Goal: Task Accomplishment & Management: Manage account settings

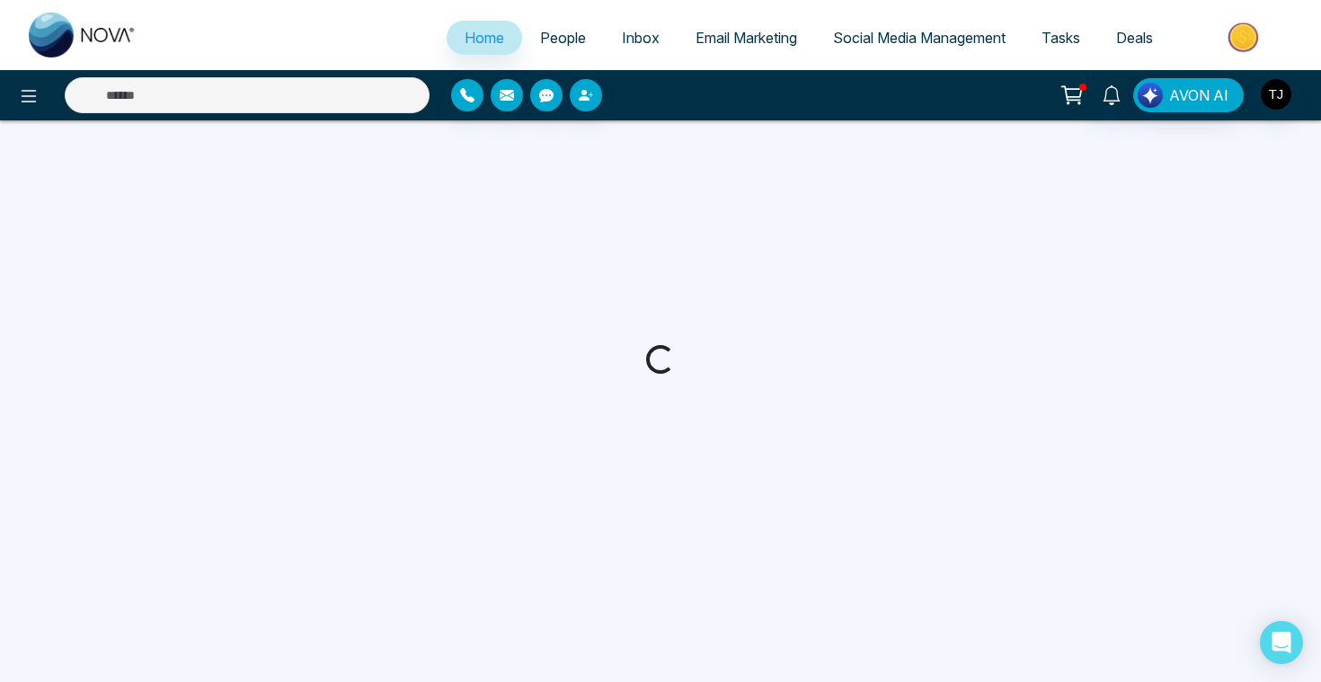
select select "*"
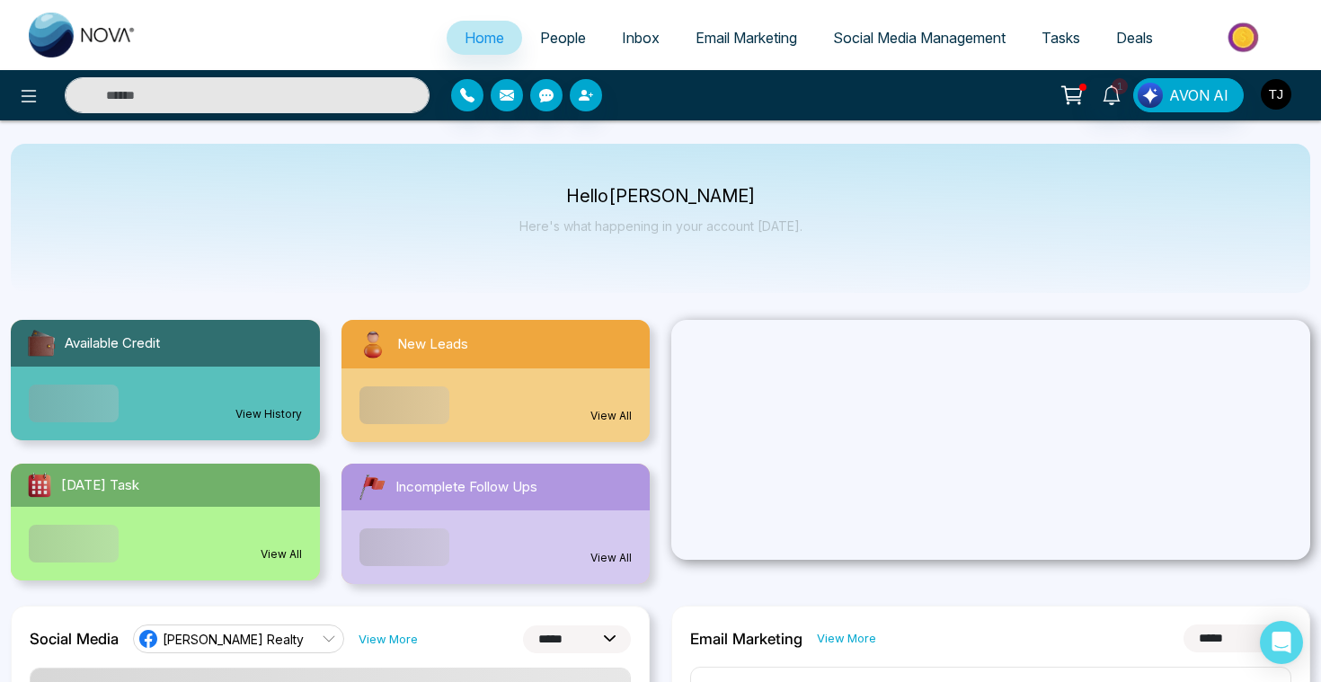
click at [1259, 103] on button "button" at bounding box center [1275, 94] width 32 height 32
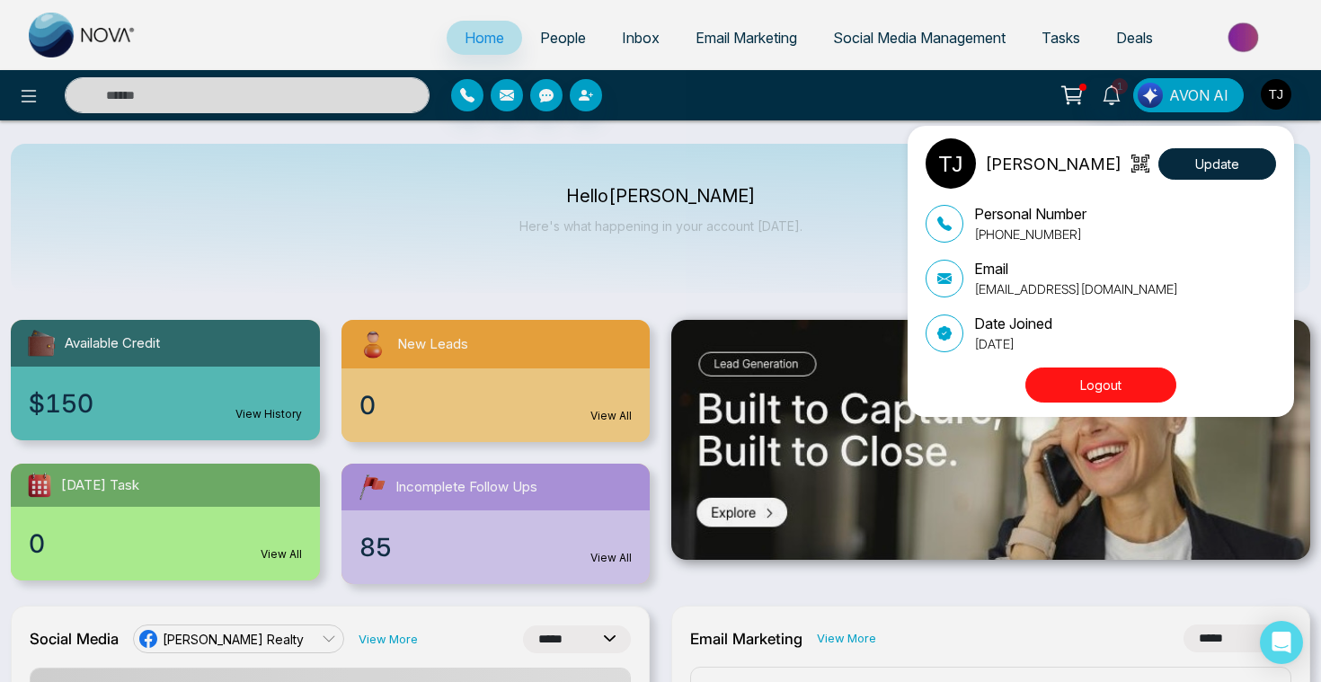
click at [1107, 379] on button "Logout" at bounding box center [1100, 384] width 151 height 35
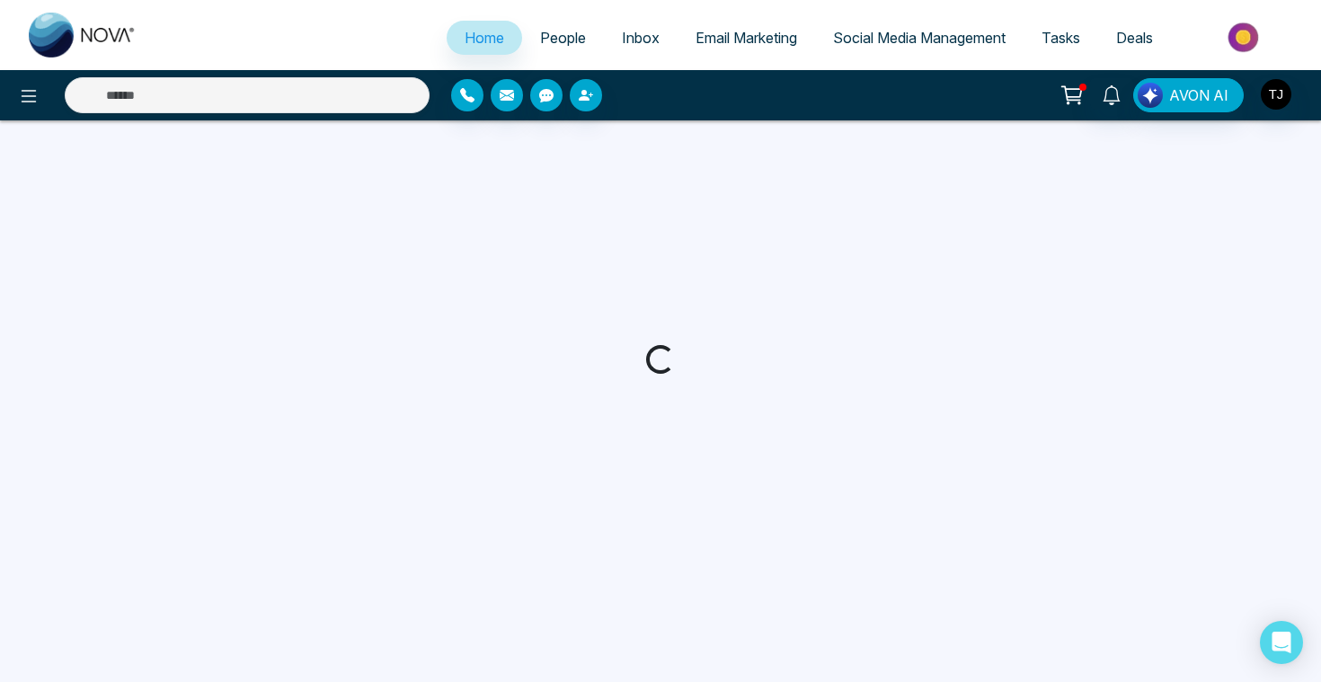
select select "*"
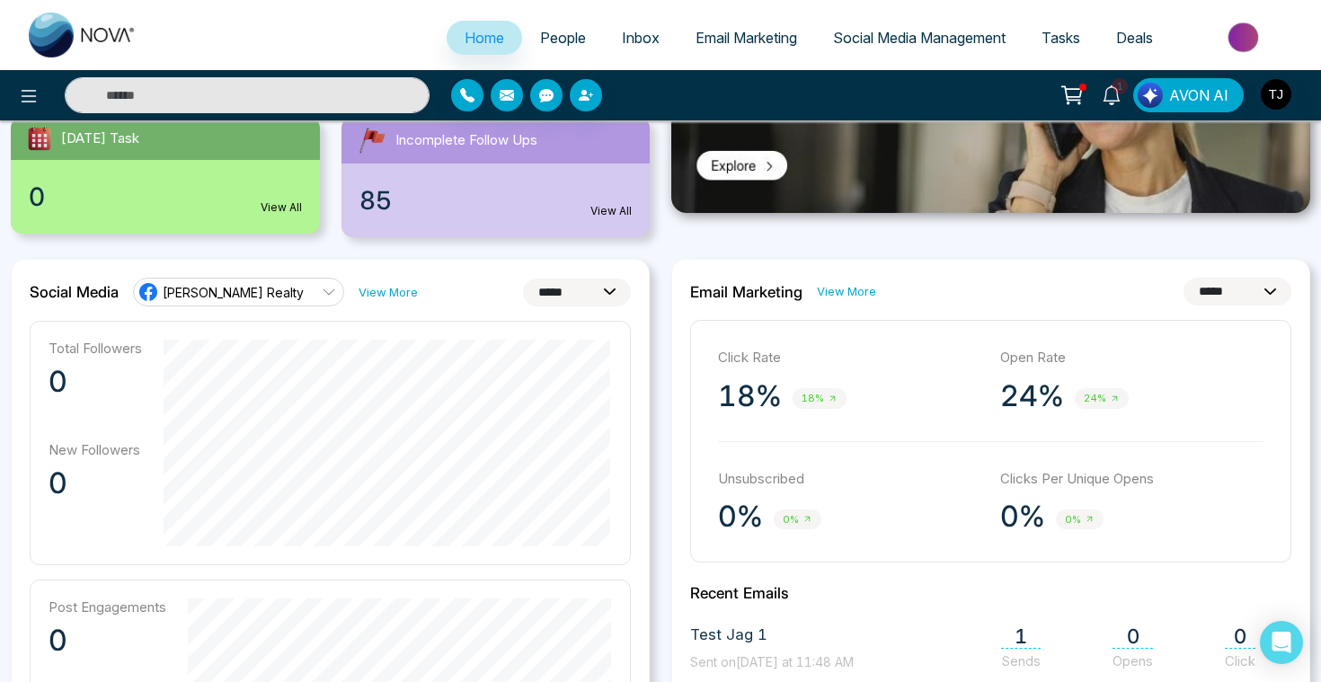
scroll to position [394, 0]
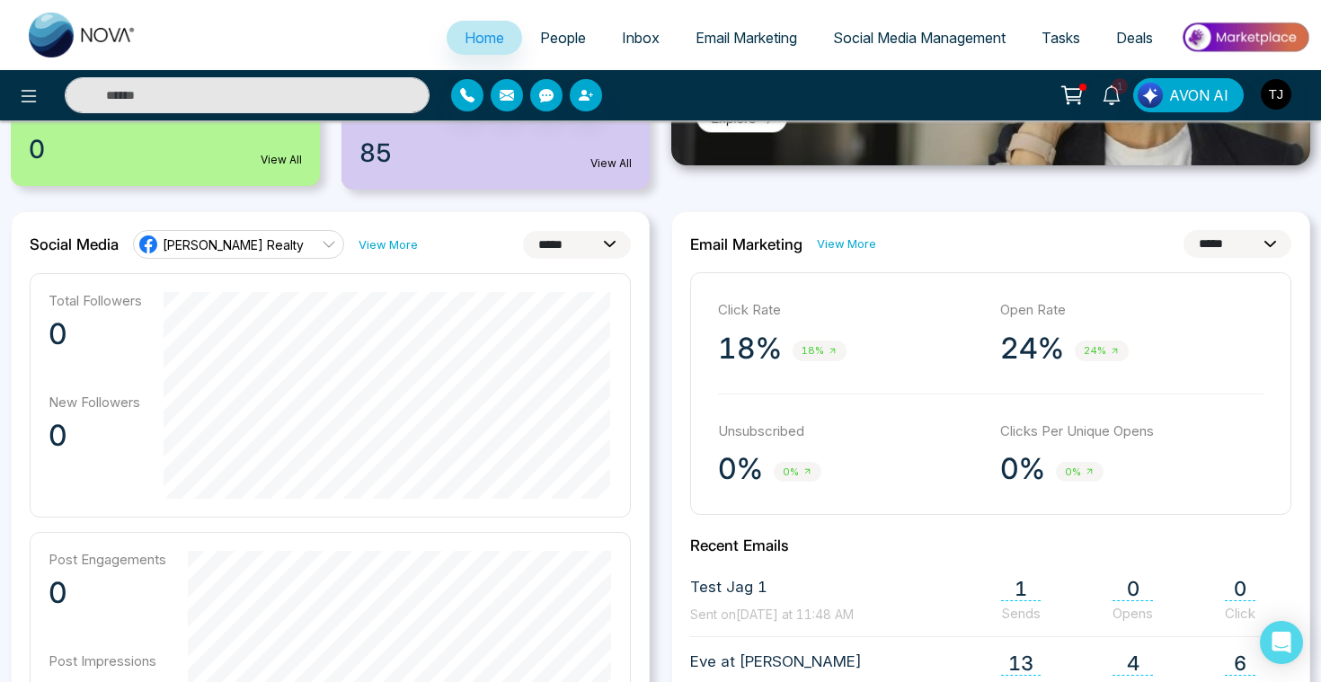
click at [606, 246] on select "**********" at bounding box center [577, 245] width 108 height 28
select select "**"
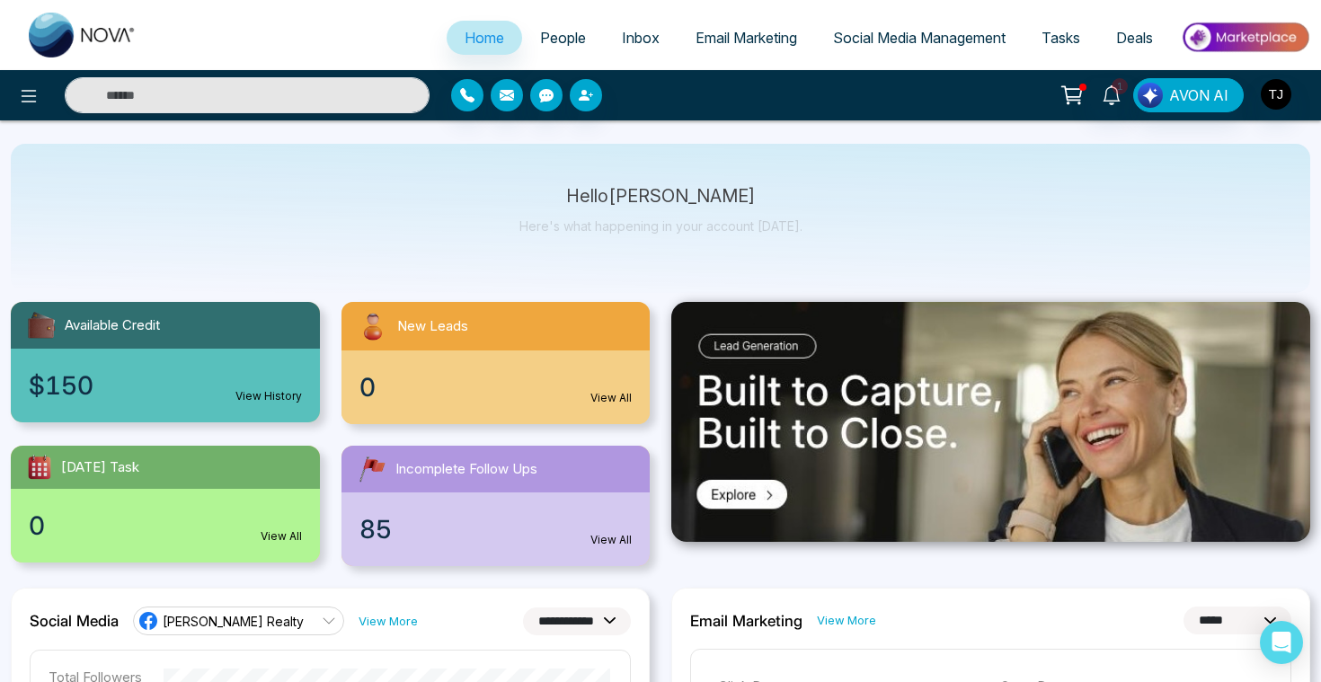
scroll to position [0, 0]
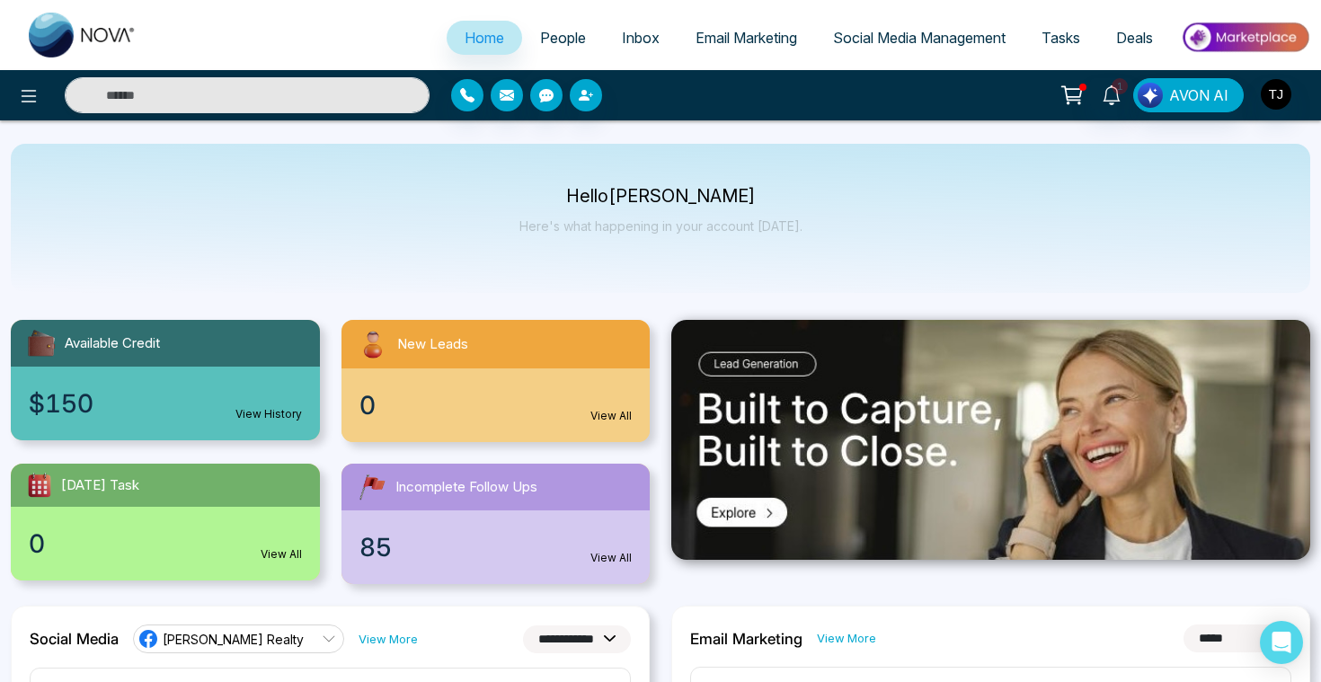
click at [570, 40] on span "People" at bounding box center [563, 38] width 46 height 18
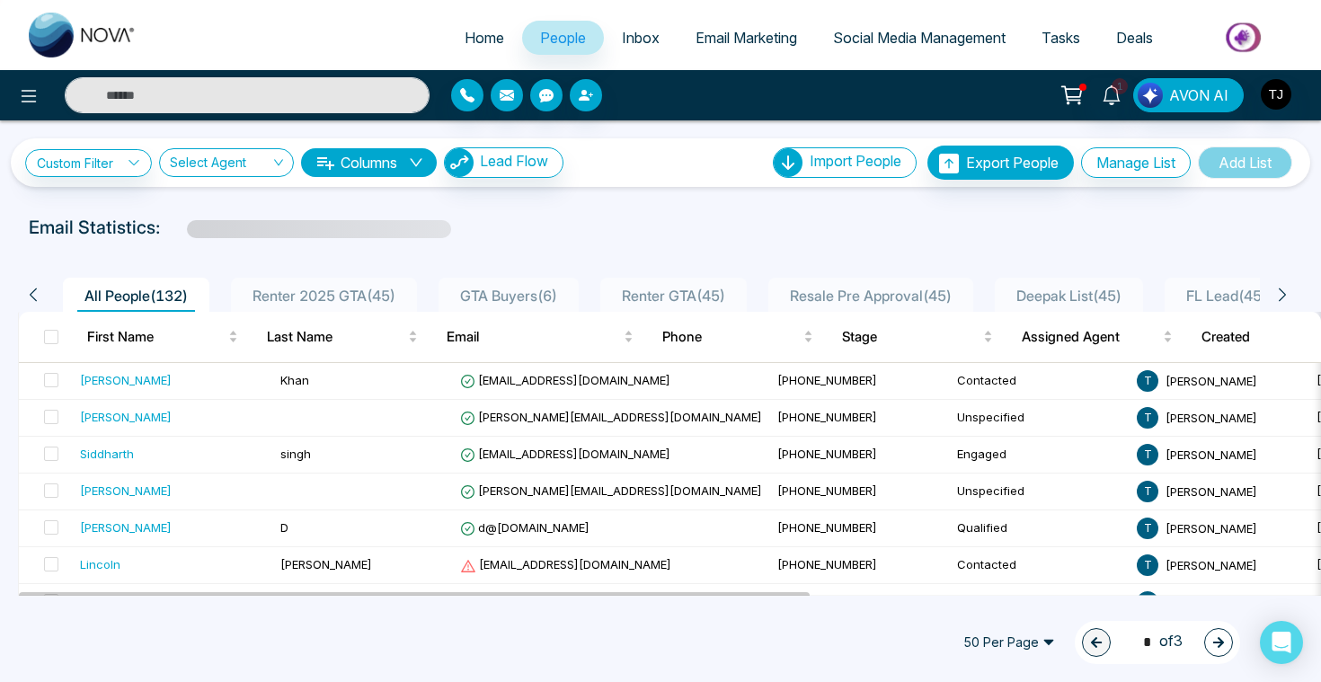
click at [407, 170] on button "Columns" at bounding box center [369, 162] width 136 height 29
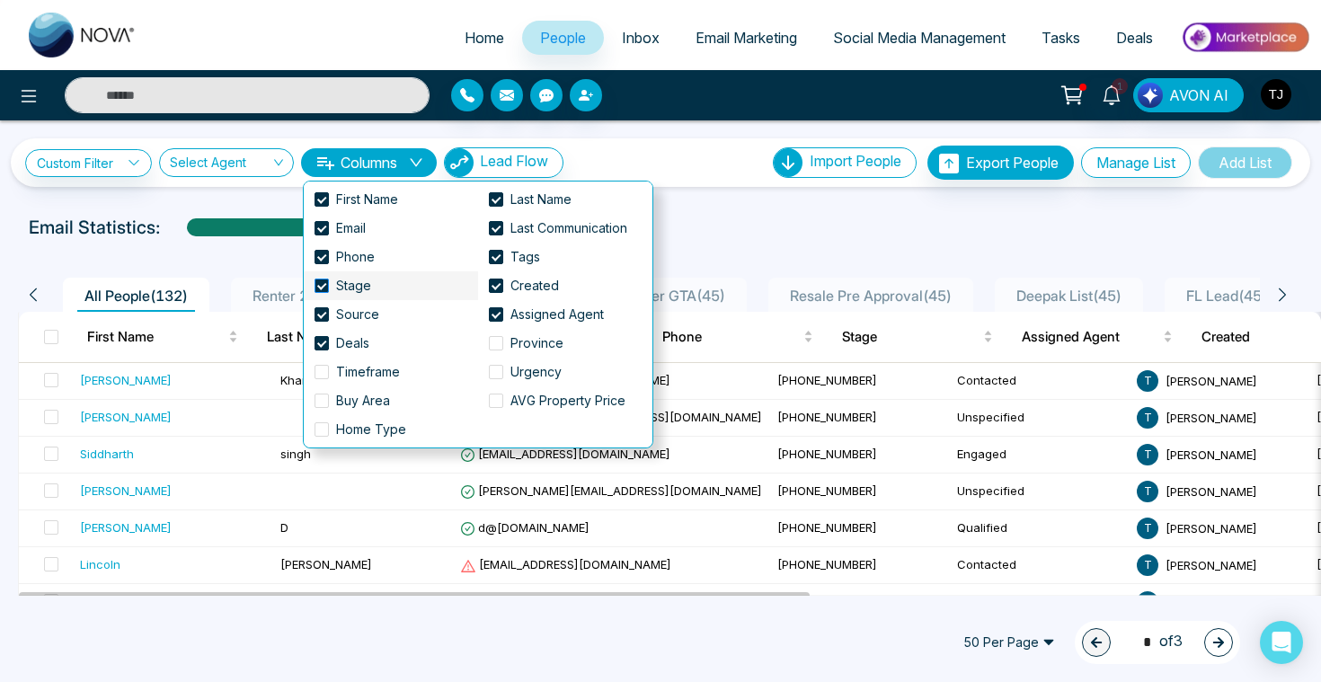
click at [318, 286] on span at bounding box center [321, 285] width 14 height 14
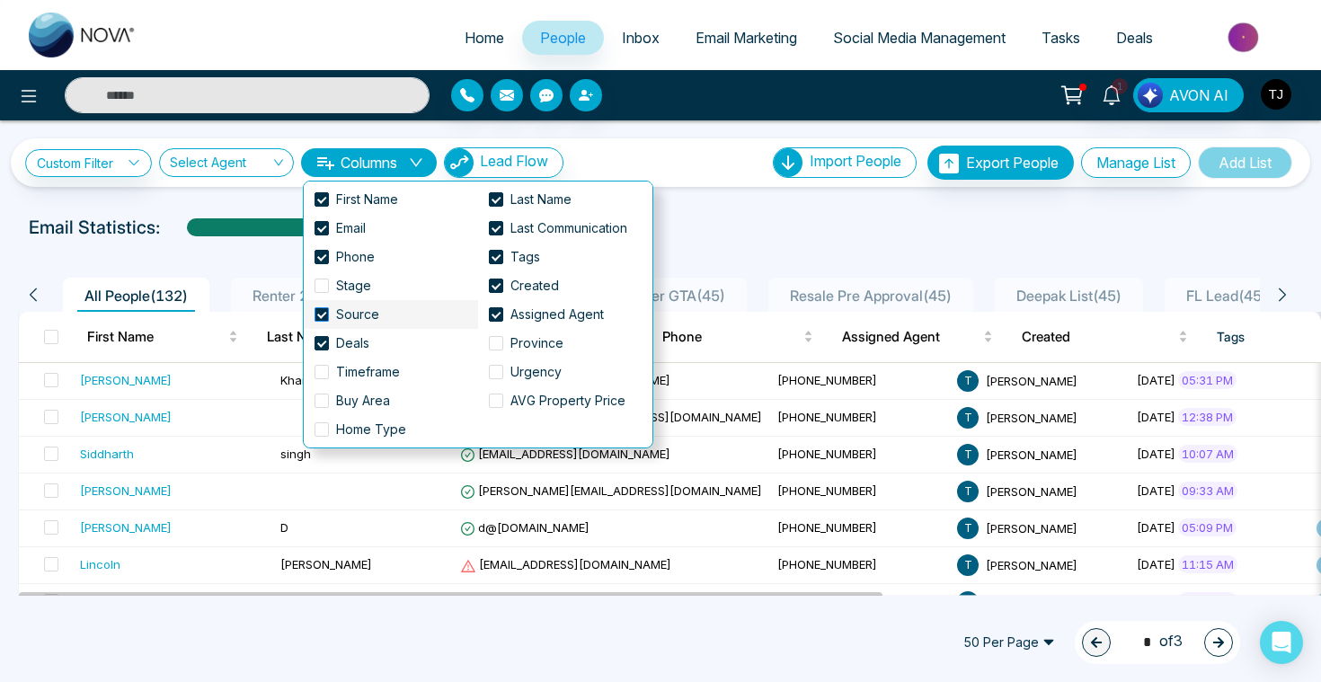
click at [323, 317] on span at bounding box center [321, 314] width 14 height 14
click at [321, 340] on span at bounding box center [321, 343] width 14 height 14
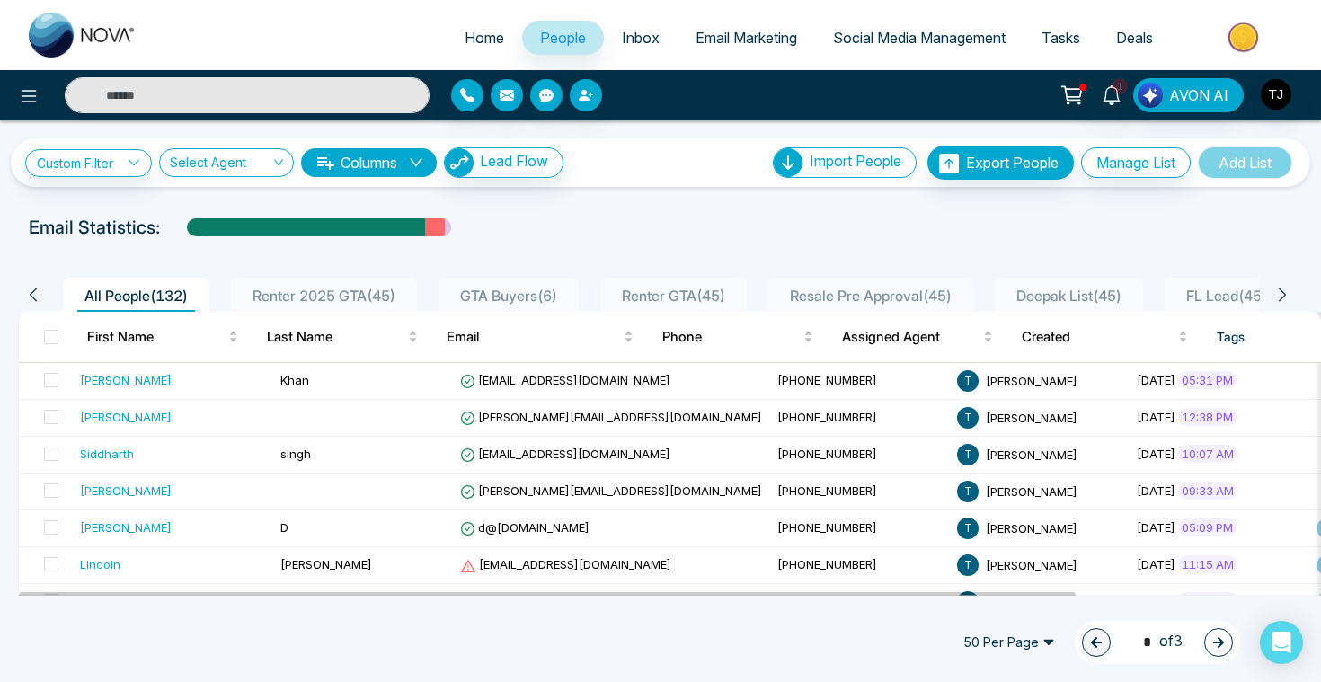
click at [680, 171] on div "Custom Filter Choose a filters Cancel Apply Select Agent Columns Lead Flow Impo…" at bounding box center [660, 163] width 1270 height 34
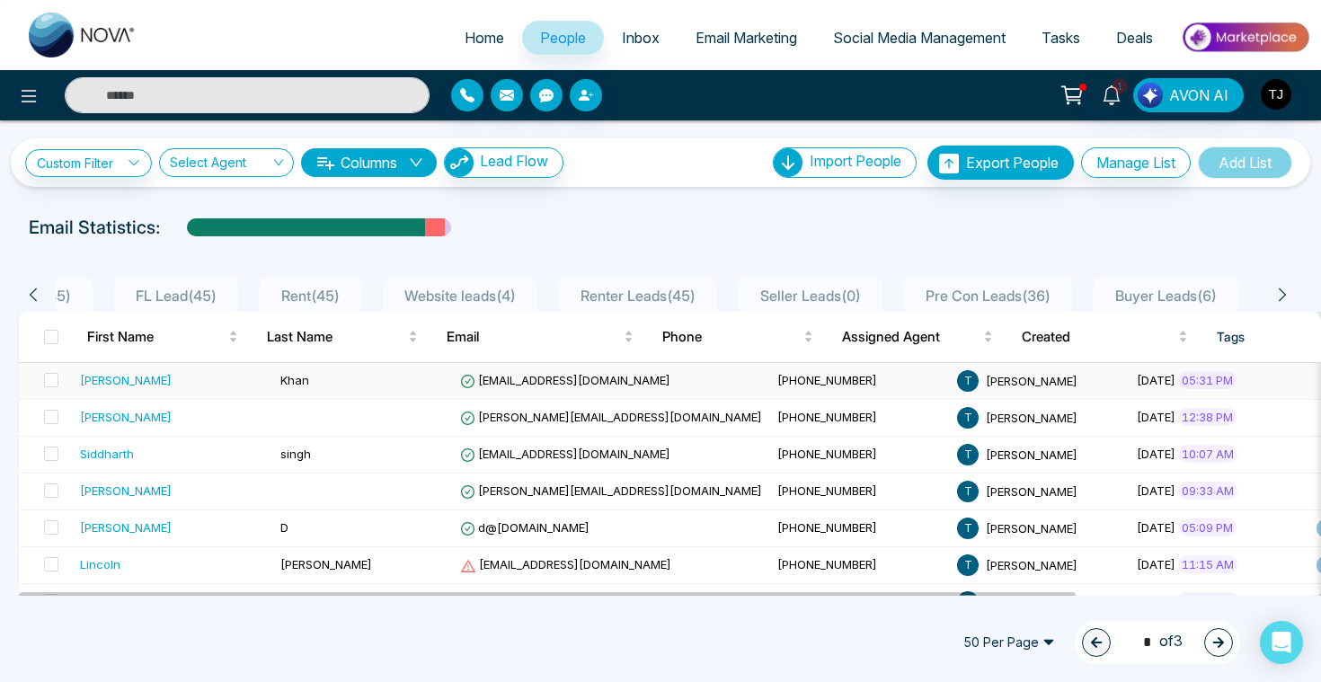
click at [95, 382] on div "Adnan" at bounding box center [126, 380] width 92 height 18
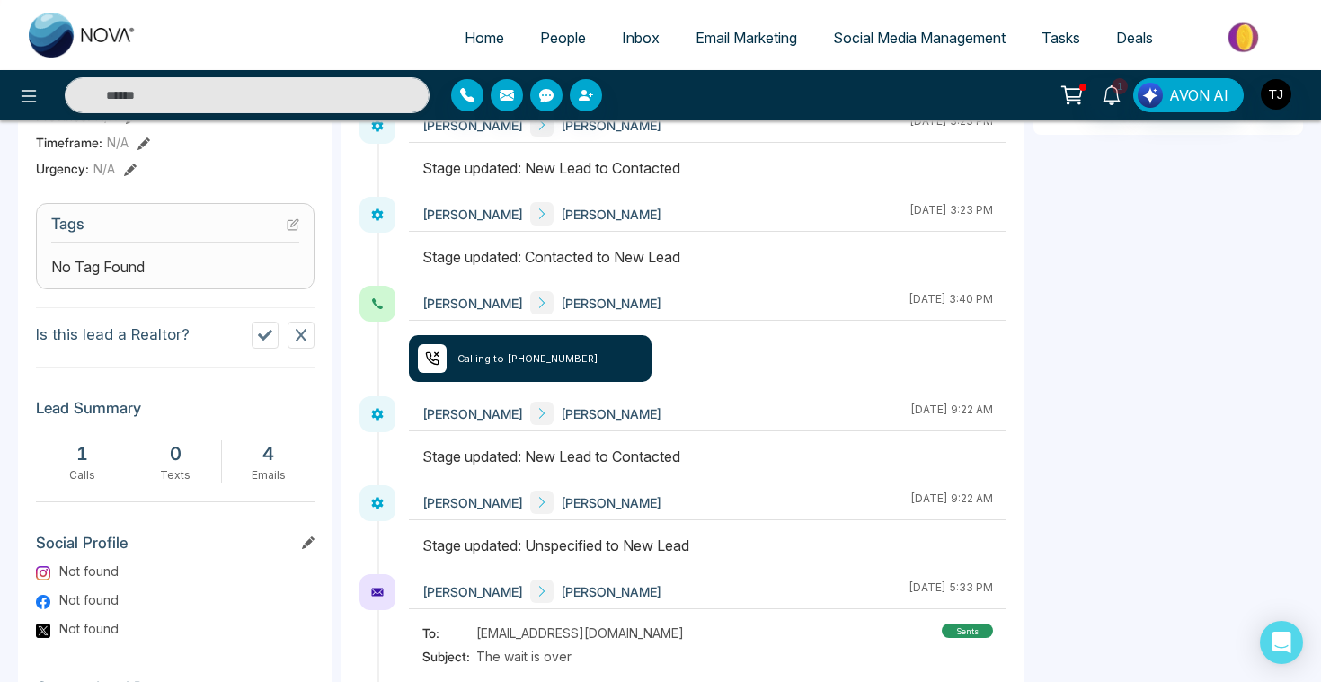
scroll to position [808, 0]
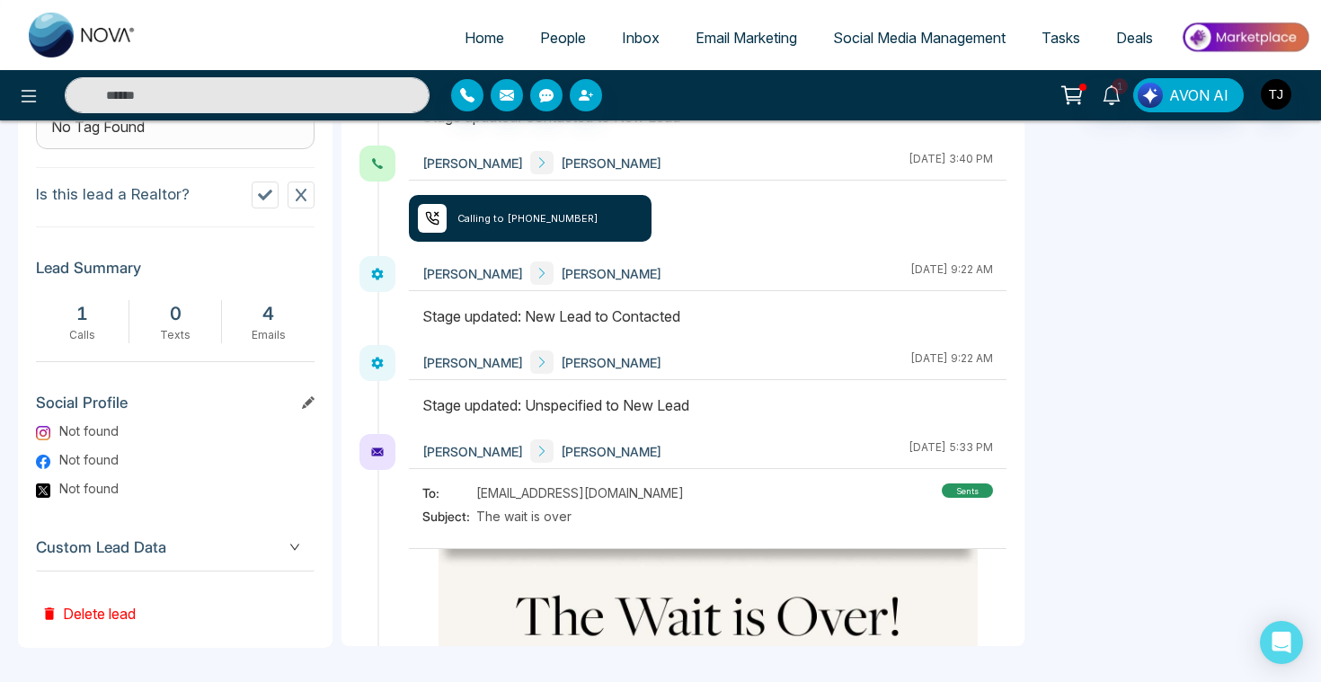
click at [154, 544] on span "Custom Lead Data" at bounding box center [175, 547] width 278 height 24
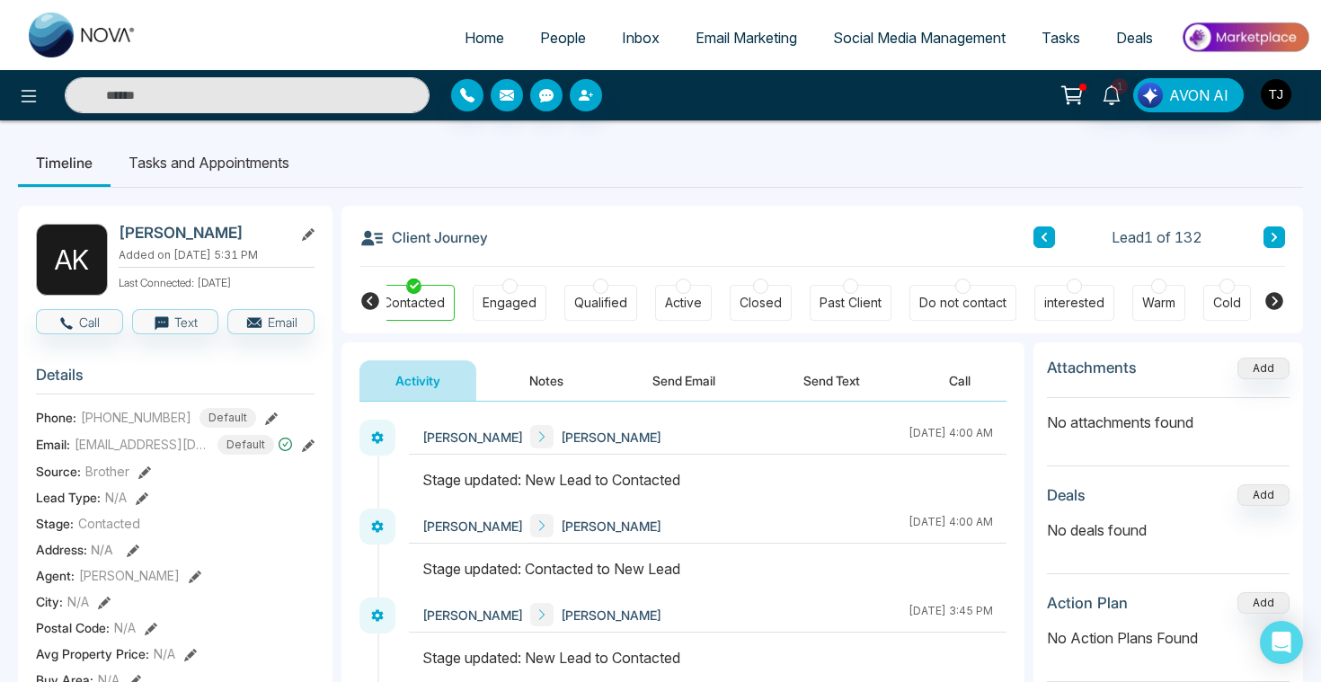
scroll to position [0, 68]
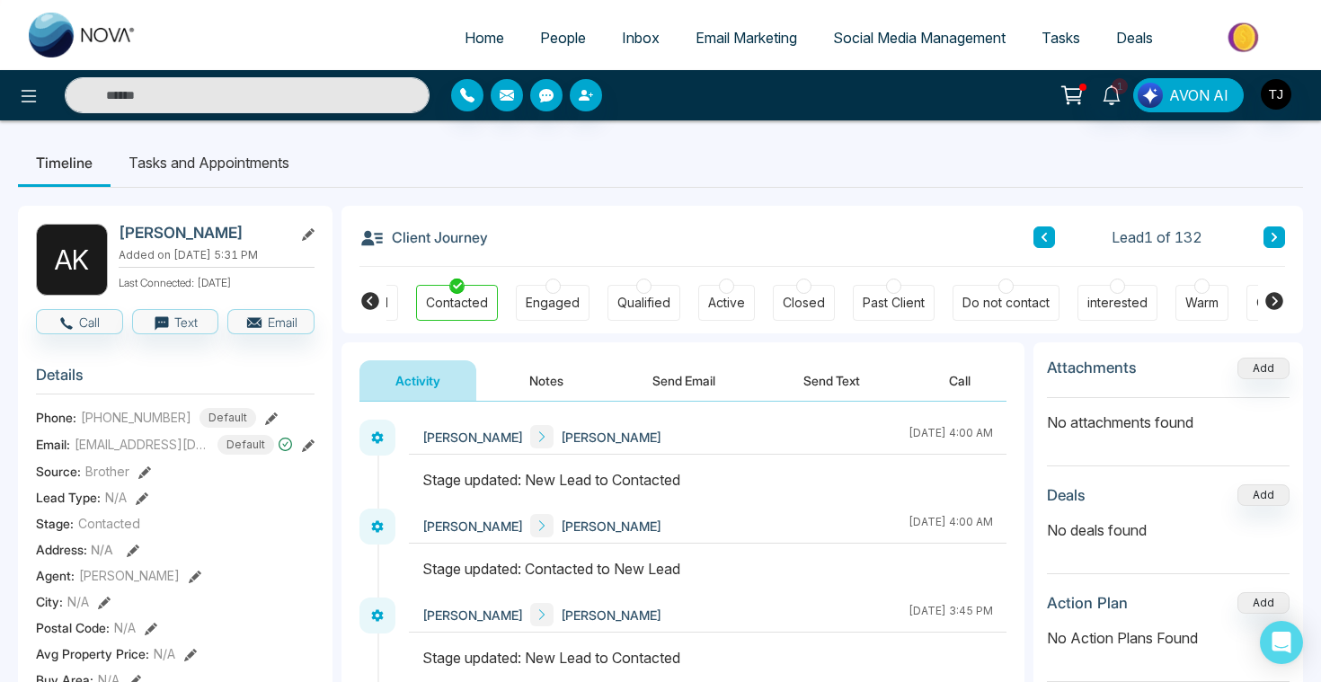
click at [551, 376] on button "Notes" at bounding box center [546, 380] width 106 height 40
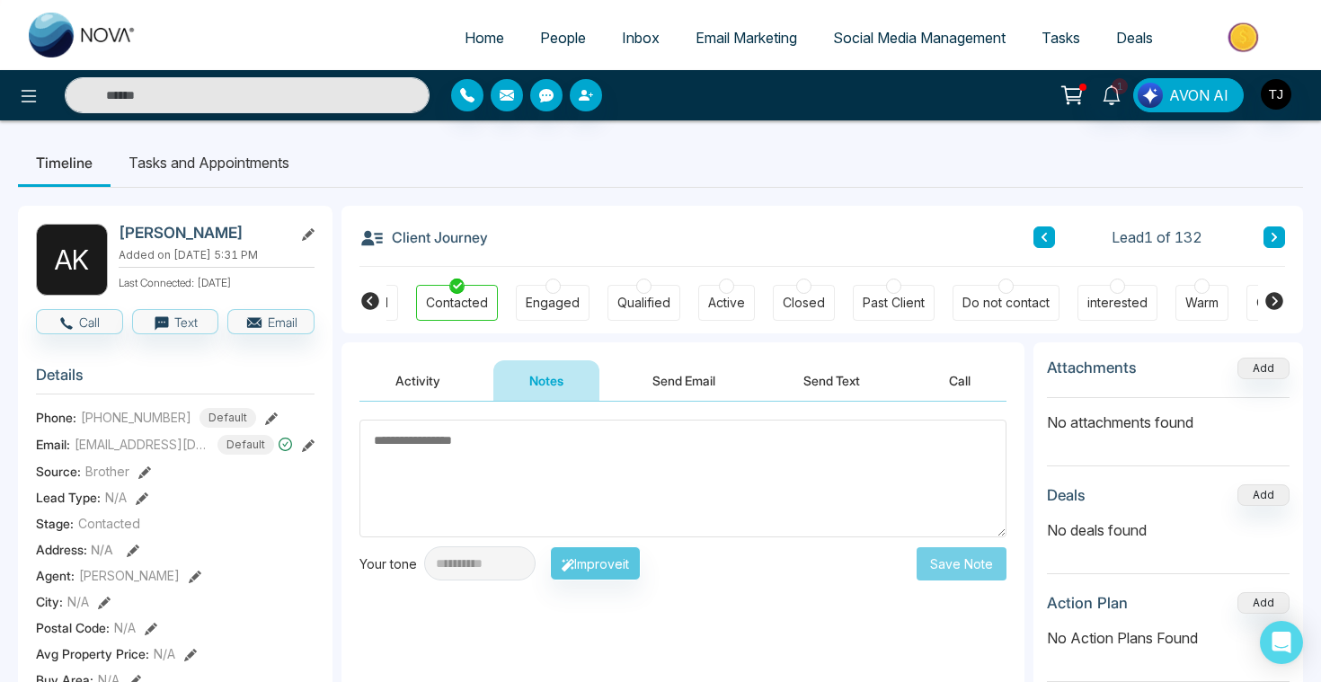
click at [677, 385] on button "Send Email" at bounding box center [683, 380] width 135 height 40
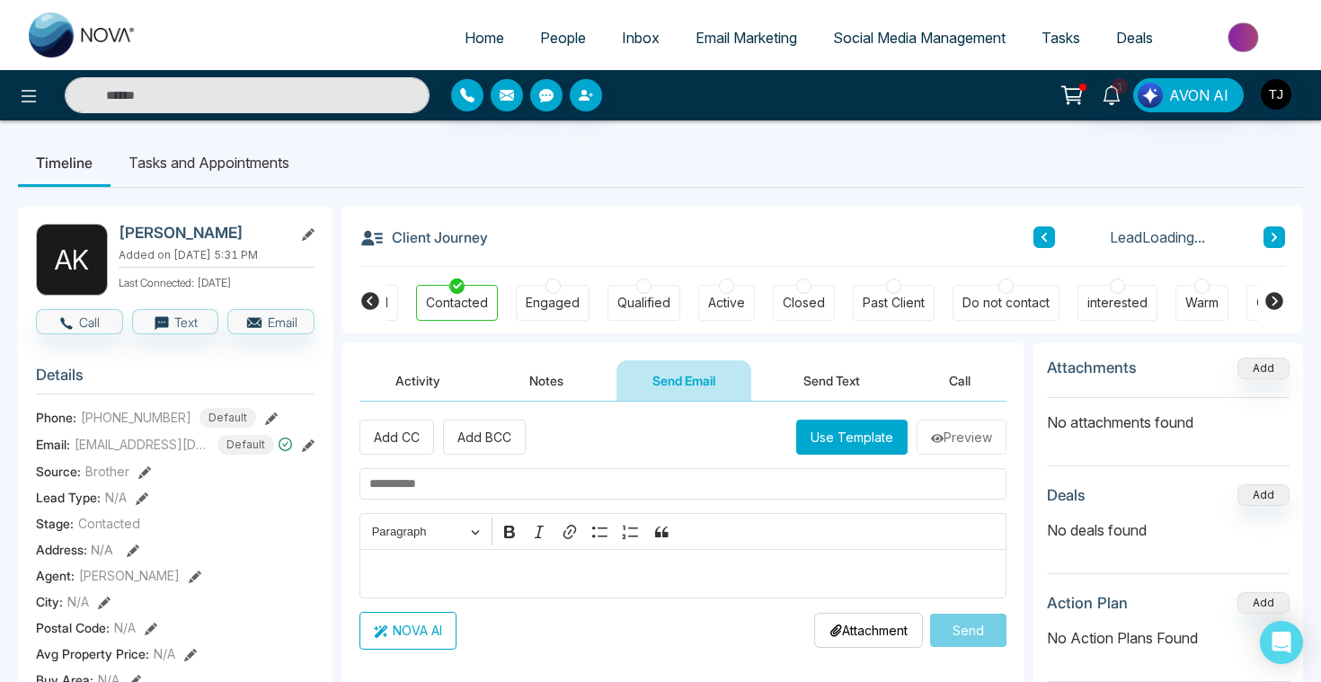
click at [844, 371] on button "Send Text" at bounding box center [831, 380] width 128 height 40
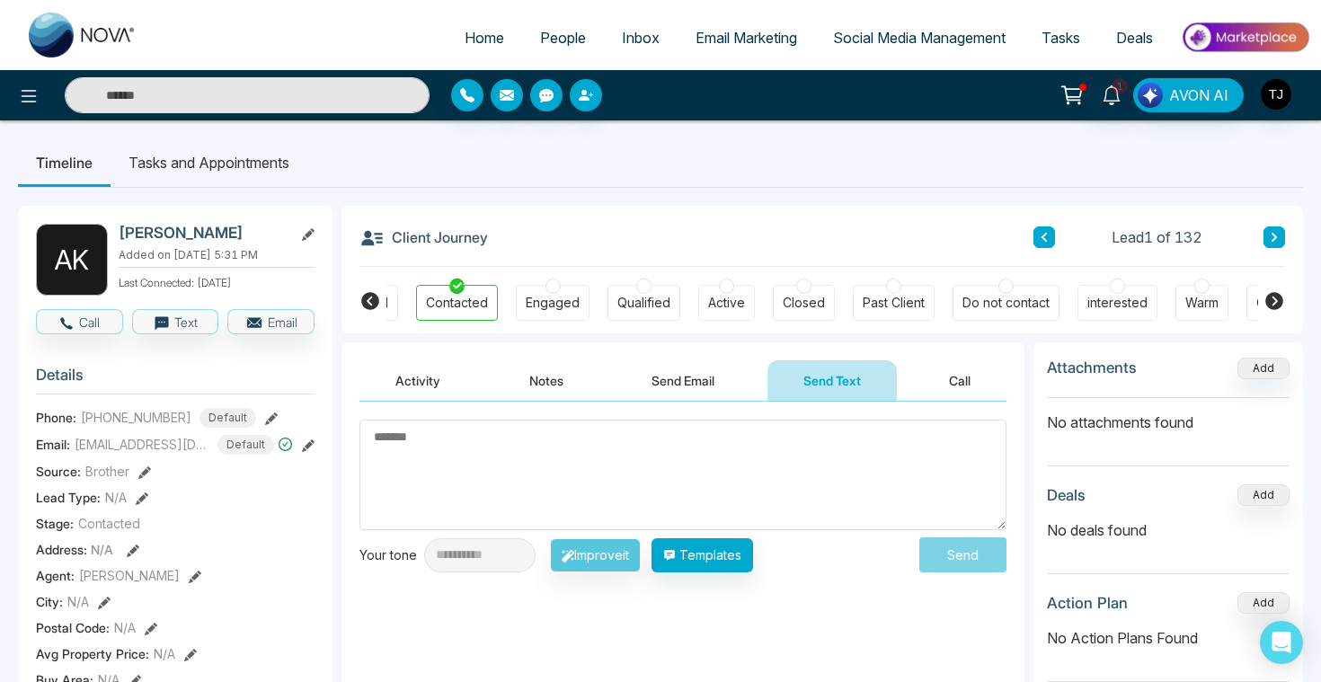
click at [671, 387] on button "Send Email" at bounding box center [682, 380] width 135 height 40
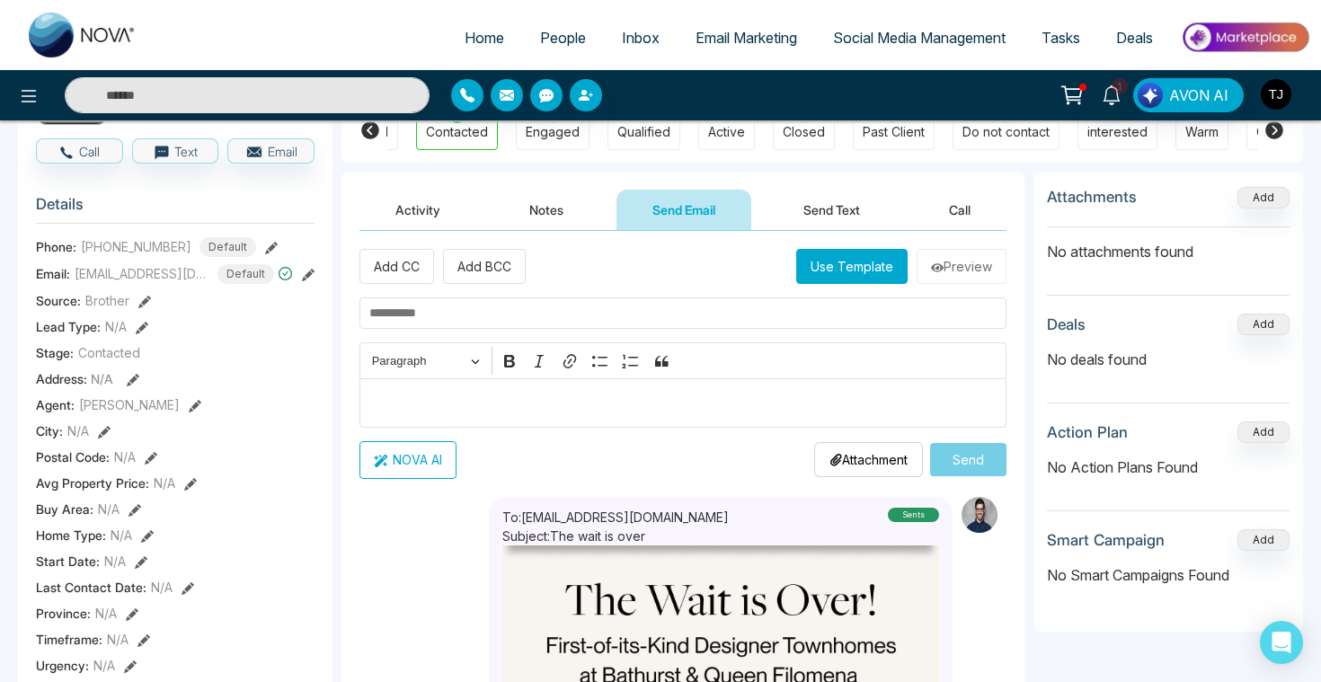
scroll to position [183, 0]
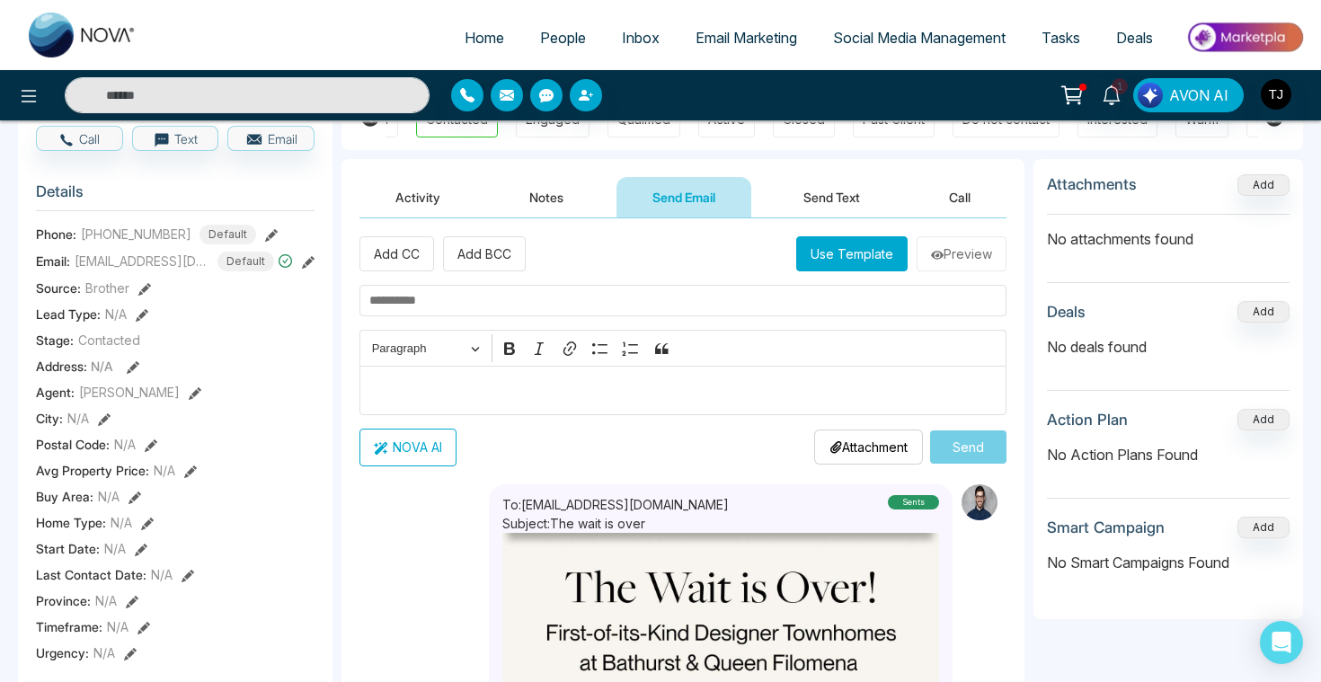
click at [651, 413] on div "Editor editing area: main" at bounding box center [682, 390] width 647 height 49
type textarea "**********"
click at [420, 455] on button "NOVA AI" at bounding box center [407, 448] width 97 height 38
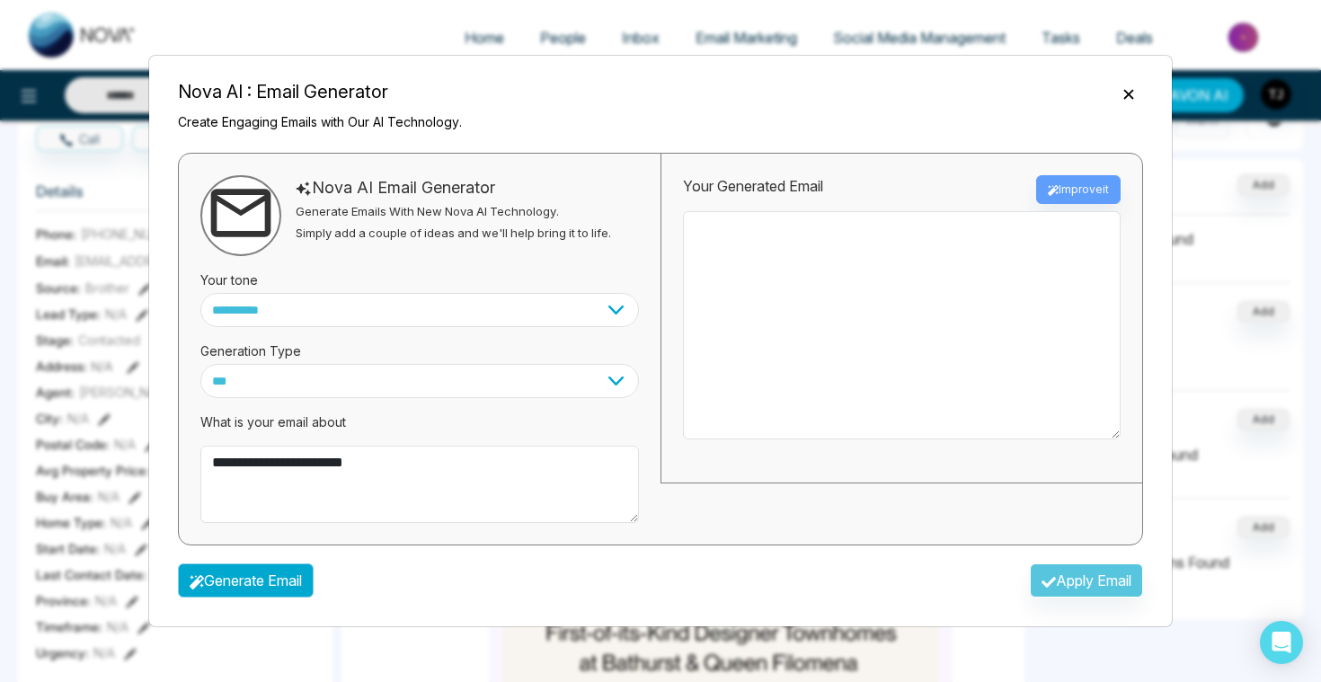
click at [312, 576] on button "Generate Email" at bounding box center [246, 580] width 136 height 34
type textarea "**********"
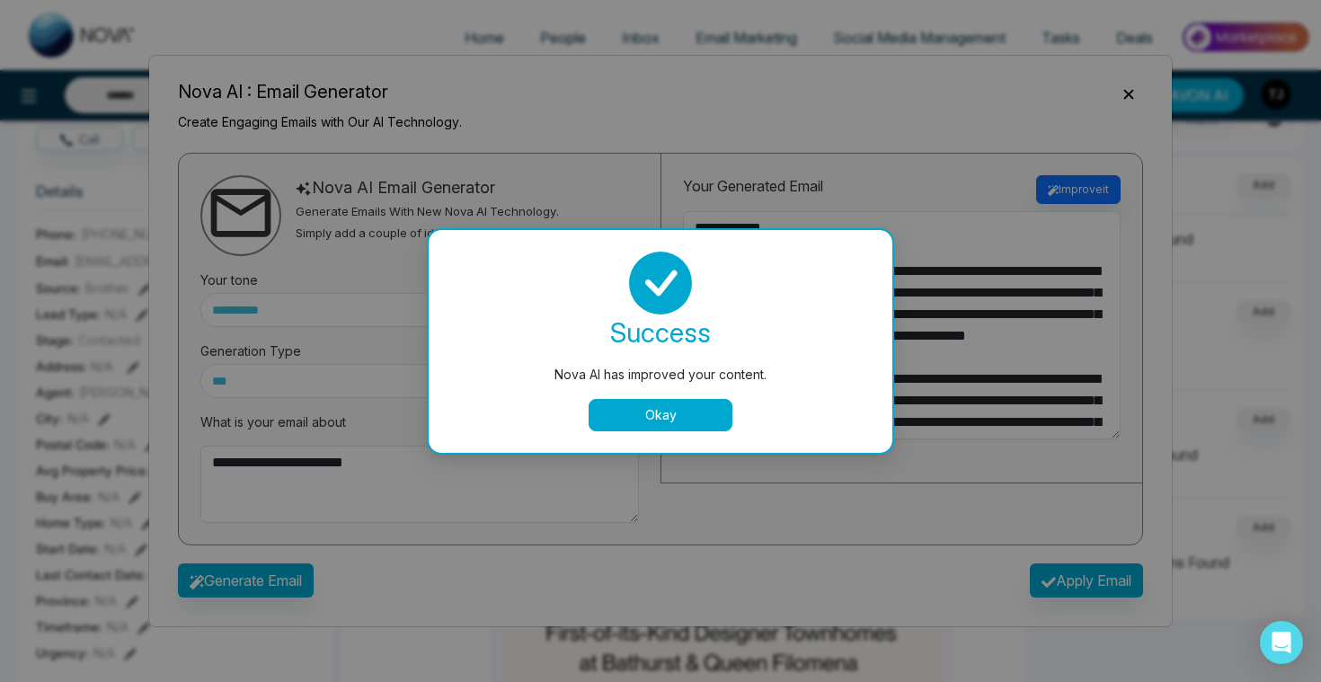
click at [657, 414] on button "Okay" at bounding box center [660, 415] width 144 height 32
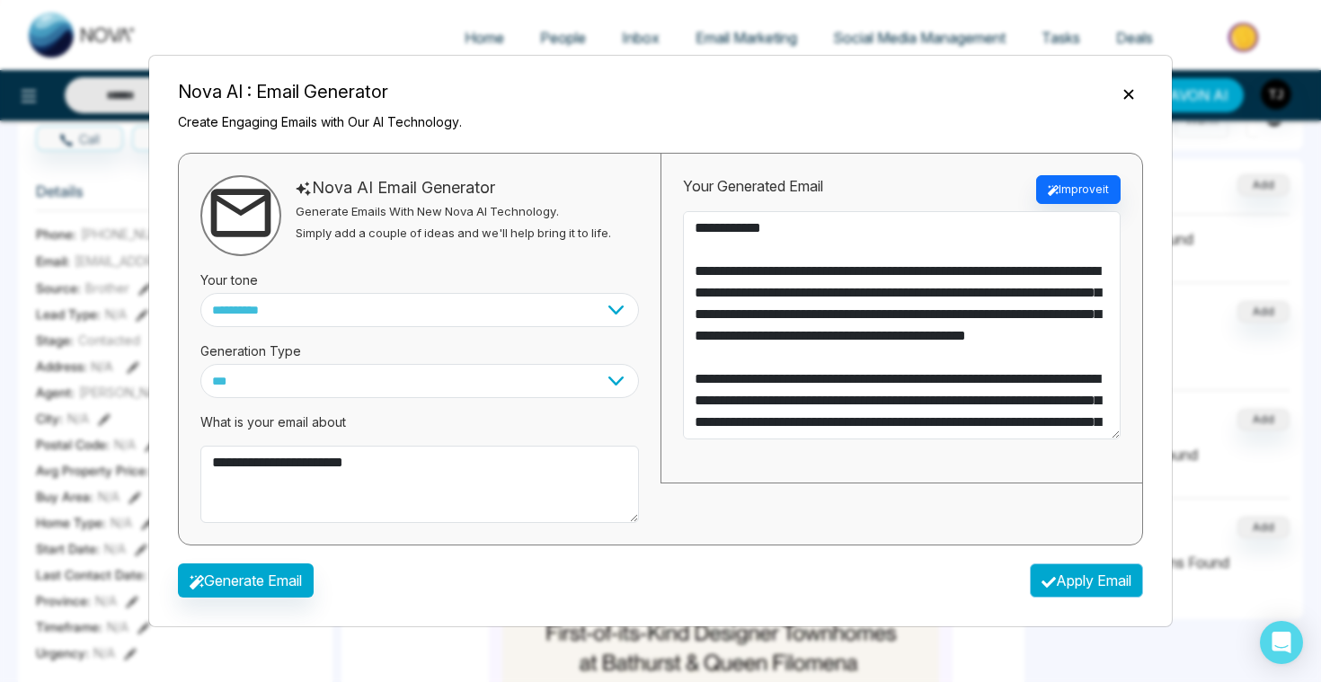
click at [1066, 580] on button "Apply Email" at bounding box center [1085, 580] width 113 height 34
type textarea "**********"
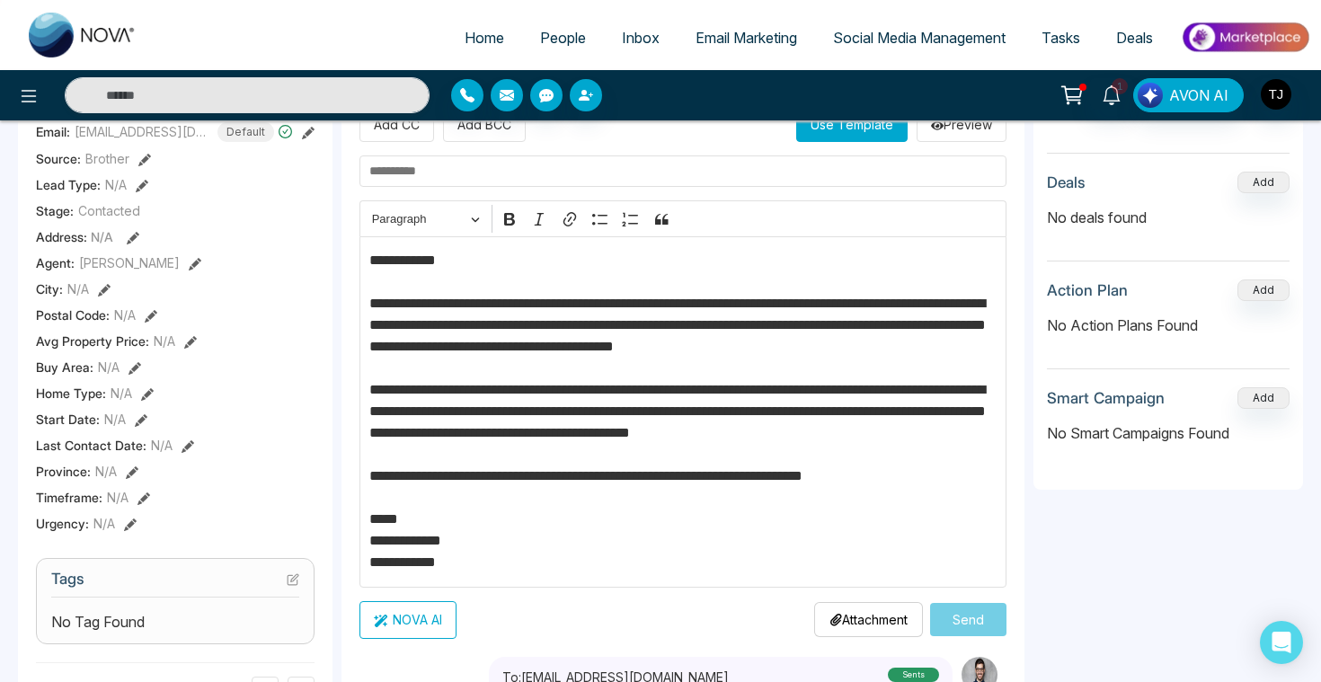
scroll to position [253, 0]
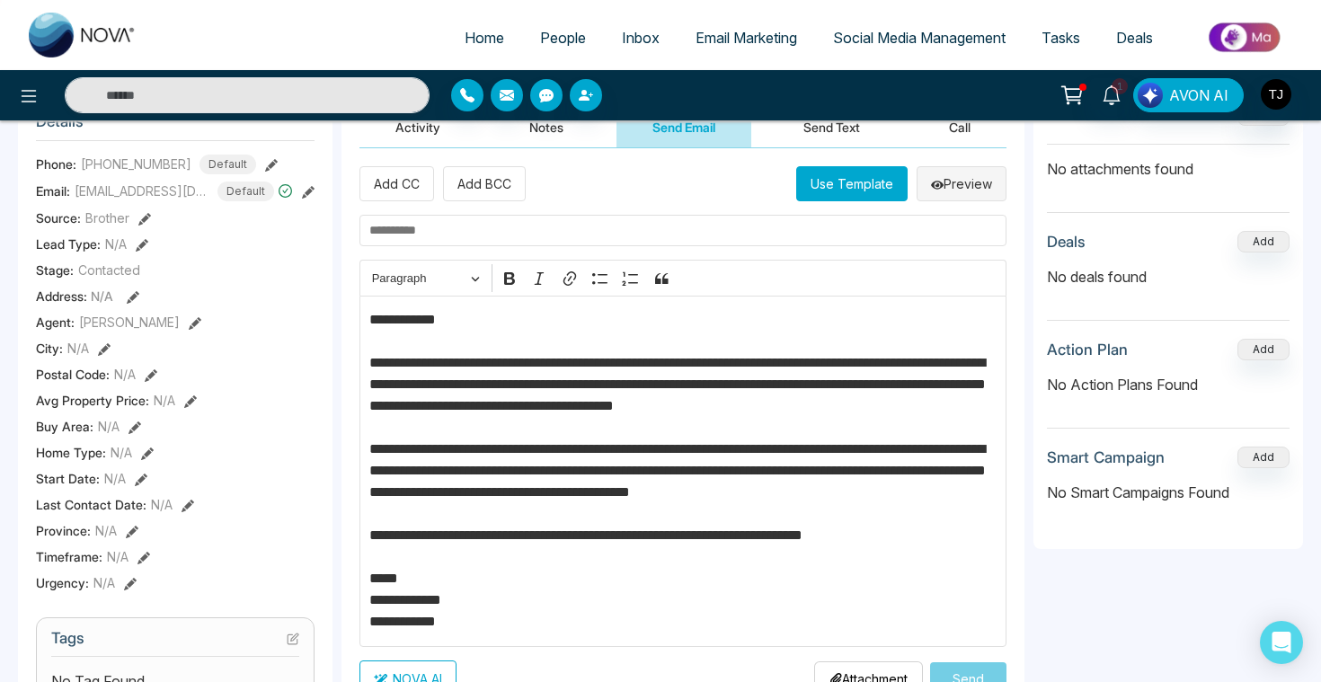
click at [932, 183] on icon at bounding box center [937, 185] width 13 height 13
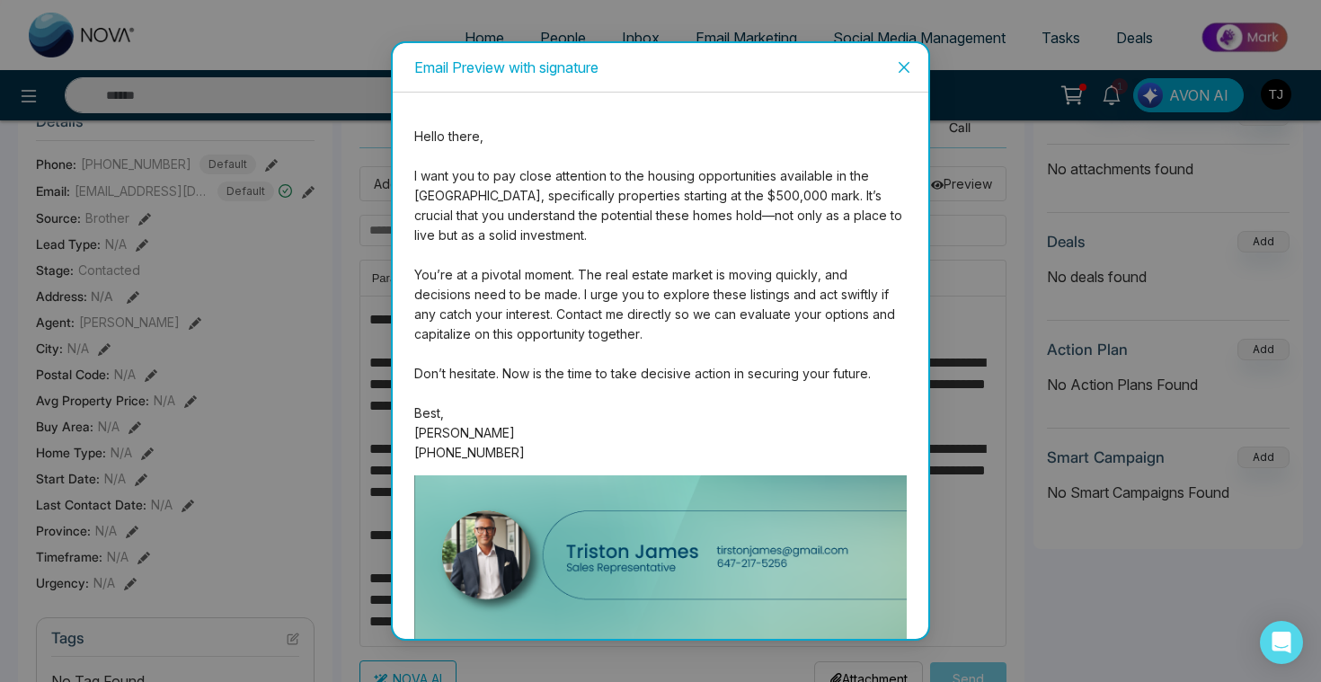
click at [897, 57] on span "Close" at bounding box center [903, 67] width 49 height 49
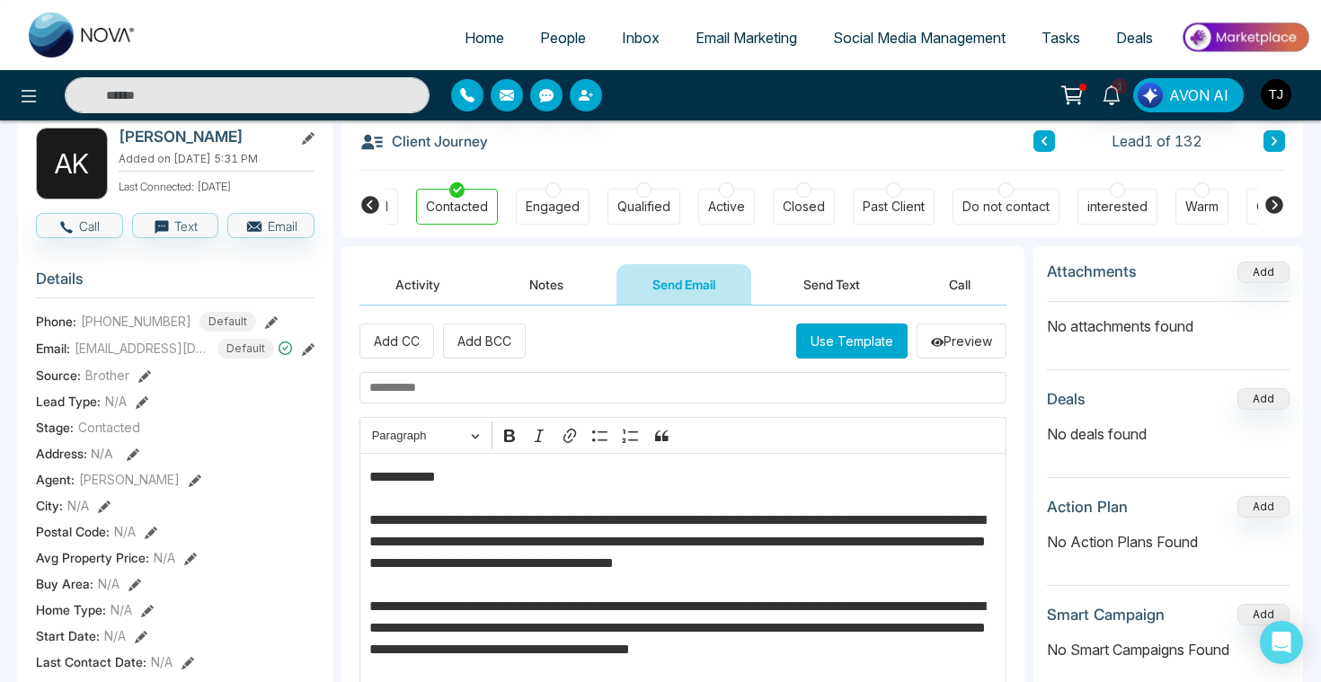
scroll to position [7, 0]
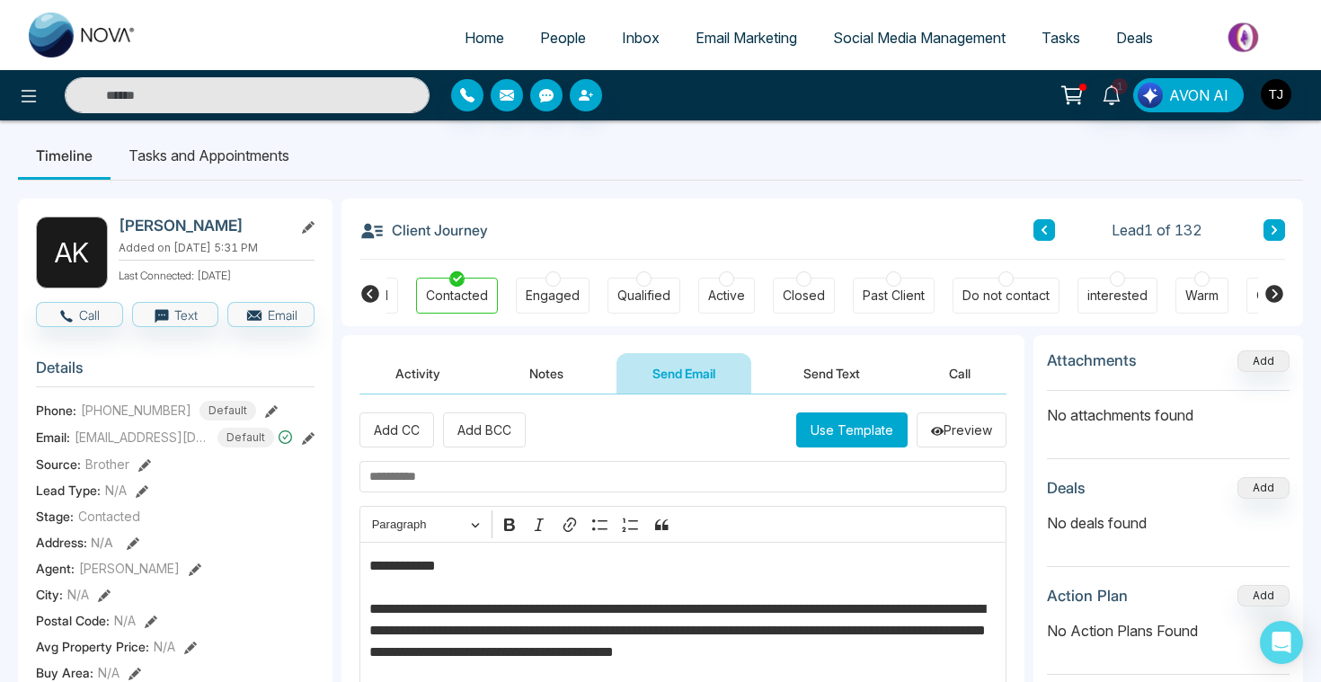
click at [207, 152] on li "Tasks and Appointments" at bounding box center [208, 155] width 197 height 49
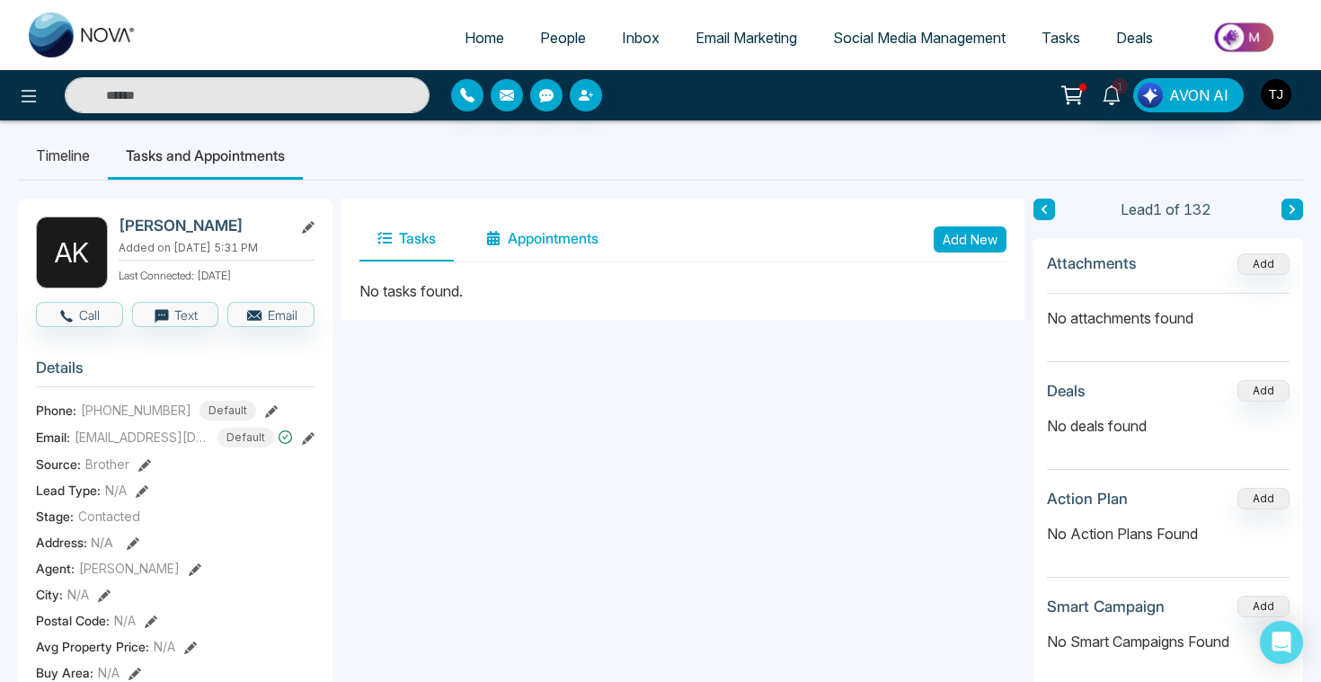
click at [553, 235] on button "Appointments" at bounding box center [542, 238] width 148 height 45
click at [543, 40] on span "People" at bounding box center [563, 38] width 46 height 18
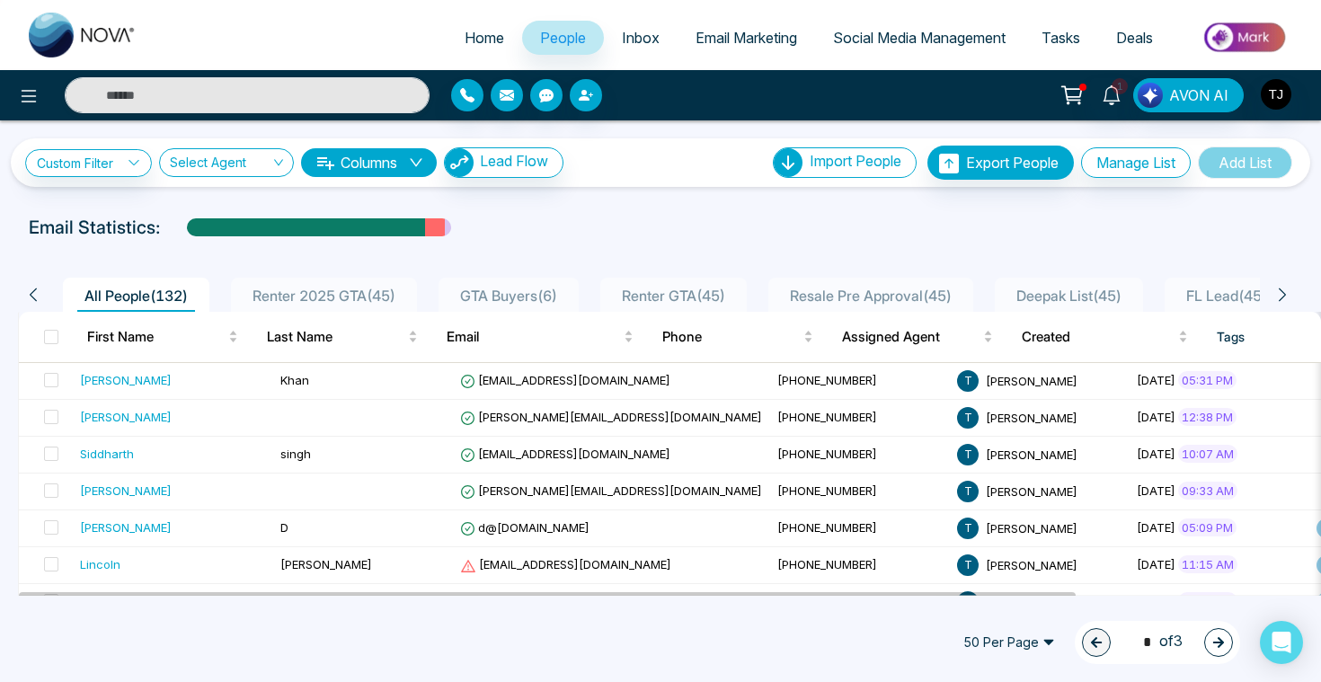
click at [887, 42] on span "Social Media Management" at bounding box center [919, 38] width 172 height 18
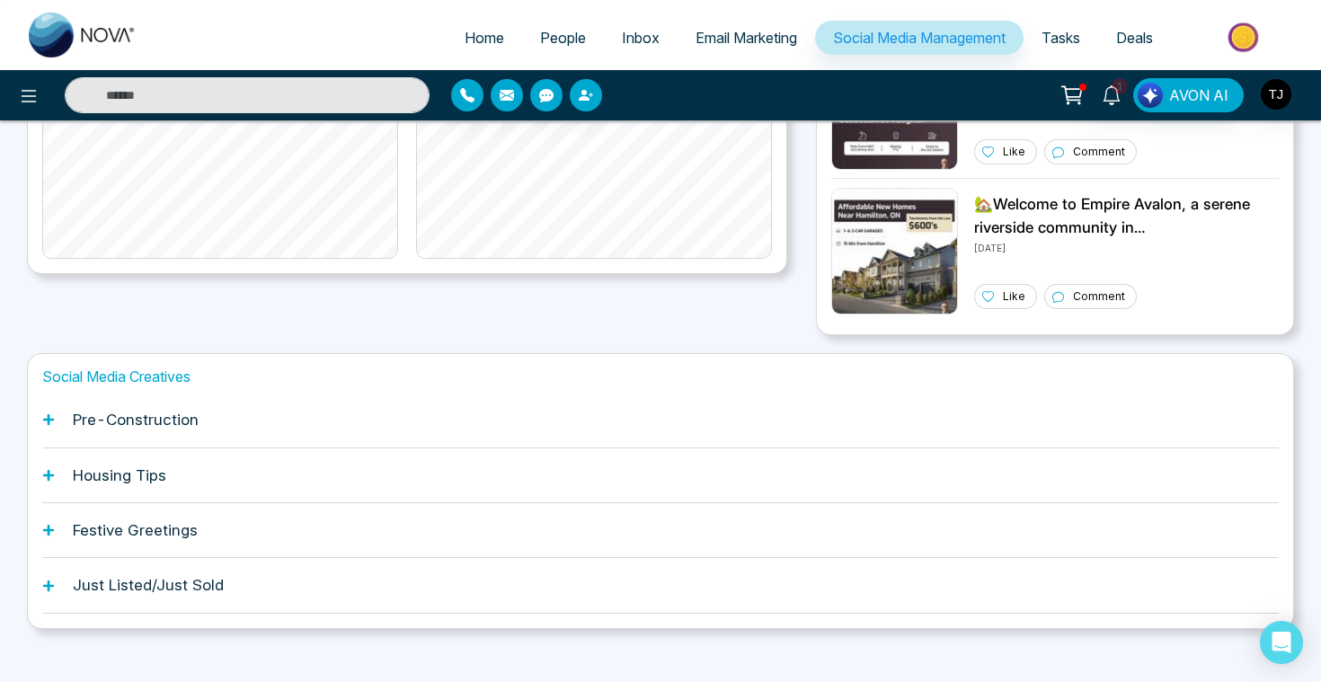
scroll to position [464, 0]
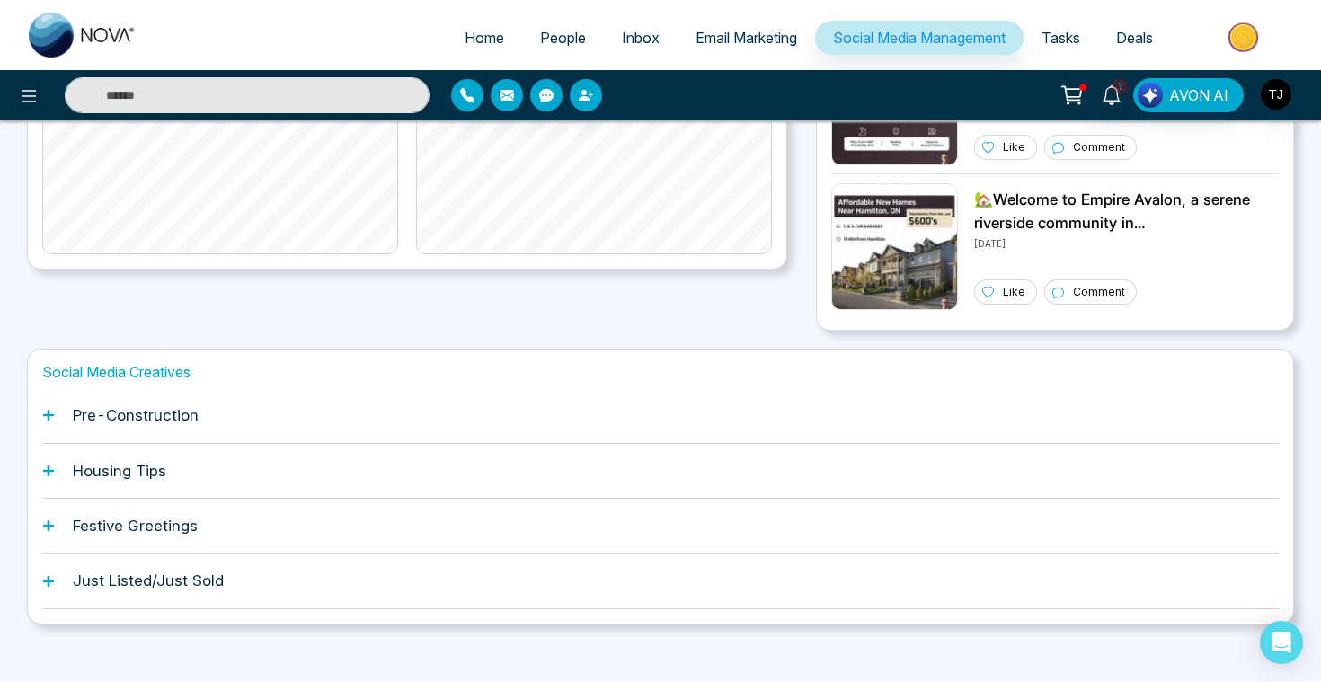
click at [387, 411] on div "Pre-Construction" at bounding box center [660, 415] width 1236 height 55
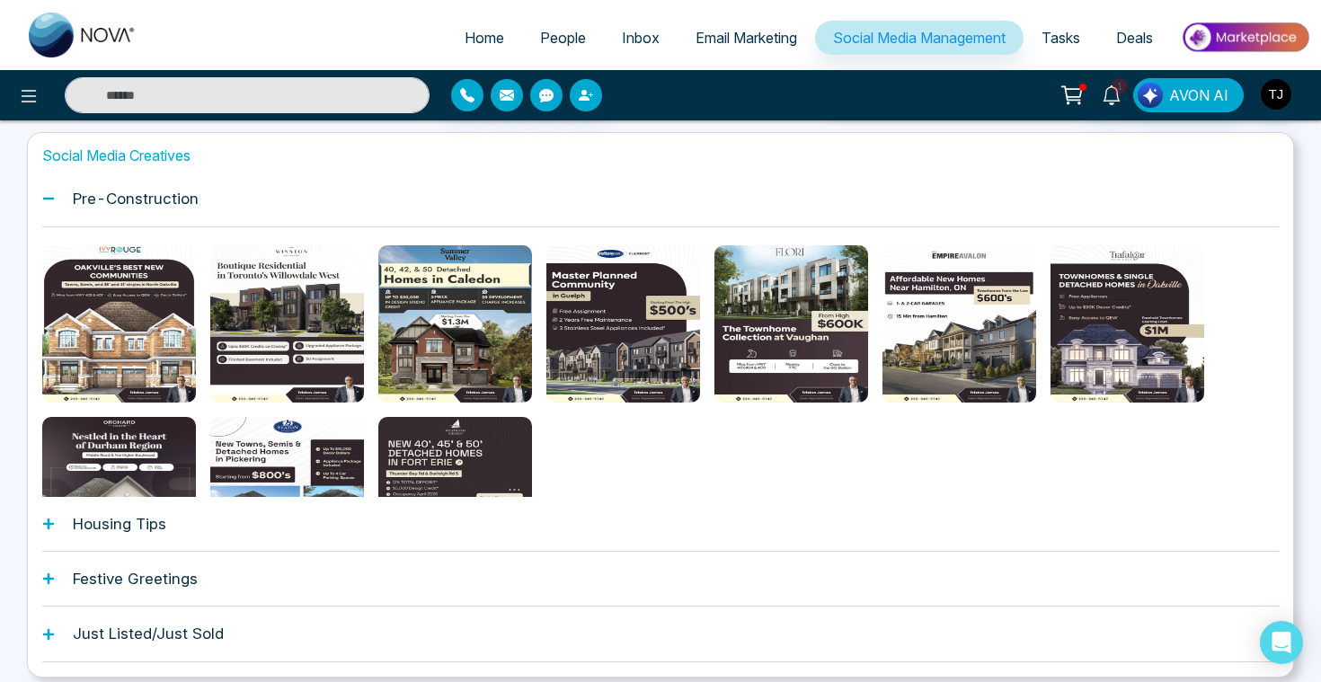
scroll to position [688, 0]
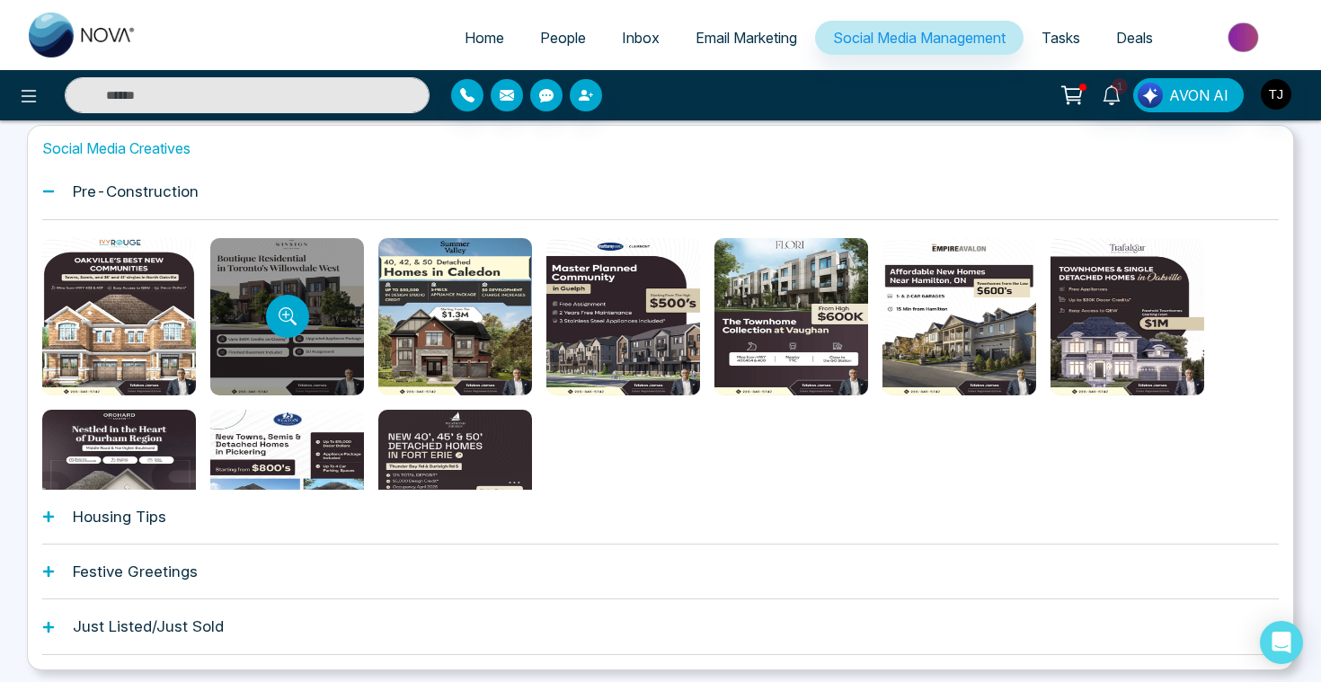
click at [283, 293] on div at bounding box center [287, 316] width 154 height 157
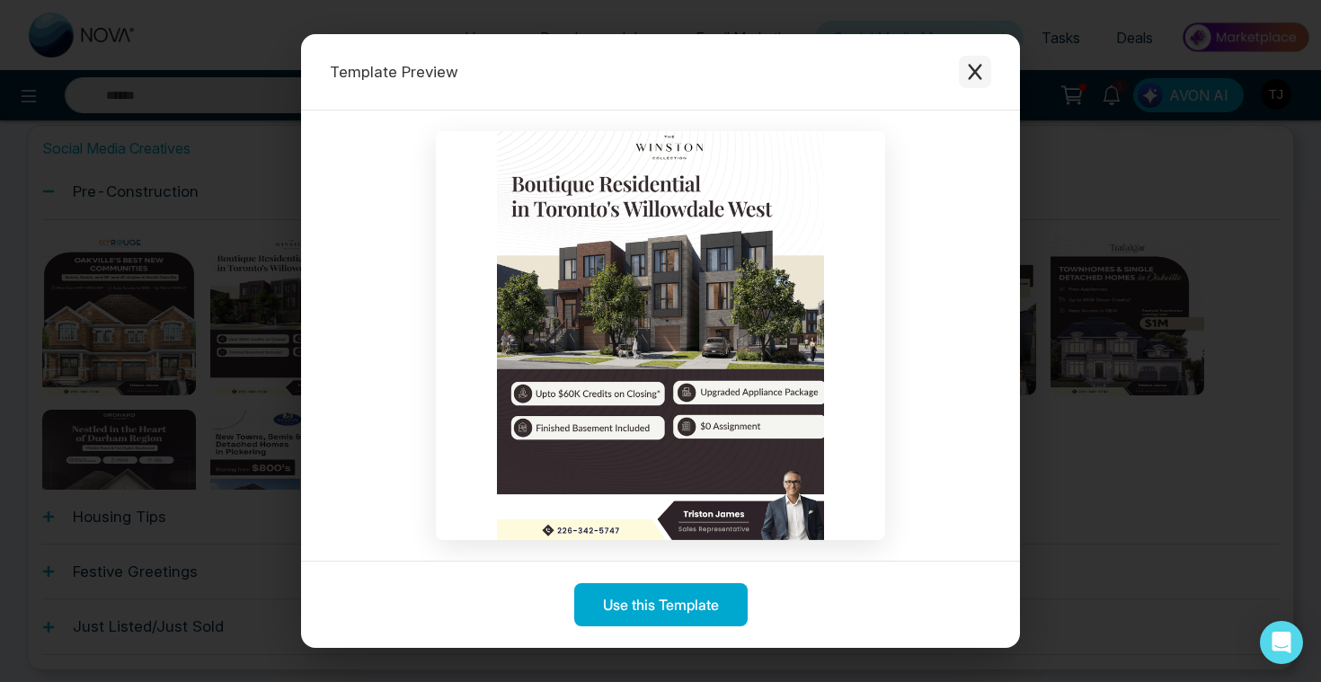
click at [973, 71] on icon "Close modal" at bounding box center [975, 72] width 18 height 18
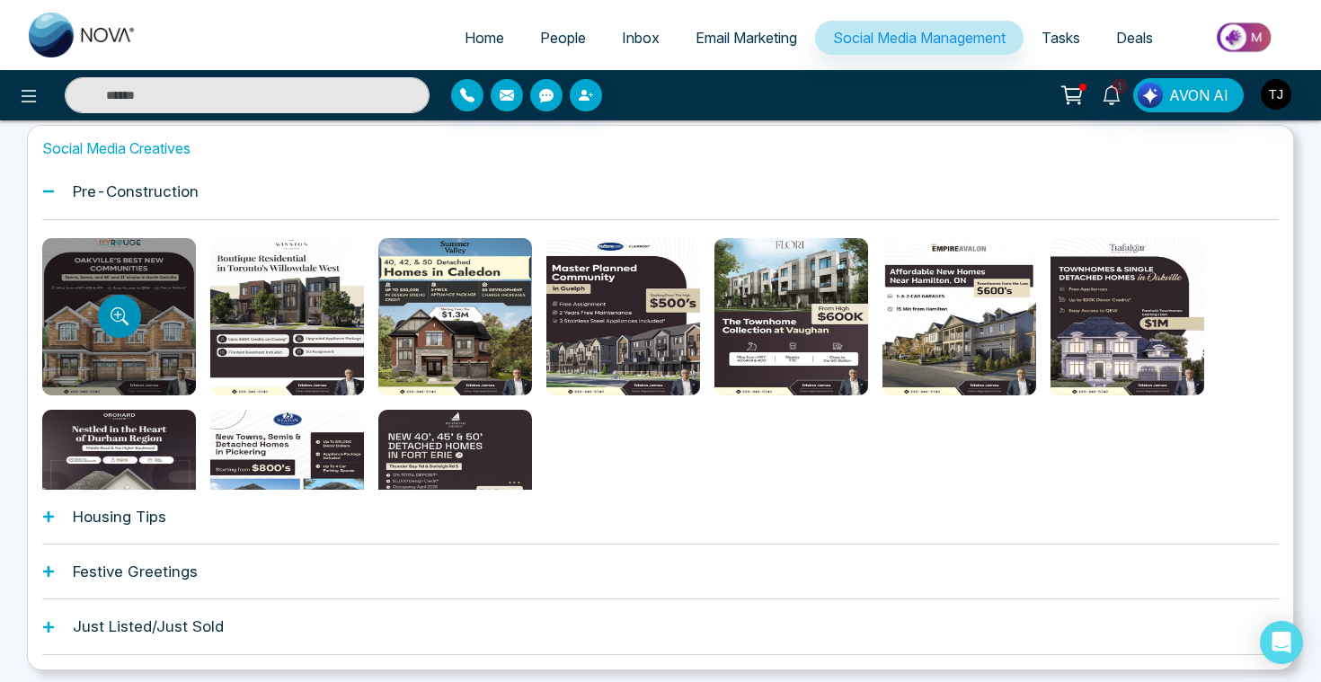
click at [121, 305] on button "Preview template" at bounding box center [119, 316] width 43 height 43
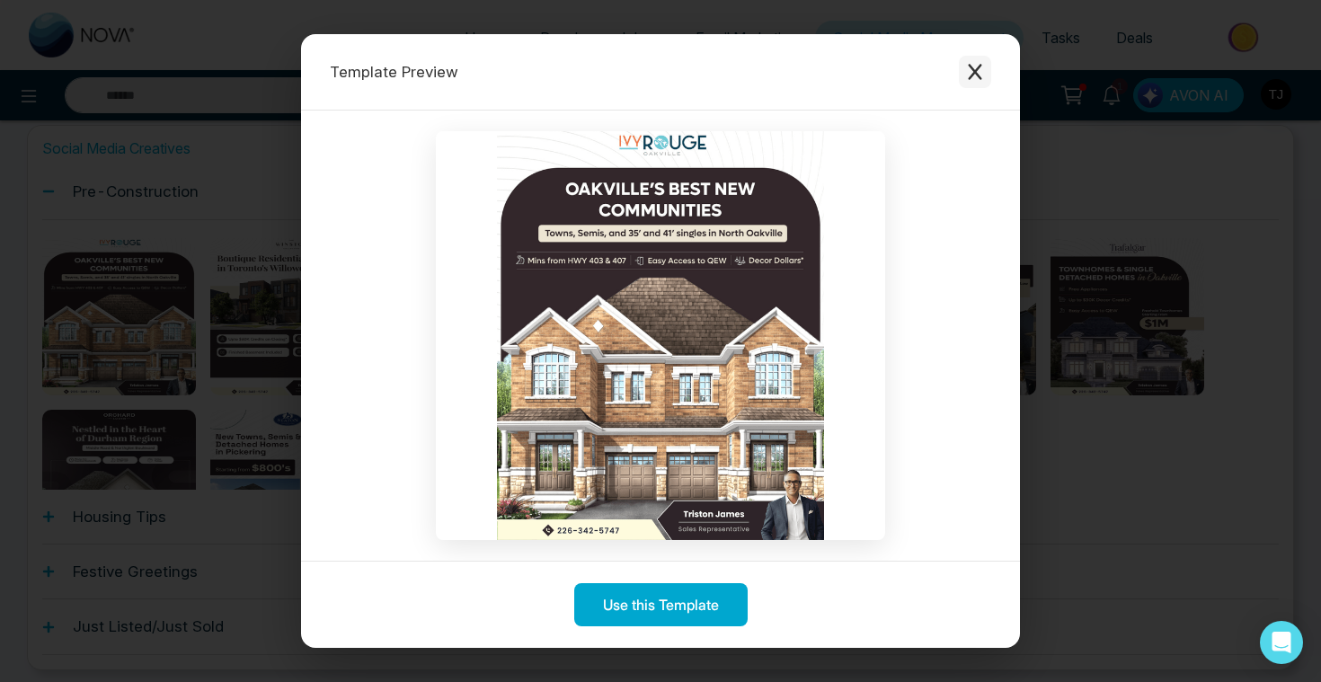
click at [973, 64] on icon "Close modal" at bounding box center [975, 72] width 18 height 18
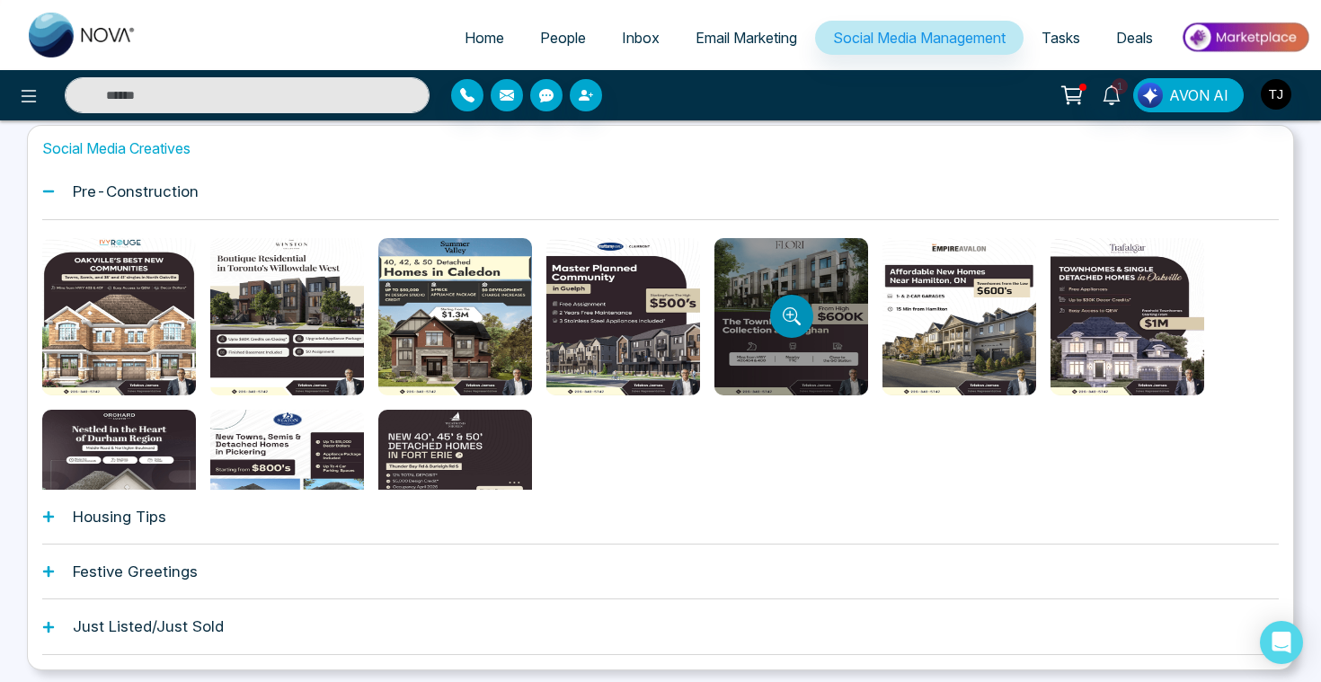
click at [800, 323] on button "Preview template" at bounding box center [791, 316] width 43 height 43
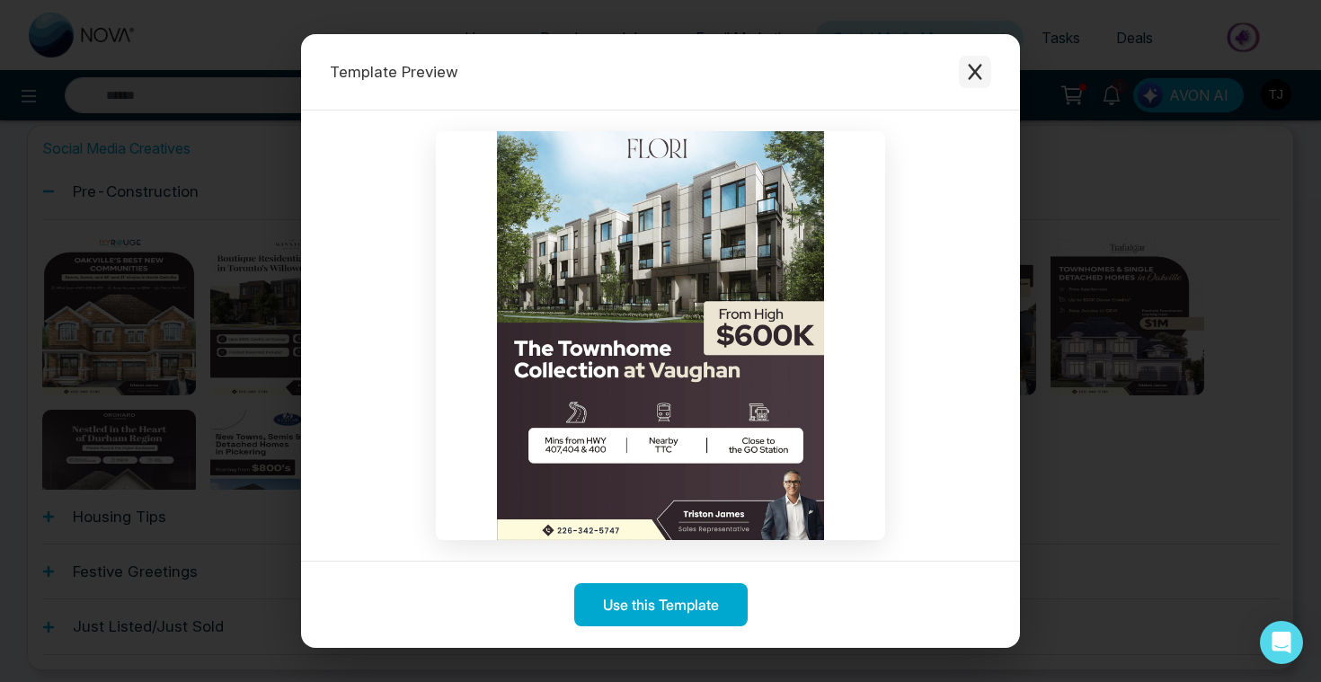
click at [979, 58] on button "Close modal" at bounding box center [975, 72] width 32 height 32
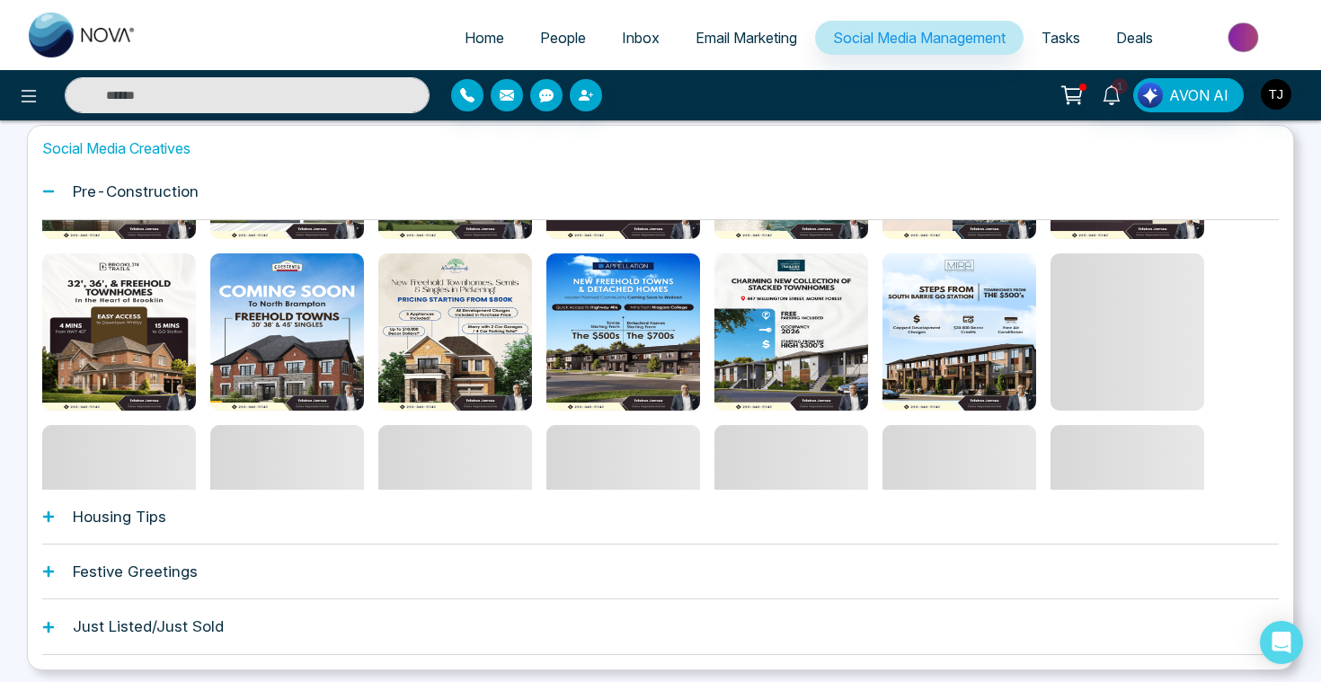
scroll to position [329, 0]
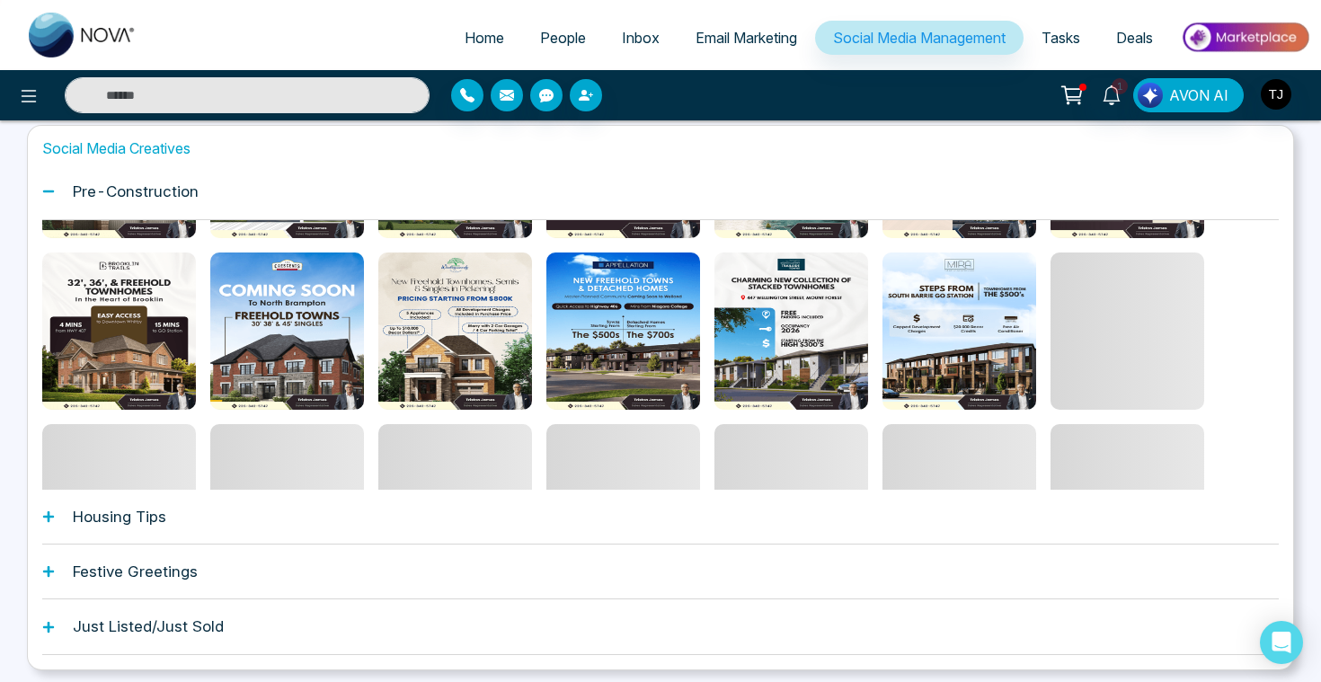
click at [529, 534] on div "Housing Tips" at bounding box center [660, 517] width 1236 height 55
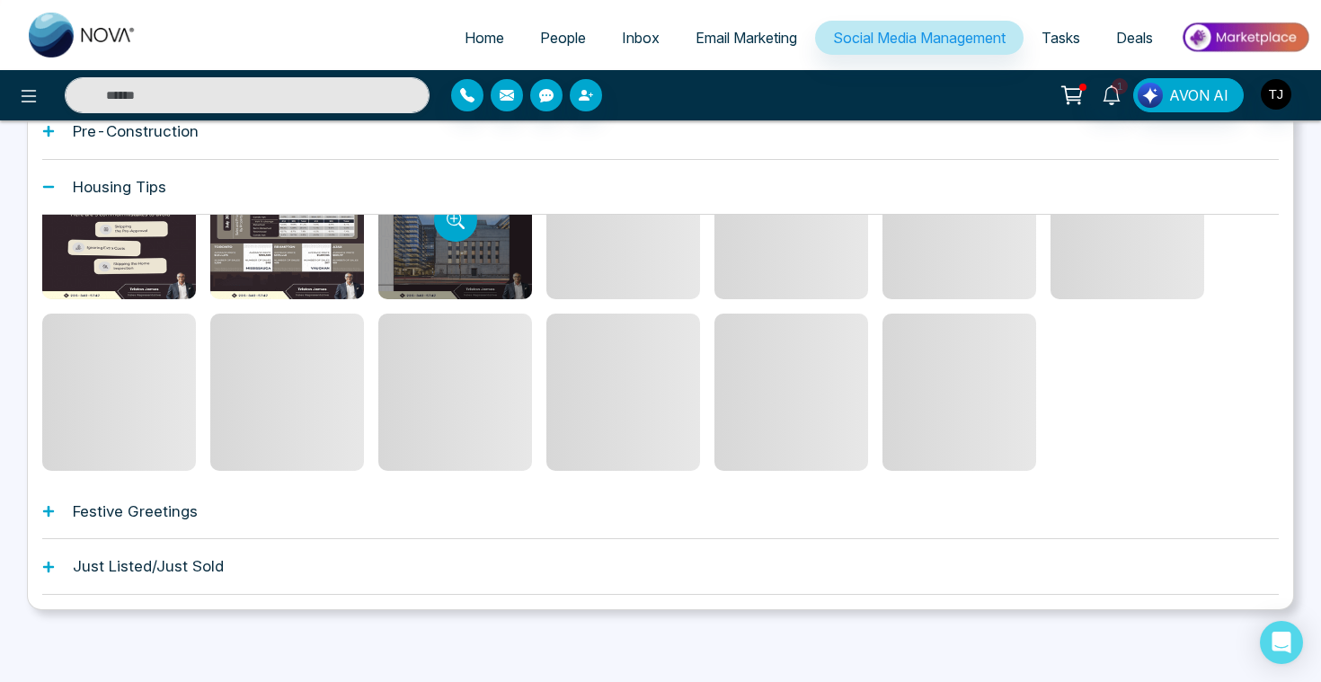
scroll to position [264, 0]
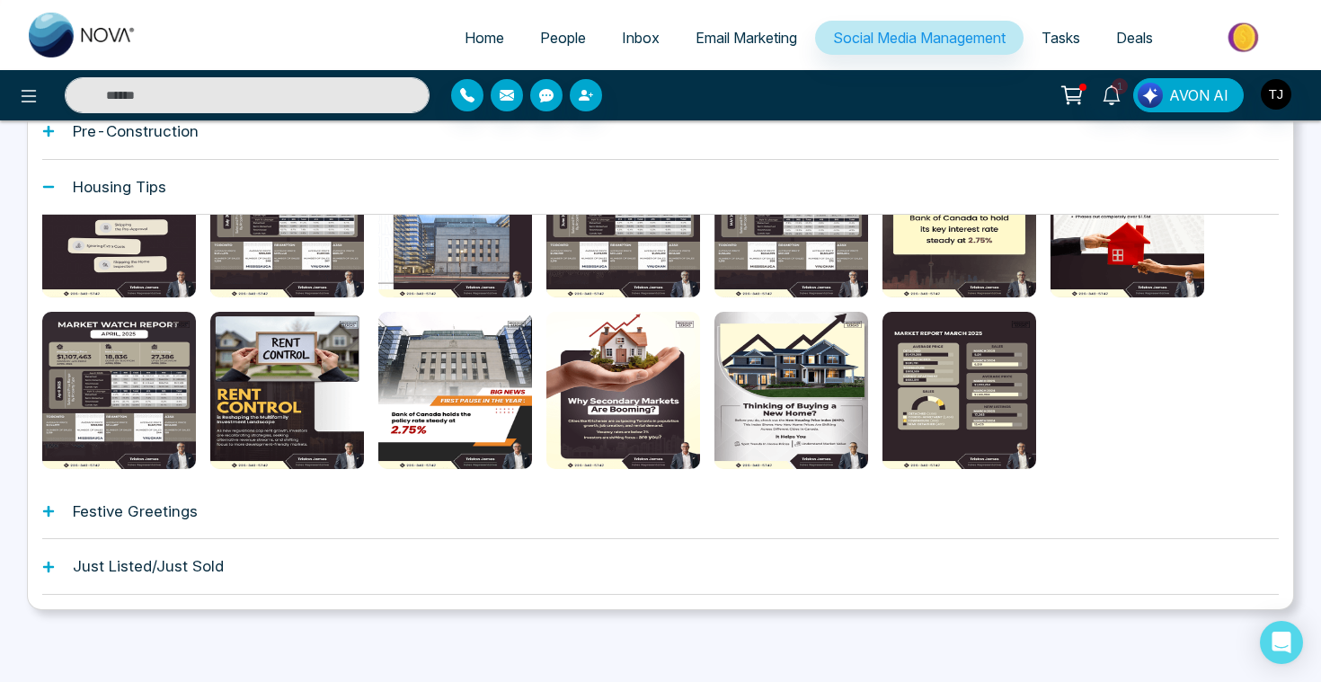
click at [474, 534] on div "Festive Greetings" at bounding box center [660, 511] width 1236 height 55
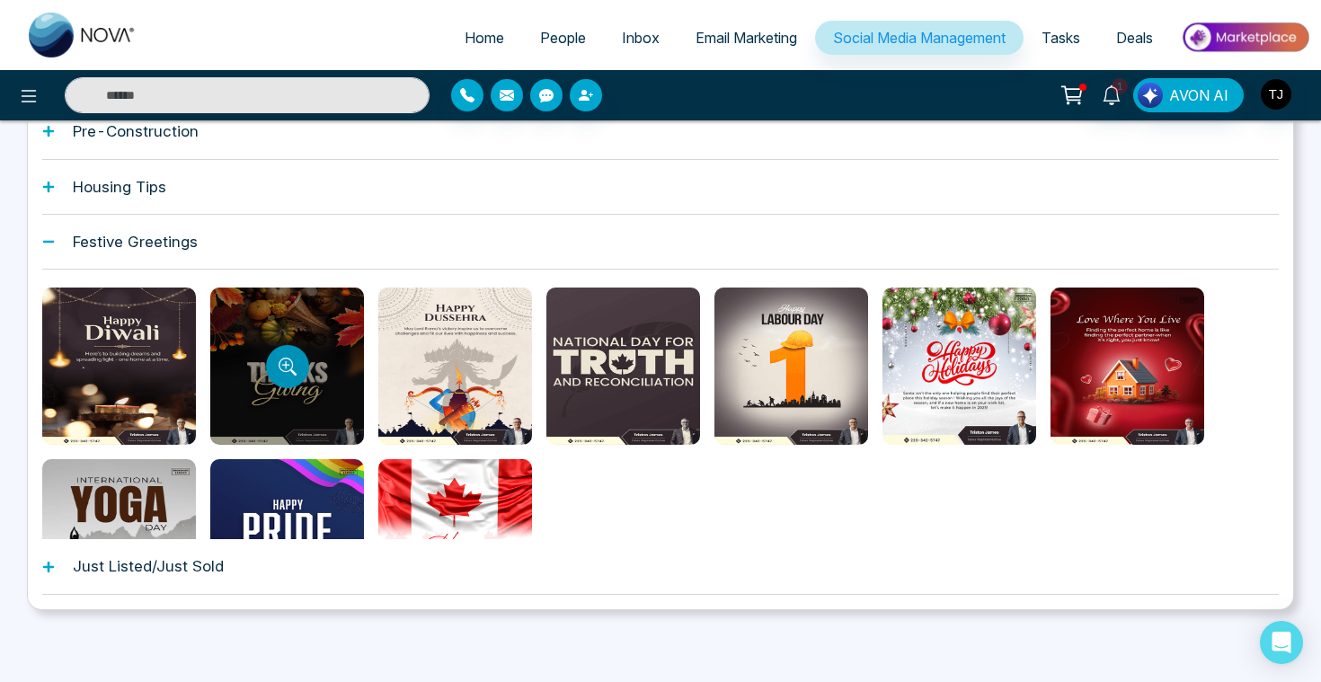
click at [286, 373] on icon "Preview template" at bounding box center [287, 367] width 18 height 18
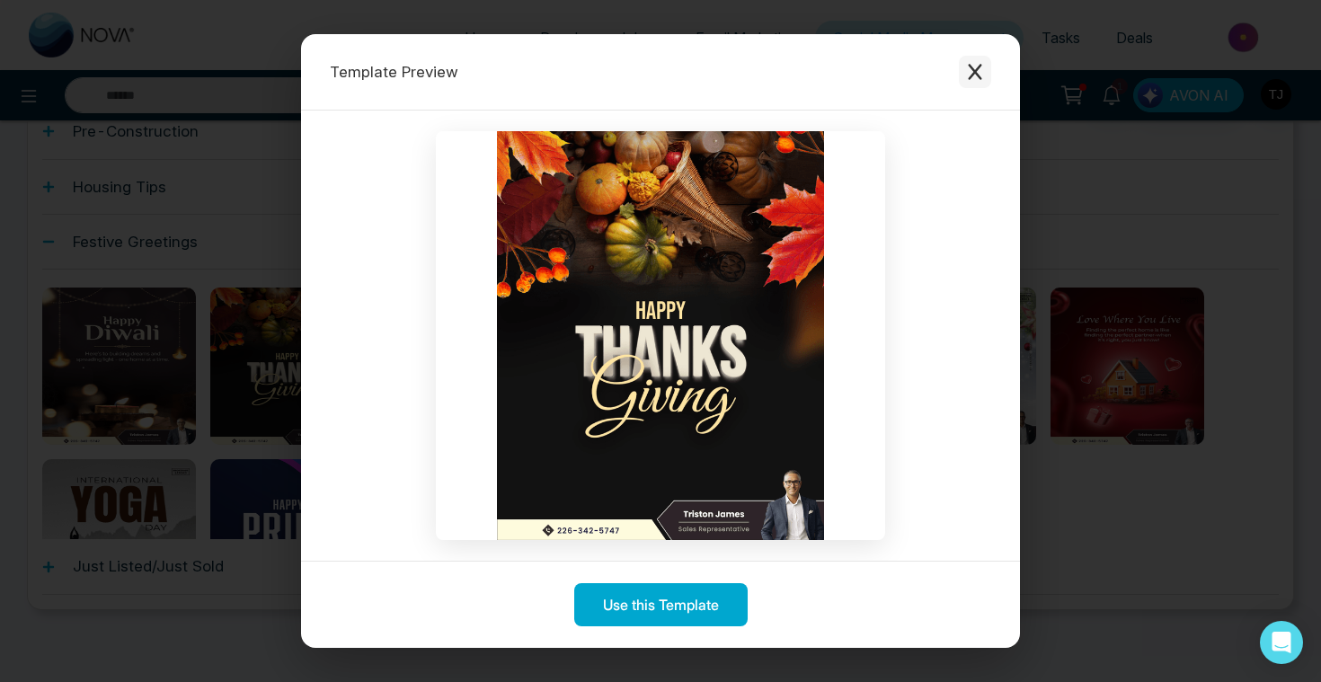
click at [982, 74] on icon "Close modal" at bounding box center [975, 72] width 18 height 18
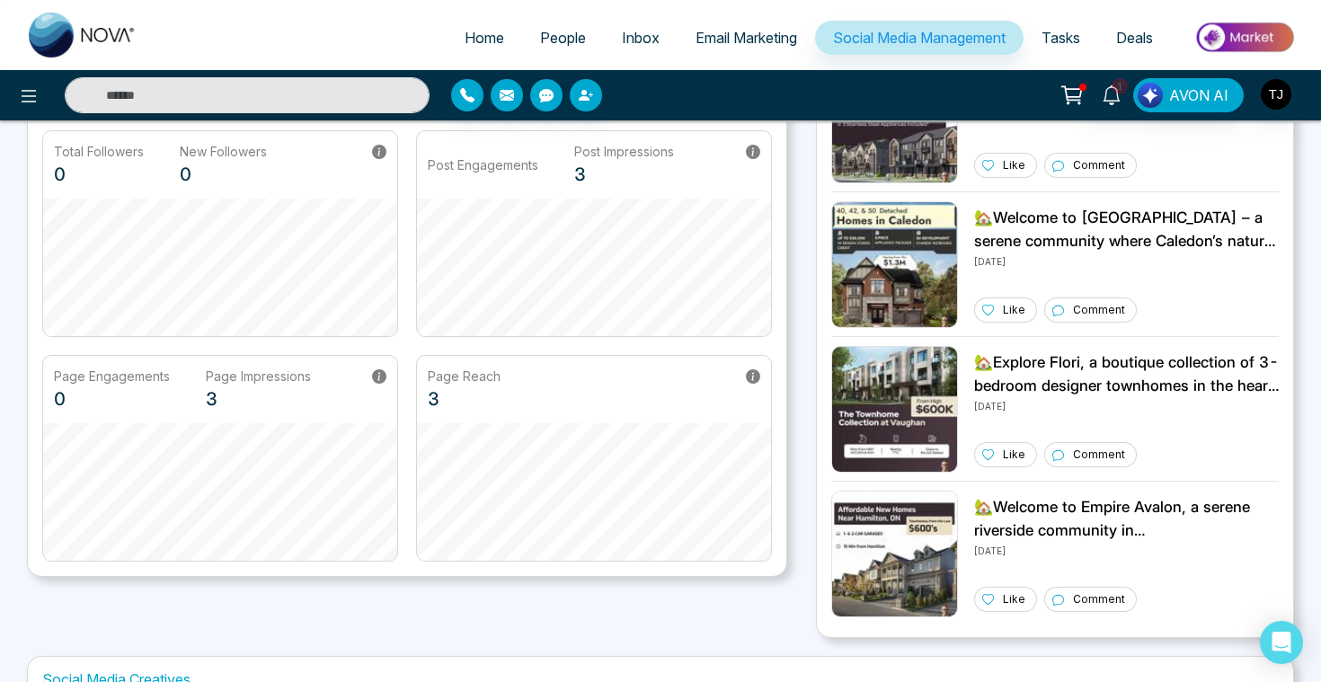
scroll to position [0, 0]
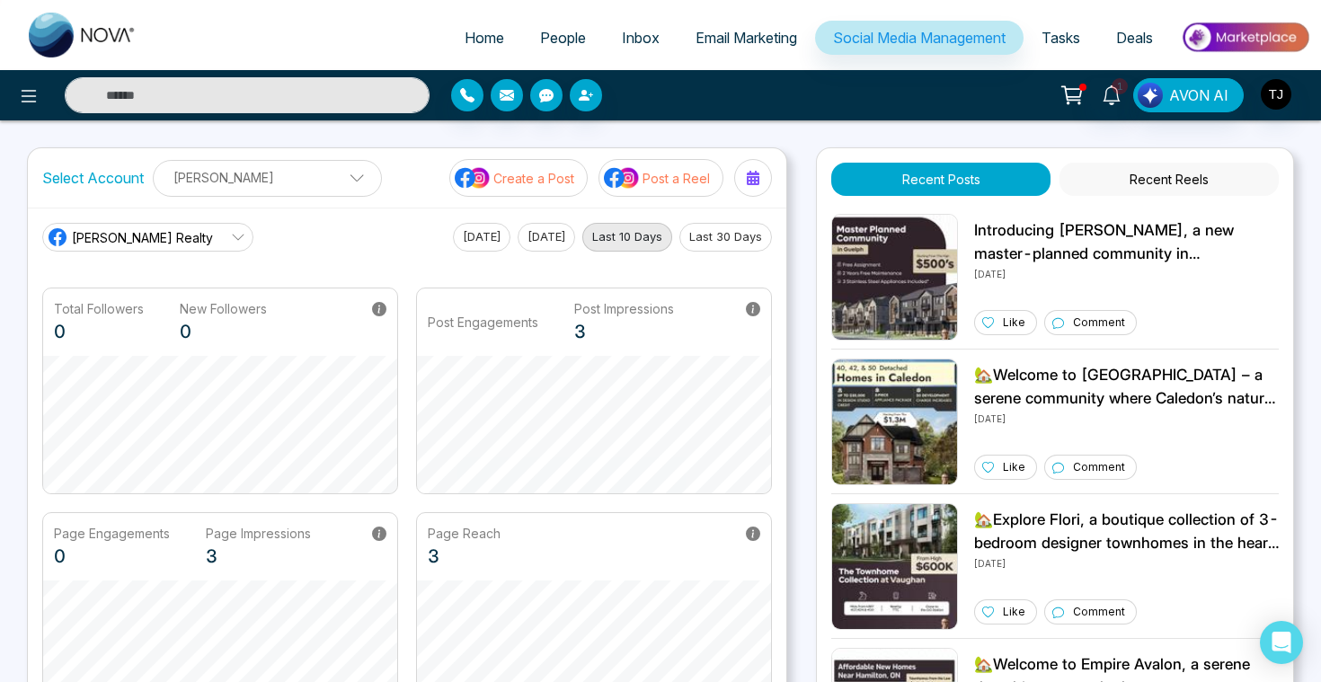
click at [659, 176] on p "Post a Reel" at bounding box center [675, 178] width 67 height 19
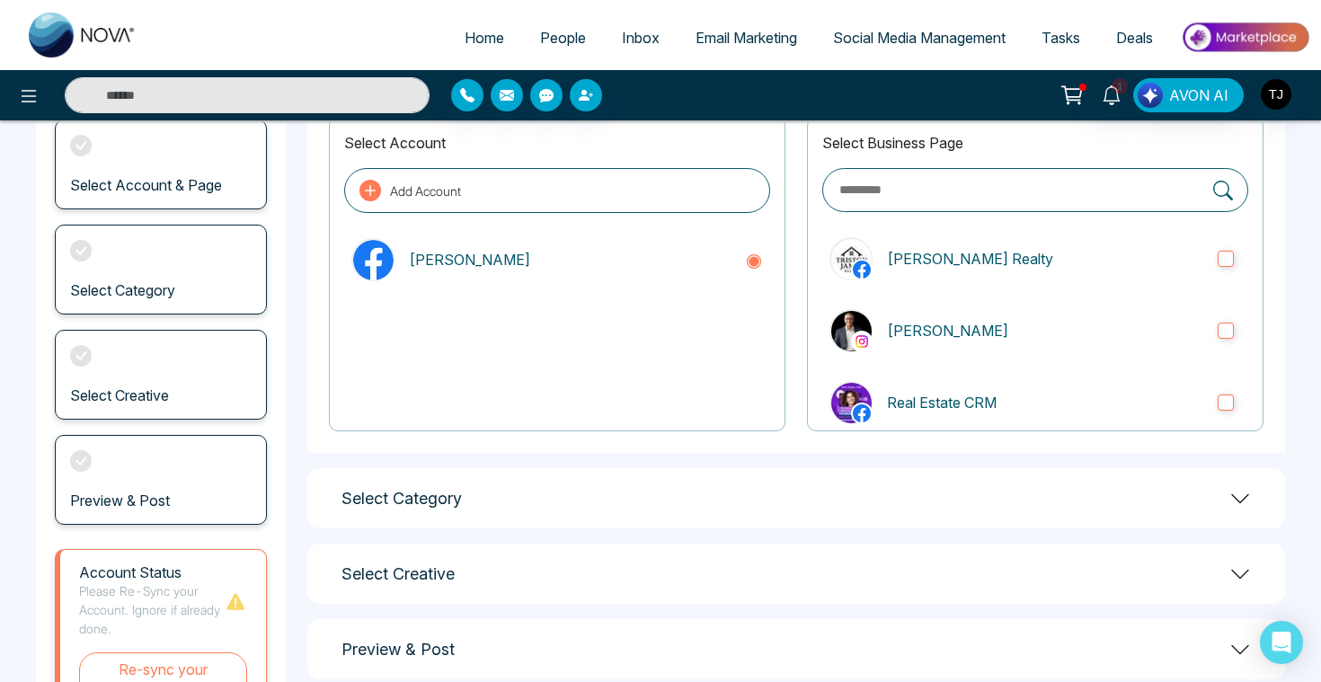
scroll to position [132, 0]
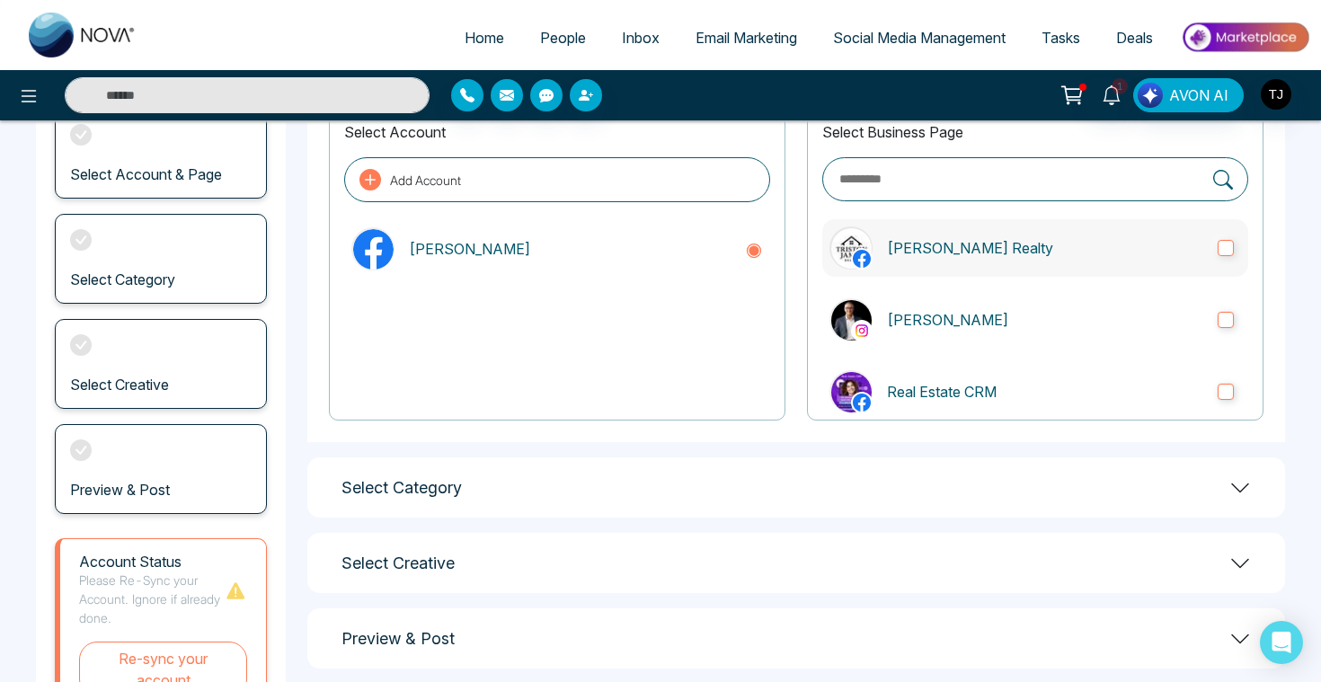
click at [976, 237] on p "[PERSON_NAME] Realty" at bounding box center [1045, 248] width 316 height 22
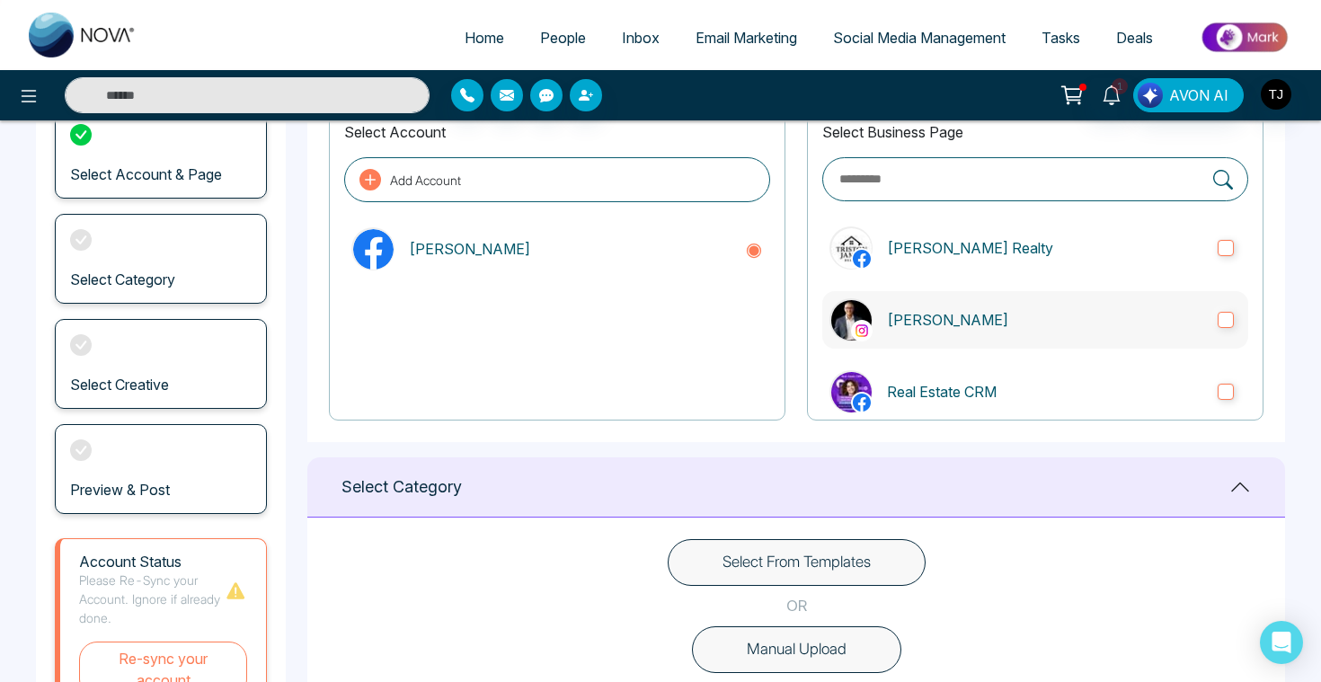
click at [951, 324] on p "Triston James" at bounding box center [1045, 320] width 316 height 22
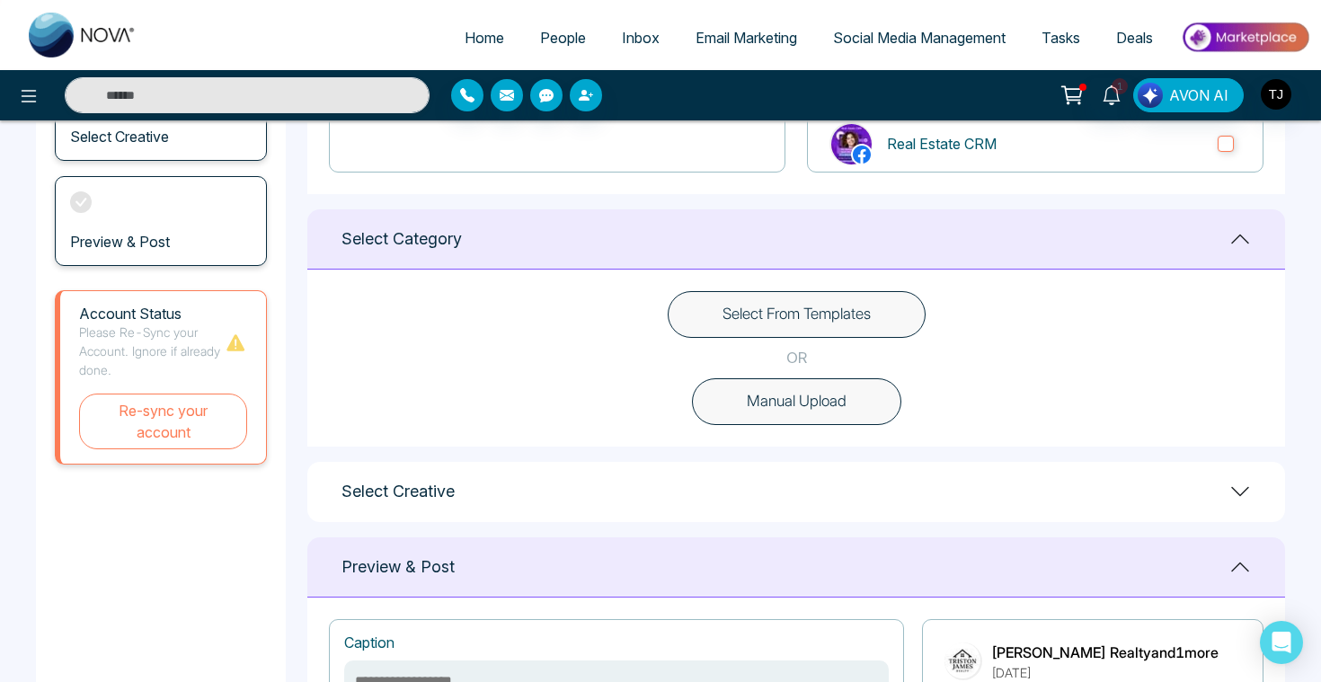
scroll to position [392, 0]
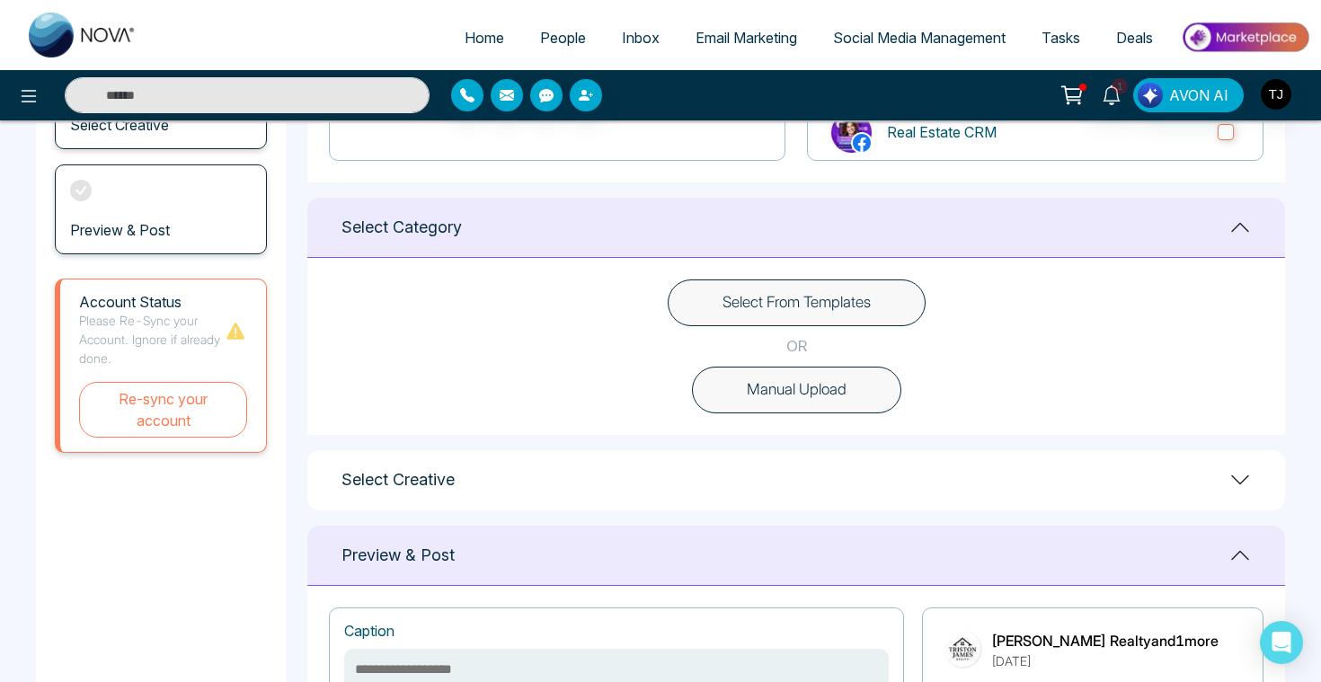
click at [776, 386] on button "Manual Upload" at bounding box center [796, 390] width 209 height 47
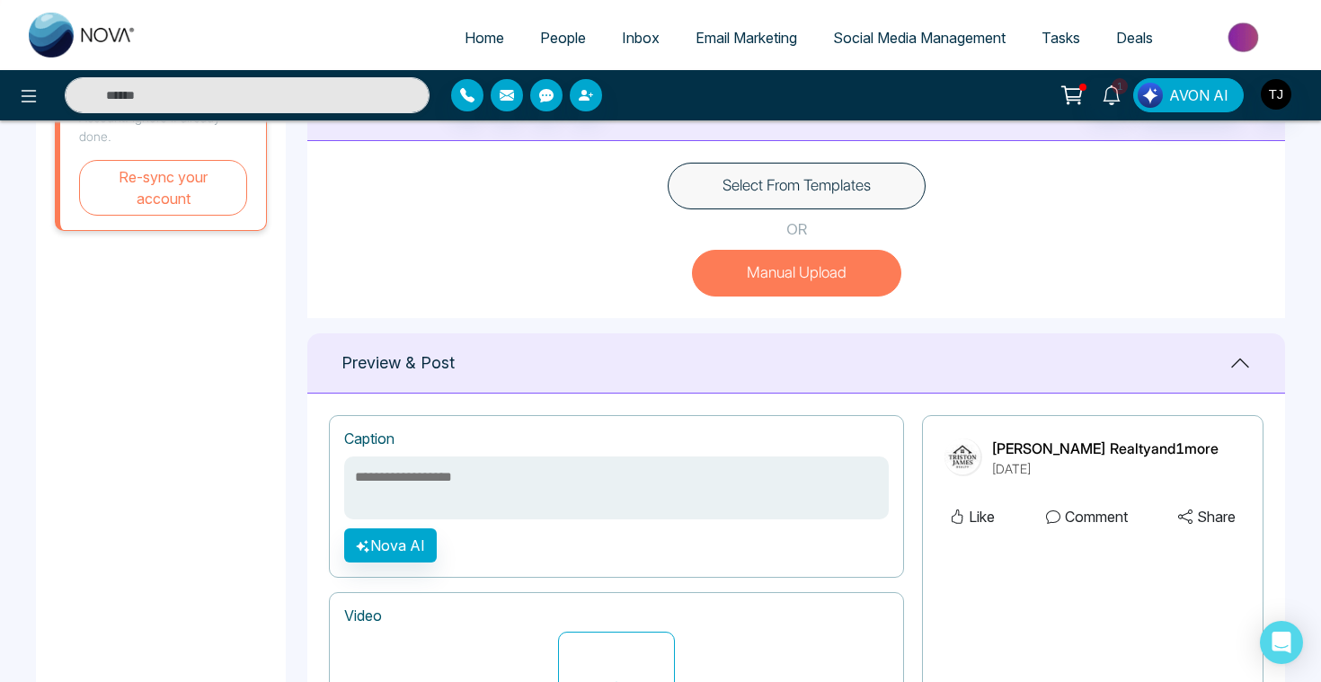
scroll to position [473, 0]
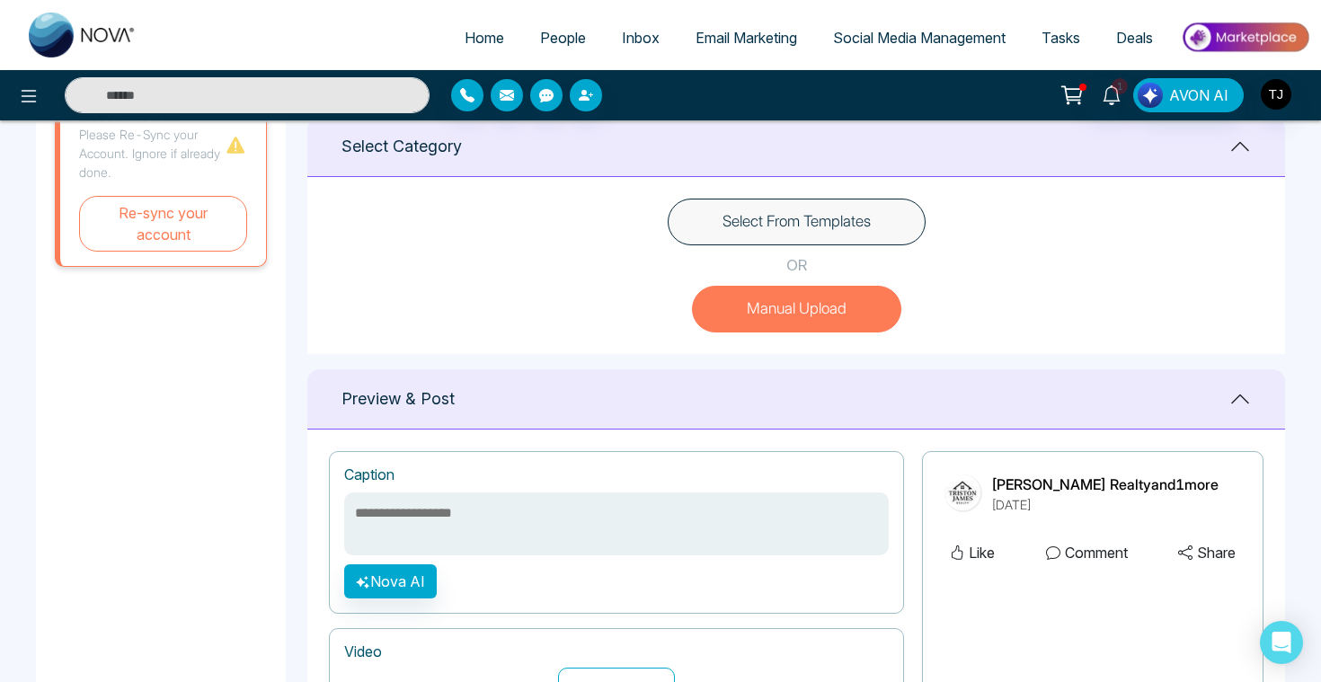
click at [732, 225] on button "Select From Templates" at bounding box center [796, 222] width 258 height 47
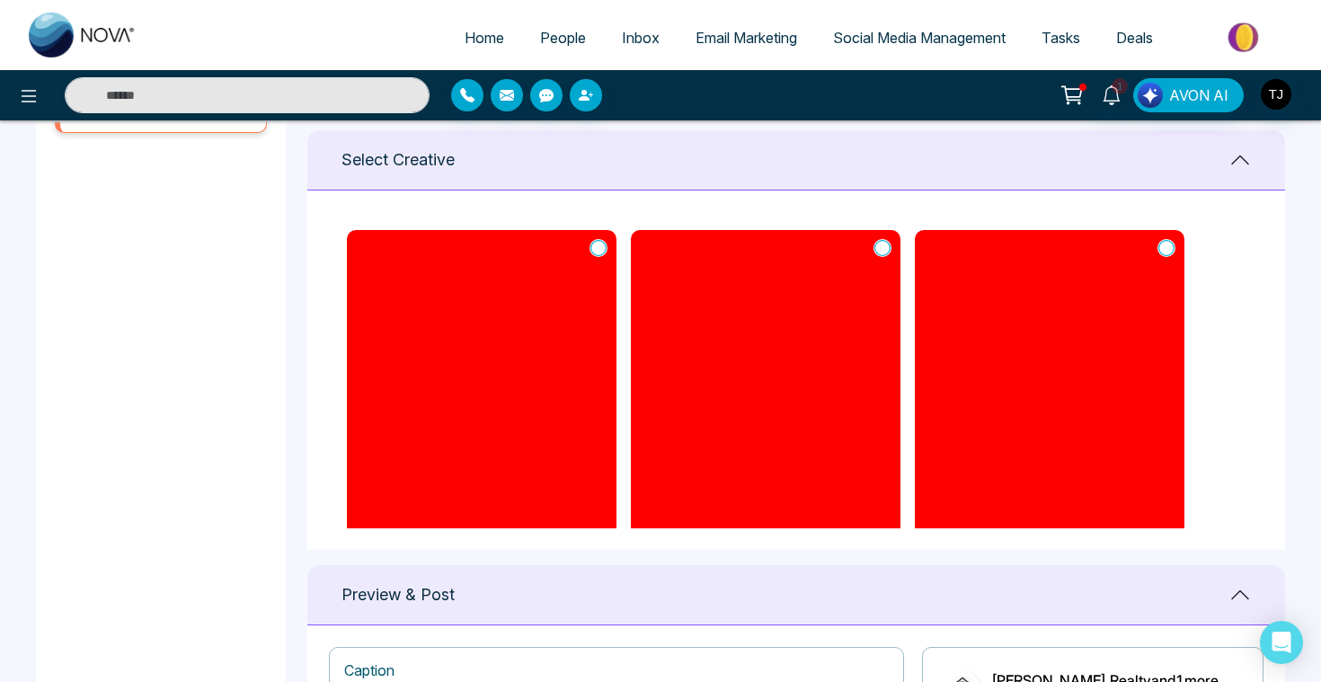
scroll to position [711, 0]
click at [884, 250] on icon at bounding box center [882, 249] width 16 height 18
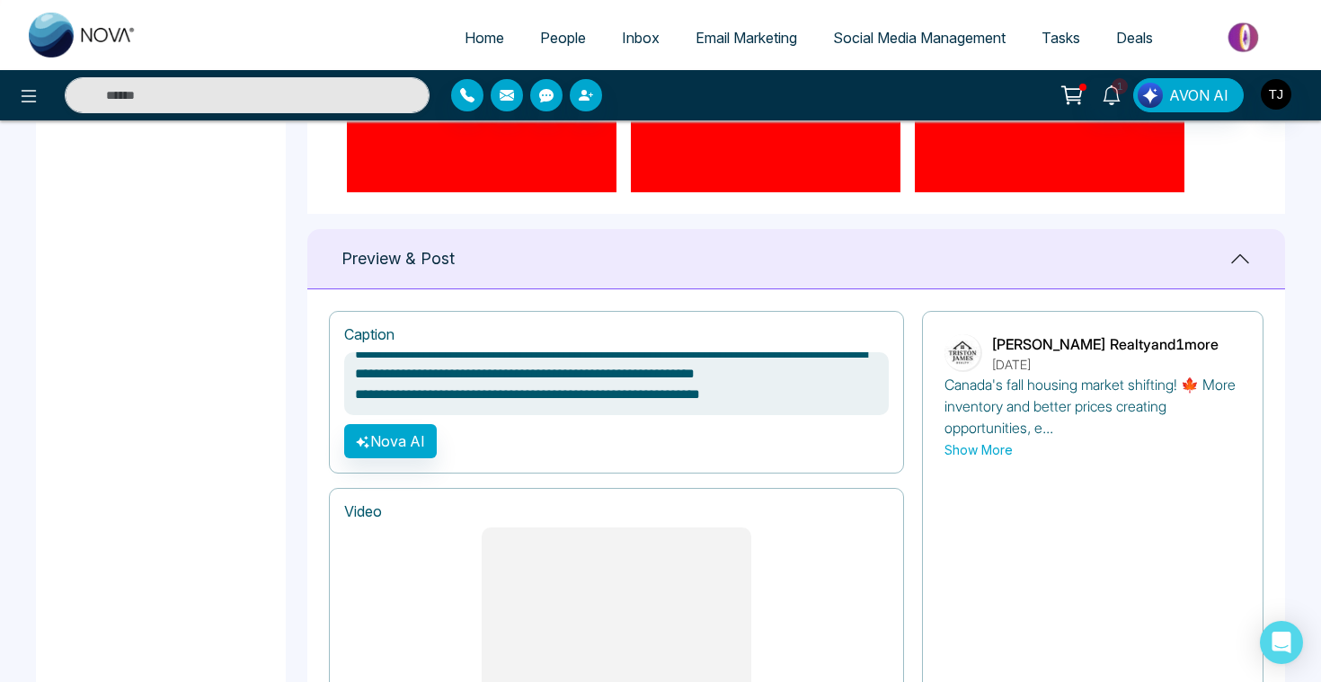
scroll to position [1059, 0]
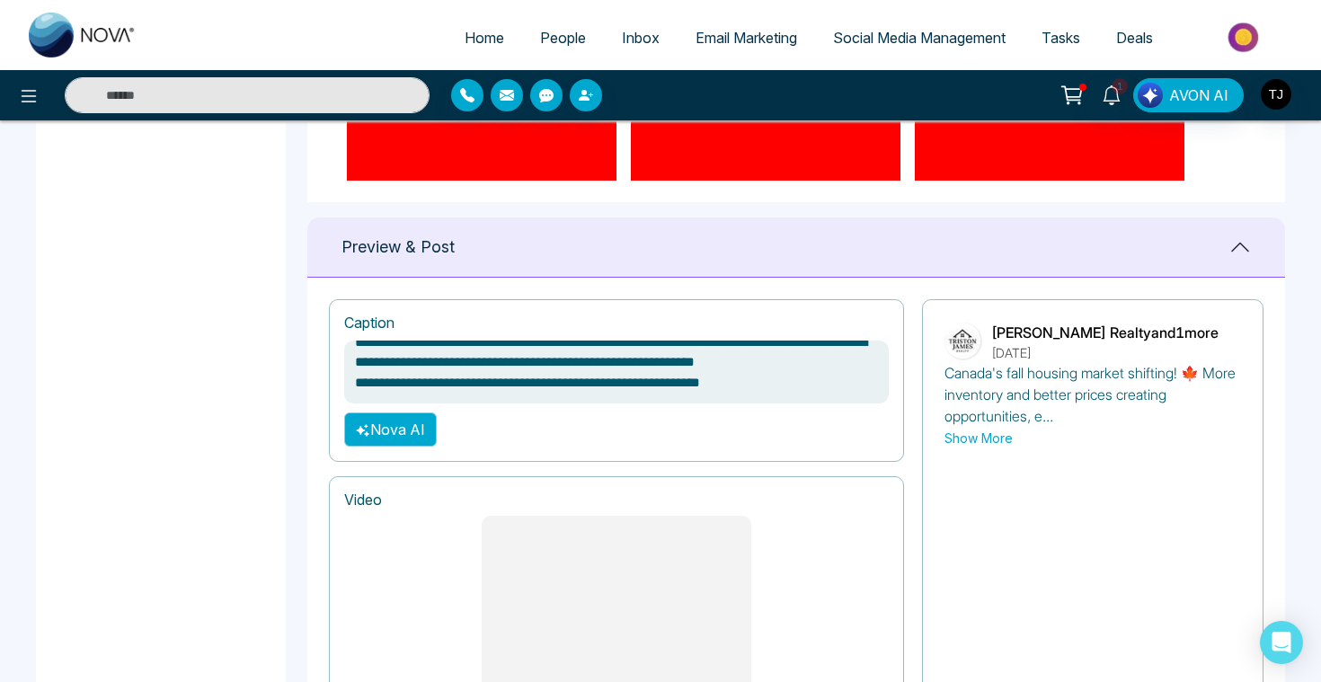
click at [416, 439] on button "Nova AI" at bounding box center [390, 429] width 93 height 34
type textarea "**********"
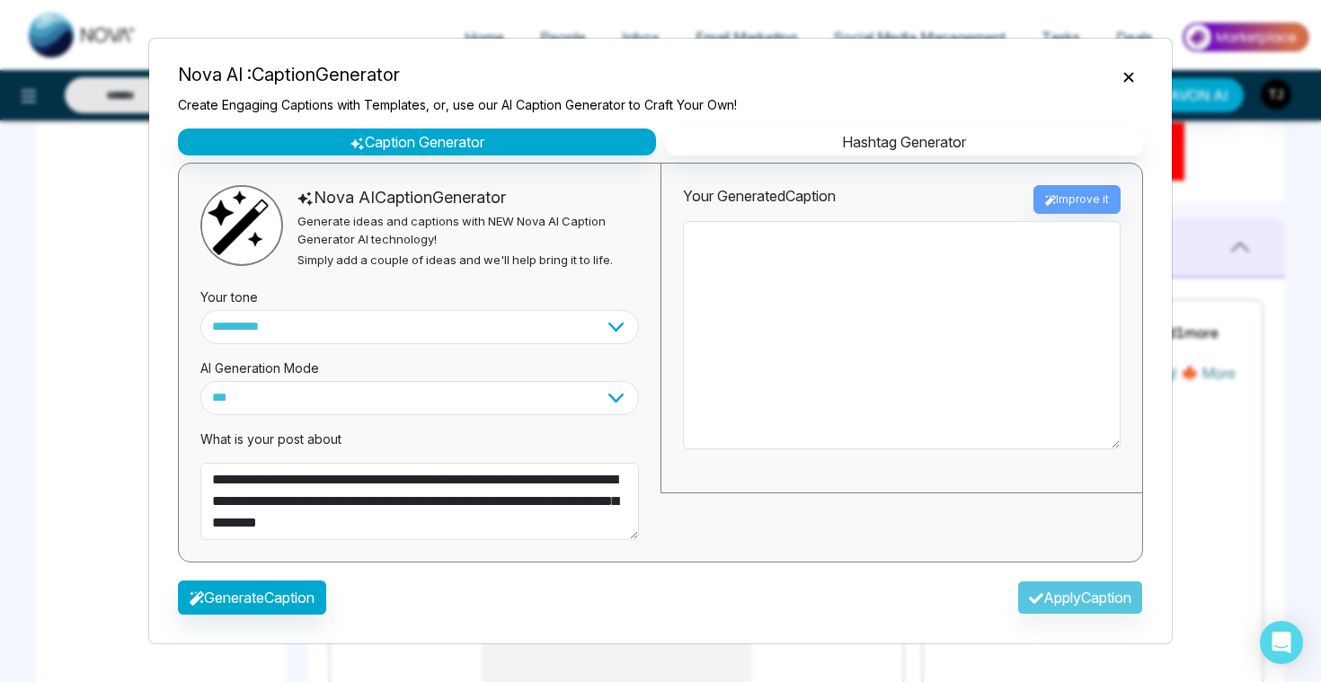
type textarea "**********"
click at [411, 335] on select "**********" at bounding box center [419, 327] width 438 height 34
type textarea "**********"
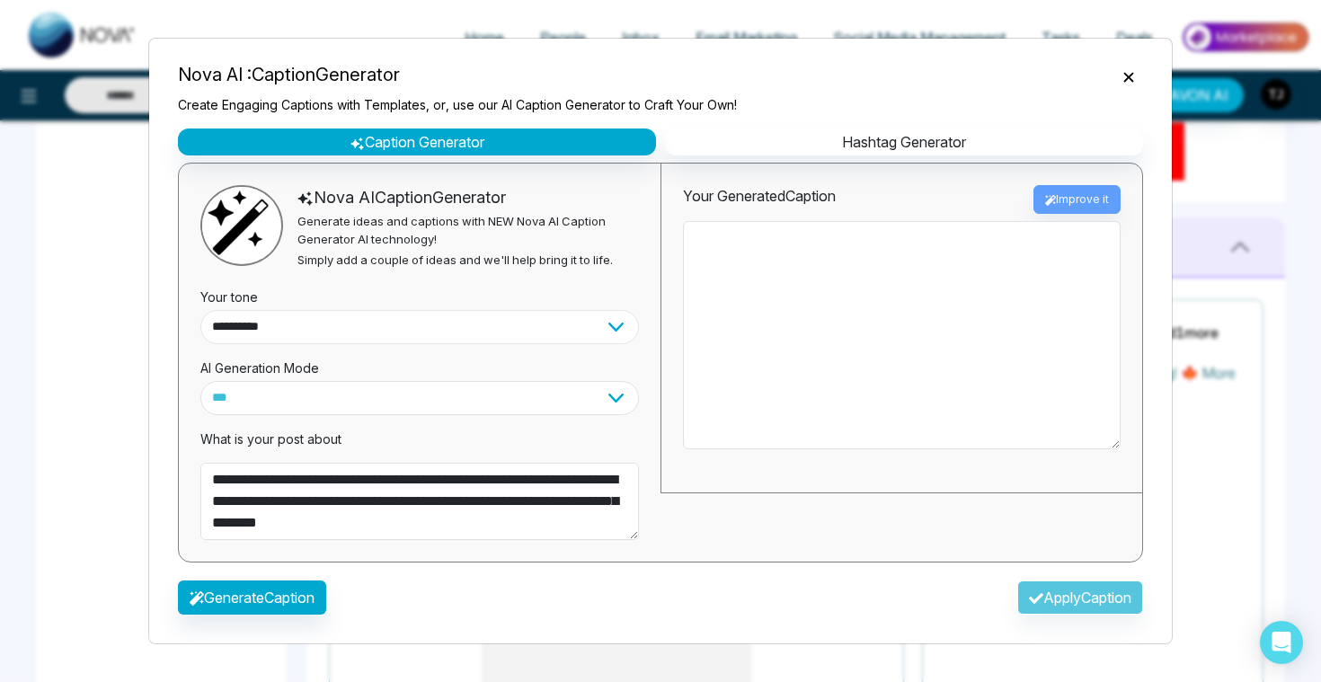
select select "********"
click at [287, 599] on button "Generate Caption" at bounding box center [252, 597] width 148 height 34
type textarea "**********"
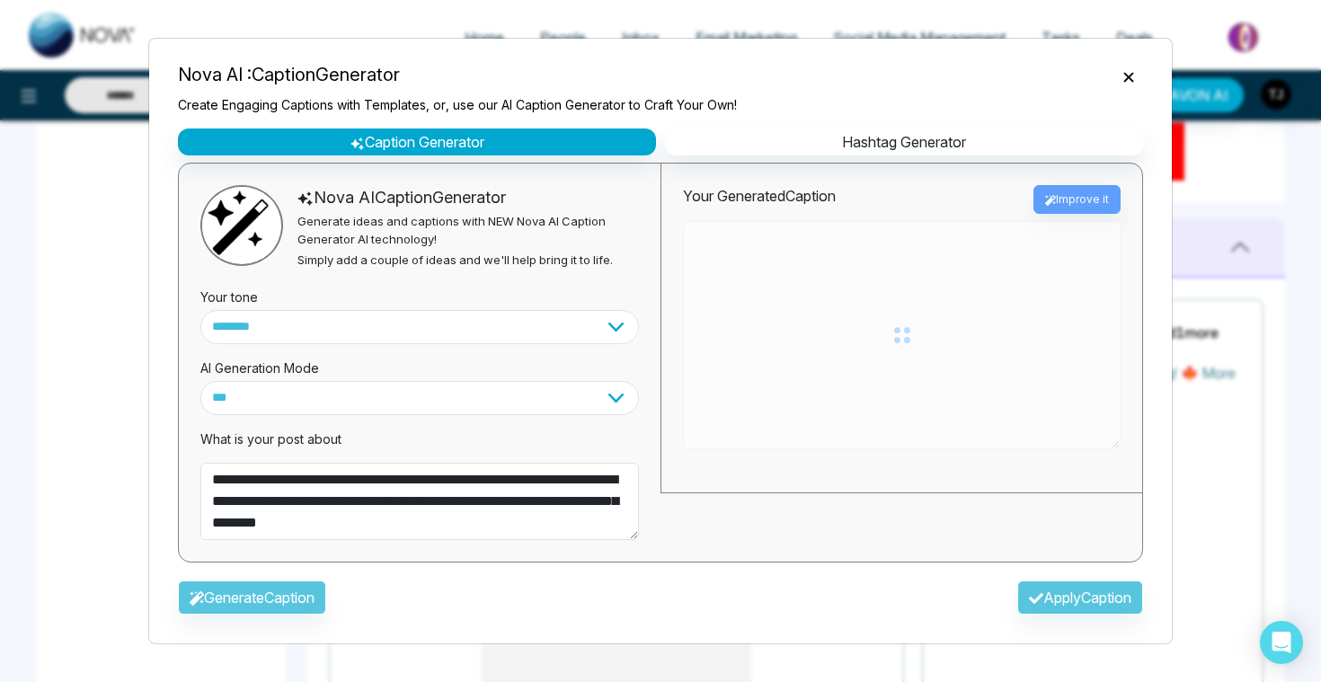
type textarea "**********"
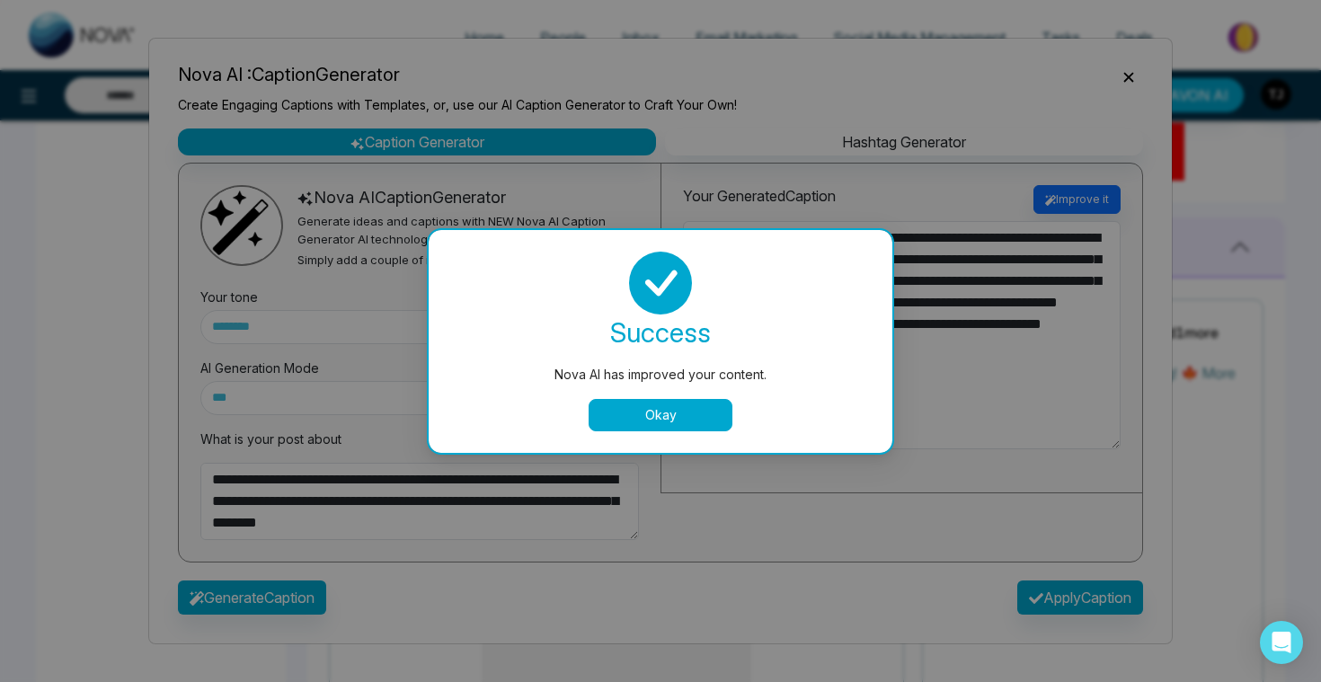
type textarea "**********"
click at [648, 413] on button "Okay" at bounding box center [660, 415] width 144 height 32
type textarea "**********"
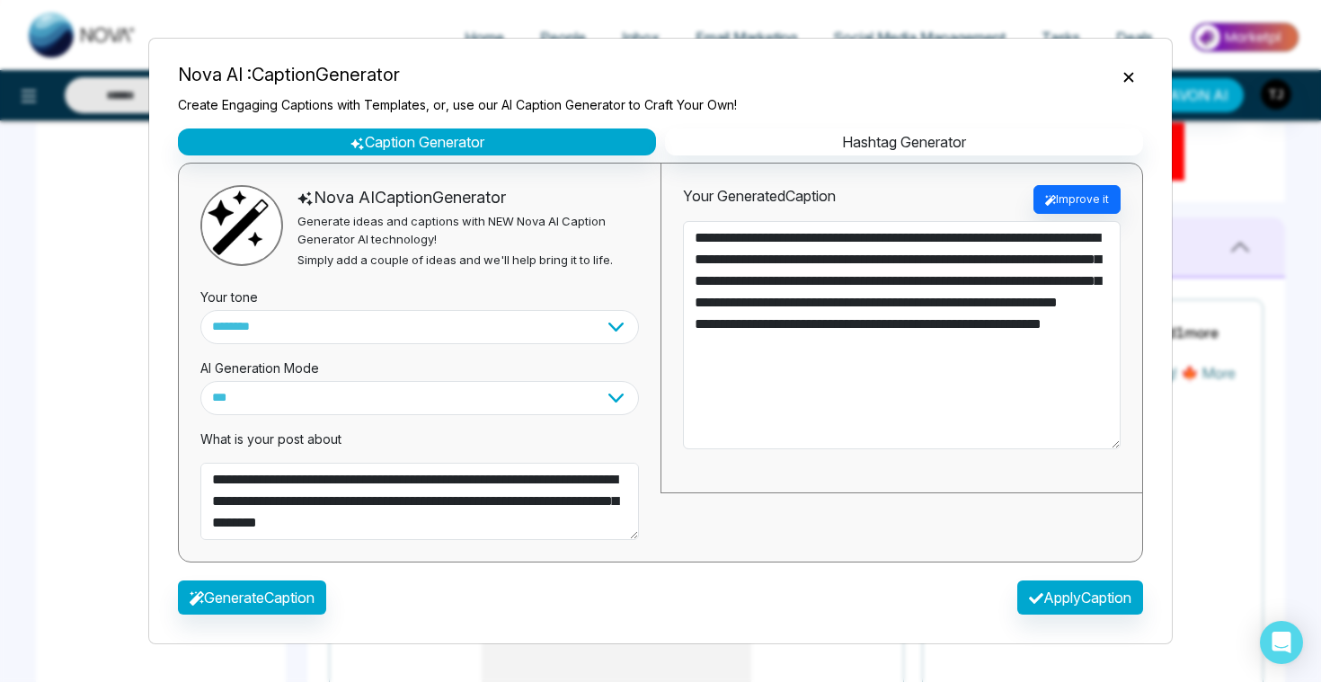
type textarea "**********"
click at [1091, 589] on button "Apply Caption" at bounding box center [1080, 597] width 126 height 34
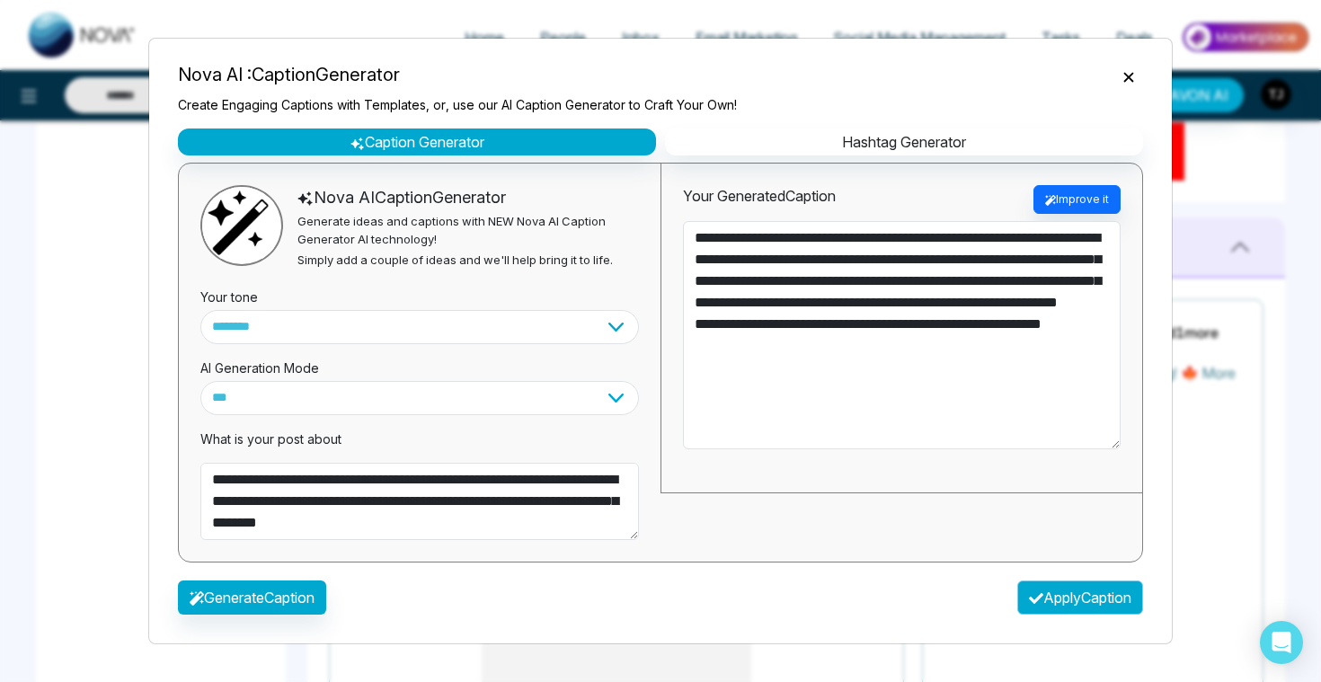
type textarea "**********"
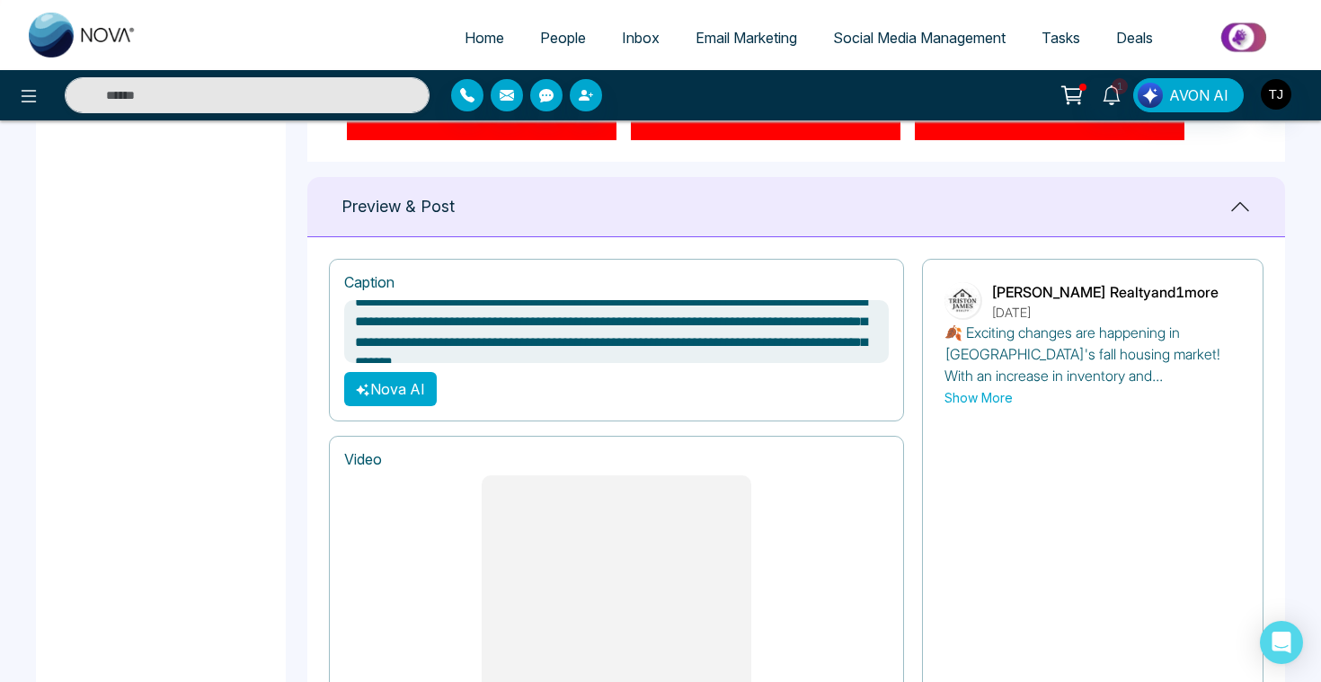
scroll to position [1086, 0]
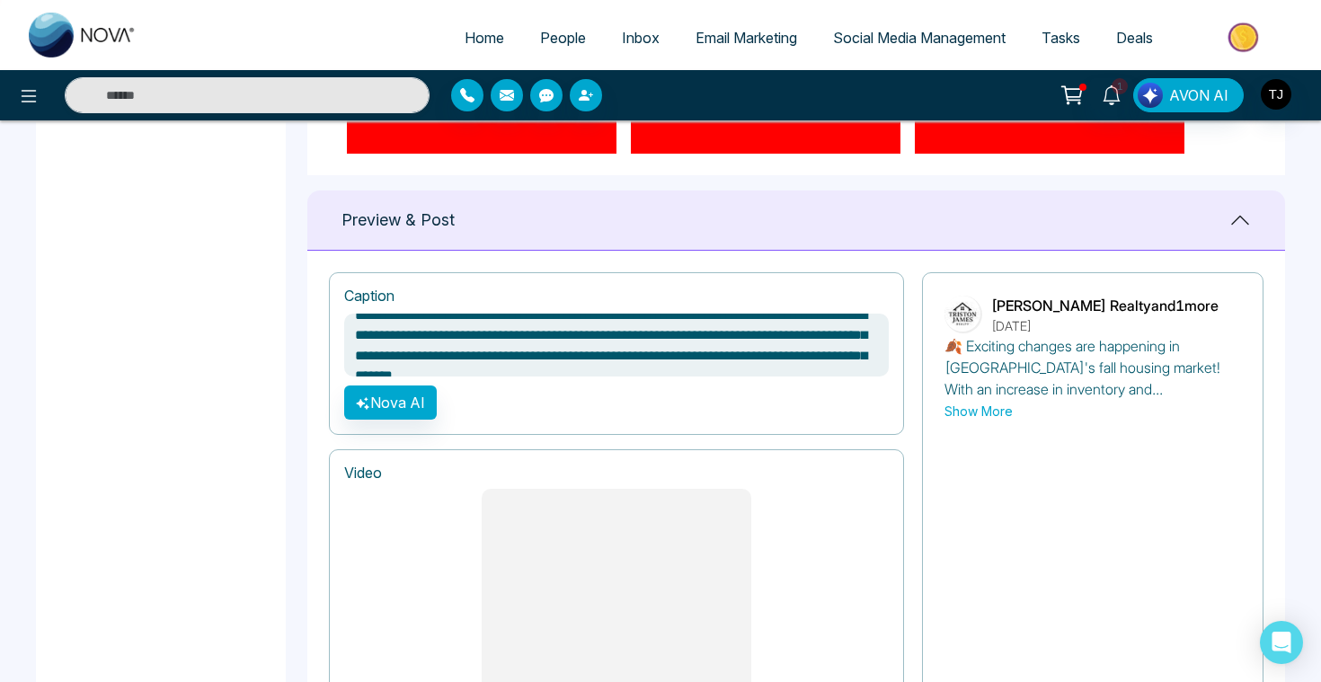
click at [1008, 408] on button "Show More" at bounding box center [978, 411] width 68 height 19
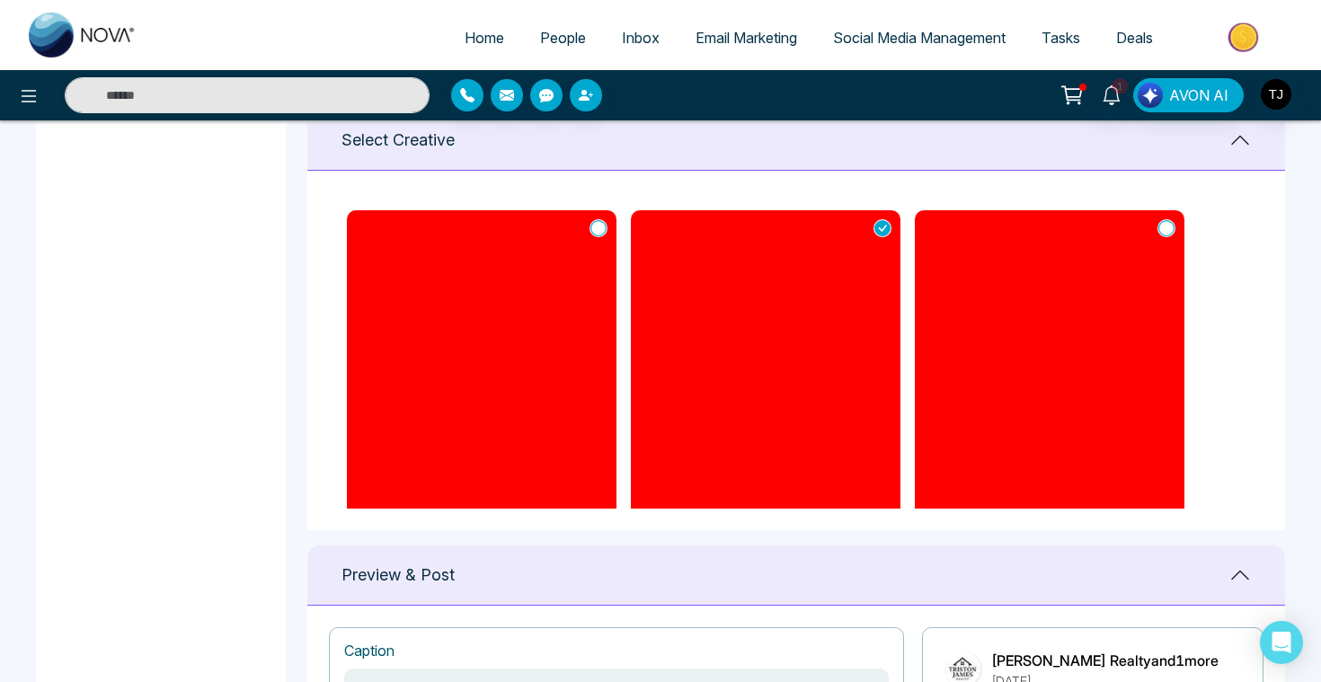
scroll to position [687, 0]
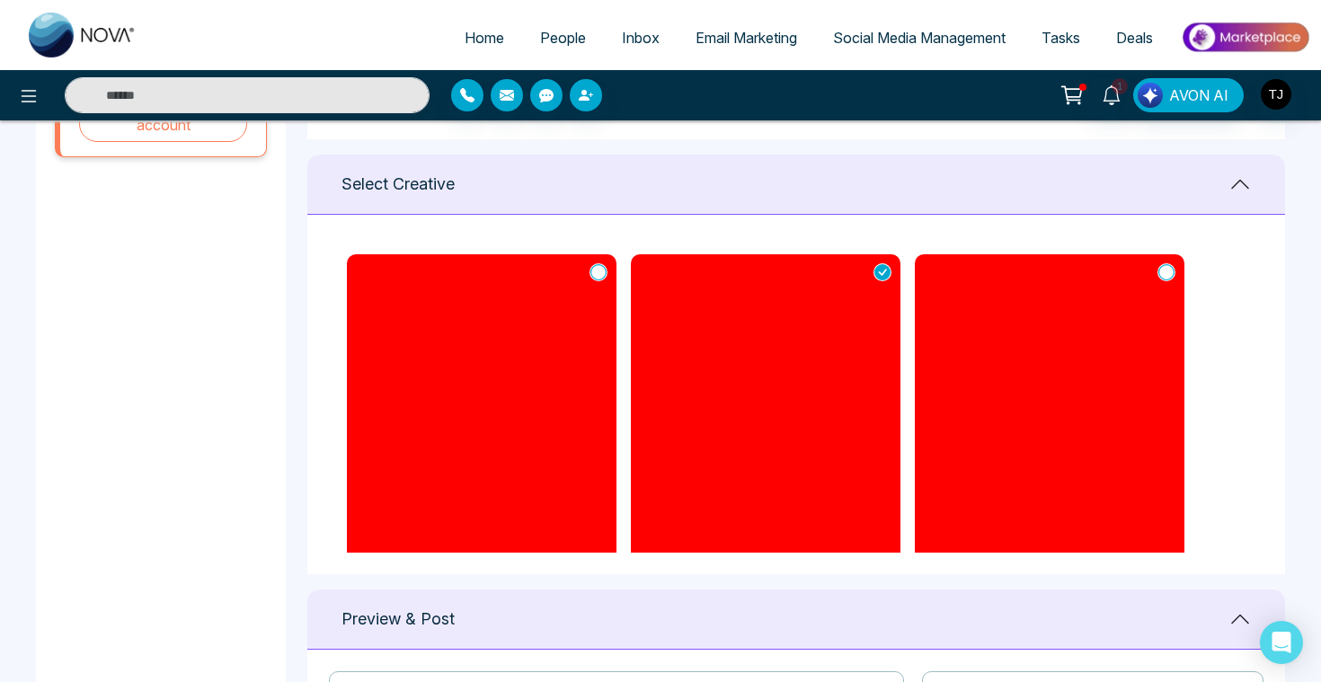
click at [601, 270] on icon at bounding box center [598, 272] width 16 height 18
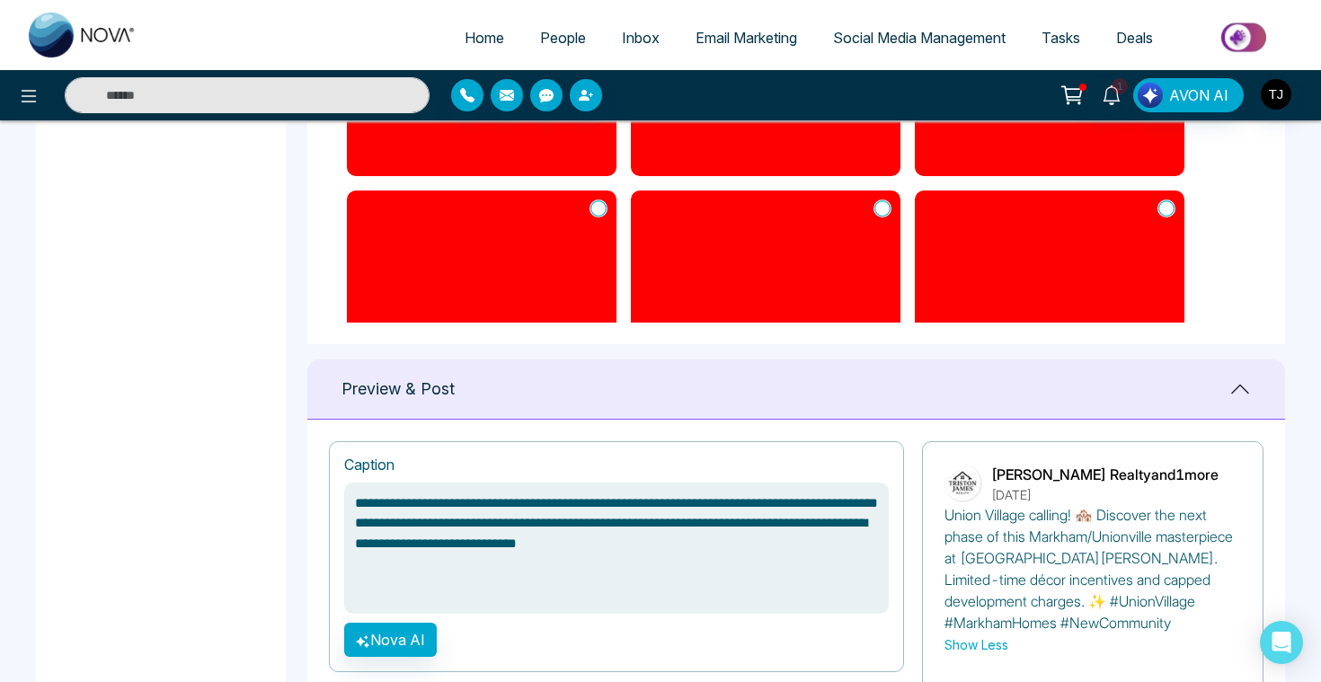
scroll to position [915, 0]
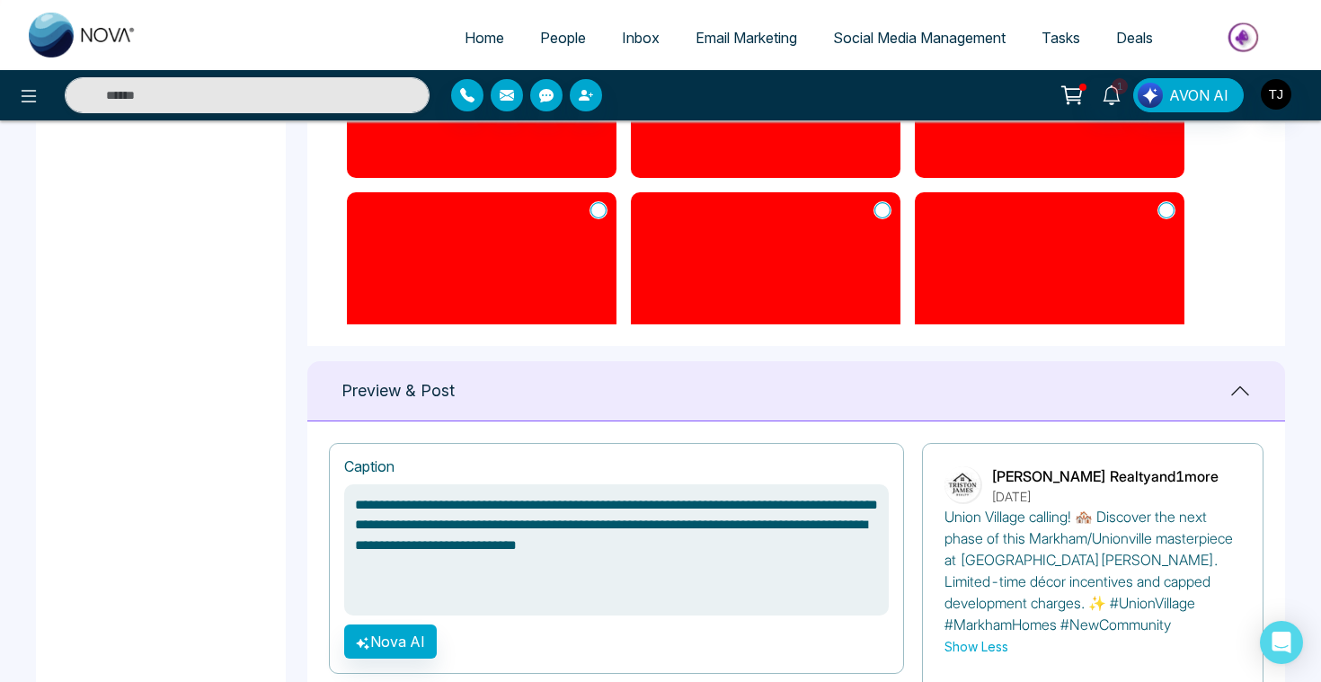
click at [1158, 211] on icon at bounding box center [1166, 210] width 16 height 18
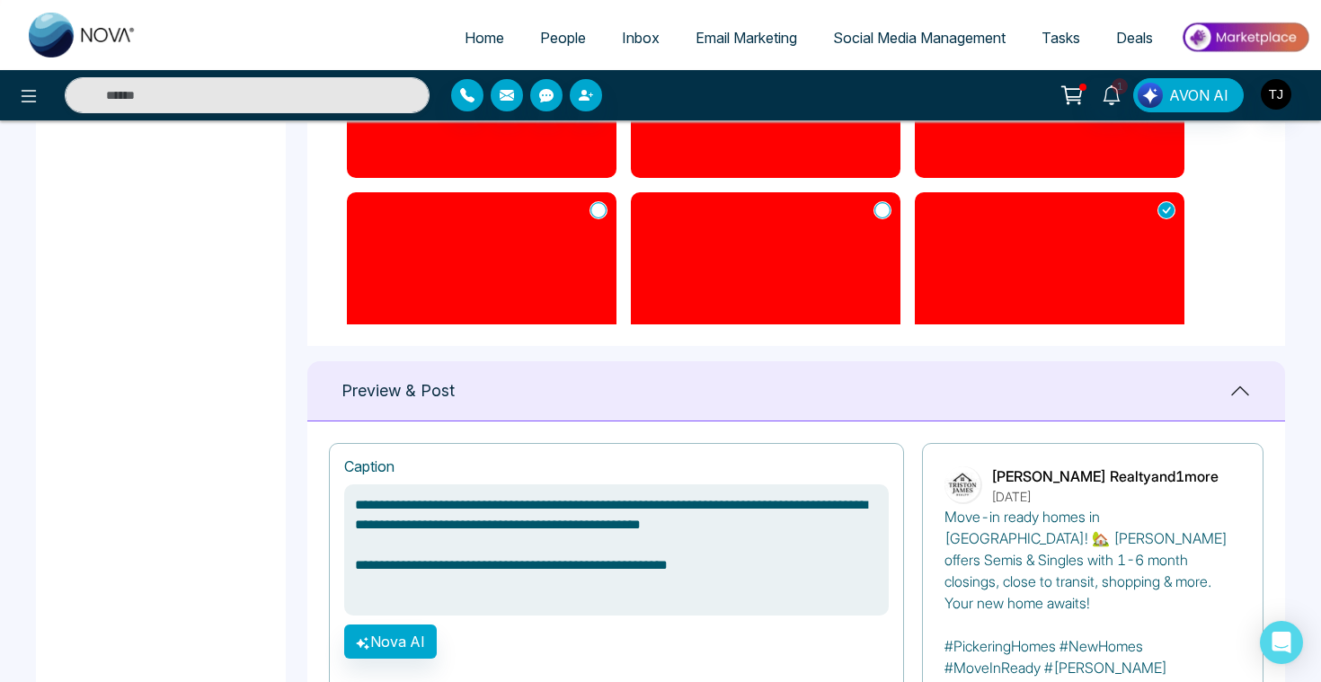
scroll to position [0, 0]
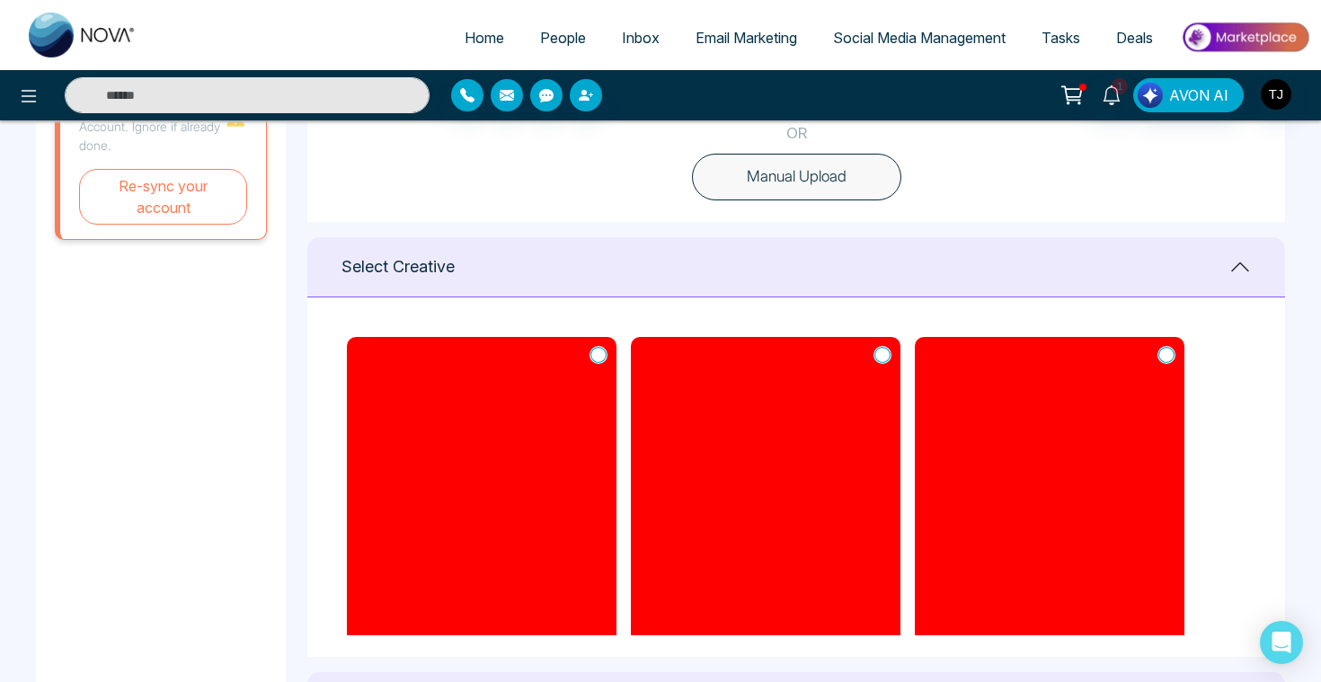
click at [800, 185] on button "Manual Upload" at bounding box center [796, 177] width 209 height 47
type textarea "**********"
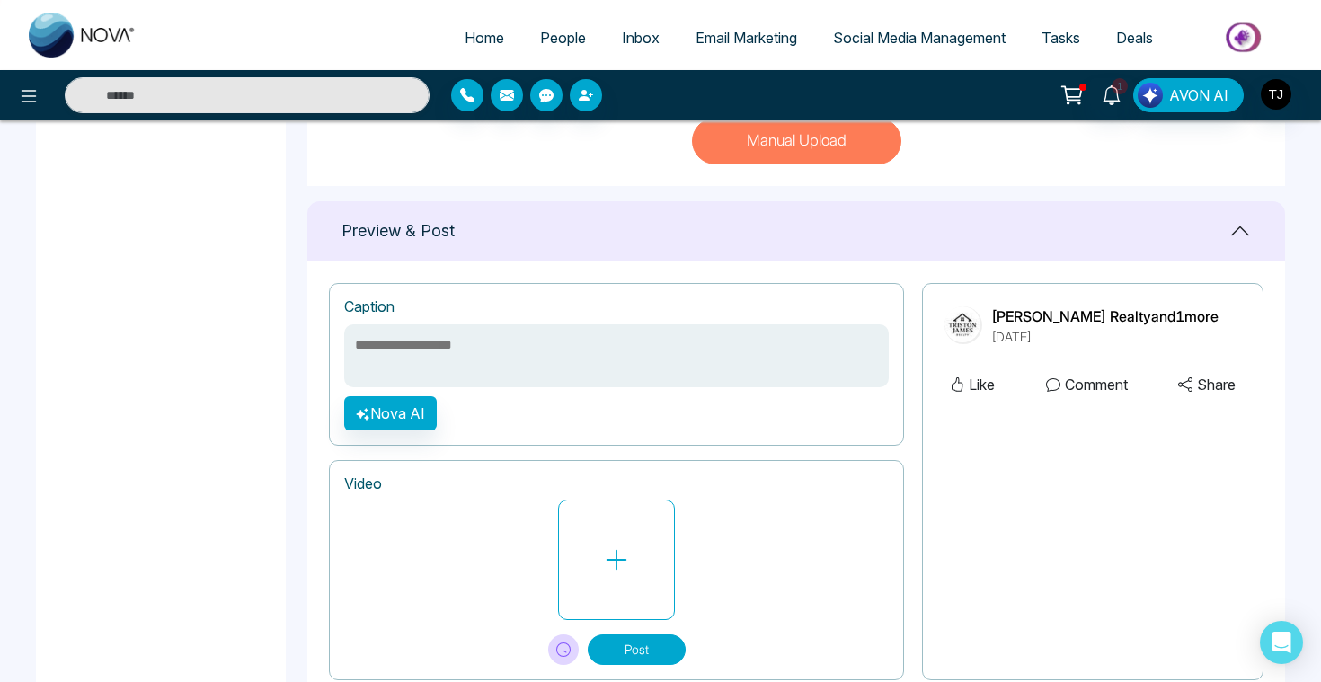
scroll to position [664, 0]
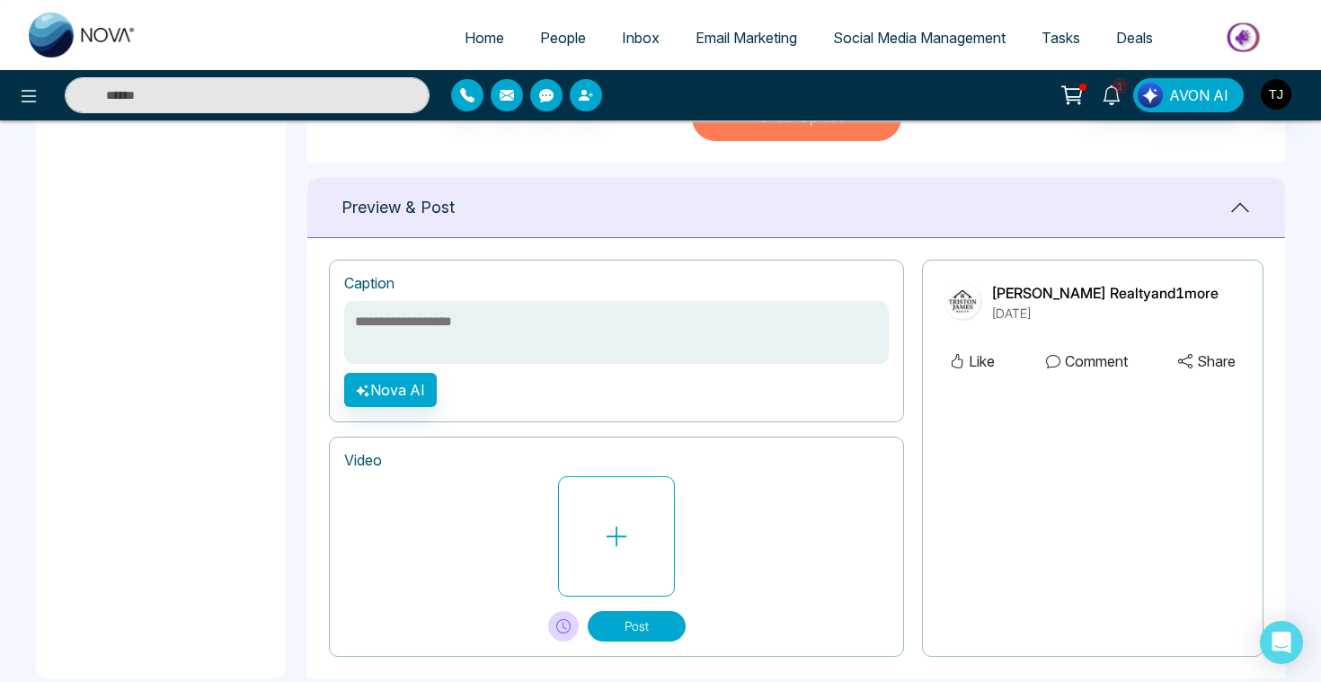
click at [484, 322] on textarea at bounding box center [616, 332] width 544 height 63
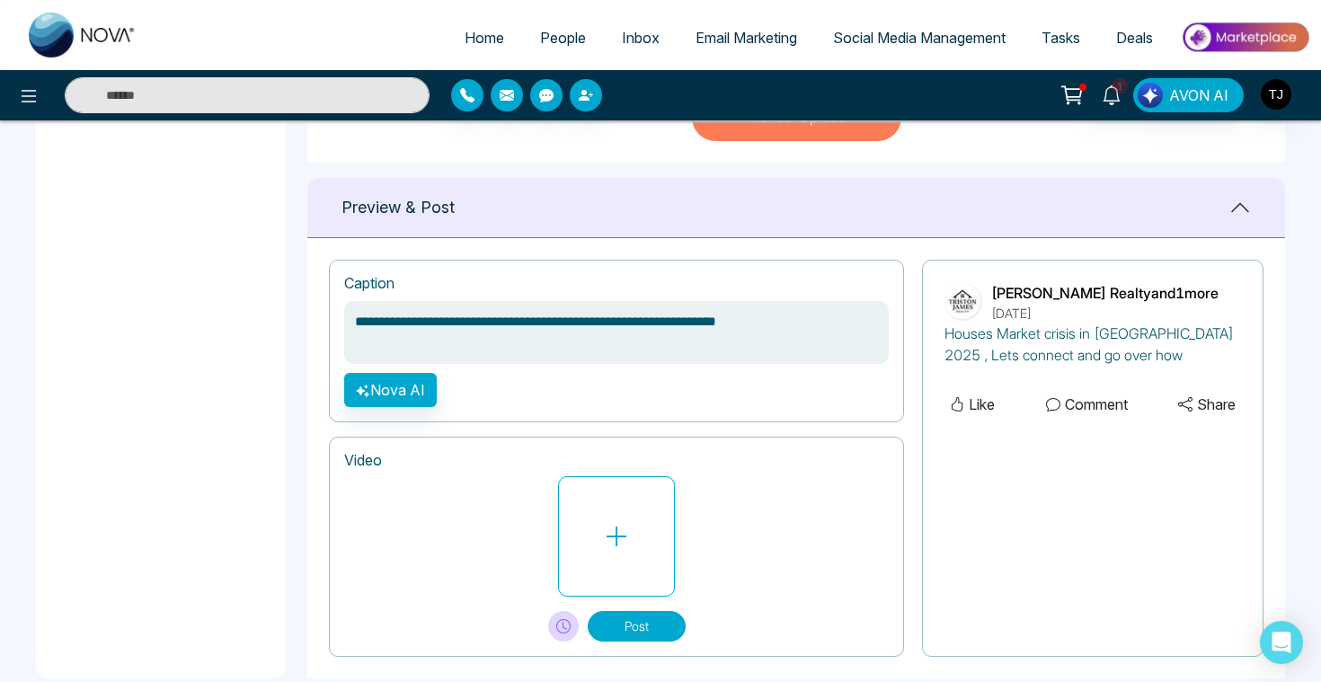
type textarea "**********"
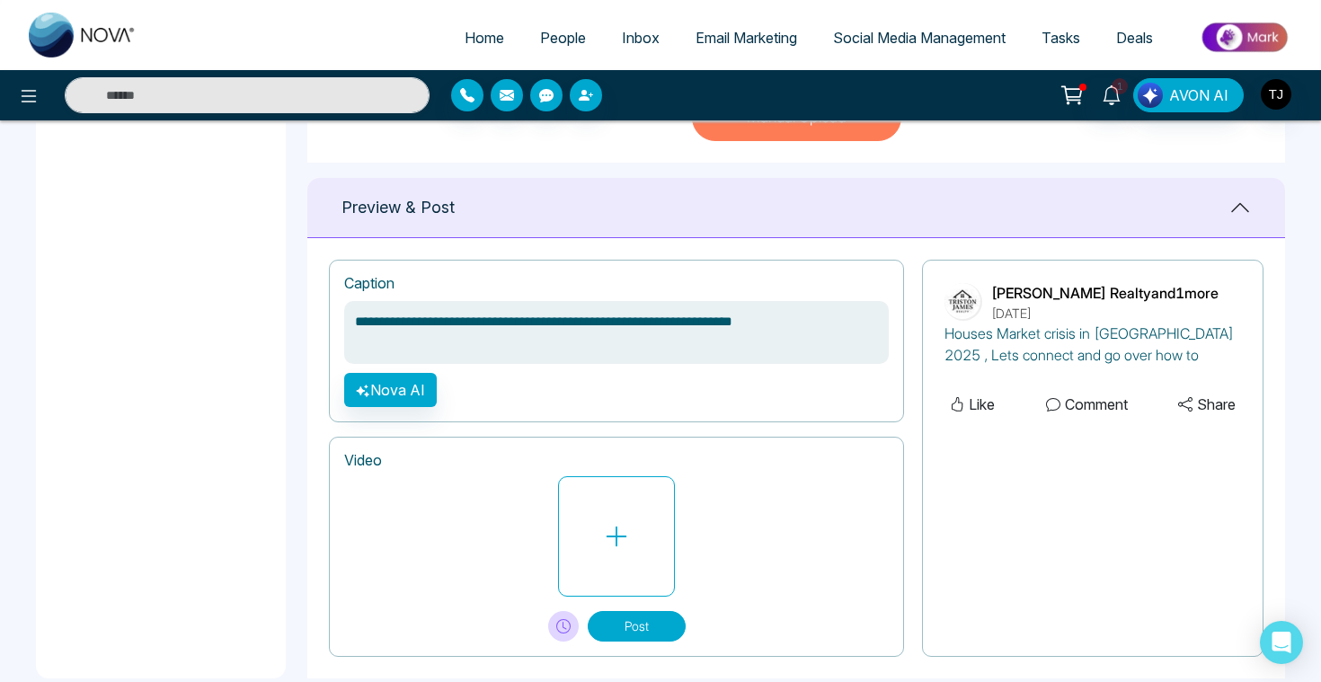
type textarea "**********"
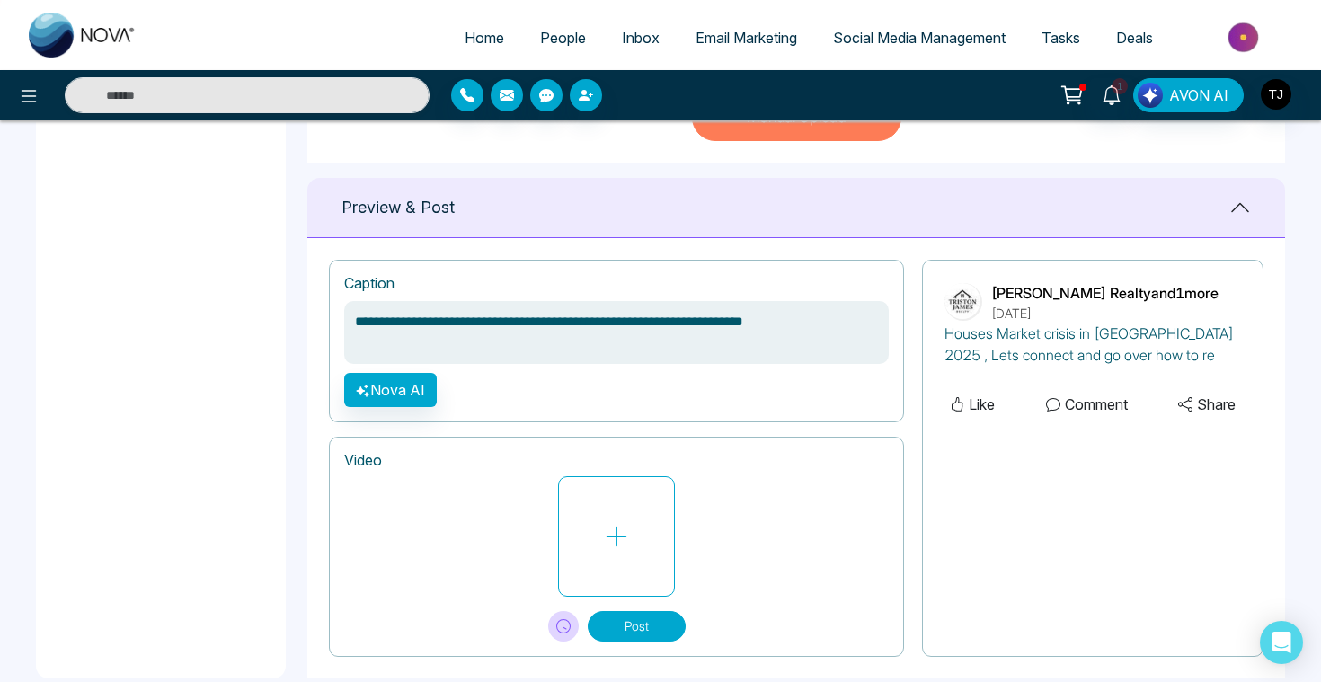
type textarea "**********"
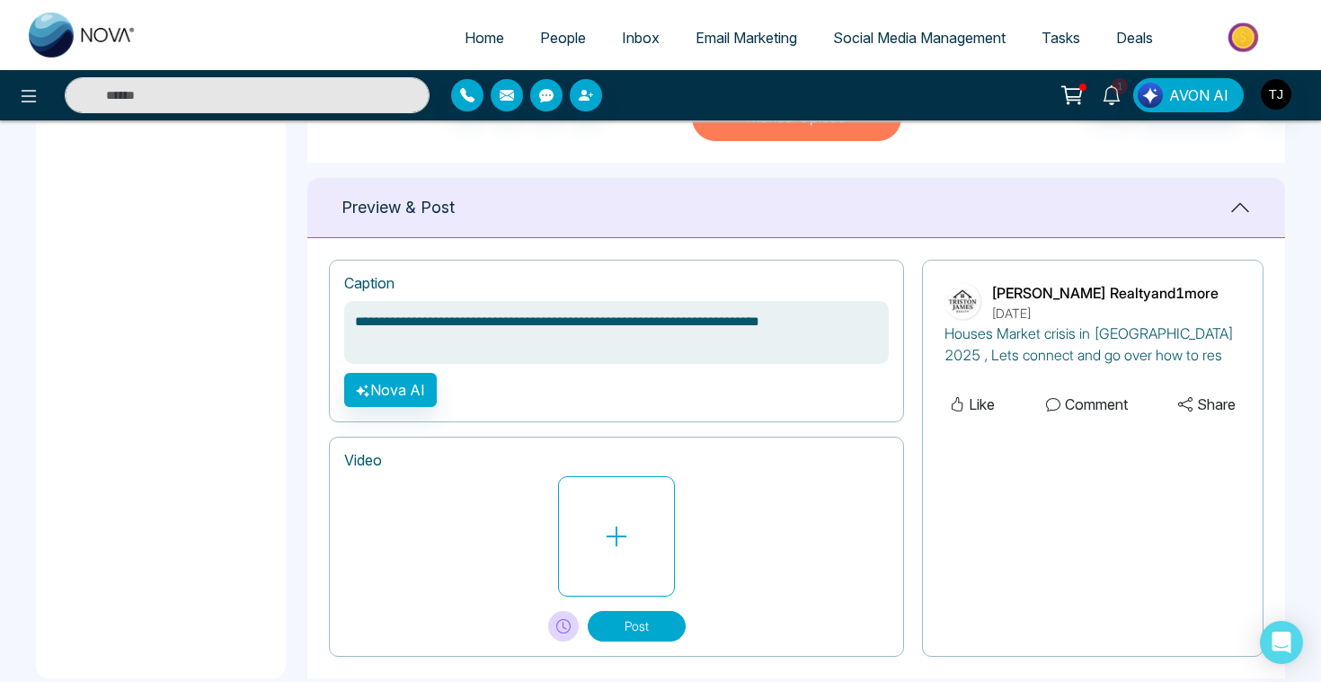
type textarea "**********"
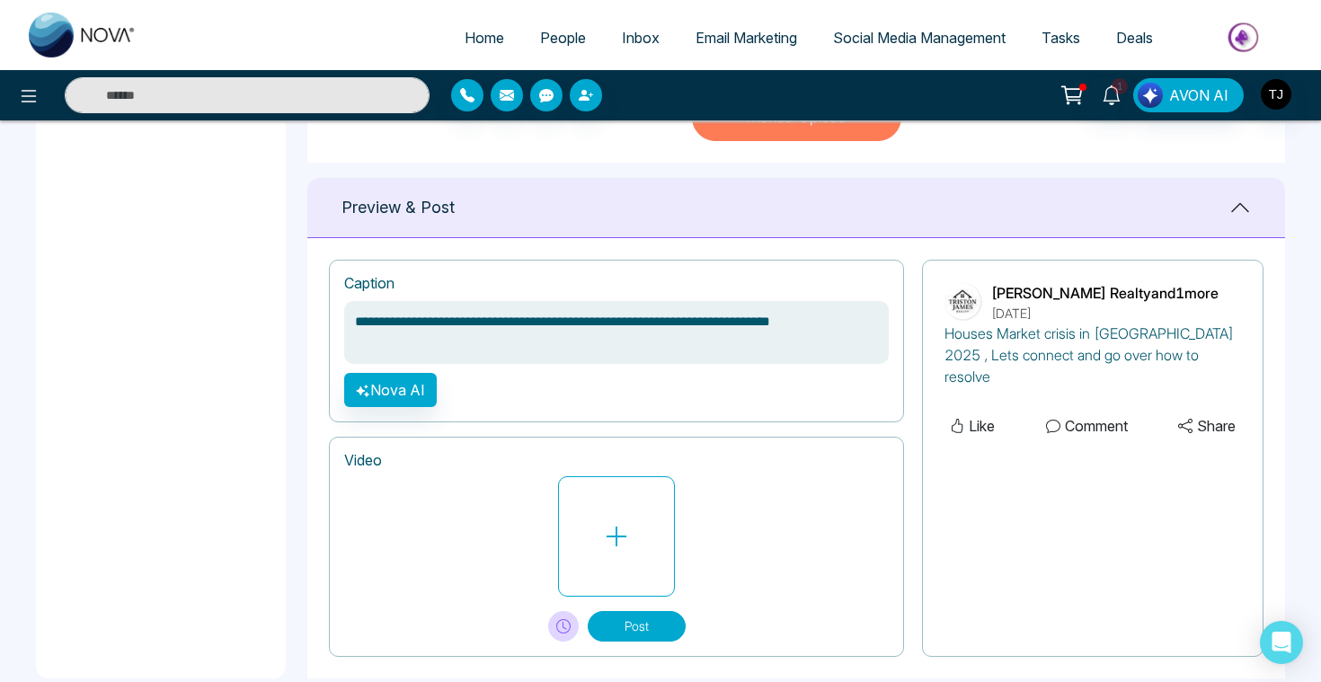
type textarea "**********"
click at [412, 392] on button "Nova AI" at bounding box center [390, 390] width 93 height 34
select select "**********"
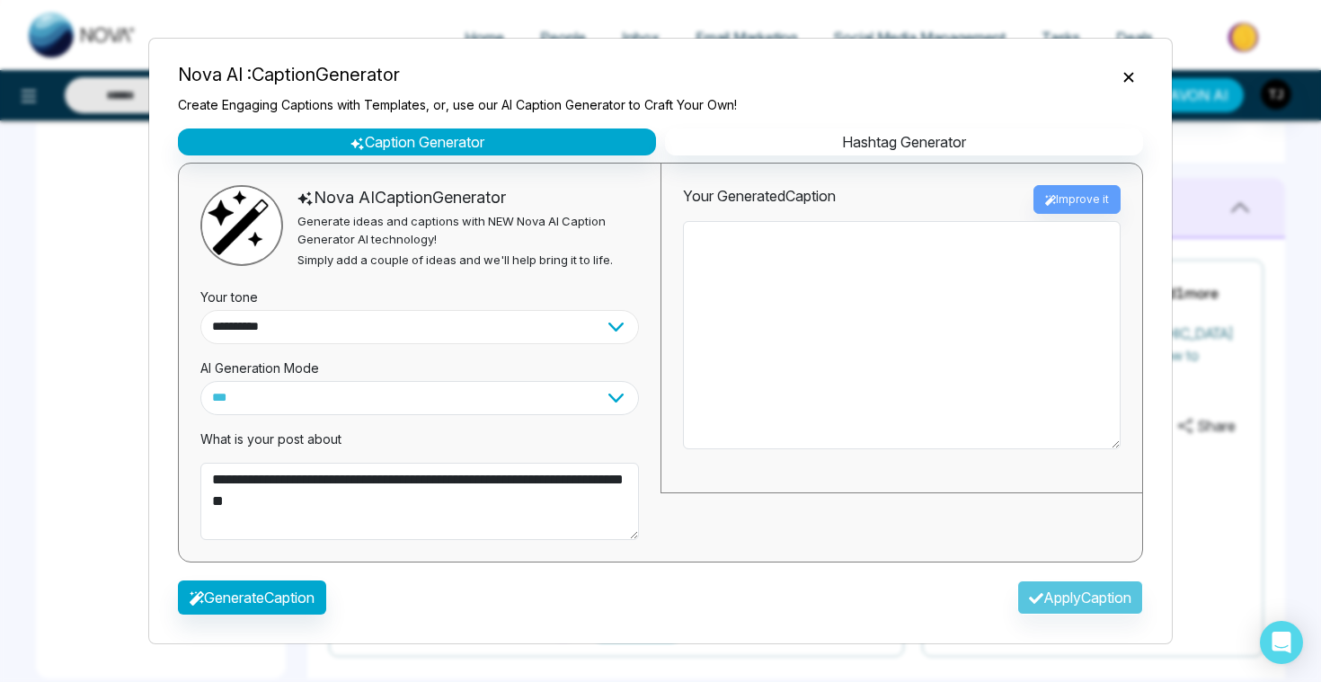
click at [309, 323] on select "**********" at bounding box center [419, 327] width 438 height 34
select select "*******"
click at [289, 594] on button "Generate Caption" at bounding box center [252, 597] width 148 height 34
type textarea "**********"
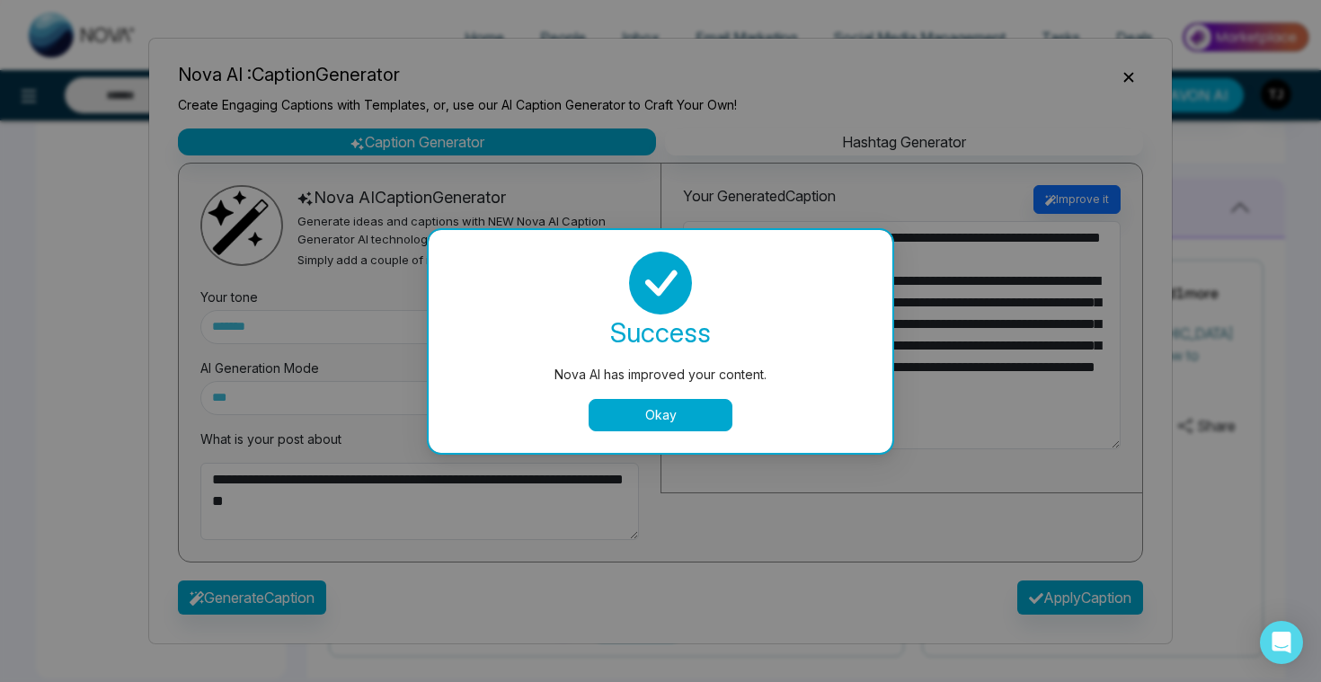
click at [705, 414] on button "Okay" at bounding box center [660, 415] width 144 height 32
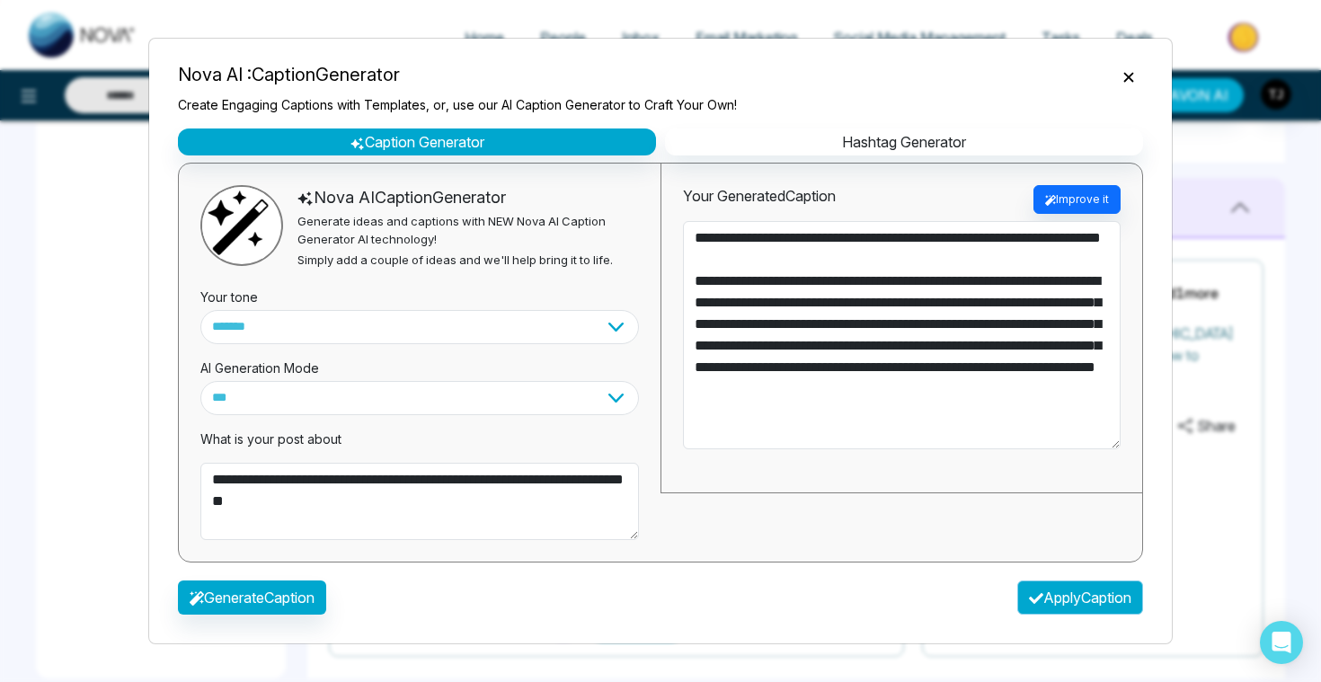
click at [1067, 588] on button "Apply Caption" at bounding box center [1080, 597] width 126 height 34
type textarea "**********"
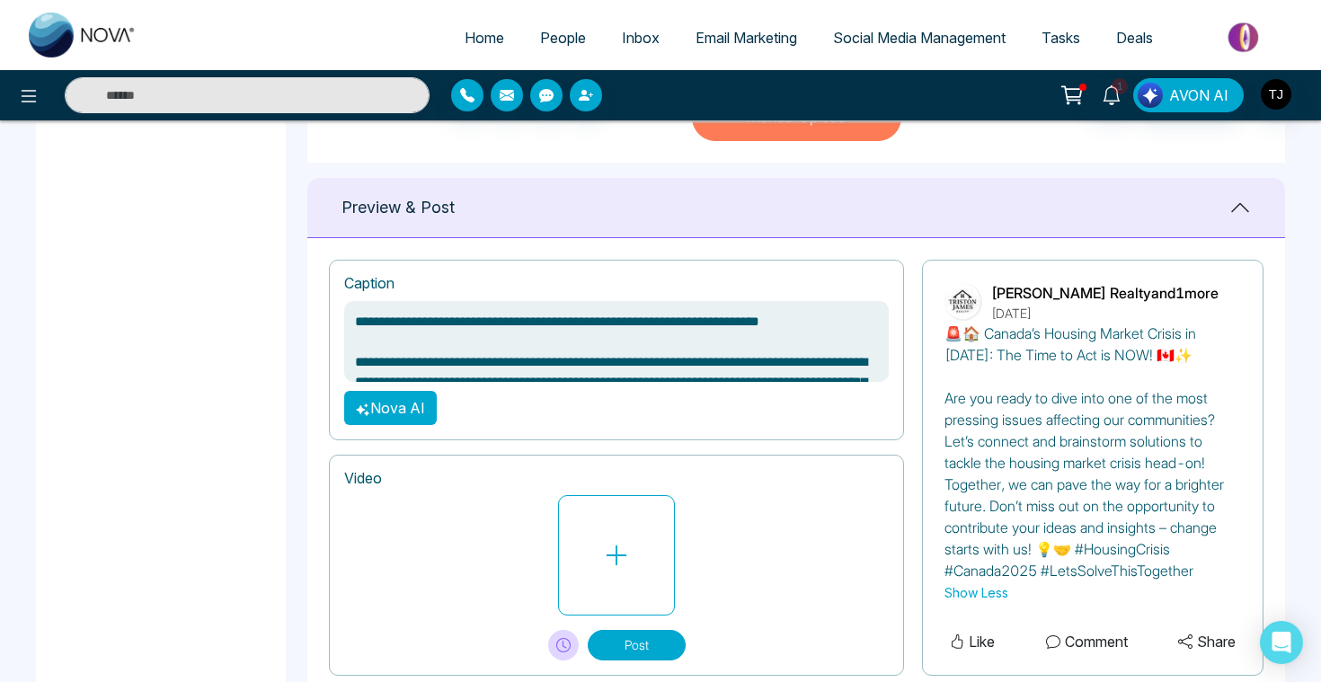
scroll to position [712, 0]
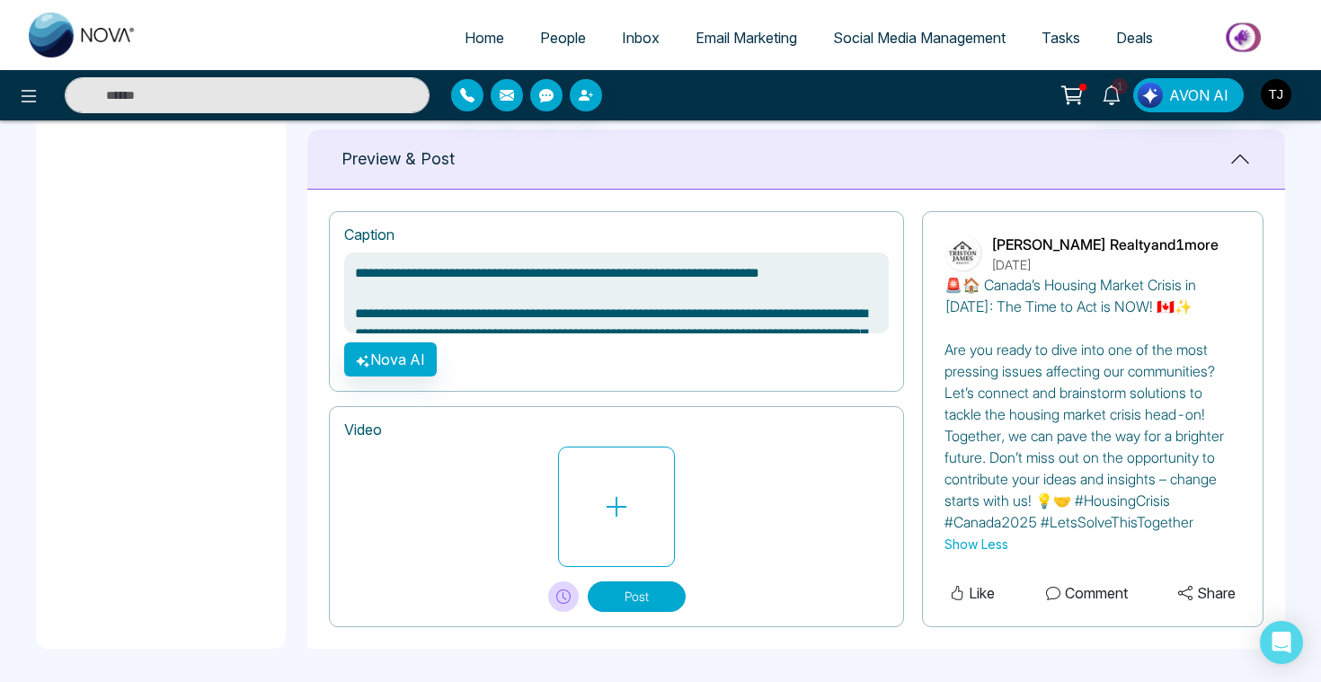
click at [976, 548] on button "Show Less" at bounding box center [976, 544] width 64 height 19
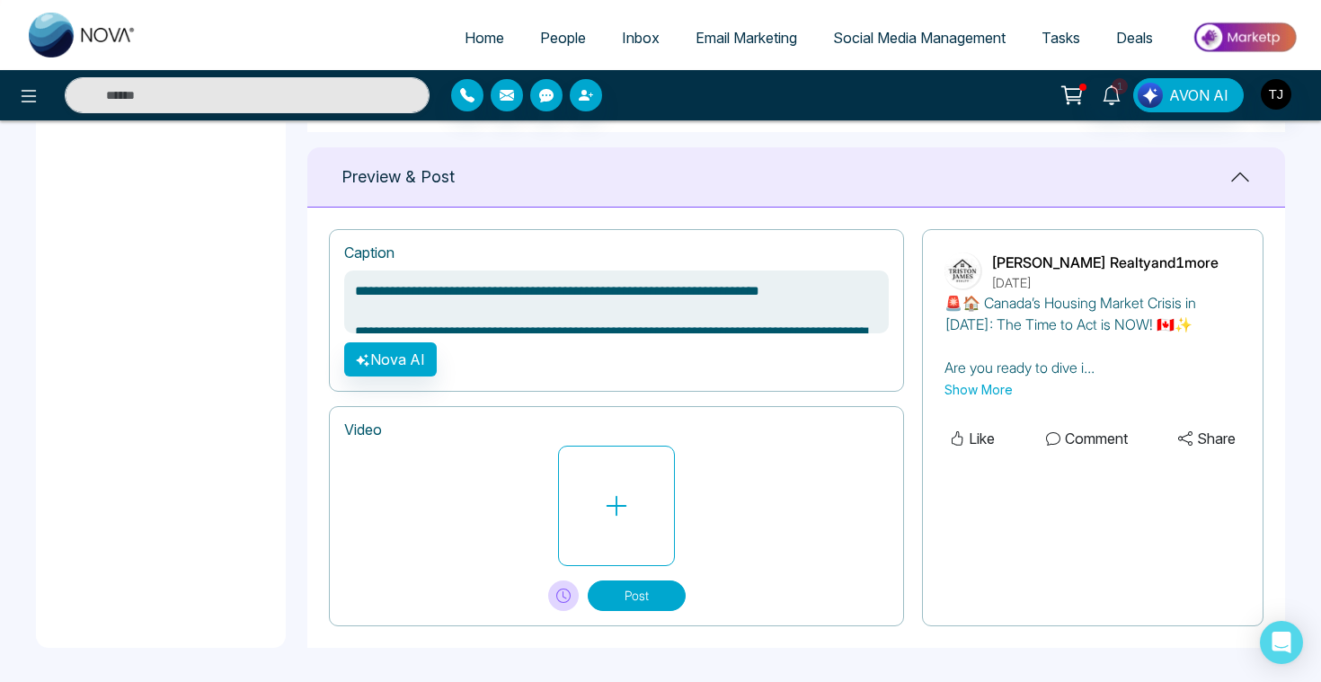
click at [969, 386] on button "Show More" at bounding box center [978, 389] width 68 height 19
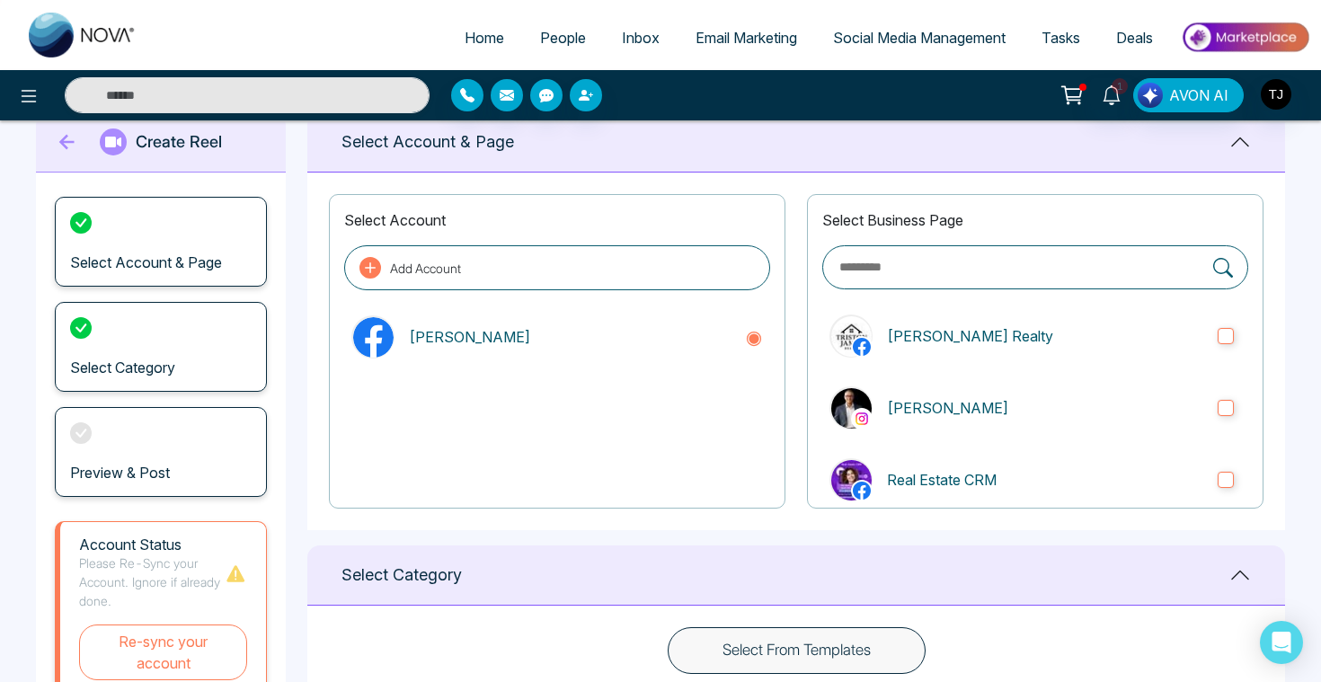
scroll to position [15, 0]
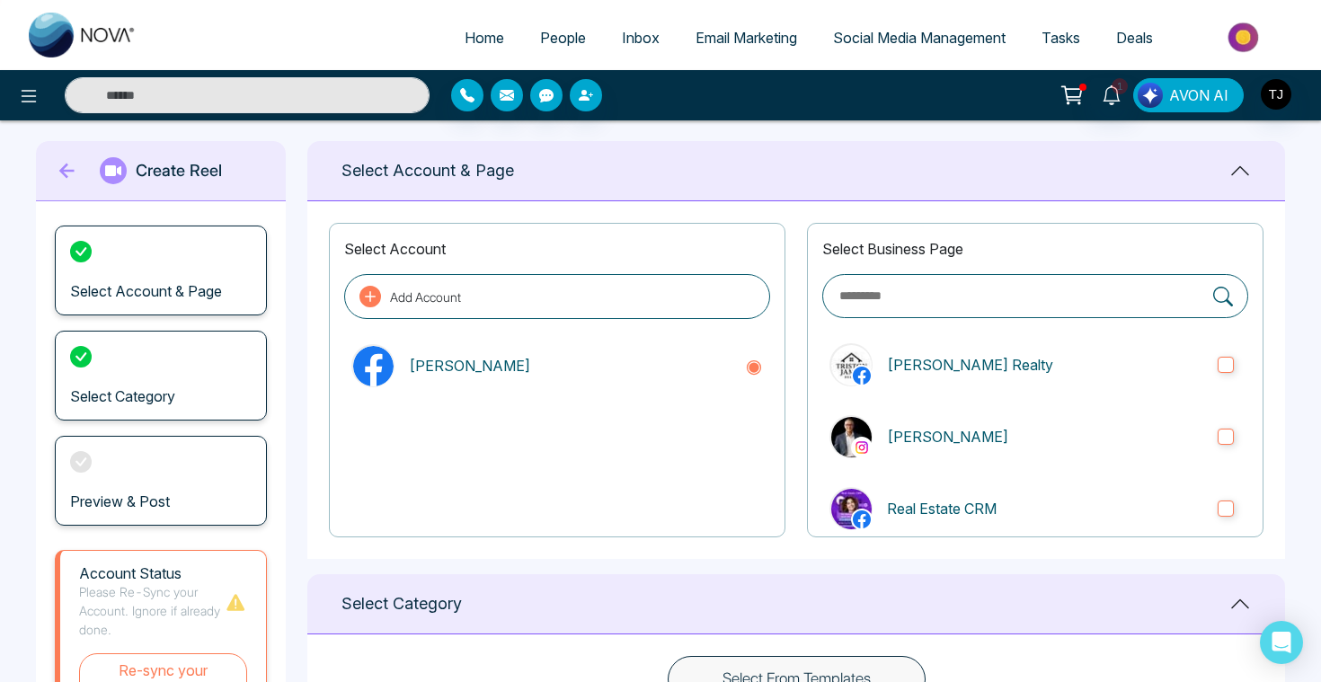
click at [1198, 102] on span "AVON AI" at bounding box center [1198, 95] width 59 height 22
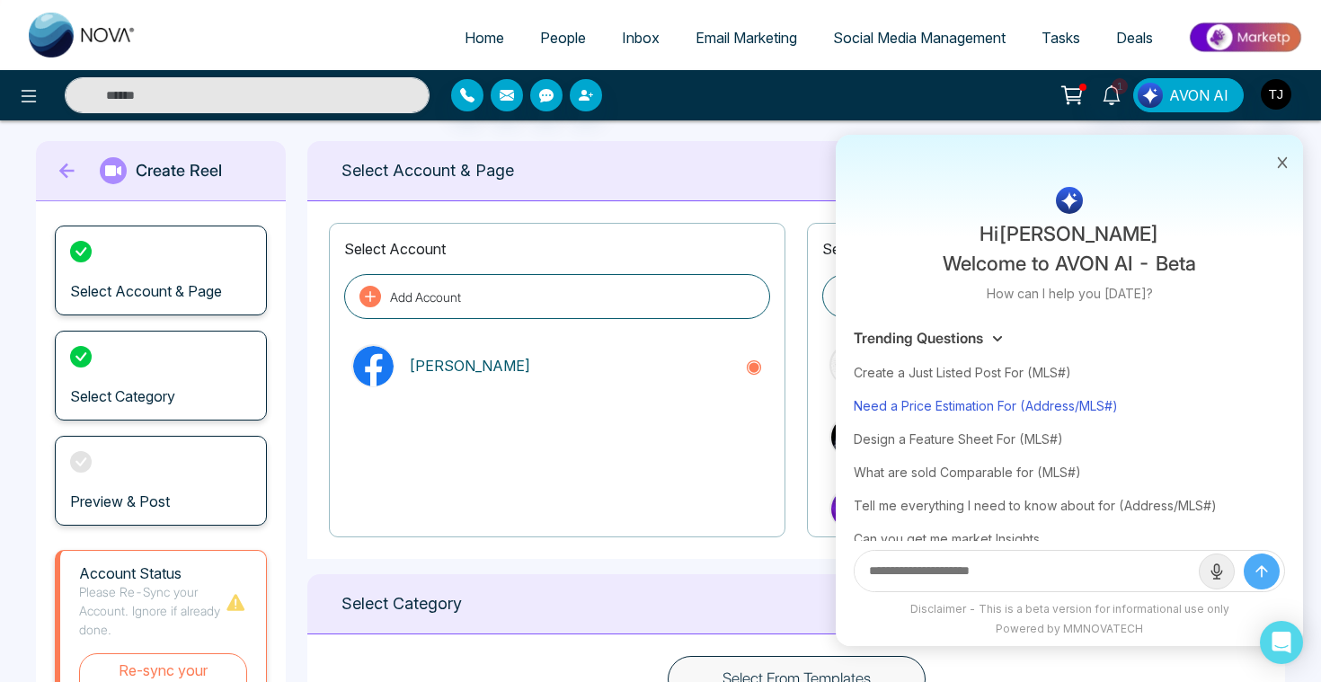
click at [1065, 390] on div "Need a Price Estimation For (Address/MLS#)" at bounding box center [1068, 405] width 431 height 33
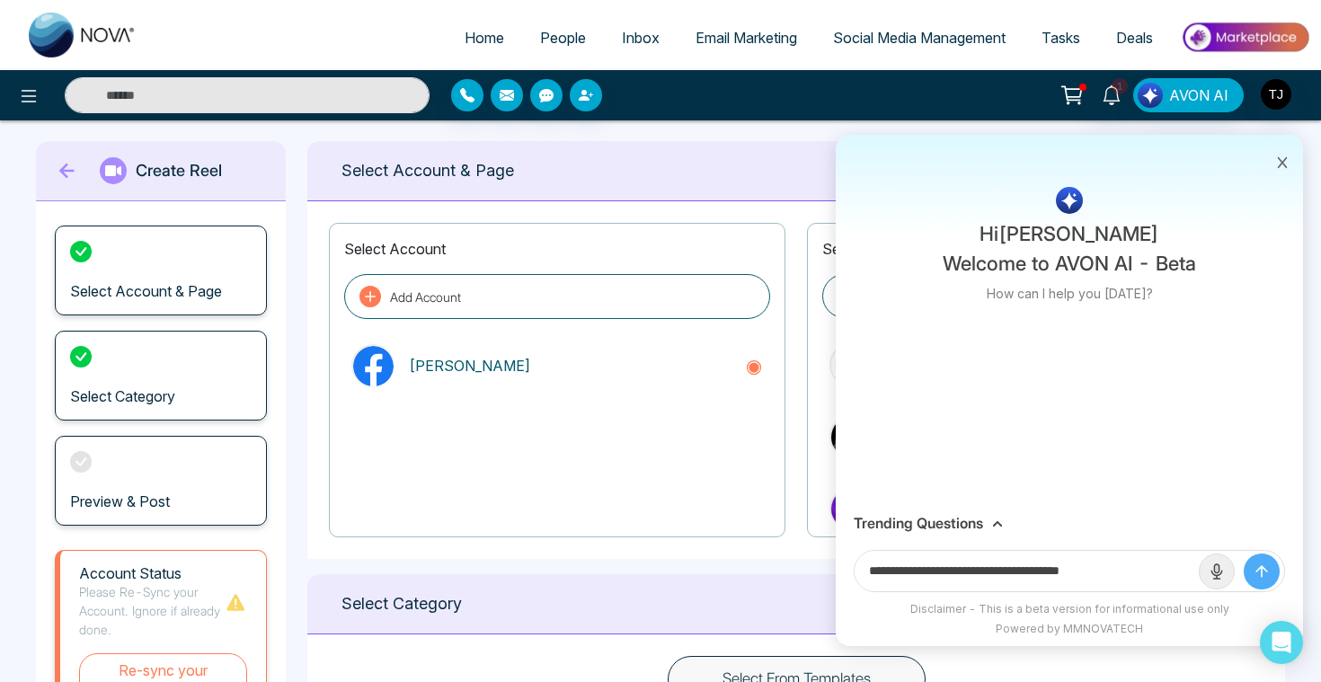
drag, startPoint x: 1036, startPoint y: 572, endPoint x: 1187, endPoint y: 569, distance: 151.0
click at [1187, 569] on input "**********" at bounding box center [1026, 571] width 344 height 40
paste input "**********"
type input "**********"
click at [1243, 553] on button "submit" at bounding box center [1261, 571] width 36 height 36
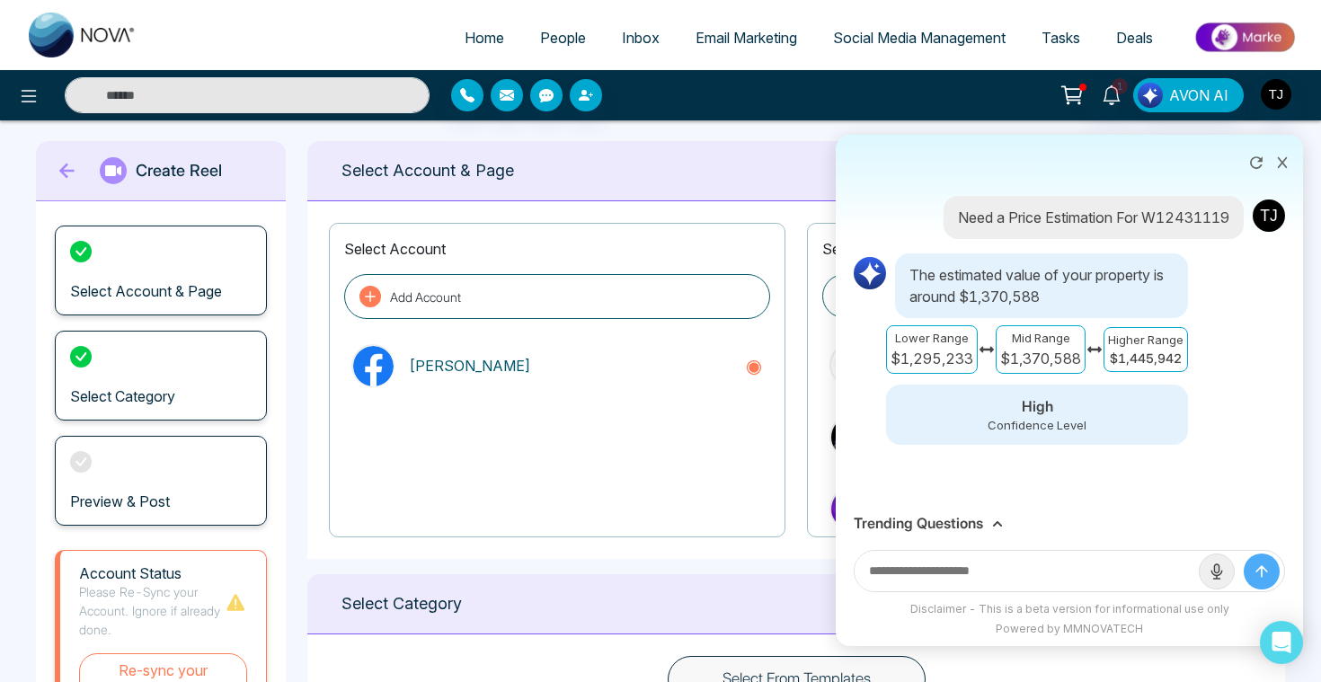
click at [990, 519] on div "Trending Questions" at bounding box center [1068, 523] width 431 height 17
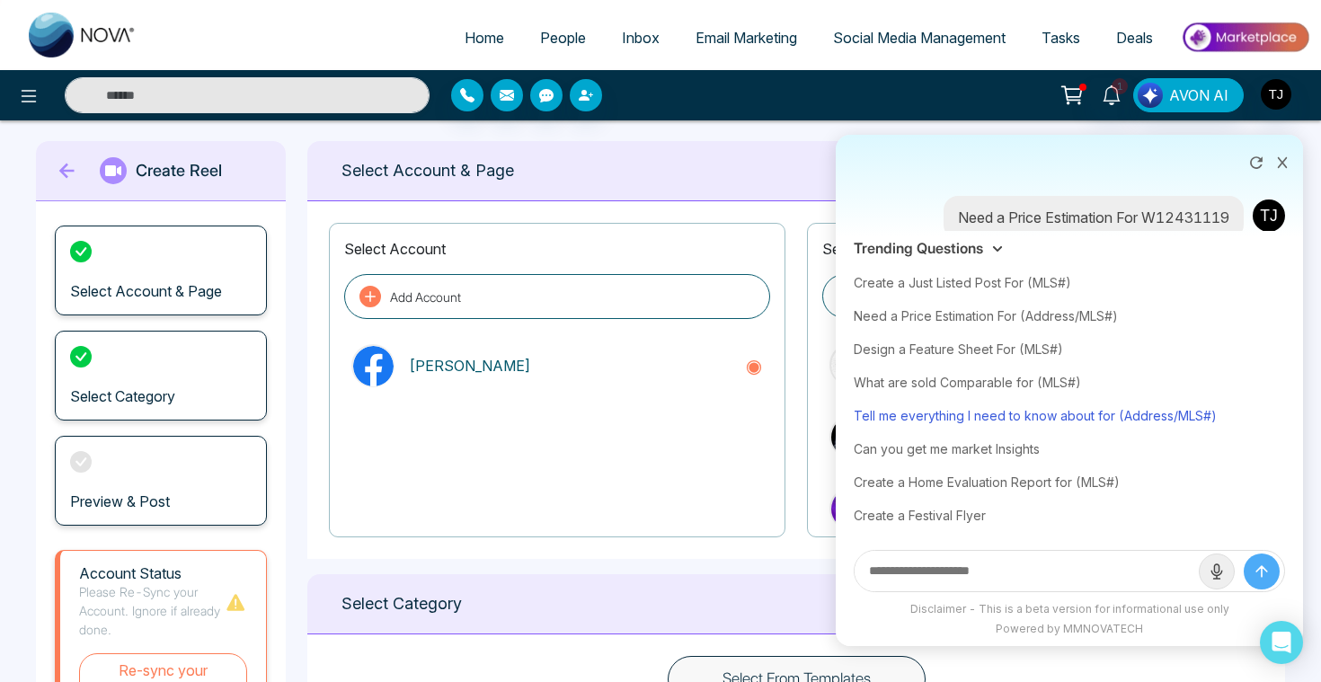
click at [986, 422] on div "Tell me everything I need to know about for (Address/MLS#)" at bounding box center [1068, 415] width 431 height 33
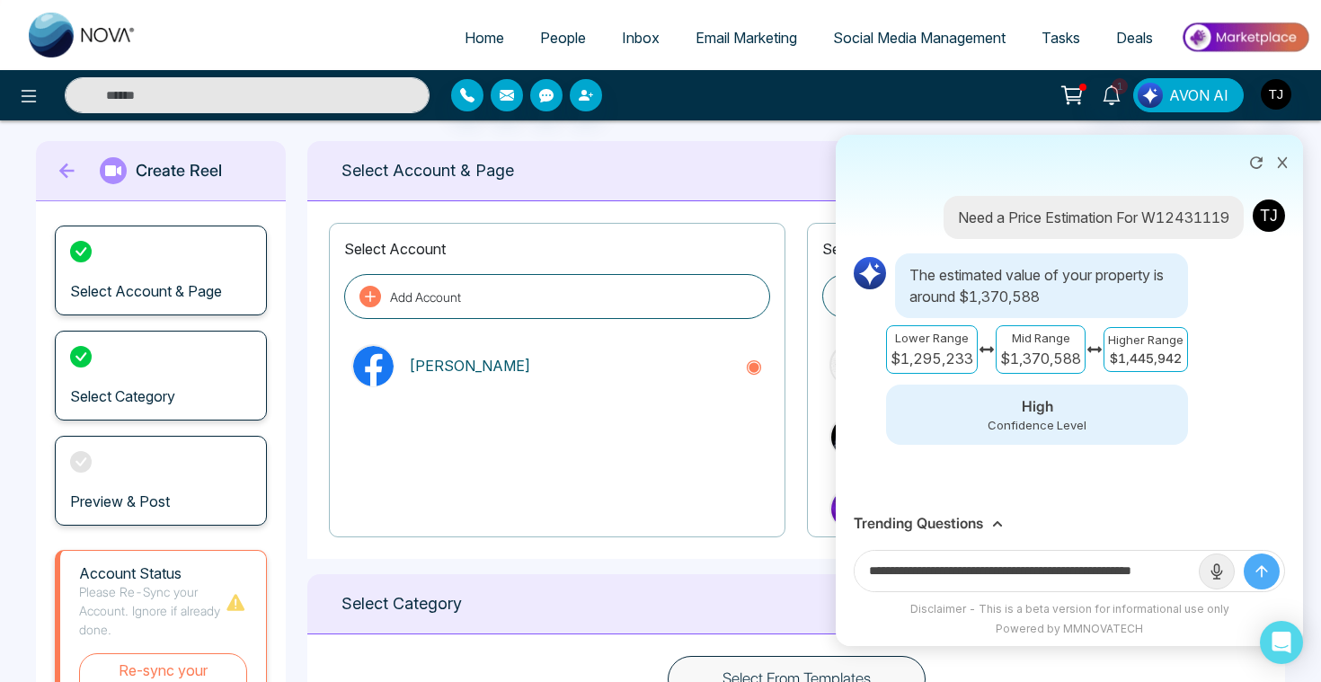
scroll to position [0, 43]
drag, startPoint x: 1128, startPoint y: 568, endPoint x: 1219, endPoint y: 571, distance: 90.8
click at [1220, 572] on form "**********" at bounding box center [1068, 571] width 431 height 42
paste input "**********"
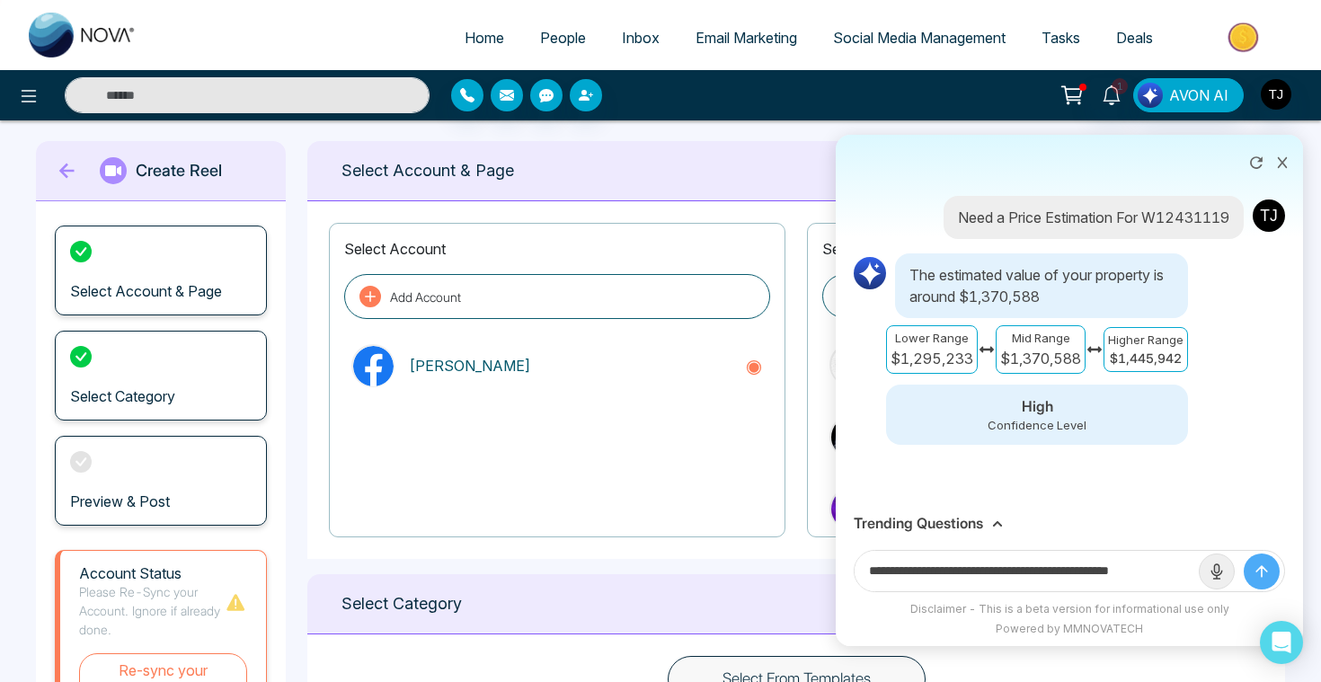
scroll to position [0, 9]
type input "**********"
click at [1243, 553] on button "submit" at bounding box center [1261, 571] width 36 height 36
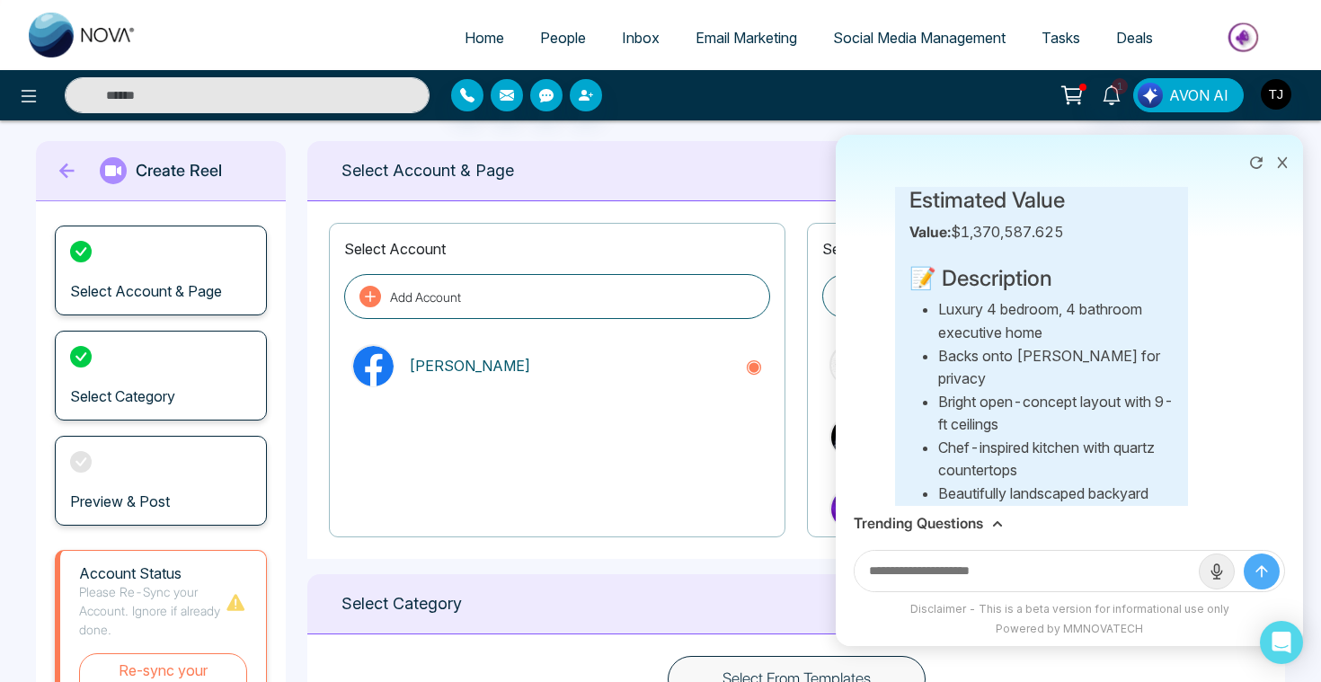
scroll to position [601, 0]
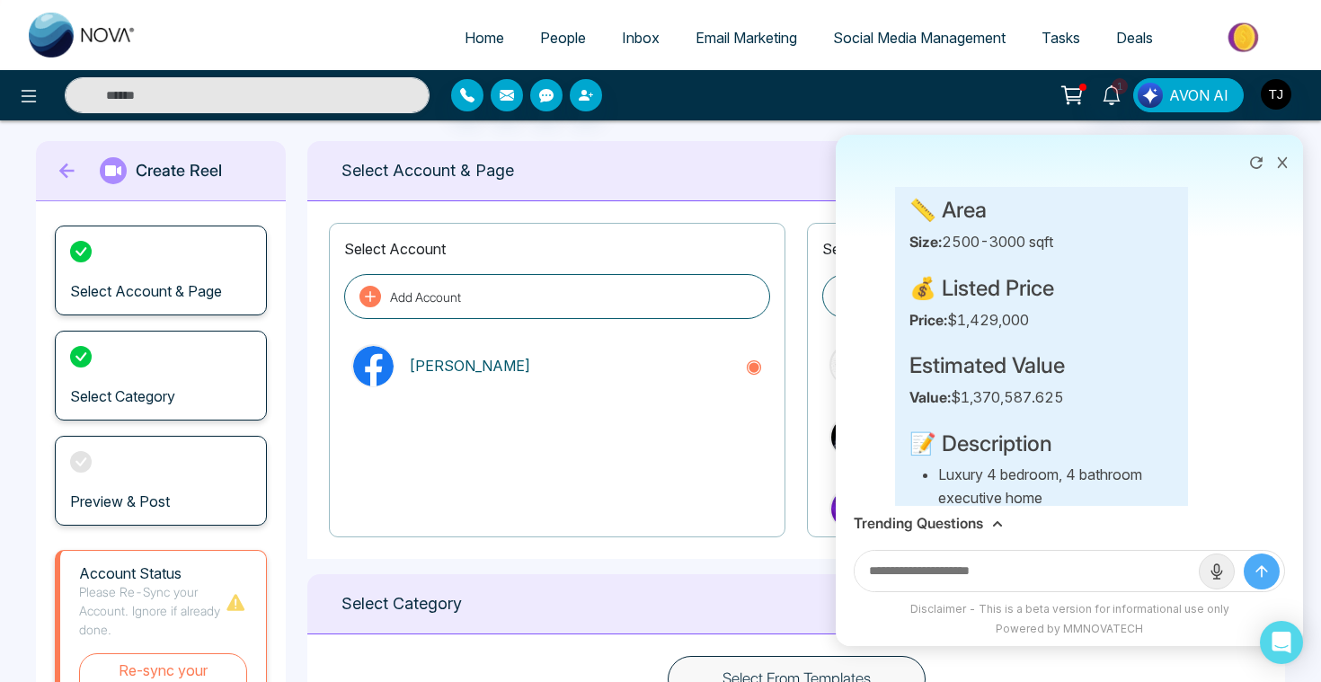
click at [962, 521] on h3 "Trending Questions" at bounding box center [917, 523] width 129 height 17
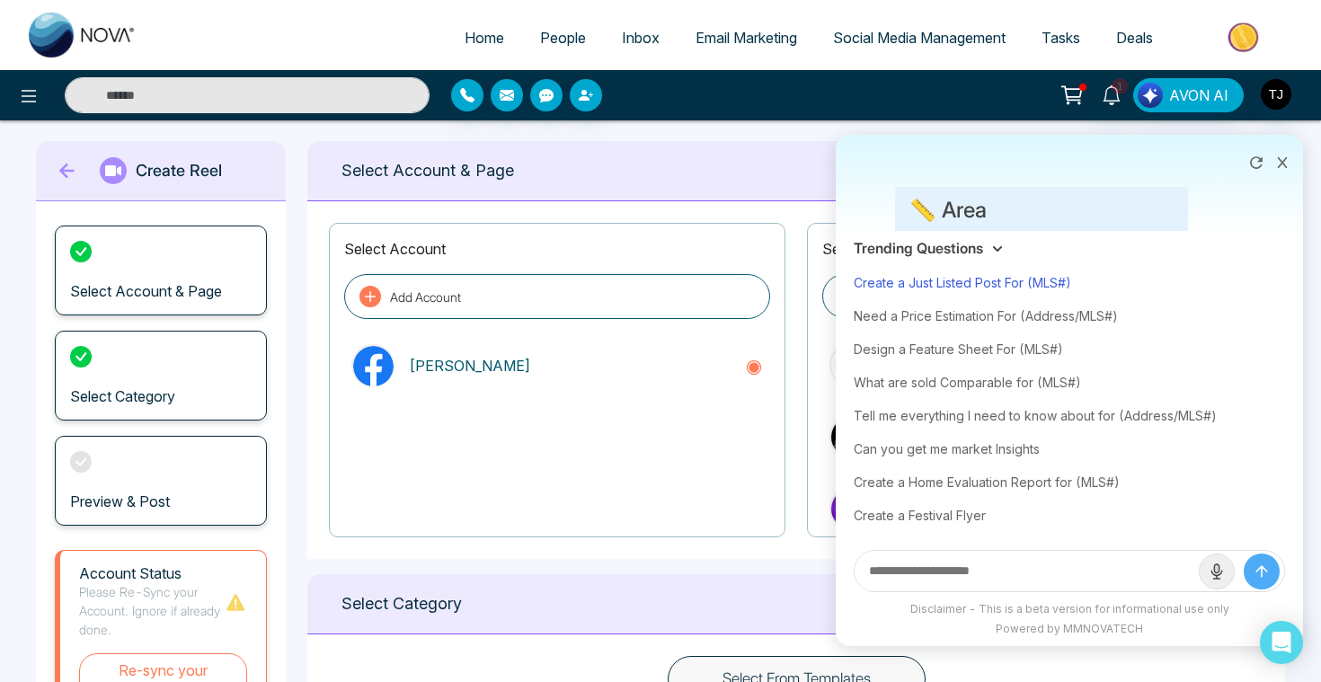
click at [985, 286] on div "Create a Just Listed Post For (MLS#)" at bounding box center [1068, 282] width 431 height 33
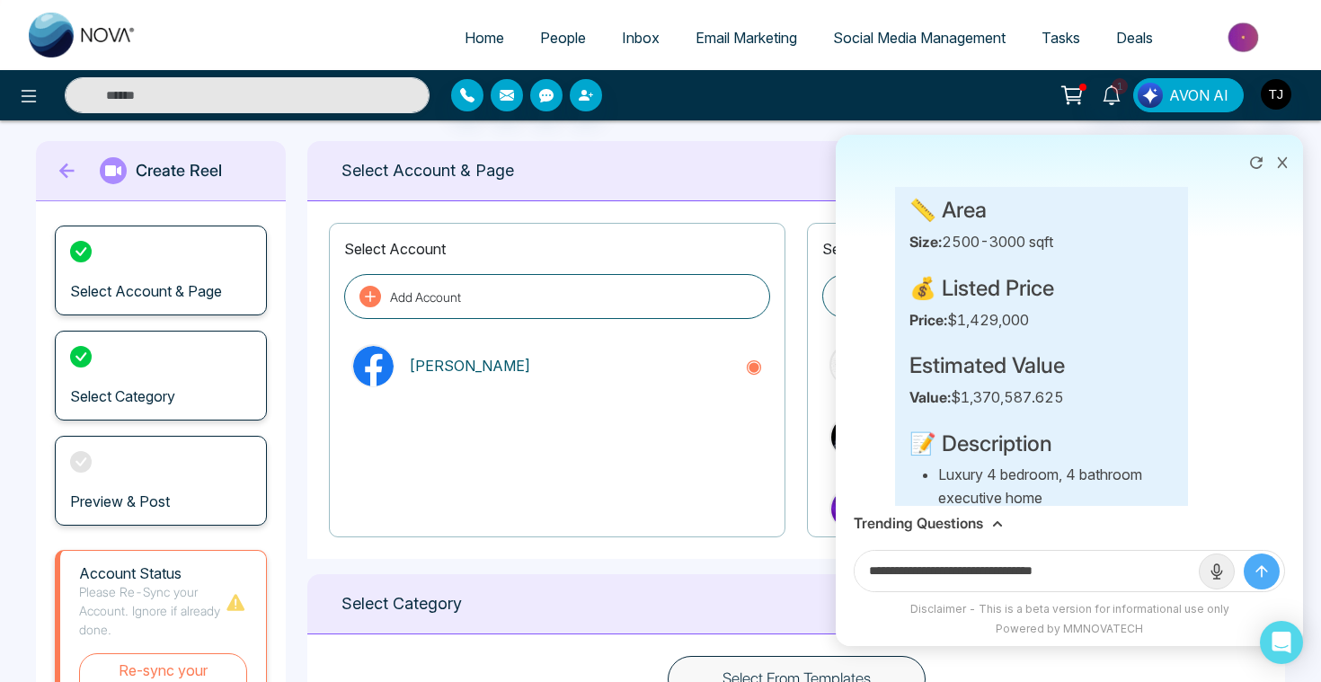
drag, startPoint x: 1041, startPoint y: 570, endPoint x: 1151, endPoint y: 565, distance: 109.7
click at [1151, 568] on input "**********" at bounding box center [1026, 571] width 344 height 40
paste input "**********"
type input "**********"
click at [1243, 553] on button "submit" at bounding box center [1261, 571] width 36 height 36
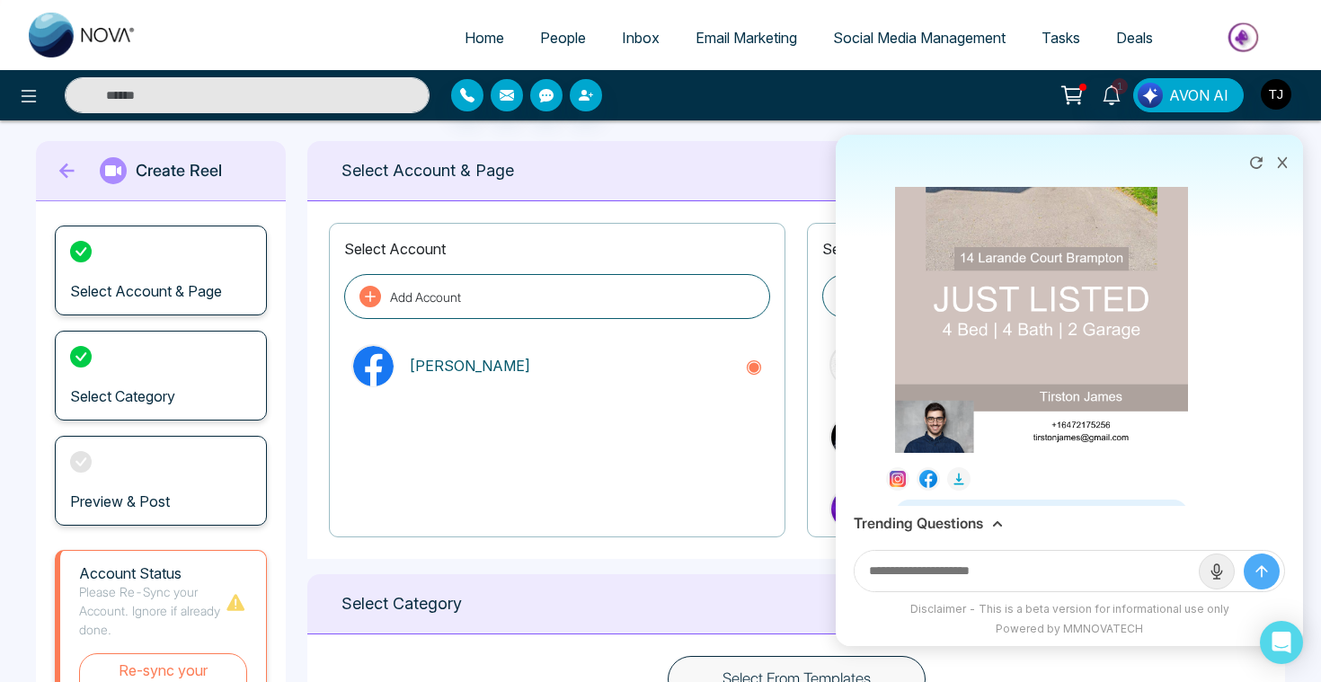
scroll to position [7119, 0]
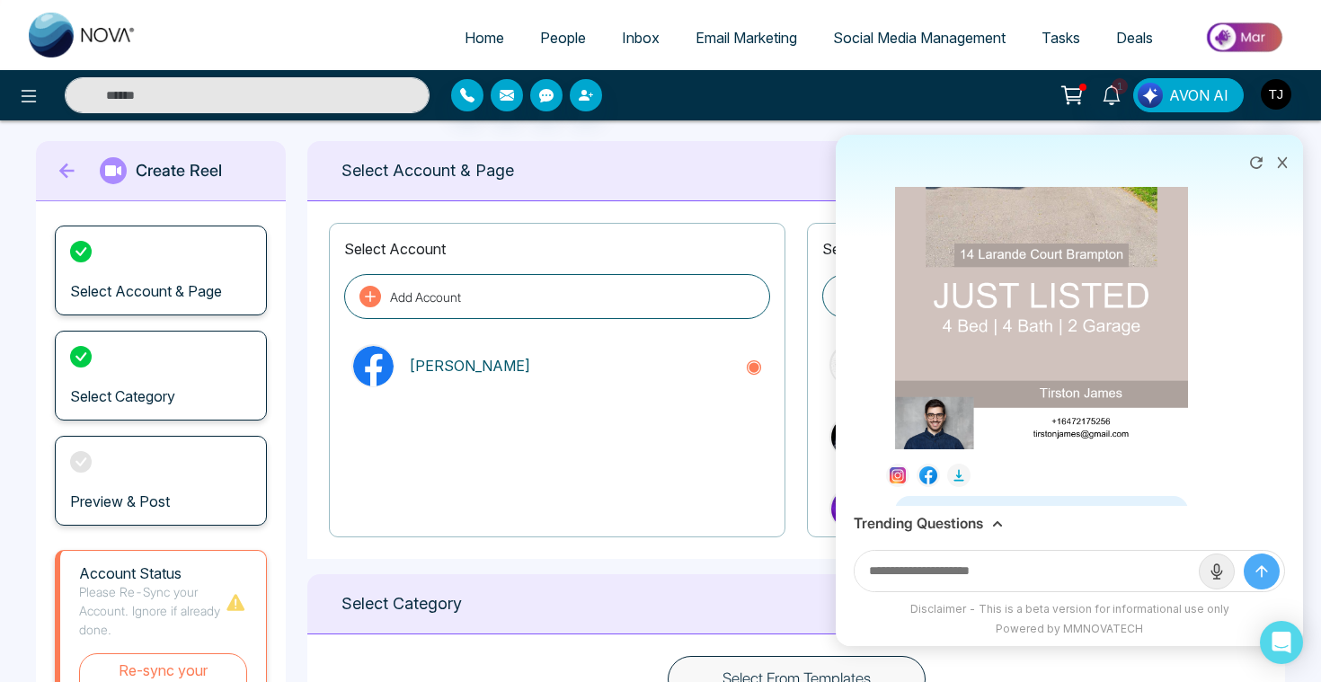
click at [973, 535] on div "Trending Questions" at bounding box center [1068, 523] width 467 height 35
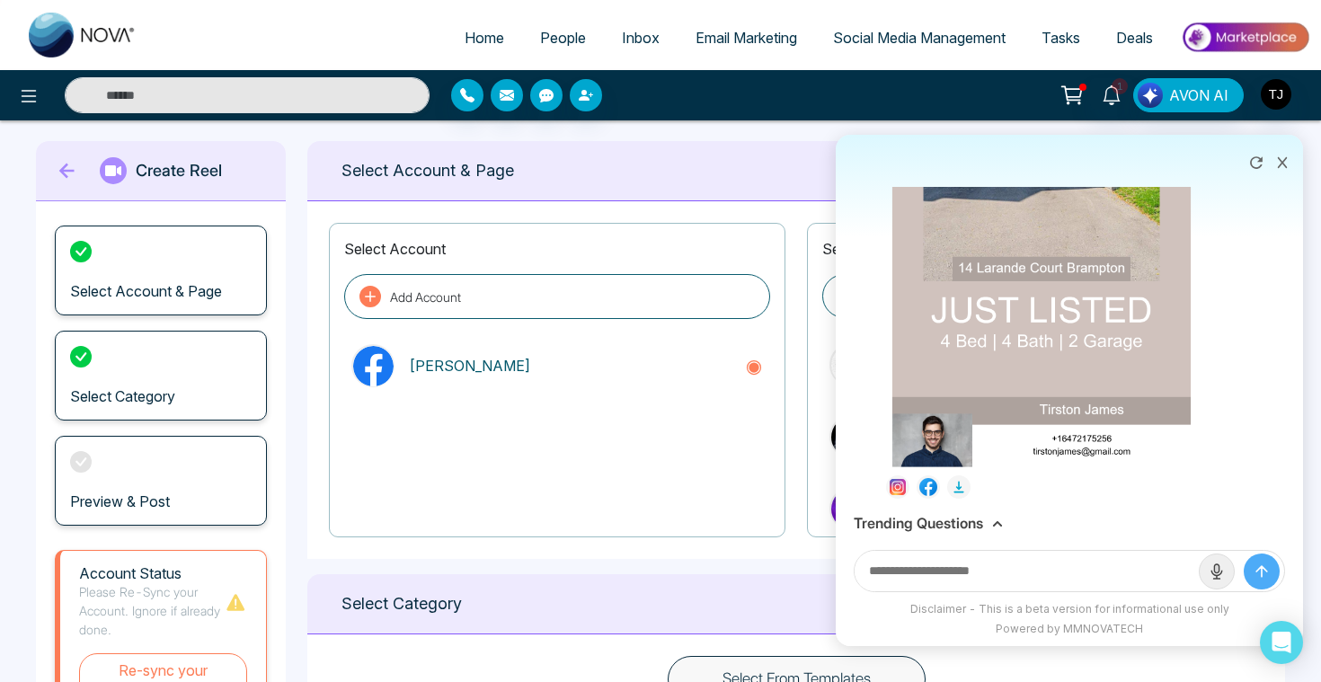
scroll to position [7109, 0]
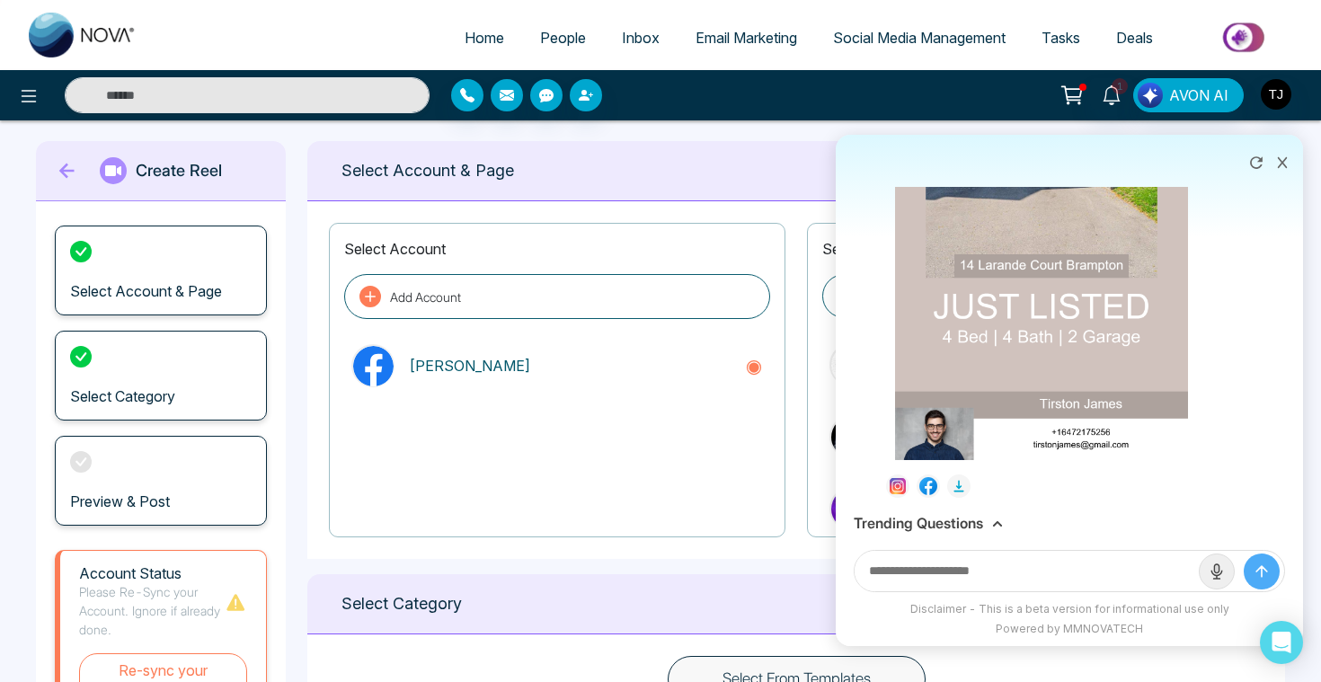
click at [1283, 161] on icon at bounding box center [1282, 162] width 10 height 11
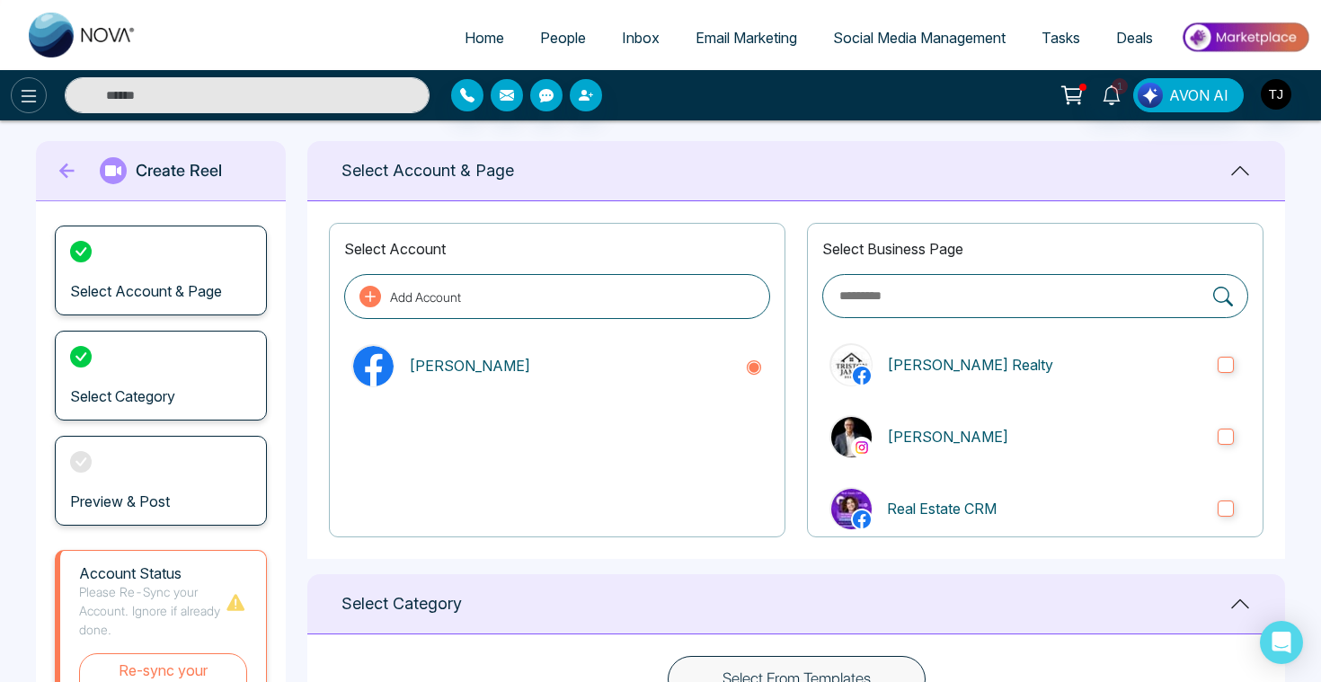
click at [22, 93] on icon at bounding box center [29, 96] width 22 height 22
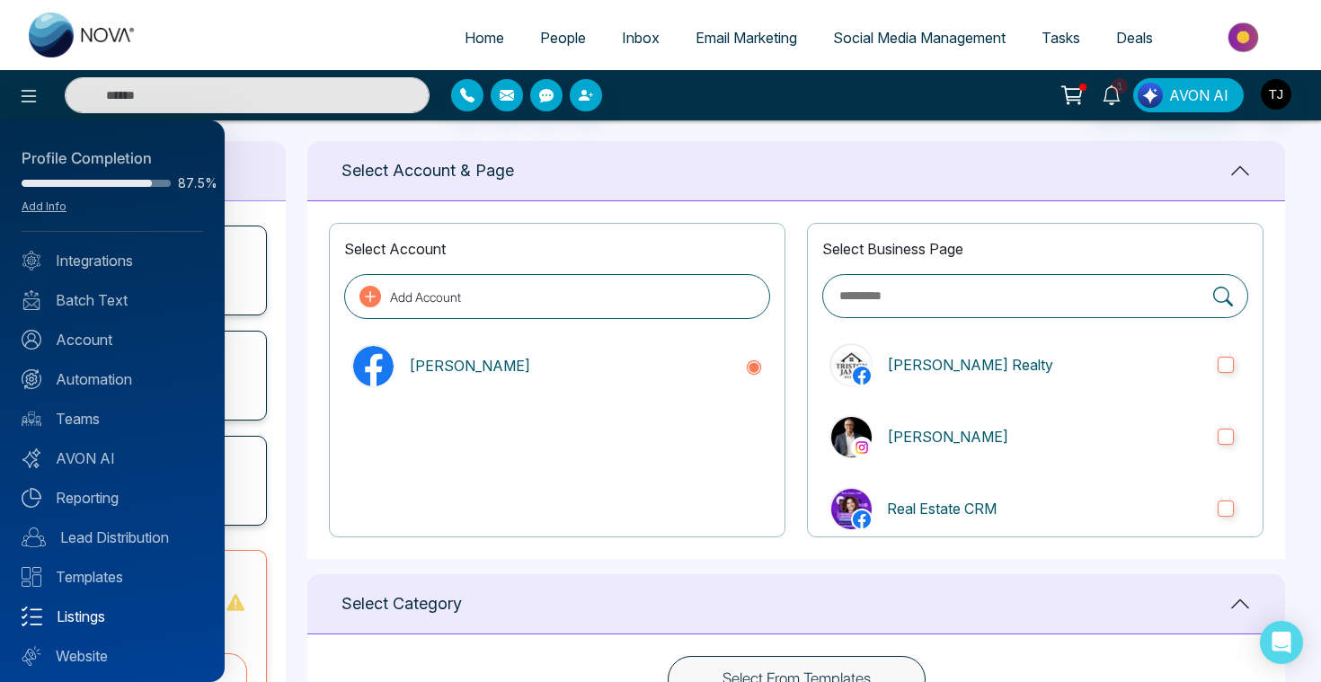
click at [81, 622] on link "Listings" at bounding box center [112, 616] width 181 height 22
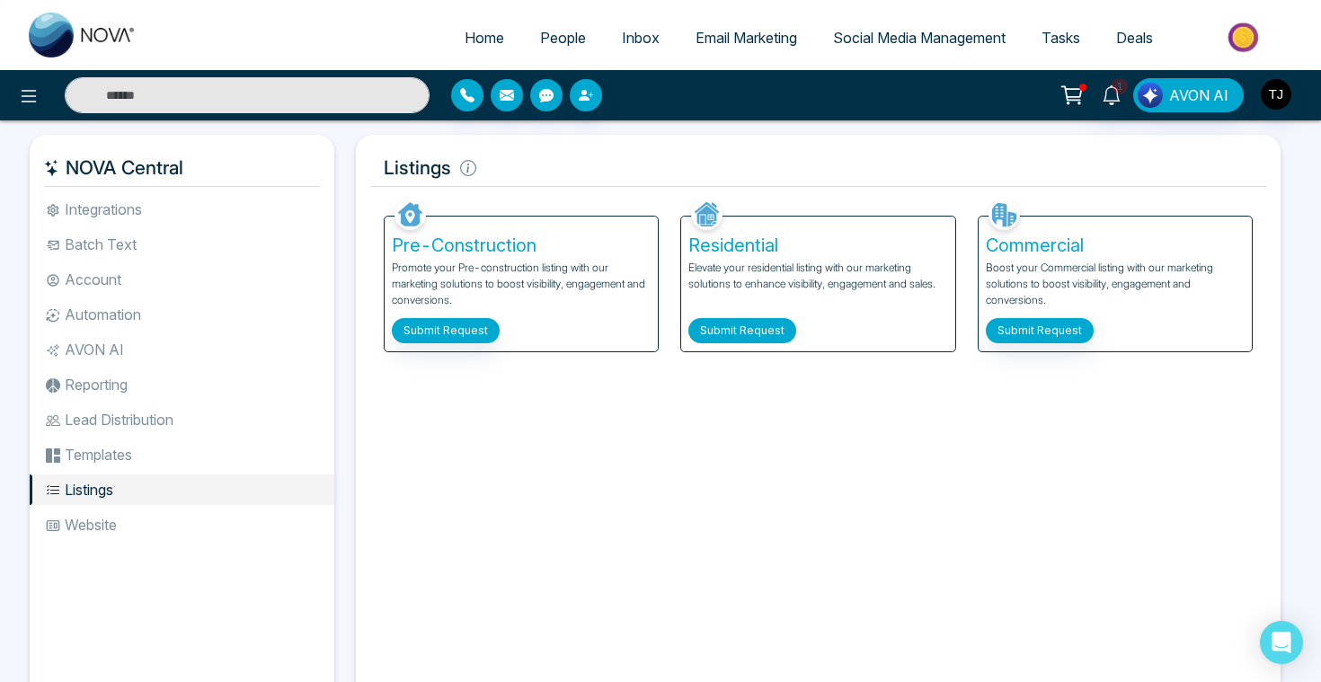
click at [772, 327] on button "Submit Request" at bounding box center [742, 330] width 108 height 25
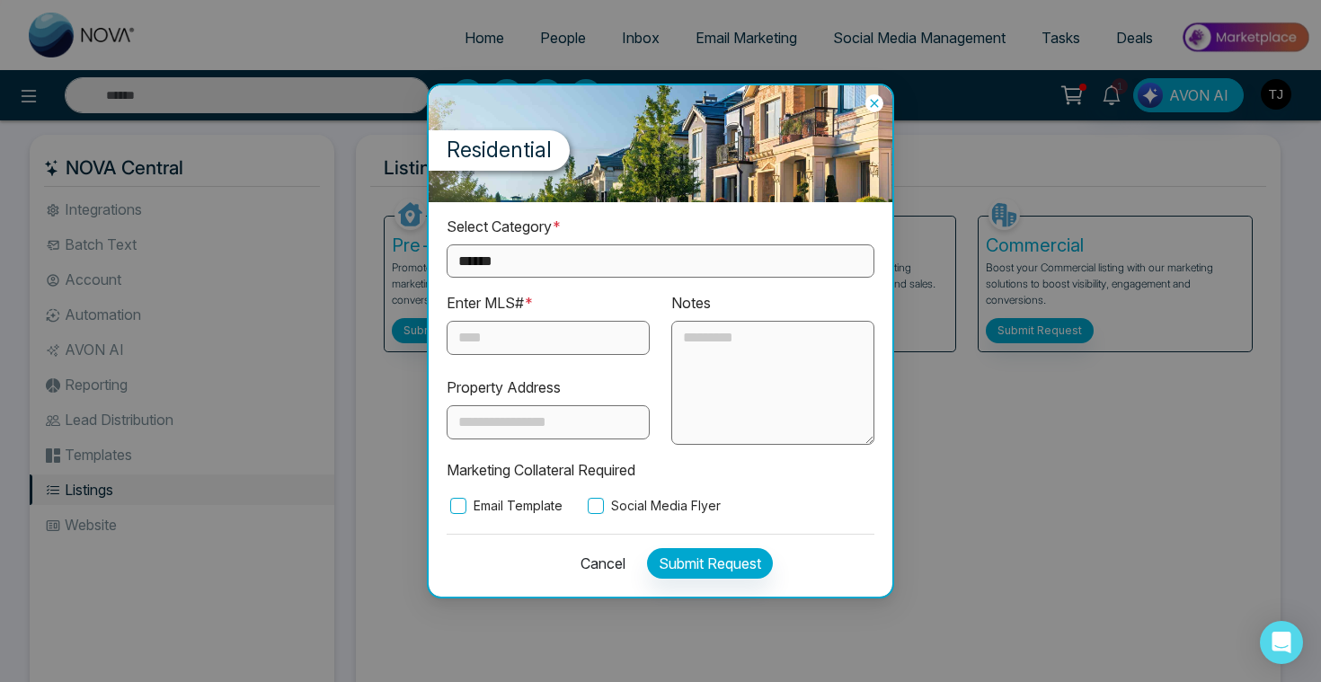
click at [587, 267] on select "**********" at bounding box center [660, 260] width 428 height 33
click at [572, 271] on select "**********" at bounding box center [660, 260] width 428 height 33
select select "*********"
click at [519, 351] on input "text" at bounding box center [547, 338] width 203 height 34
click at [500, 420] on input "text" at bounding box center [547, 422] width 203 height 34
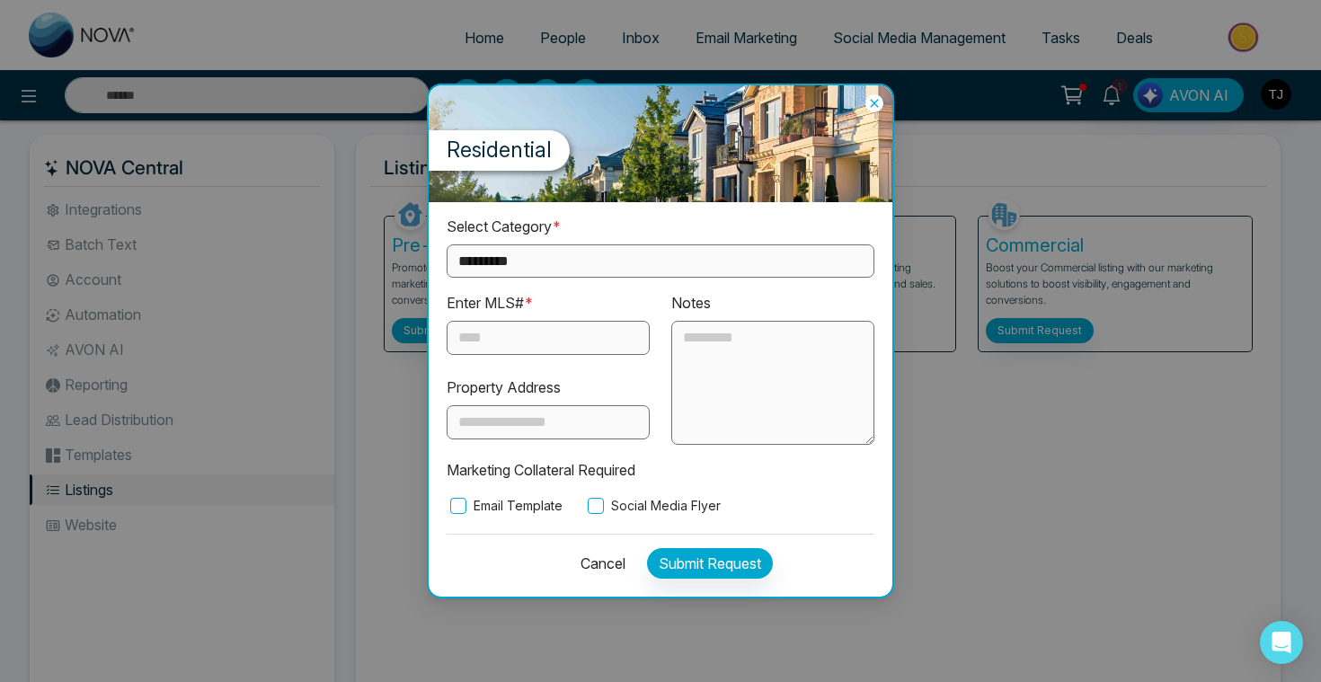
click at [466, 503] on label "Email Template" at bounding box center [504, 506] width 116 height 20
click at [637, 499] on label "Social Media Flyer" at bounding box center [652, 506] width 137 height 20
click at [744, 376] on textarea at bounding box center [772, 383] width 203 height 124
click at [596, 567] on button "Cancel" at bounding box center [598, 563] width 56 height 31
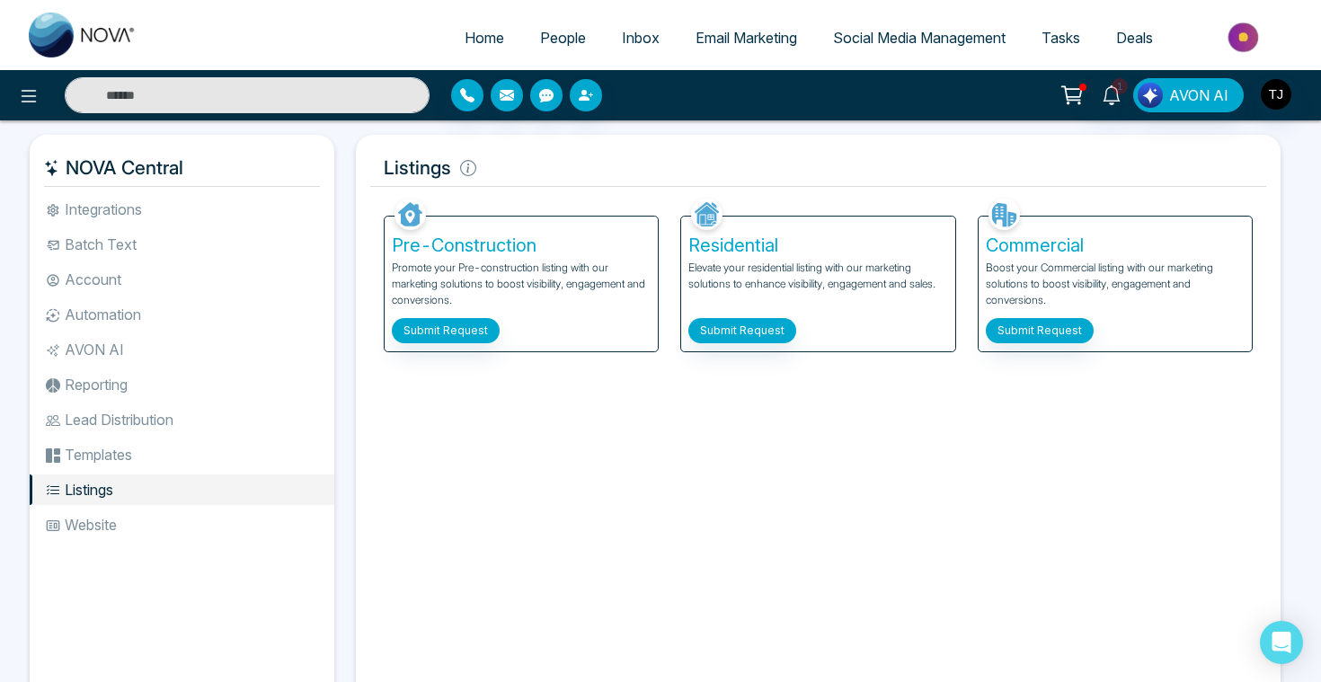
click at [928, 34] on span "Social Media Management" at bounding box center [919, 38] width 172 height 18
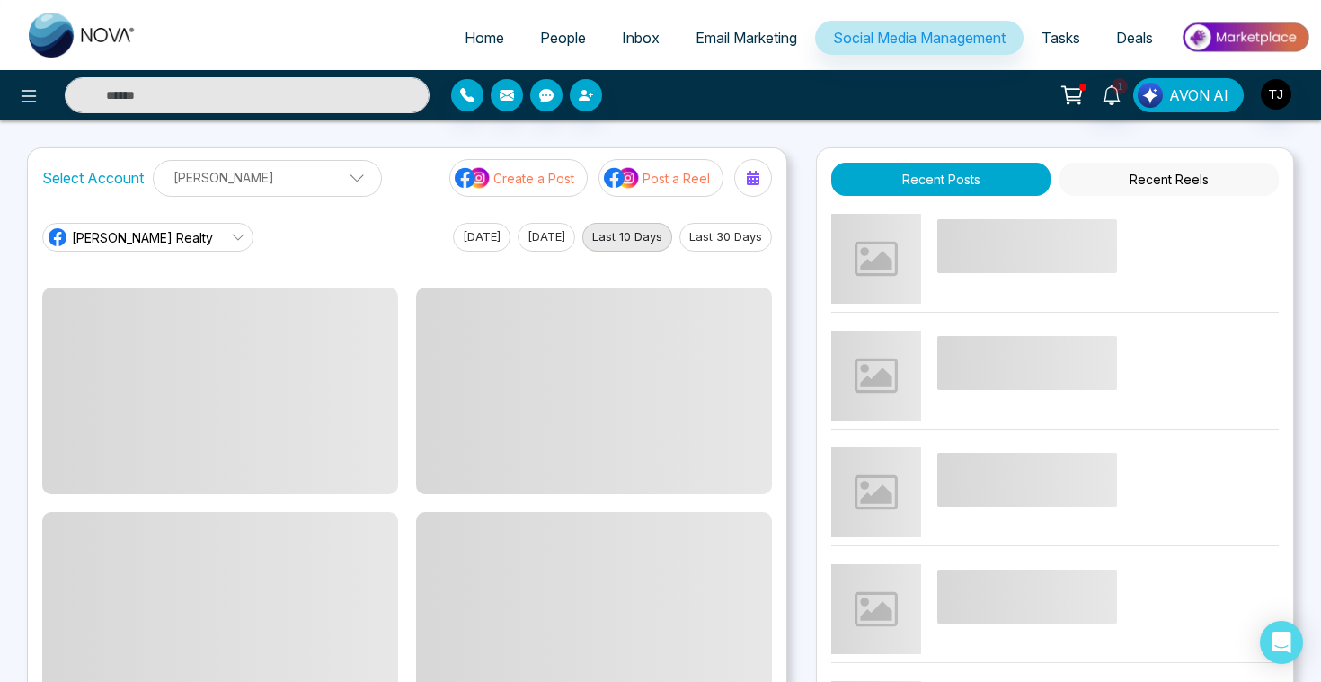
click at [1175, 100] on span "AVON AI" at bounding box center [1198, 95] width 59 height 22
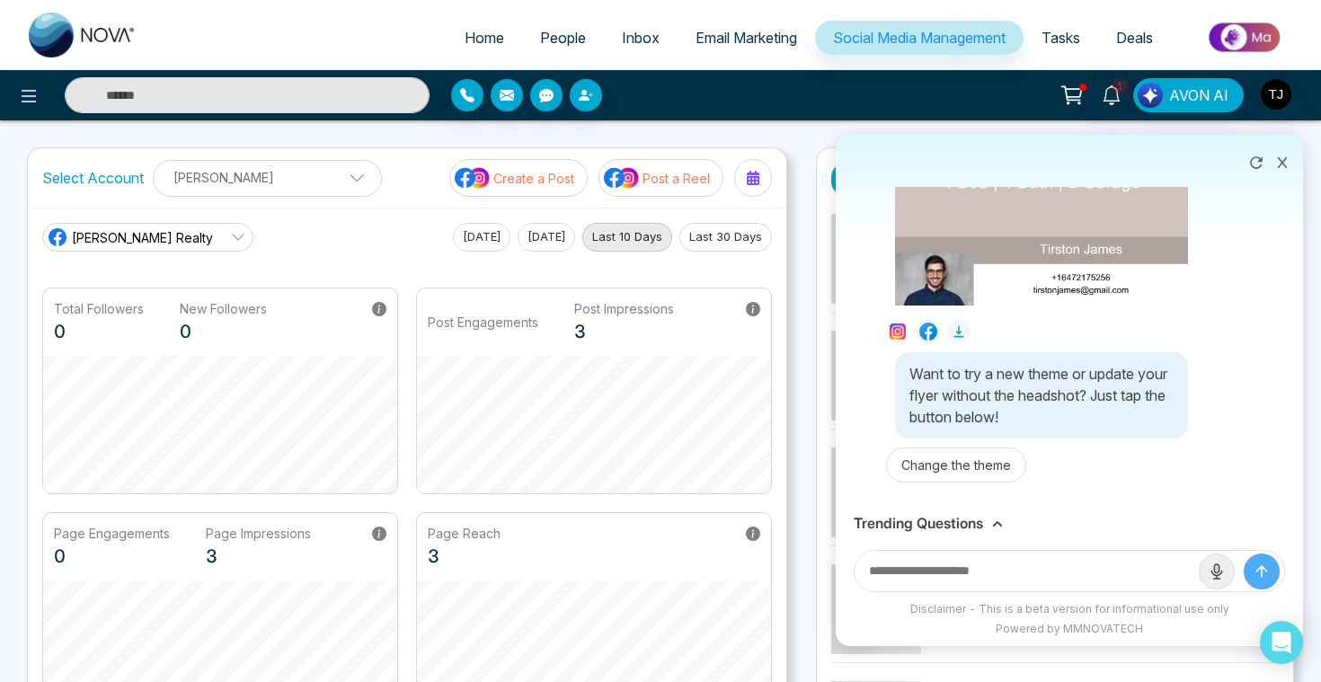
scroll to position [7299, 0]
click at [967, 531] on h3 "Trending Questions" at bounding box center [917, 523] width 129 height 17
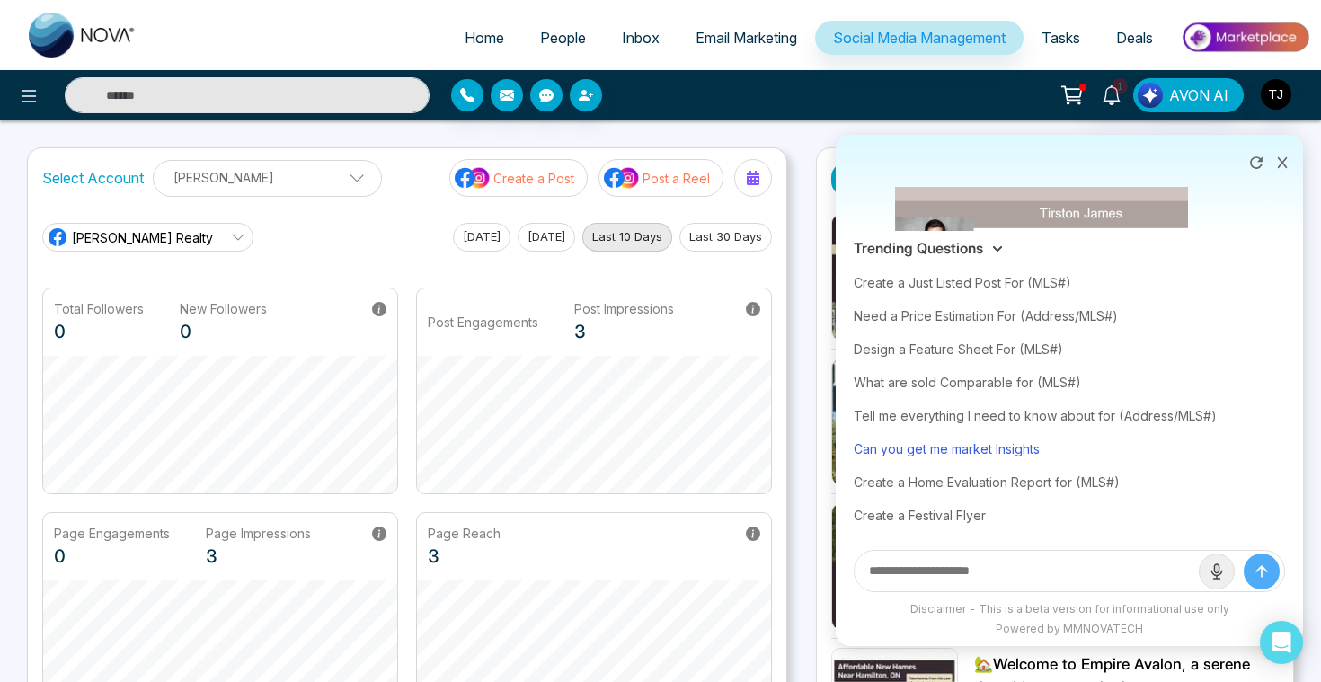
click at [976, 456] on div "Can you get me market Insights" at bounding box center [1068, 448] width 431 height 33
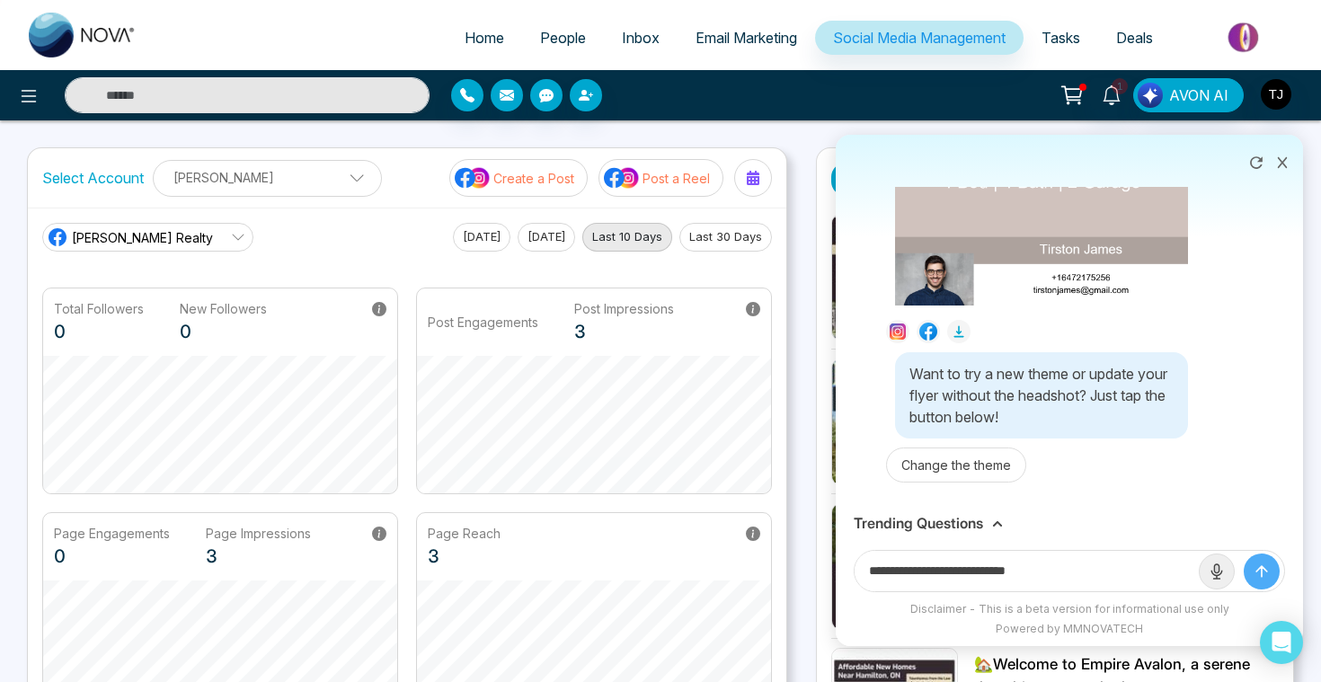
click at [1068, 579] on input "**********" at bounding box center [1026, 571] width 344 height 40
type input "**********"
click at [1243, 553] on button "submit" at bounding box center [1261, 571] width 36 height 36
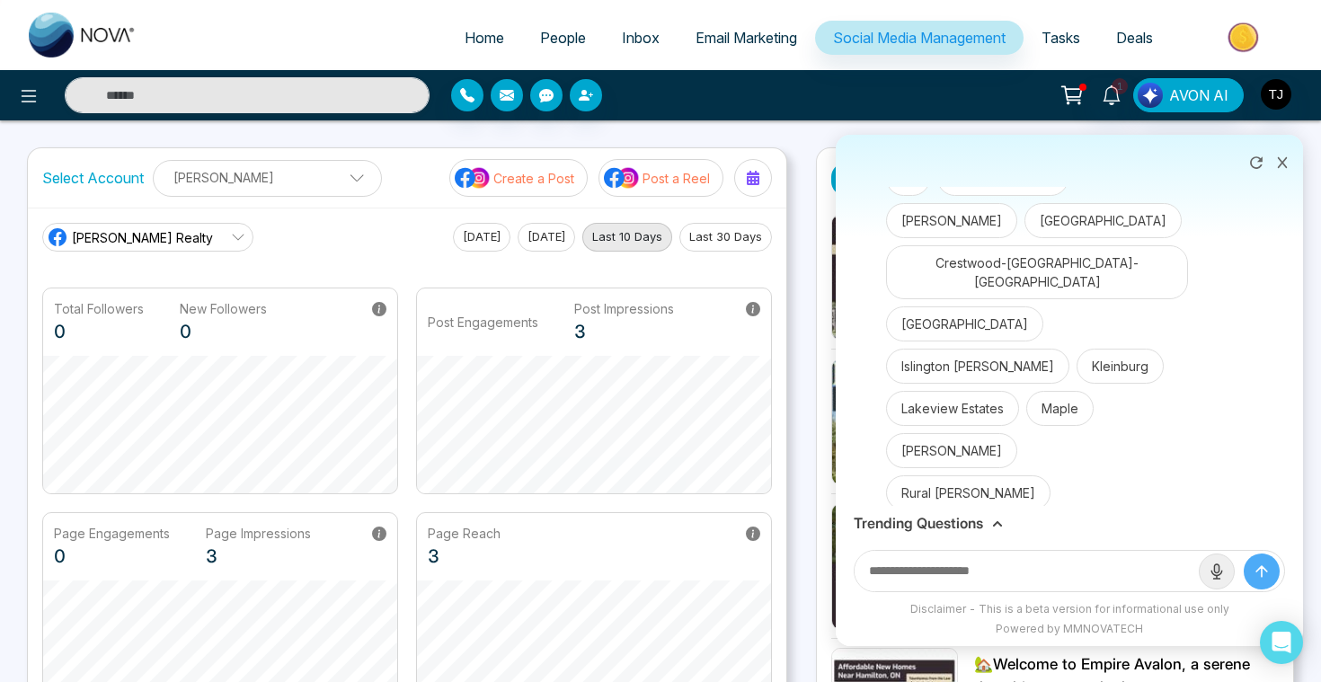
scroll to position [7728, 0]
click at [1076, 385] on button "Kleinburg" at bounding box center [1119, 367] width 87 height 35
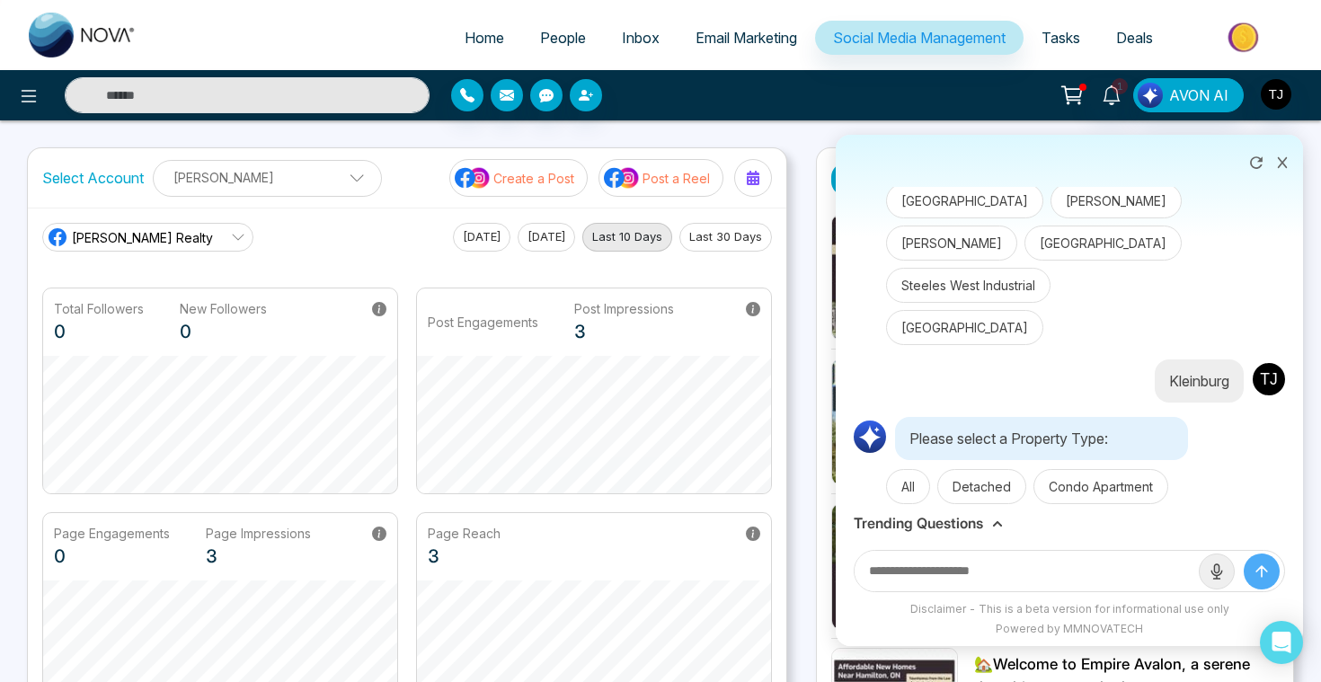
scroll to position [8272, 0]
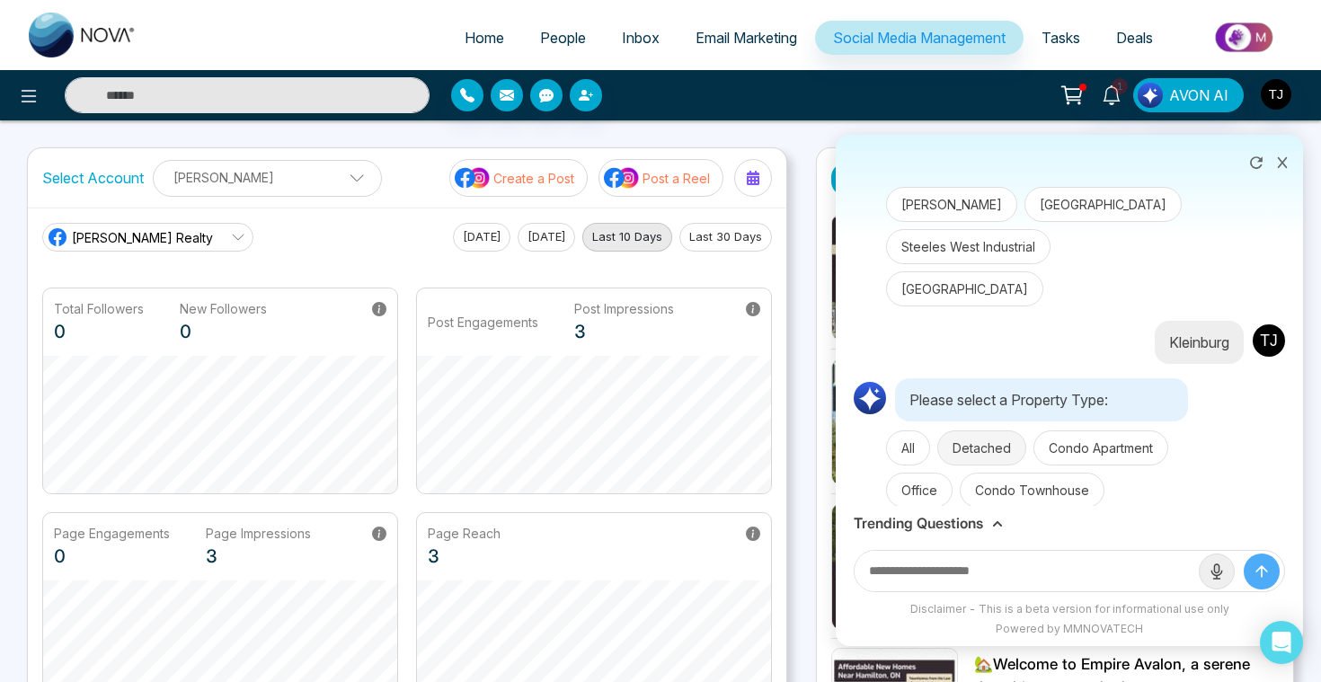
click at [979, 430] on button "Detached" at bounding box center [981, 447] width 89 height 35
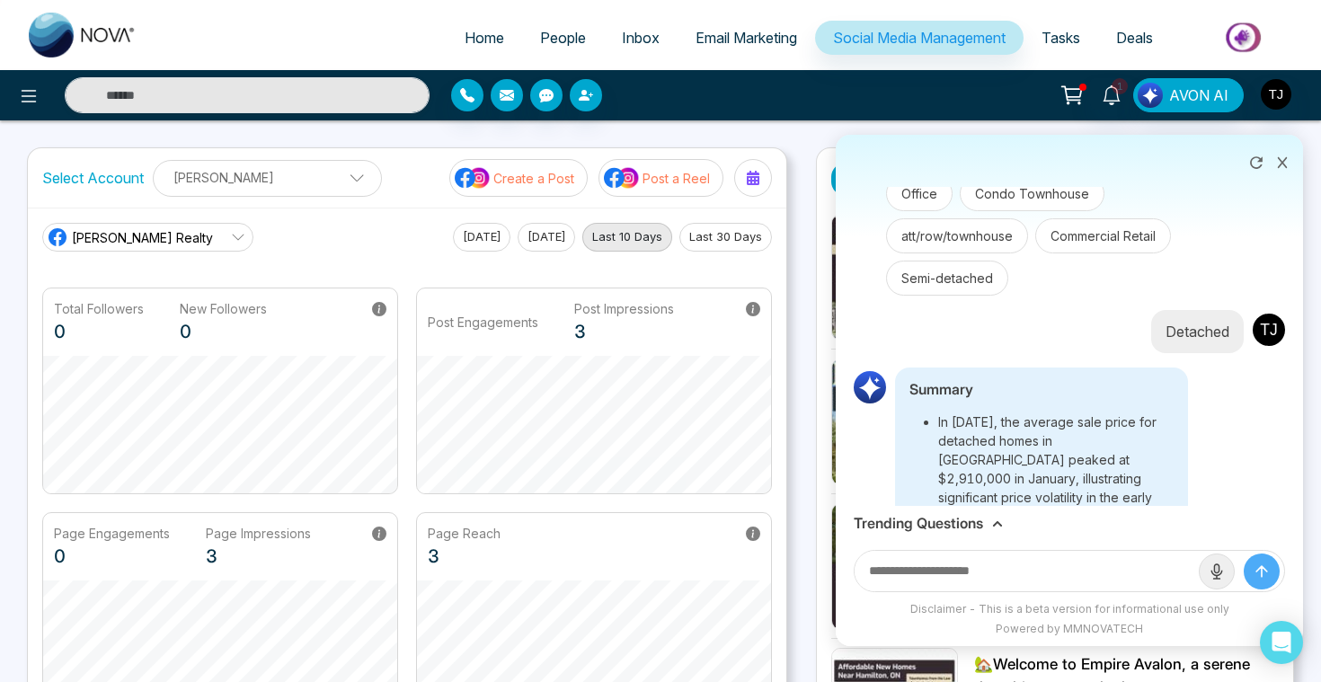
scroll to position [8578, 0]
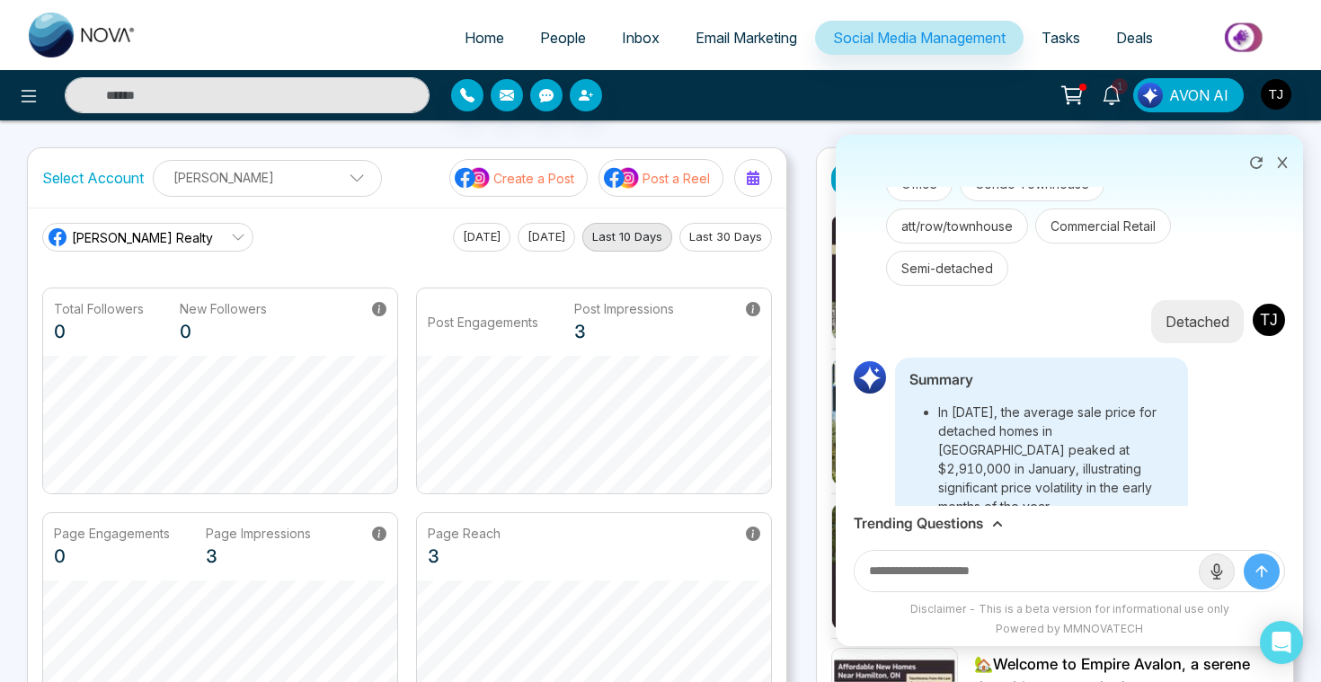
click at [972, 526] on h3 "Trending Questions" at bounding box center [917, 523] width 129 height 17
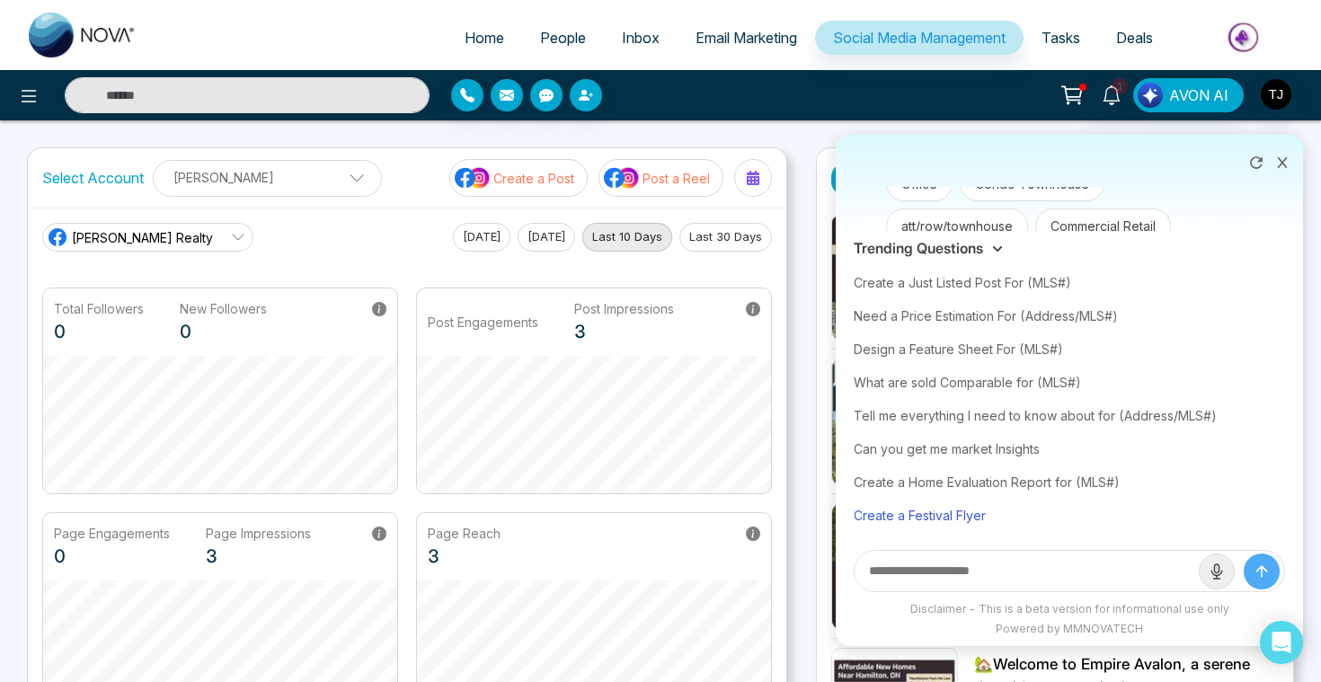
click at [967, 520] on div "Create a Festival Flyer" at bounding box center [1068, 515] width 431 height 33
type input "**********"
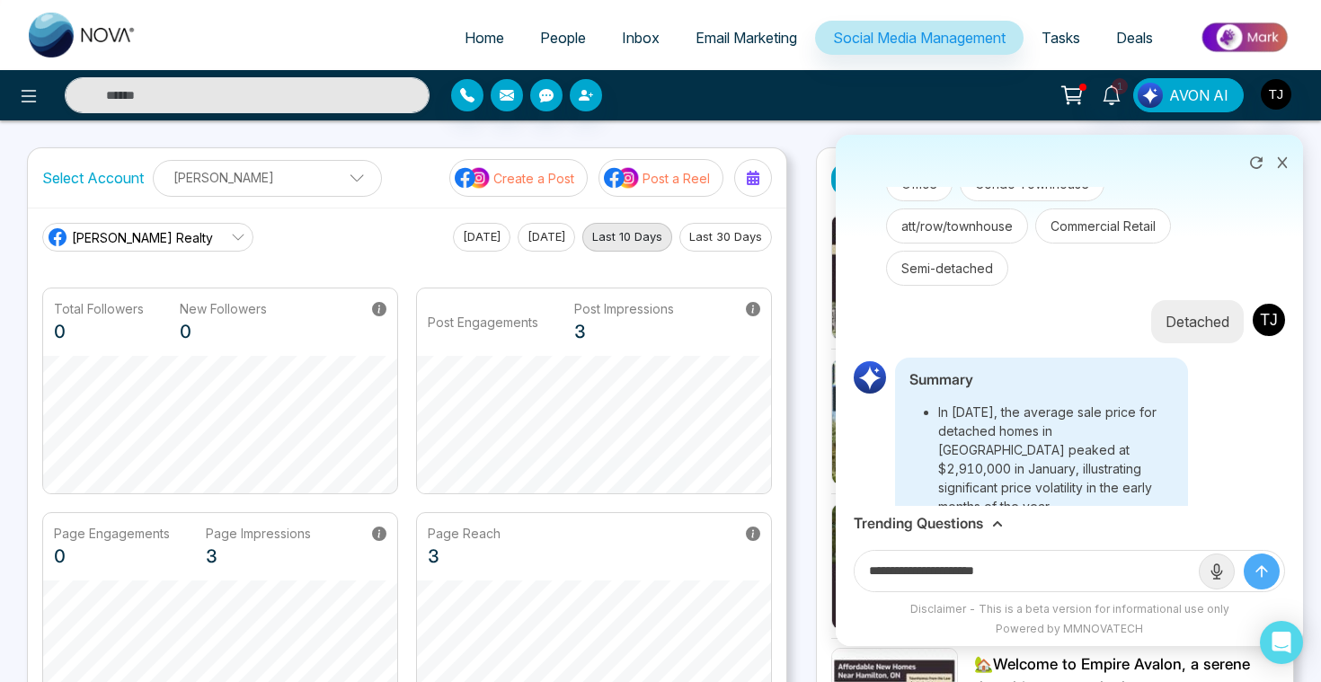
click at [1260, 570] on icon "submit" at bounding box center [1261, 571] width 11 height 11
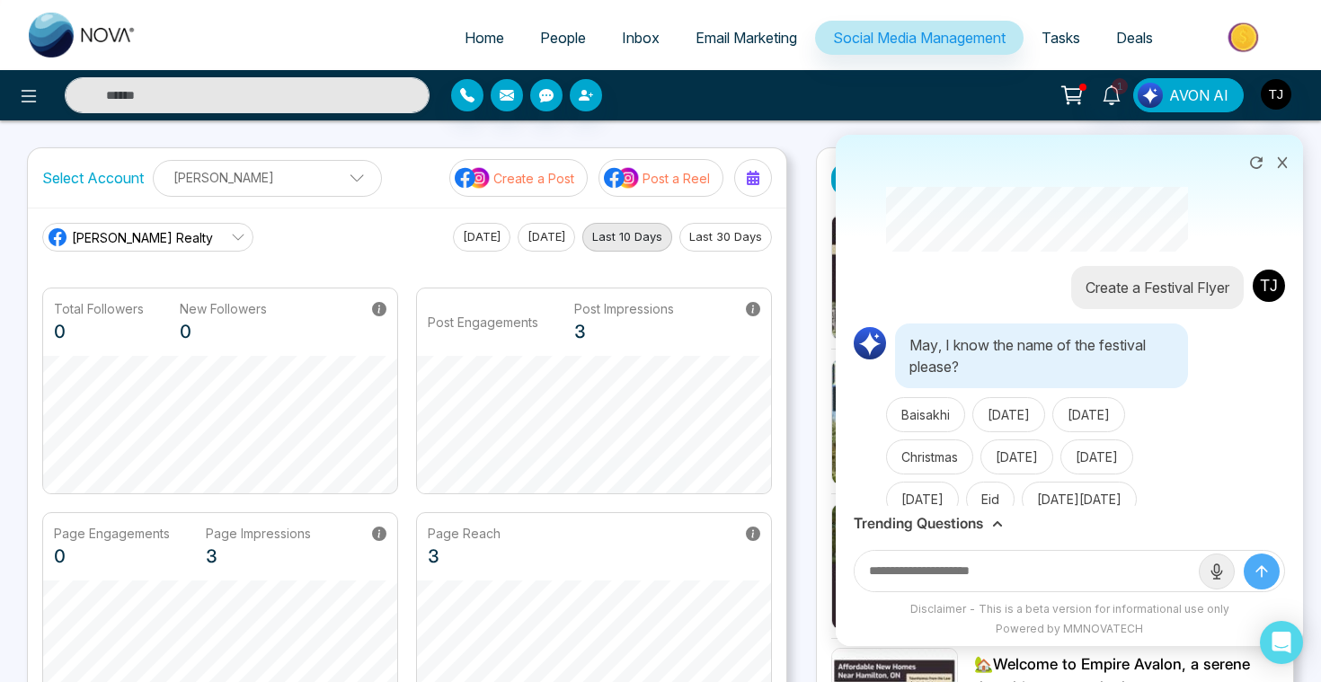
scroll to position [10999, 0]
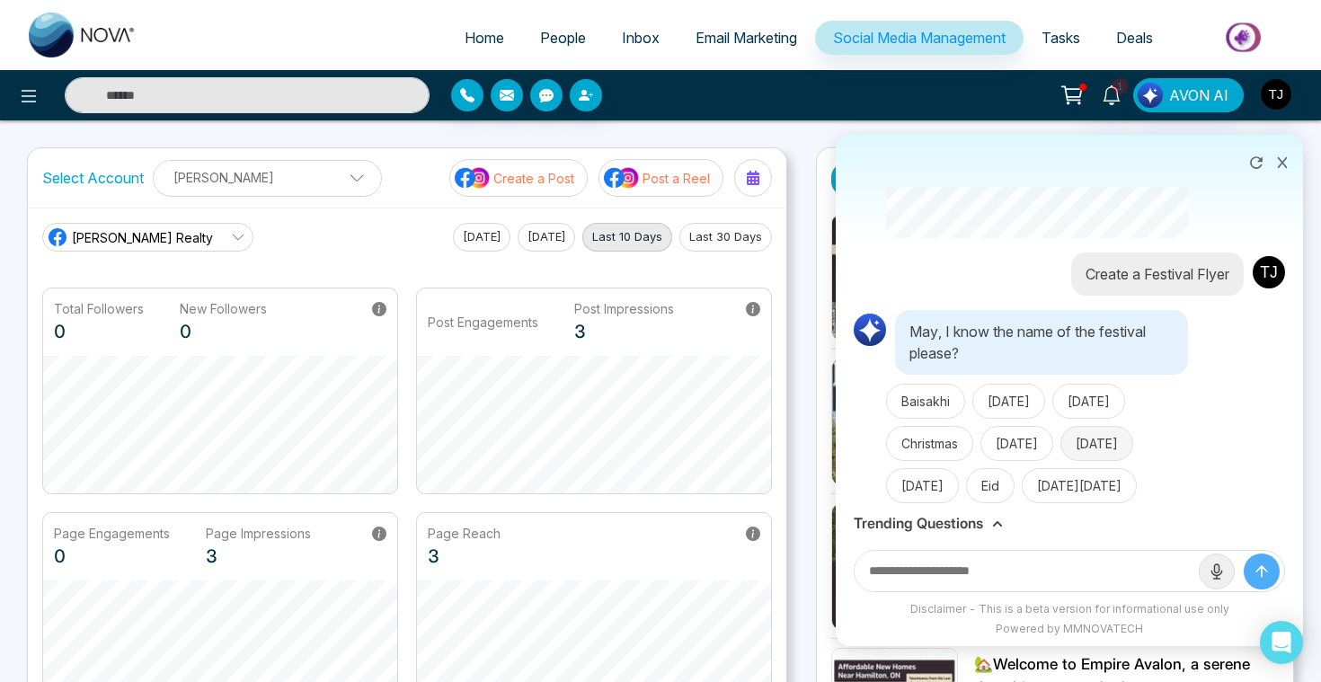
click at [1133, 426] on button "Diwali" at bounding box center [1096, 443] width 73 height 35
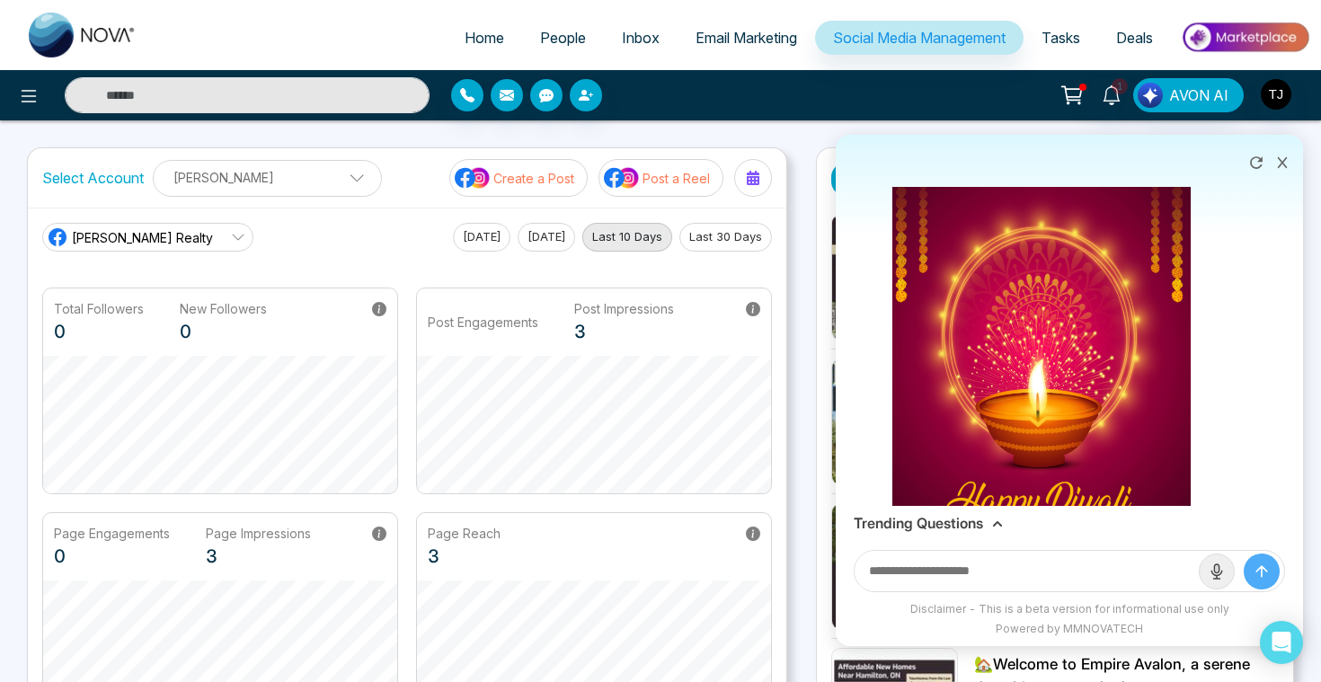
scroll to position [11587, 0]
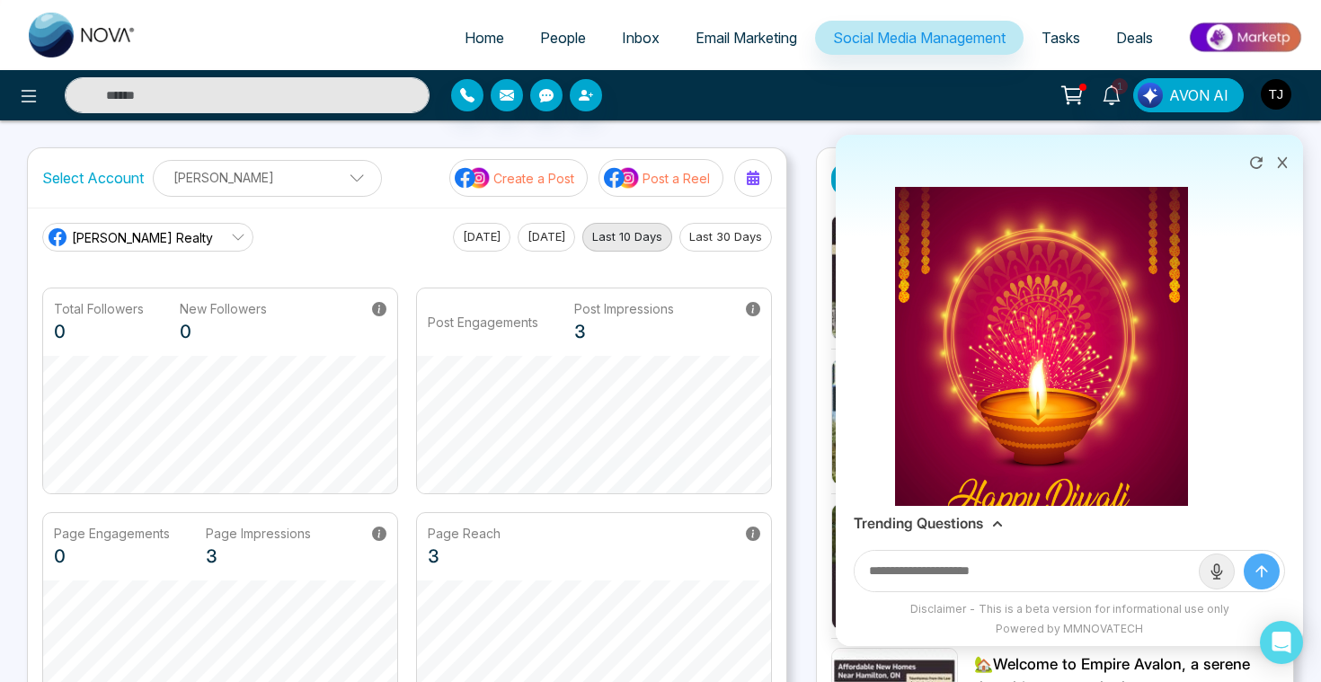
click at [964, 512] on div "Trending Questions" at bounding box center [1068, 523] width 467 height 35
click at [964, 519] on h3 "Trending Questions" at bounding box center [917, 523] width 129 height 17
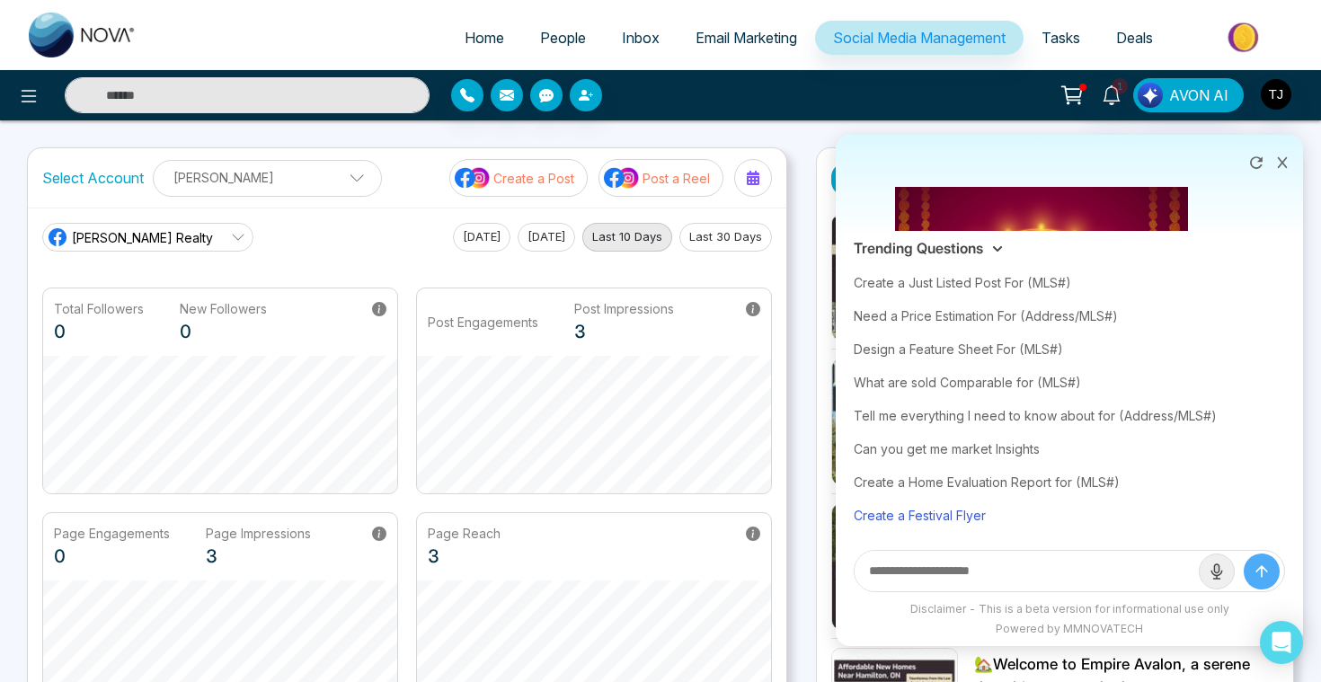
click at [963, 513] on div "Create a Festival Flyer" at bounding box center [1068, 515] width 431 height 33
type input "**********"
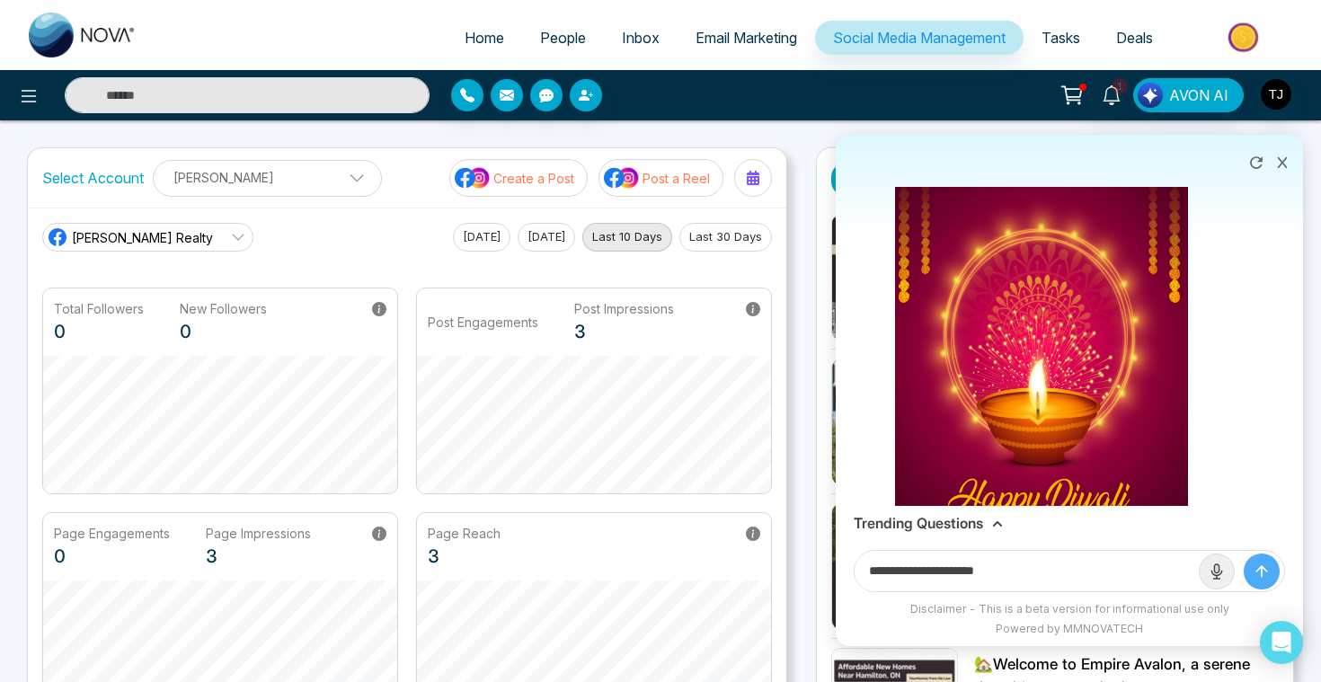
click at [1262, 579] on icon "submit" at bounding box center [1261, 571] width 18 height 18
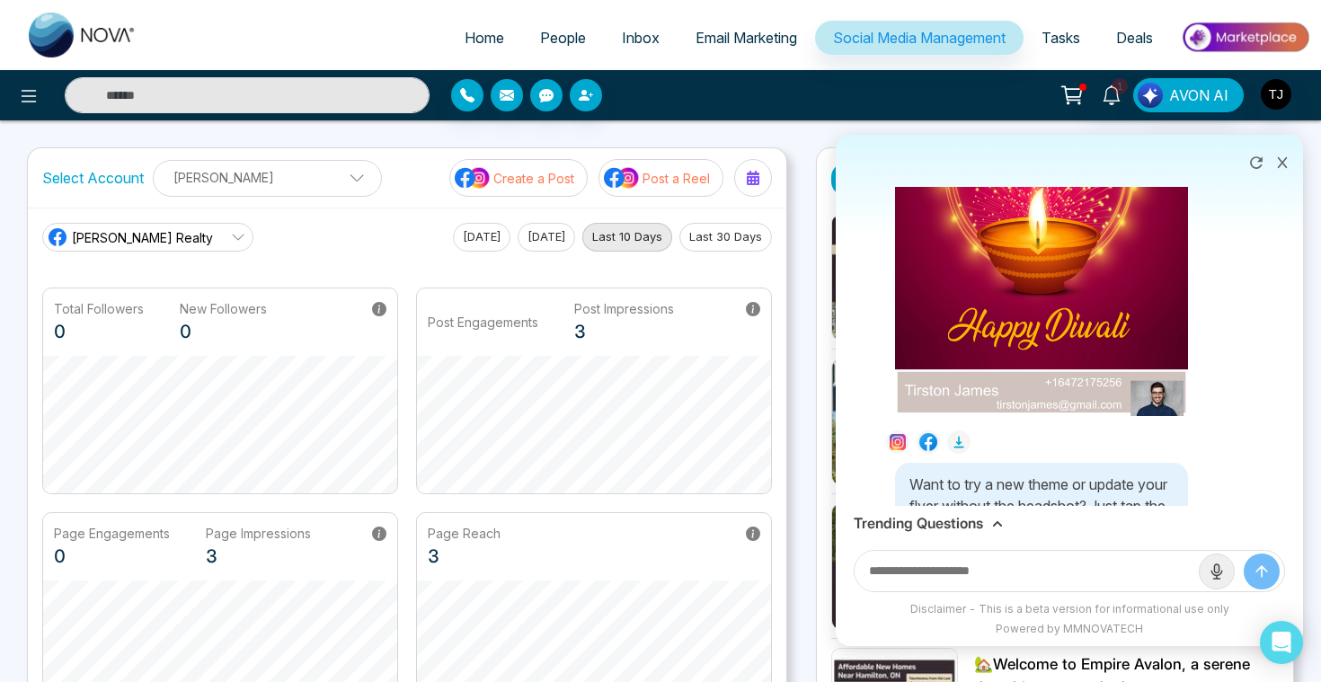
scroll to position [11879, 0]
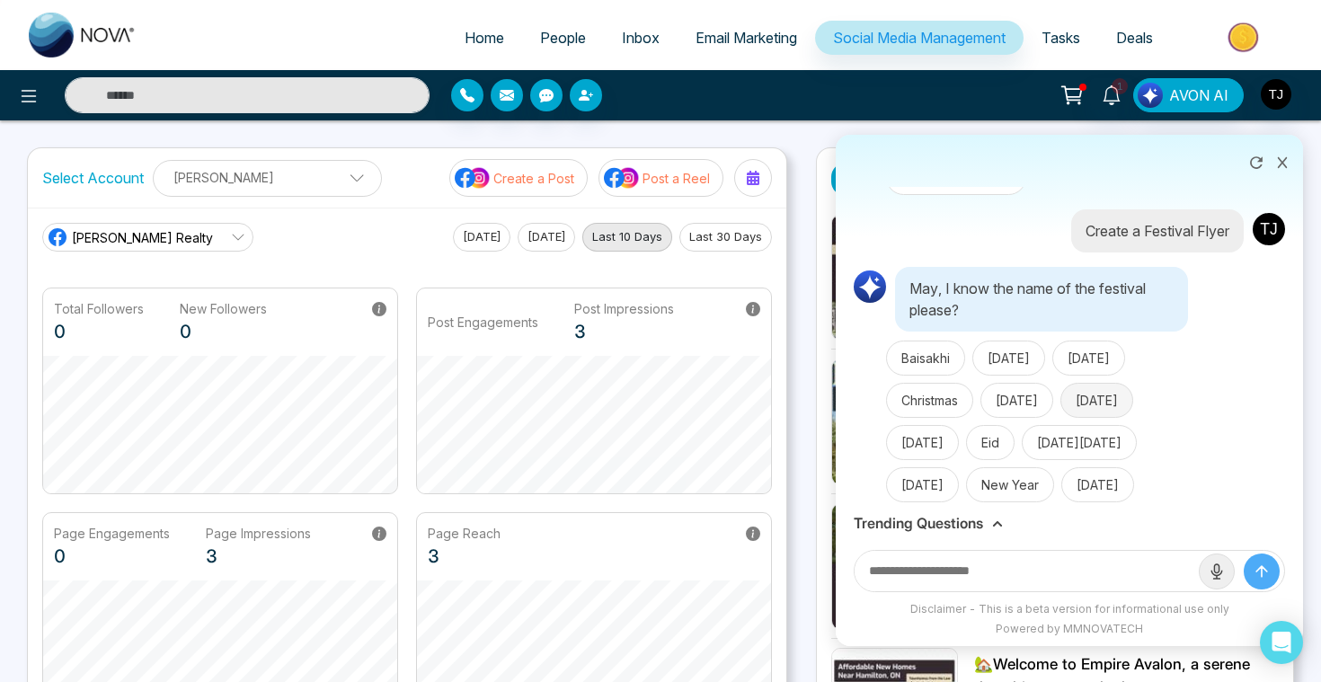
click at [1133, 383] on button "Diwali" at bounding box center [1096, 400] width 73 height 35
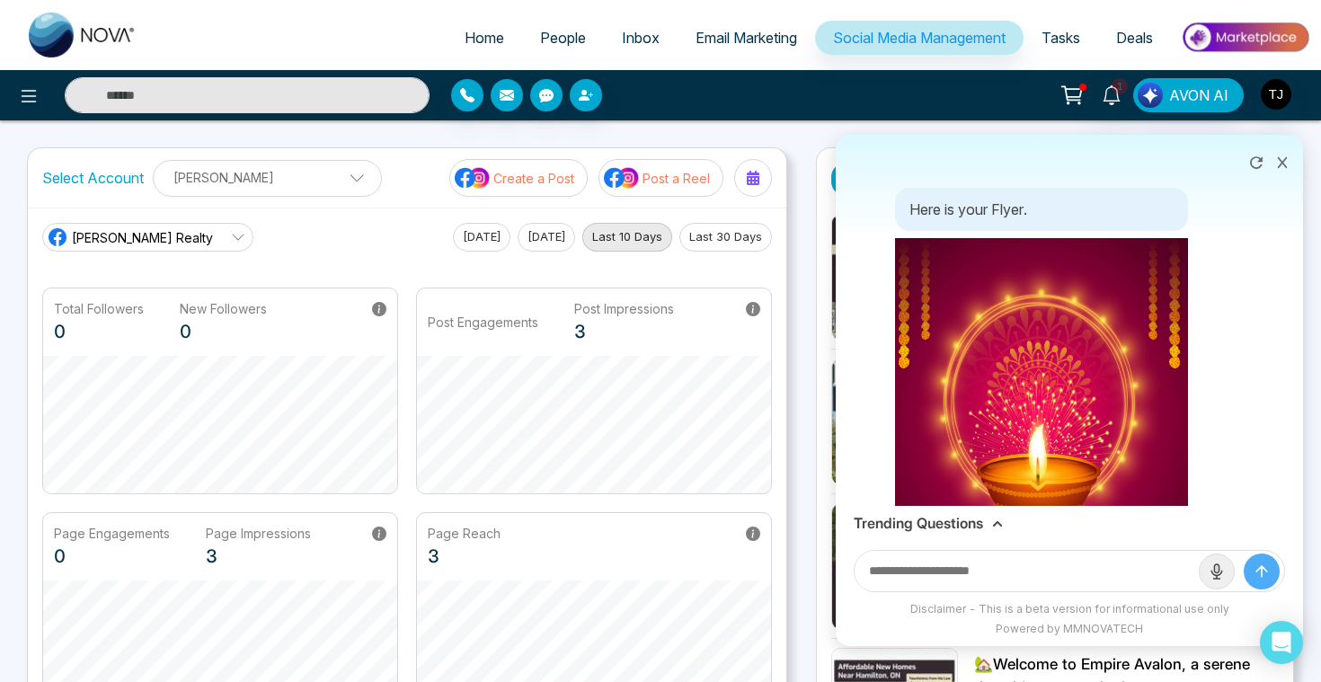
scroll to position [11512, 0]
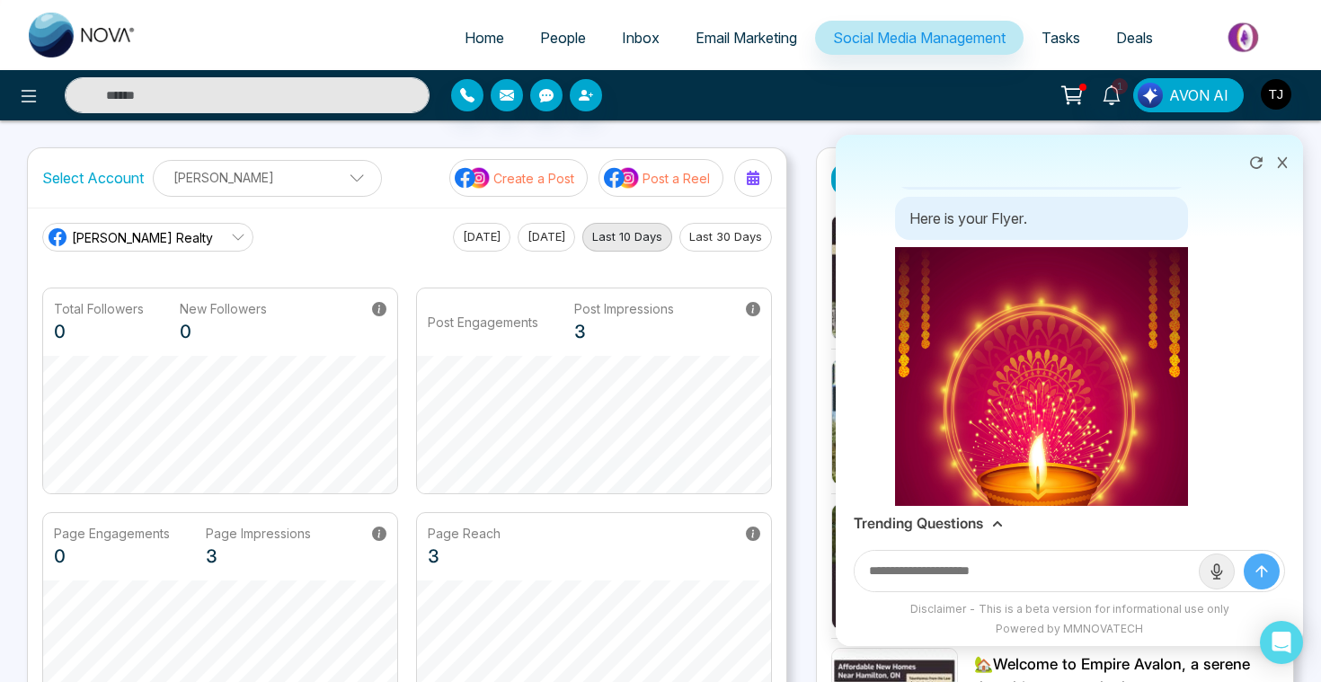
click at [1279, 166] on icon at bounding box center [1282, 162] width 13 height 13
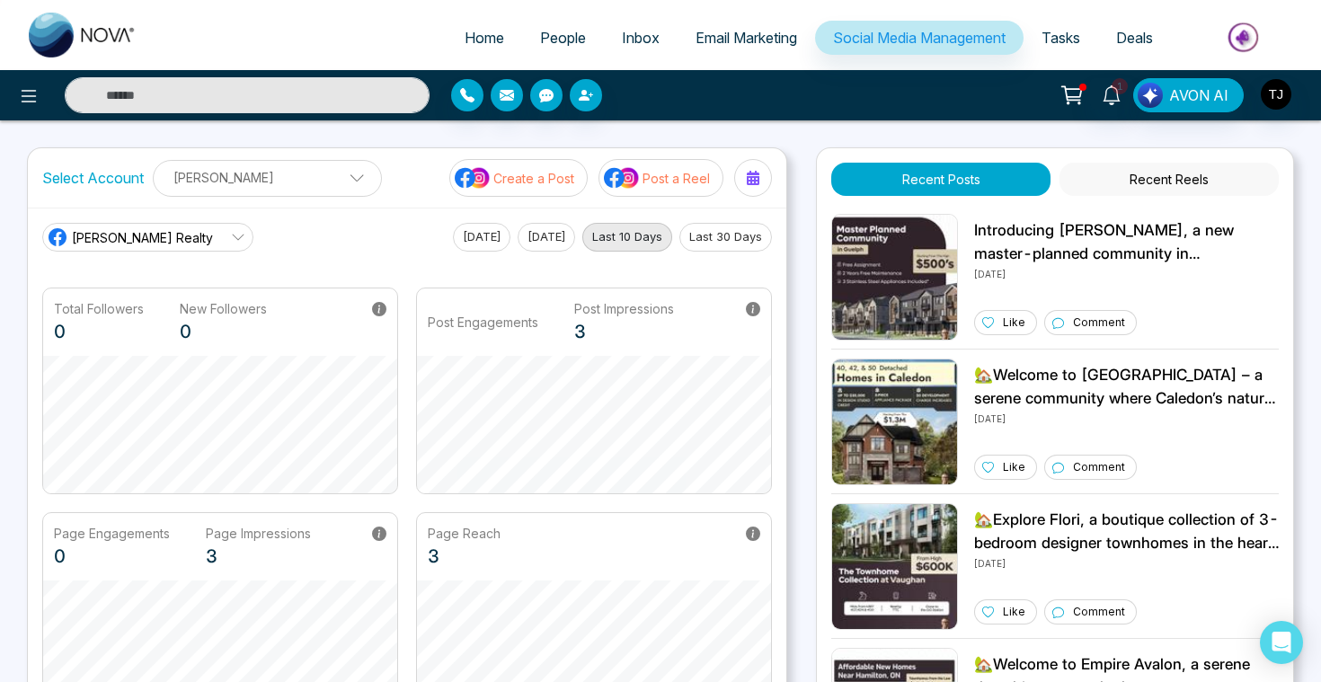
click at [1065, 20] on ul "Home People Inbox Email Marketing Social Media Management Tasks Deals" at bounding box center [732, 38] width 1155 height 49
click at [1110, 40] on link "Deals" at bounding box center [1134, 38] width 73 height 34
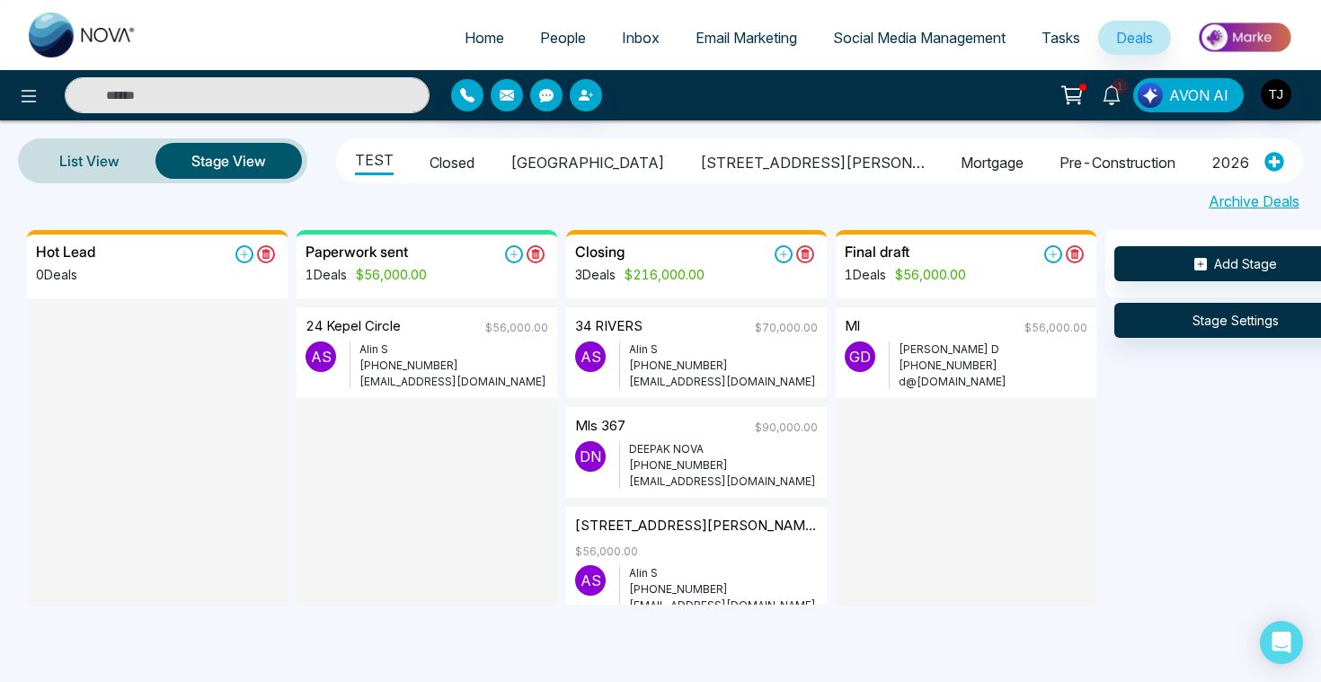
click at [575, 160] on li "[GEOGRAPHIC_DATA]" at bounding box center [587, 160] width 154 height 31
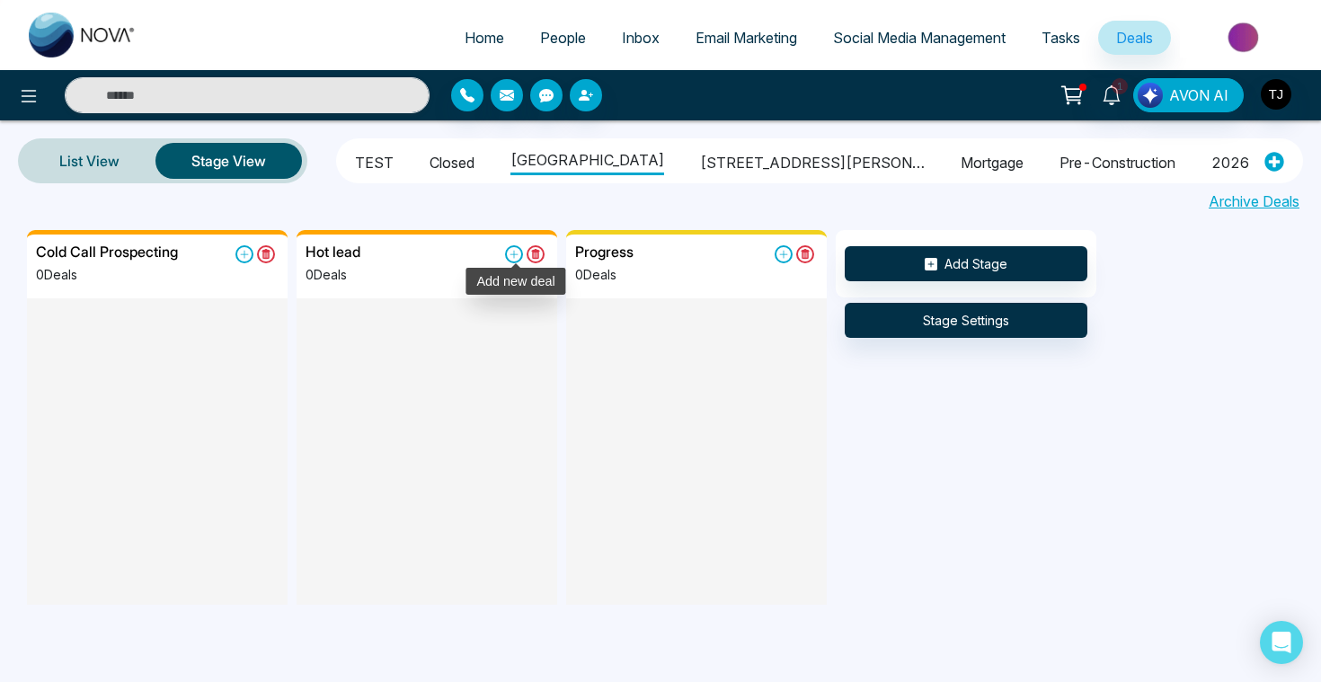
click at [511, 248] on icon at bounding box center [514, 254] width 18 height 18
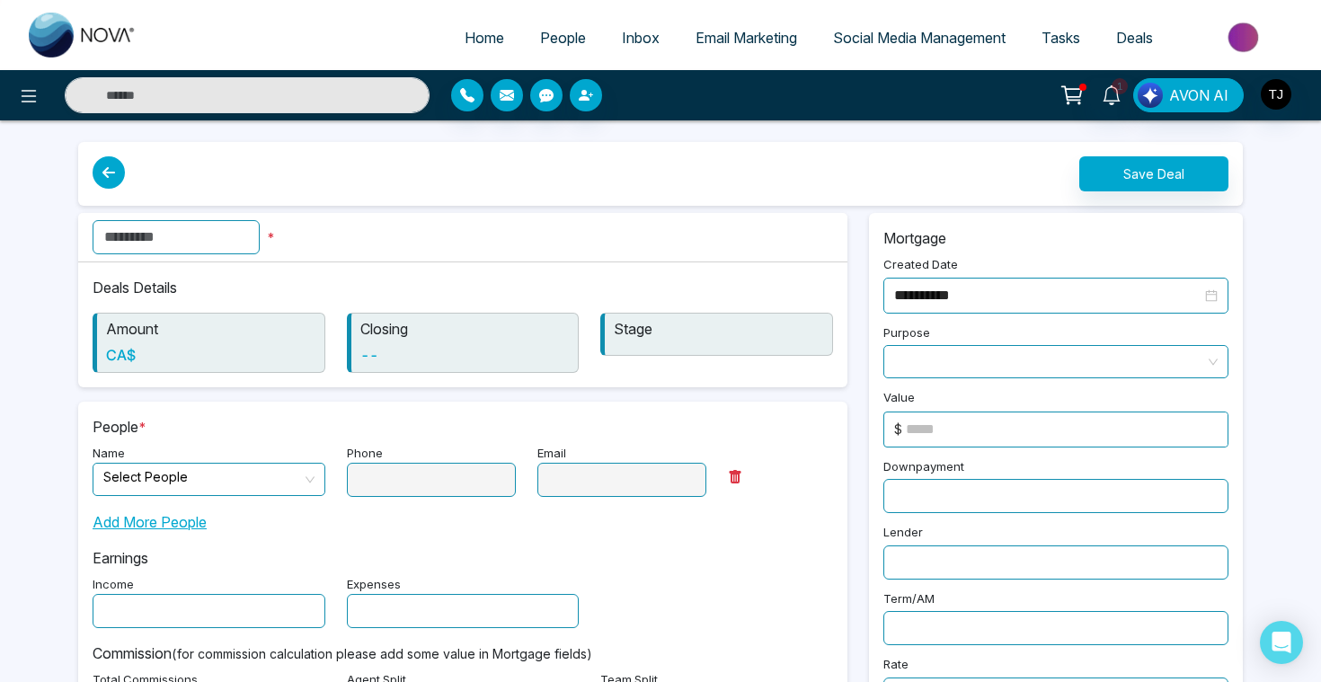
click at [197, 238] on input "text" at bounding box center [176, 237] width 167 height 34
type input "*"
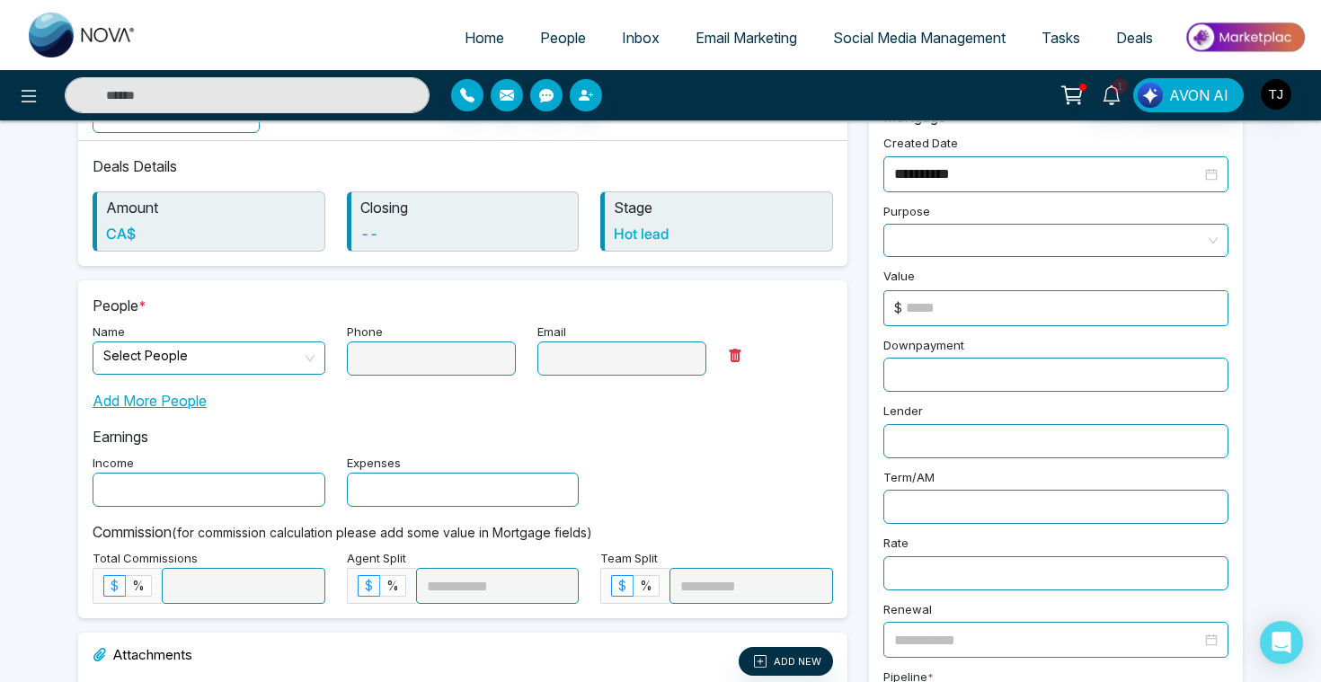
scroll to position [128, 0]
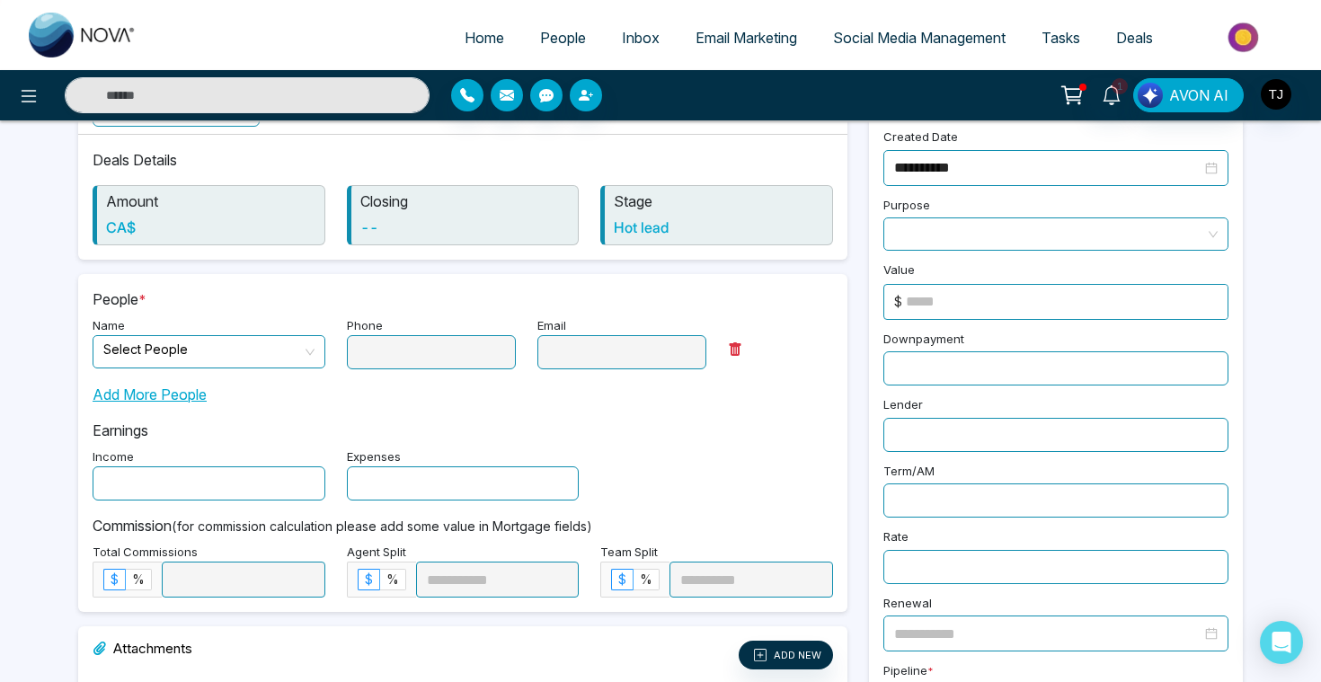
type input "**********"
click at [199, 349] on input "search" at bounding box center [202, 349] width 199 height 27
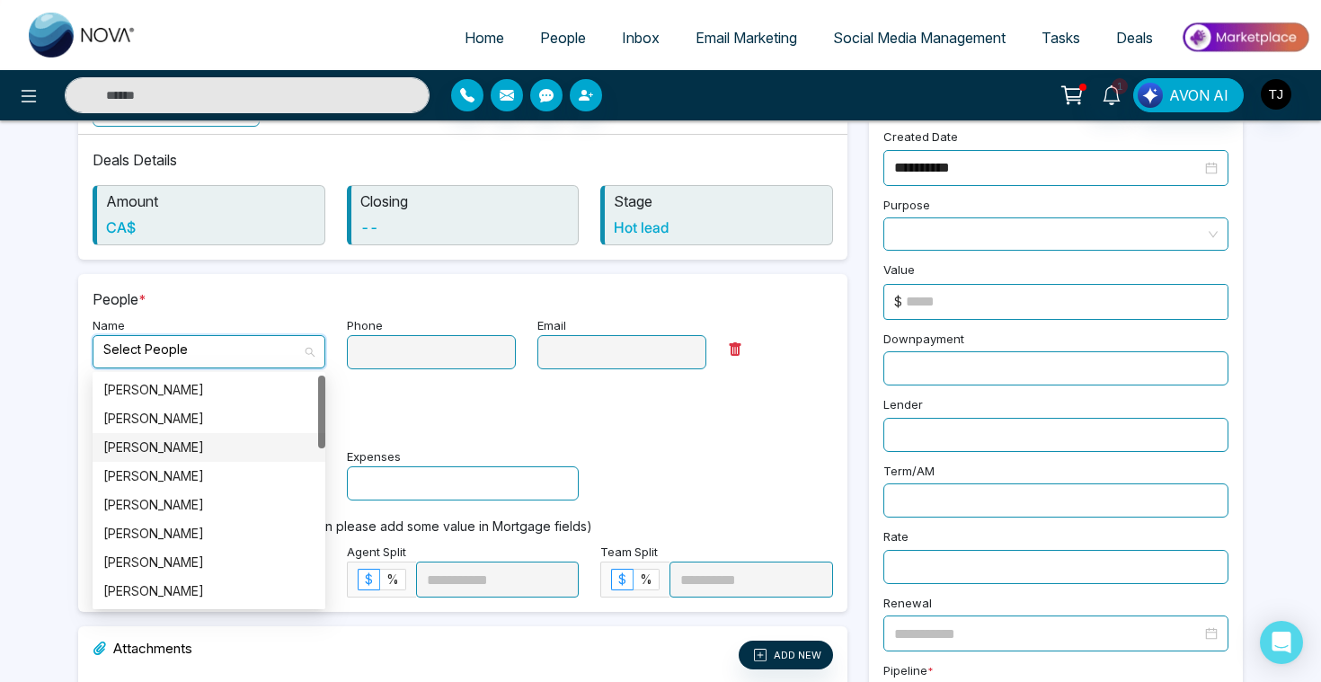
click at [188, 437] on div "Sam" at bounding box center [209, 447] width 233 height 29
type input "**********"
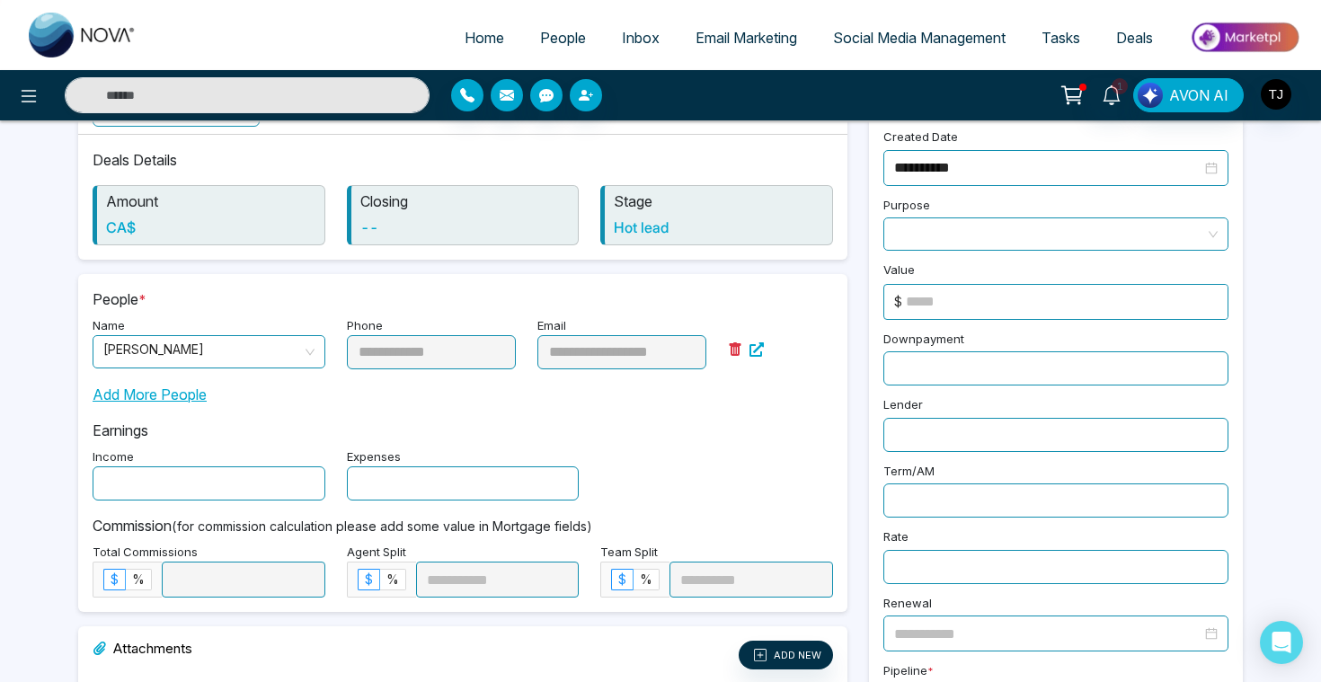
click at [188, 482] on input "text" at bounding box center [209, 483] width 233 height 34
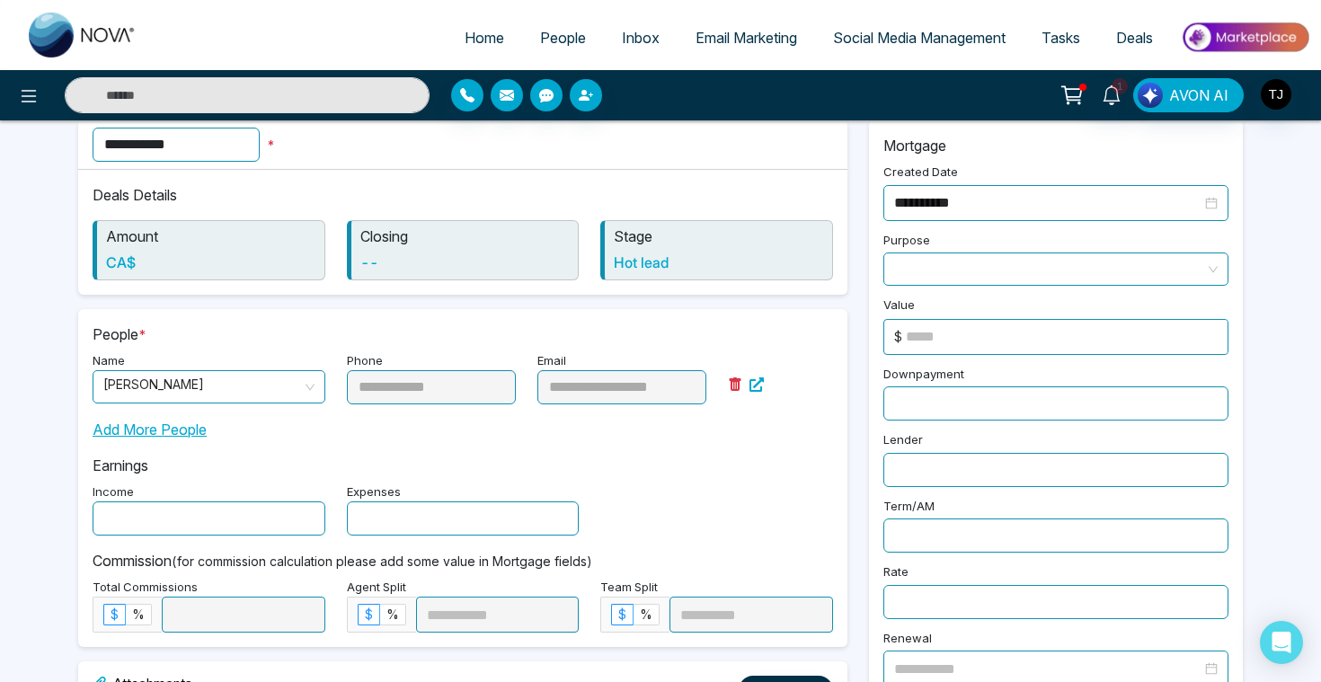
scroll to position [93, 0]
click at [995, 270] on span at bounding box center [1055, 267] width 323 height 31
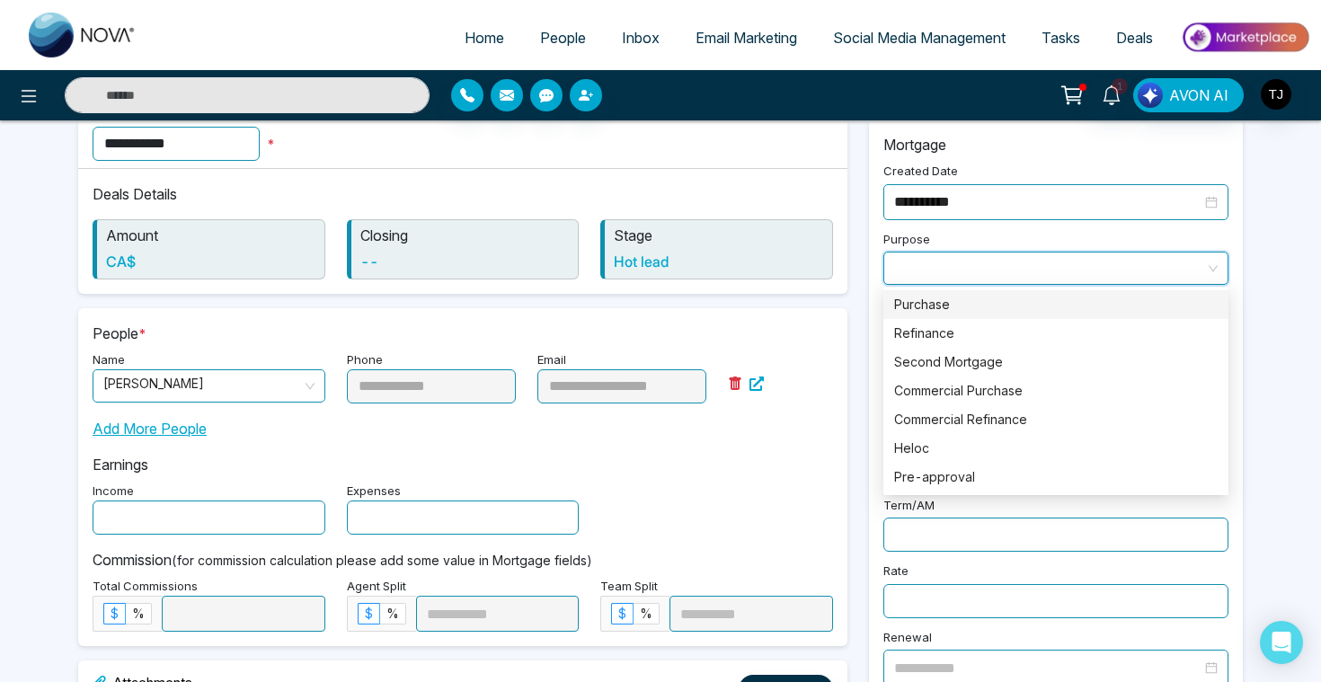
click at [983, 310] on div "Purchase" at bounding box center [1055, 305] width 323 height 20
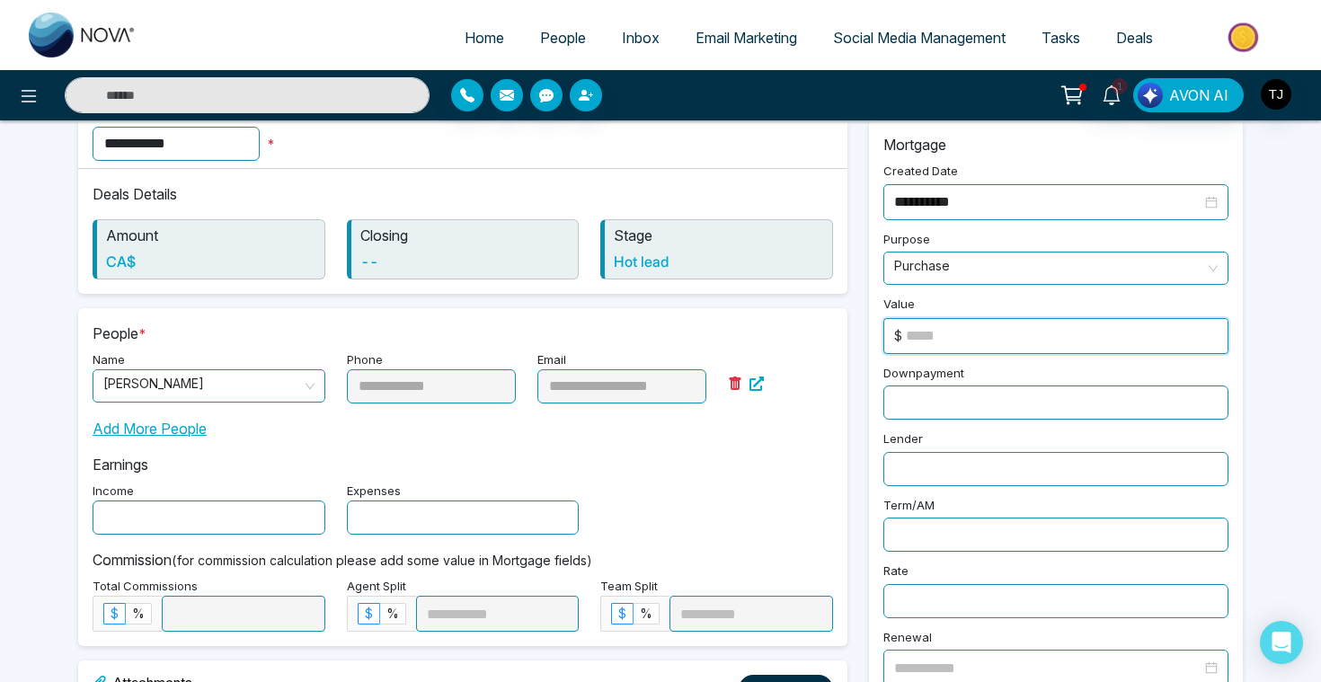
click at [983, 323] on input at bounding box center [1067, 336] width 322 height 34
type input "******"
click at [970, 388] on input "text" at bounding box center [1055, 402] width 345 height 34
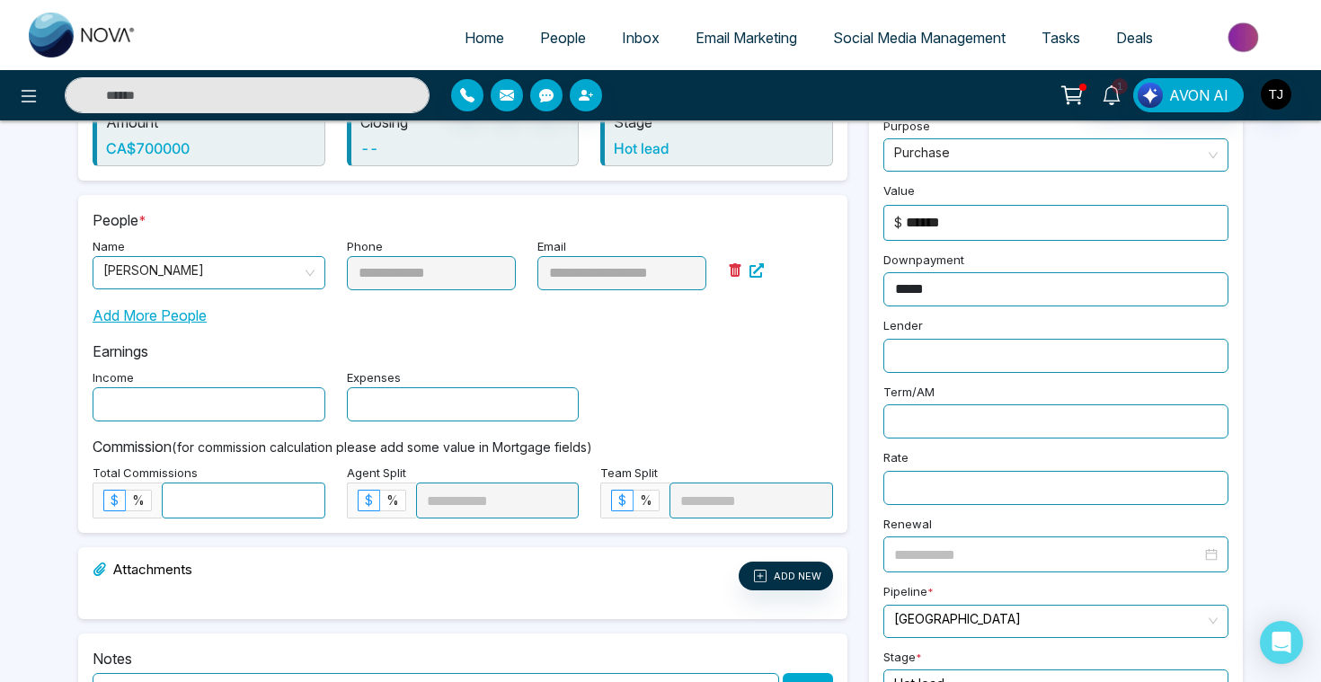
scroll to position [172, 0]
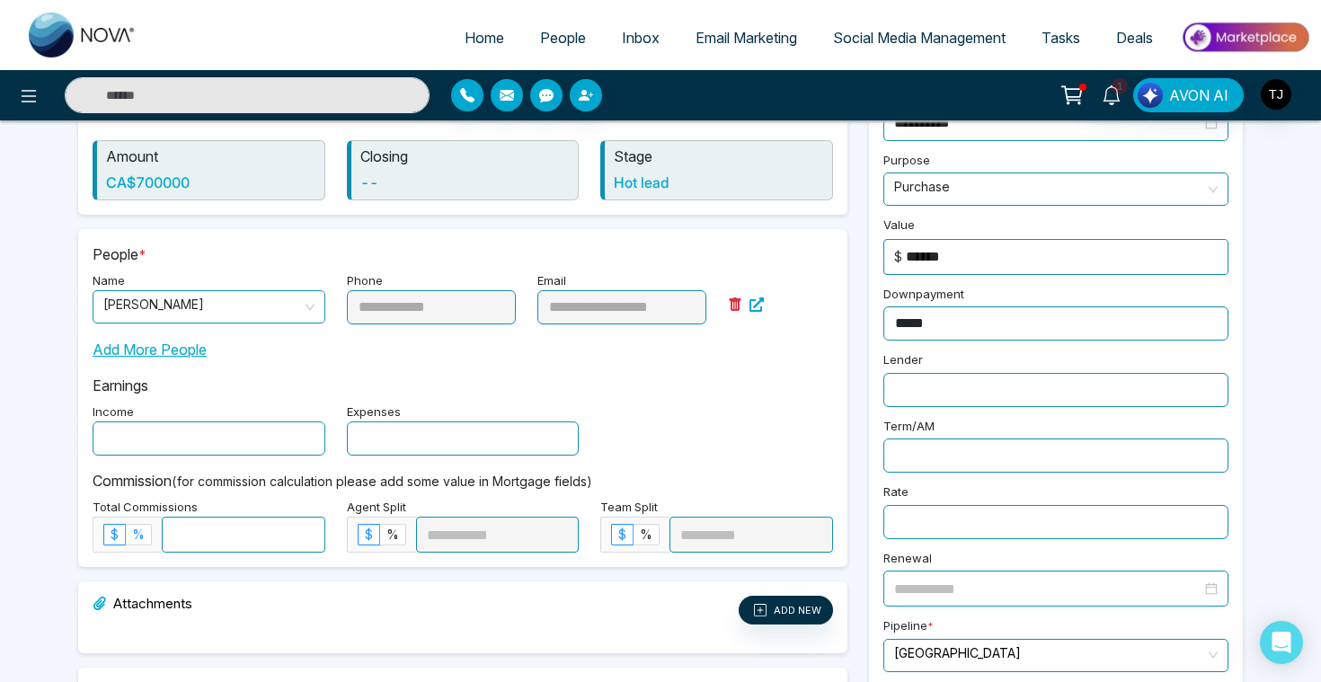
type input "*****"
click at [144, 531] on span "%" at bounding box center [138, 533] width 13 height 15
click at [220, 530] on input at bounding box center [244, 534] width 162 height 34
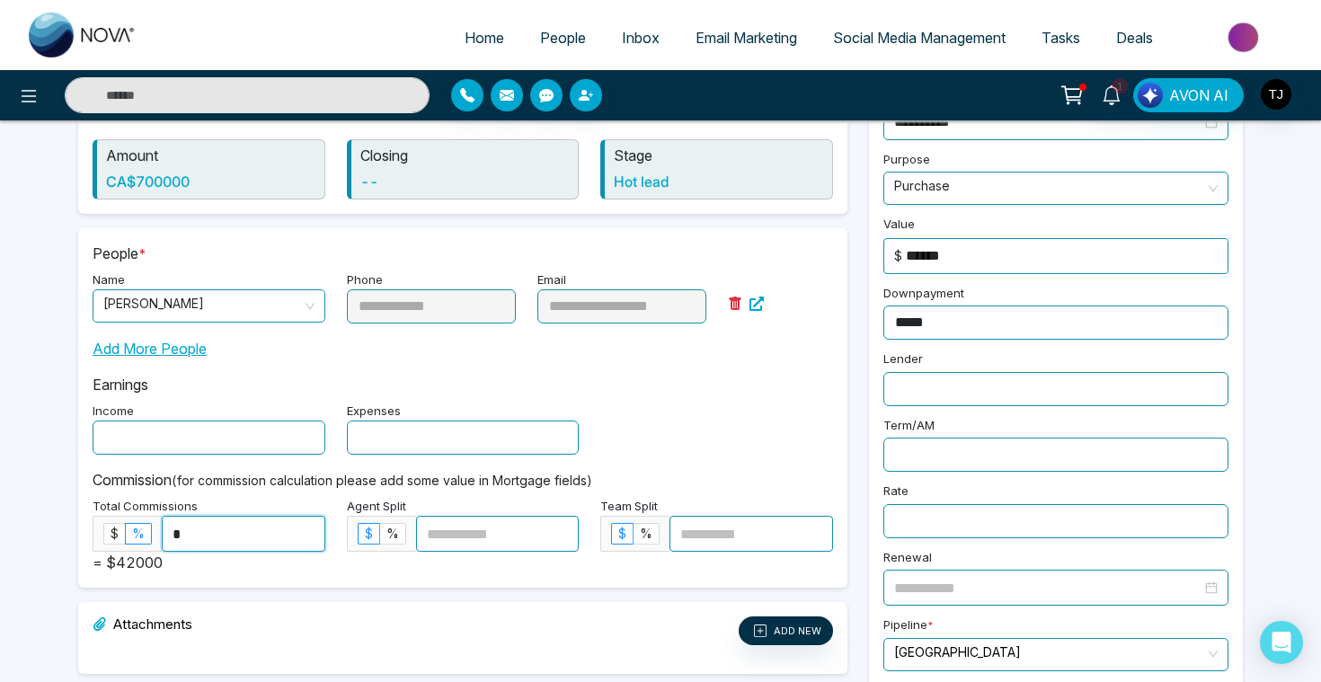
scroll to position [0, 0]
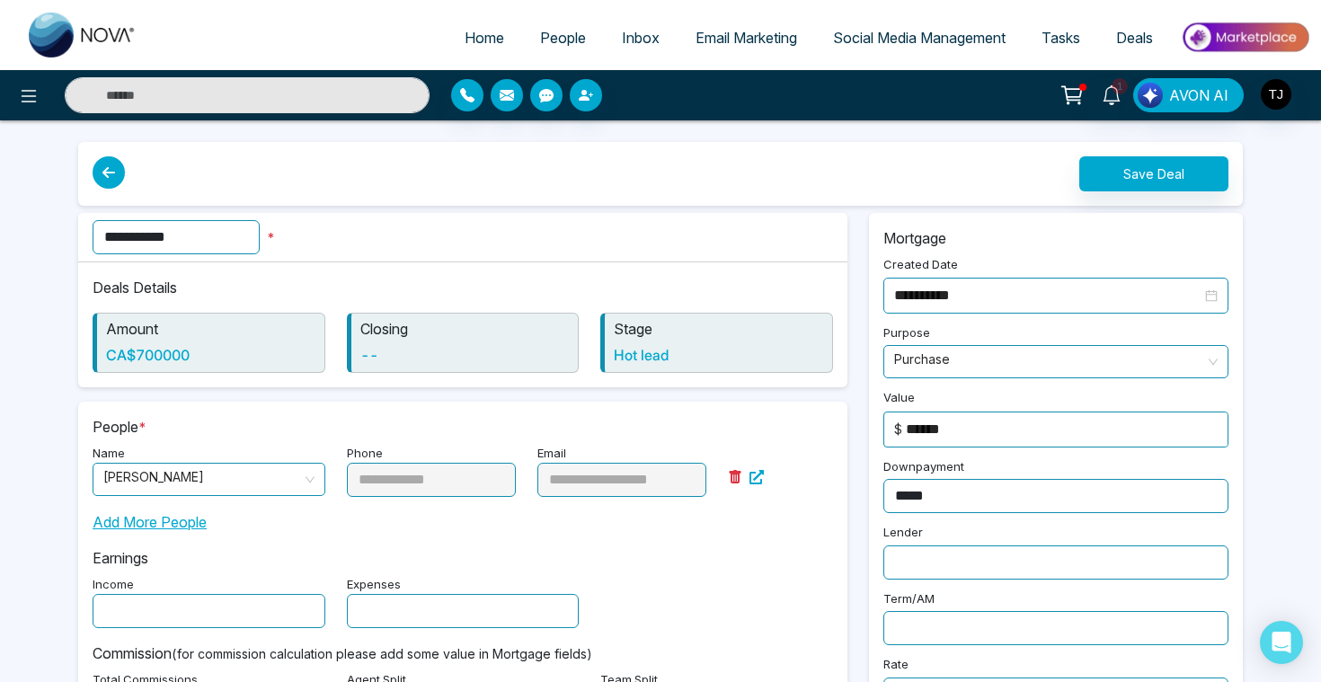
type input "*"
click at [1198, 176] on button "Save Deal" at bounding box center [1153, 173] width 149 height 35
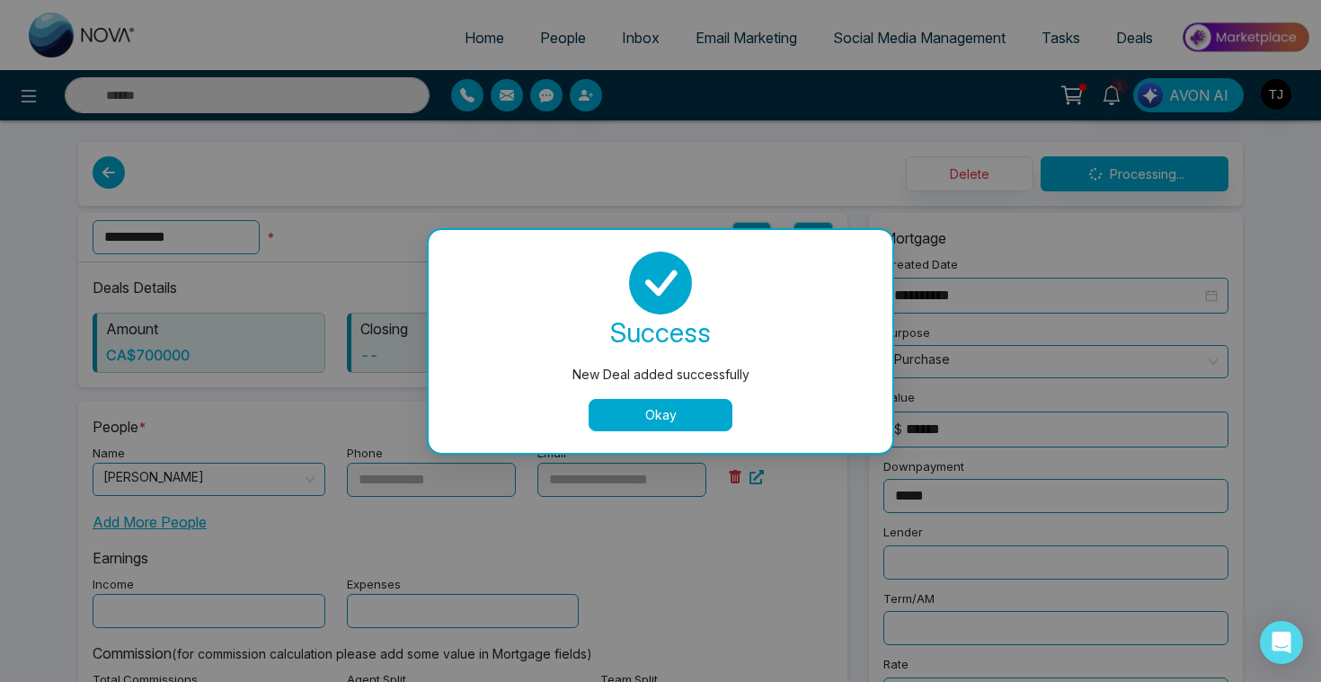
click at [615, 427] on button "Okay" at bounding box center [660, 415] width 144 height 32
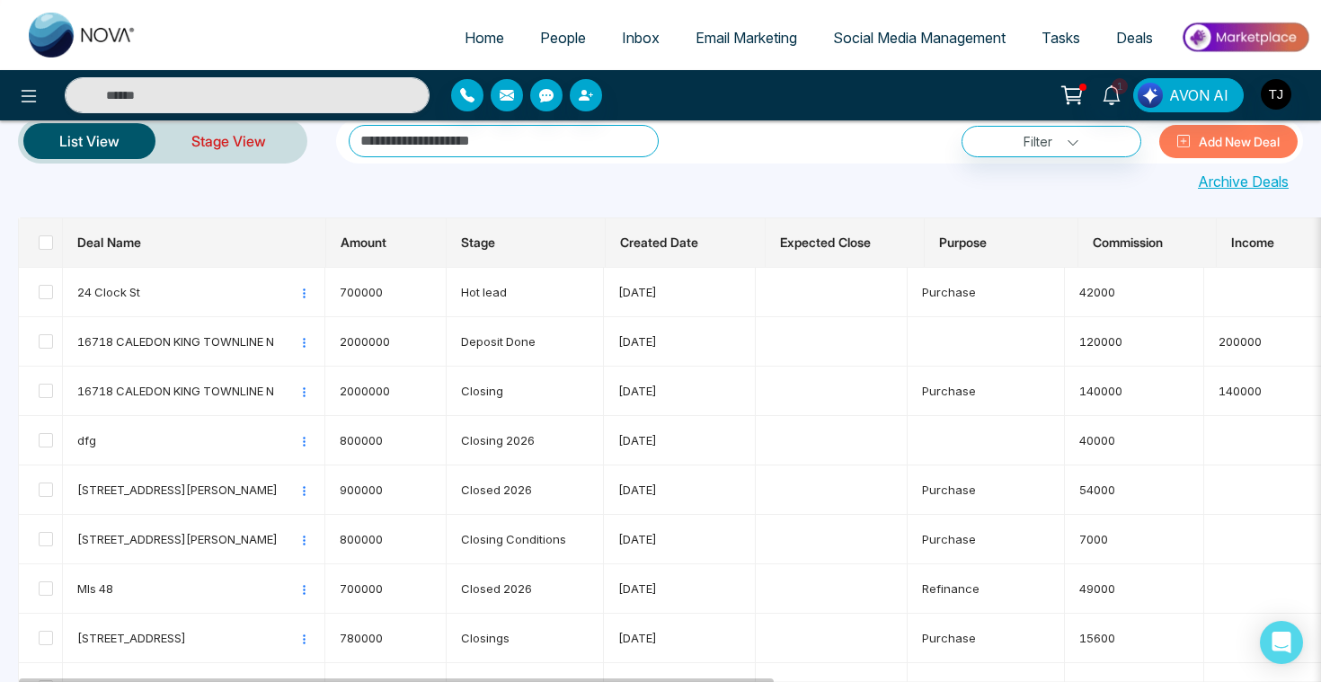
click at [233, 125] on link "Stage View" at bounding box center [228, 140] width 146 height 43
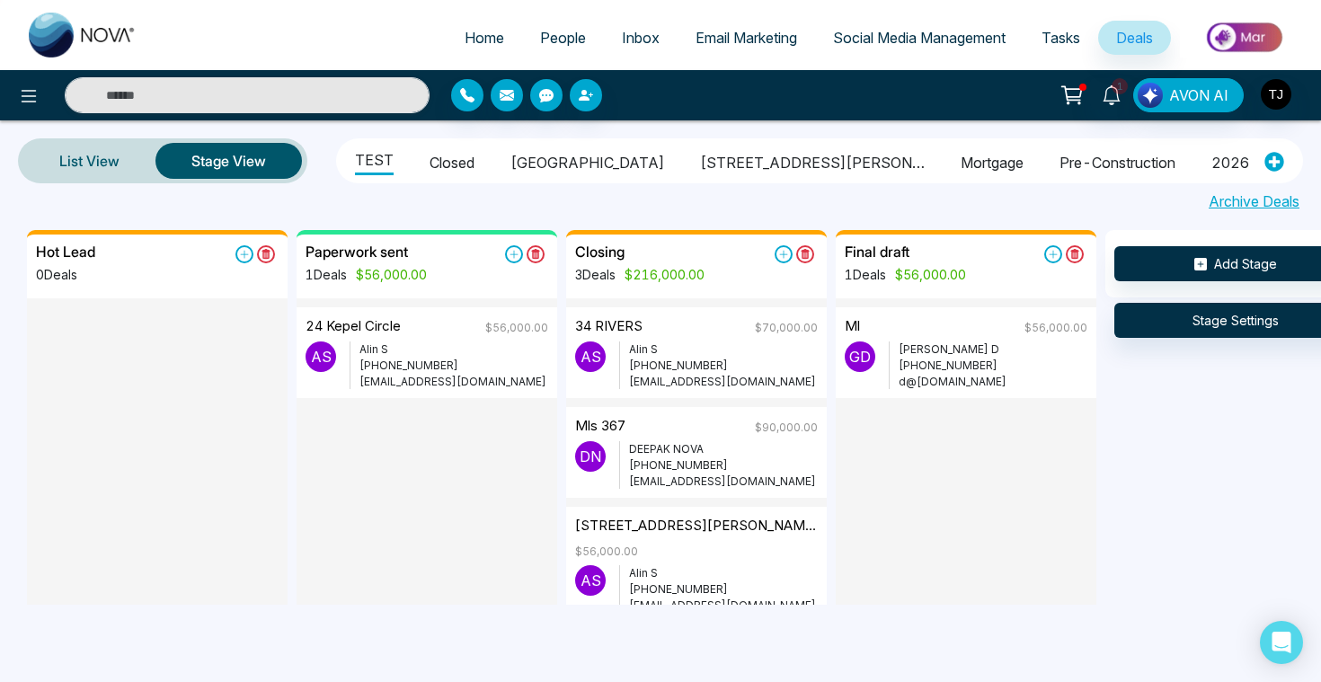
click at [535, 164] on li "[GEOGRAPHIC_DATA]" at bounding box center [587, 160] width 154 height 31
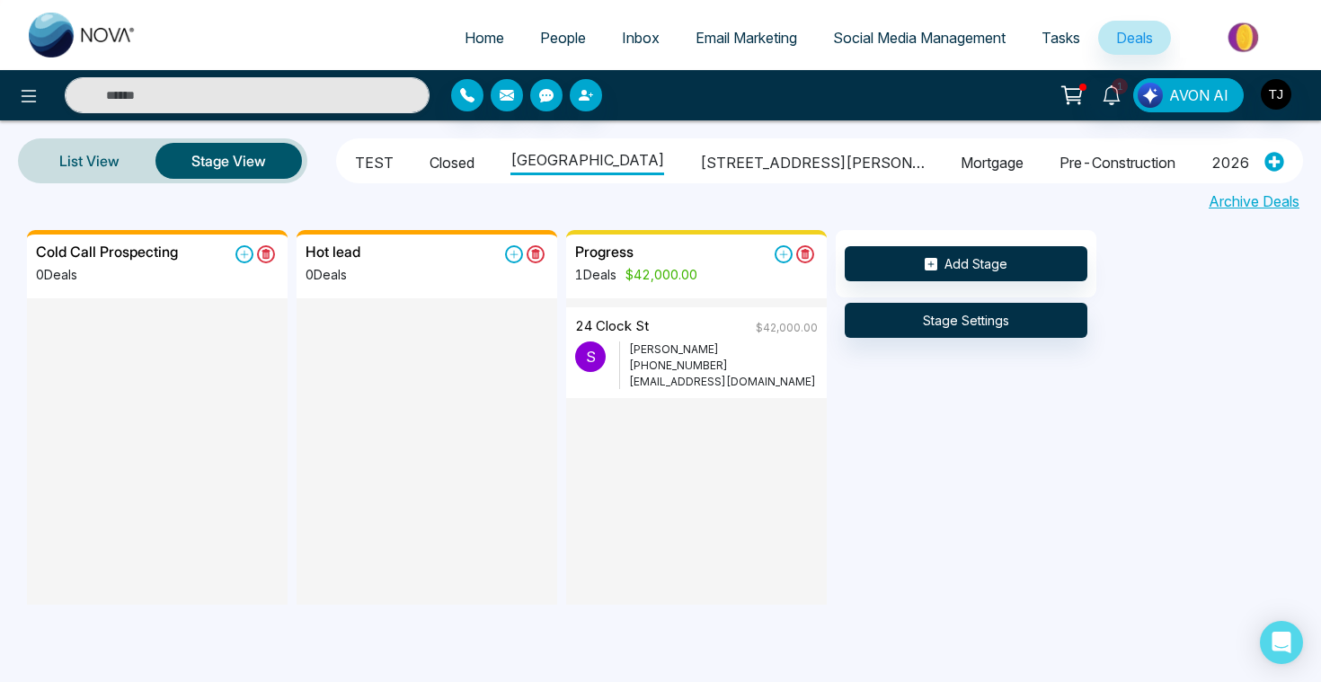
click at [455, 170] on li "Closed" at bounding box center [451, 160] width 45 height 31
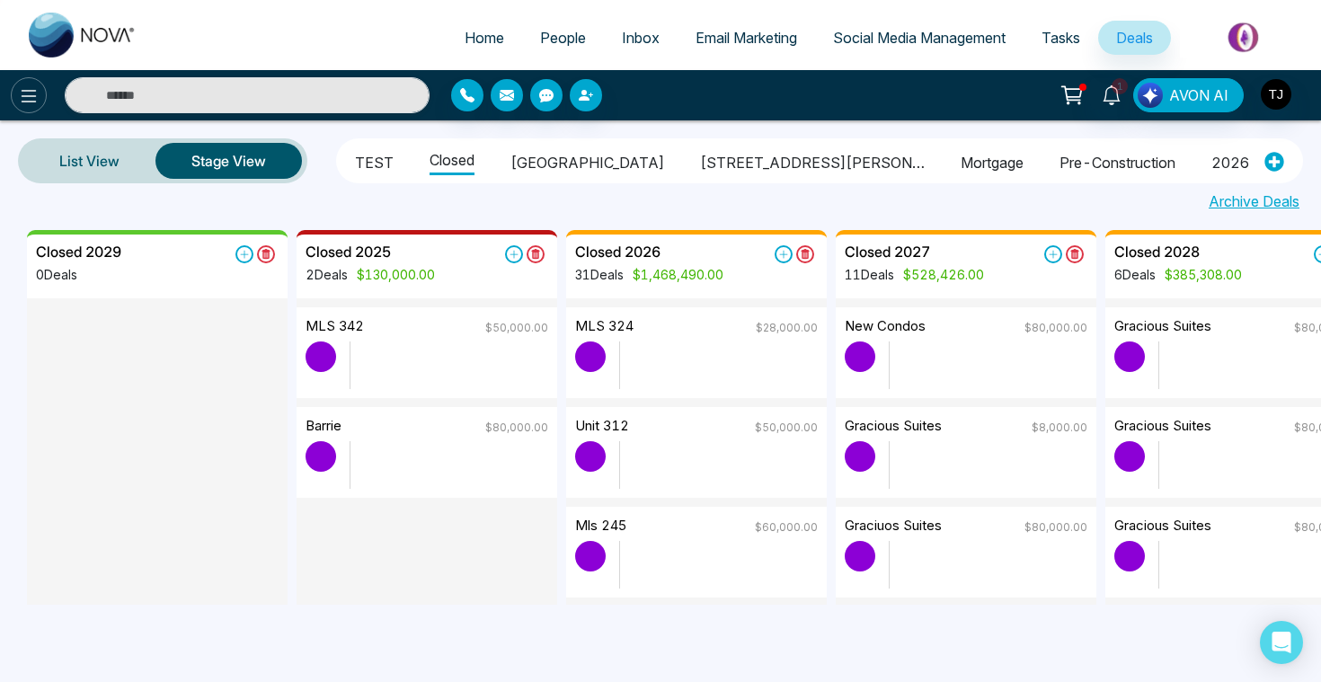
click at [18, 99] on icon at bounding box center [29, 96] width 22 height 22
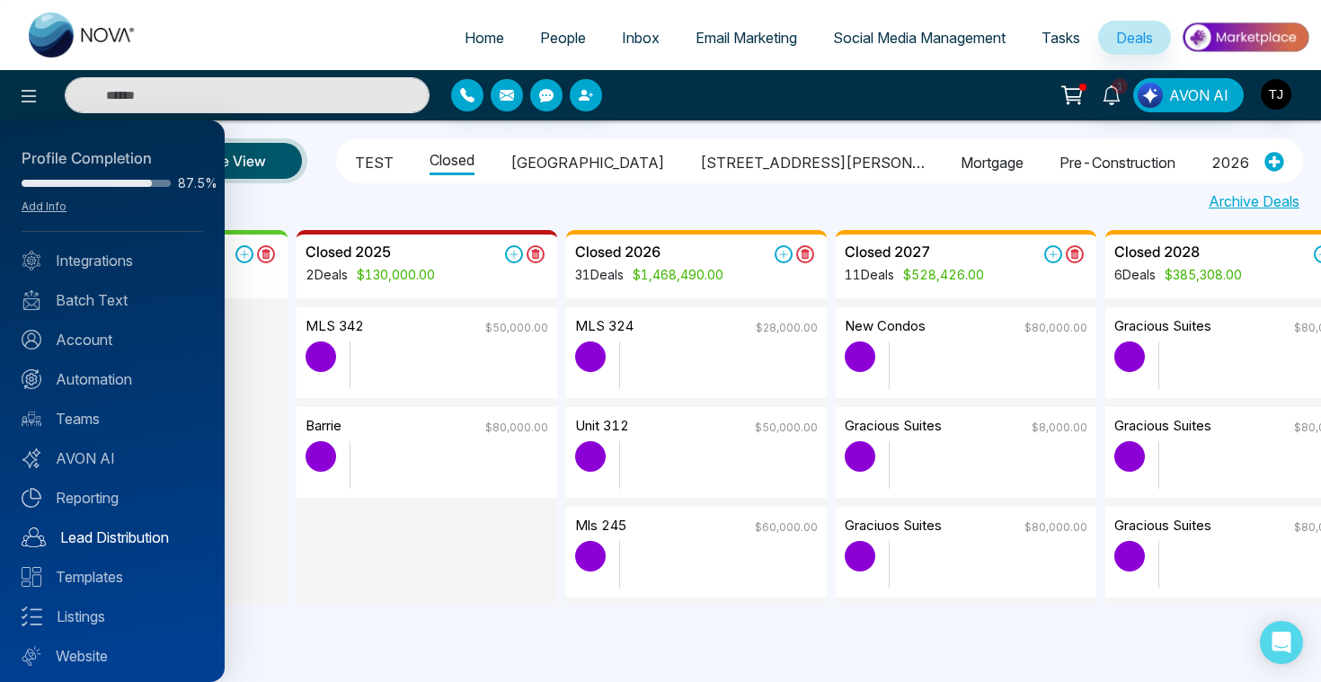
scroll to position [45, 0]
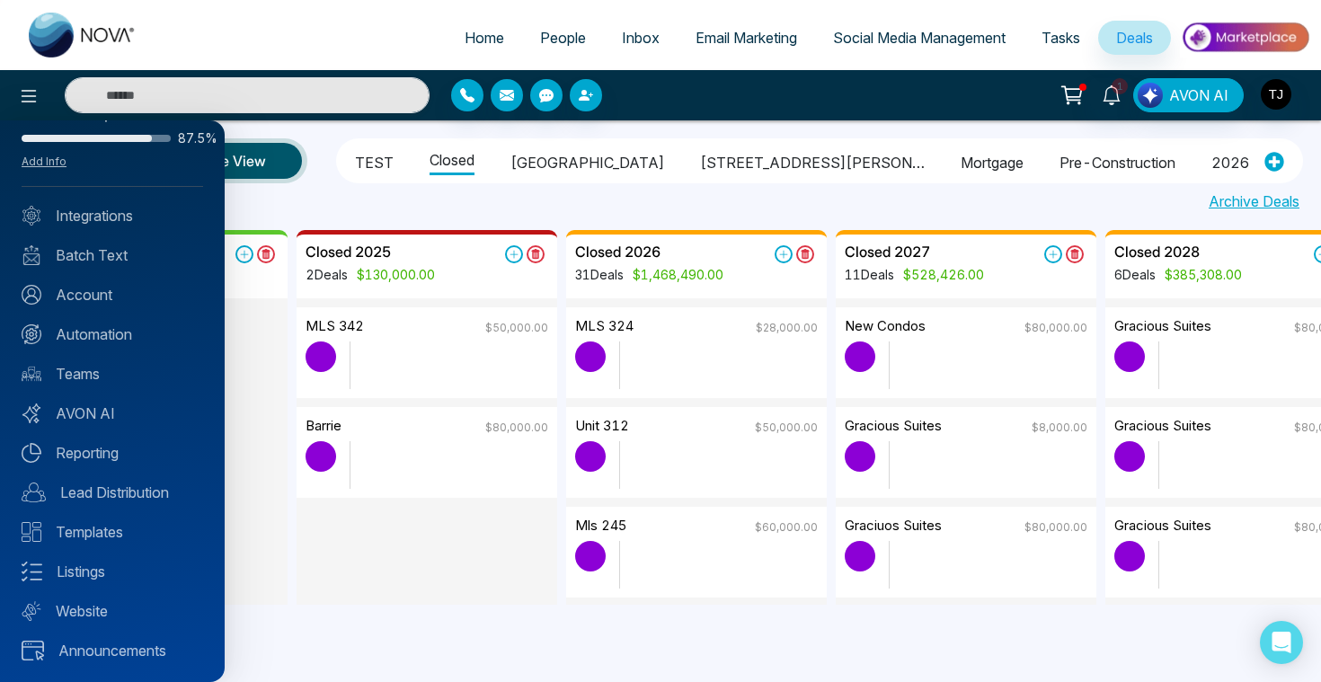
click at [82, 318] on div "Profile Completion 87.5% Add Info Integrations Batch Text Account Automation Te…" at bounding box center [112, 400] width 225 height 561
click at [85, 328] on link "Automation" at bounding box center [112, 334] width 181 height 22
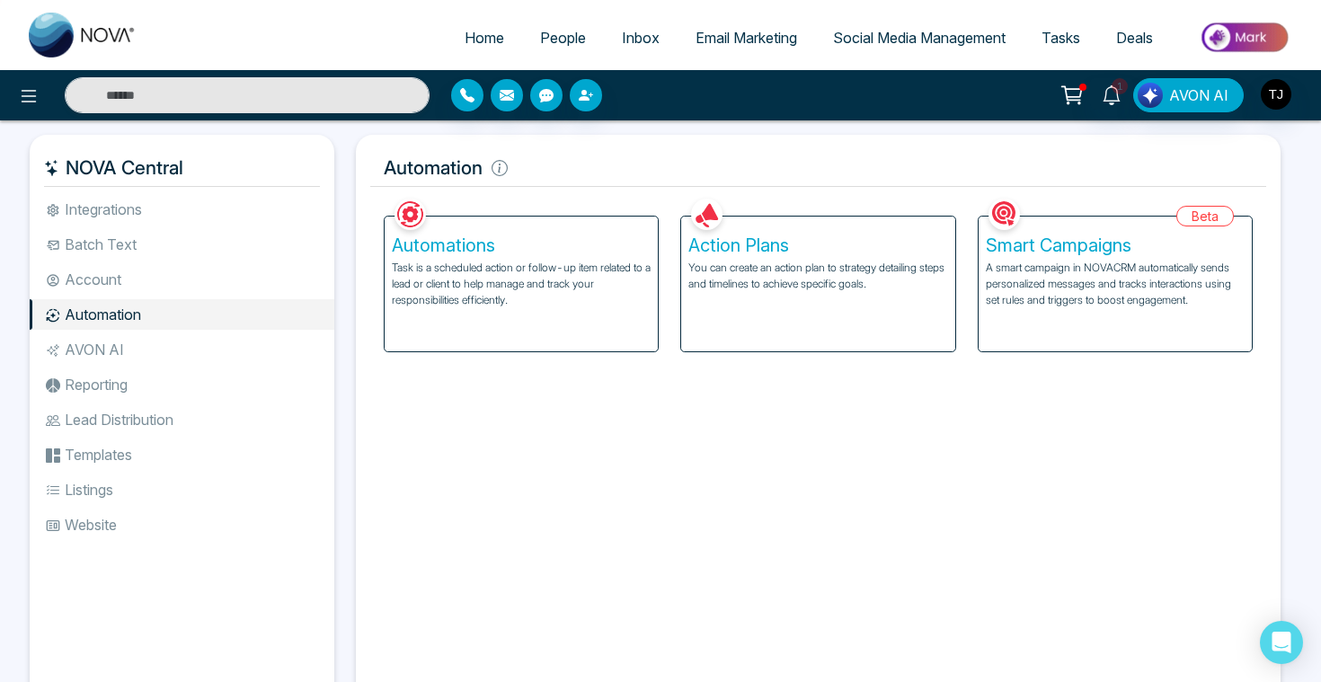
click at [698, 226] on img at bounding box center [706, 214] width 31 height 31
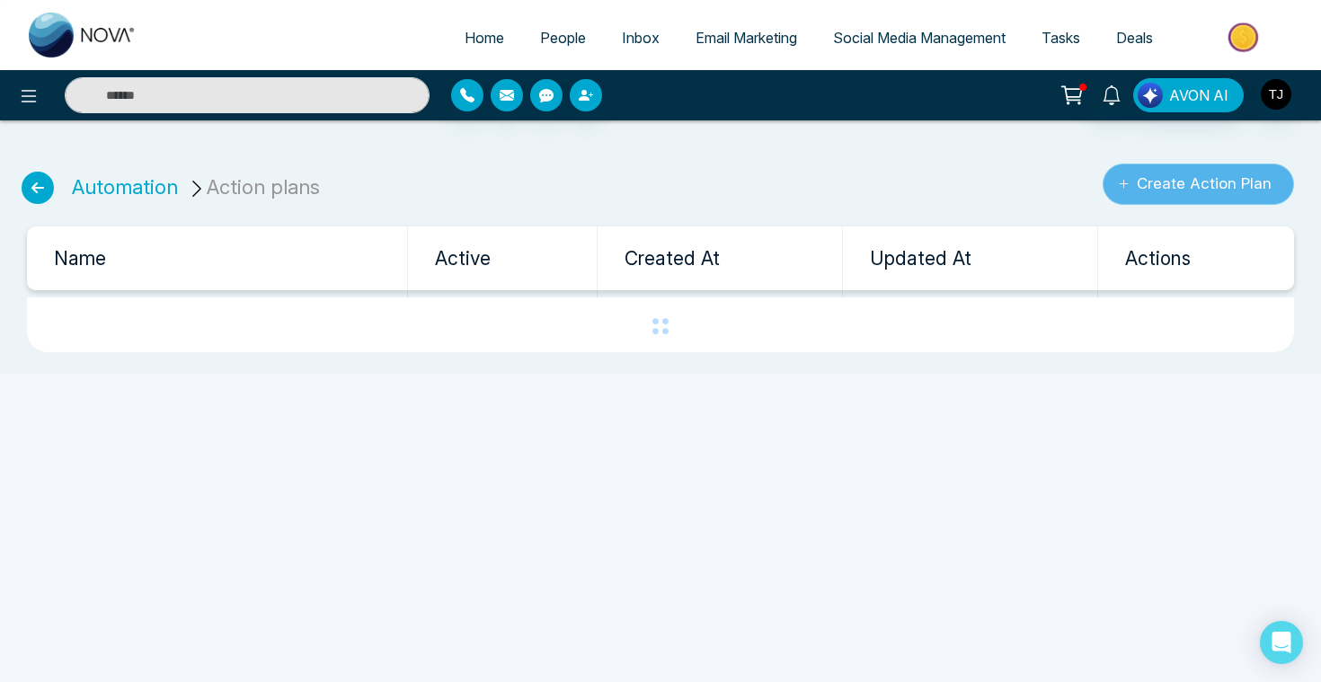
click at [1229, 169] on button "Create Action Plan" at bounding box center [1197, 183] width 191 height 41
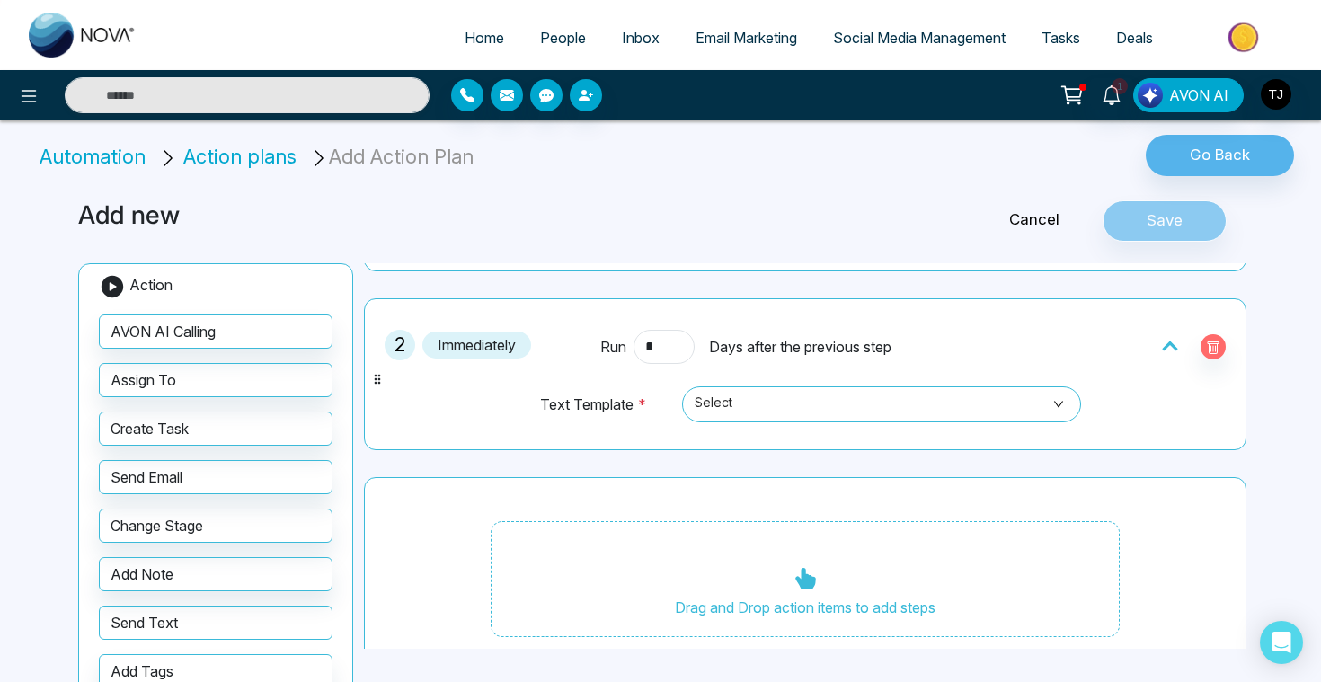
scroll to position [332, 0]
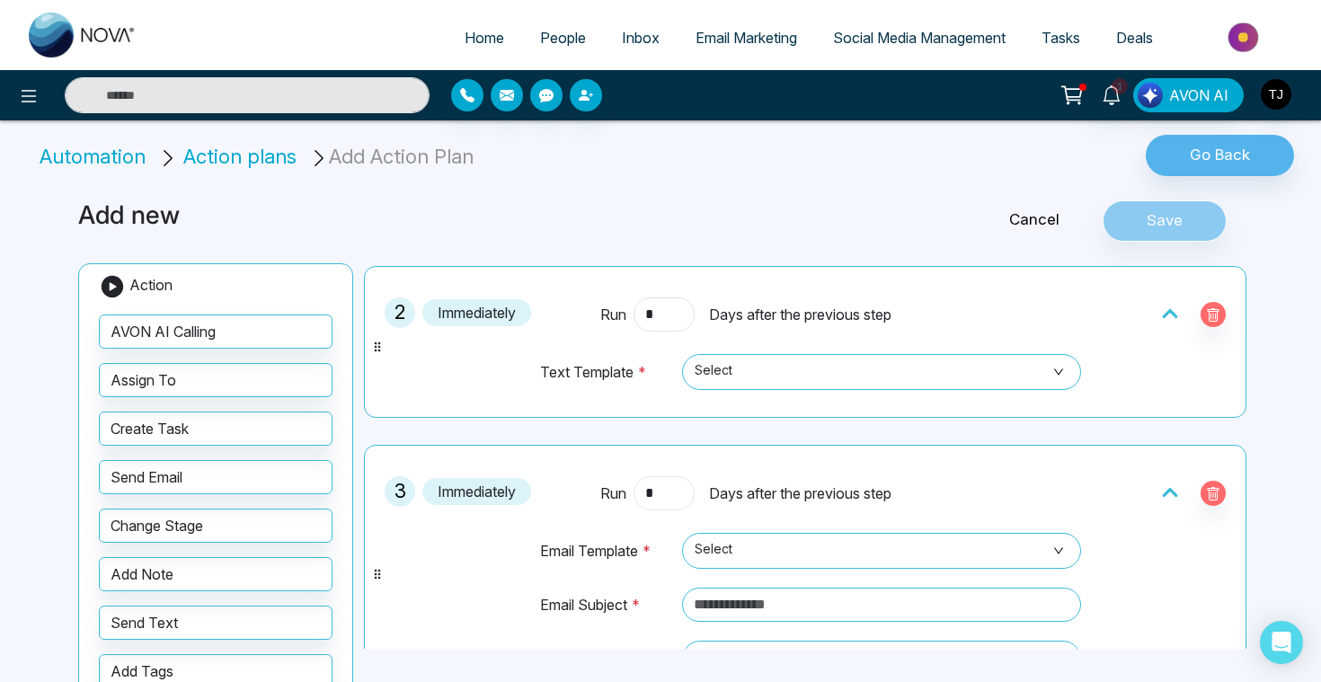
click at [658, 506] on input "*" at bounding box center [663, 493] width 61 height 34
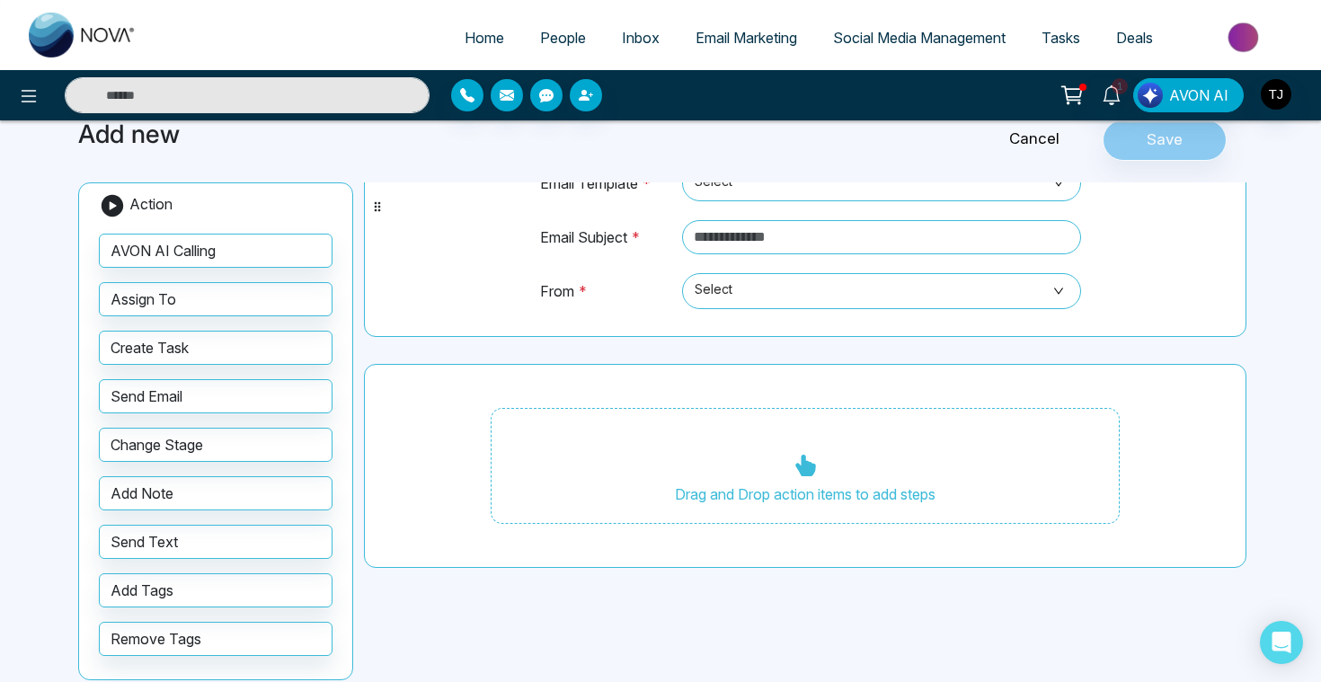
scroll to position [82, 0]
type input "*"
click at [13, 121] on div "Home People Inbox Email Marketing Social Media Management Tasks Deals 1 AVON AI…" at bounding box center [660, 312] width 1321 height 788
click at [28, 107] on button at bounding box center [29, 95] width 36 height 36
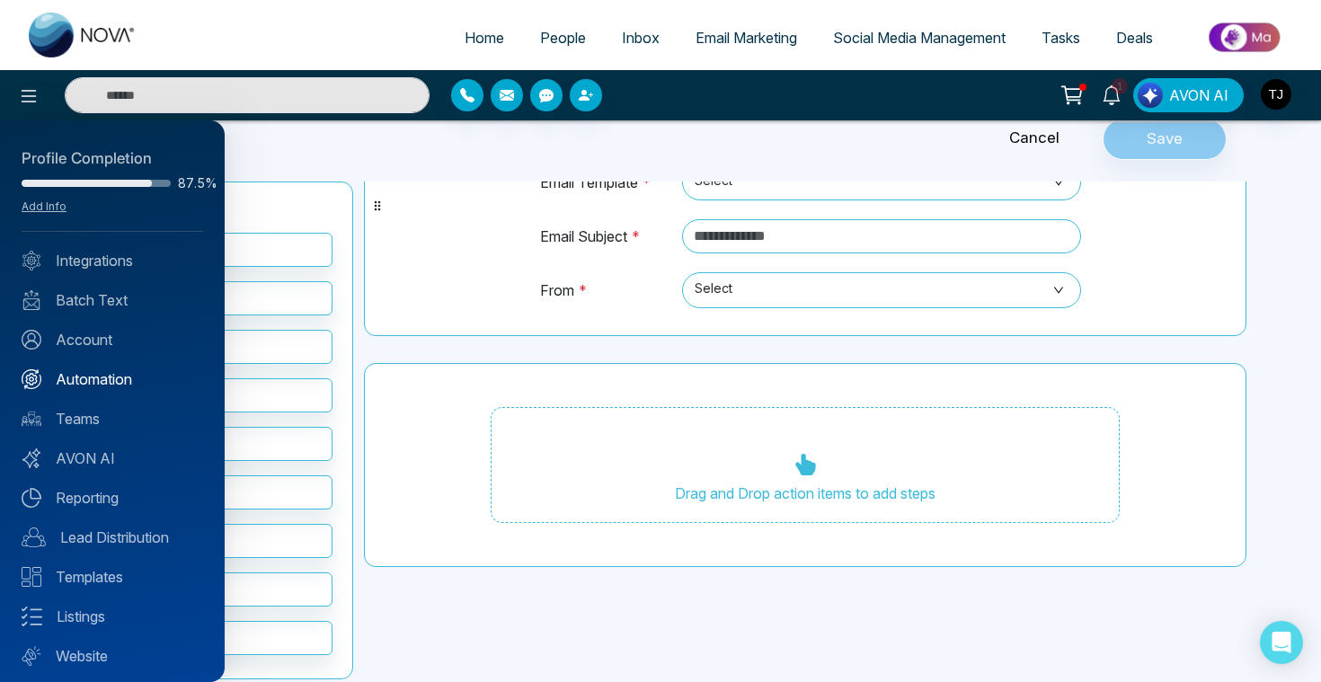
click at [103, 381] on link "Automation" at bounding box center [112, 379] width 181 height 22
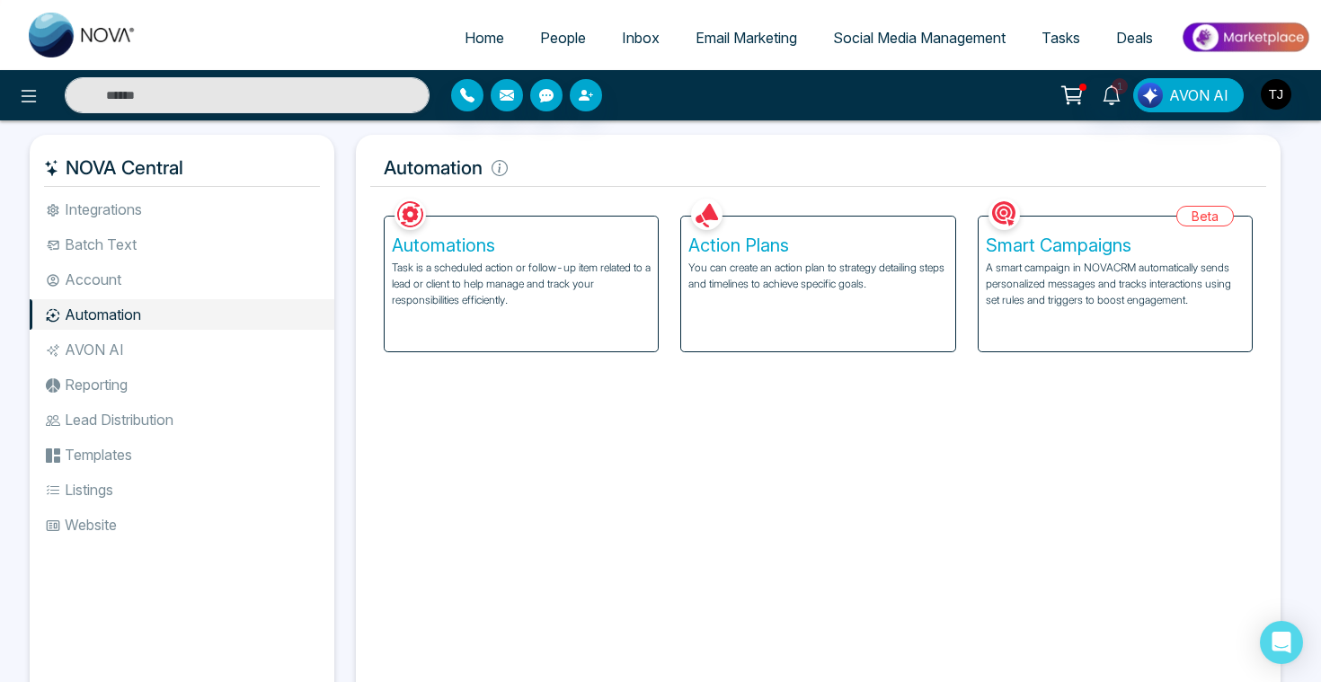
click at [1131, 258] on div "Smart Campaigns A smart campaign in NOVACRM automatically sends personalized me…" at bounding box center [1114, 283] width 273 height 135
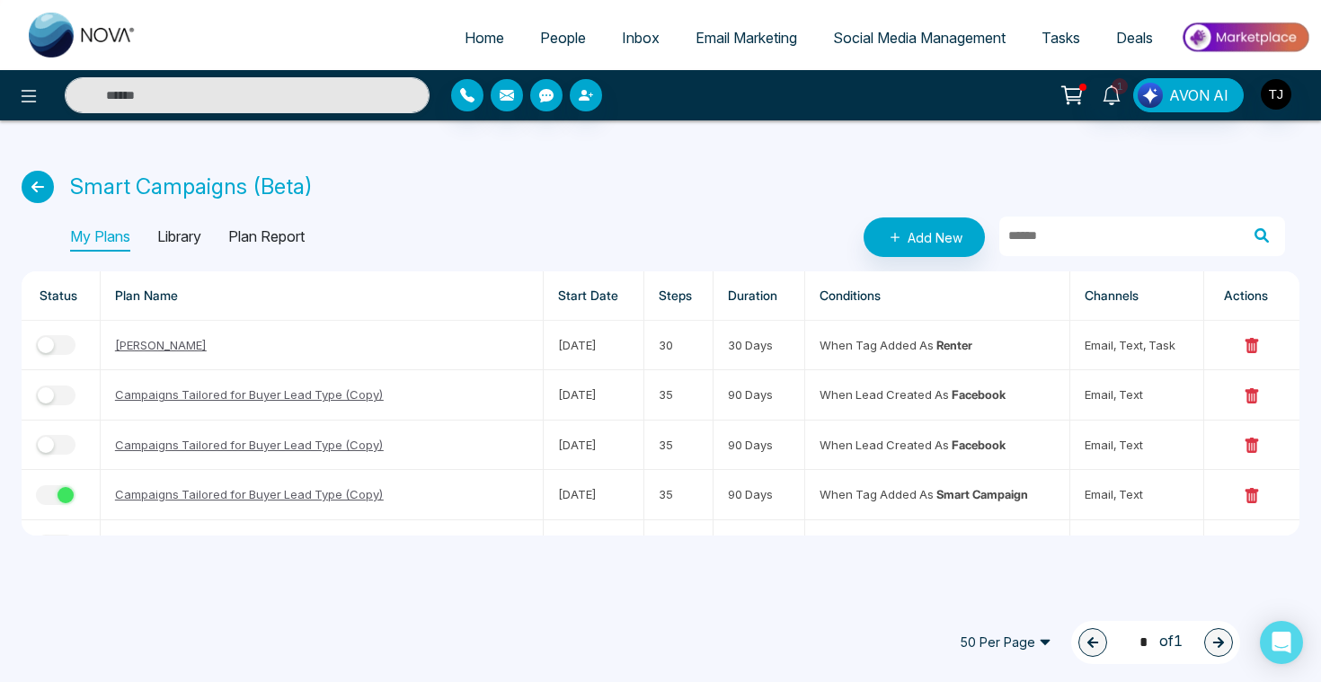
click at [201, 232] on p "Library" at bounding box center [179, 237] width 44 height 29
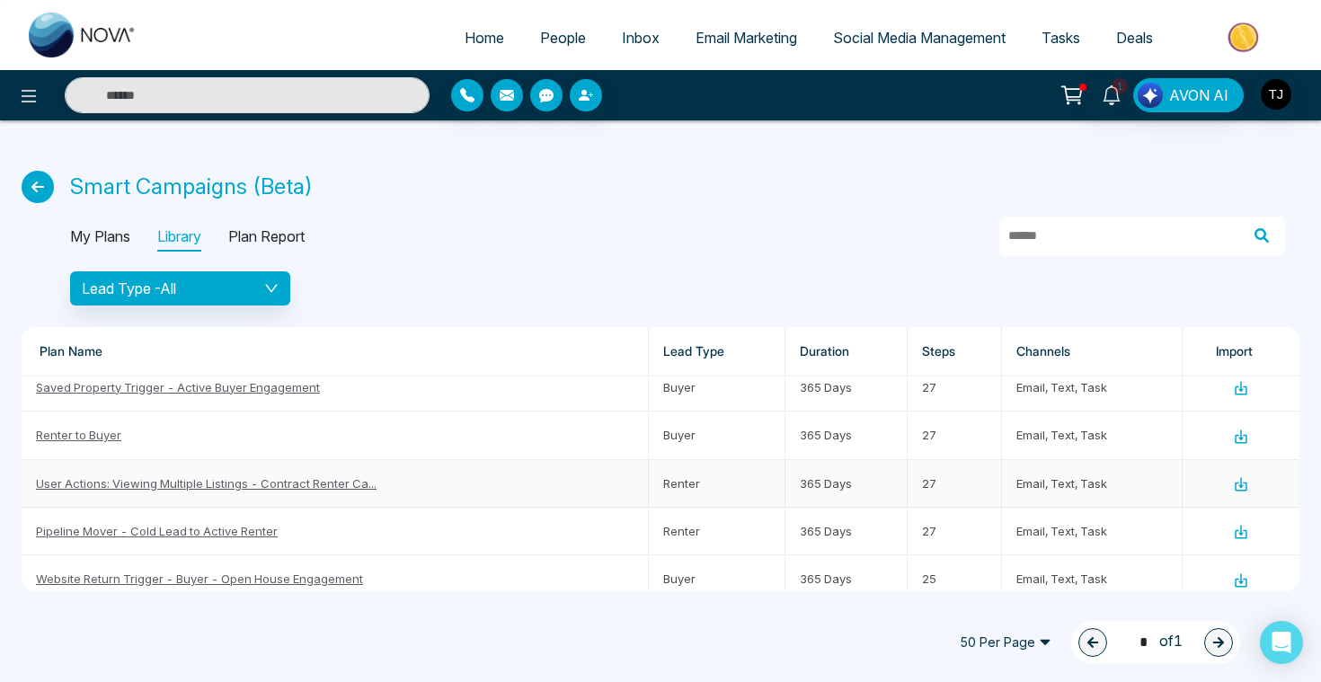
scroll to position [370, 0]
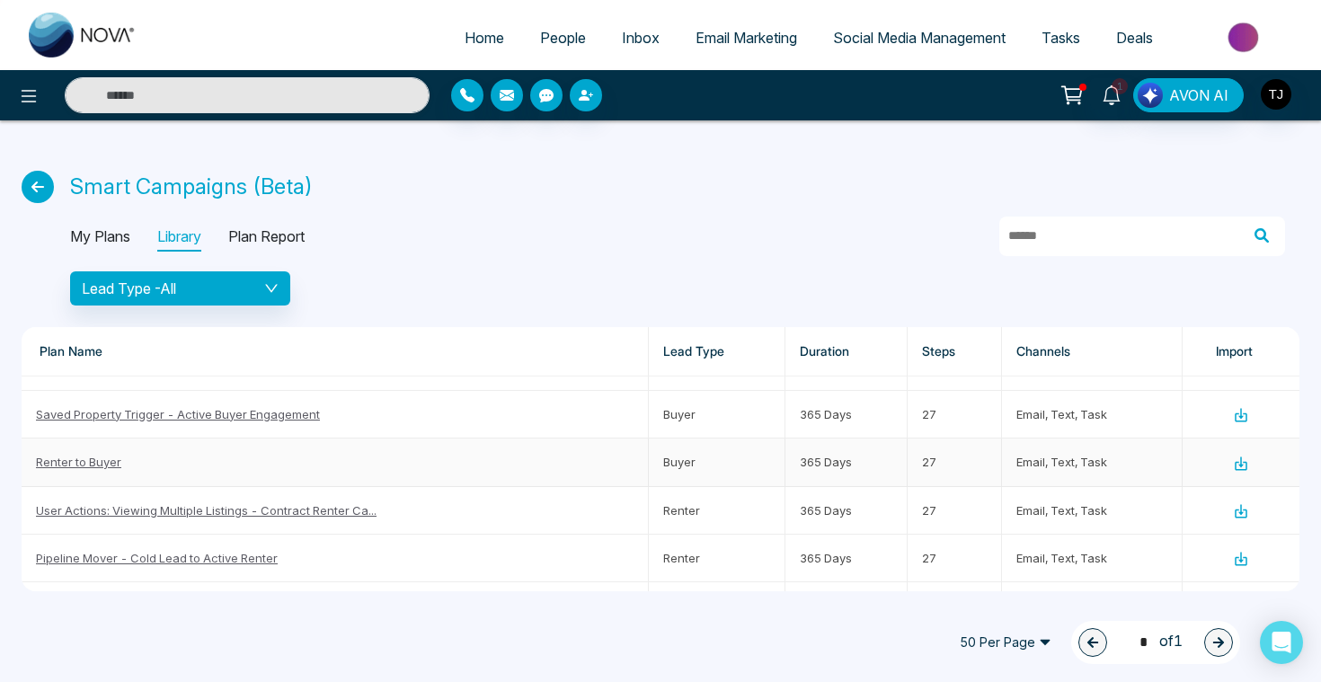
click at [98, 458] on link "Renter to Buyer" at bounding box center [78, 462] width 85 height 14
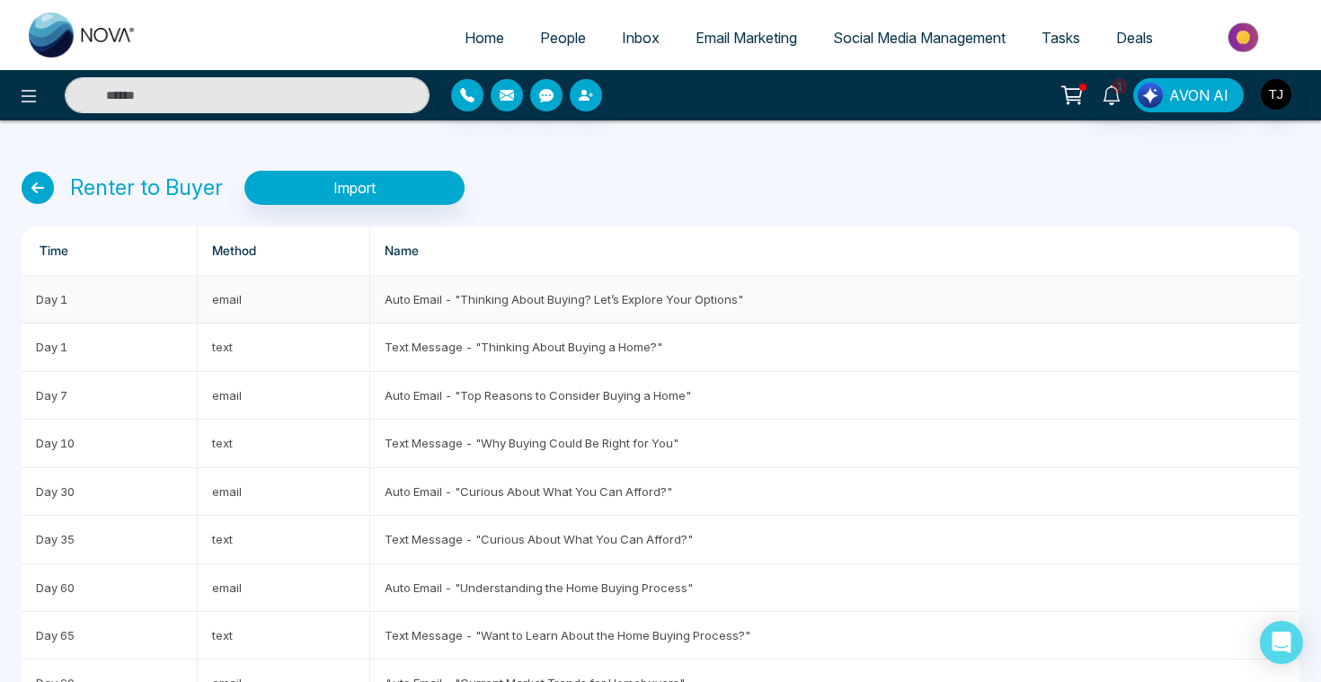
click at [427, 304] on td "Auto Email - "Thinking About Buying? Let’s Explore Your Options"" at bounding box center [834, 300] width 929 height 48
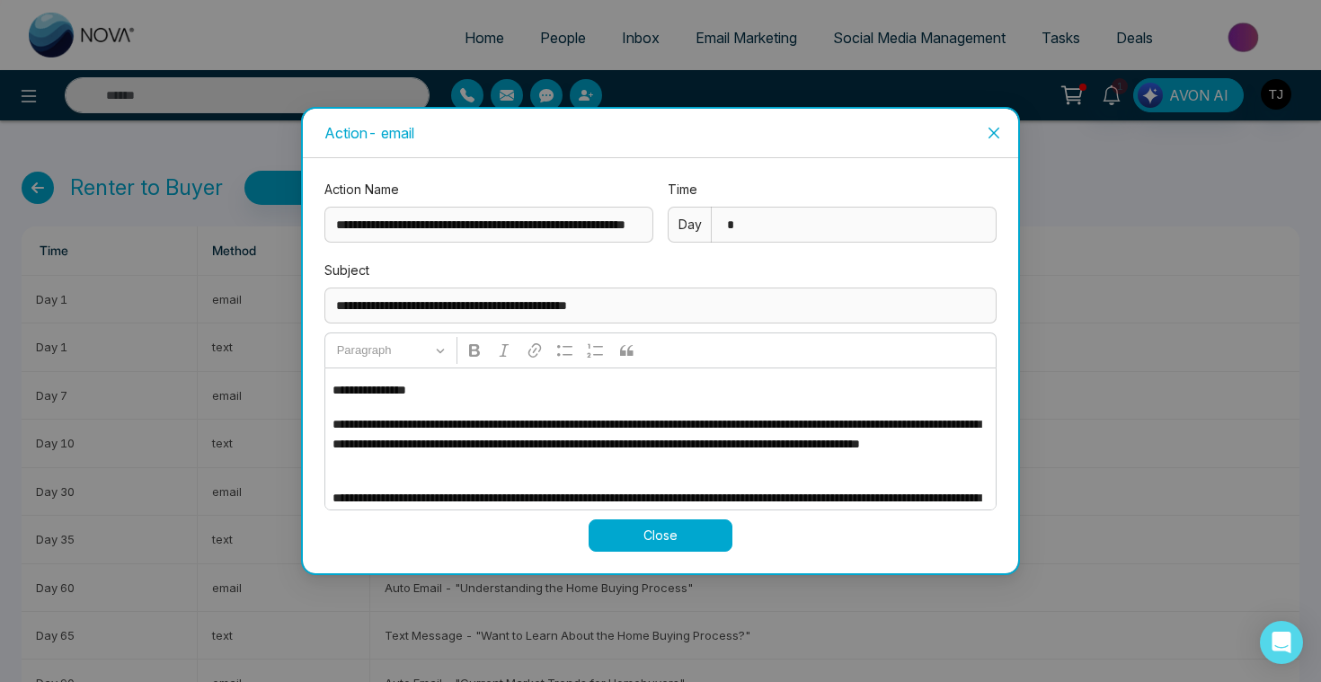
click at [986, 116] on span "Close" at bounding box center [993, 133] width 49 height 49
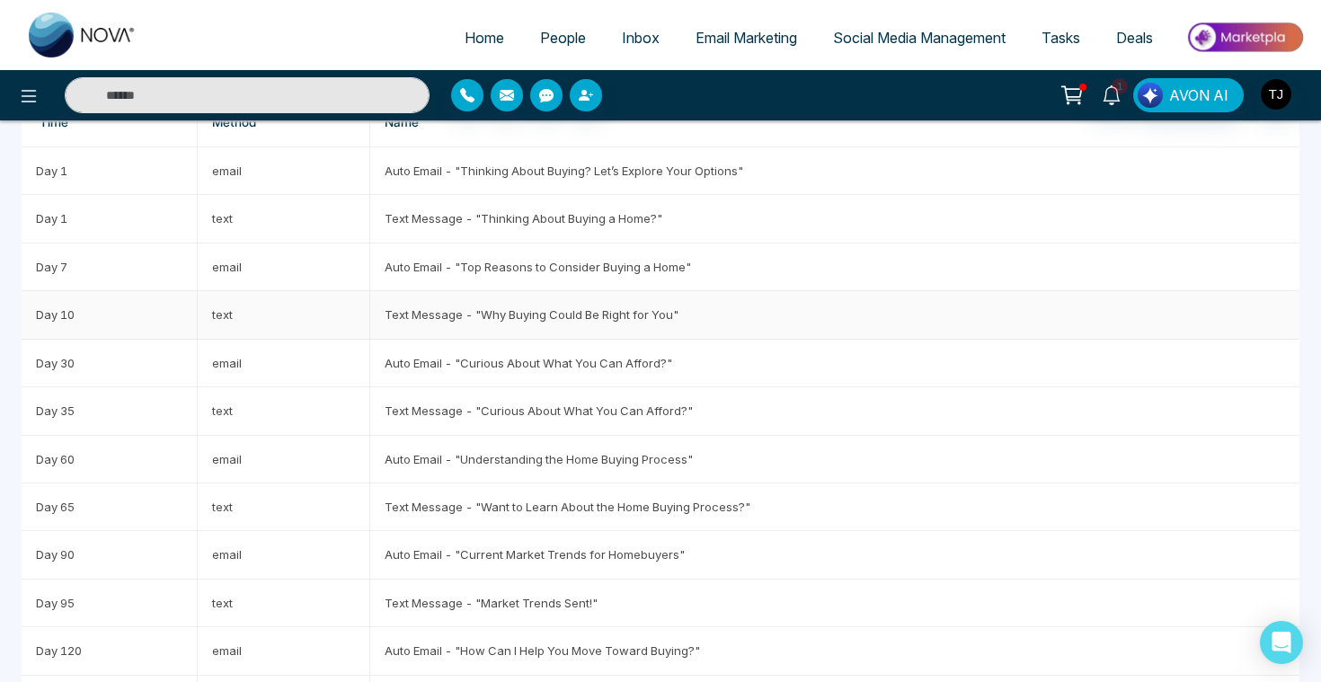
scroll to position [129, 0]
click at [480, 219] on td "Text Message - "Thinking About Buying a Home?"" at bounding box center [834, 218] width 929 height 48
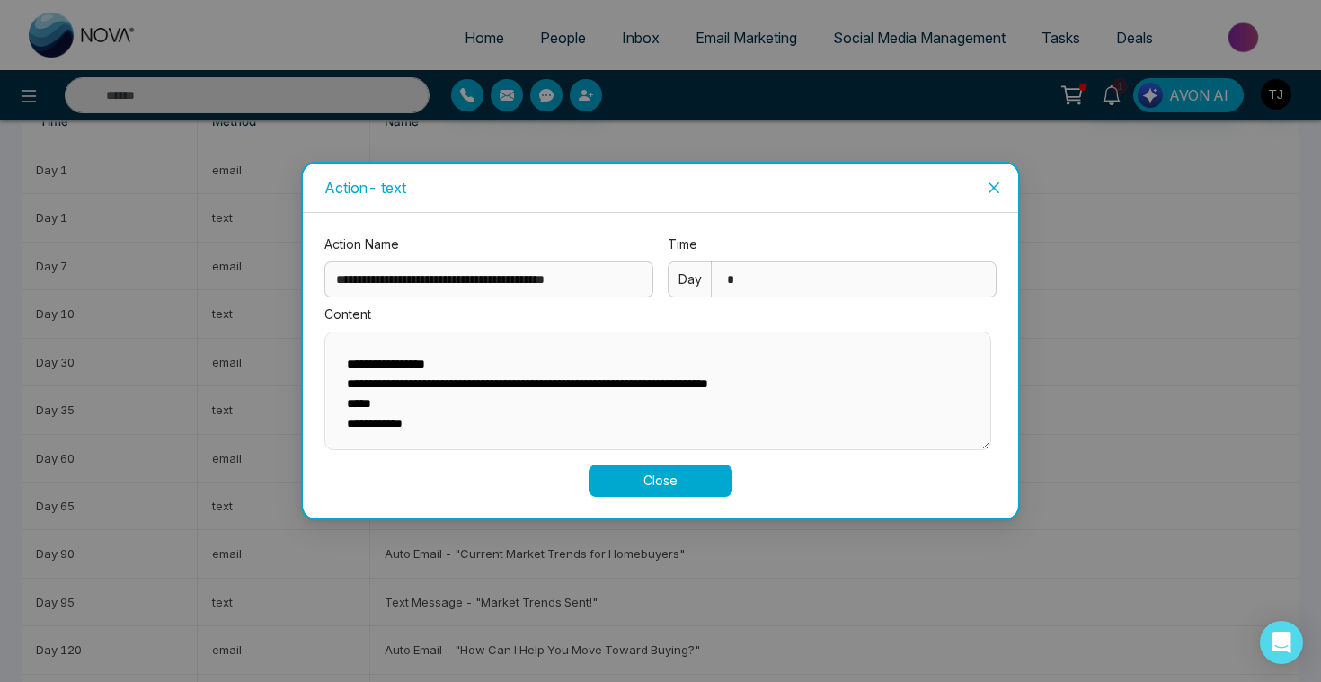
click at [310, 465] on div "**********" at bounding box center [660, 365] width 715 height 305
click at [453, 589] on div "**********" at bounding box center [660, 341] width 1321 height 682
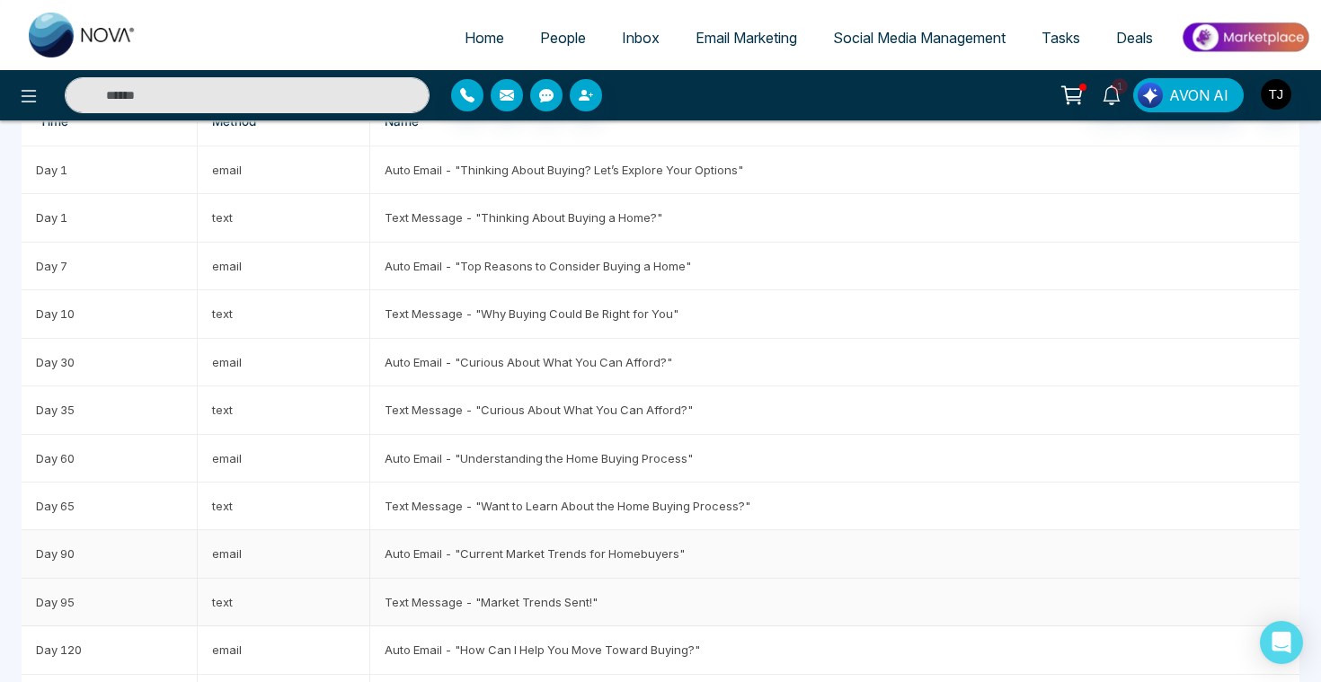
click at [474, 561] on td "Auto Email - "Current Market Trends for Homebuyers"" at bounding box center [834, 554] width 929 height 48
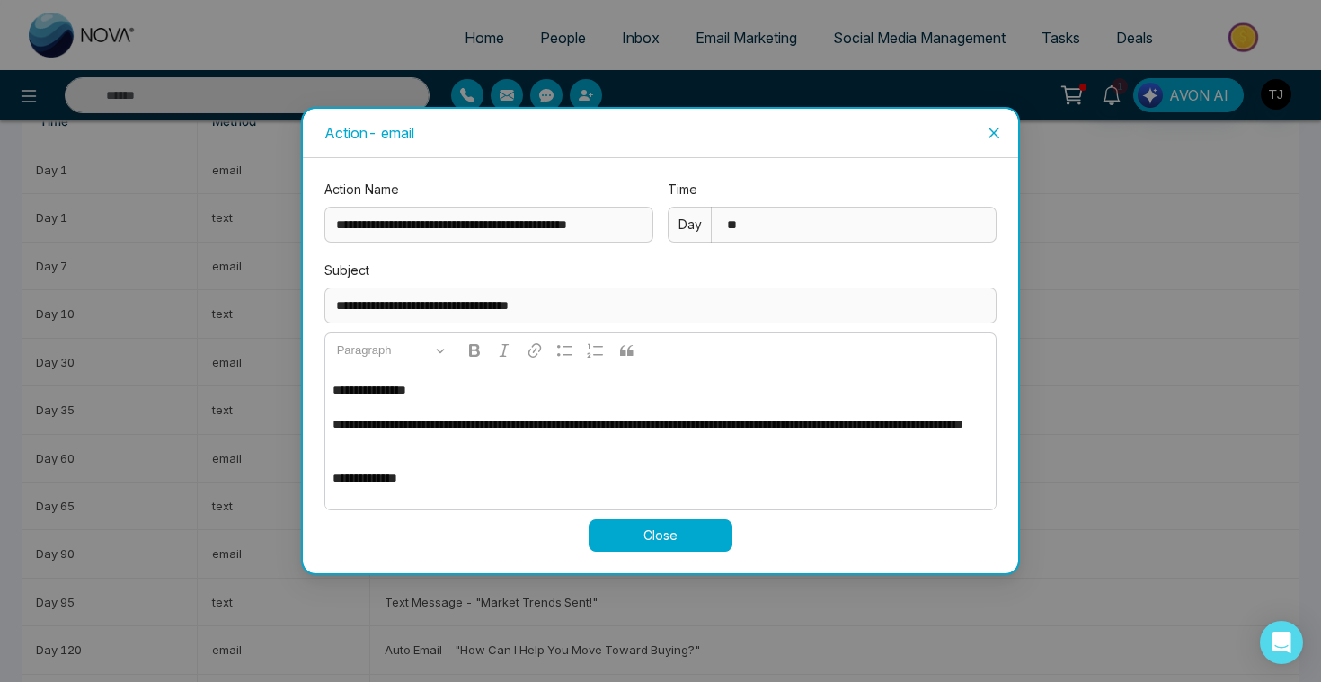
click at [995, 129] on icon "close" at bounding box center [993, 133] width 11 height 11
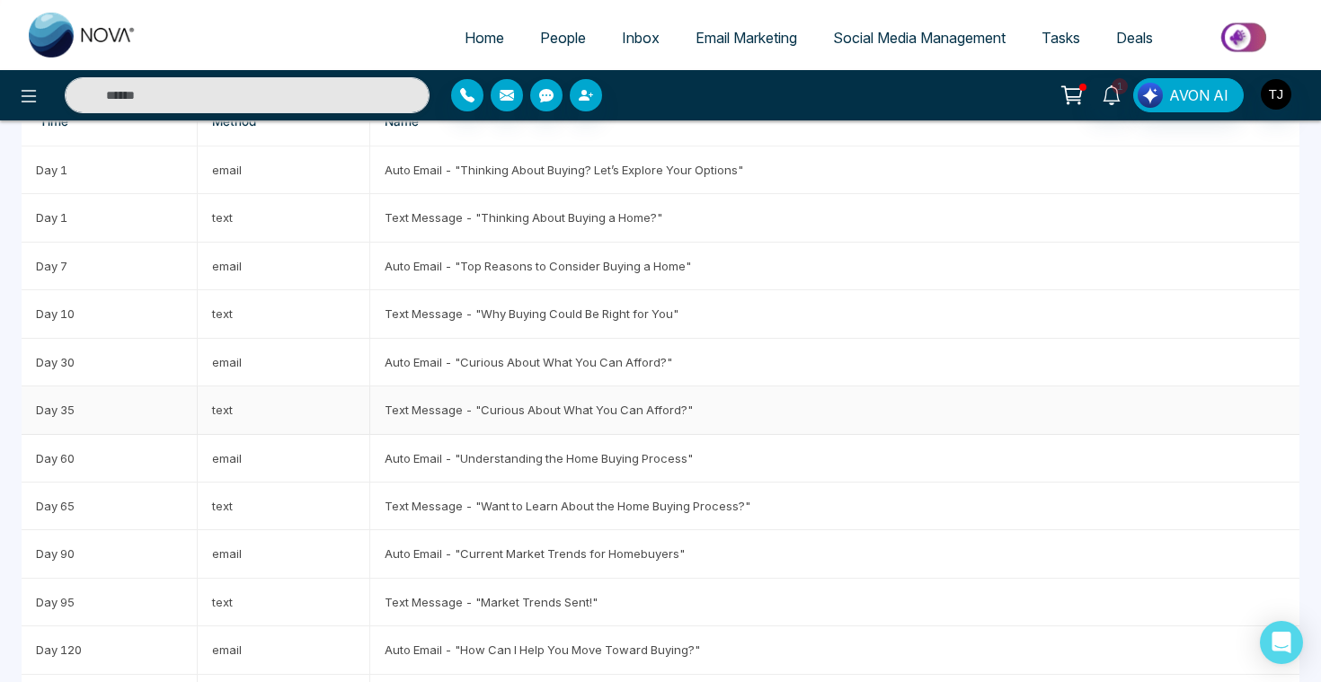
scroll to position [0, 0]
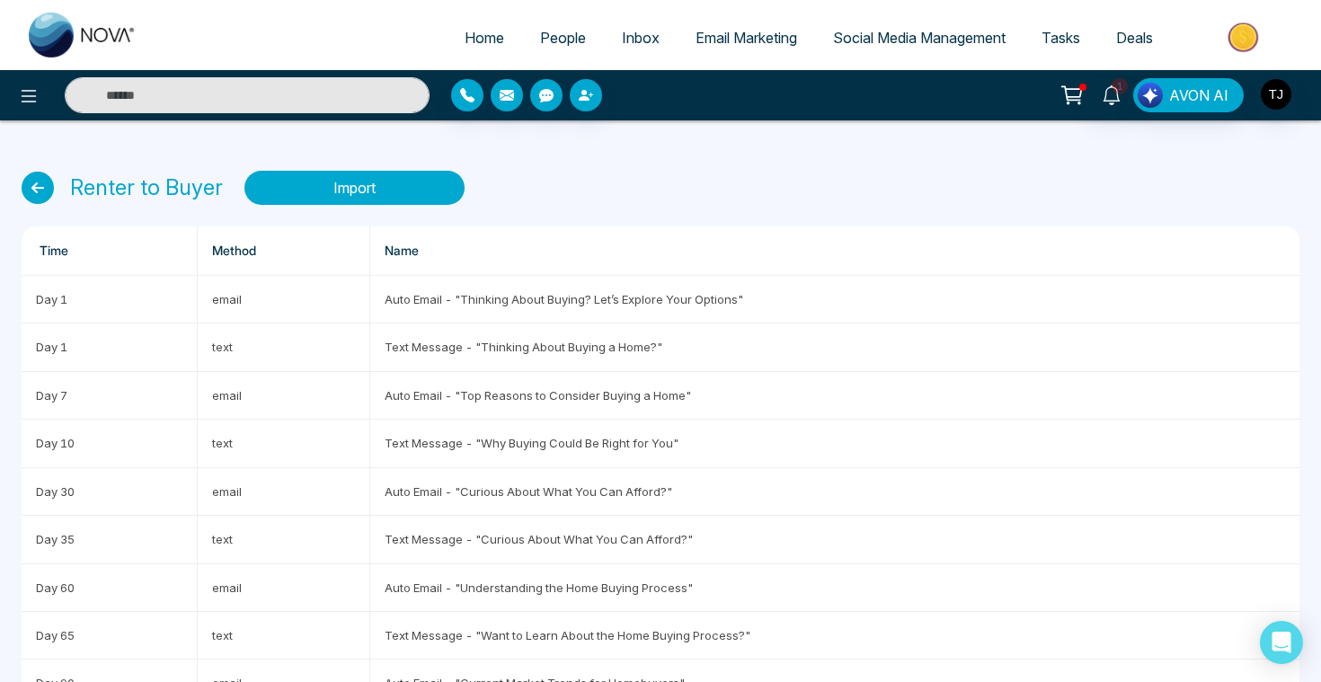
click at [321, 186] on button "Import" at bounding box center [354, 188] width 220 height 34
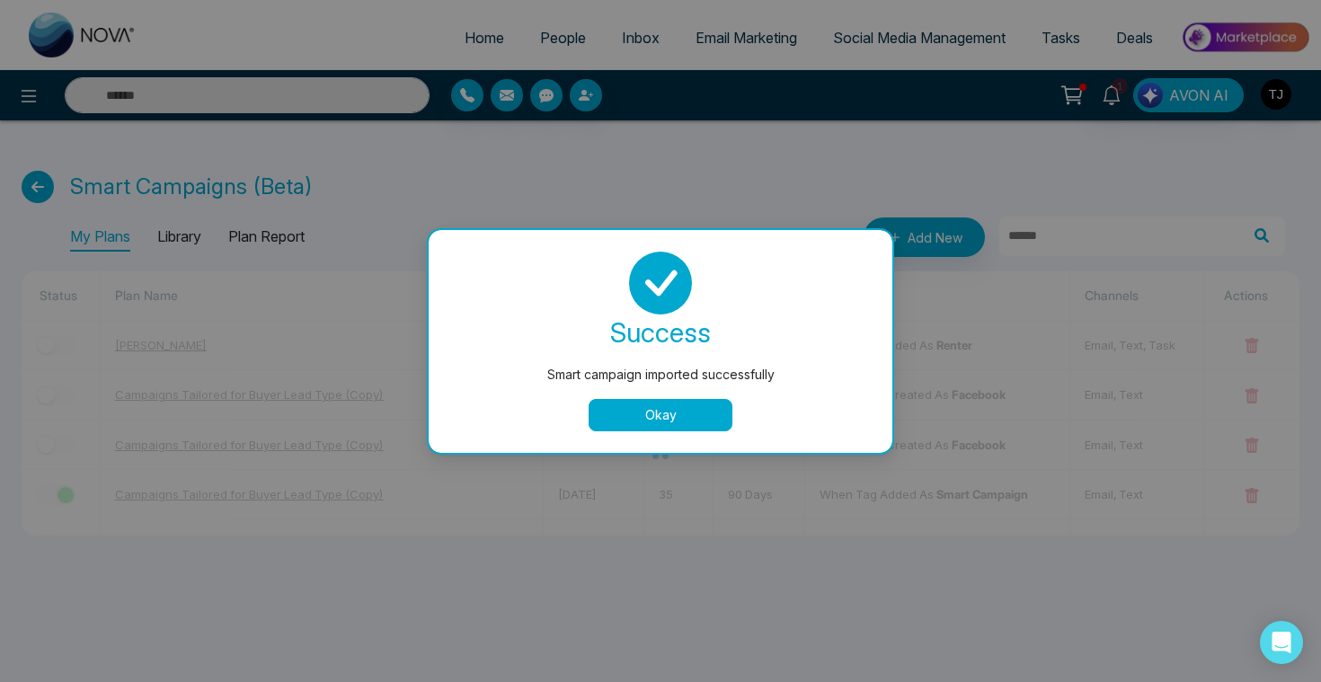
click at [690, 418] on button "Okay" at bounding box center [660, 415] width 144 height 32
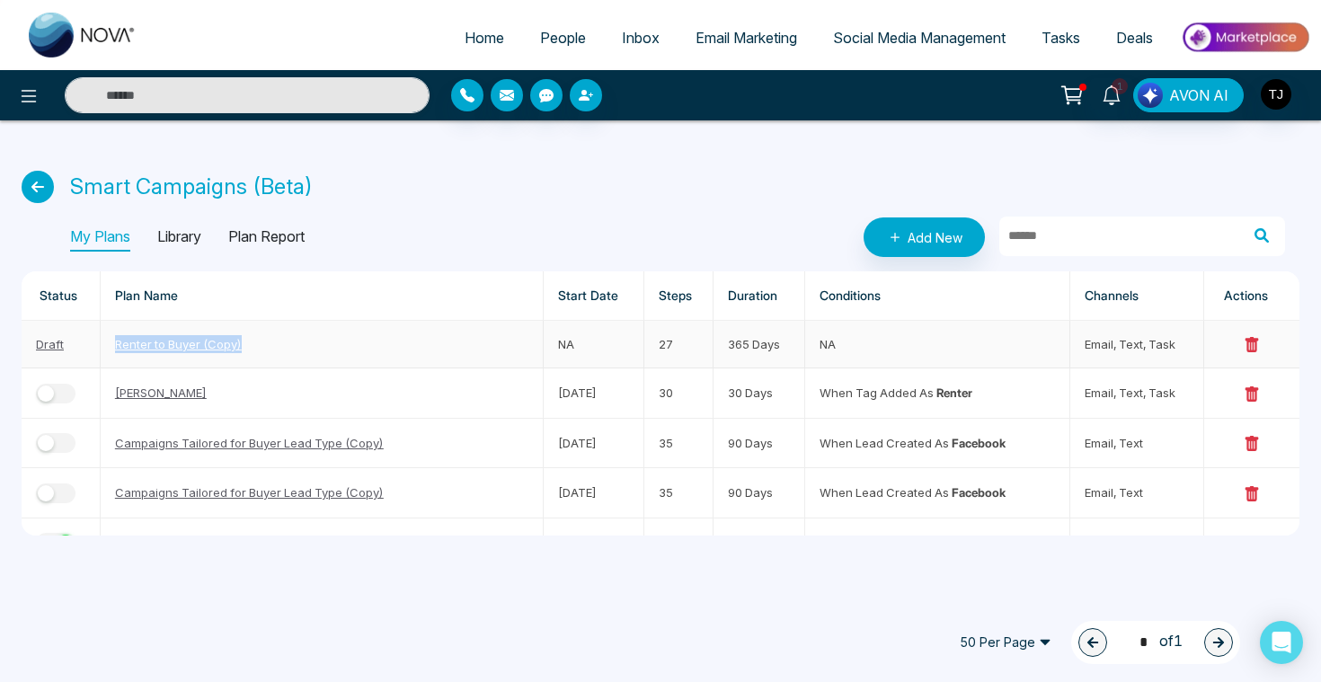
click at [54, 344] on link "Draft" at bounding box center [50, 344] width 28 height 14
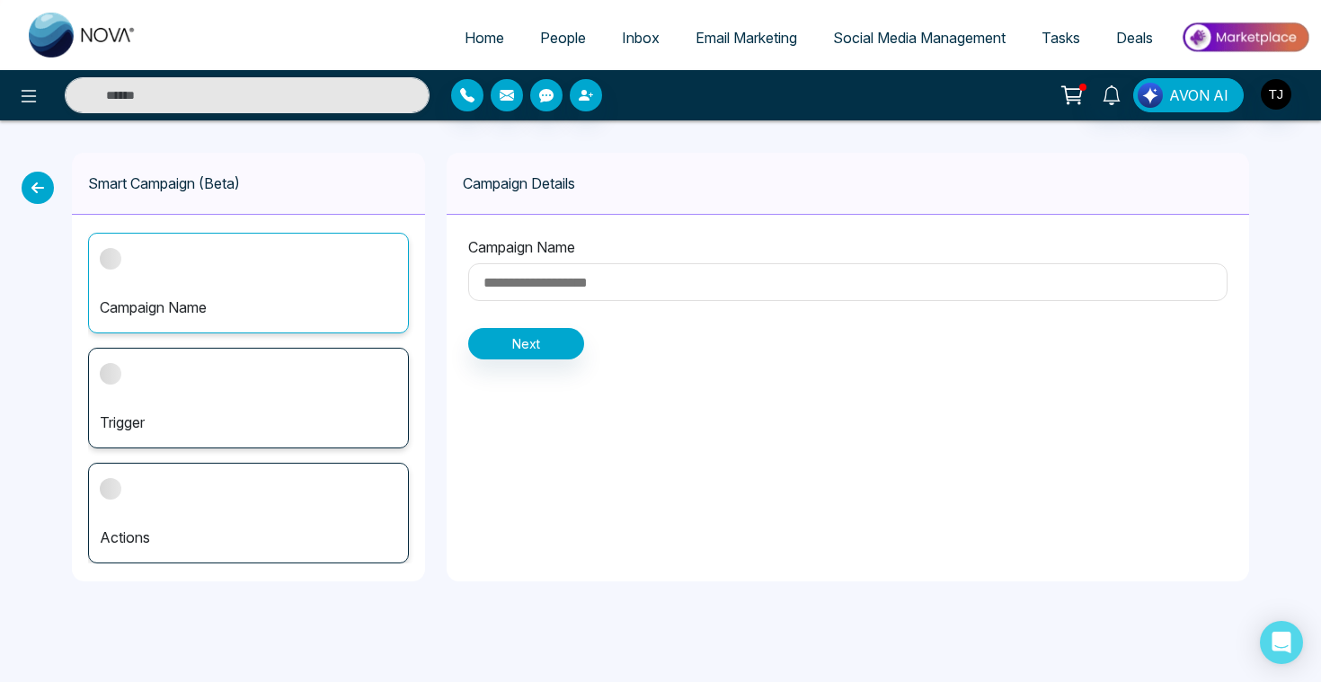
click at [521, 281] on input at bounding box center [847, 282] width 759 height 38
type input "**********"
drag, startPoint x: 648, startPoint y: 288, endPoint x: 444, endPoint y: 287, distance: 203.9
click at [444, 287] on div "**********" at bounding box center [660, 366] width 1321 height 493
type input "**********"
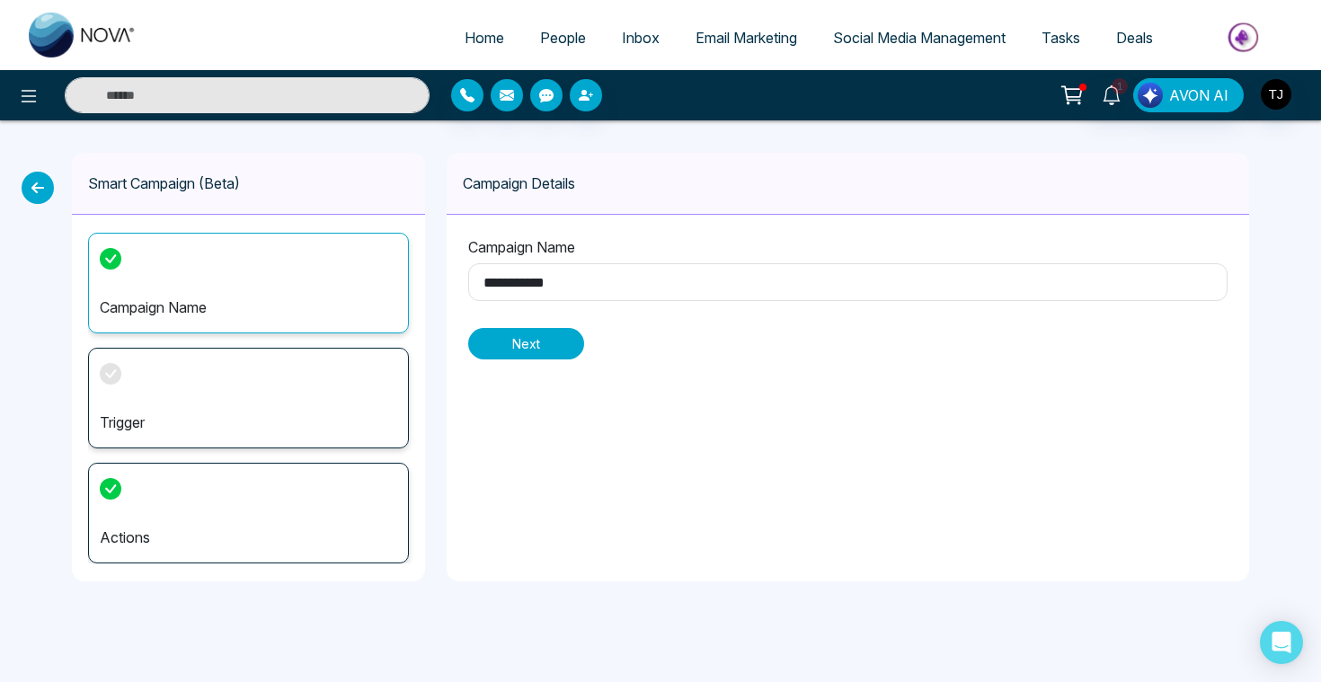
click at [526, 336] on button "Next" at bounding box center [526, 343] width 116 height 31
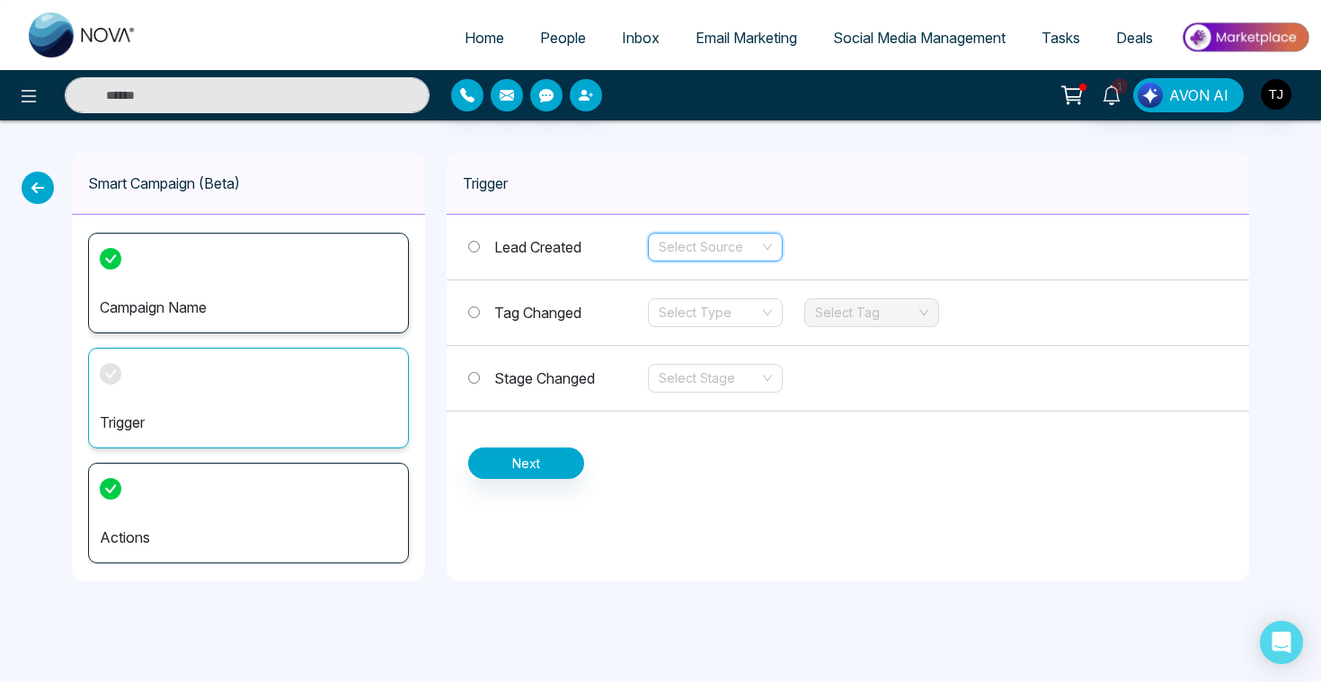
click at [731, 250] on input "search" at bounding box center [708, 247] width 101 height 27
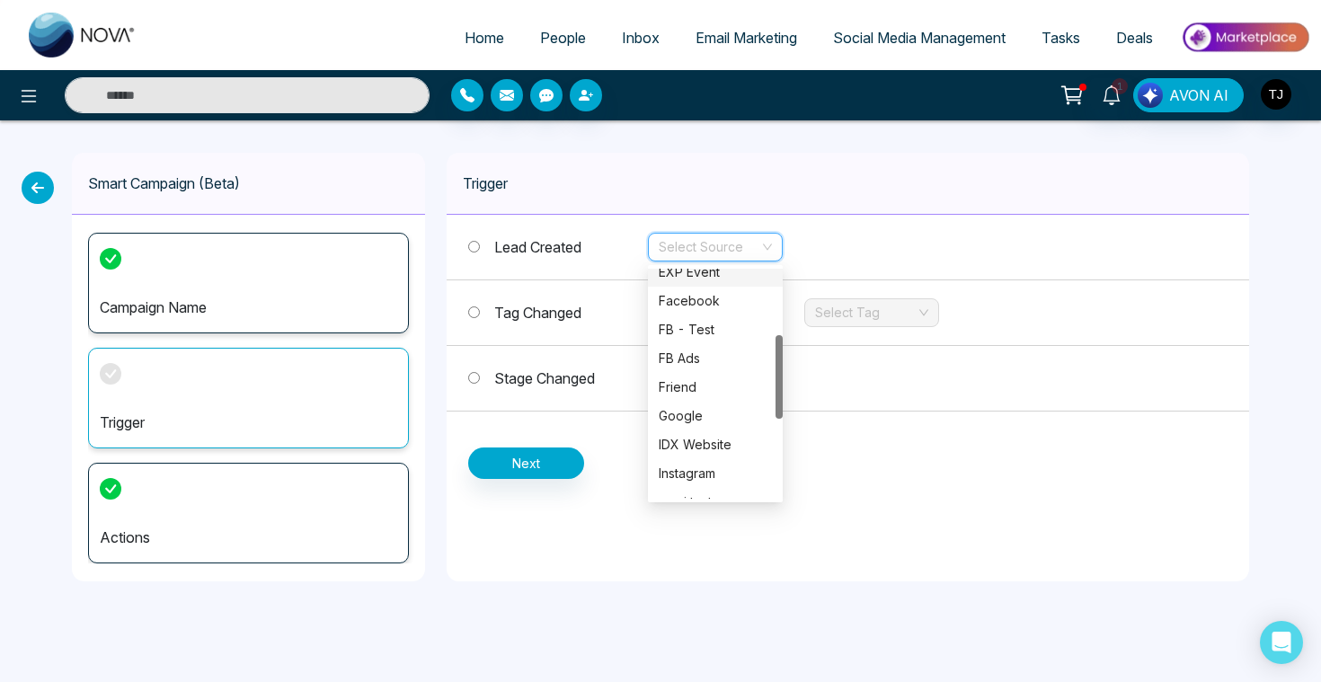
scroll to position [182, 0]
click at [693, 364] on div "FB Ads" at bounding box center [714, 359] width 113 height 20
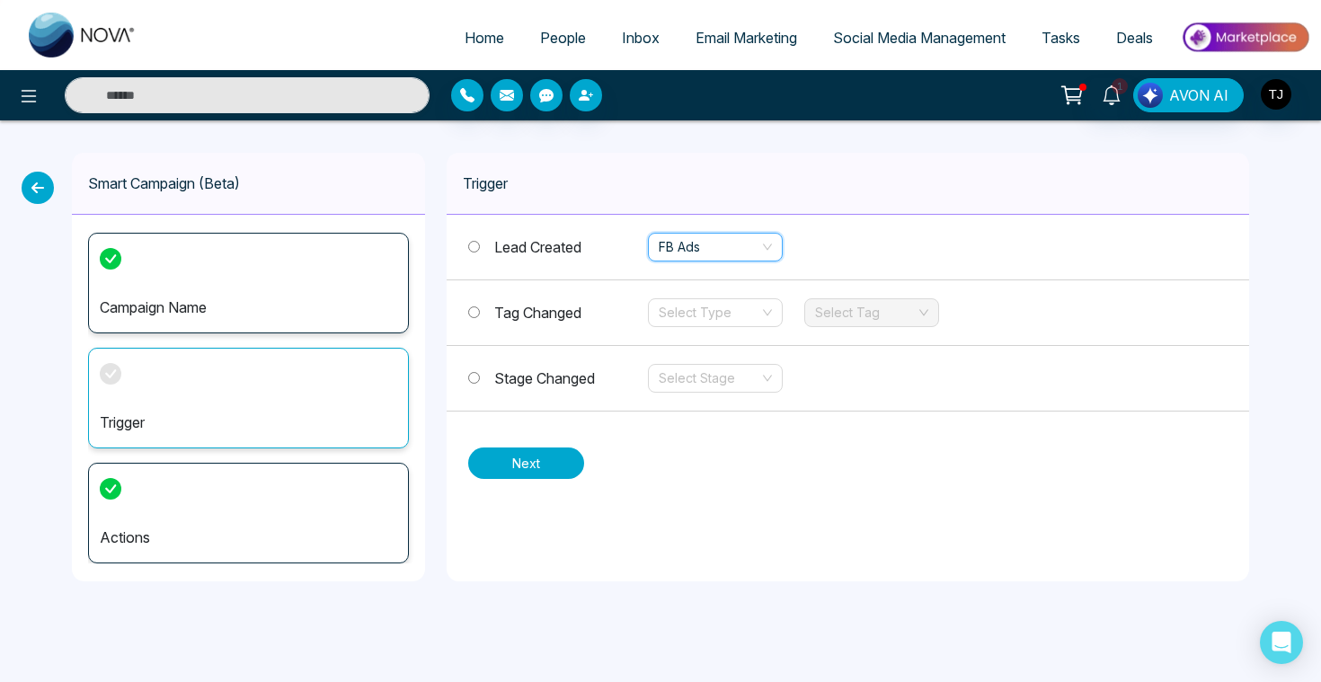
click at [565, 468] on button "Next" at bounding box center [526, 462] width 116 height 31
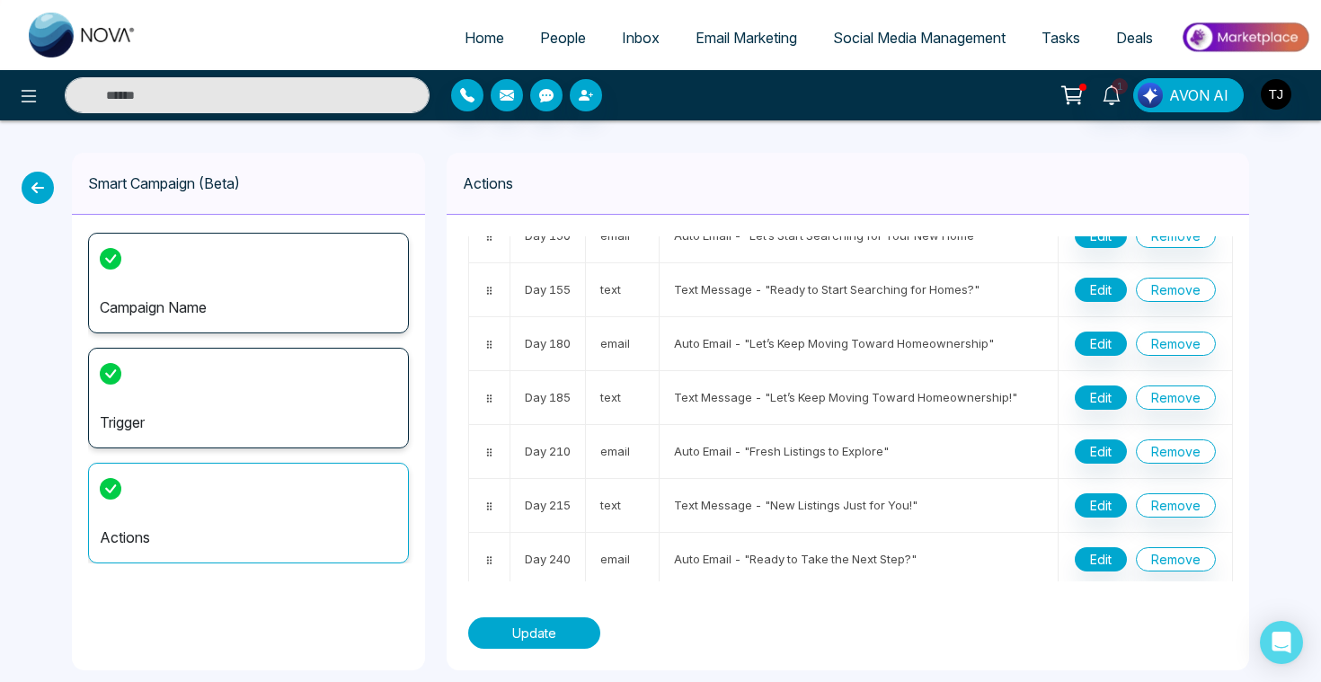
scroll to position [0, 0]
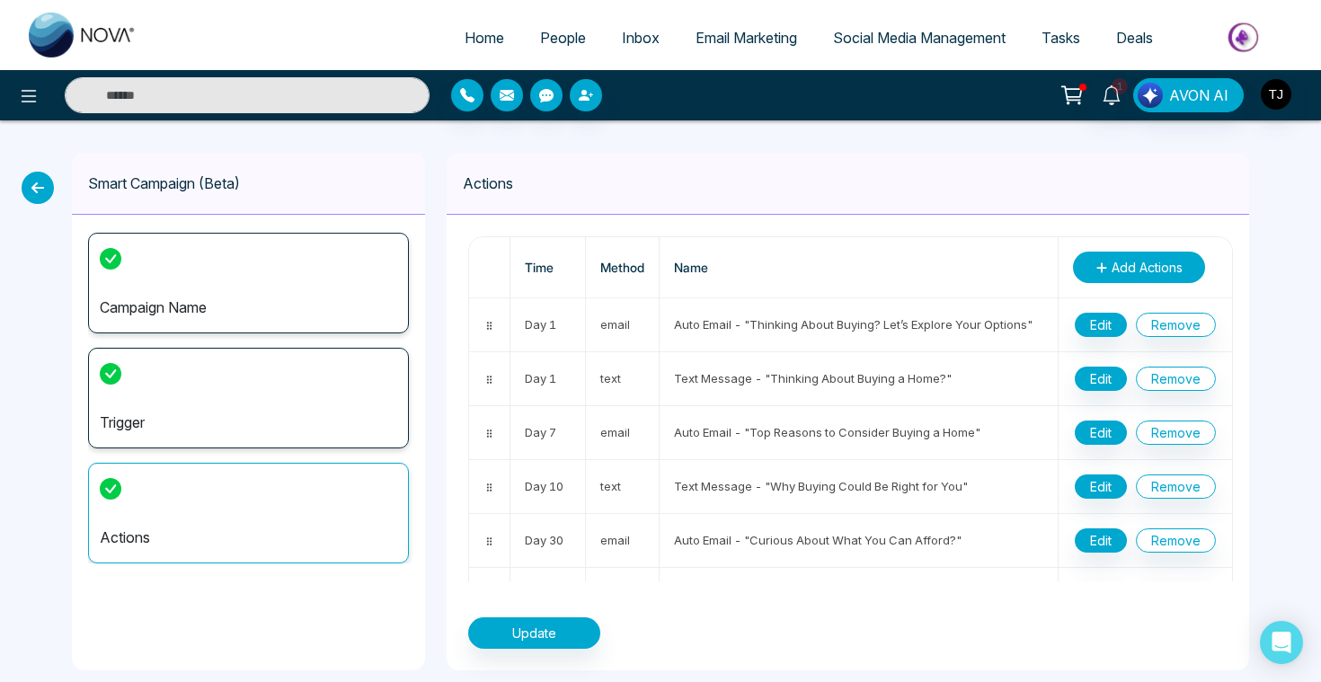
click at [1127, 261] on span "Add Actions" at bounding box center [1146, 267] width 71 height 19
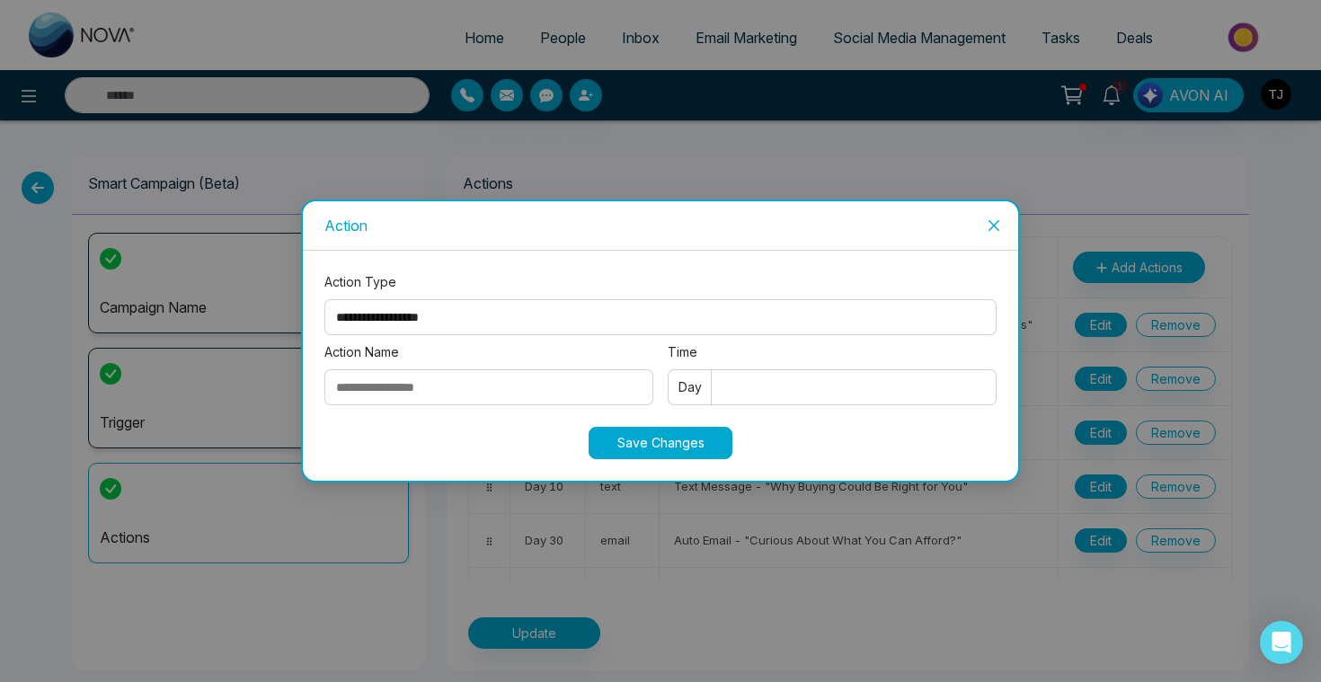
click at [998, 214] on span "Close" at bounding box center [993, 225] width 49 height 49
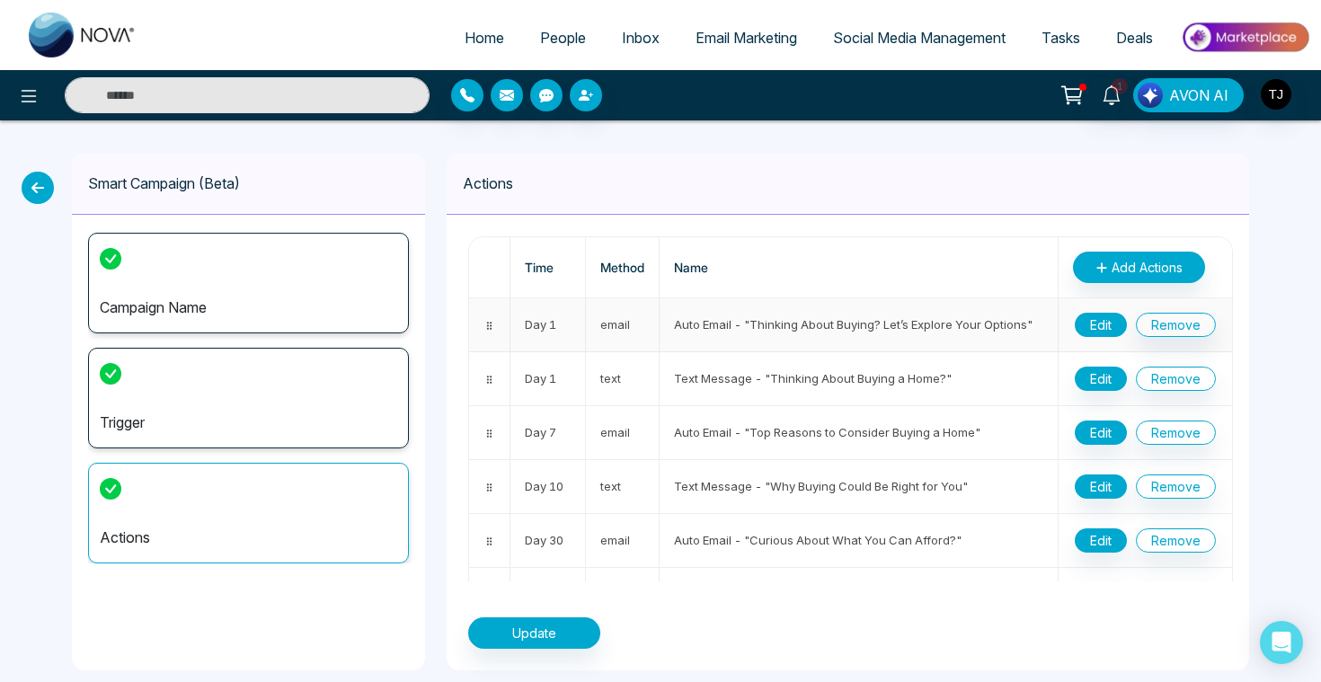
click at [1103, 329] on button "Edit" at bounding box center [1100, 325] width 52 height 24
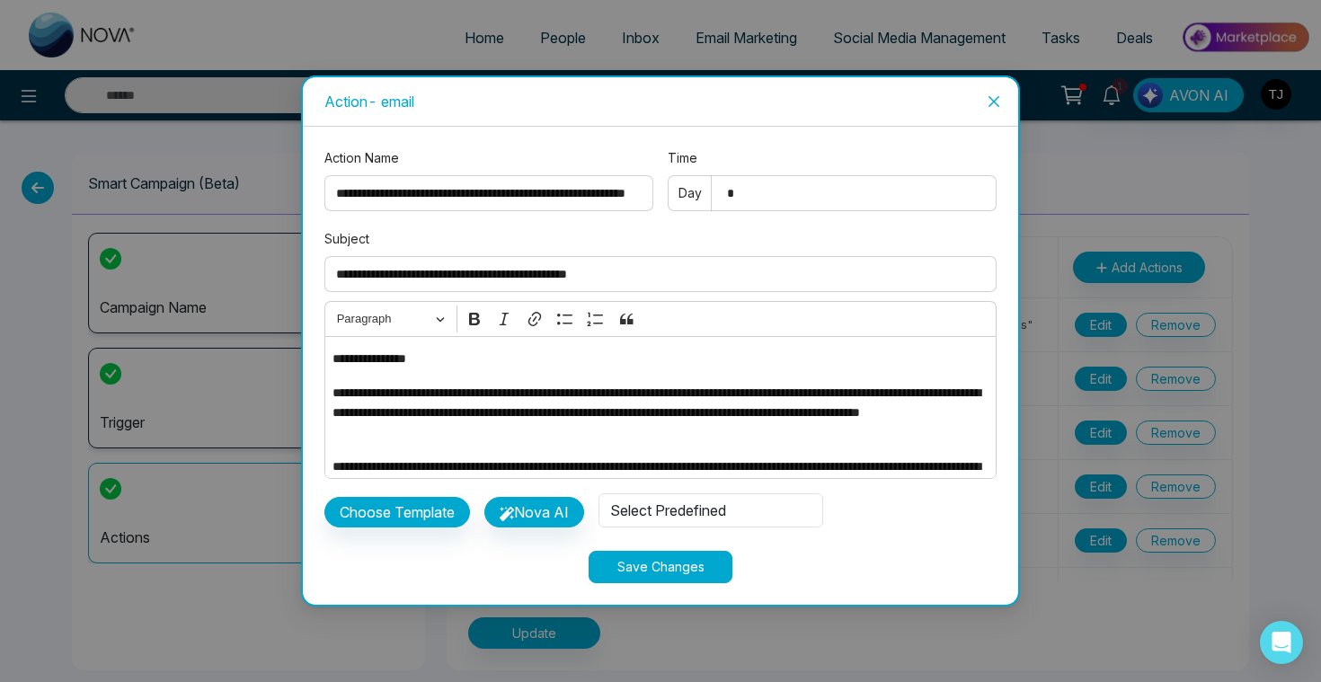
click at [1002, 107] on span "Close" at bounding box center [993, 101] width 49 height 49
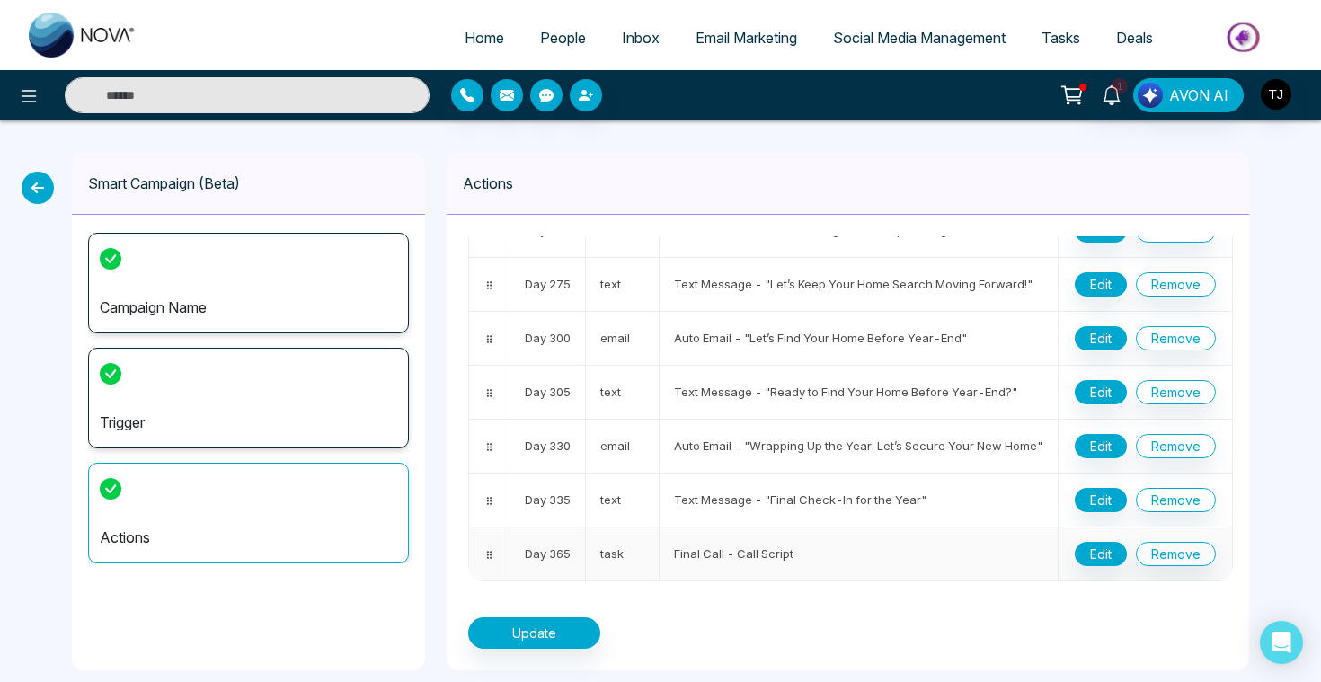
scroll to position [21, 0]
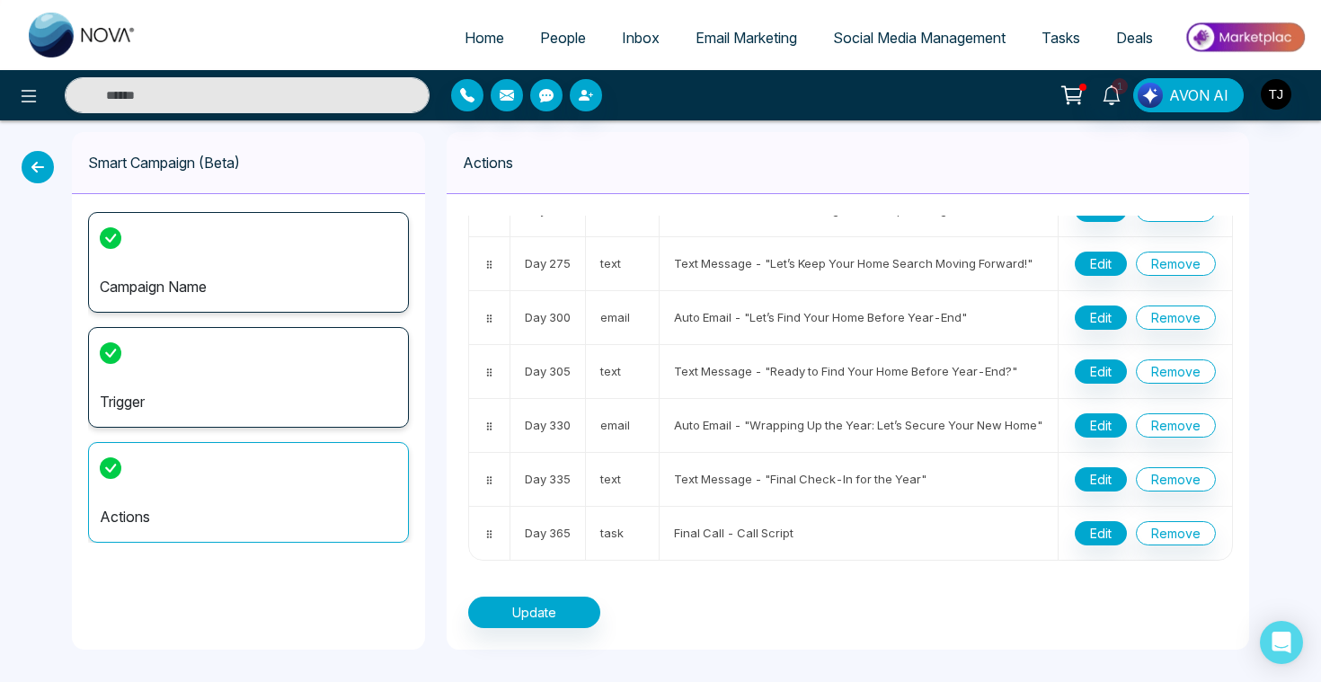
click at [34, 172] on icon at bounding box center [38, 167] width 32 height 32
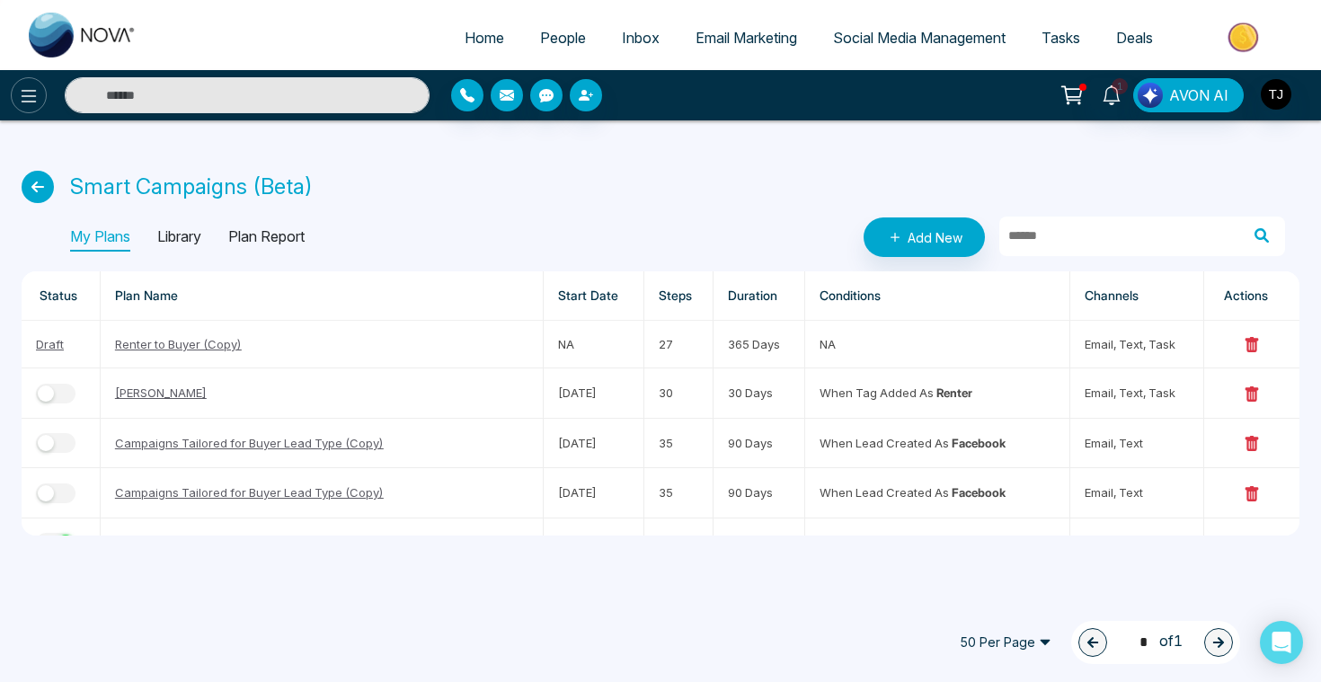
click at [28, 105] on icon at bounding box center [29, 96] width 22 height 22
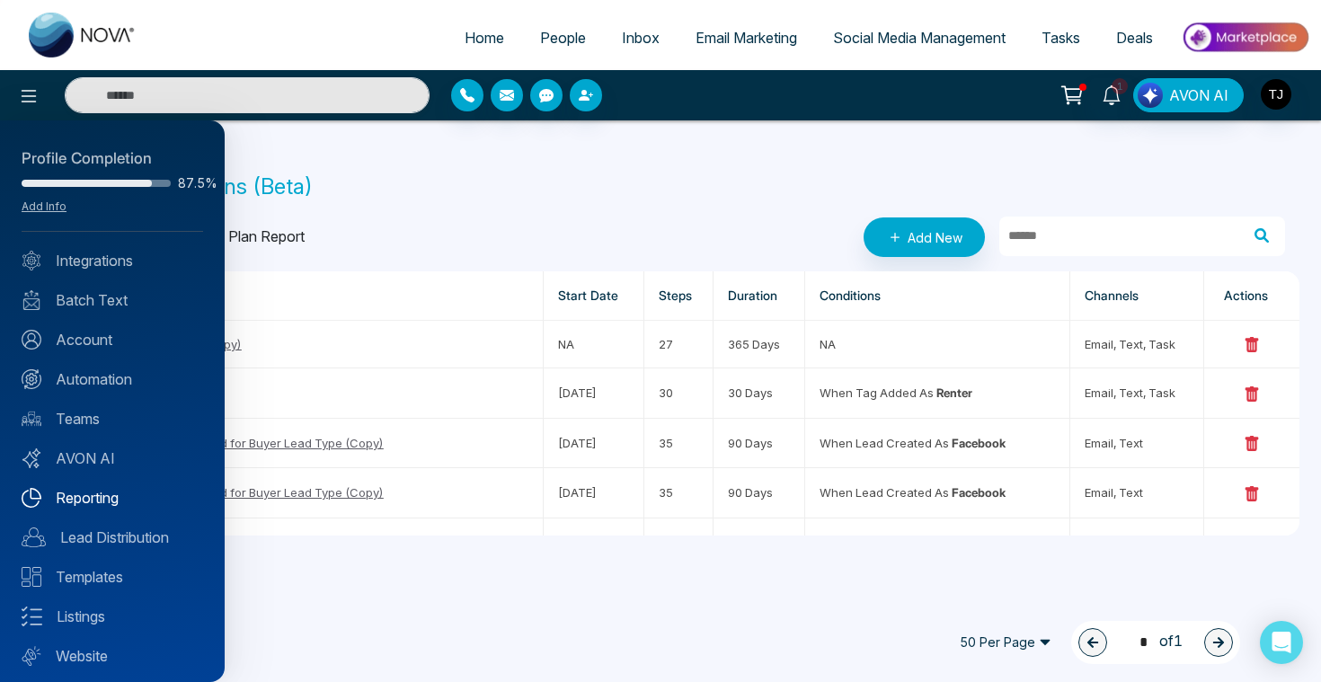
scroll to position [45, 0]
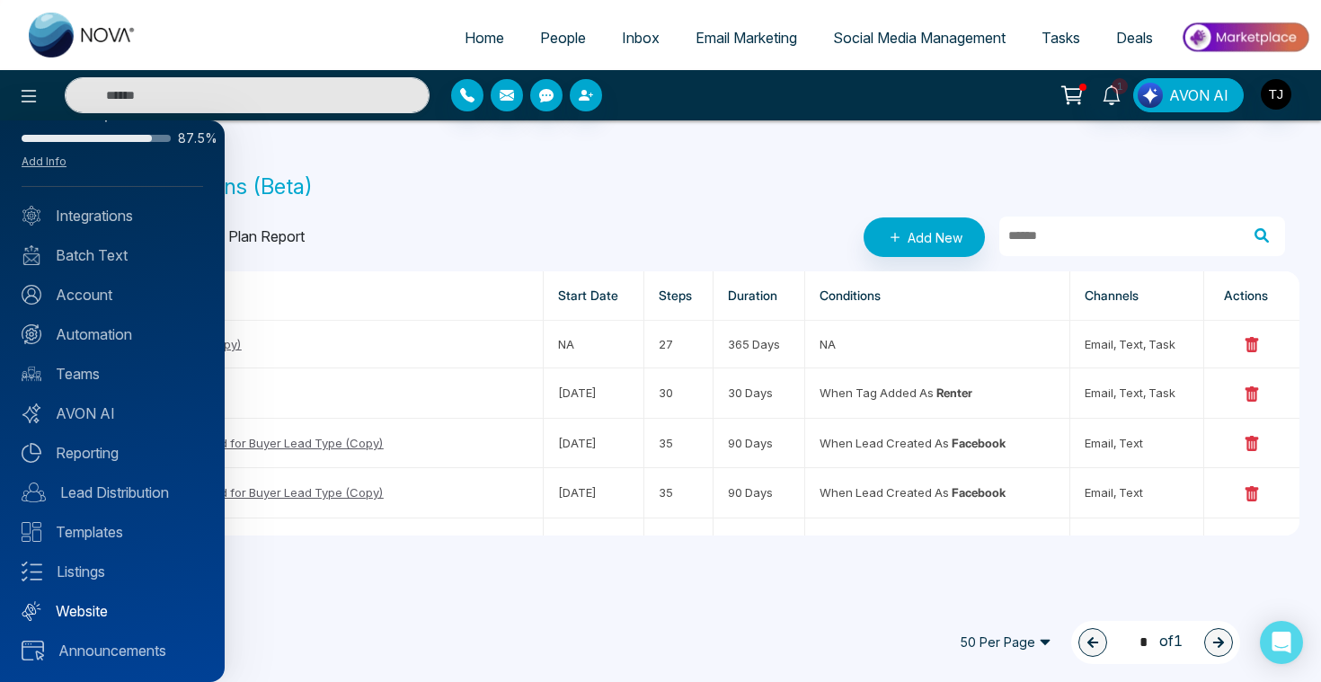
click at [85, 613] on link "Website" at bounding box center [112, 611] width 181 height 22
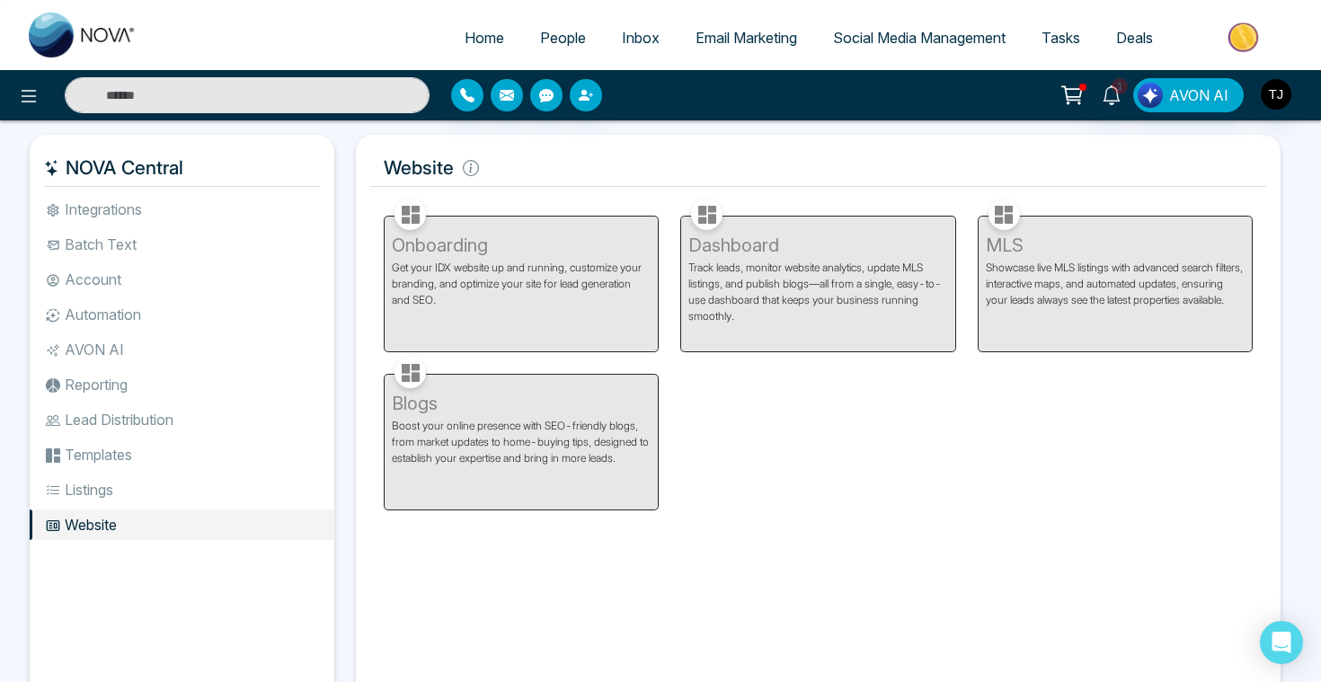
click at [549, 45] on span "People" at bounding box center [563, 38] width 46 height 18
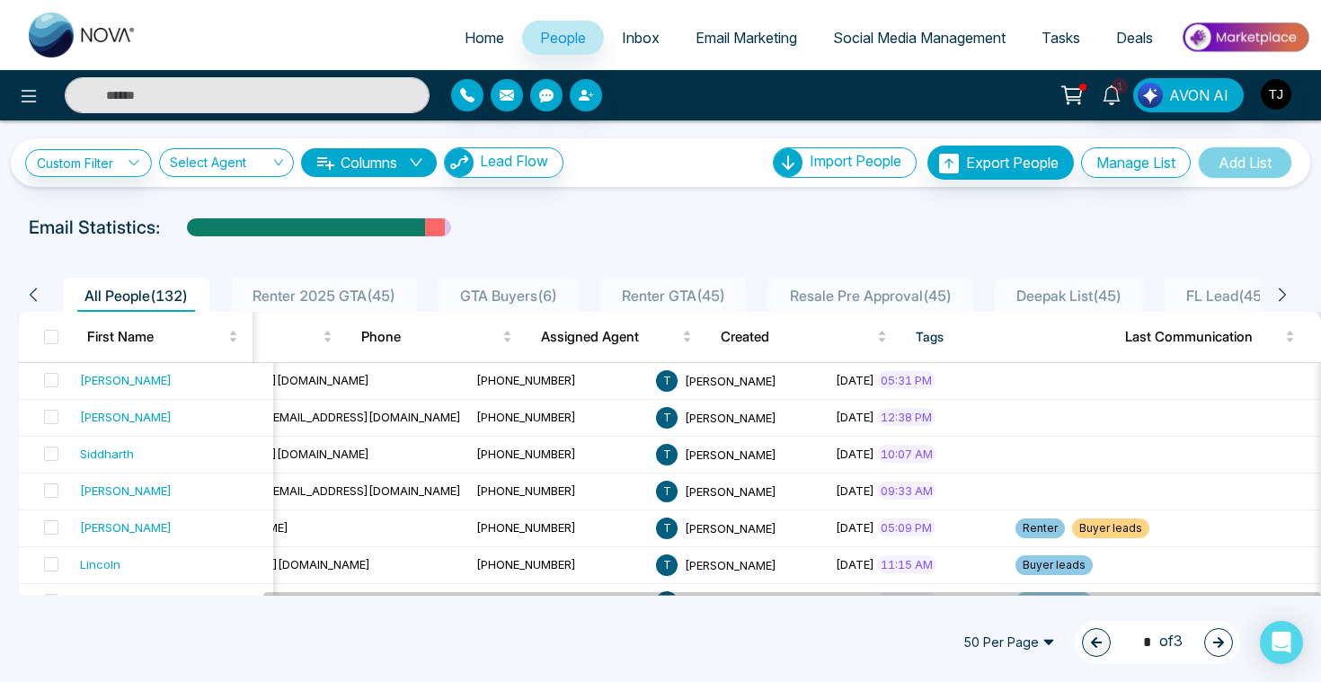
click at [357, 165] on button "Columns" at bounding box center [369, 162] width 136 height 29
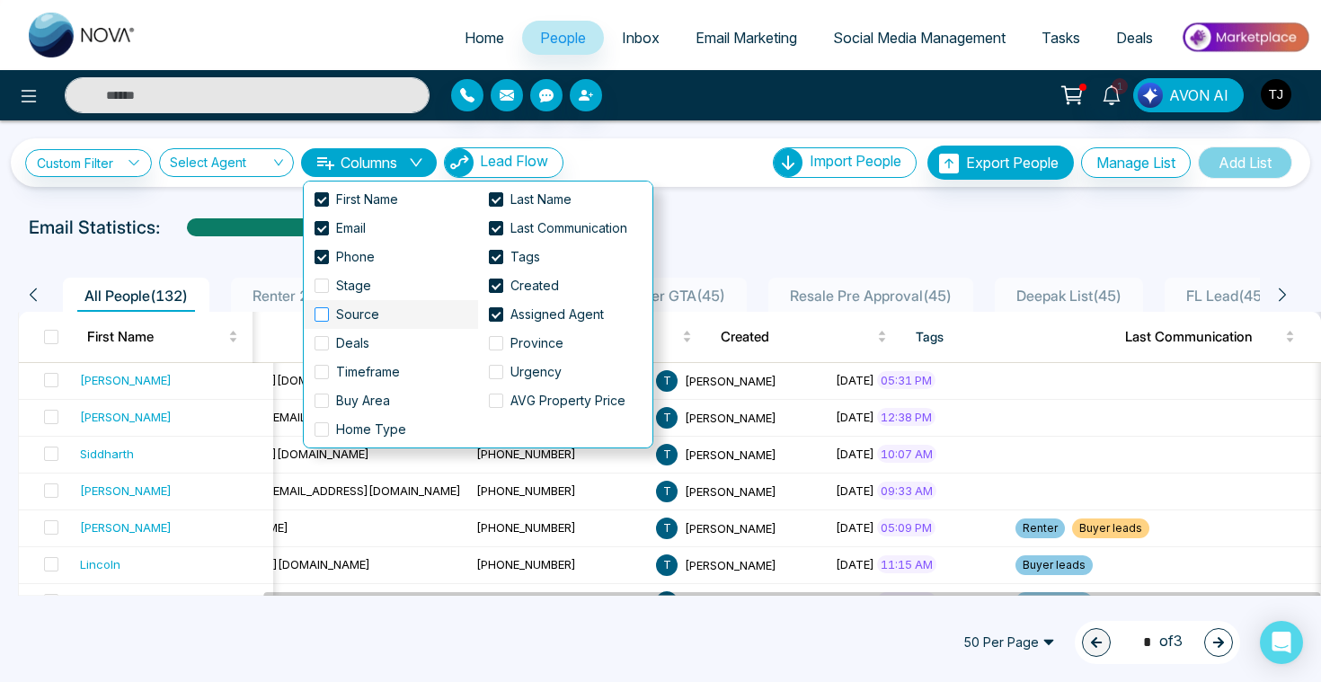
click at [332, 320] on span "Source" at bounding box center [357, 315] width 57 height 20
click at [779, 237] on div "Email Statistics:" at bounding box center [446, 227] width 835 height 27
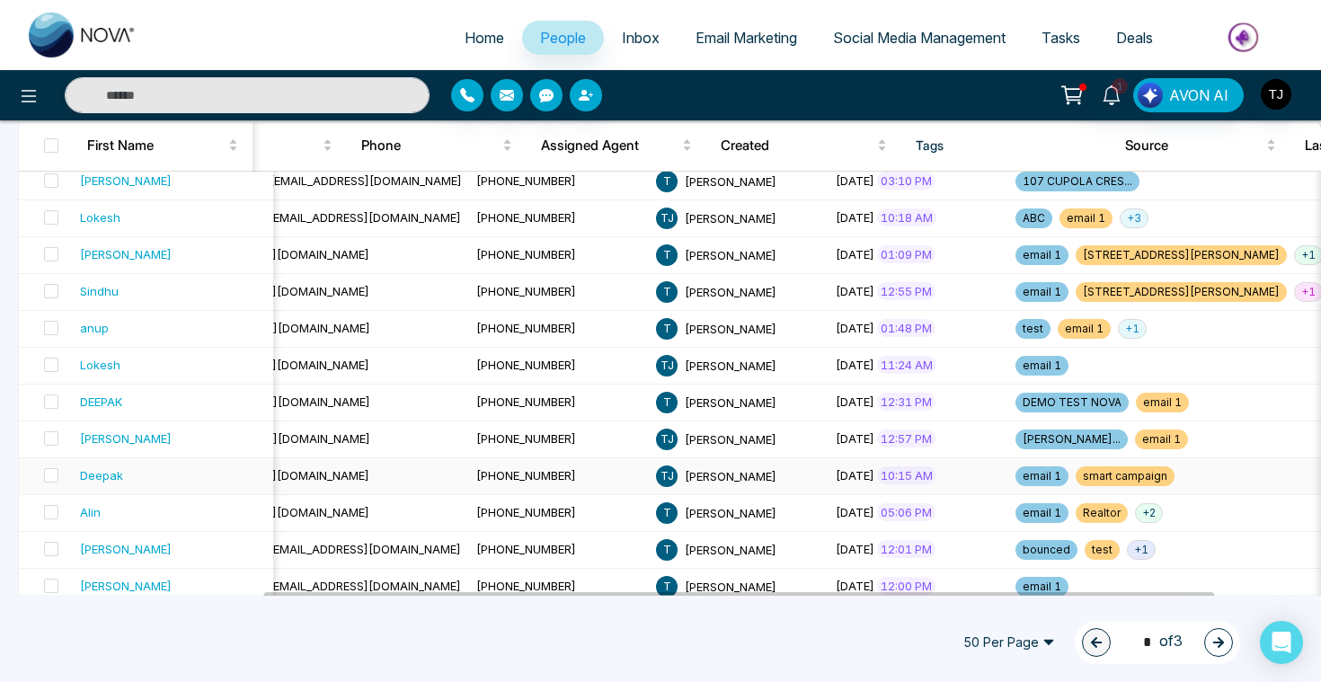
scroll to position [603, 0]
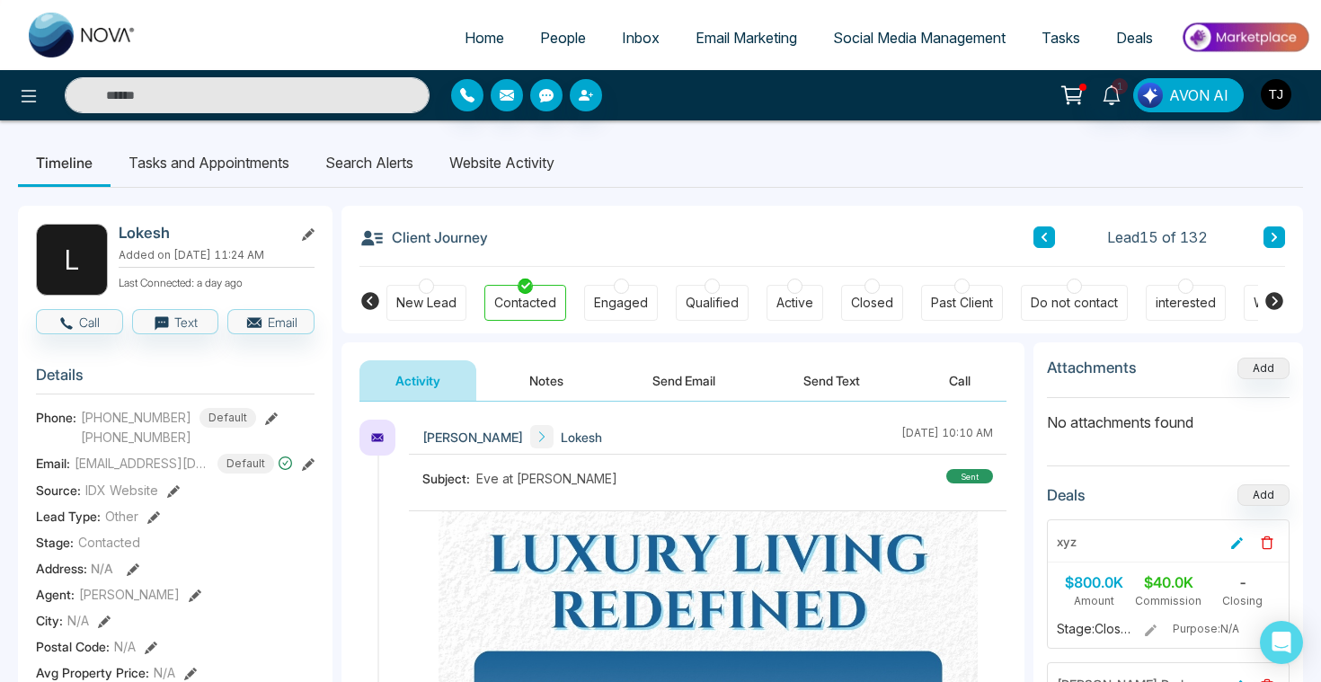
click at [479, 172] on li "Website Activity" at bounding box center [501, 162] width 141 height 49
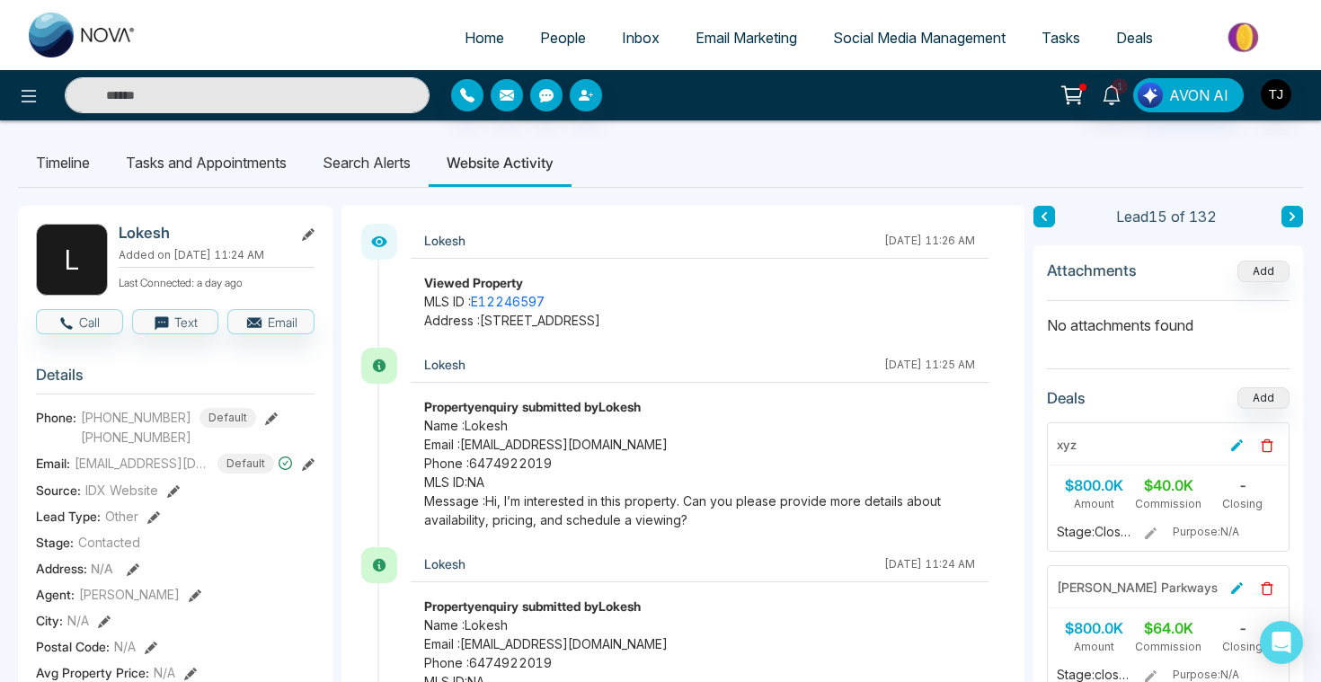
click at [391, 166] on li "Search Alerts" at bounding box center [367, 162] width 124 height 49
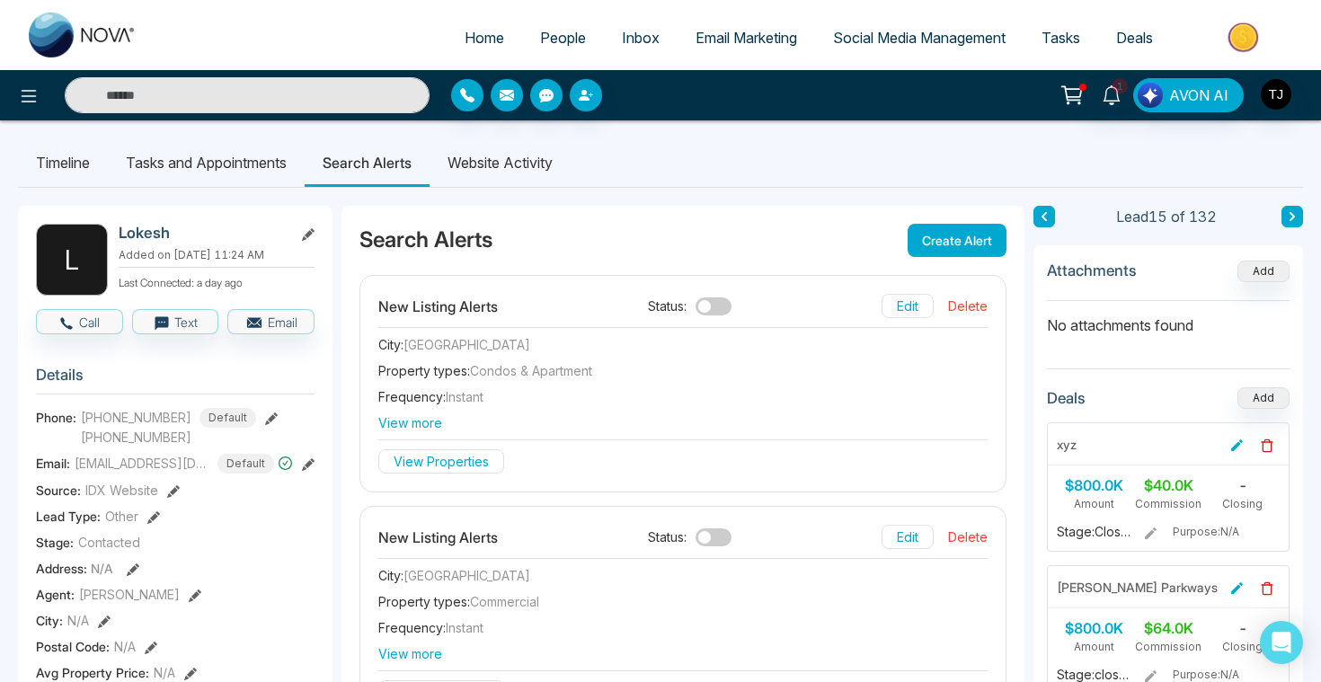
click at [962, 244] on button "Create Alert" at bounding box center [956, 240] width 99 height 33
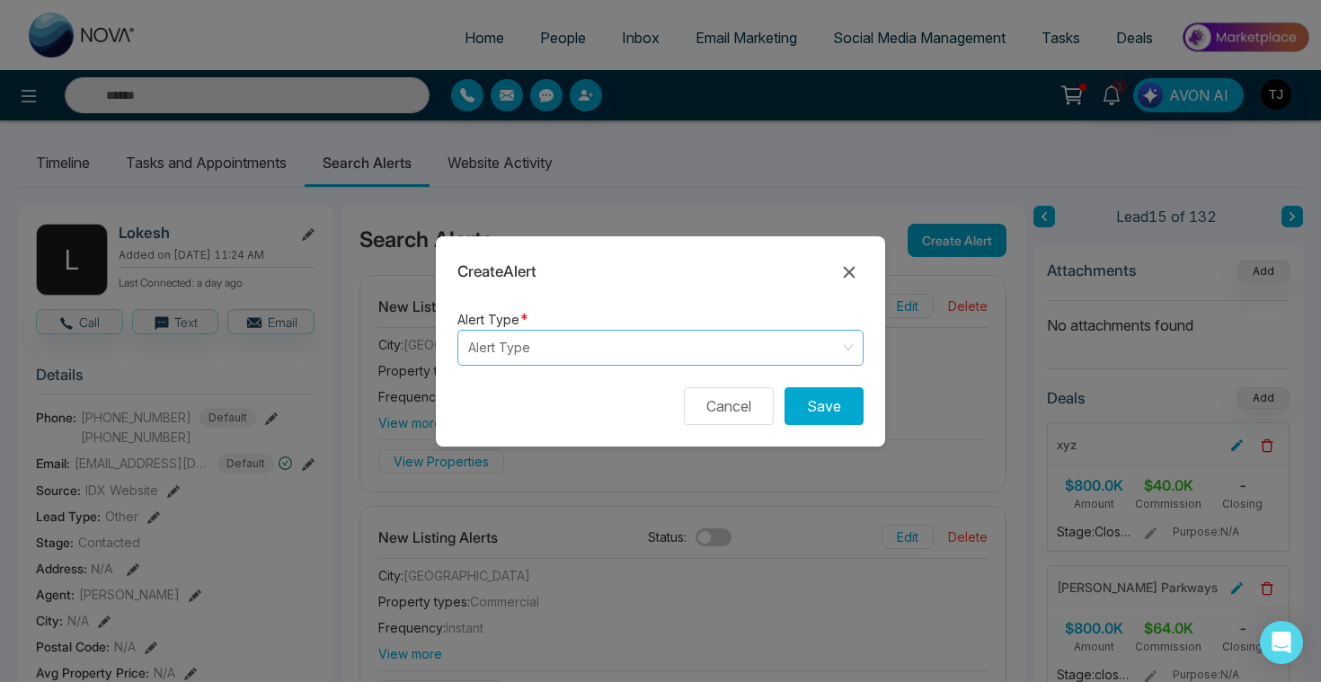
click at [780, 349] on input "search" at bounding box center [654, 348] width 372 height 34
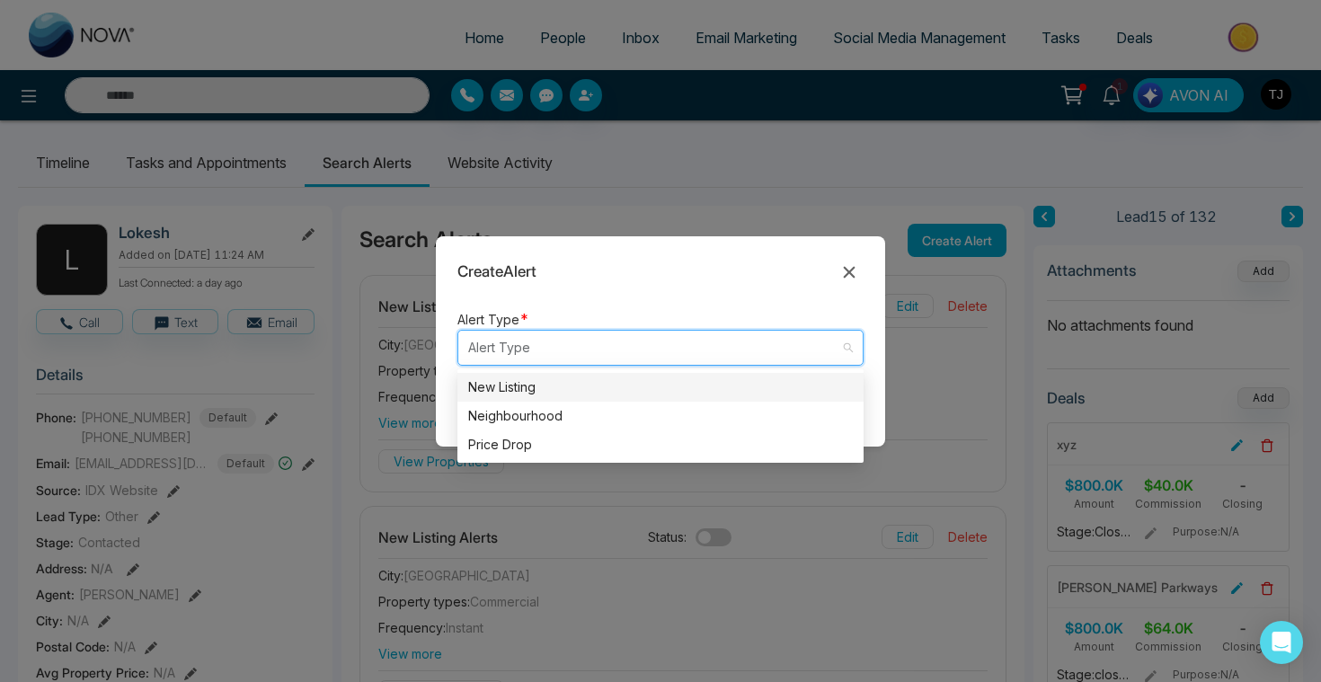
click at [666, 392] on div "New Listing" at bounding box center [660, 387] width 384 height 20
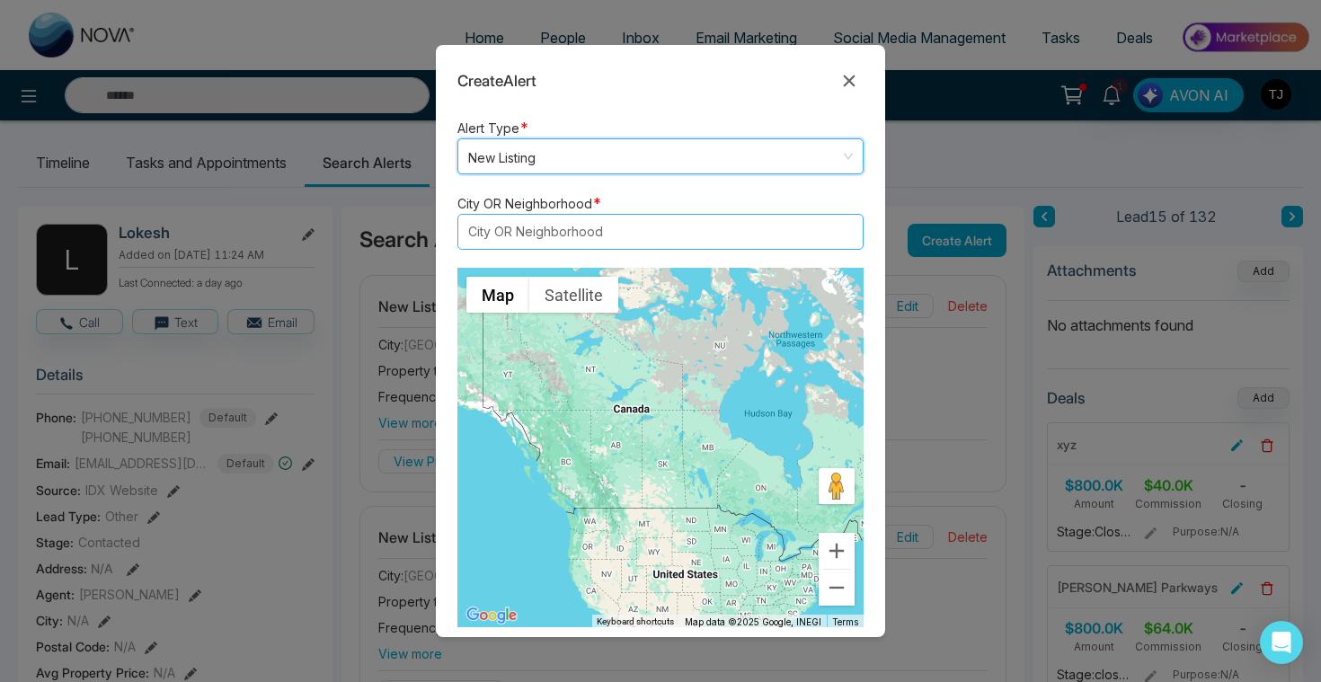
click at [560, 239] on div at bounding box center [652, 232] width 378 height 22
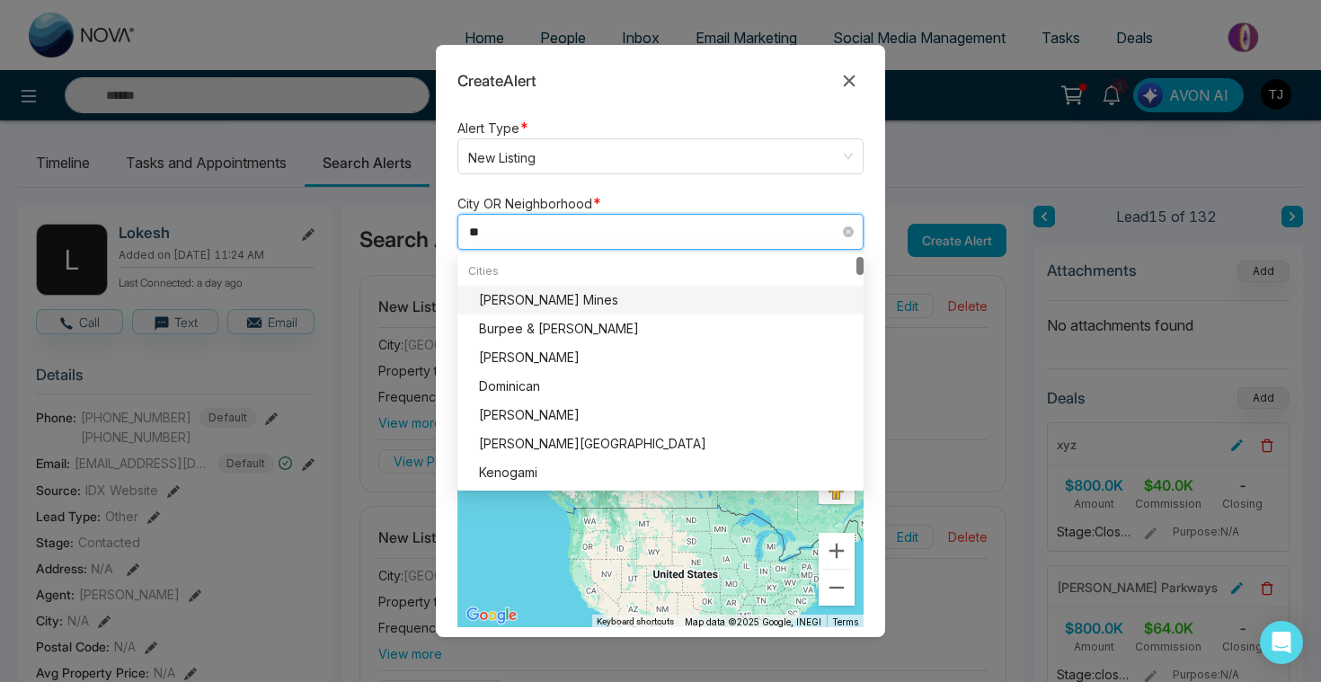
type input "***"
click at [527, 297] on div "Mississauga" at bounding box center [666, 300] width 374 height 20
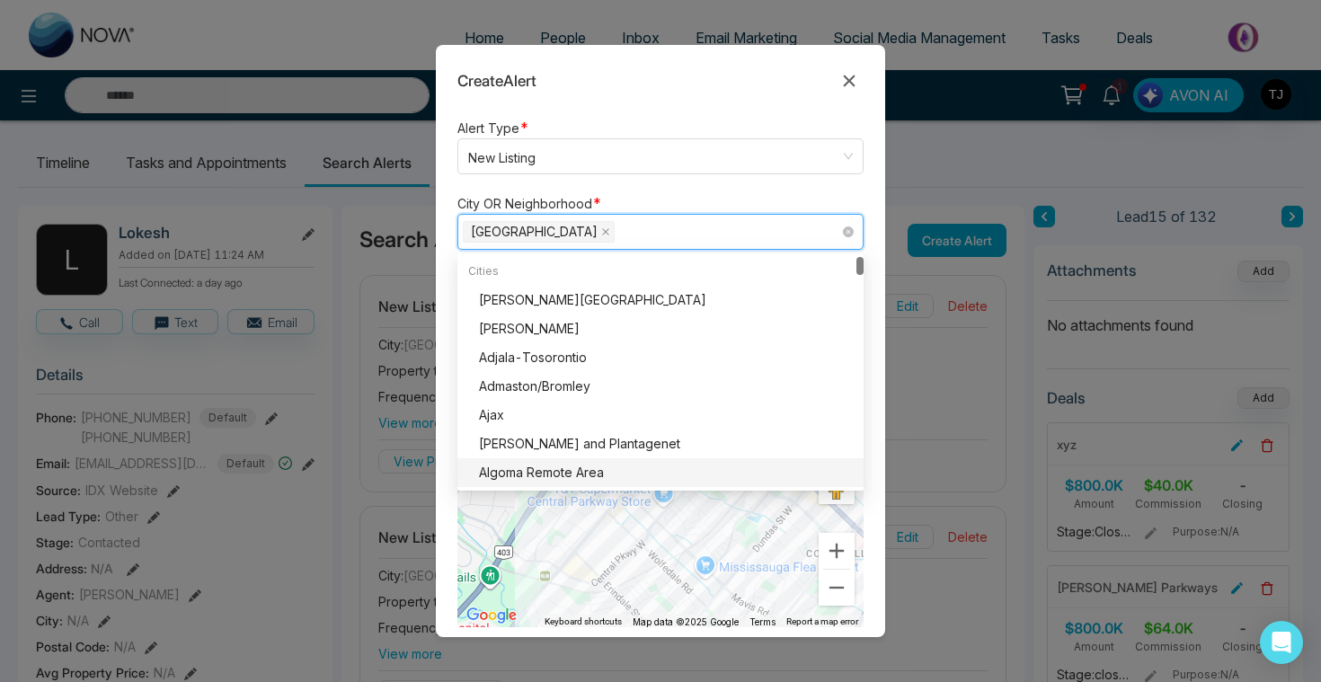
click at [446, 474] on form "Alert Type * New Listing listing neighbourhood New Listing Neighbourhood Price …" at bounding box center [660, 377] width 449 height 520
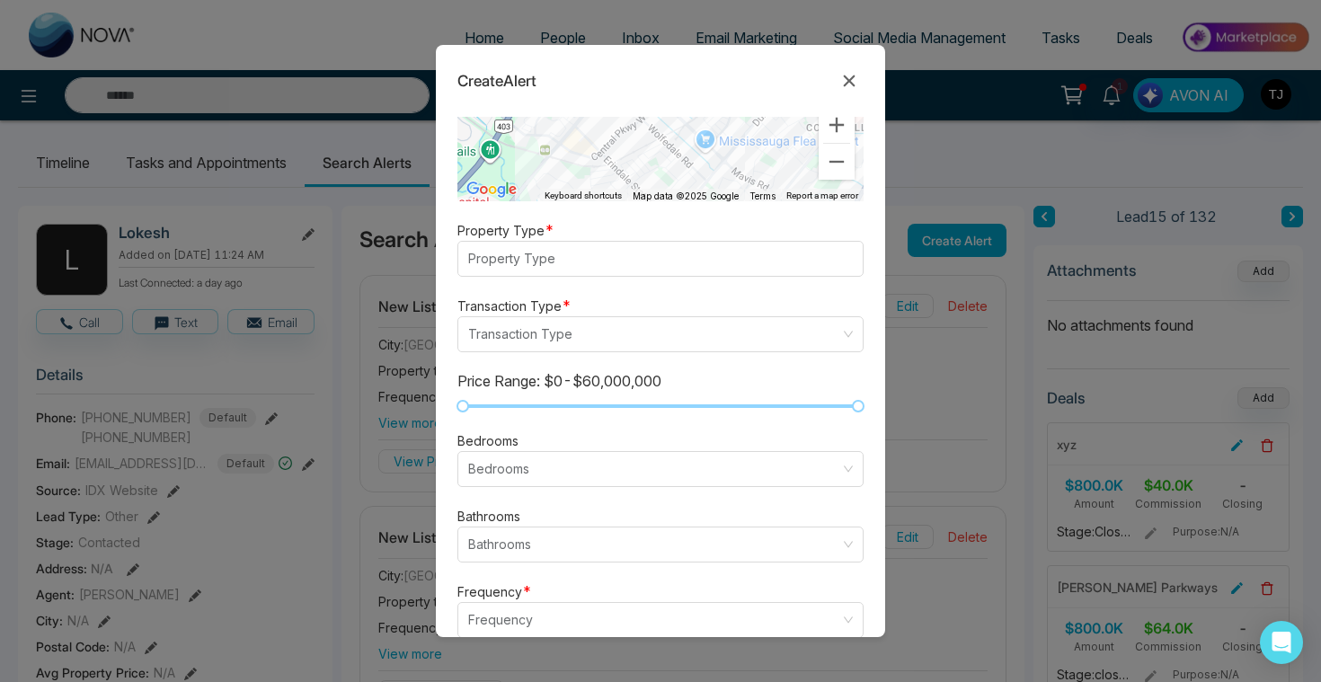
scroll to position [430, 0]
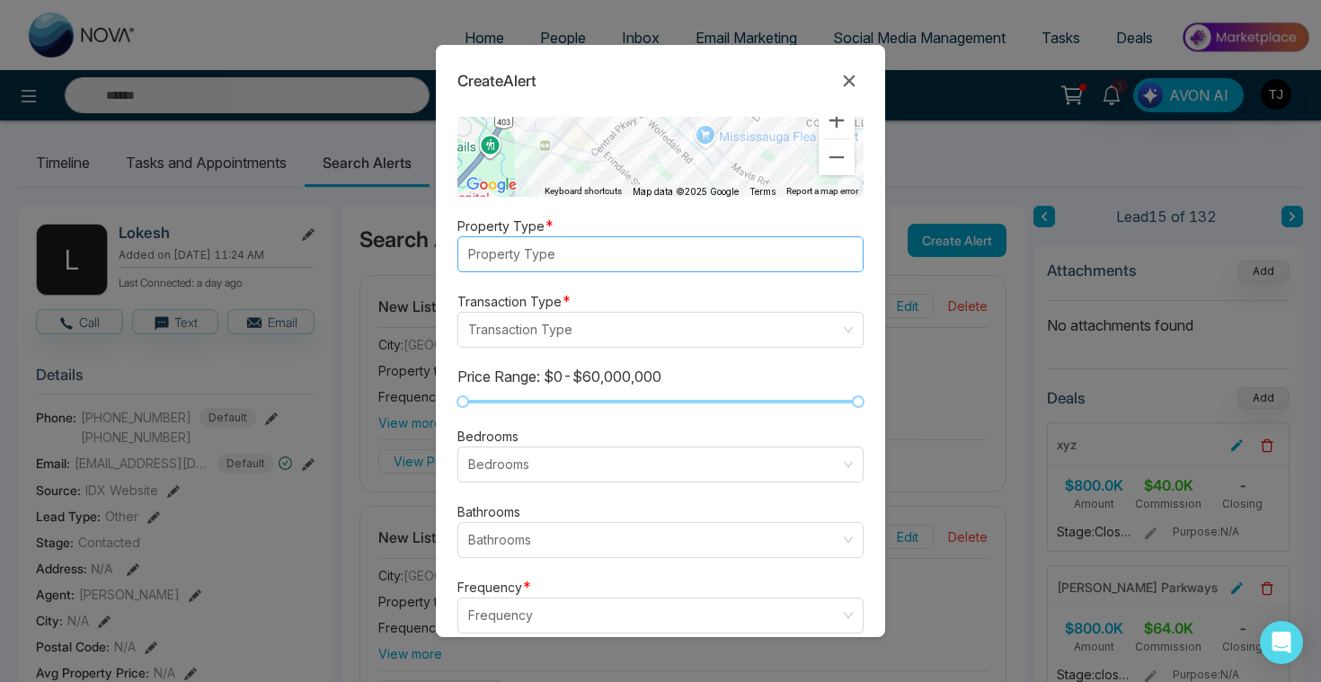
click at [517, 253] on div at bounding box center [652, 254] width 378 height 22
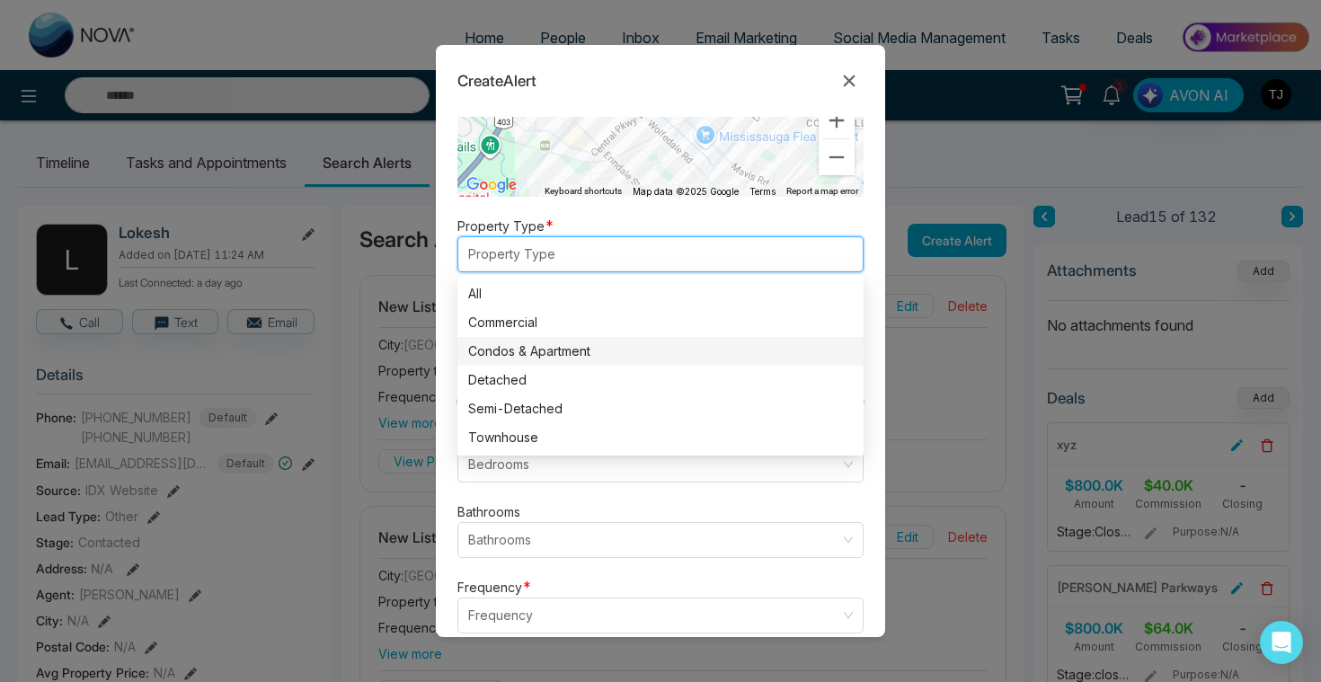
click at [517, 343] on div "Condos & Apartment" at bounding box center [660, 351] width 384 height 20
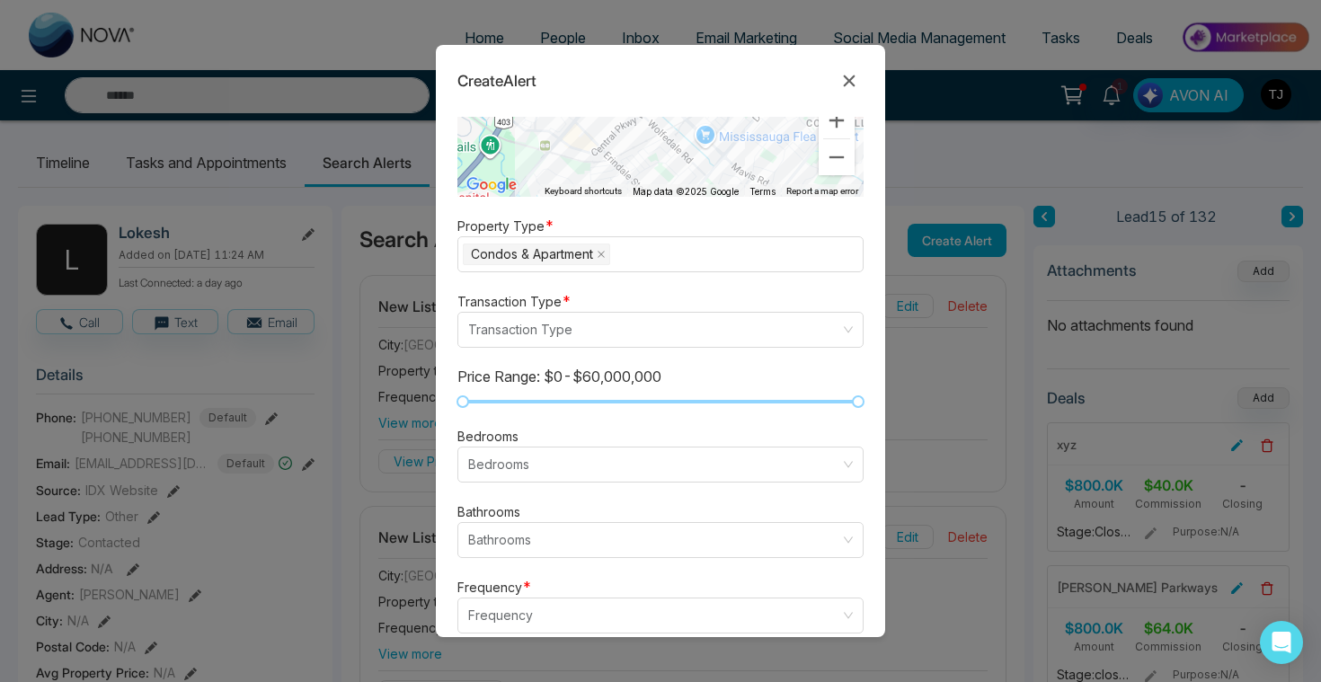
click at [449, 377] on form "Alert Type * New Listing listing neighbourhood New Listing Neighbourhood Price …" at bounding box center [660, 377] width 449 height 520
click at [628, 252] on div "Condos & Apartment" at bounding box center [652, 254] width 378 height 25
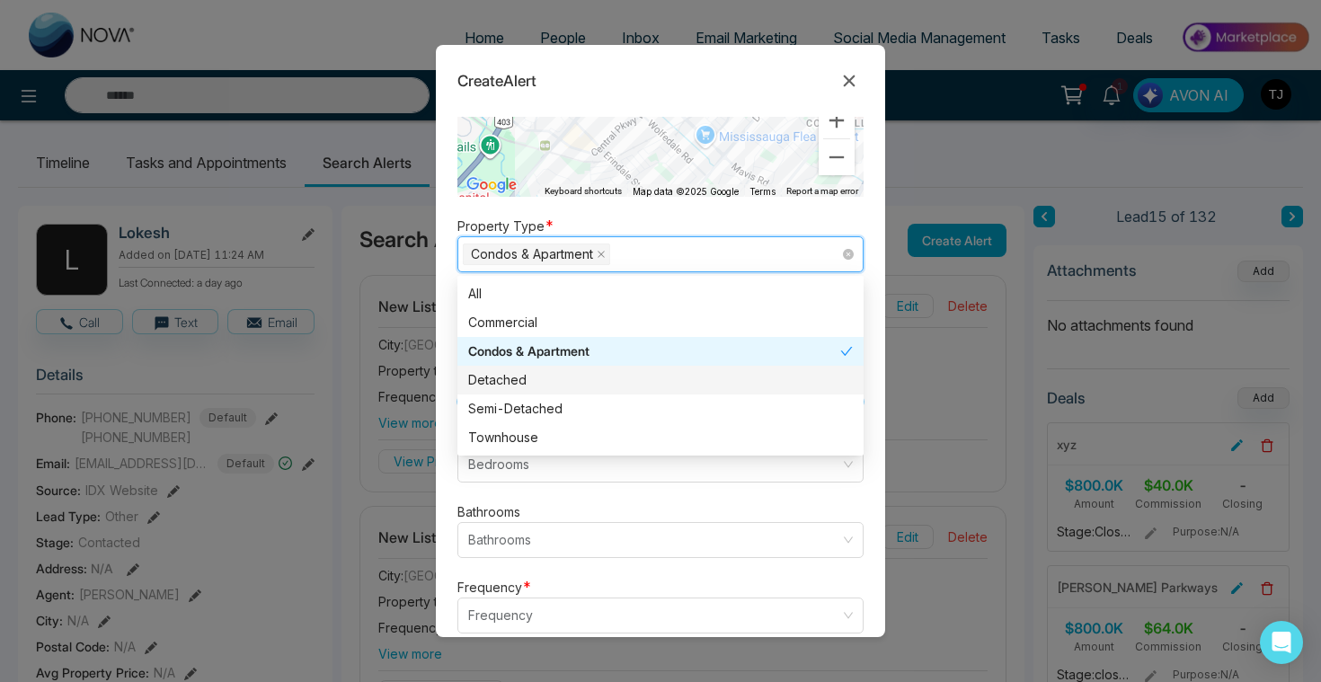
click at [558, 376] on div "Detached" at bounding box center [660, 380] width 384 height 20
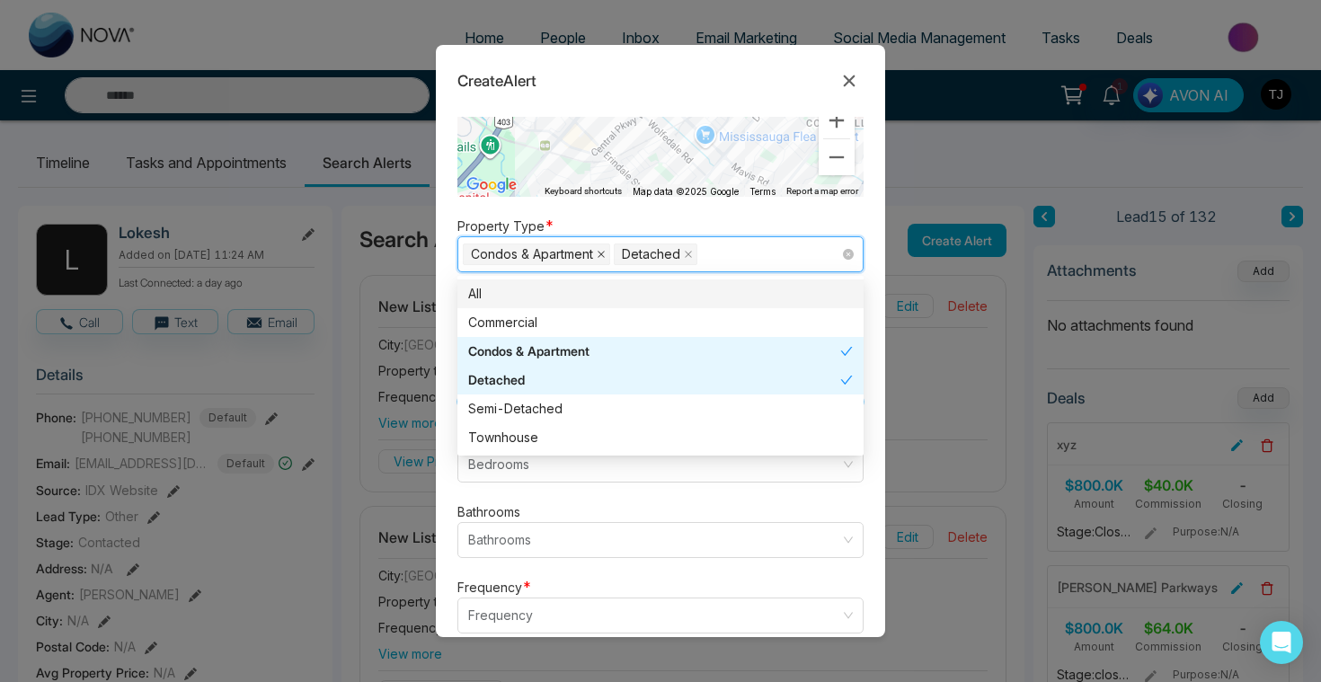
click at [602, 252] on icon "close" at bounding box center [600, 254] width 9 height 9
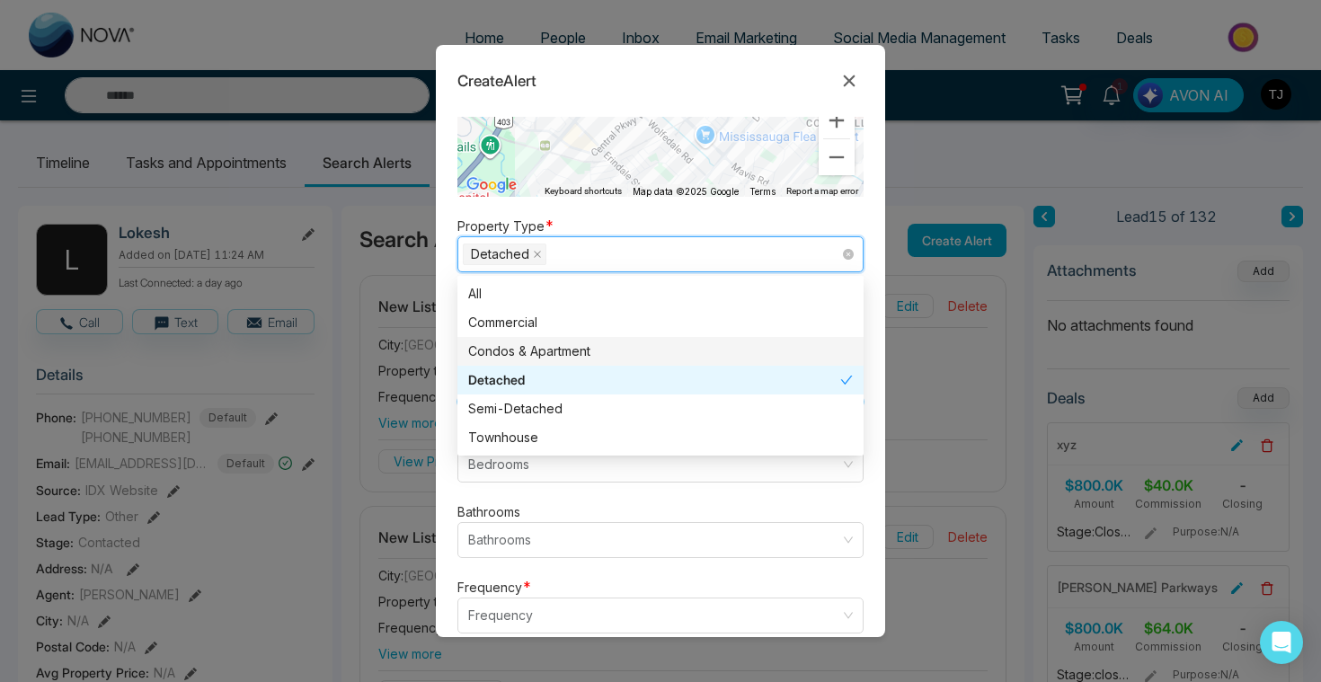
click at [448, 337] on form "Alert Type * New Listing listing neighbourhood New Listing Neighbourhood Price …" at bounding box center [660, 377] width 449 height 520
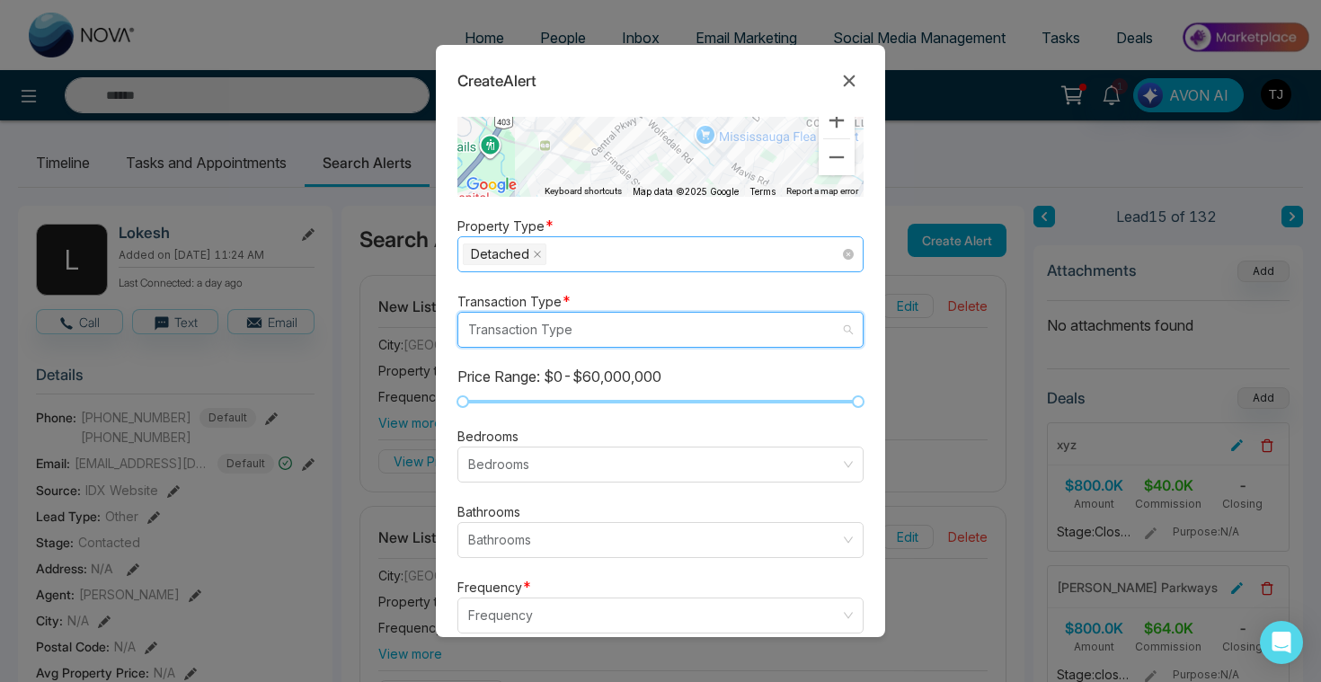
click at [508, 336] on input "search" at bounding box center [654, 330] width 372 height 34
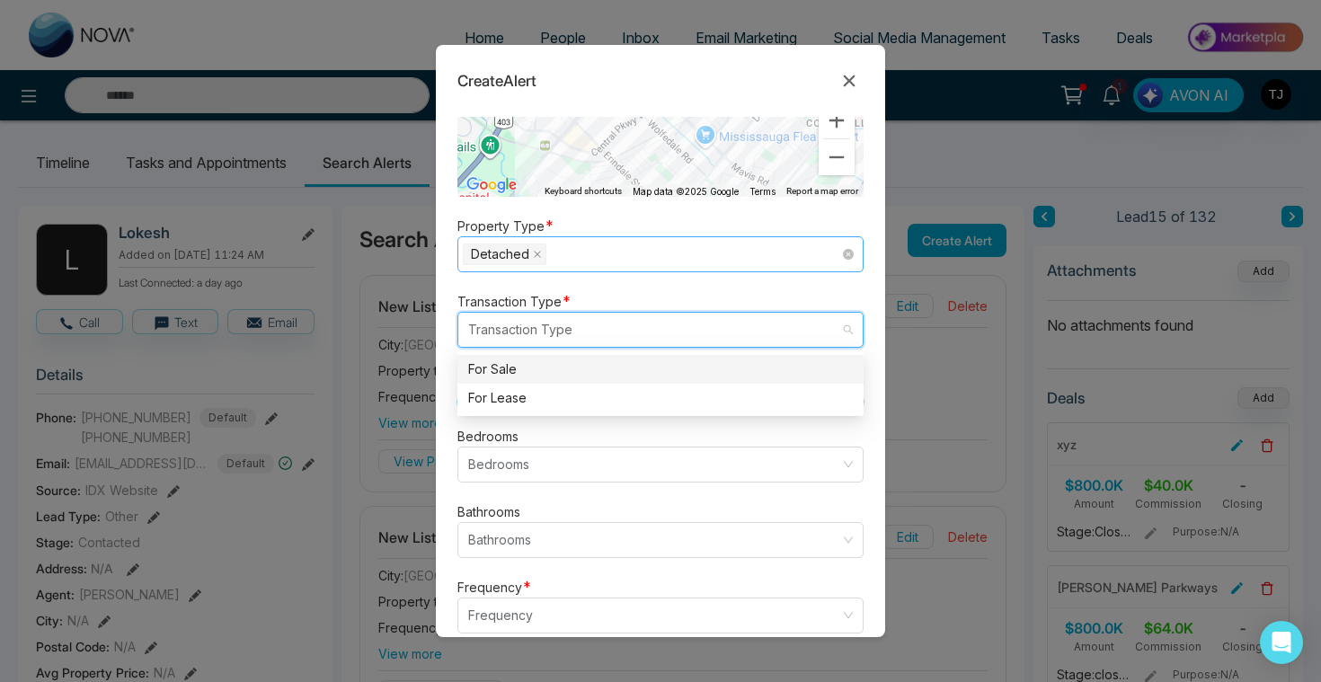
click at [504, 377] on div "For Sale" at bounding box center [660, 369] width 384 height 20
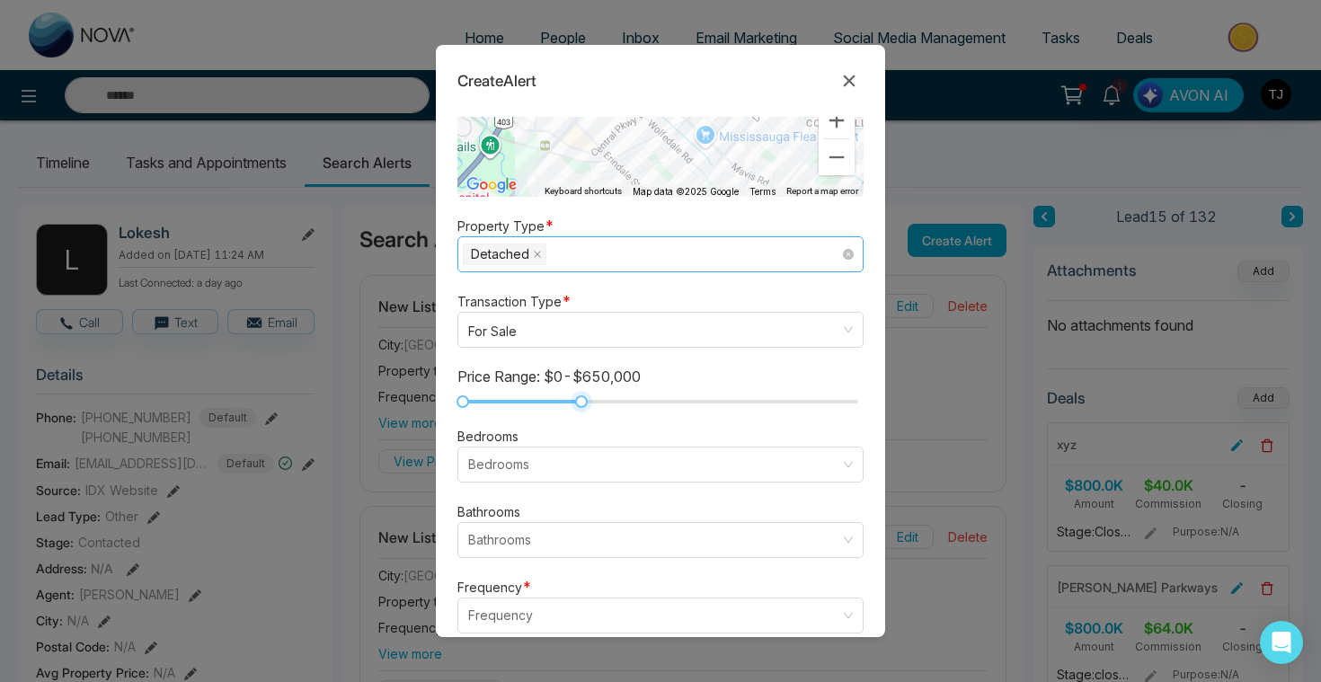
drag, startPoint x: 848, startPoint y: 404, endPoint x: 564, endPoint y: 404, distance: 283.9
click at [575, 404] on div at bounding box center [581, 401] width 13 height 13
click at [518, 473] on input "search" at bounding box center [654, 464] width 372 height 34
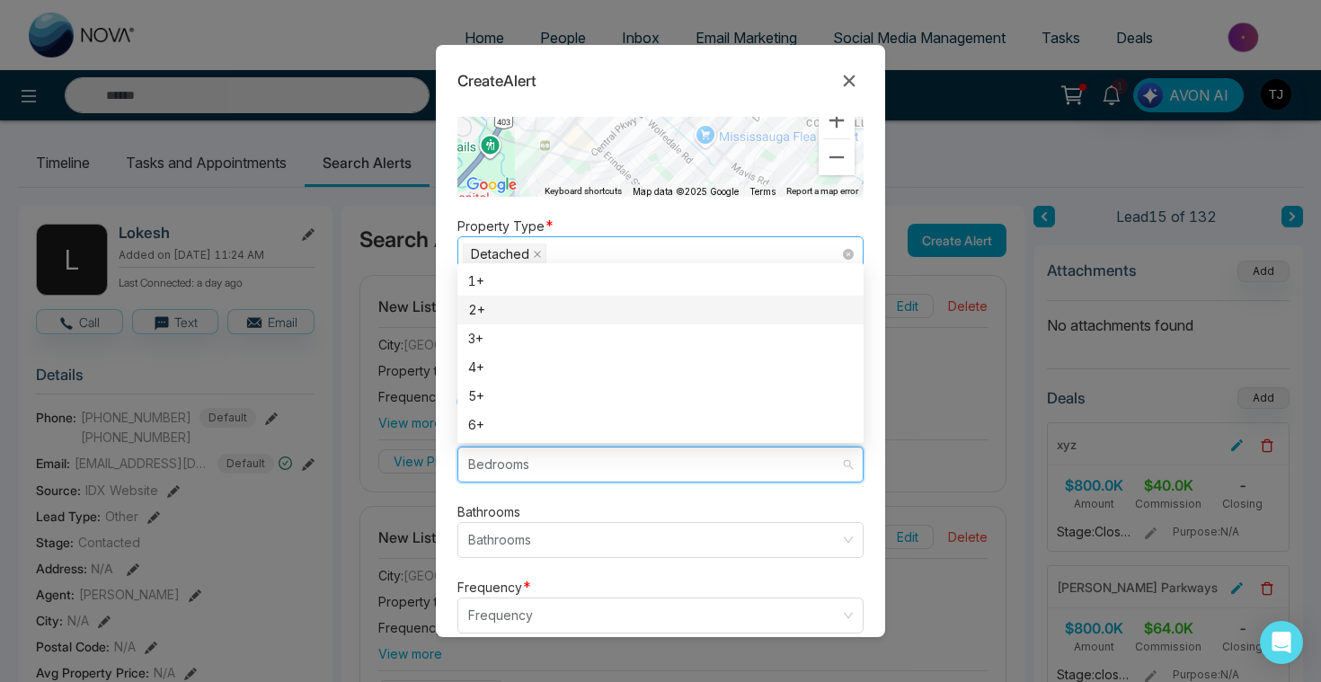
click at [534, 311] on div "2+" at bounding box center [660, 310] width 384 height 20
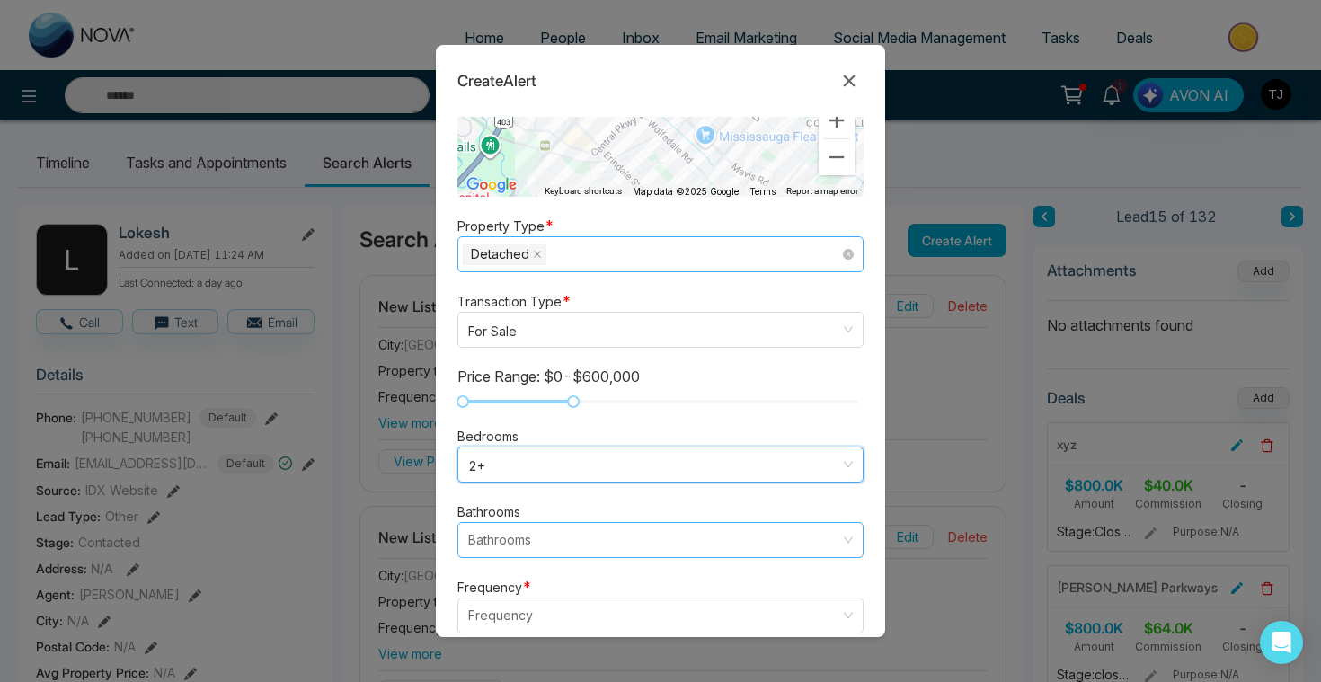
click at [530, 526] on input "search" at bounding box center [654, 540] width 372 height 34
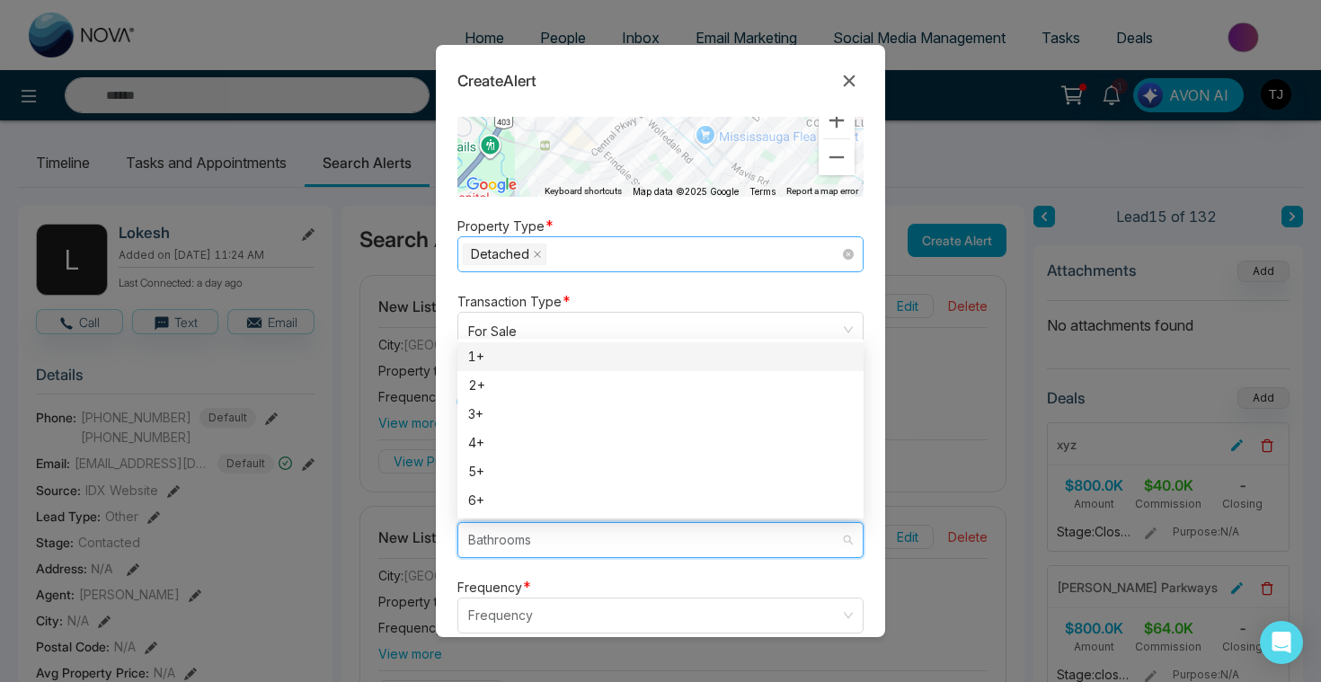
click at [528, 357] on div "1+" at bounding box center [660, 357] width 384 height 20
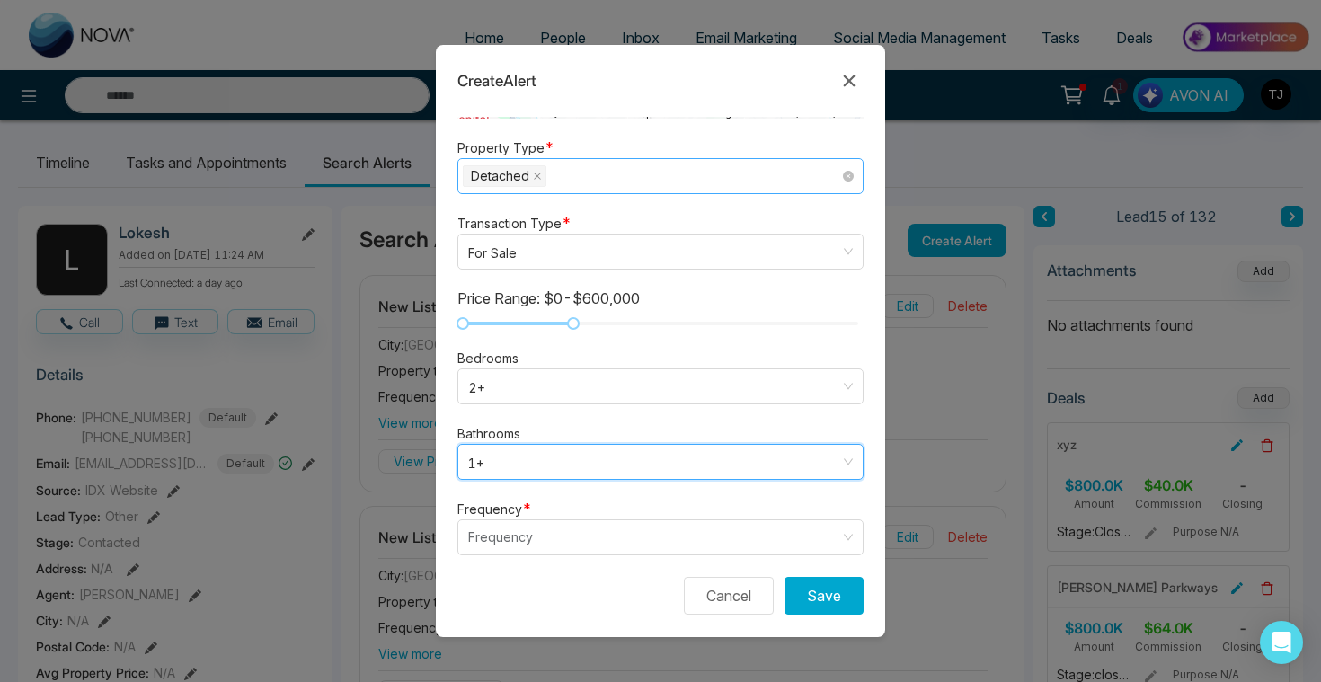
scroll to position [526, 0]
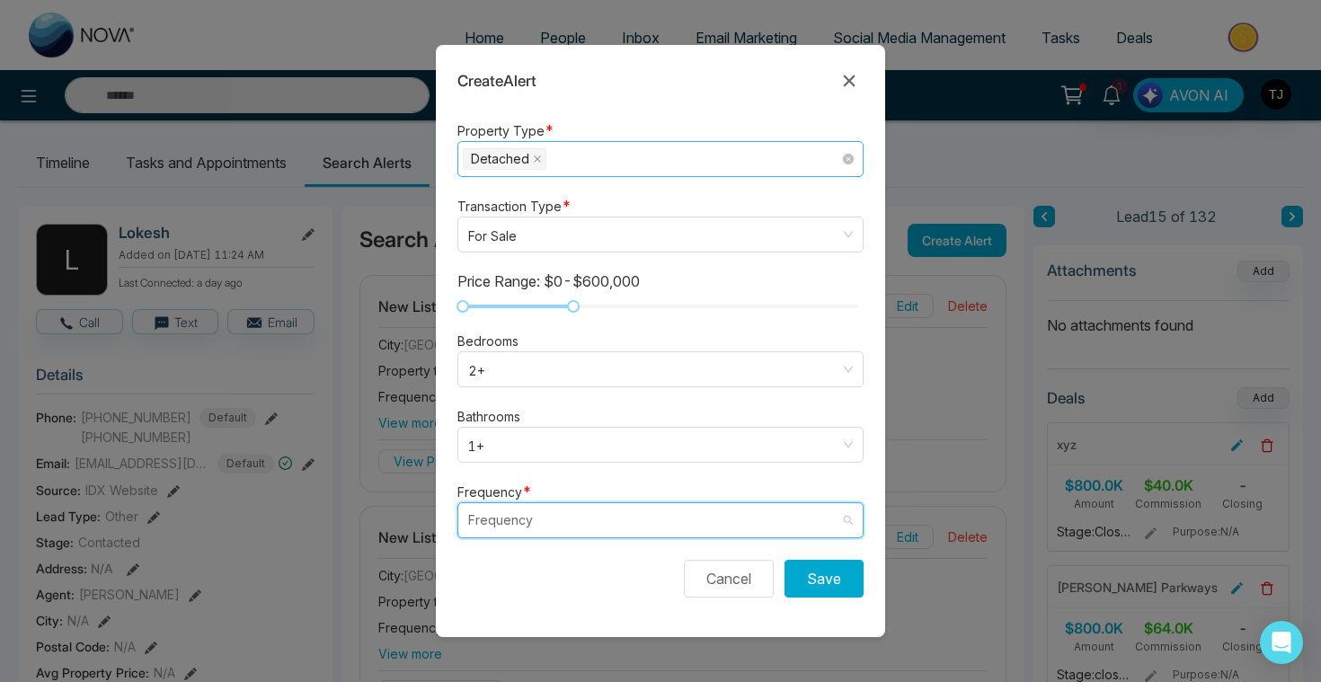
click at [533, 522] on input "search" at bounding box center [654, 520] width 372 height 34
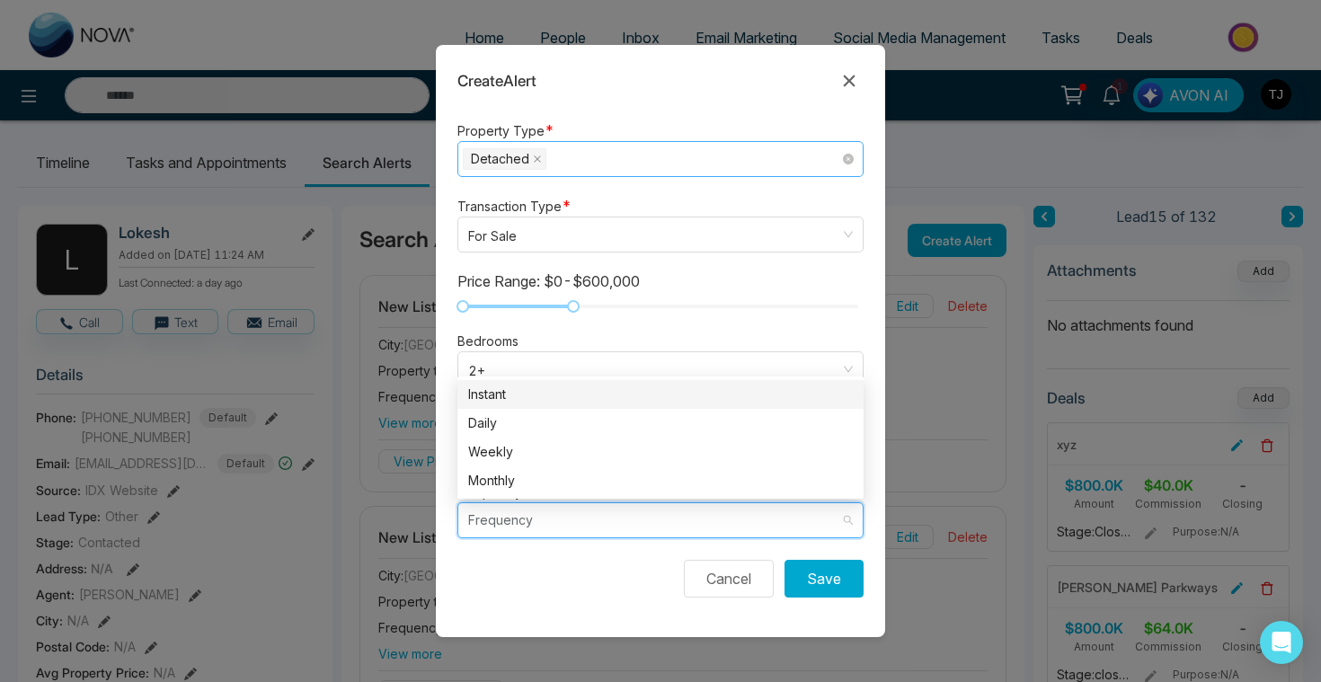
click at [530, 393] on div "Instant" at bounding box center [660, 394] width 384 height 20
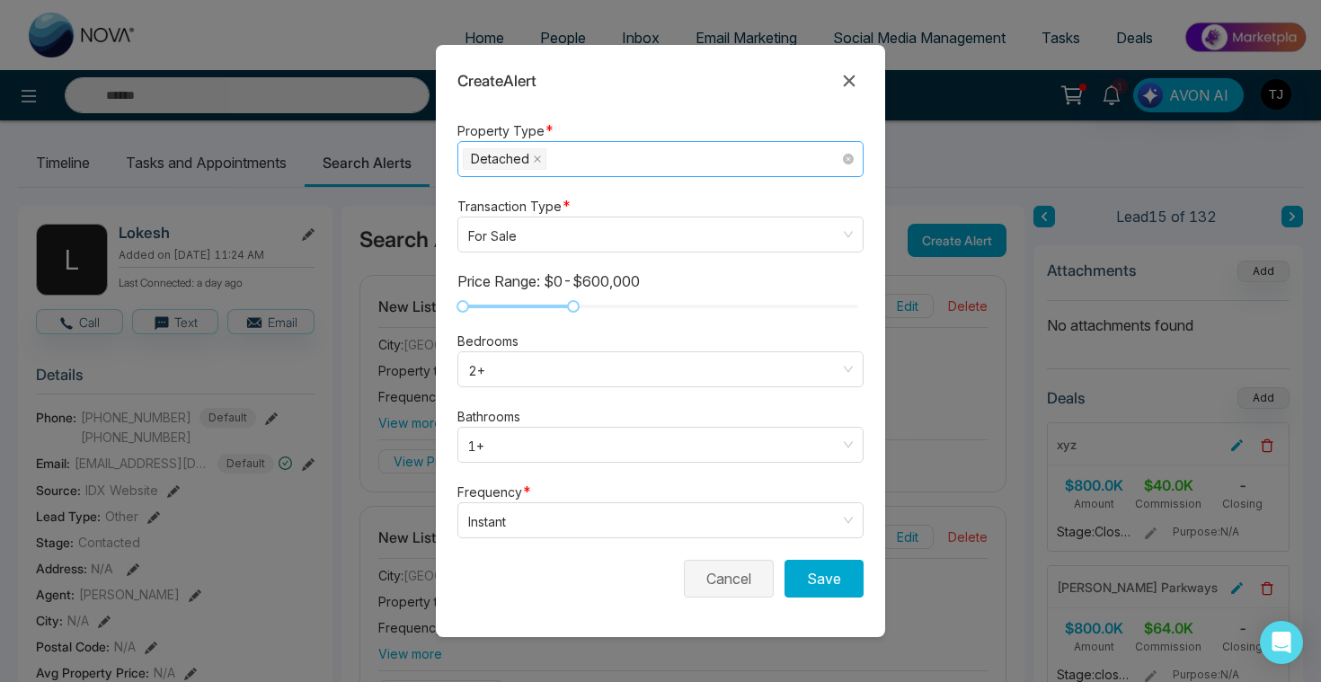
click at [728, 572] on button "Cancel" at bounding box center [729, 579] width 90 height 38
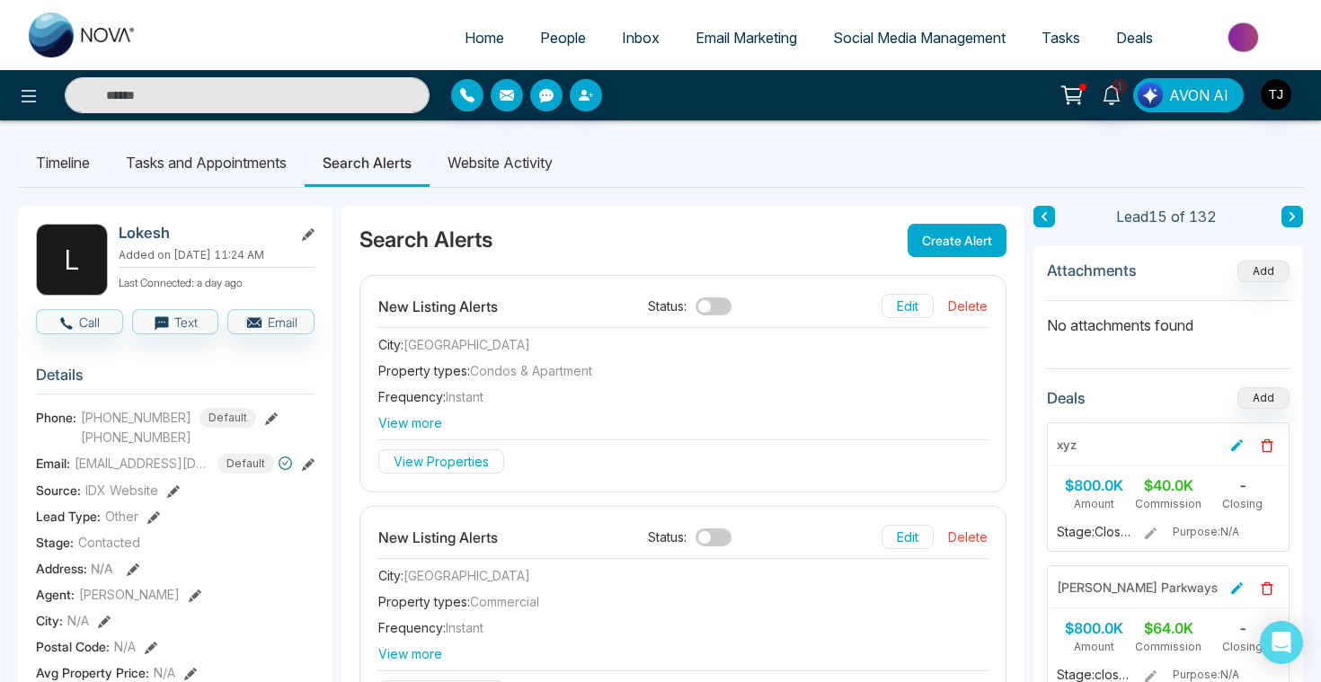
click at [1217, 102] on span "AVON AI" at bounding box center [1198, 95] width 59 height 22
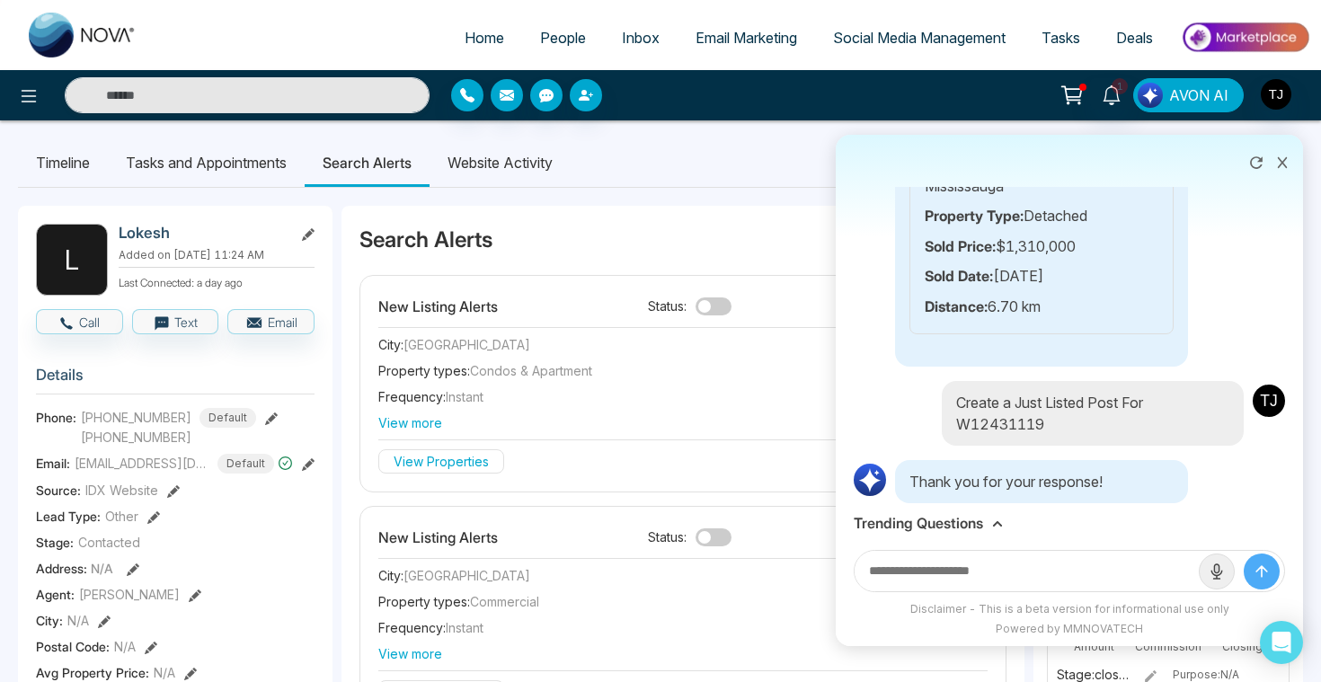
scroll to position [12920, 0]
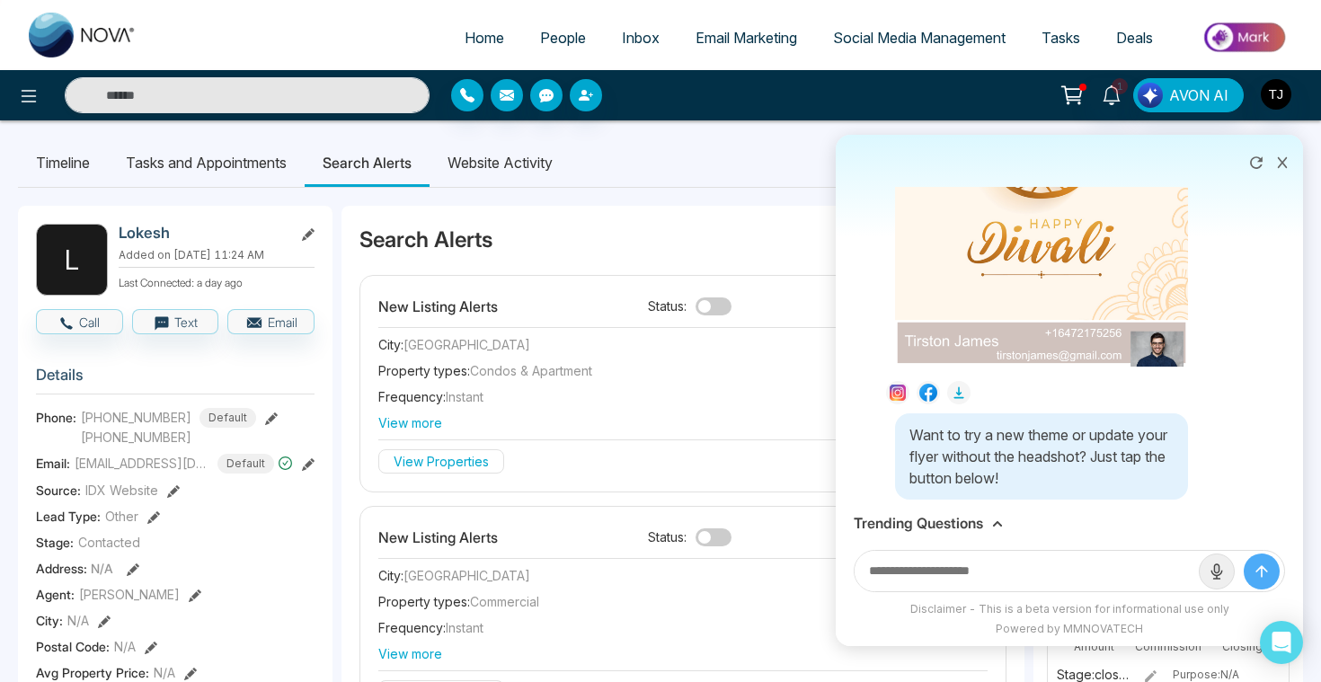
click at [960, 525] on h3 "Trending Questions" at bounding box center [917, 523] width 129 height 17
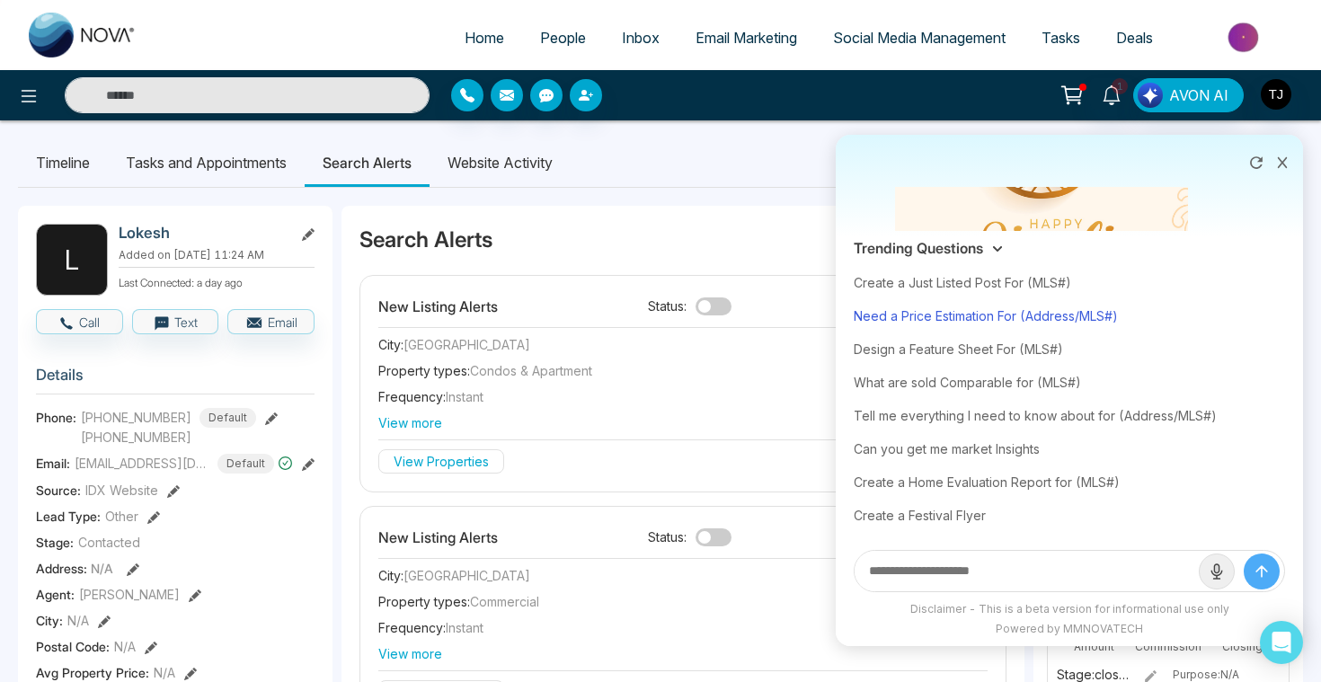
click at [992, 314] on div "Need a Price Estimation For (Address/MLS#)" at bounding box center [1068, 315] width 431 height 33
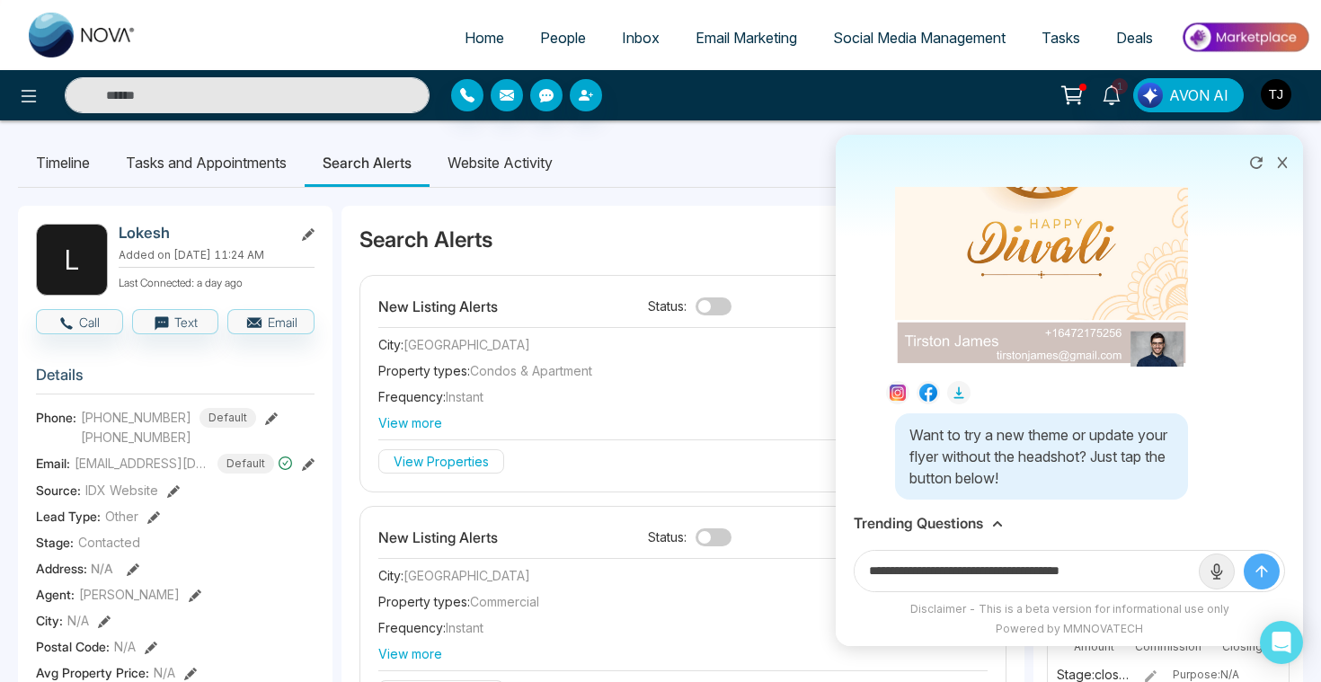
drag, startPoint x: 1037, startPoint y: 574, endPoint x: 1184, endPoint y: 573, distance: 147.3
click at [1183, 573] on input "**********" at bounding box center [1026, 571] width 344 height 40
paste input "**********"
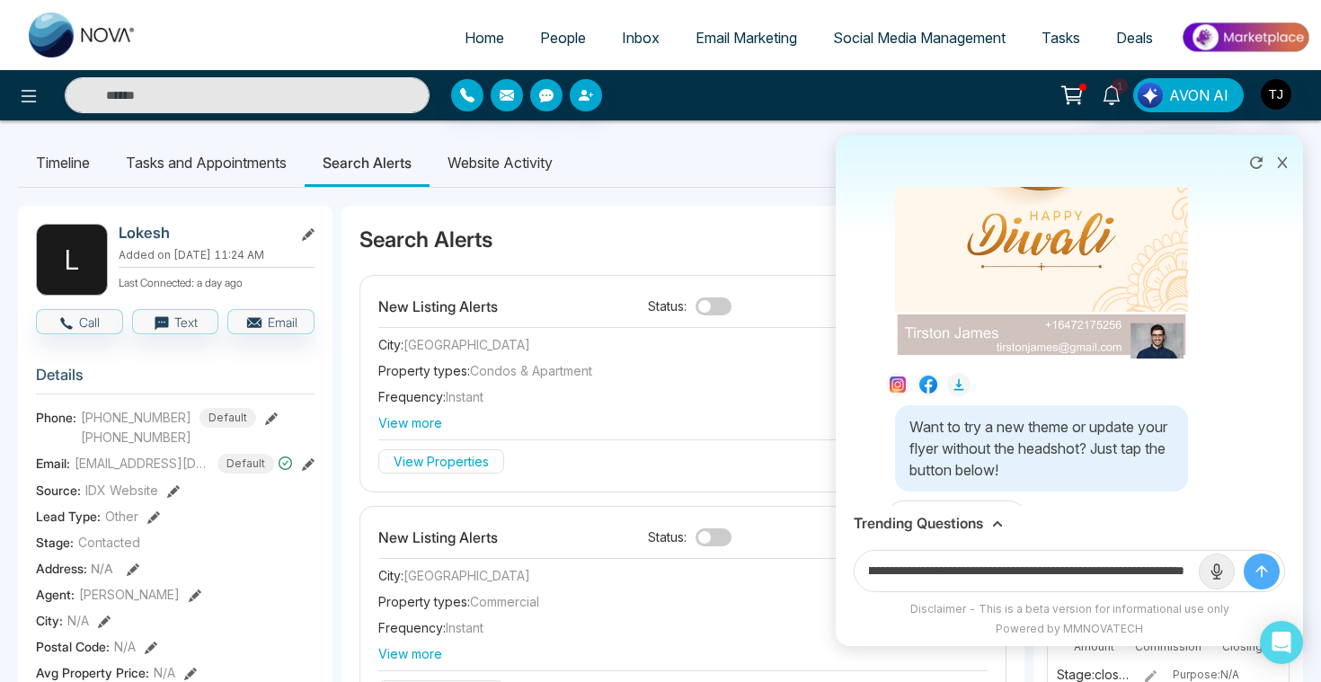
click at [933, 572] on input "**********" at bounding box center [1026, 571] width 344 height 40
type input "**********"
click at [1243, 553] on button "submit" at bounding box center [1261, 571] width 36 height 36
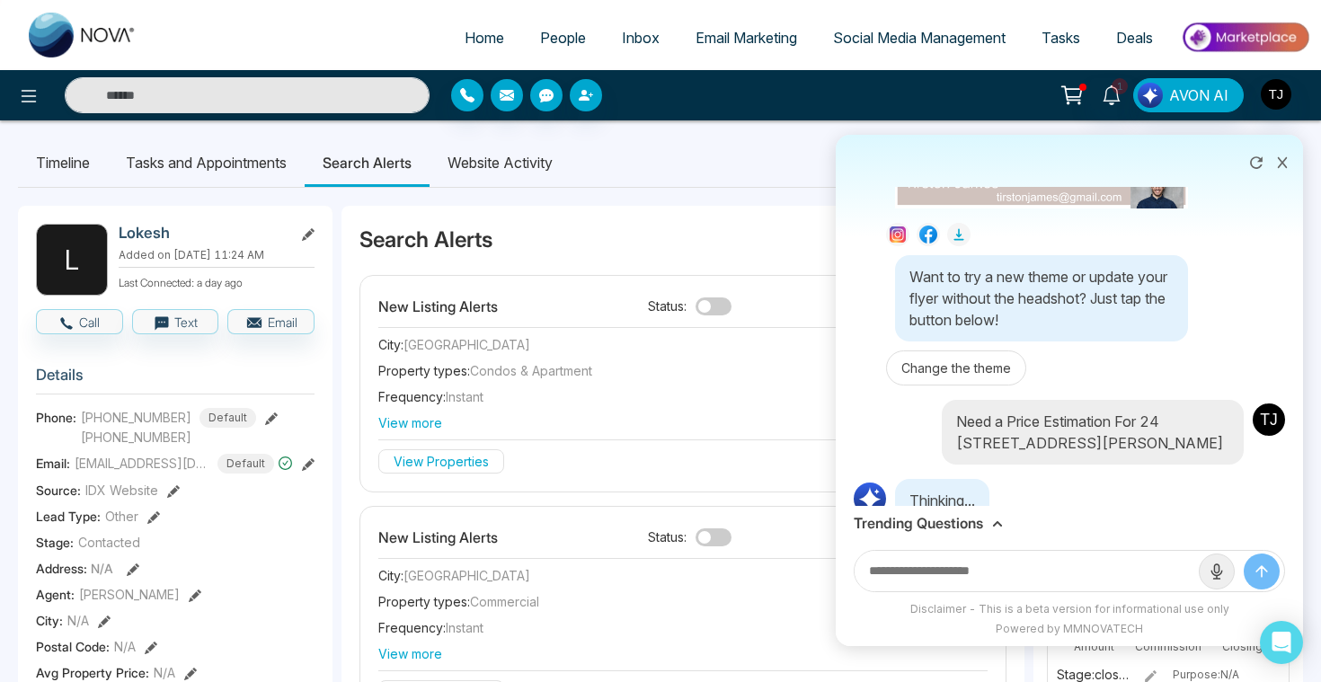
scroll to position [13100, 0]
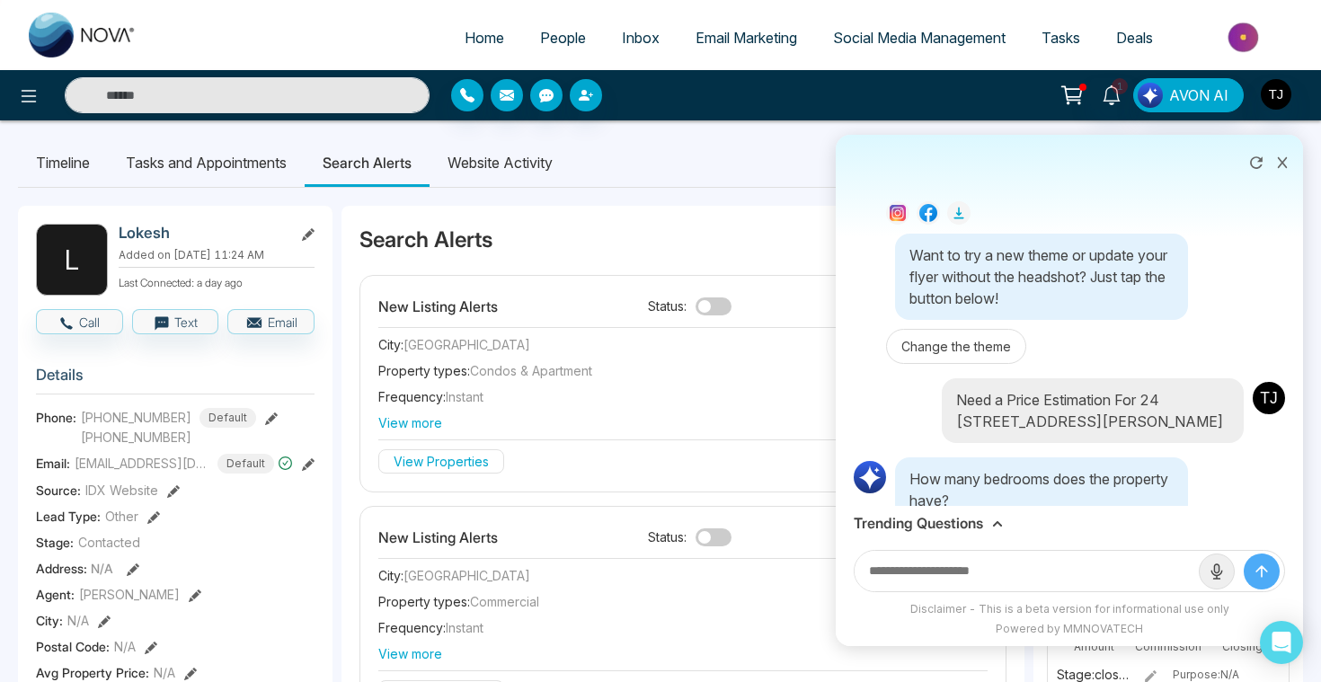
click at [994, 579] on input "text" at bounding box center [1026, 571] width 344 height 40
type input "*"
click at [1243, 553] on button "submit" at bounding box center [1261, 571] width 36 height 36
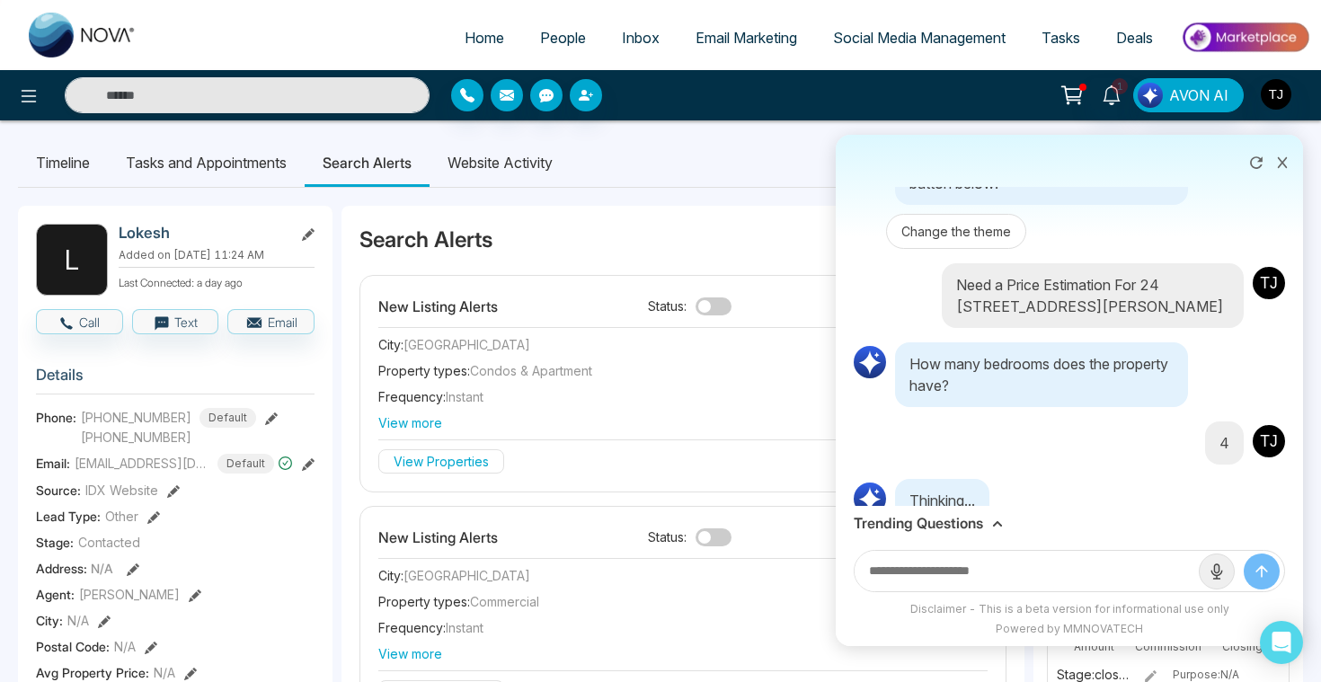
scroll to position [13236, 0]
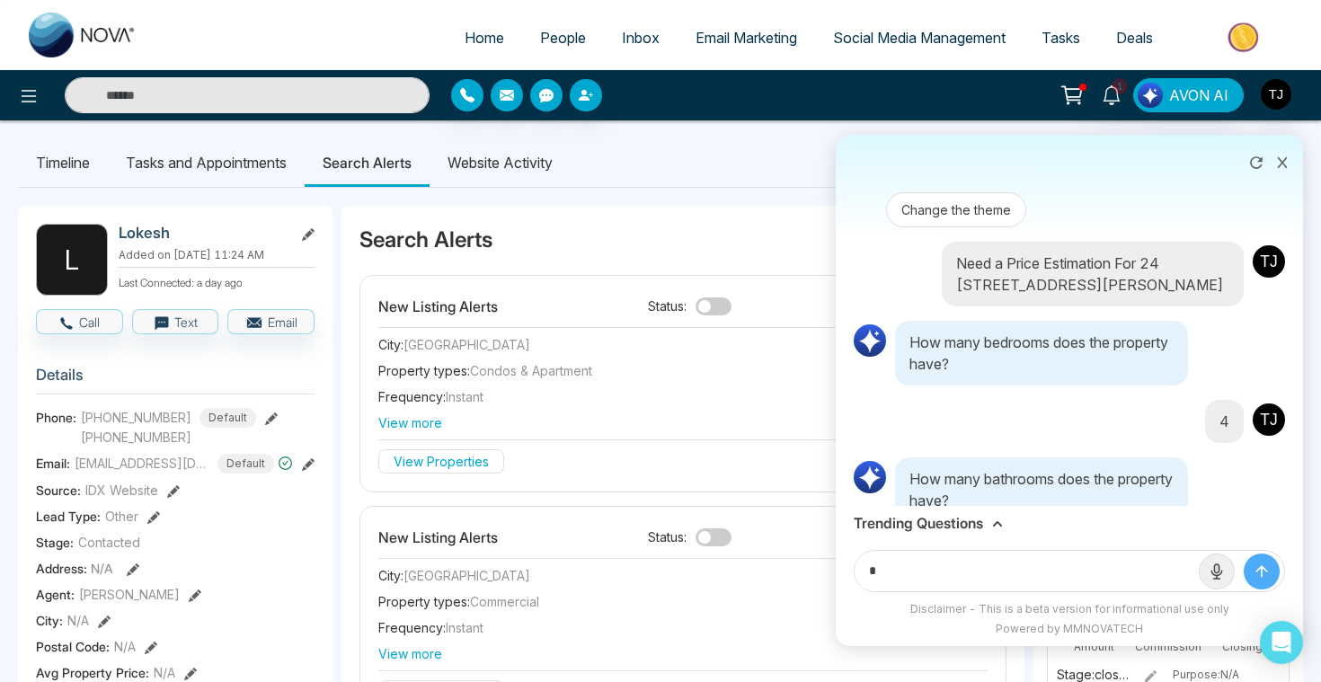
type input "*"
click at [1243, 553] on button "submit" at bounding box center [1261, 571] width 36 height 36
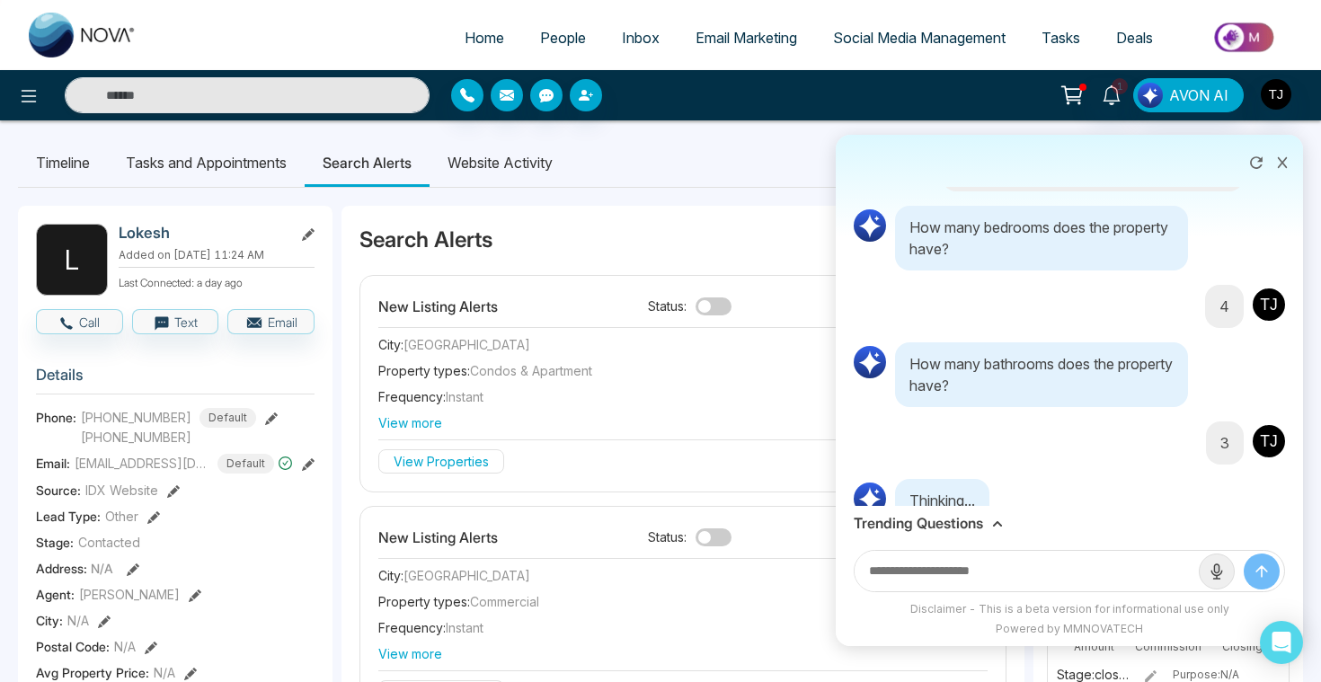
scroll to position [13373, 0]
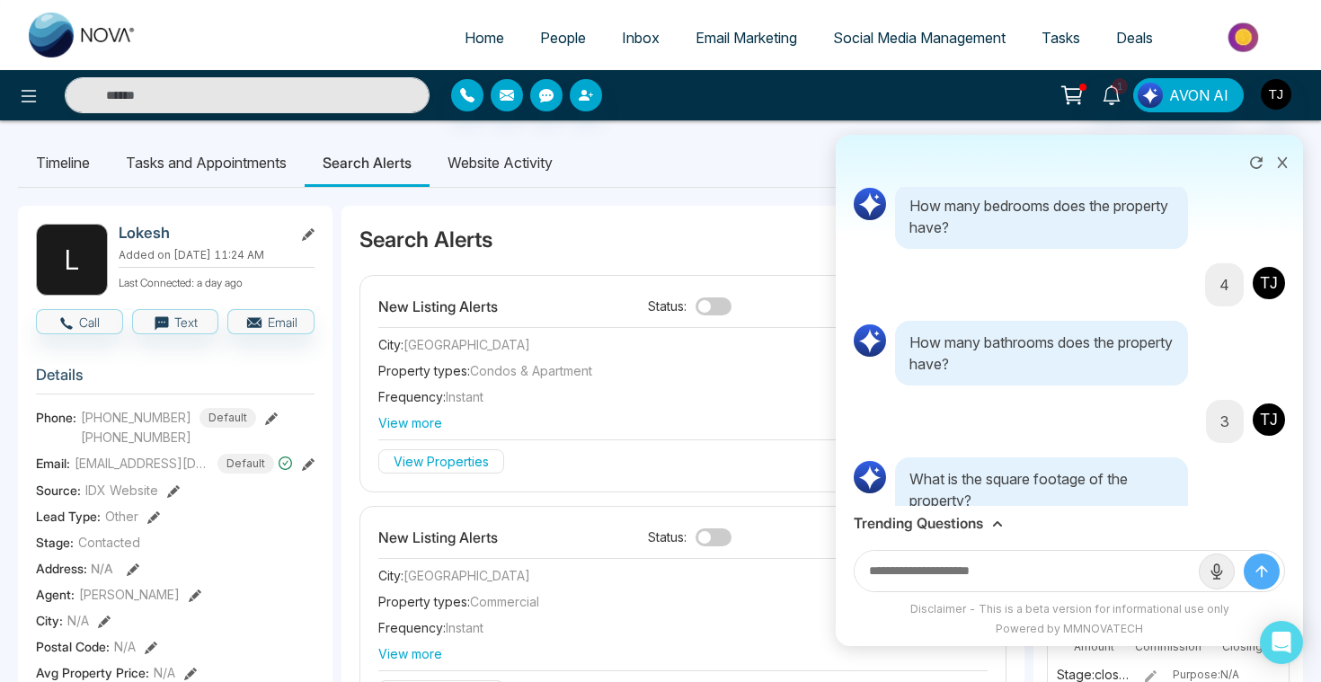
type input "*"
type input "****"
click at [1243, 553] on button "submit" at bounding box center [1261, 571] width 36 height 36
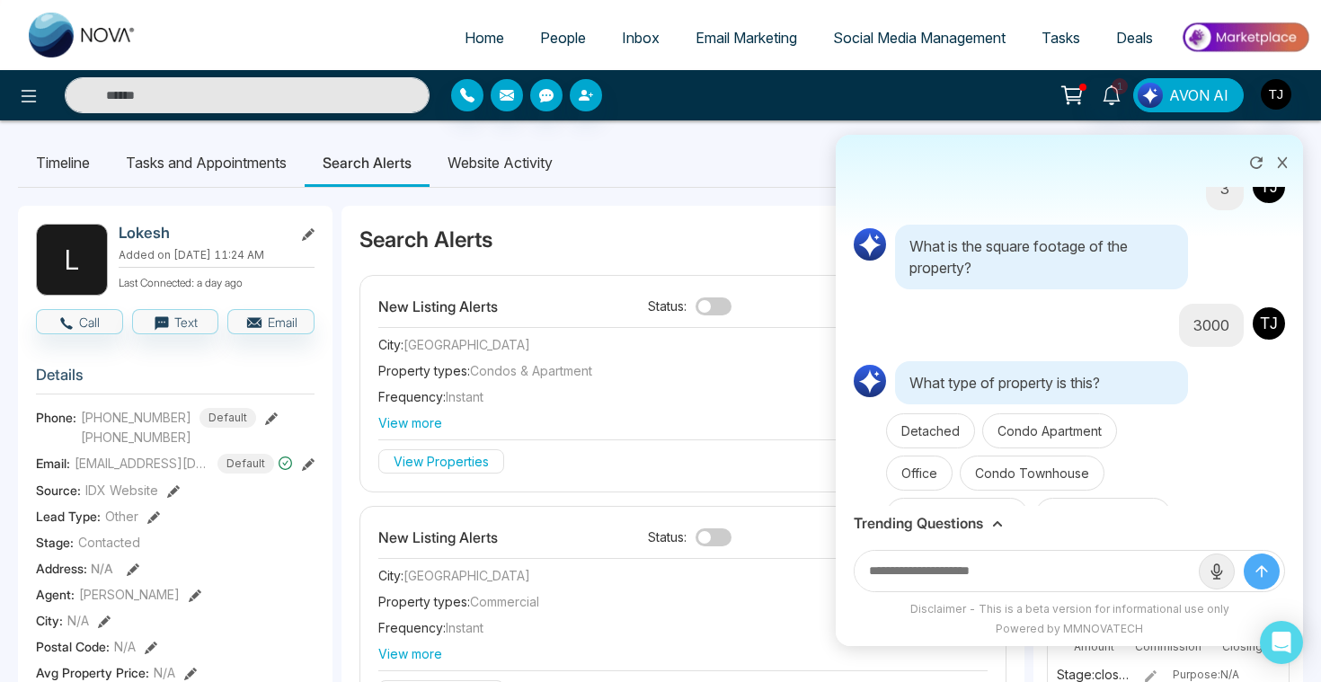
scroll to position [13658, 0]
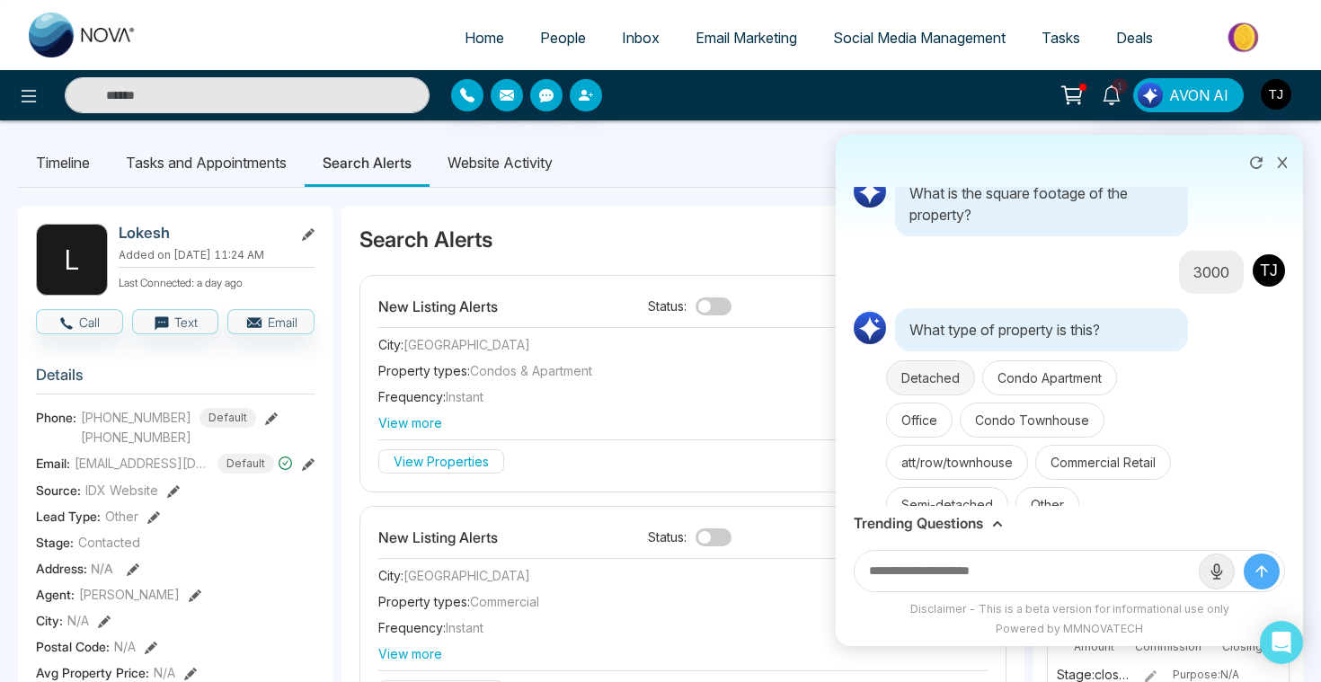
click at [955, 360] on button "Detached" at bounding box center [930, 377] width 89 height 35
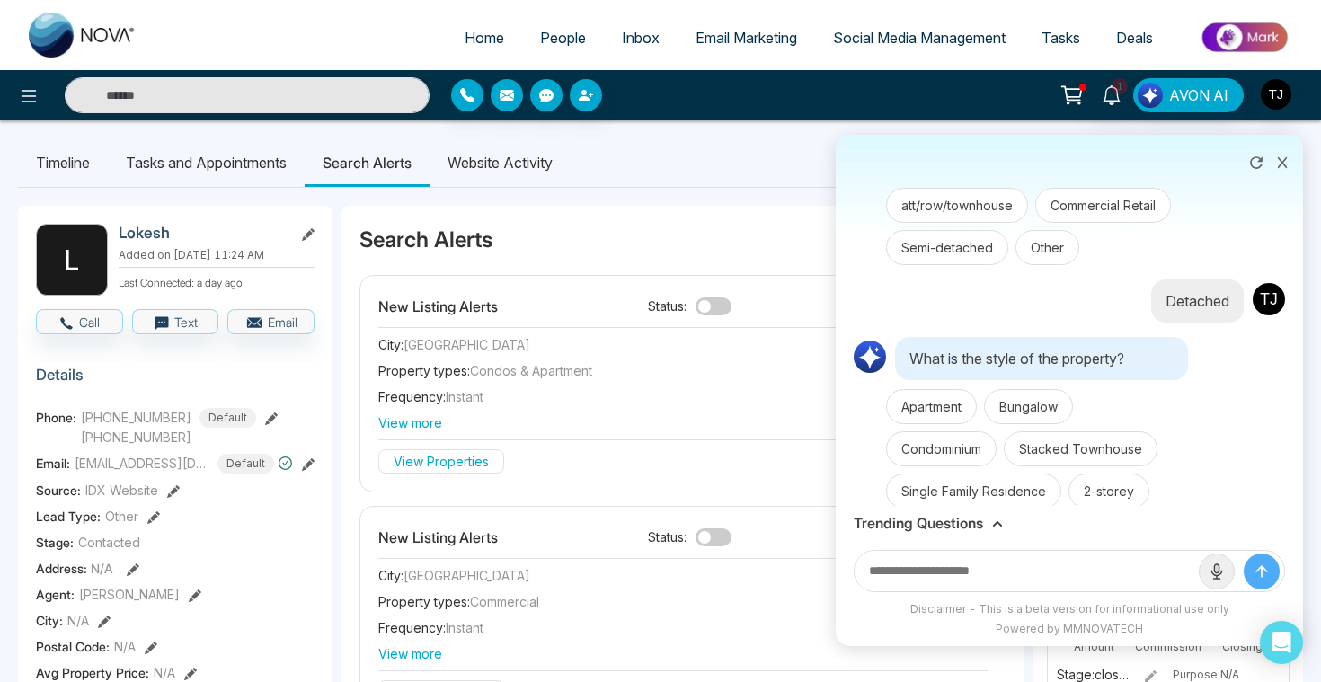
scroll to position [13944, 0]
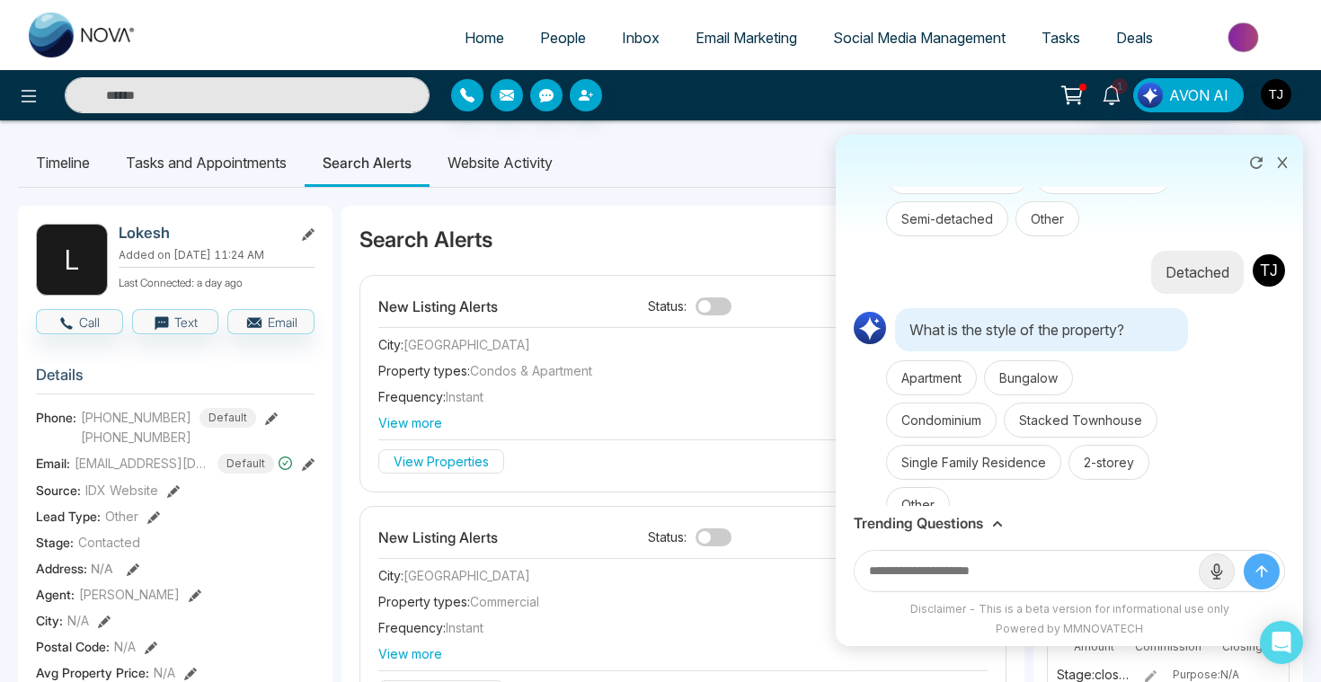
click at [1255, 155] on icon at bounding box center [1256, 163] width 18 height 18
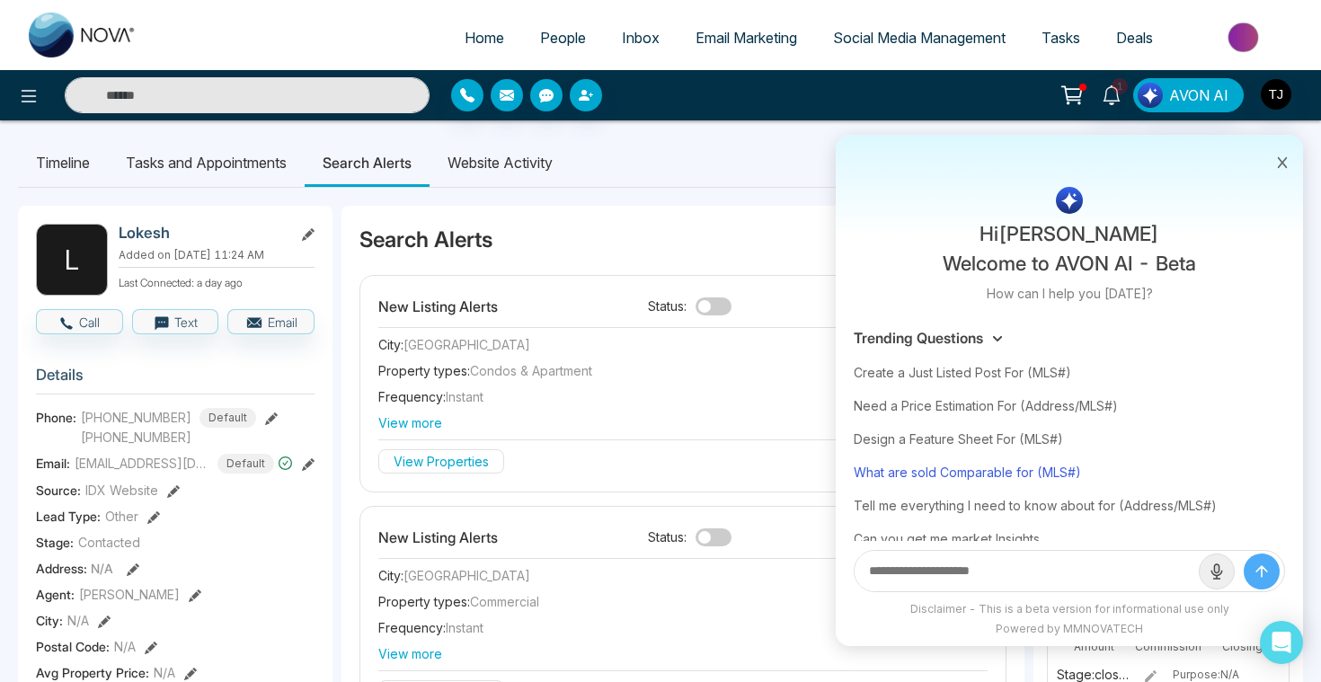
scroll to position [61, 0]
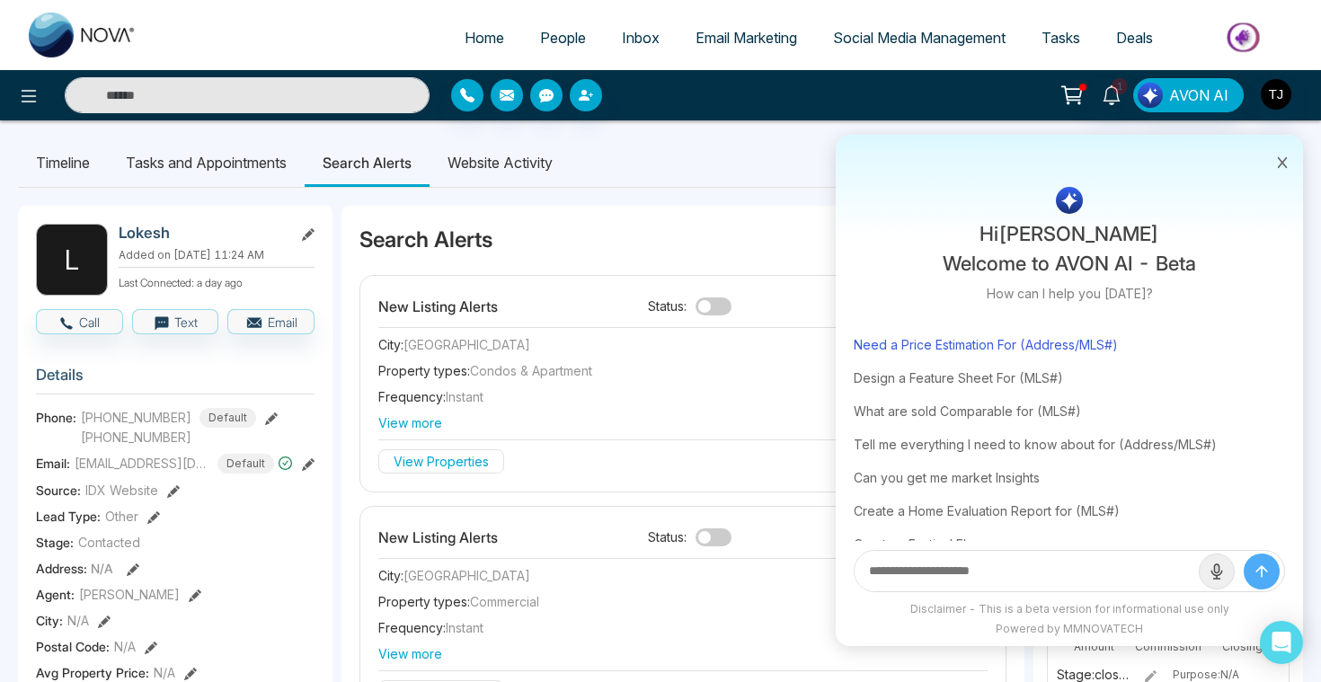
click at [1003, 346] on div "Need a Price Estimation For (Address/MLS#)" at bounding box center [1068, 344] width 431 height 33
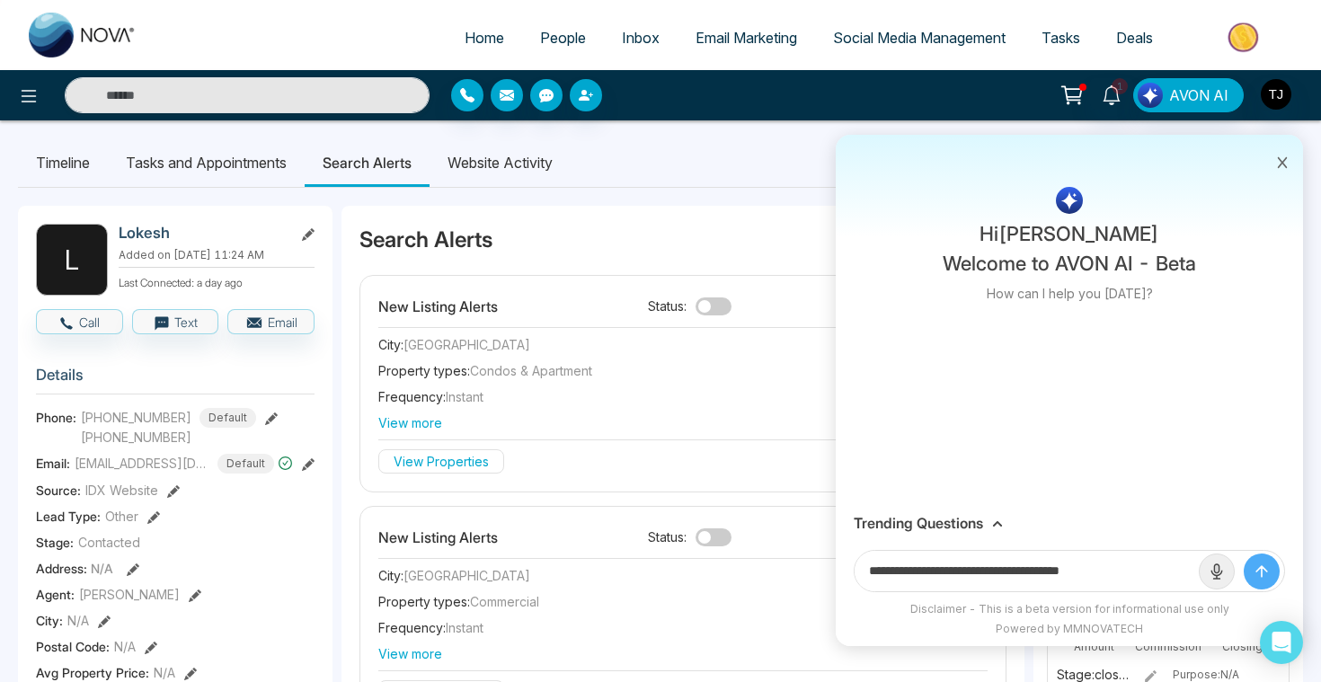
drag, startPoint x: 1042, startPoint y: 572, endPoint x: 1192, endPoint y: 571, distance: 150.0
click at [1192, 571] on input "**********" at bounding box center [1026, 571] width 344 height 40
type input "**********"
click at [1243, 553] on button "submit" at bounding box center [1261, 571] width 36 height 36
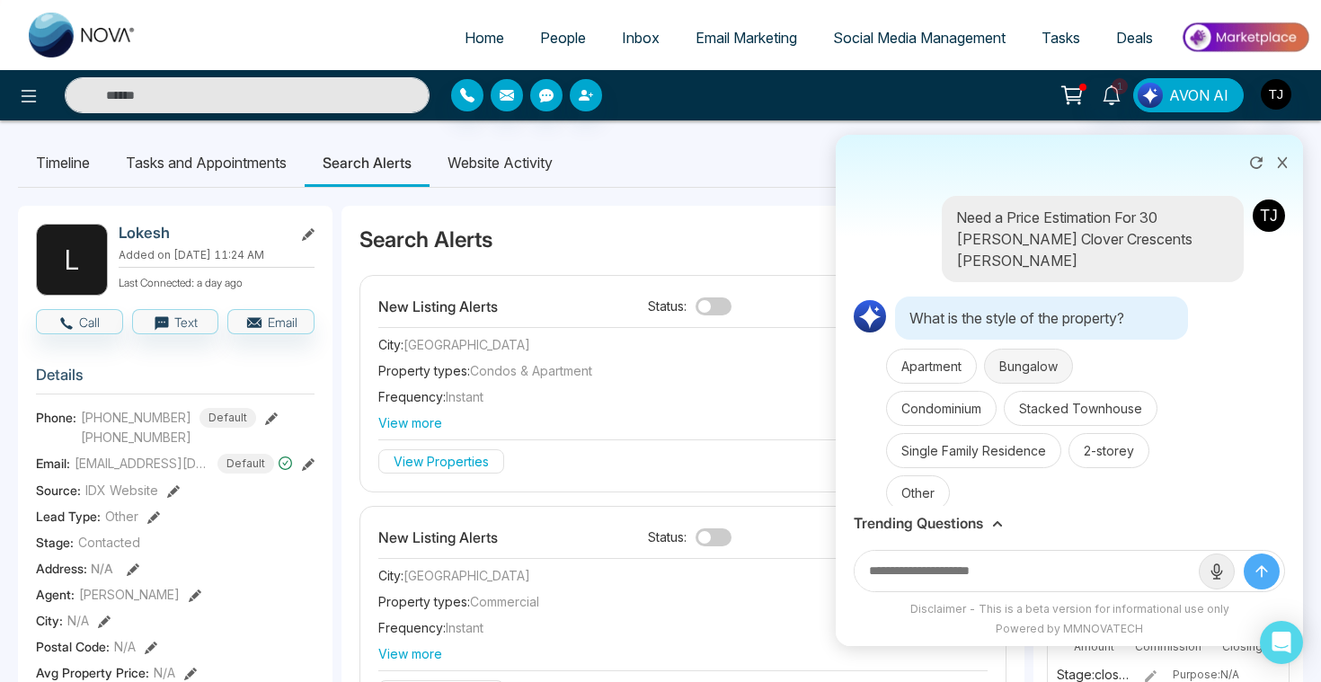
scroll to position [6, 0]
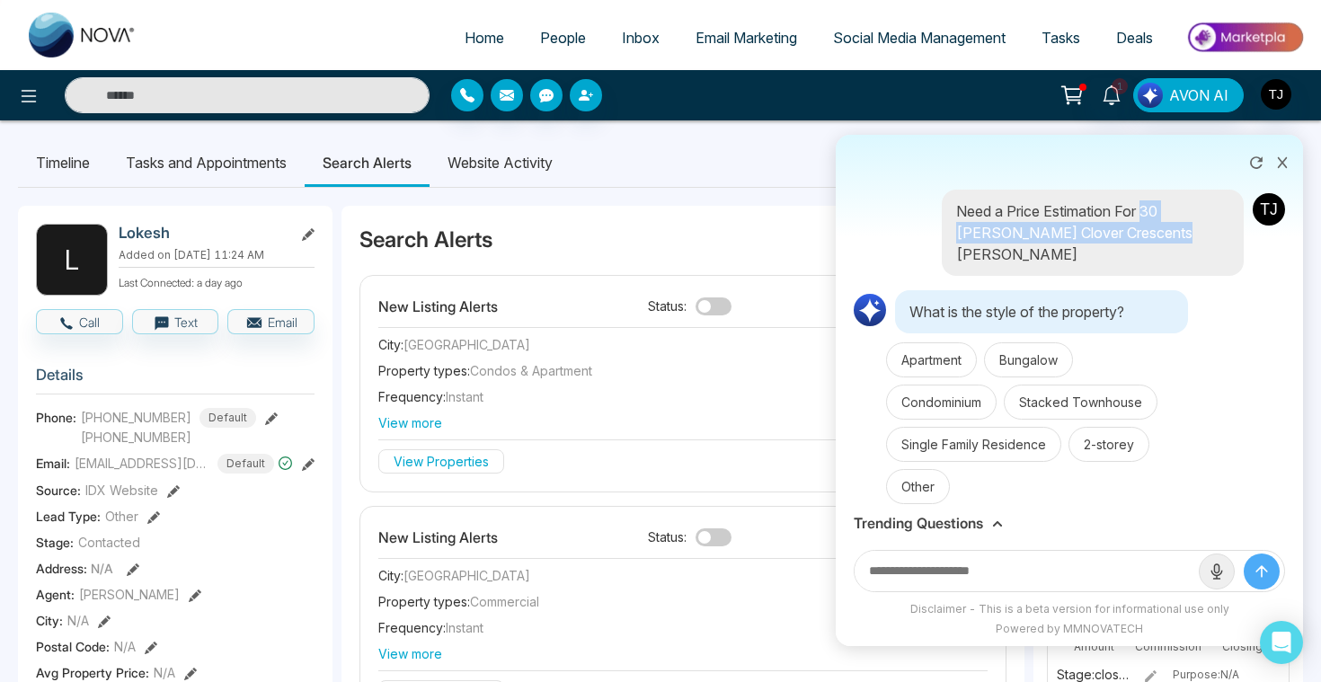
drag, startPoint x: 1145, startPoint y: 212, endPoint x: 1153, endPoint y: 229, distance: 18.9
click at [1153, 229] on p "Need a Price Estimation For 30 Bush Clover Crescents Kitchner" at bounding box center [1092, 232] width 273 height 65
copy p "30 Bush Clover Crescents Kitchner"
click at [1288, 166] on button at bounding box center [1281, 161] width 23 height 34
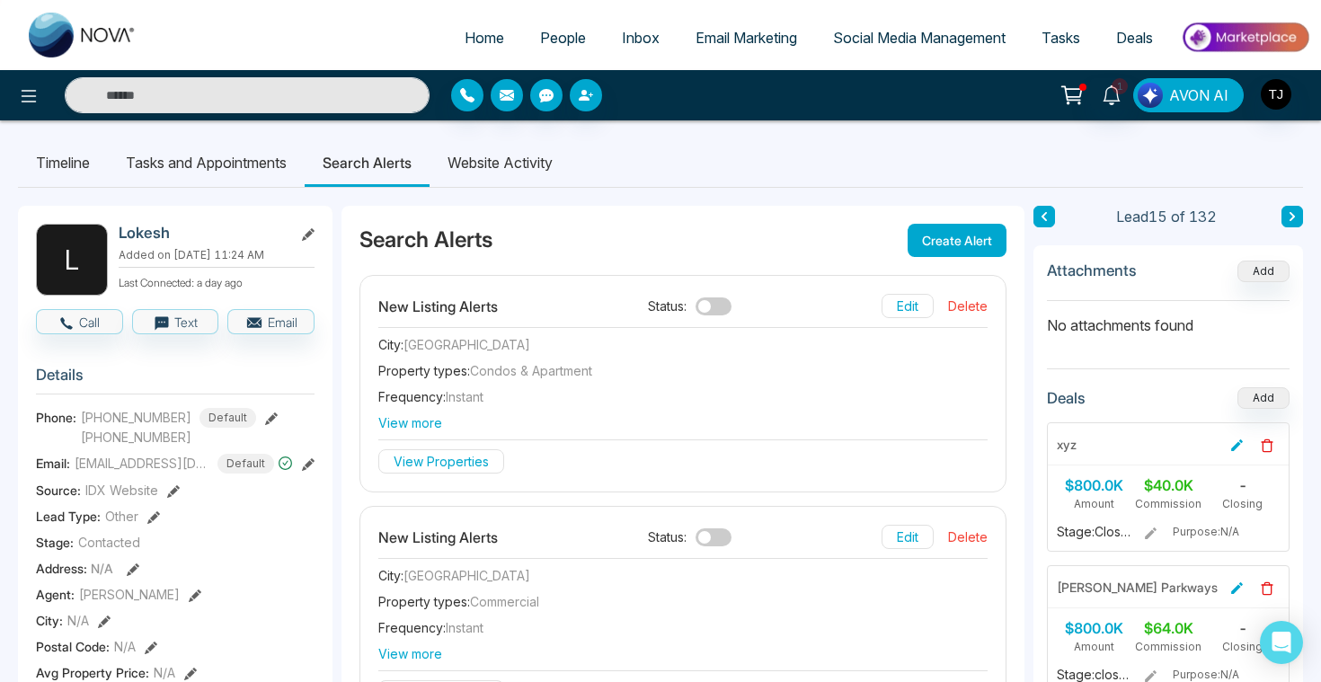
click at [1230, 89] on button "AVON AI" at bounding box center [1188, 95] width 110 height 34
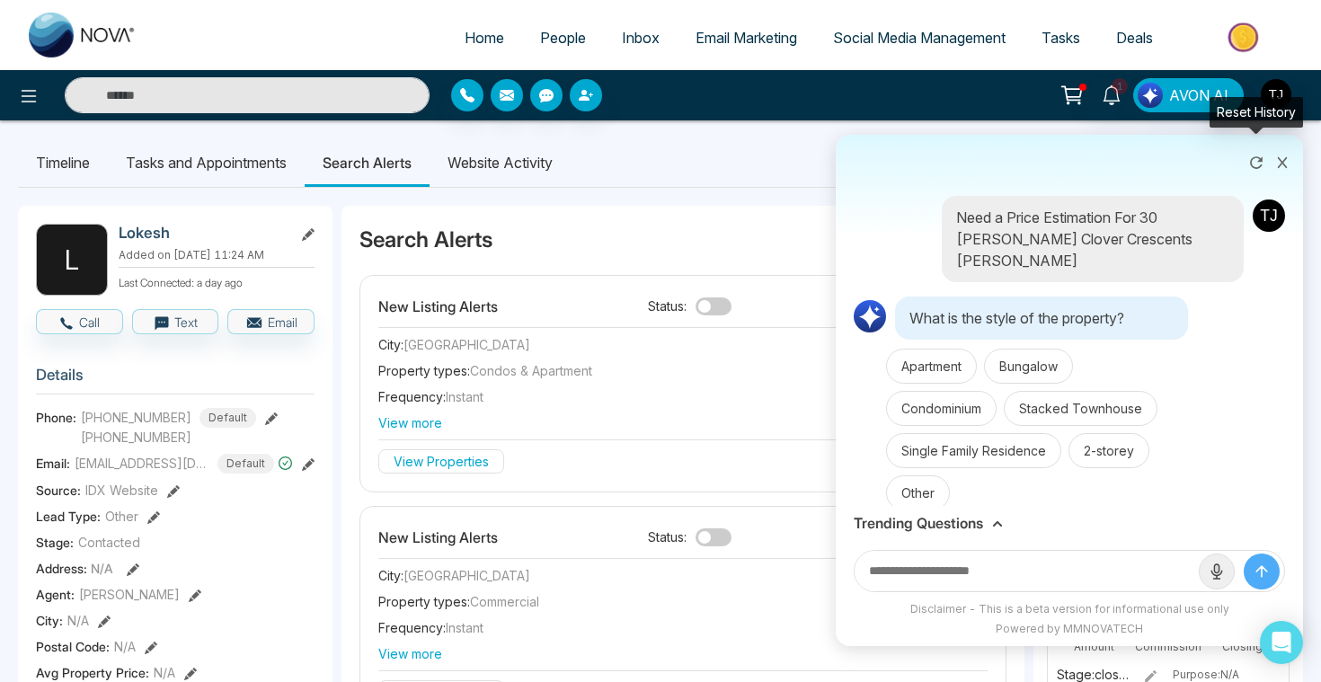
click at [1257, 155] on icon at bounding box center [1256, 163] width 18 height 18
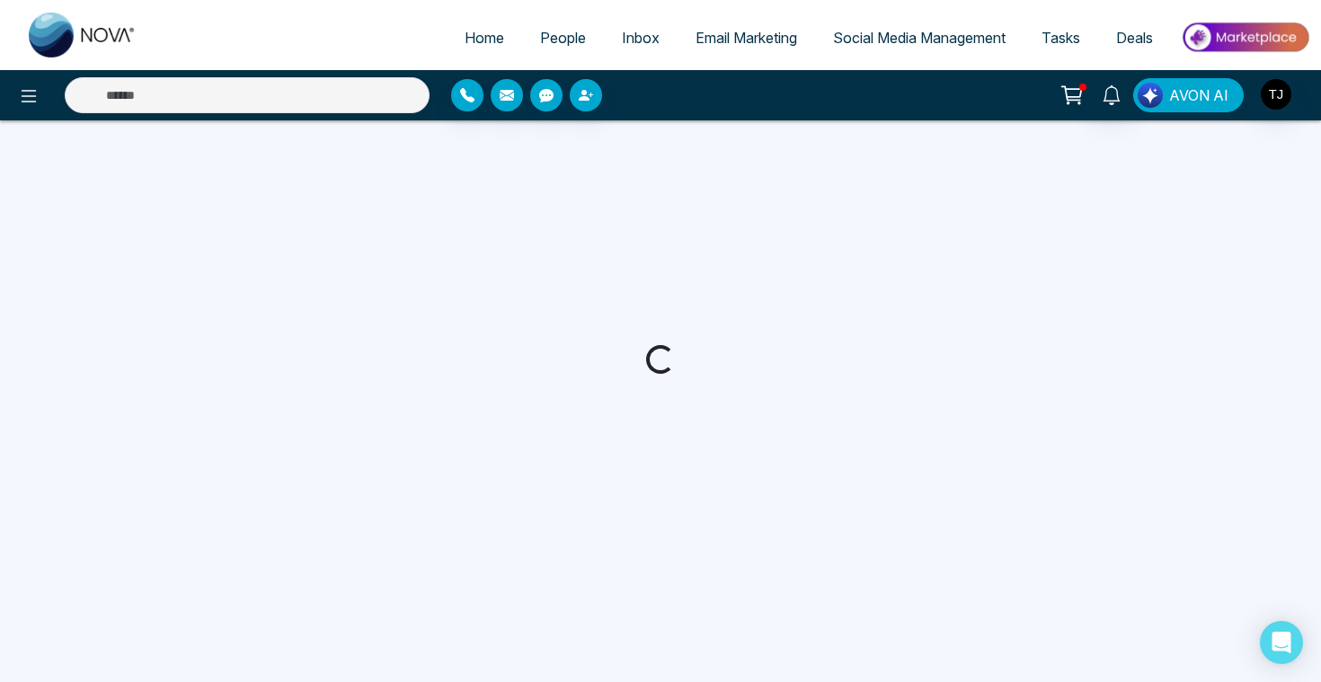
click at [1192, 102] on span "AVON AI" at bounding box center [1198, 95] width 59 height 22
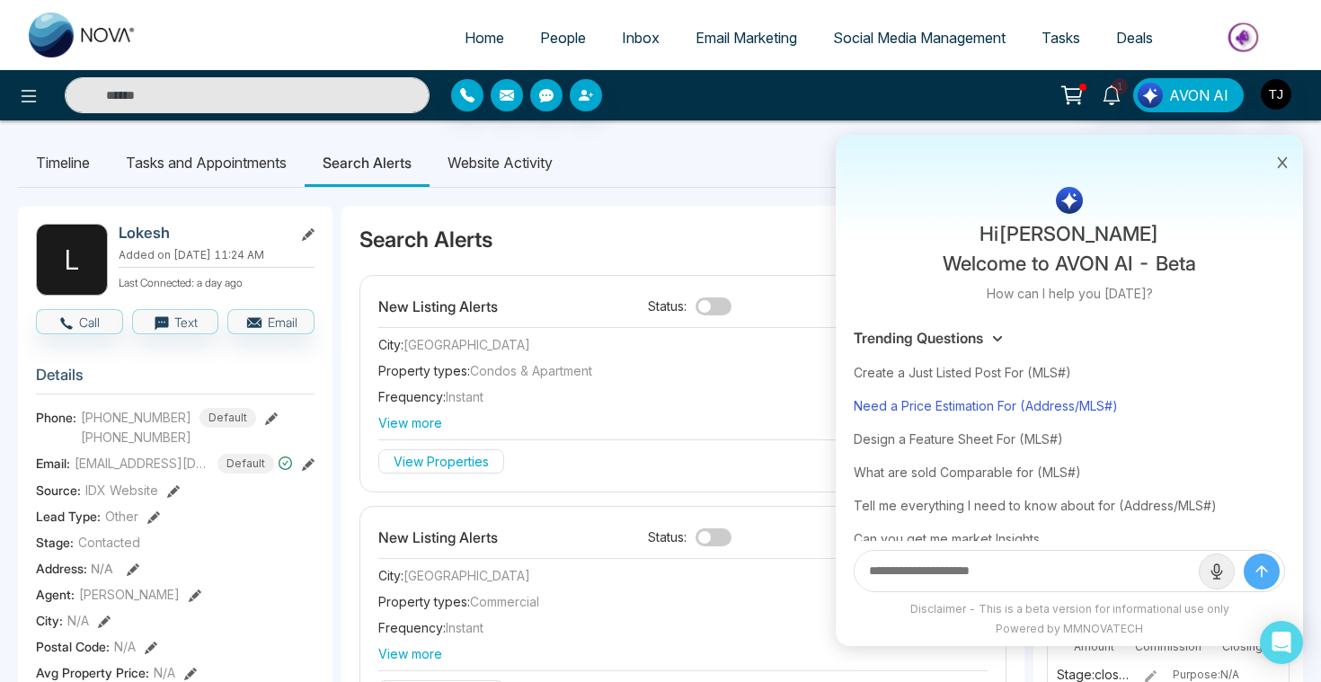
click at [1041, 402] on div "Need a Price Estimation For (Address/MLS#)" at bounding box center [1068, 405] width 431 height 33
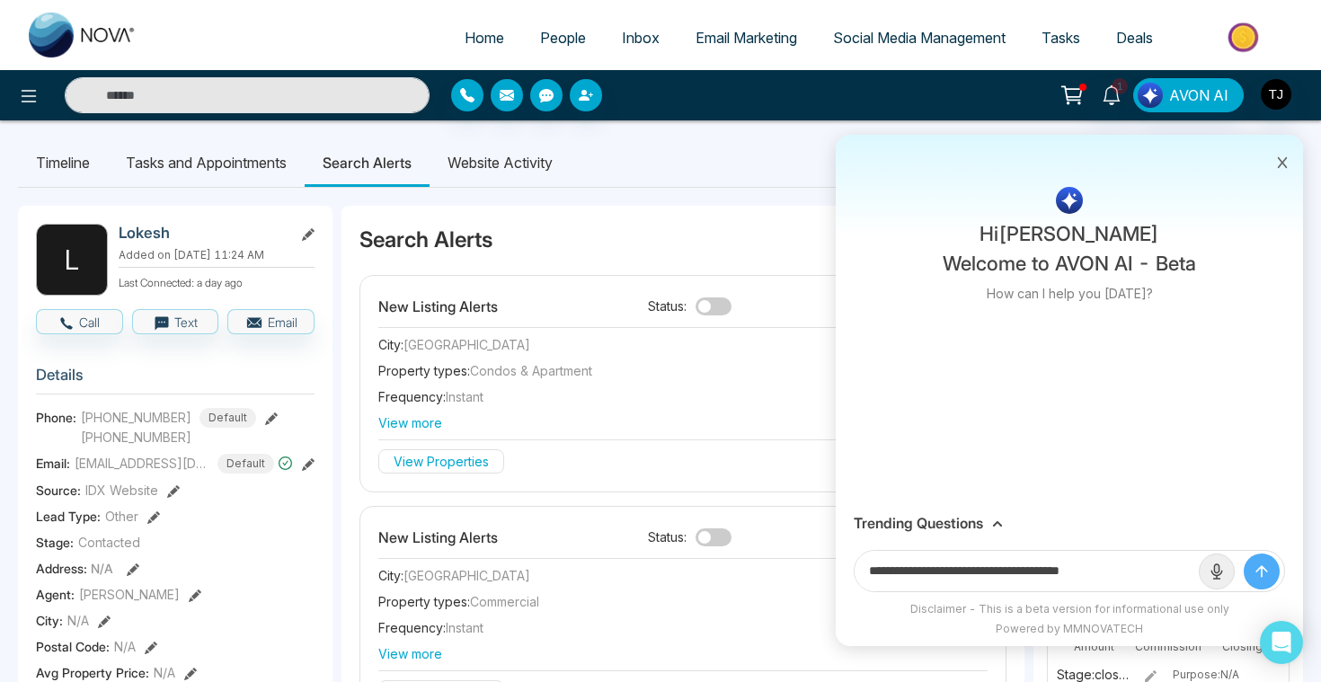
drag, startPoint x: 1035, startPoint y: 569, endPoint x: 1174, endPoint y: 569, distance: 139.2
click at [1173, 569] on input "**********" at bounding box center [1026, 571] width 344 height 40
paste input "**********"
type input "**********"
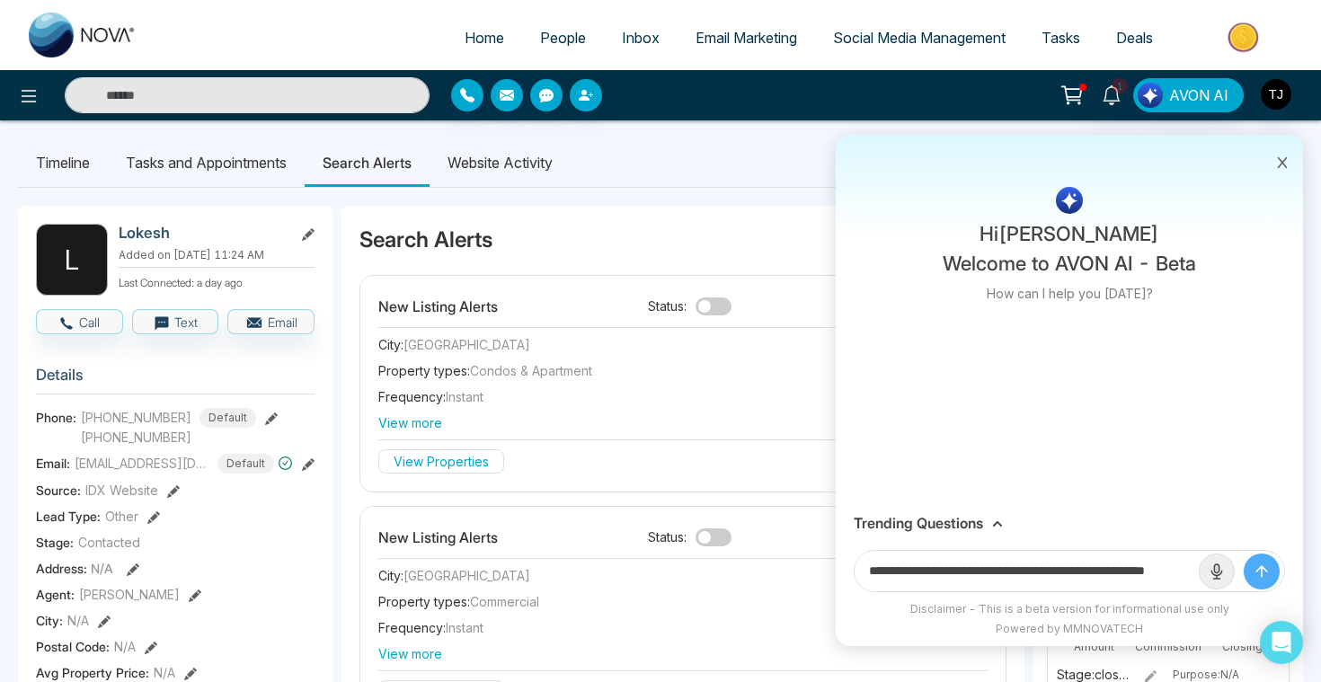
click at [1243, 553] on button "submit" at bounding box center [1261, 571] width 36 height 36
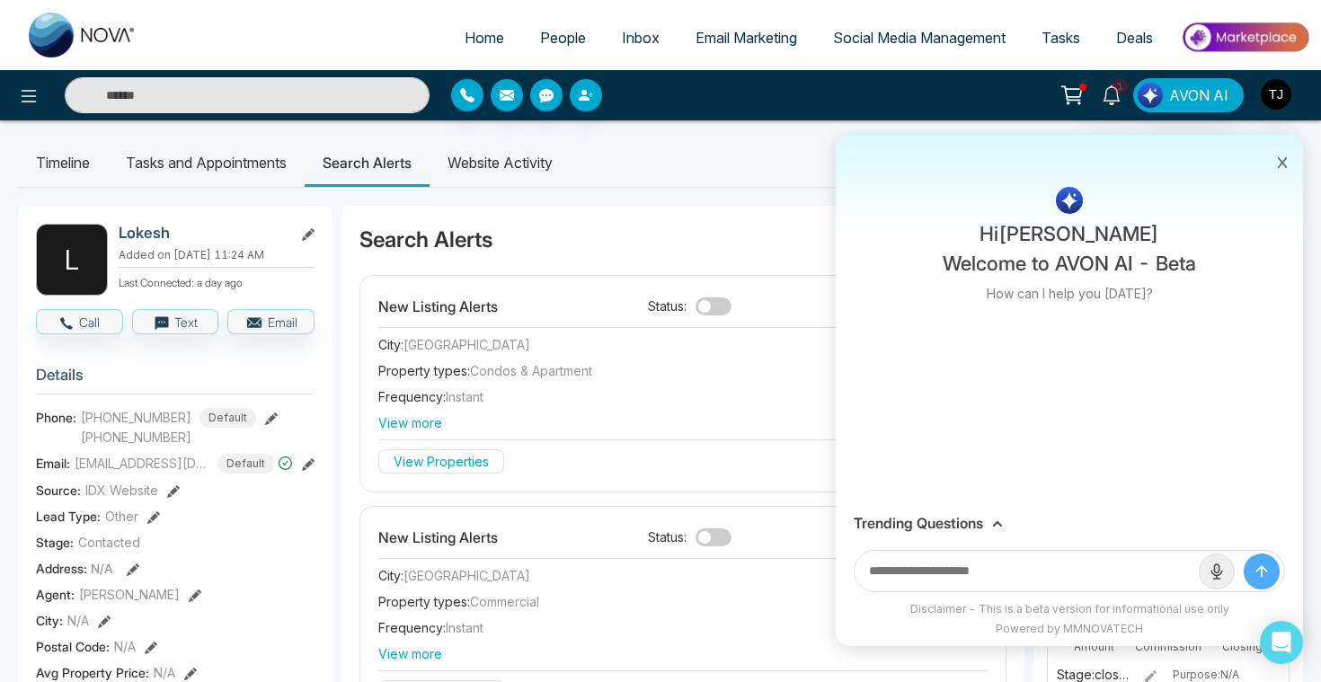
scroll to position [0, 0]
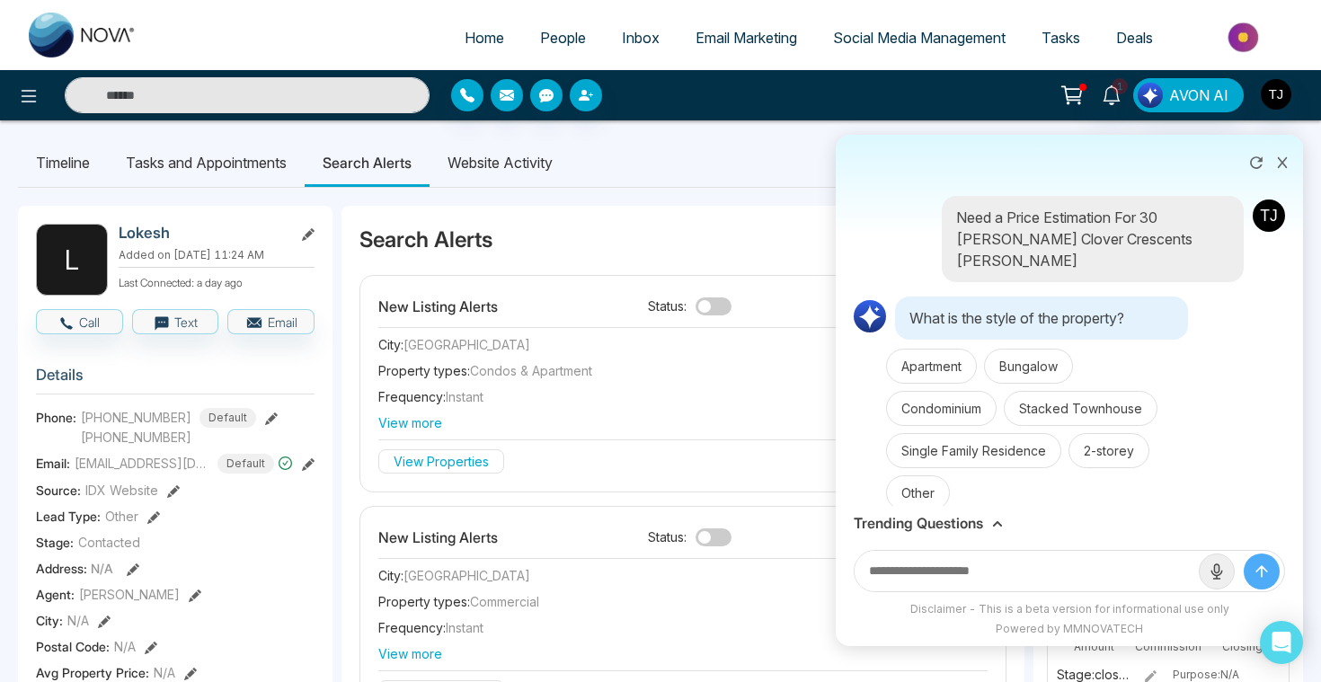
click at [1037, 578] on input "text" at bounding box center [1026, 571] width 344 height 40
click at [1003, 437] on button "Single Family Residence" at bounding box center [973, 450] width 175 height 35
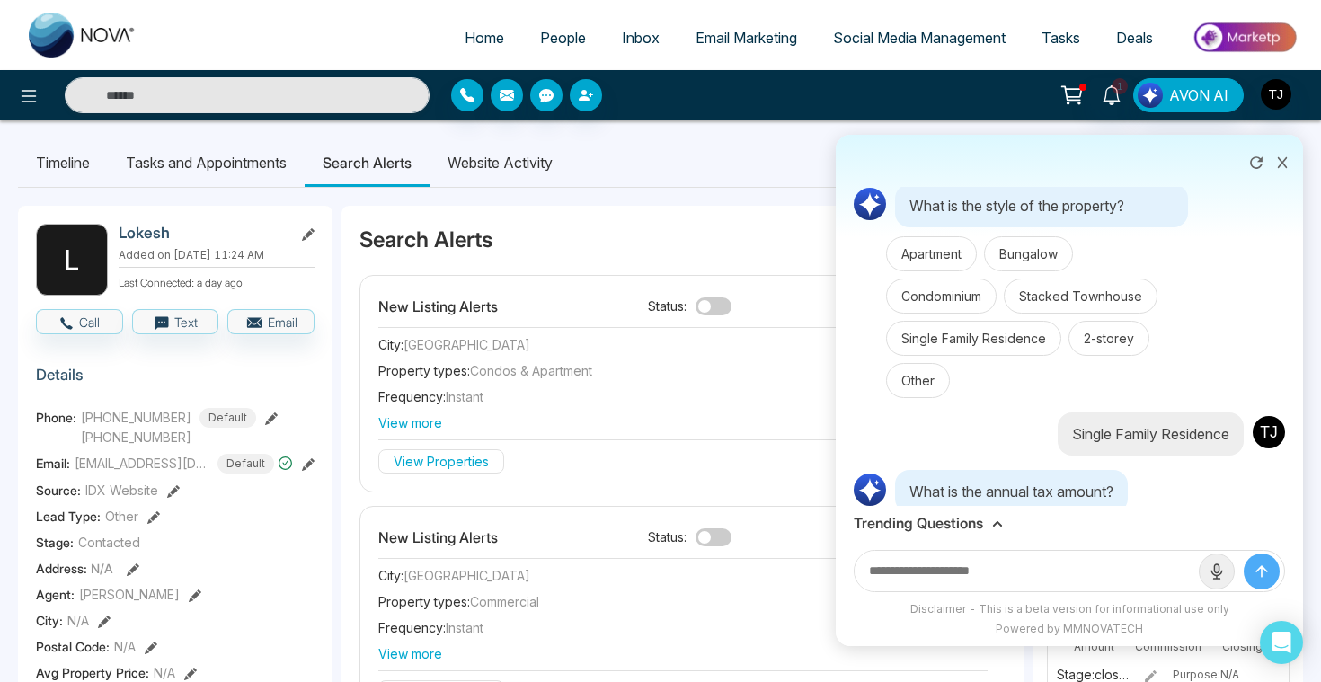
scroll to position [121, 0]
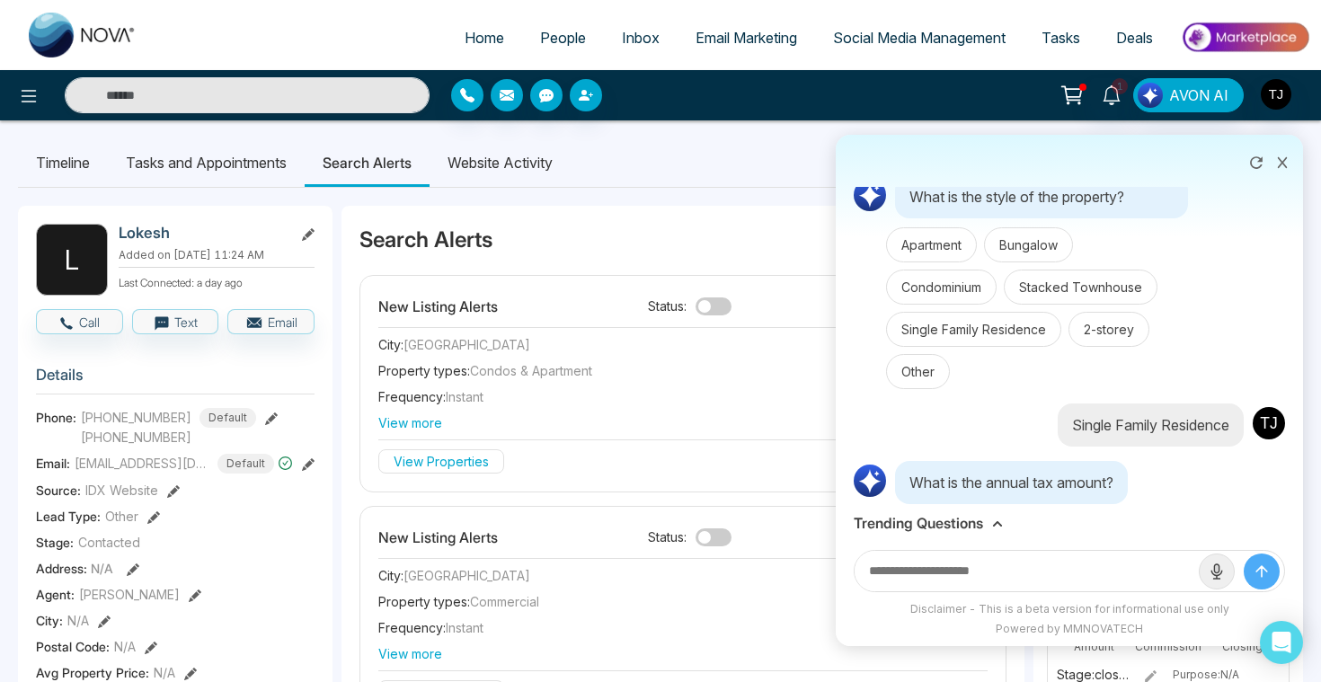
click at [974, 568] on input "text" at bounding box center [1026, 571] width 344 height 40
type input "****"
click at [1243, 553] on button "submit" at bounding box center [1261, 571] width 36 height 36
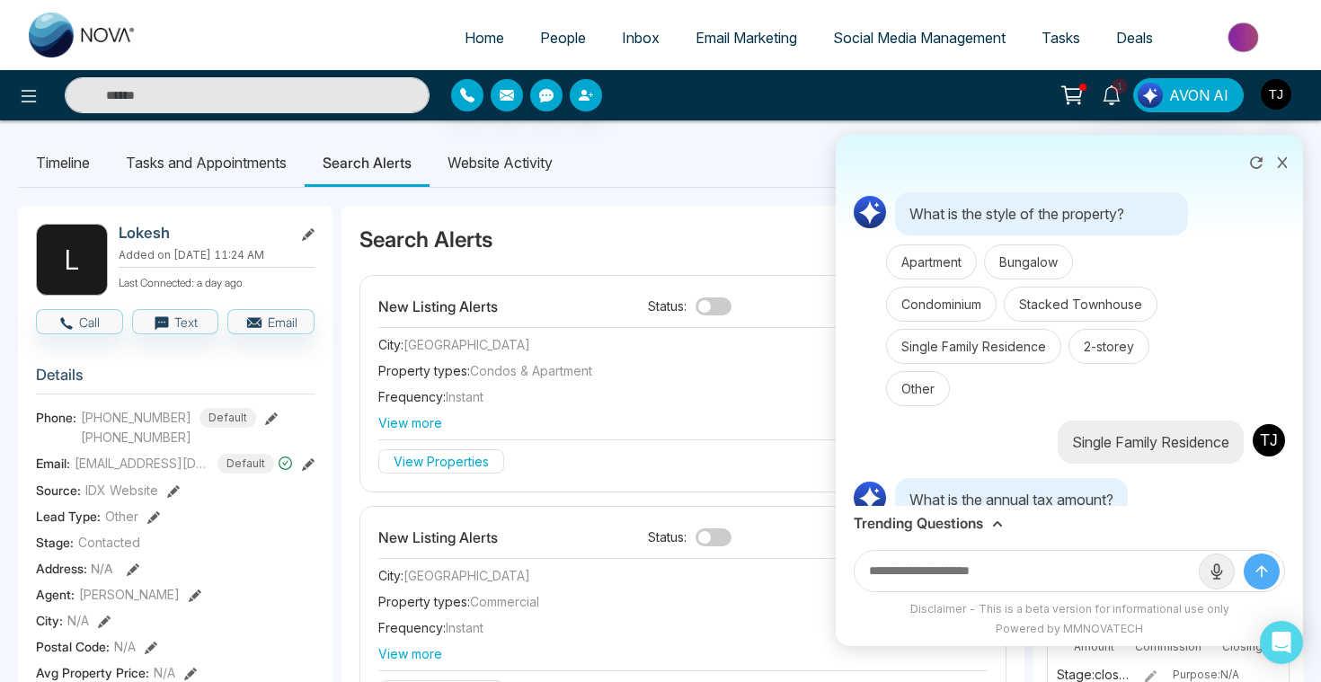
scroll to position [77, 0]
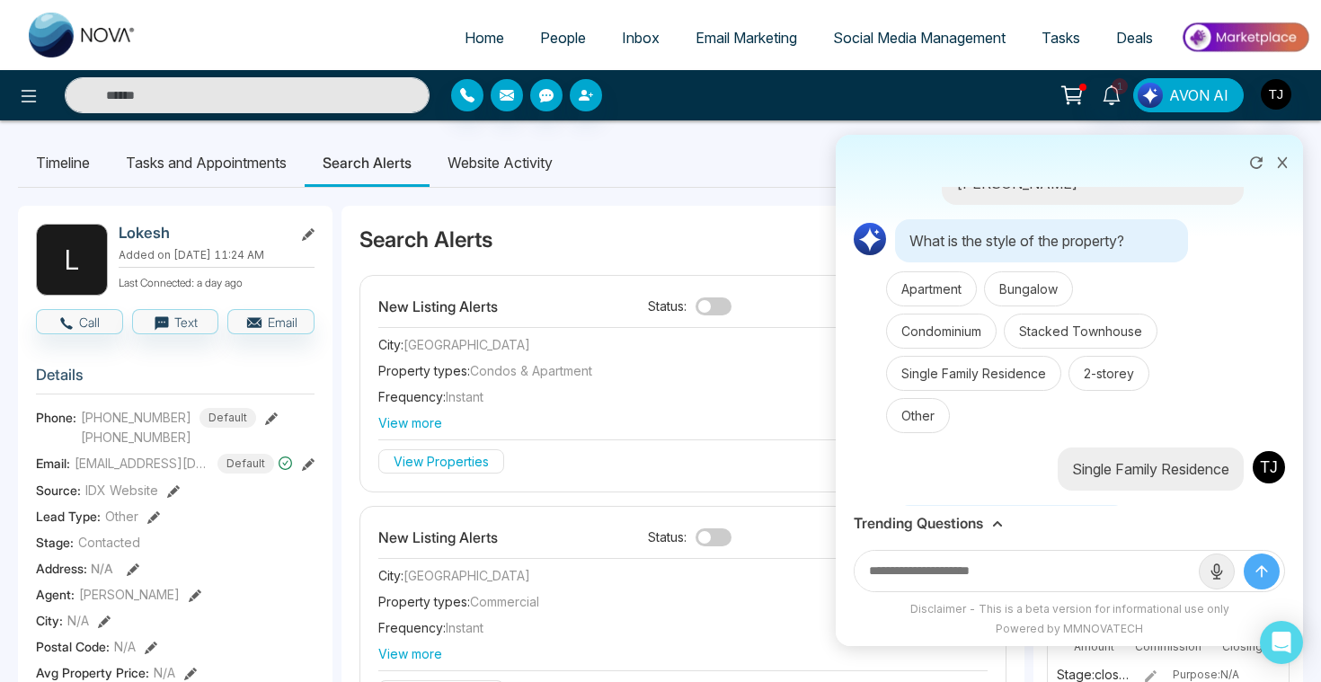
click at [1278, 162] on icon at bounding box center [1282, 162] width 13 height 13
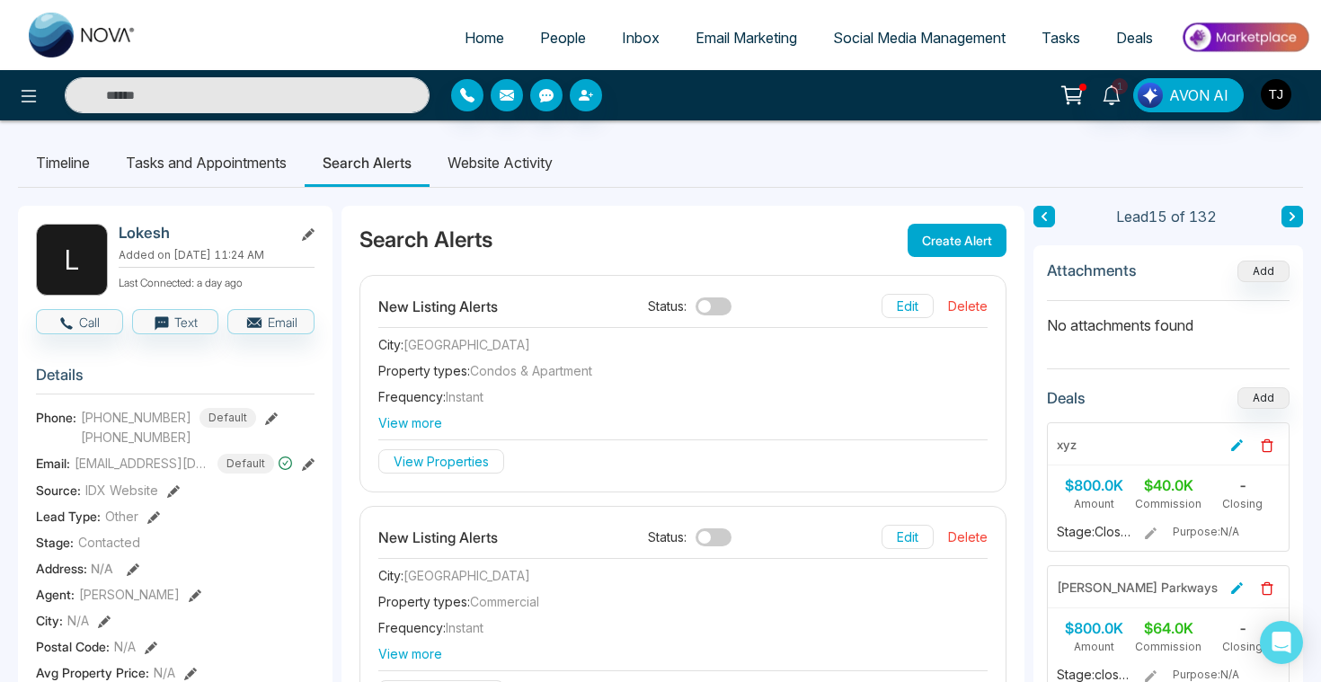
click at [47, 100] on div at bounding box center [238, 95] width 383 height 36
click at [15, 100] on button at bounding box center [29, 95] width 36 height 36
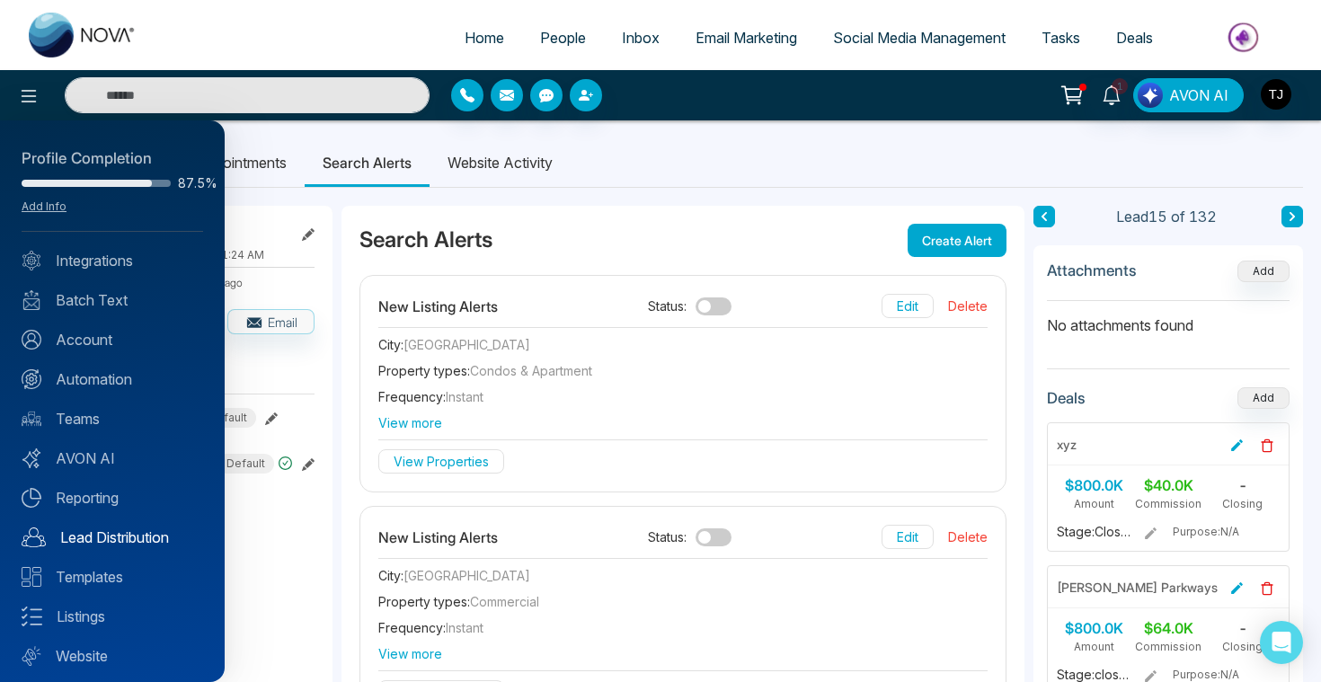
scroll to position [45, 0]
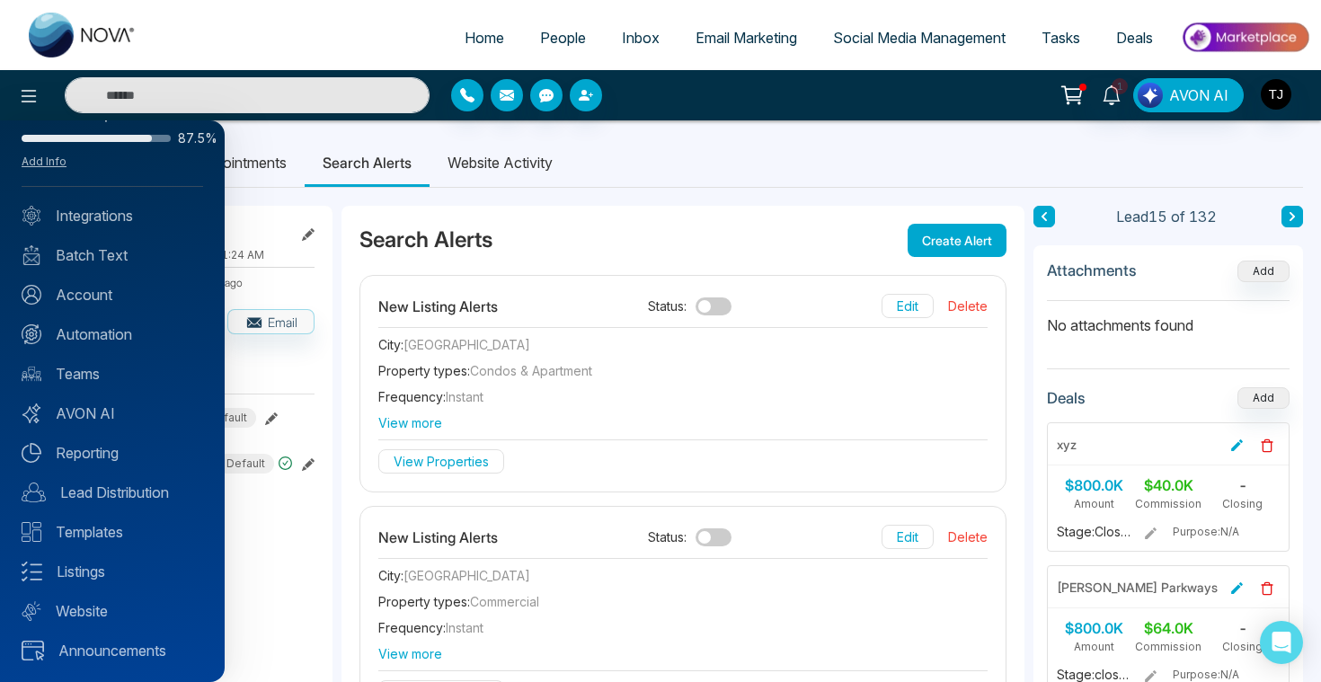
click at [722, 40] on div at bounding box center [660, 341] width 1321 height 682
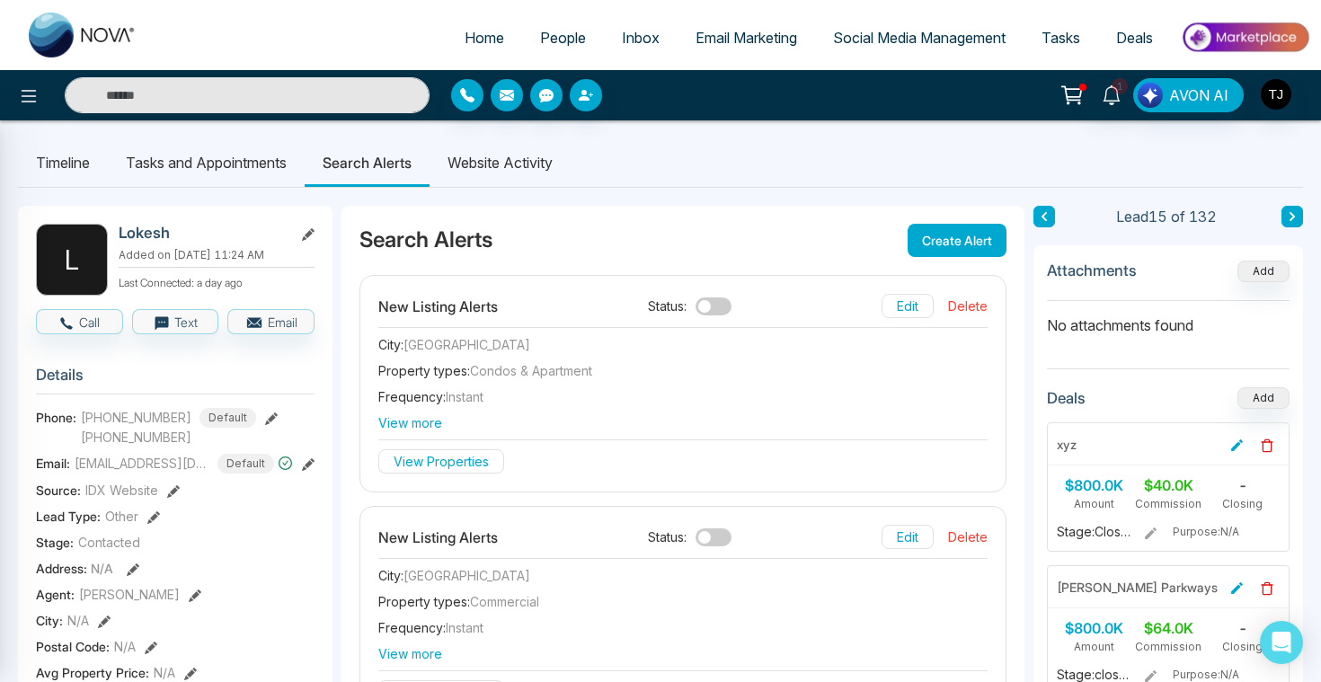
click at [722, 40] on div at bounding box center [660, 341] width 1321 height 682
click at [722, 40] on span "Email Marketing" at bounding box center [746, 38] width 102 height 18
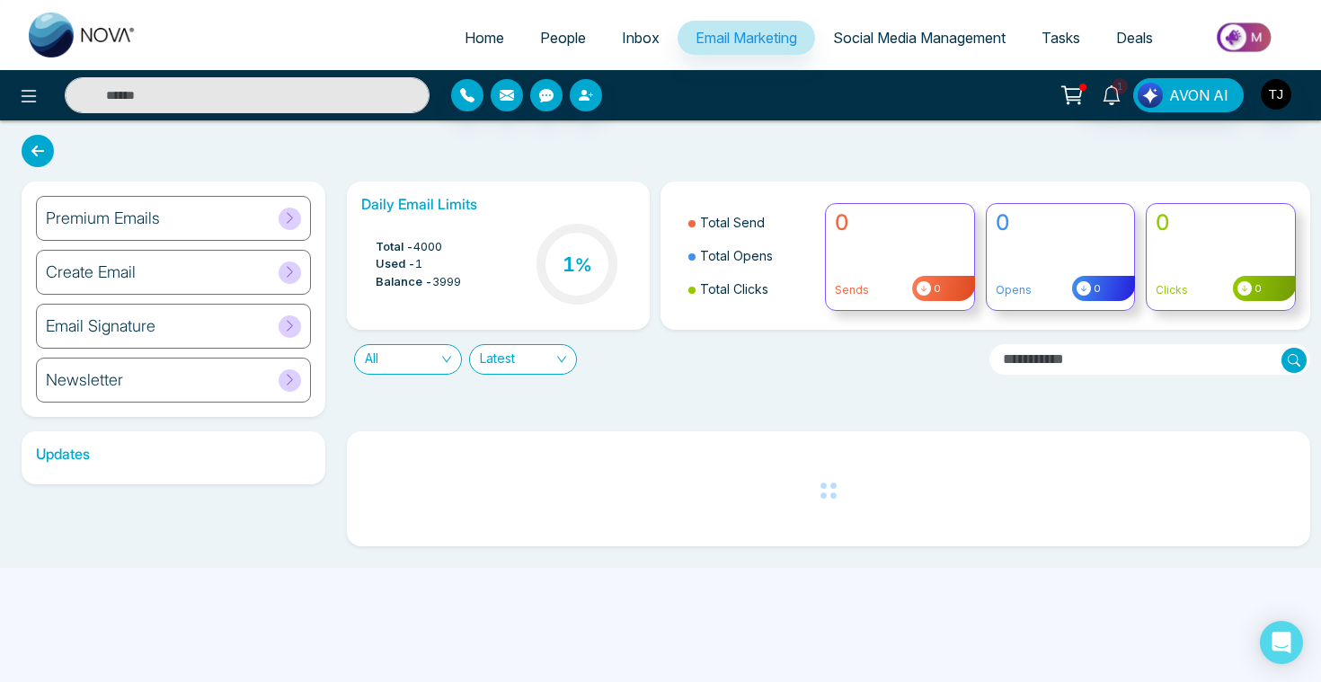
click at [124, 385] on div "Newsletter" at bounding box center [173, 380] width 275 height 45
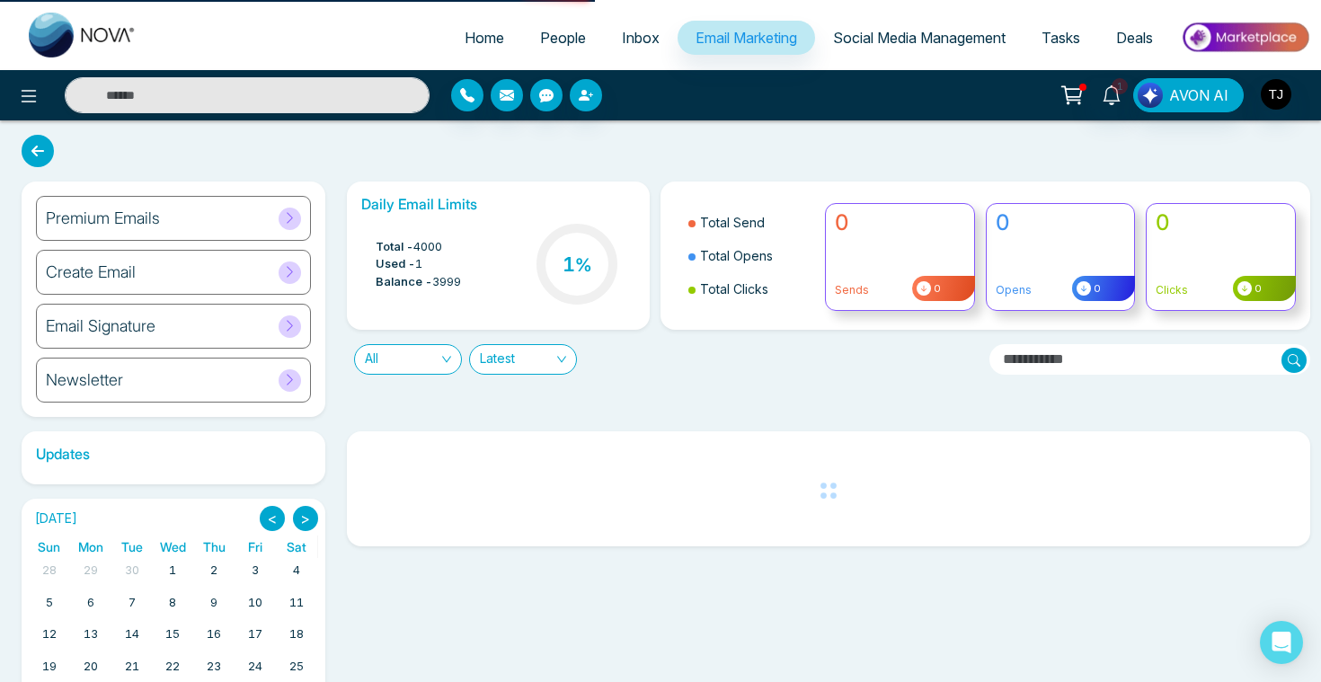
click at [146, 383] on div "Newsletter" at bounding box center [173, 380] width 275 height 45
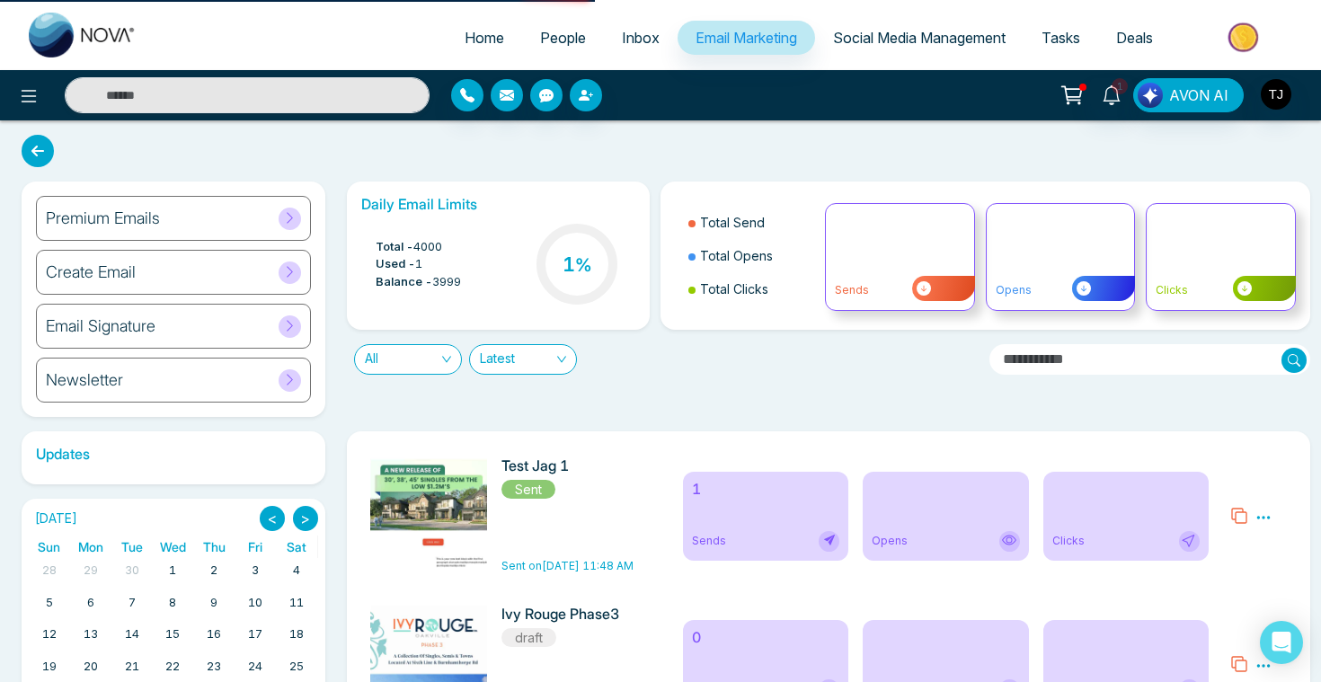
click at [146, 383] on div "Newsletter" at bounding box center [173, 380] width 275 height 45
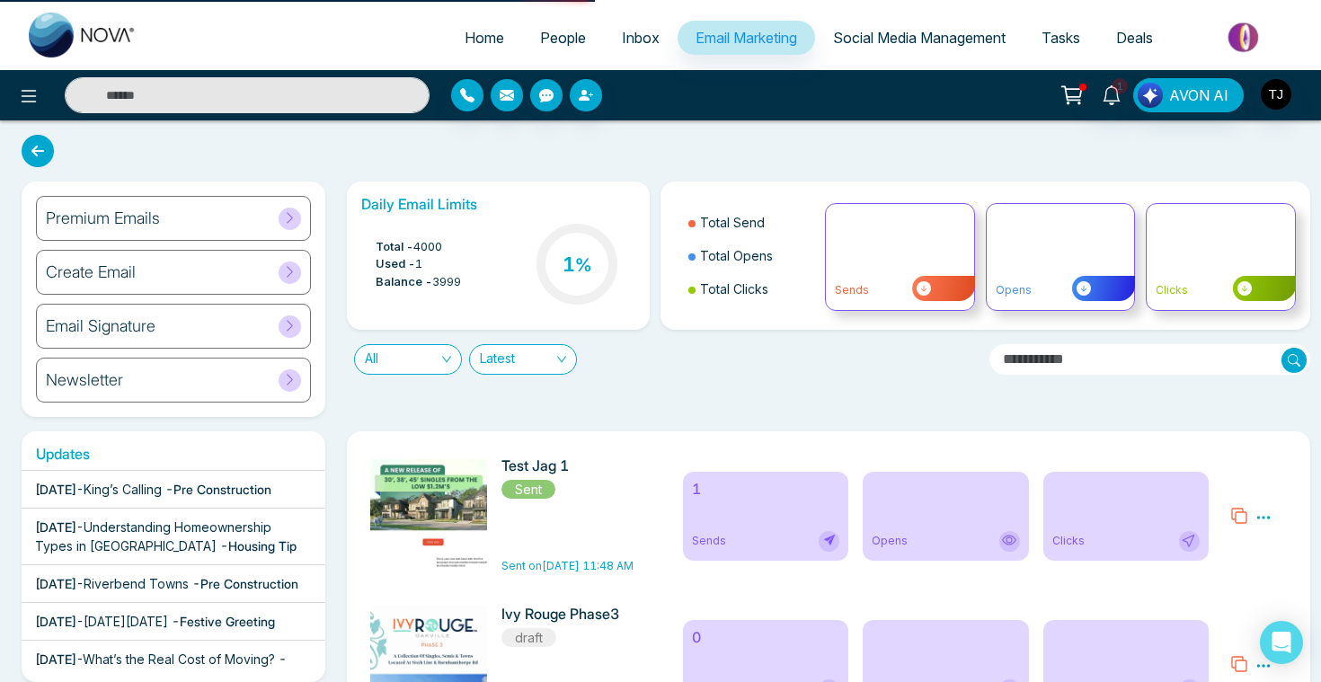
click at [173, 377] on div "Newsletter" at bounding box center [173, 380] width 275 height 45
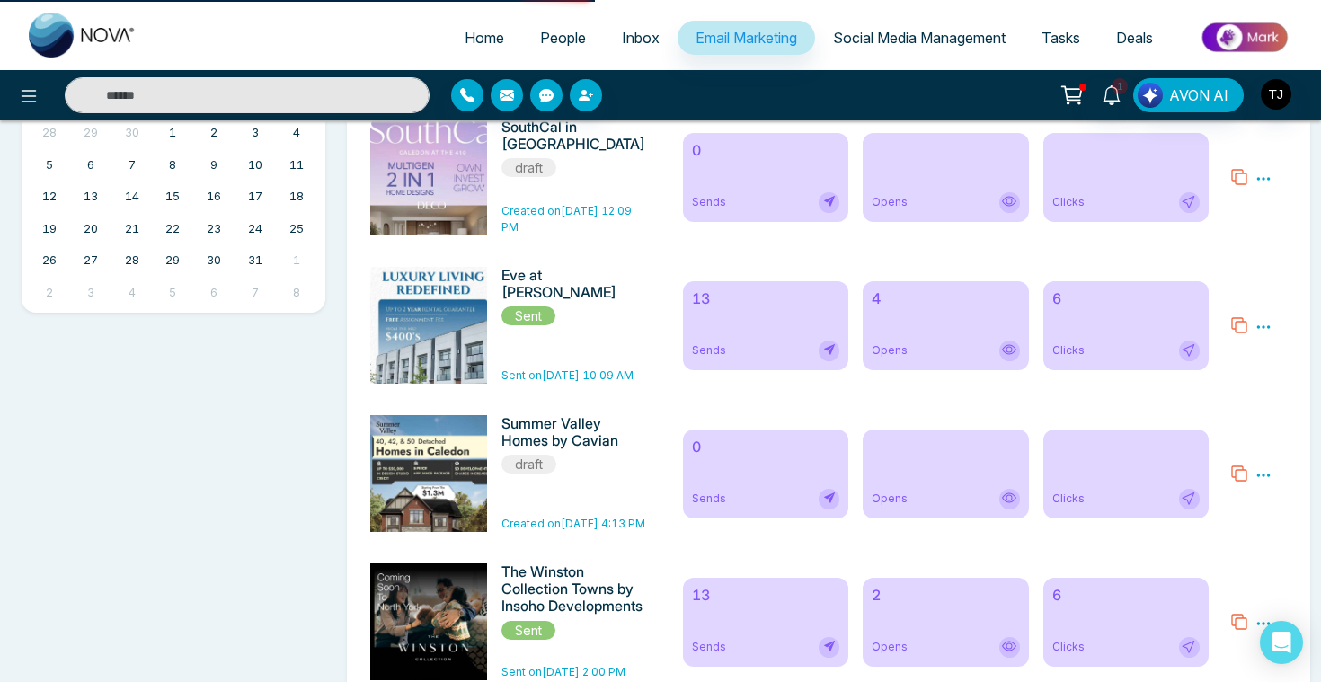
scroll to position [633, 0]
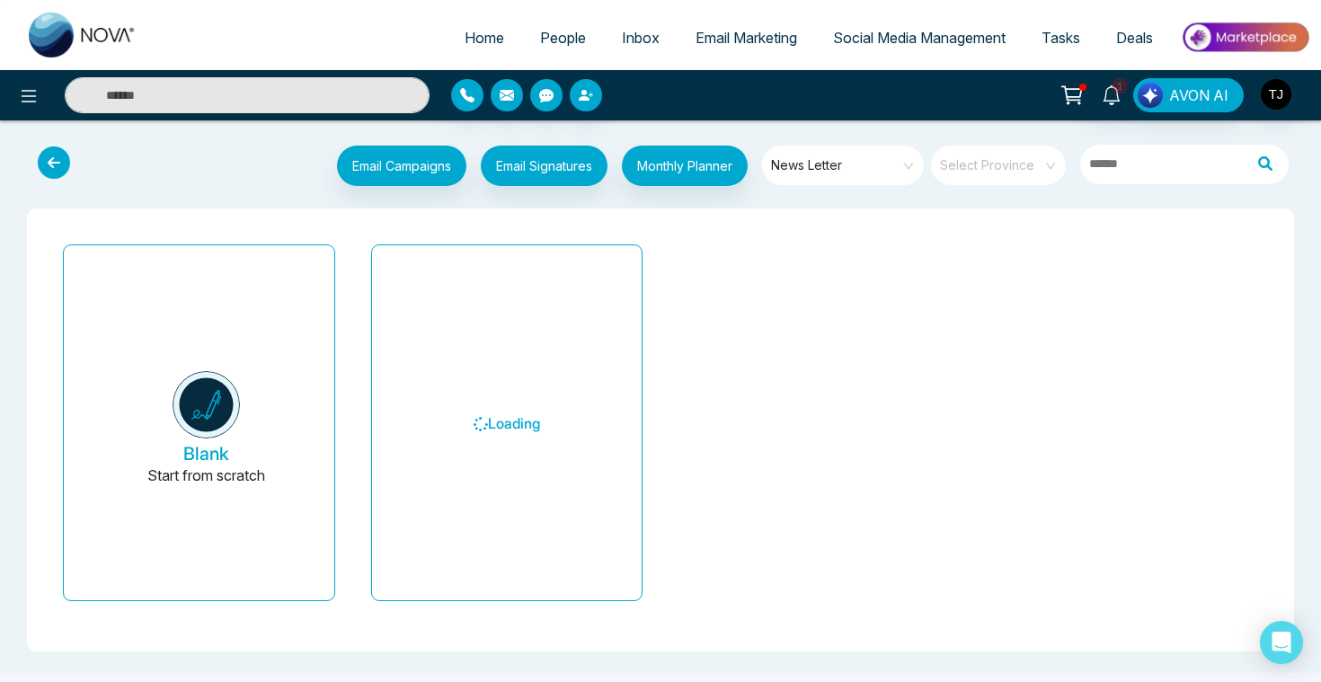
click at [861, 166] on span "News Letter" at bounding box center [844, 165] width 146 height 27
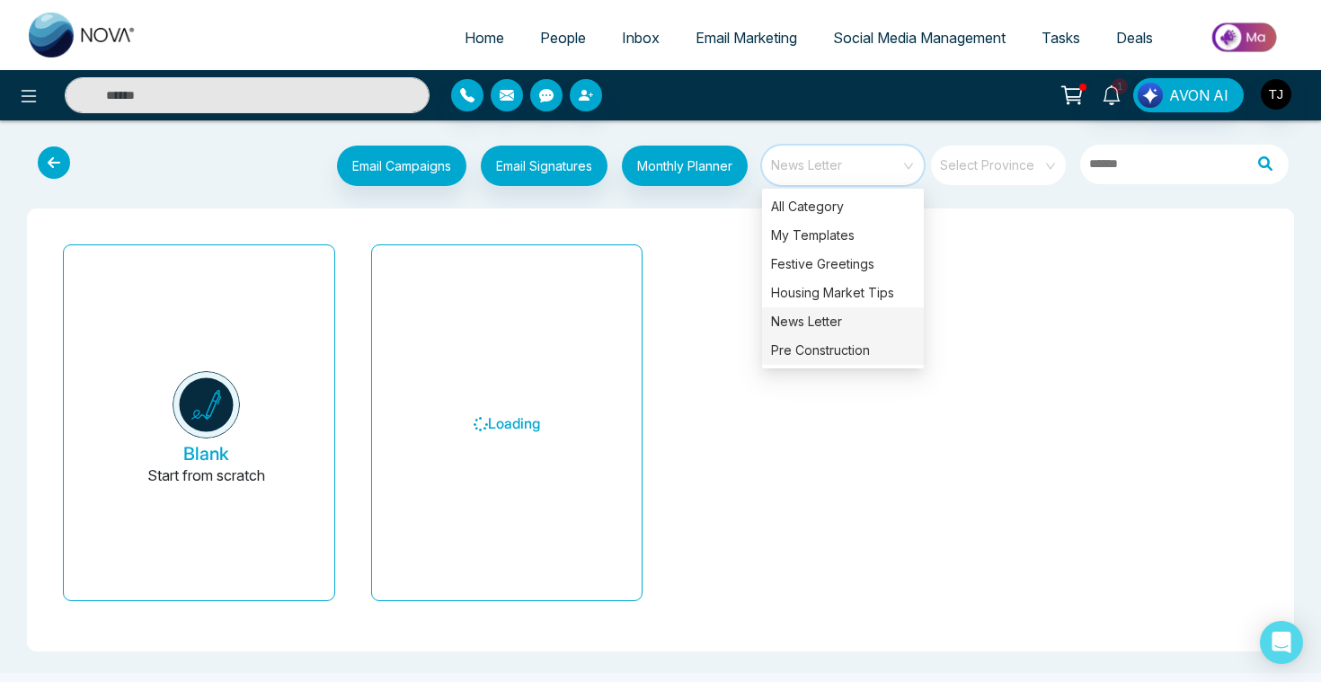
click at [821, 351] on div "Pre Construction" at bounding box center [843, 350] width 162 height 29
click at [815, 355] on div "Pre Construction" at bounding box center [843, 350] width 162 height 29
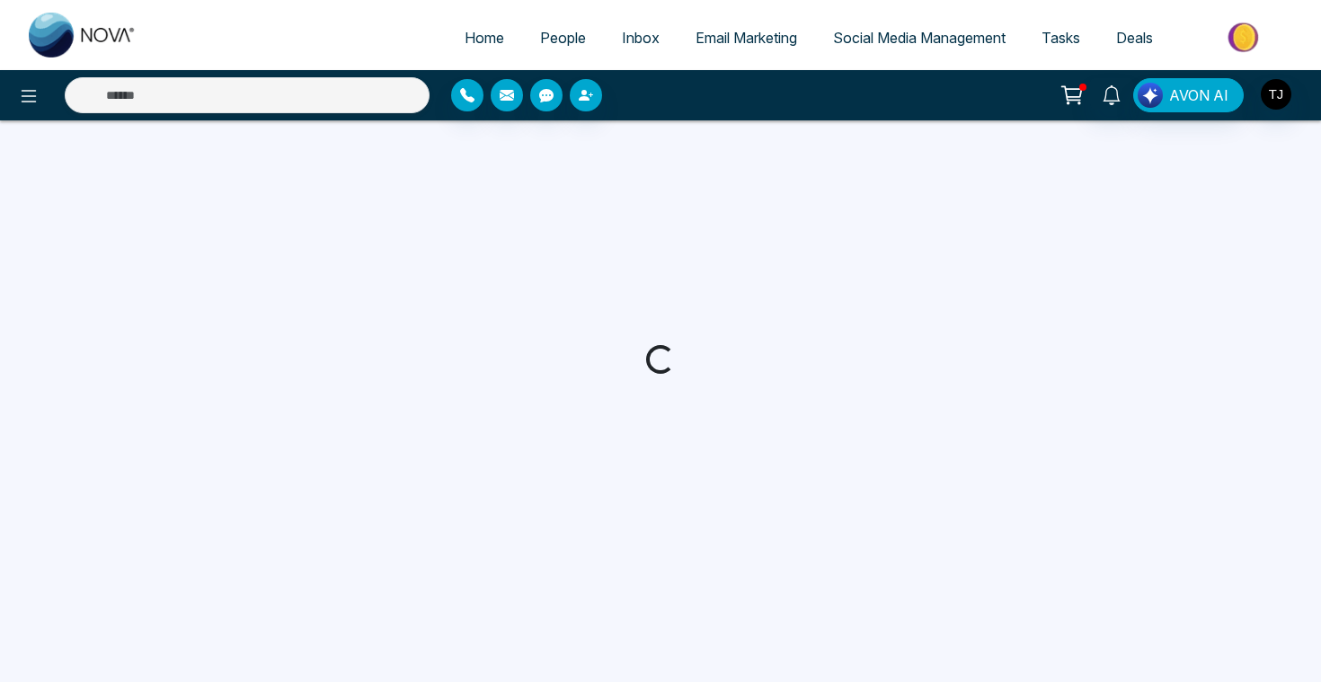
click at [739, 41] on span "Email Marketing" at bounding box center [746, 38] width 102 height 18
click at [725, 35] on span "Email Marketing" at bounding box center [746, 38] width 102 height 18
click at [62, 22] on img at bounding box center [83, 35] width 108 height 45
click at [719, 49] on link "Email Marketing" at bounding box center [745, 38] width 137 height 34
click at [754, 31] on span "Email Marketing" at bounding box center [746, 38] width 102 height 18
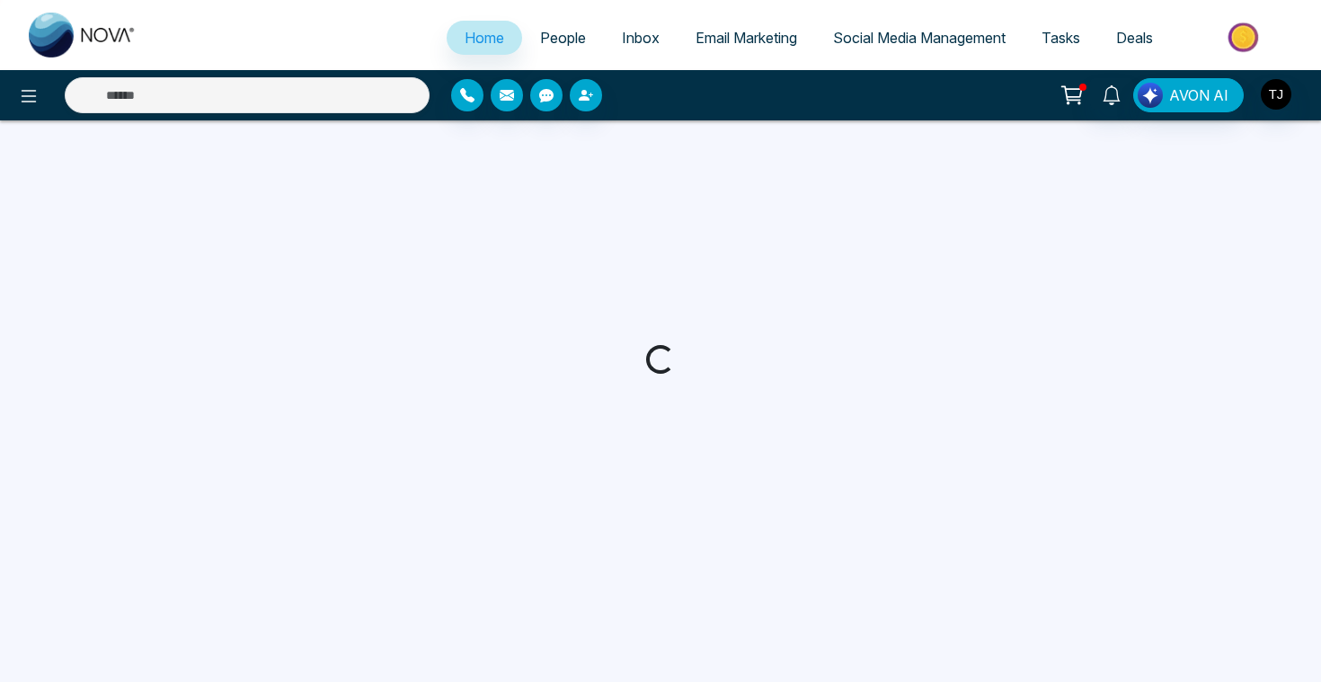
click at [717, 32] on span "Email Marketing" at bounding box center [746, 38] width 102 height 18
select select "*"
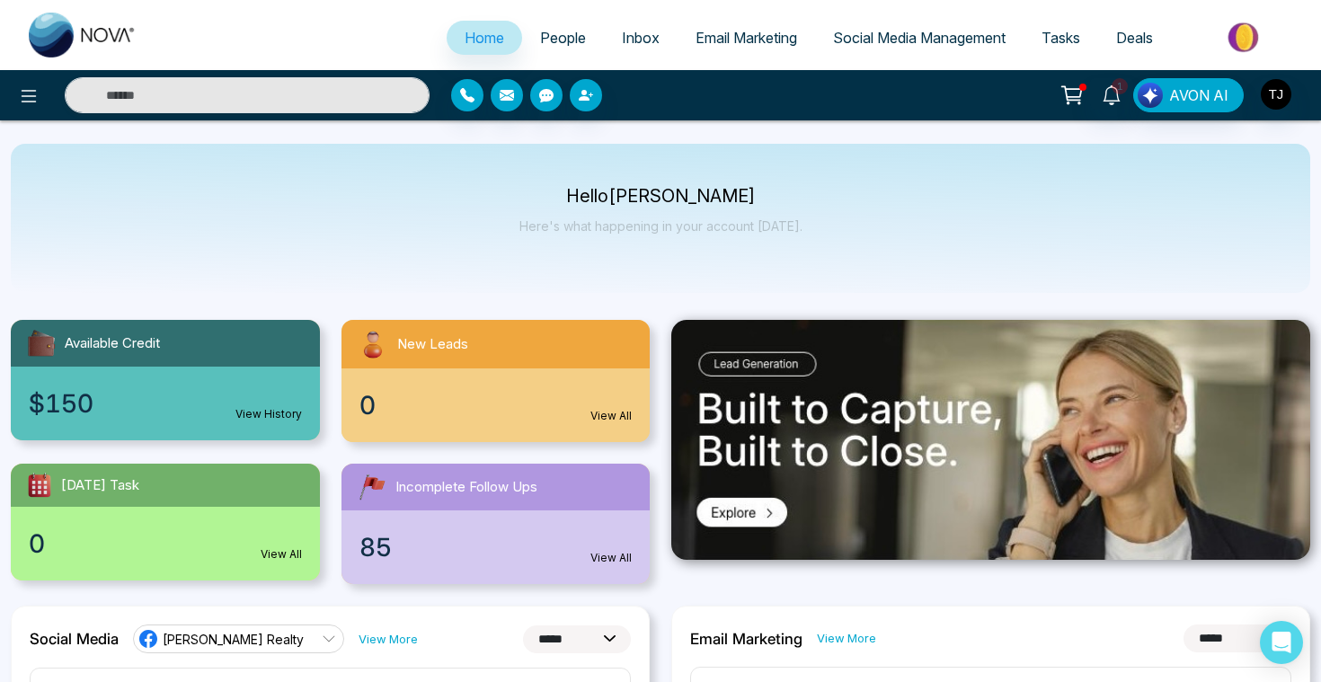
click at [754, 37] on span "Email Marketing" at bounding box center [746, 38] width 102 height 18
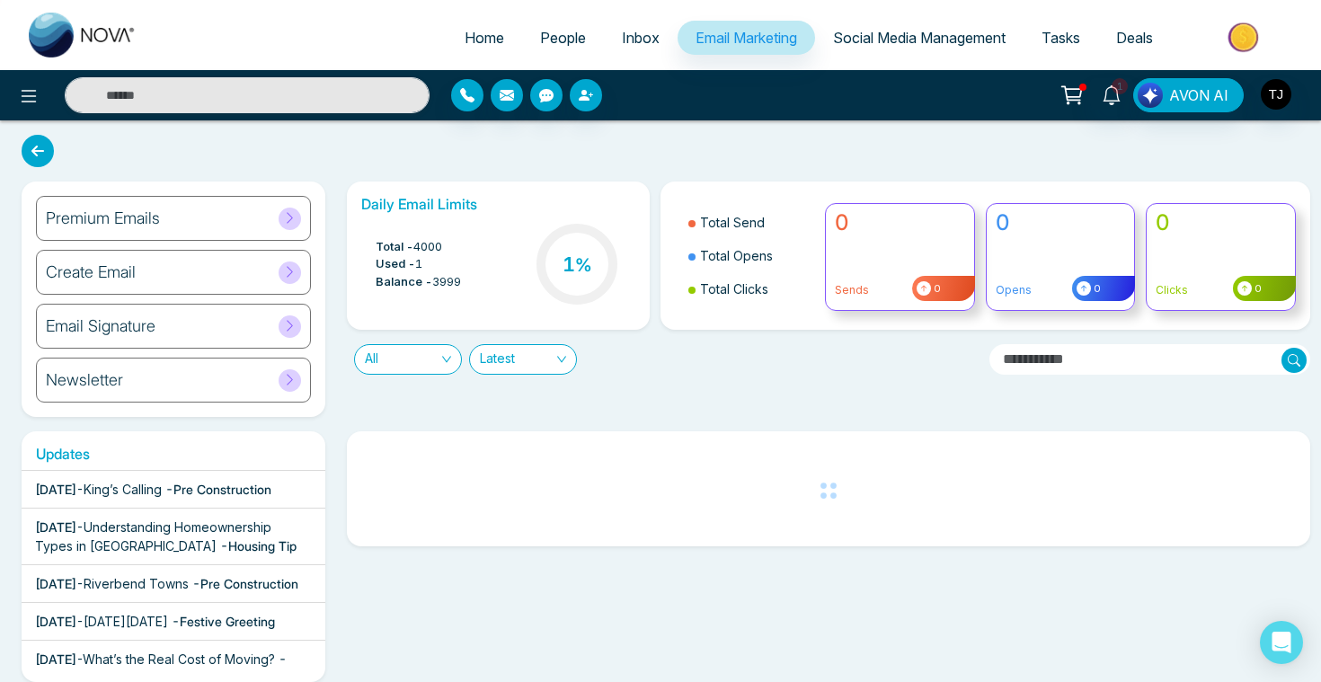
click at [157, 215] on h6 "Premium Emails" at bounding box center [103, 218] width 114 height 20
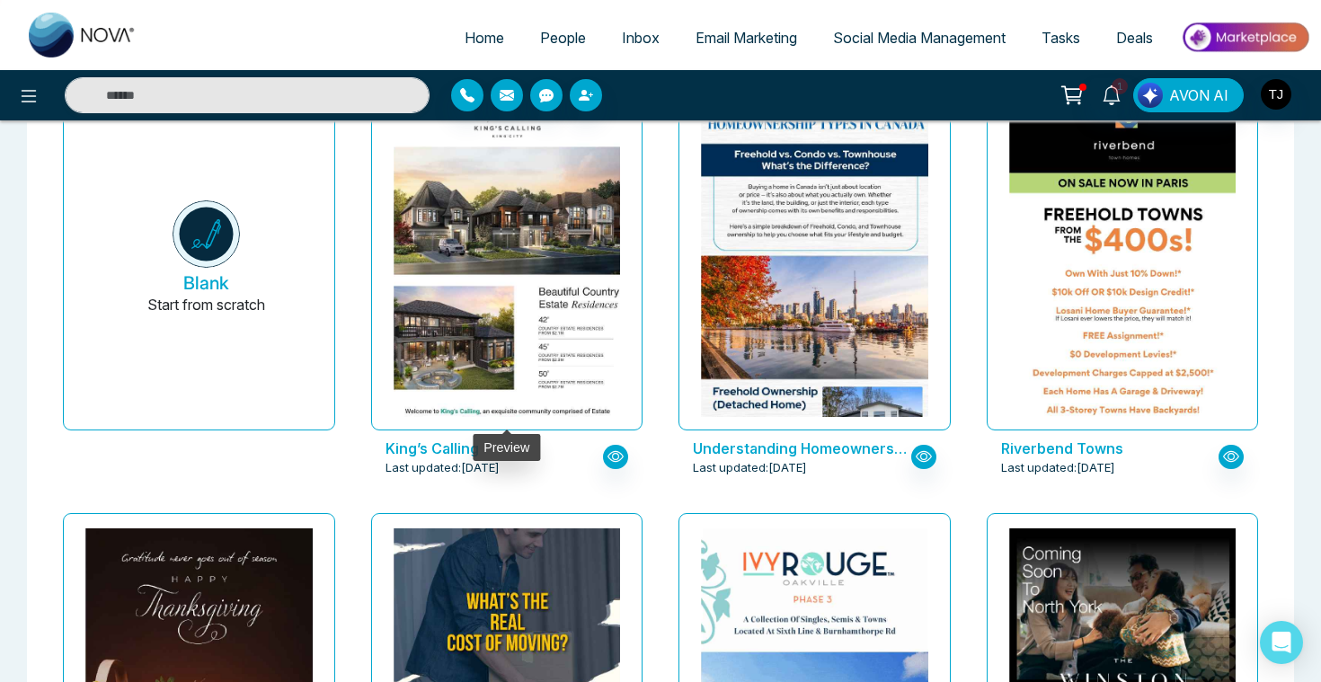
scroll to position [276, 0]
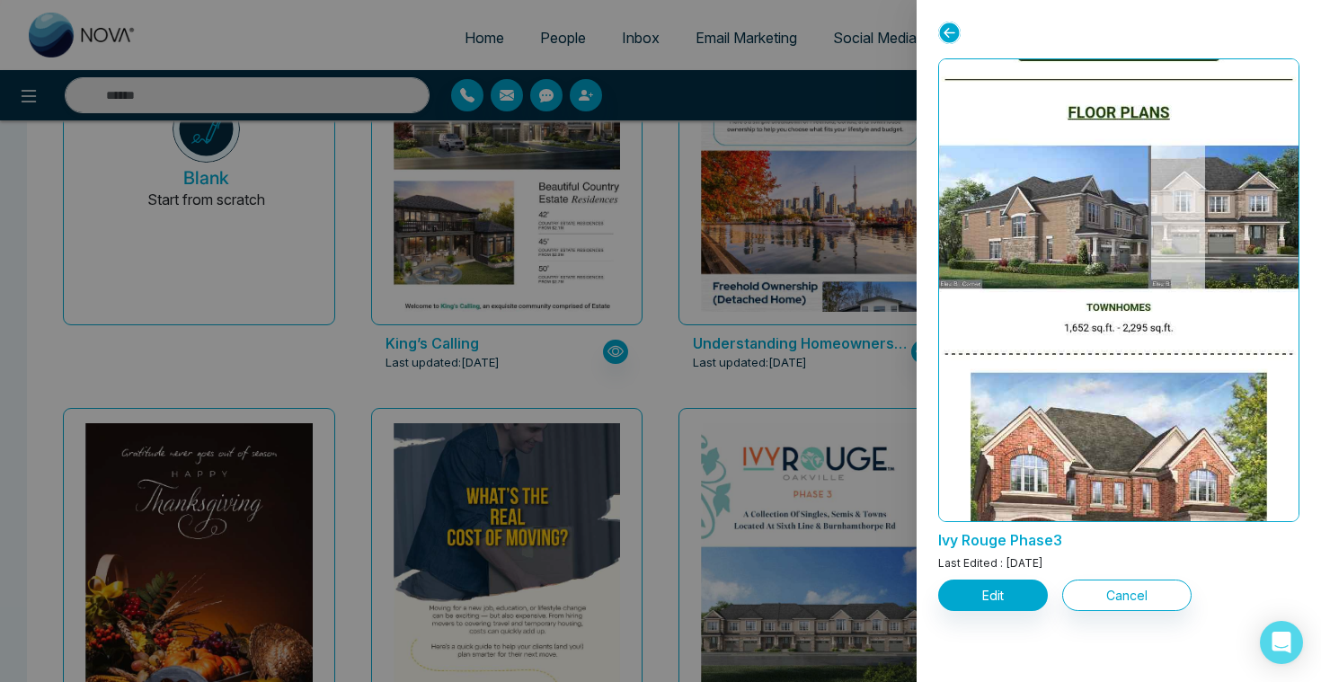
scroll to position [1652, 0]
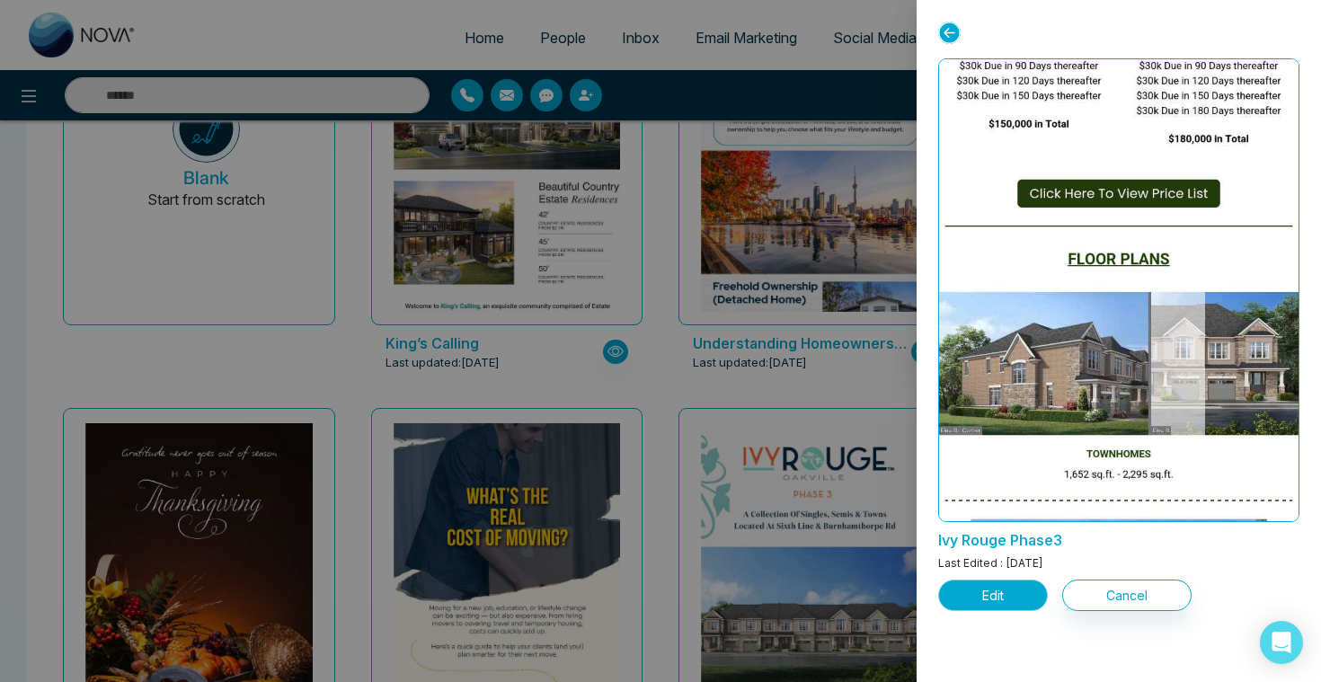
click at [1018, 588] on button "Edit" at bounding box center [993, 594] width 110 height 31
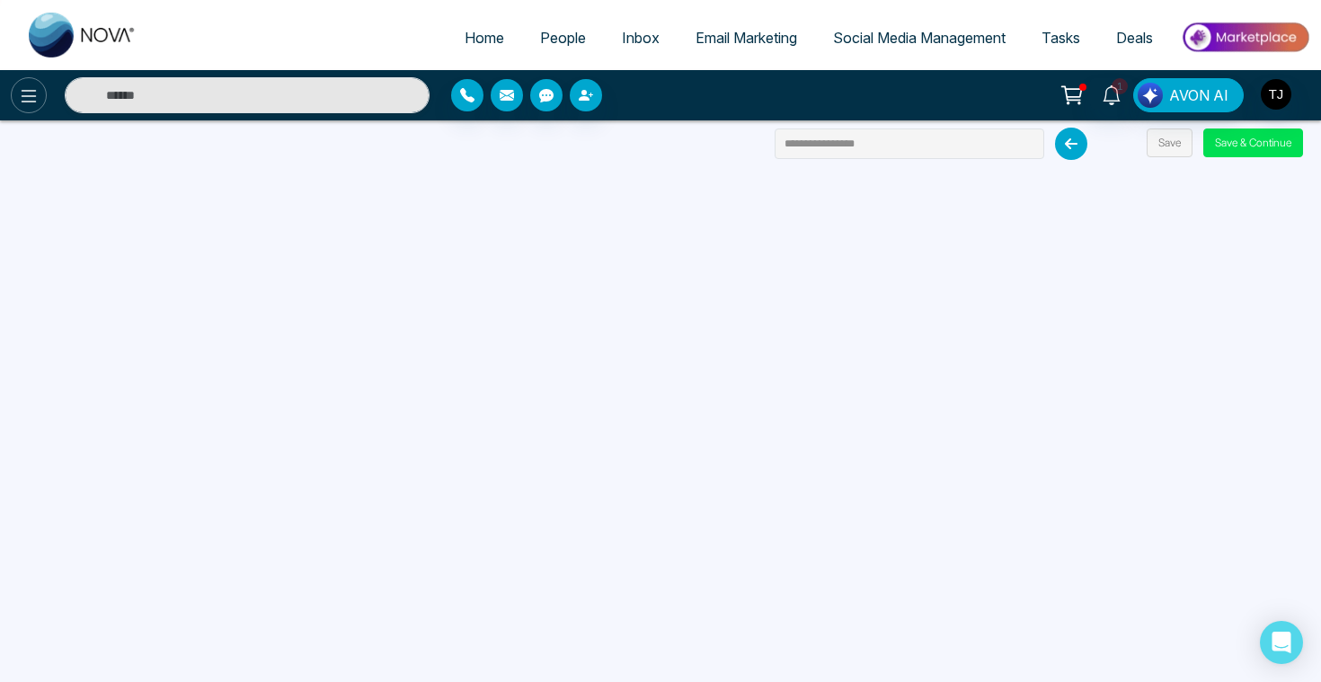
click at [27, 93] on icon at bounding box center [29, 96] width 22 height 22
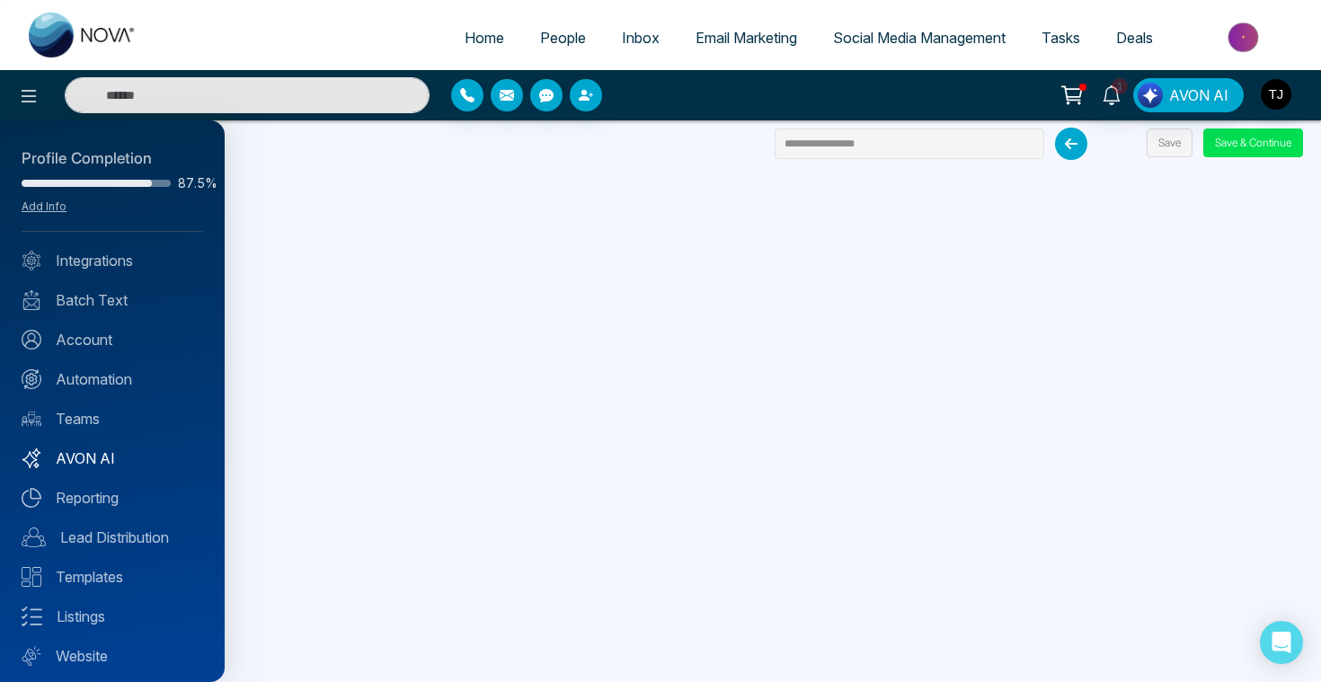
click at [98, 455] on link "AVON AI" at bounding box center [112, 458] width 181 height 22
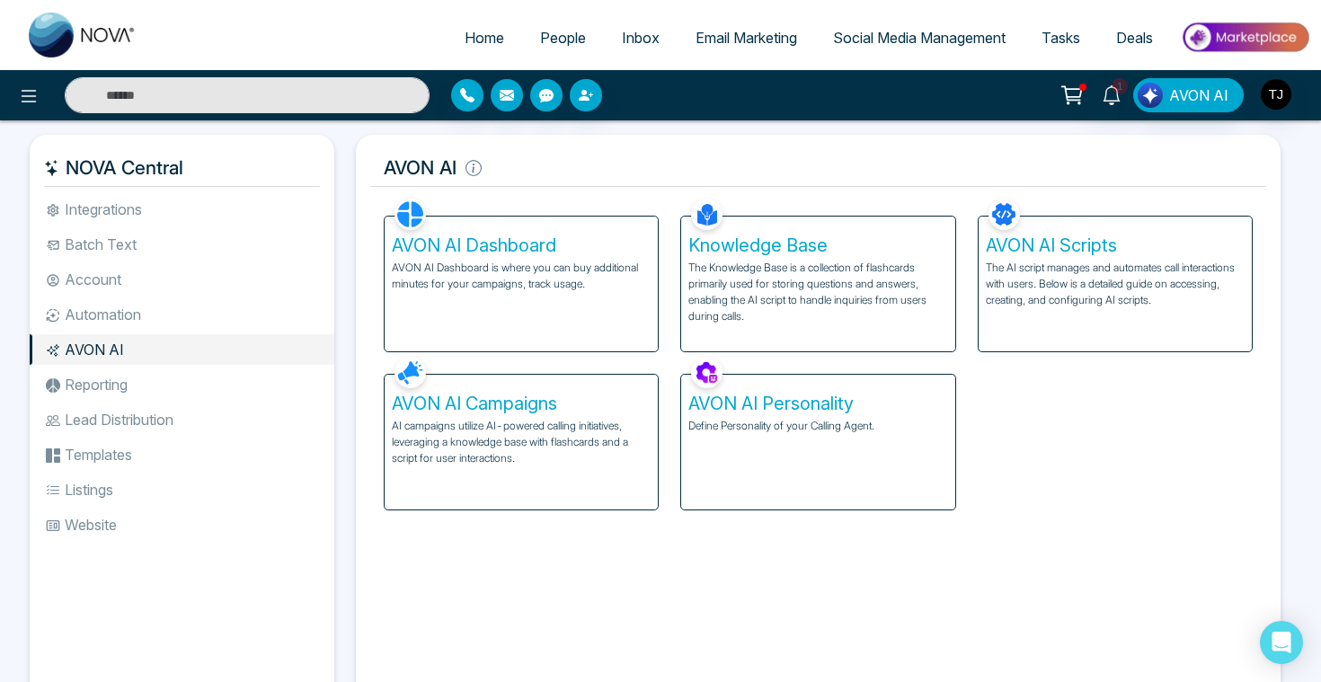
click at [812, 417] on div "AVON AI Personality Define Personality of your Calling Agent." at bounding box center [817, 442] width 273 height 135
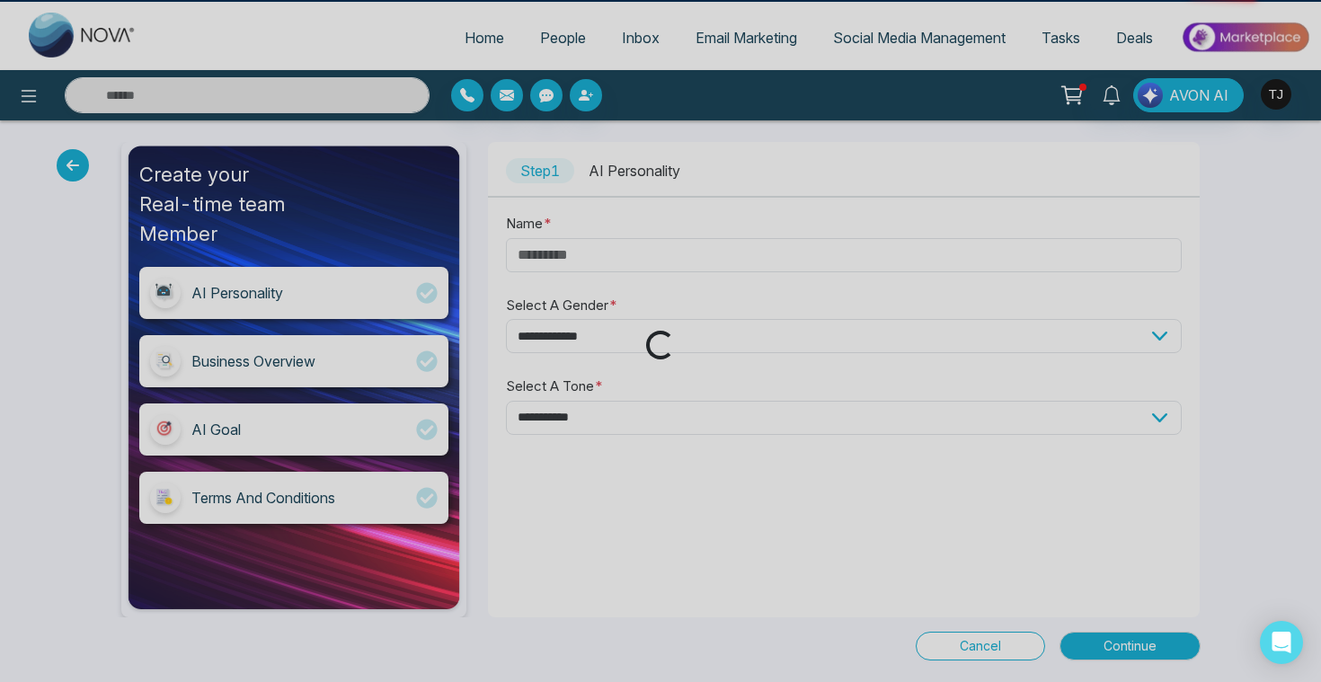
type input "*****"
select select "******"
select select "********"
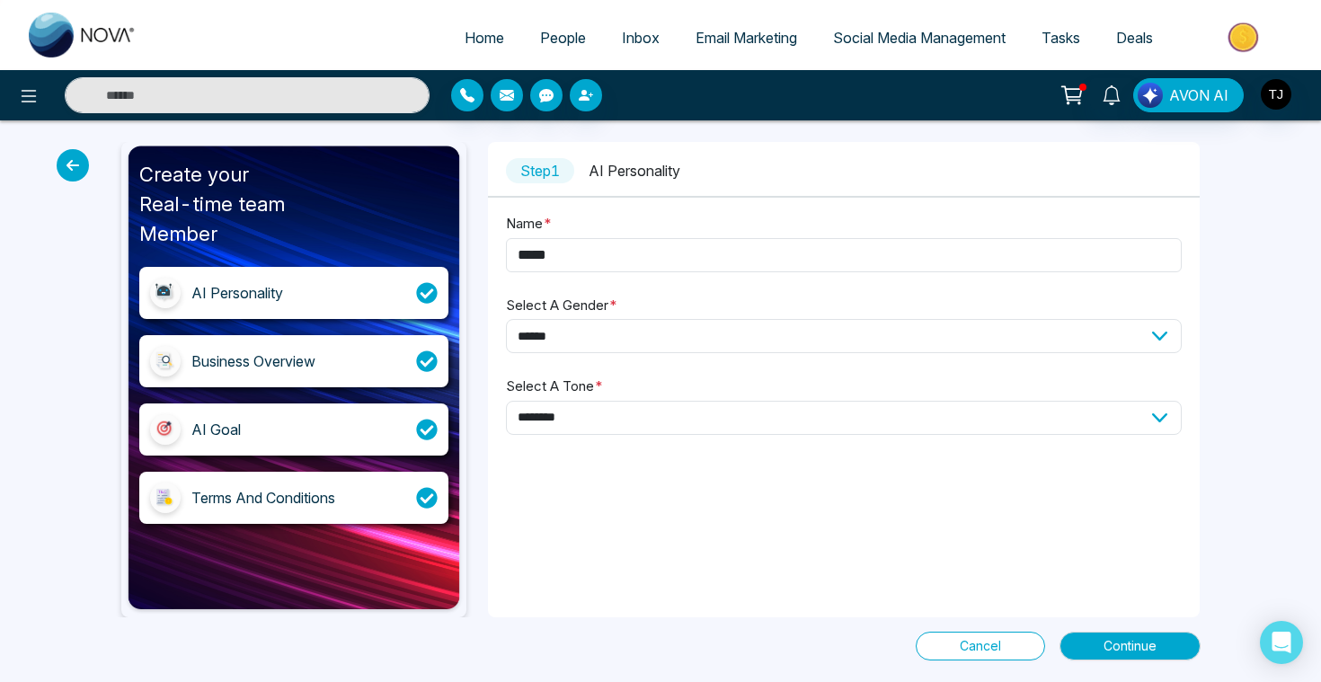
click at [722, 228] on div "**********" at bounding box center [844, 334] width 712 height 244
click at [1163, 641] on button "Continue" at bounding box center [1129, 646] width 141 height 29
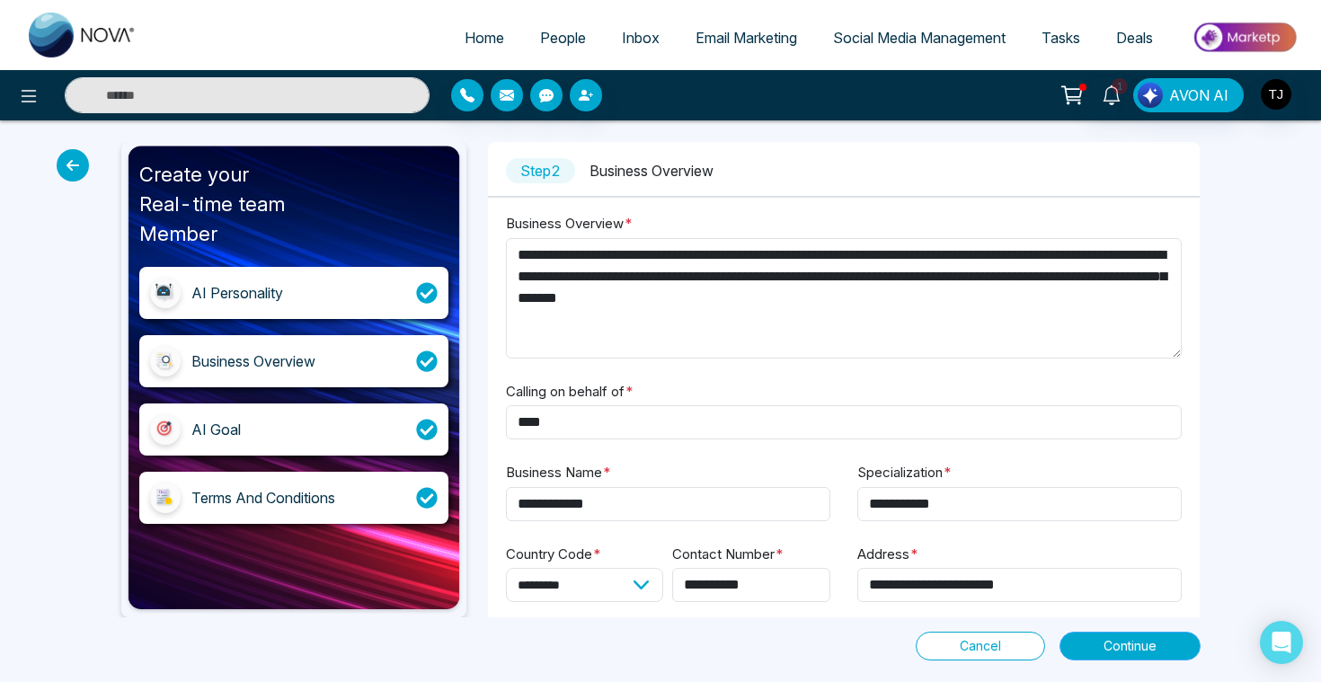
click at [1153, 634] on button "Continue" at bounding box center [1129, 646] width 141 height 29
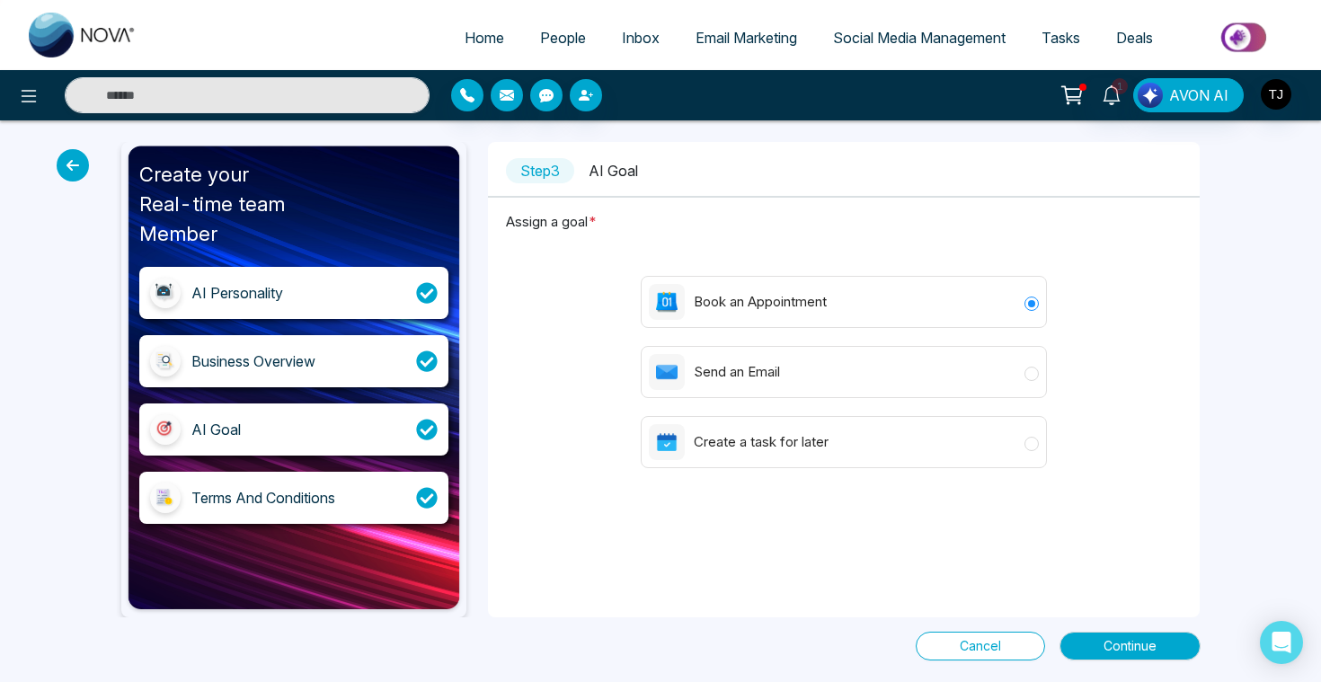
click at [1156, 661] on div "Create your Real-time team Member AI Personality Business Overview AI Goal Term…" at bounding box center [660, 400] width 1321 height 561
click at [1156, 643] on button "Continue" at bounding box center [1129, 646] width 141 height 29
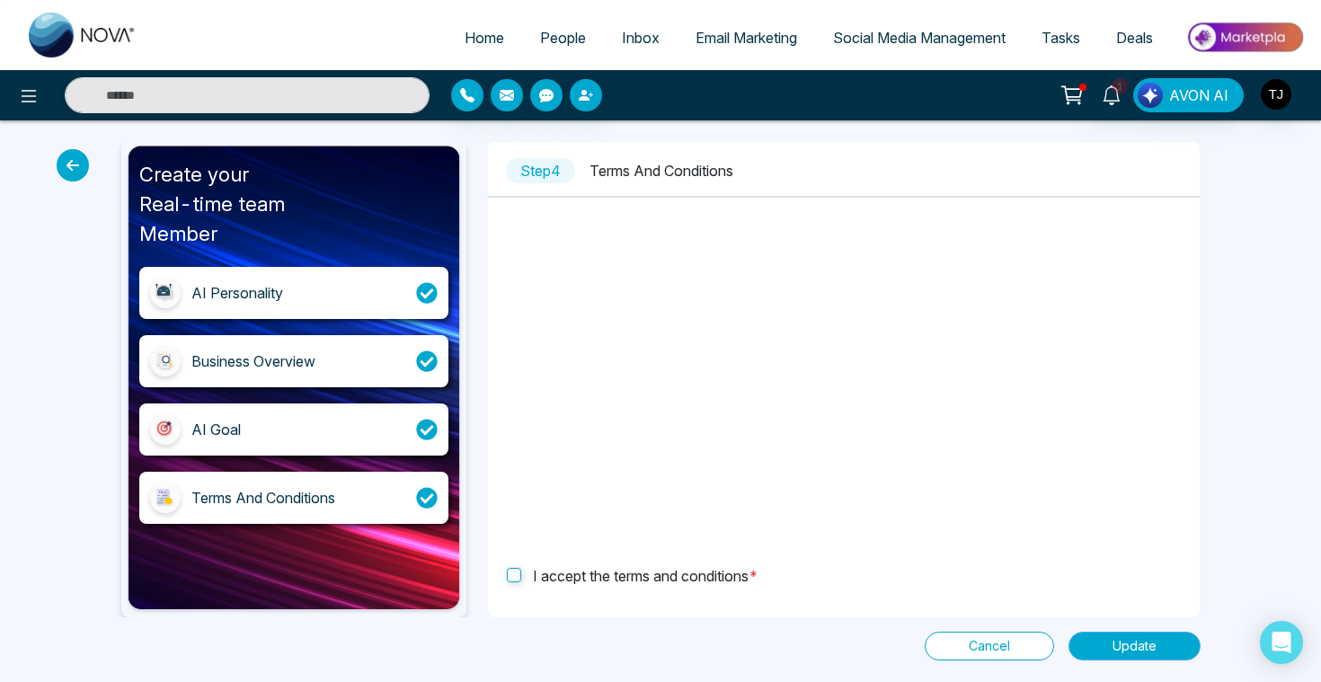
click at [1082, 641] on button "Update" at bounding box center [1134, 646] width 132 height 29
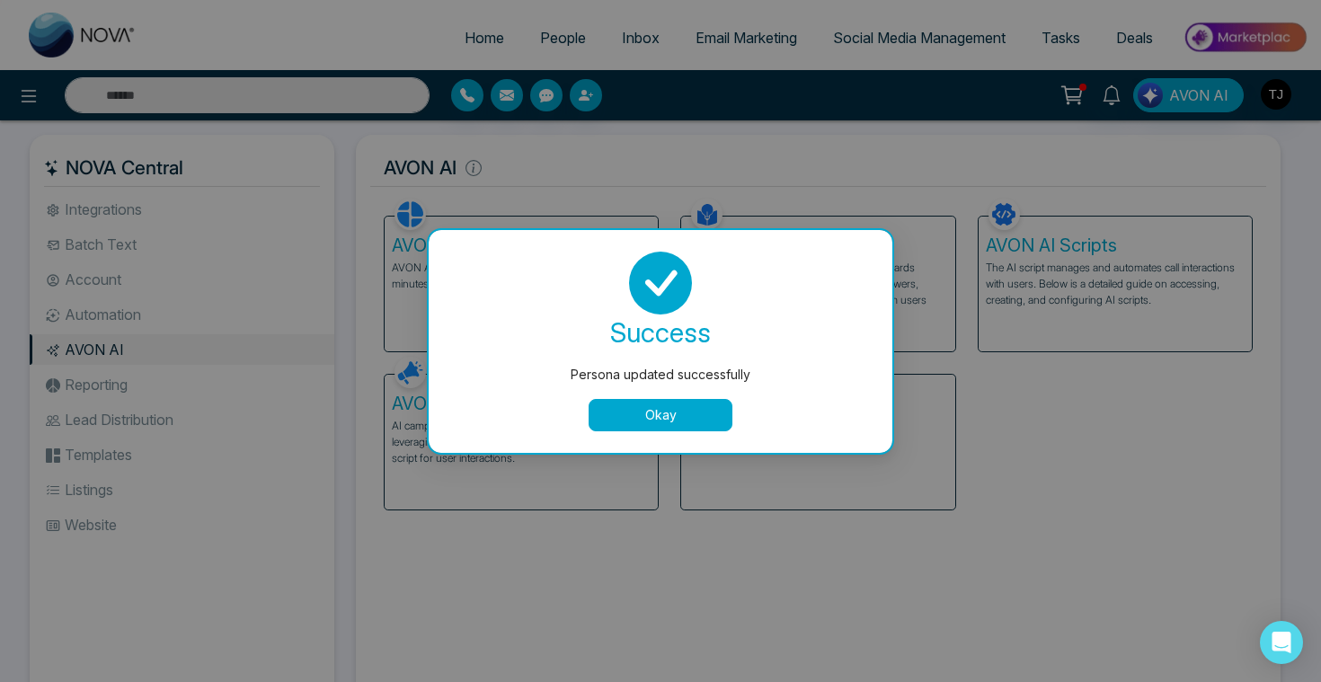
click at [711, 401] on button "Okay" at bounding box center [660, 415] width 144 height 32
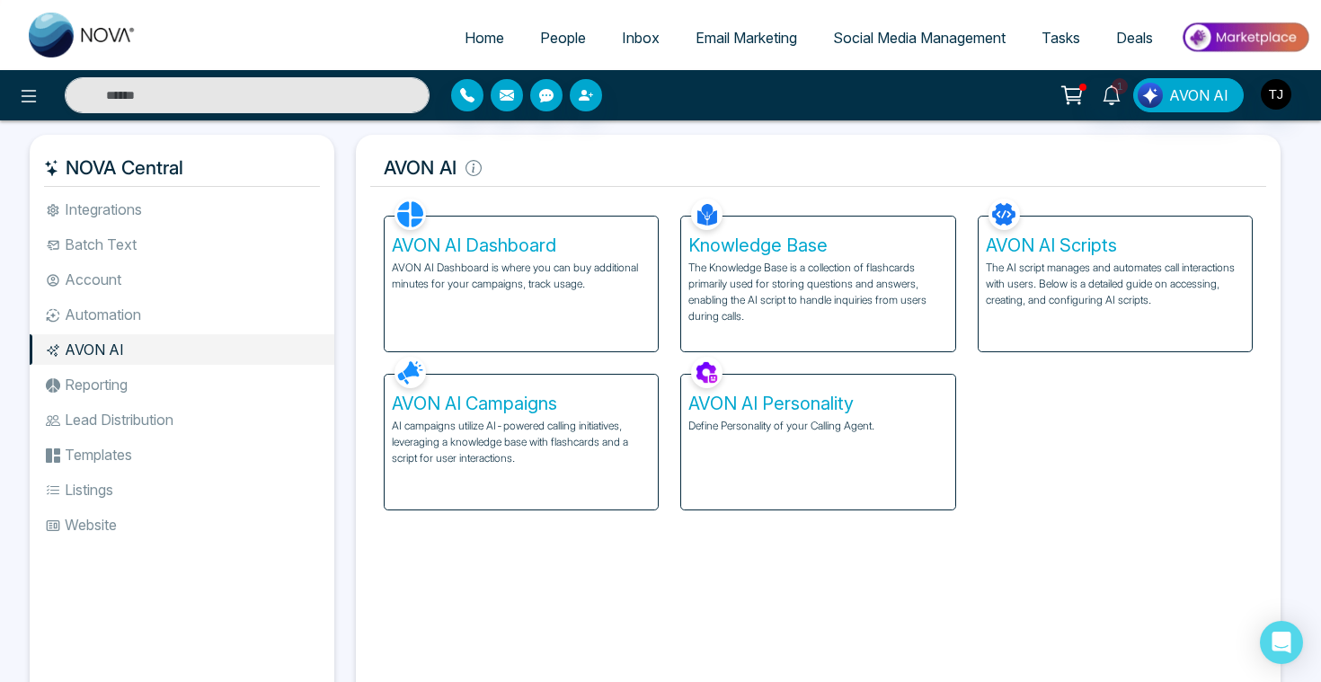
click at [775, 314] on p "The Knowledge Base is a collection of flashcards primarily used for storing que…" at bounding box center [817, 292] width 259 height 65
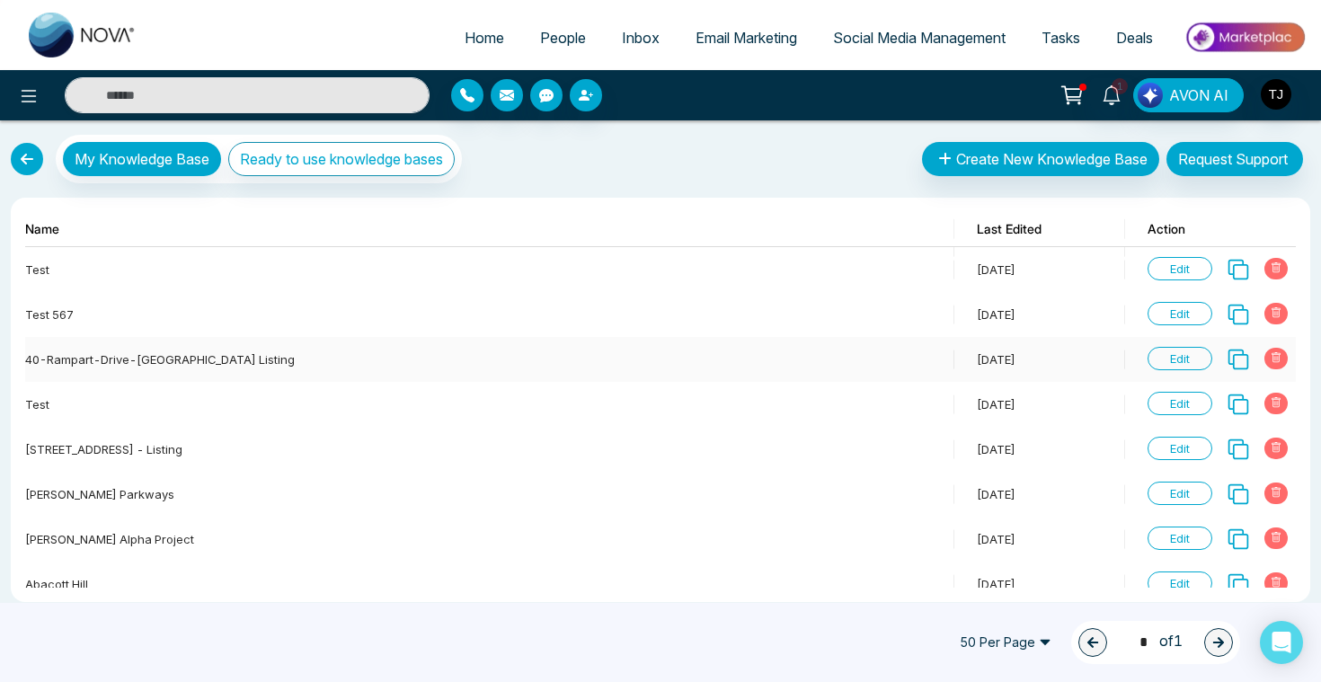
click at [1187, 356] on span "Edit" at bounding box center [1179, 358] width 65 height 23
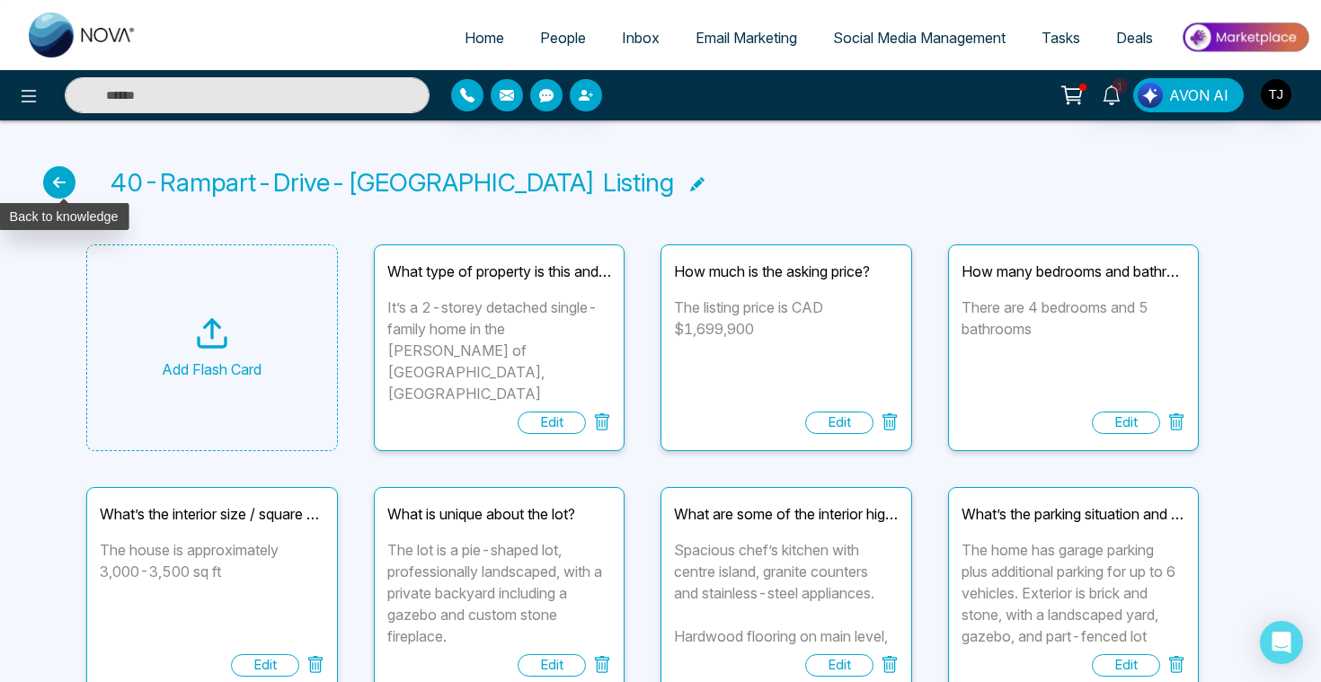
click at [59, 194] on icon at bounding box center [59, 182] width 32 height 32
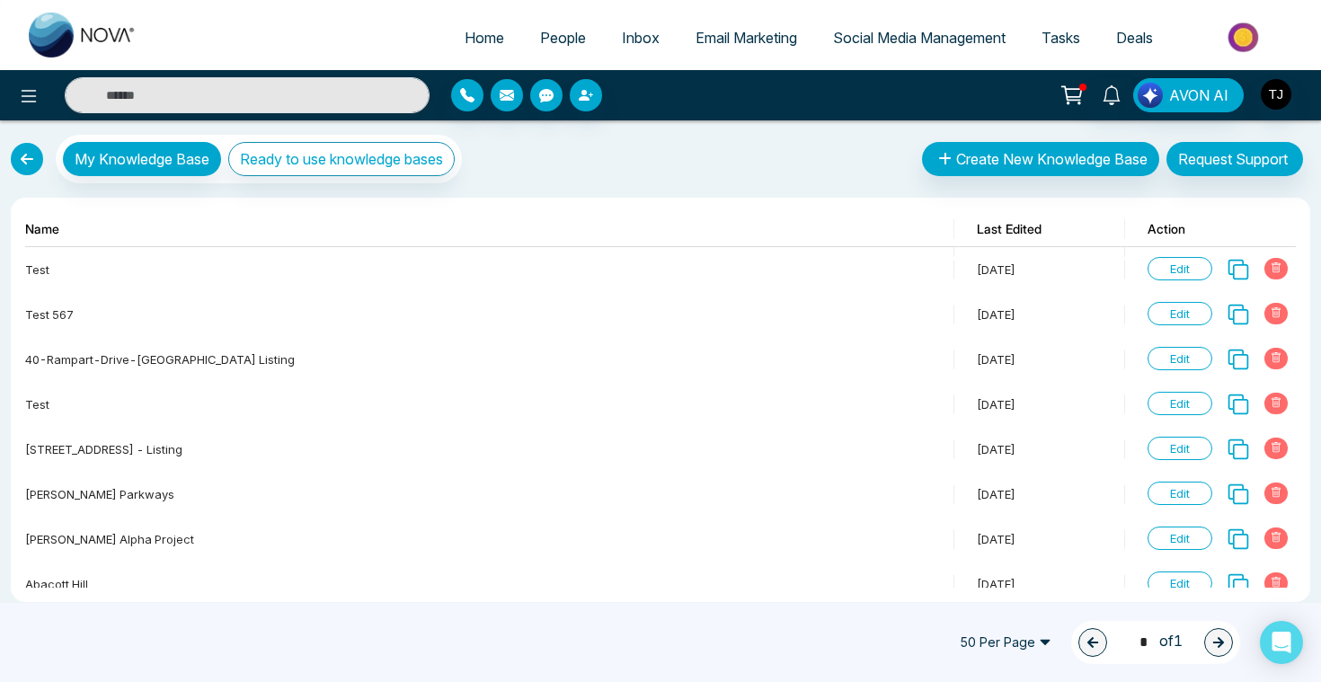
click at [27, 153] on link at bounding box center [27, 159] width 32 height 32
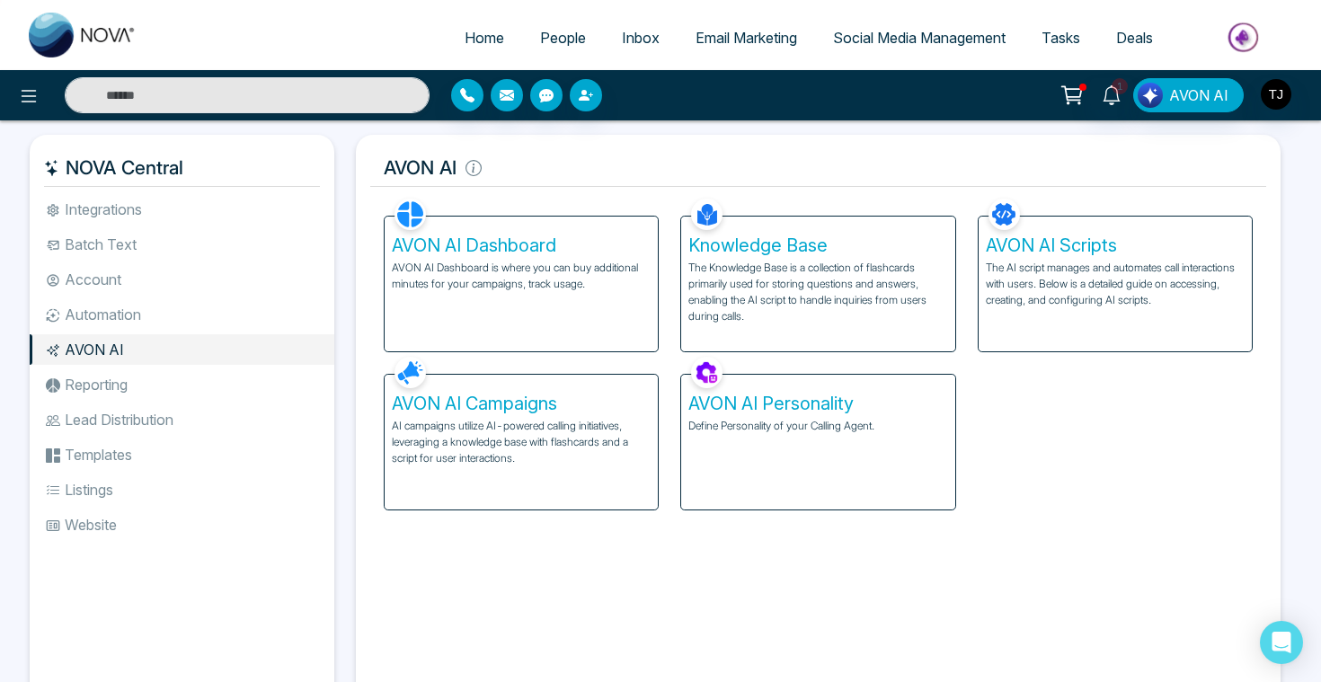
click at [574, 444] on p "AI campaigns utilize AI-powered calling initiatives, leveraging a knowledge bas…" at bounding box center [521, 442] width 259 height 49
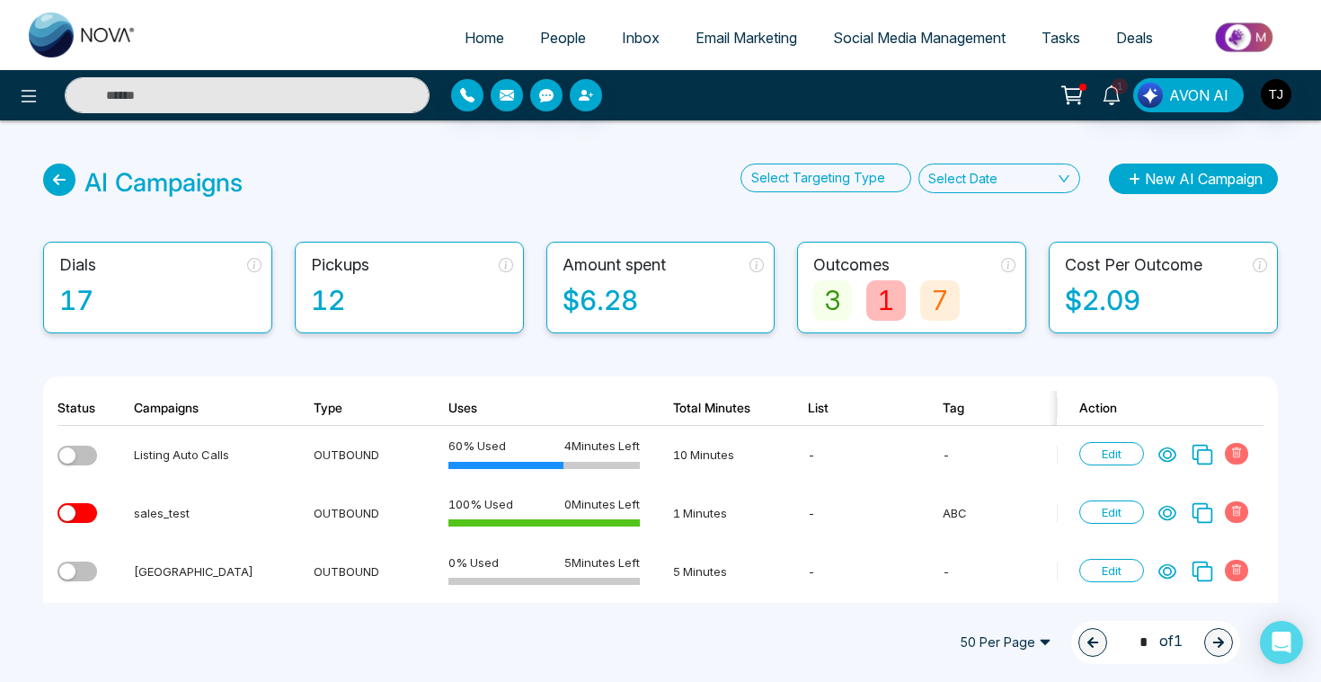
click at [1173, 182] on button "New AI Campaign" at bounding box center [1193, 178] width 169 height 31
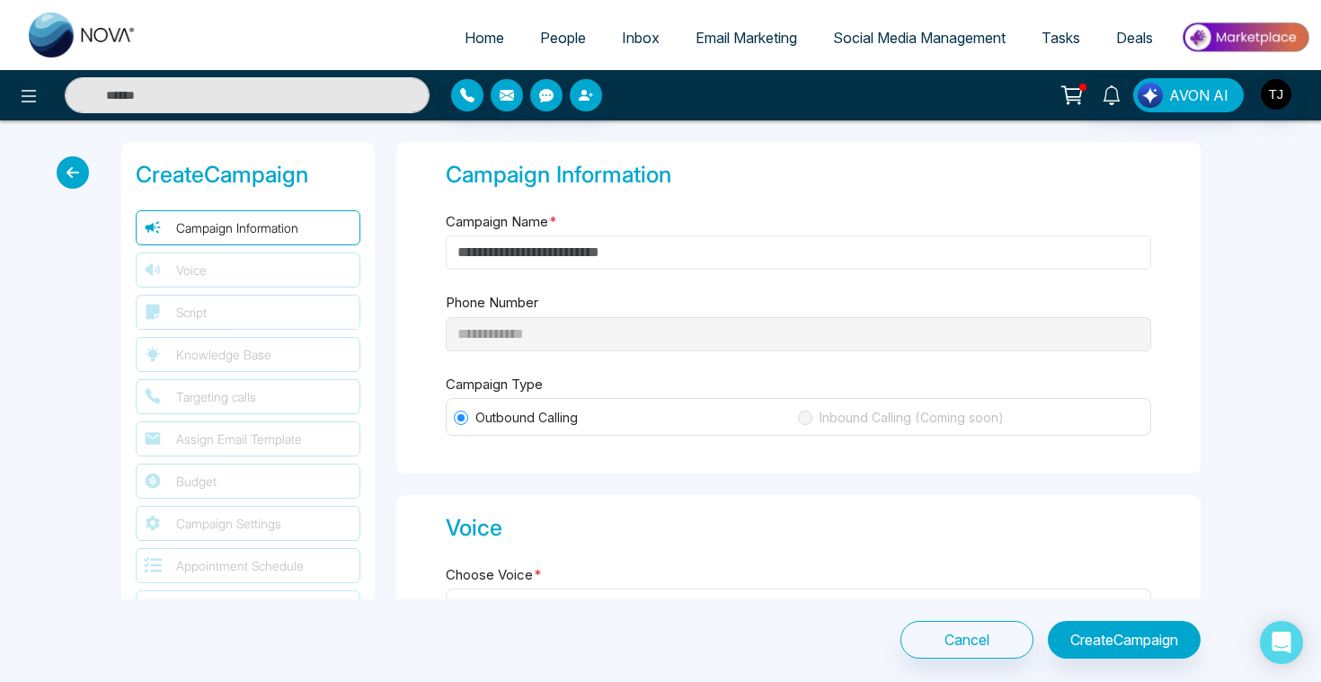
click at [473, 252] on input "Campaign Name *" at bounding box center [798, 252] width 705 height 34
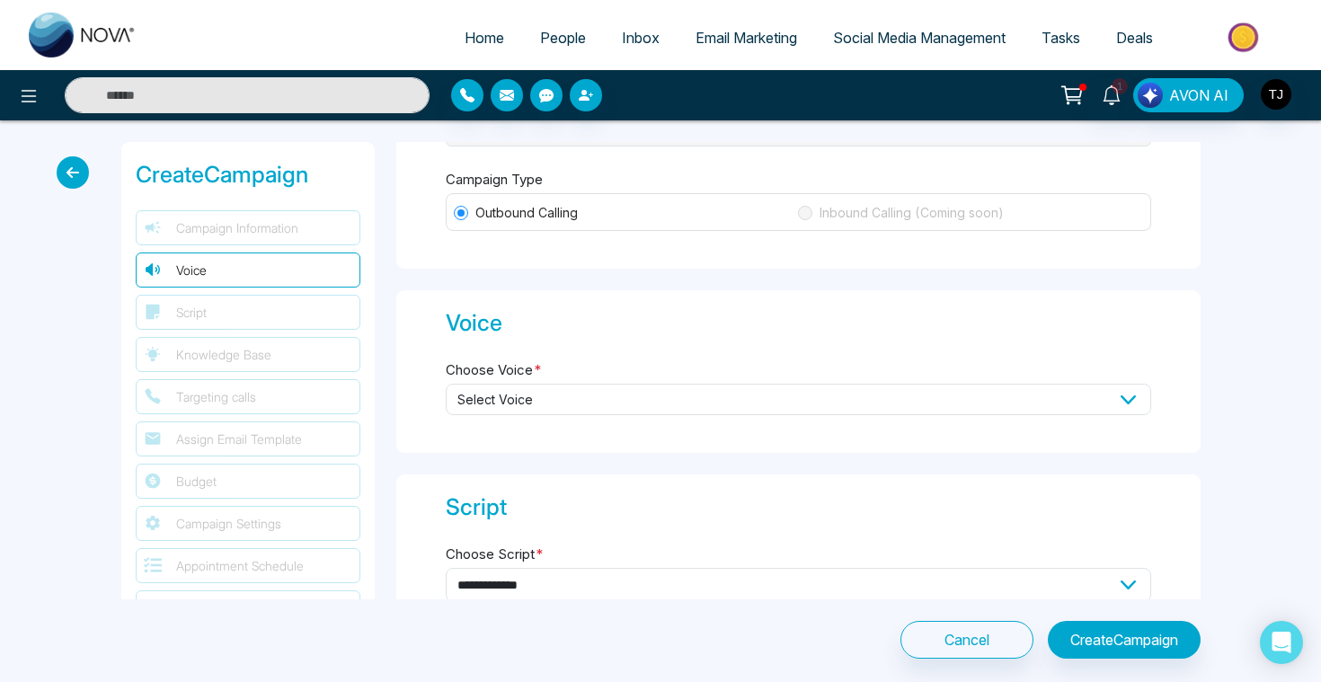
scroll to position [213, 0]
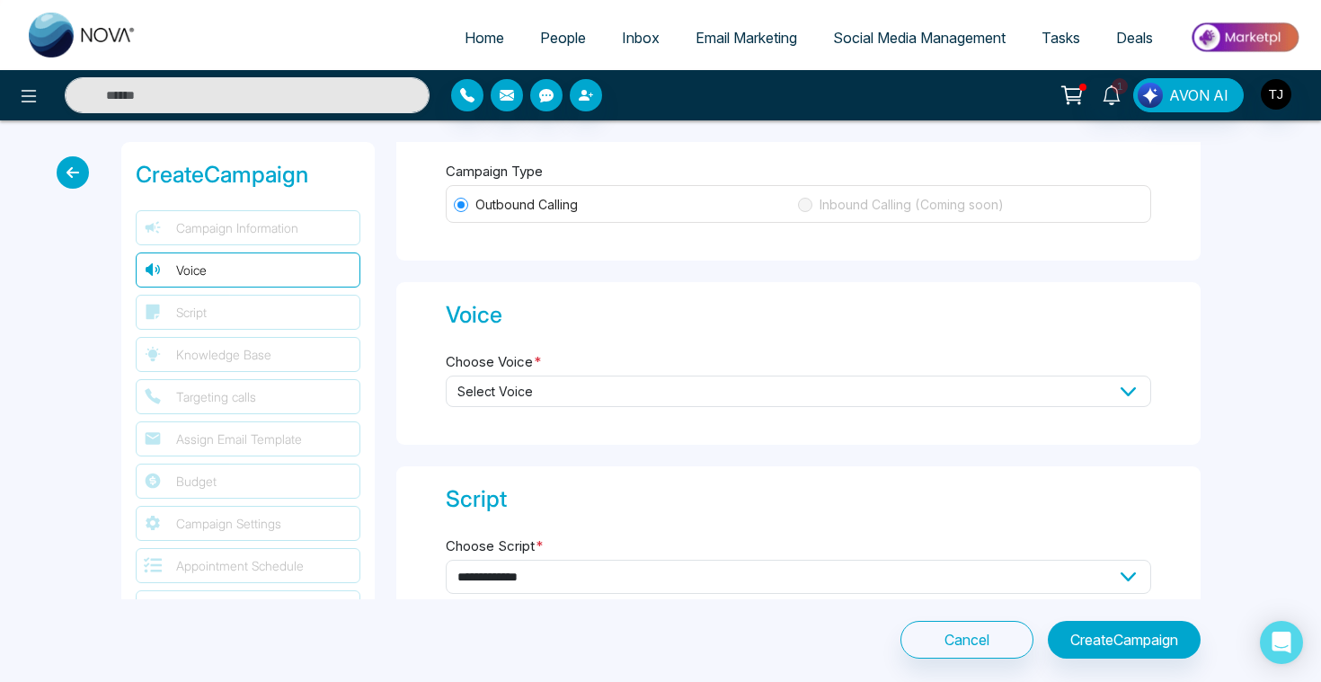
type input "****"
click at [605, 403] on div "Select Voice" at bounding box center [798, 402] width 705 height 53
click at [605, 378] on span "Select Voice" at bounding box center [798, 391] width 705 height 31
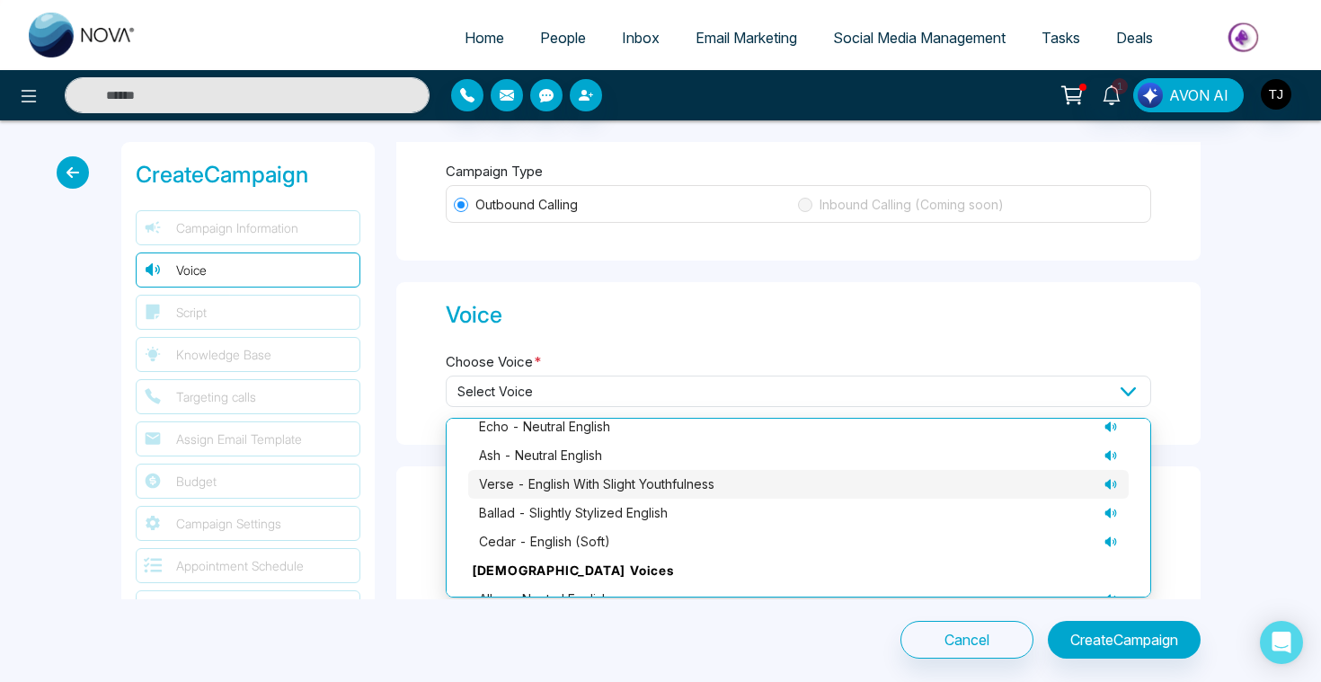
scroll to position [43, 0]
click at [622, 477] on span "verse - English with slight youthfulness" at bounding box center [596, 483] width 235 height 20
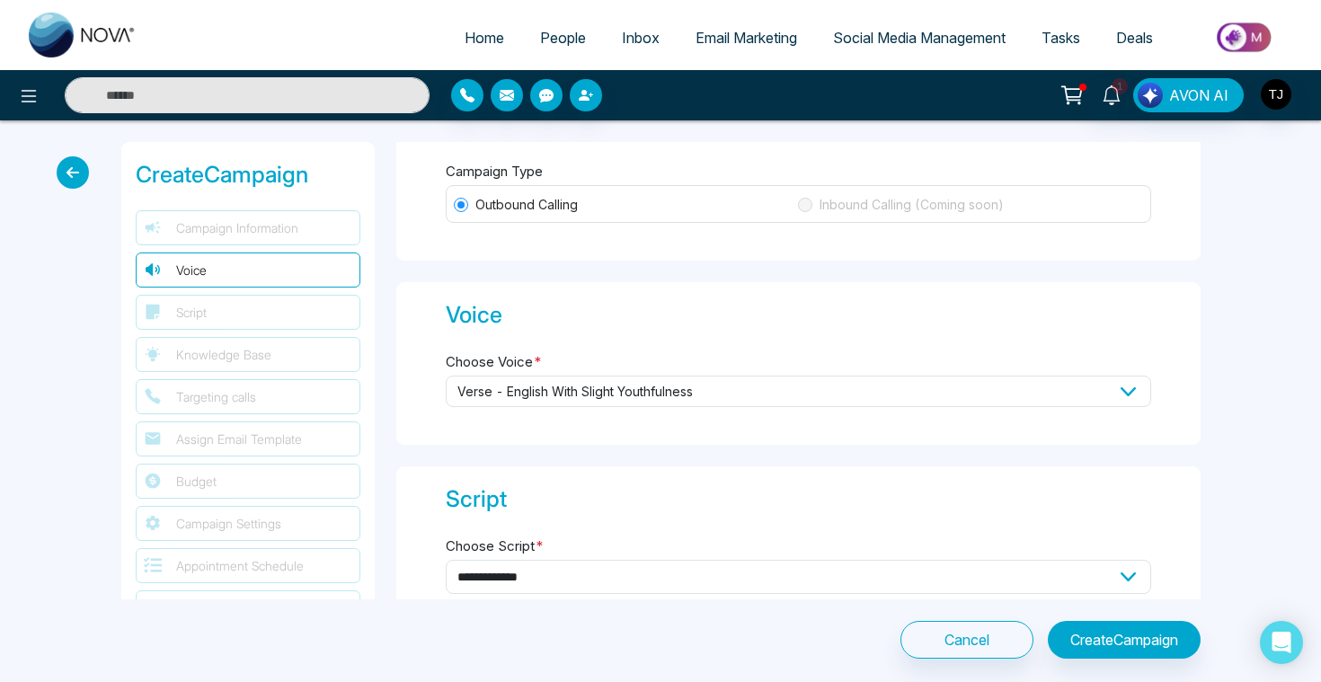
click at [1003, 383] on span "verse - English with slight youthfulness" at bounding box center [798, 391] width 705 height 31
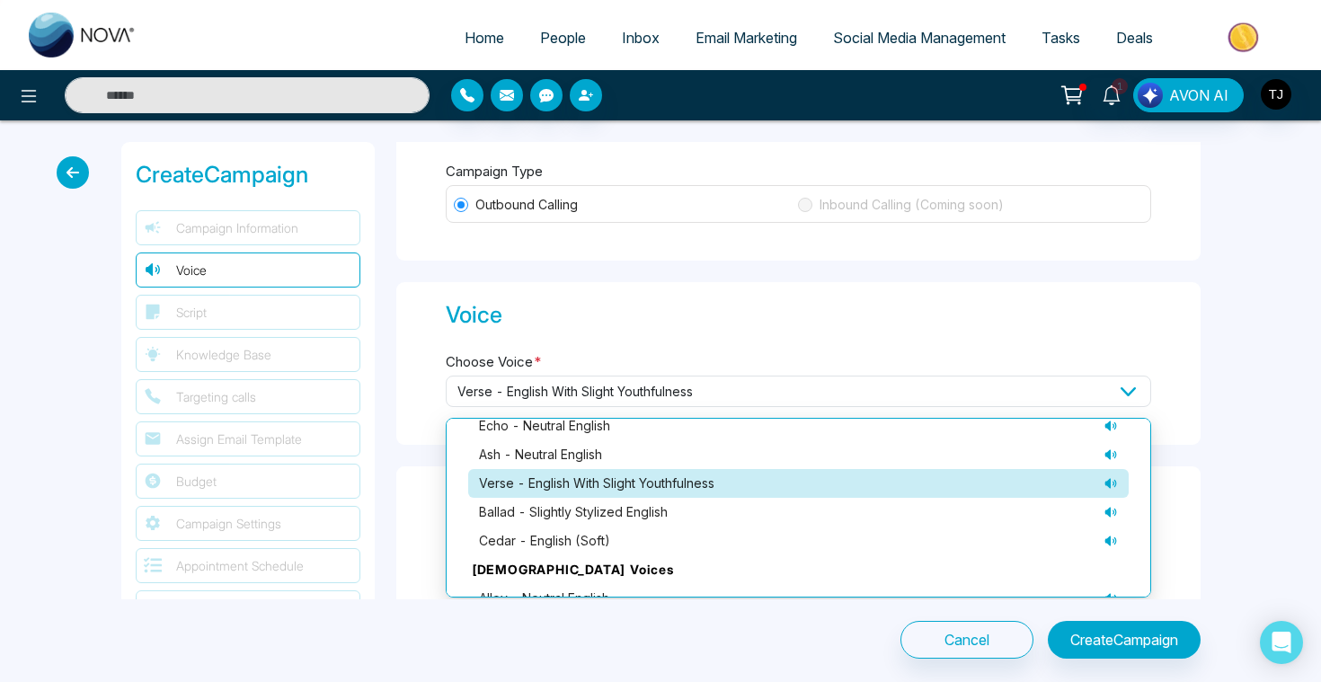
click at [1112, 476] on icon at bounding box center [1110, 483] width 14 height 14
click at [1103, 505] on icon at bounding box center [1110, 512] width 14 height 14
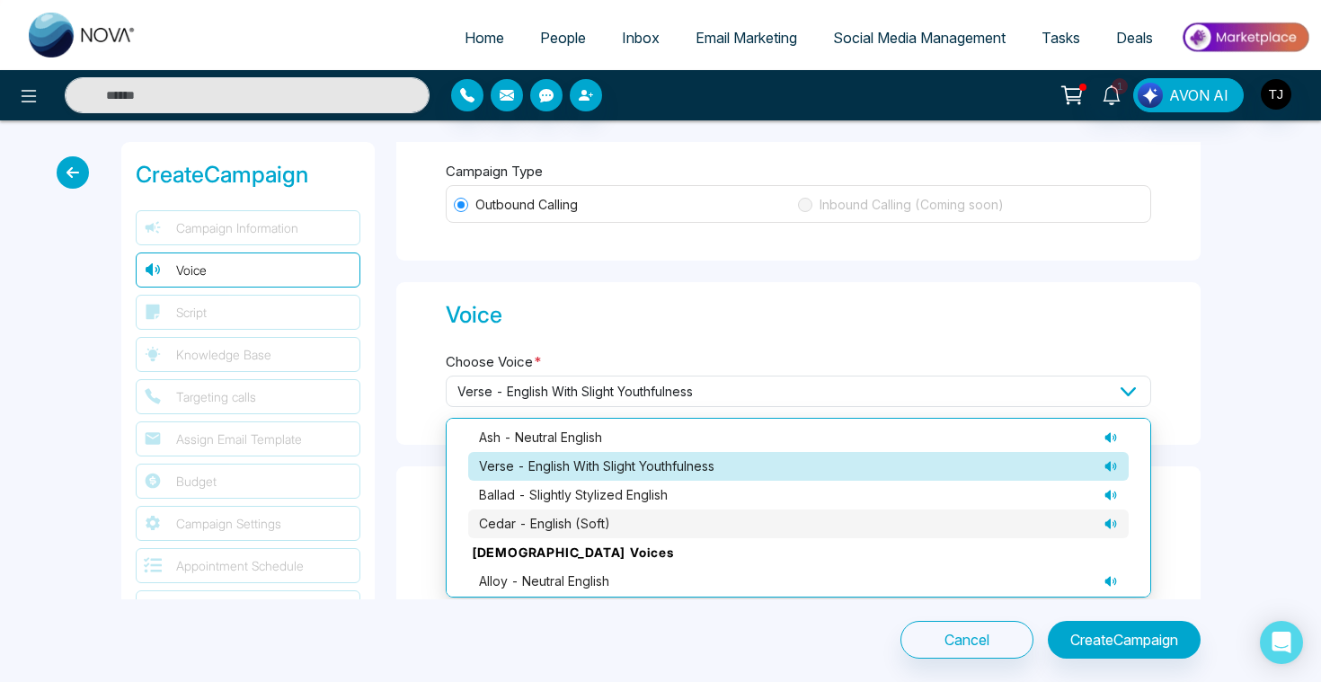
scroll to position [53, 0]
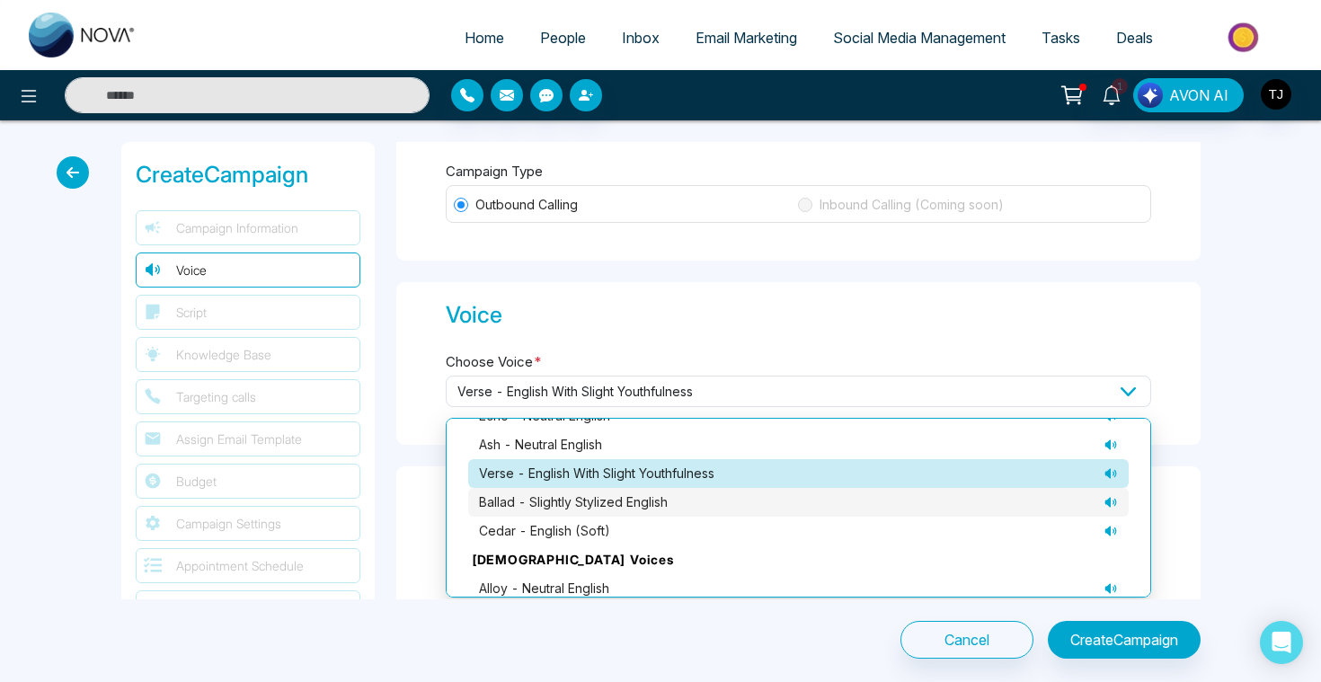
click at [1065, 493] on div "ballad - slightly stylized English" at bounding box center [798, 502] width 639 height 20
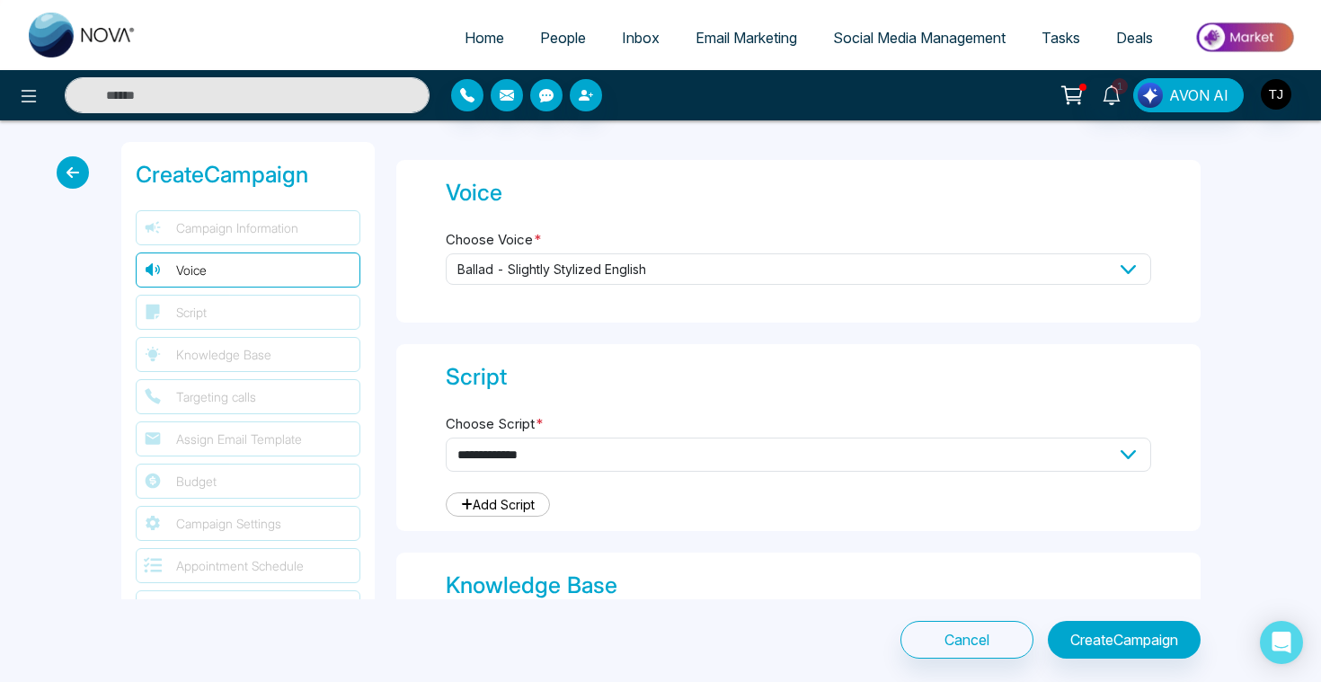
scroll to position [365, 0]
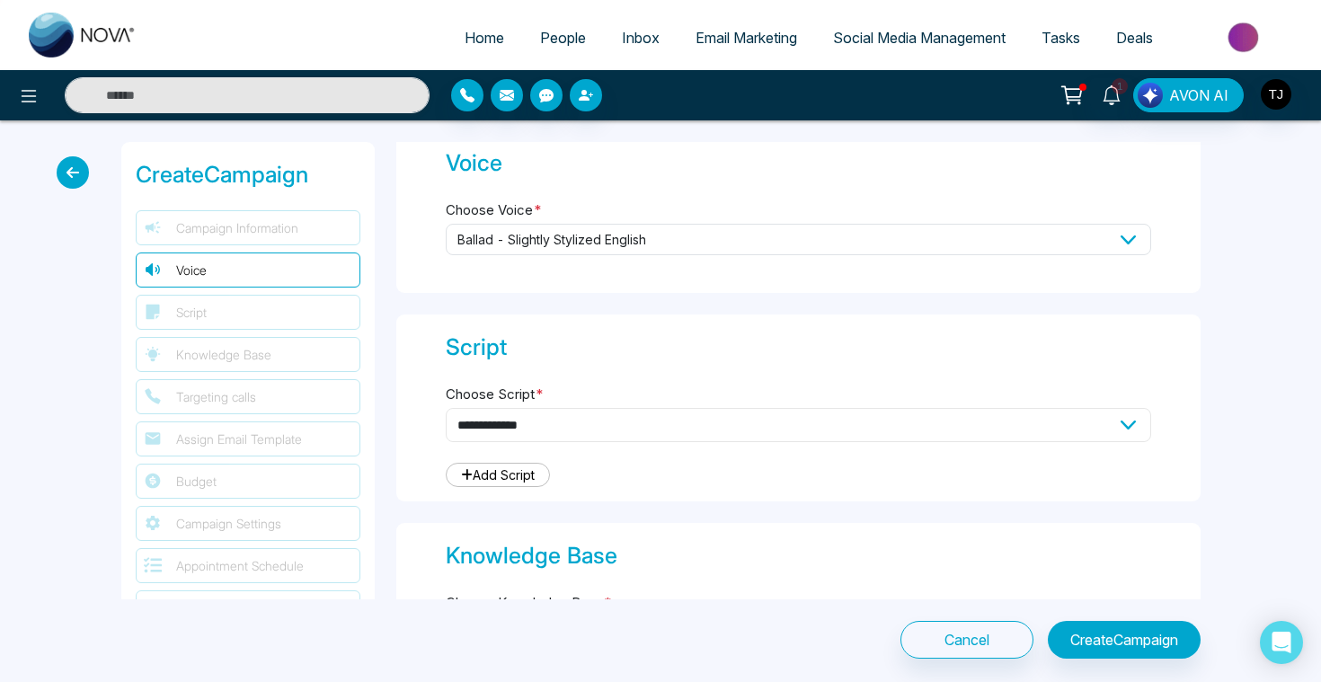
click at [720, 431] on select "**********" at bounding box center [798, 425] width 705 height 34
select select "***"
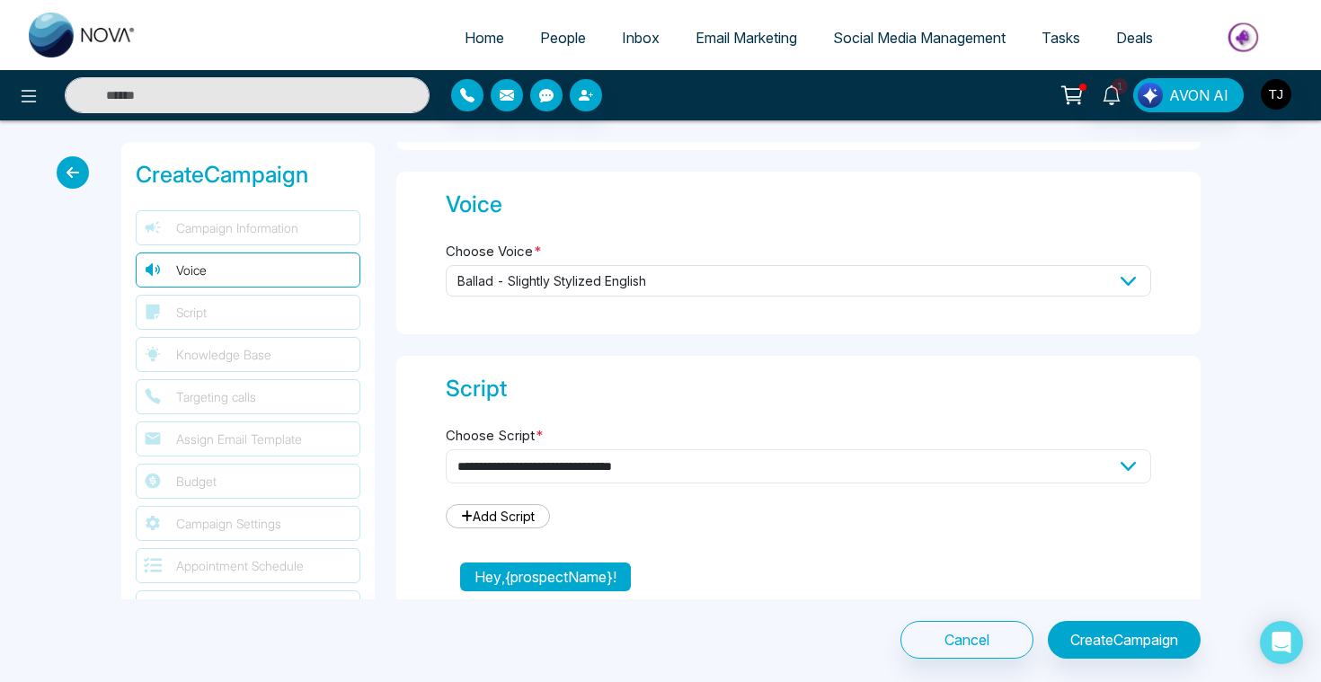
scroll to position [286, 0]
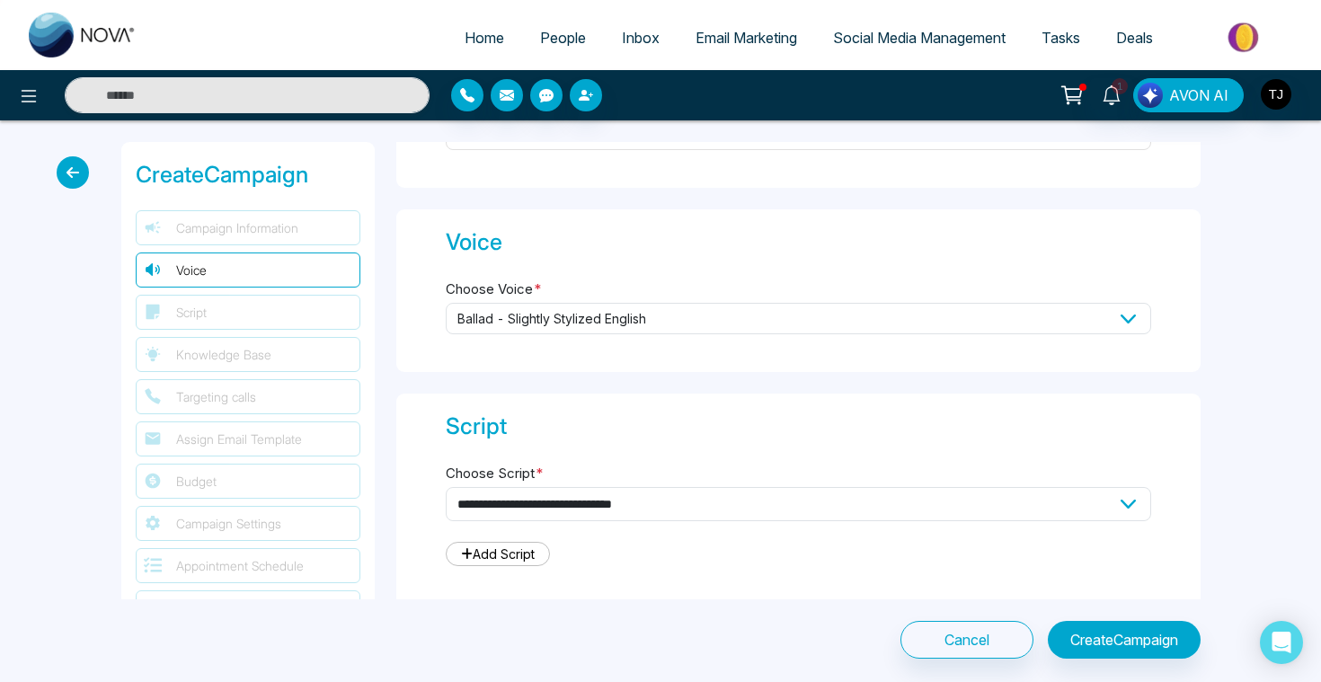
click at [627, 308] on span "ballad - slightly stylized English" at bounding box center [798, 318] width 705 height 31
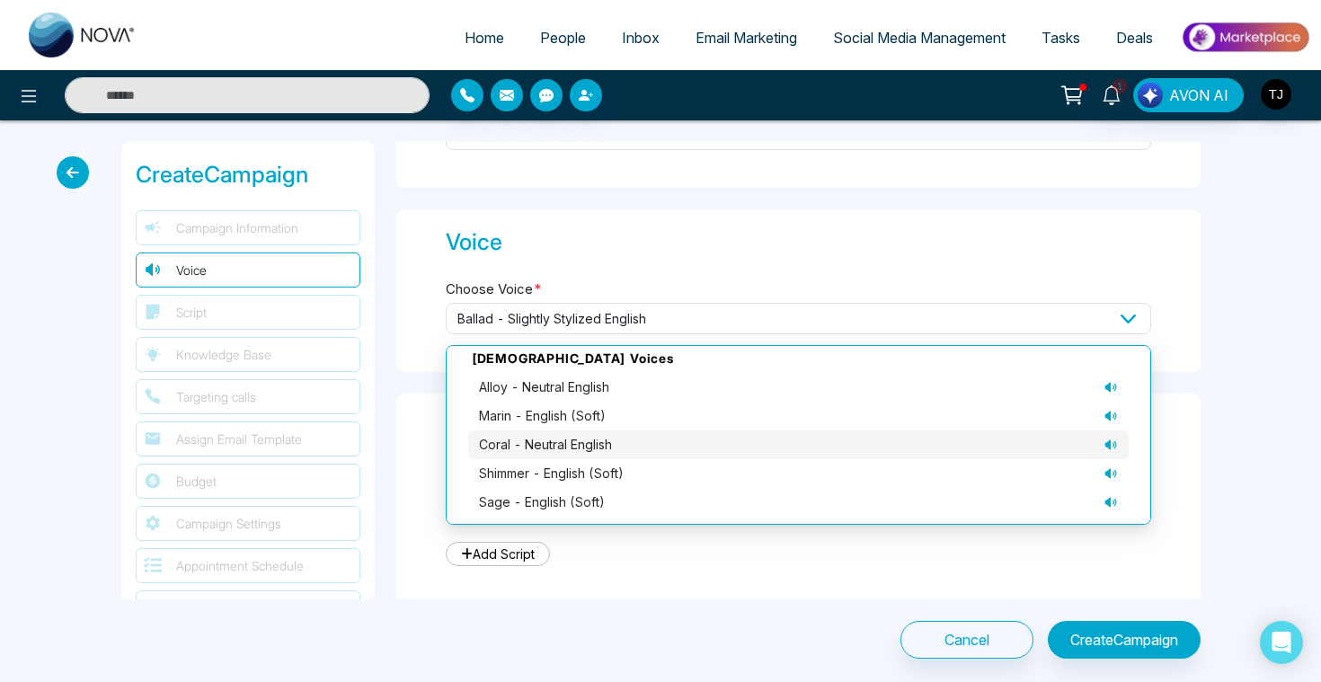
scroll to position [368, 0]
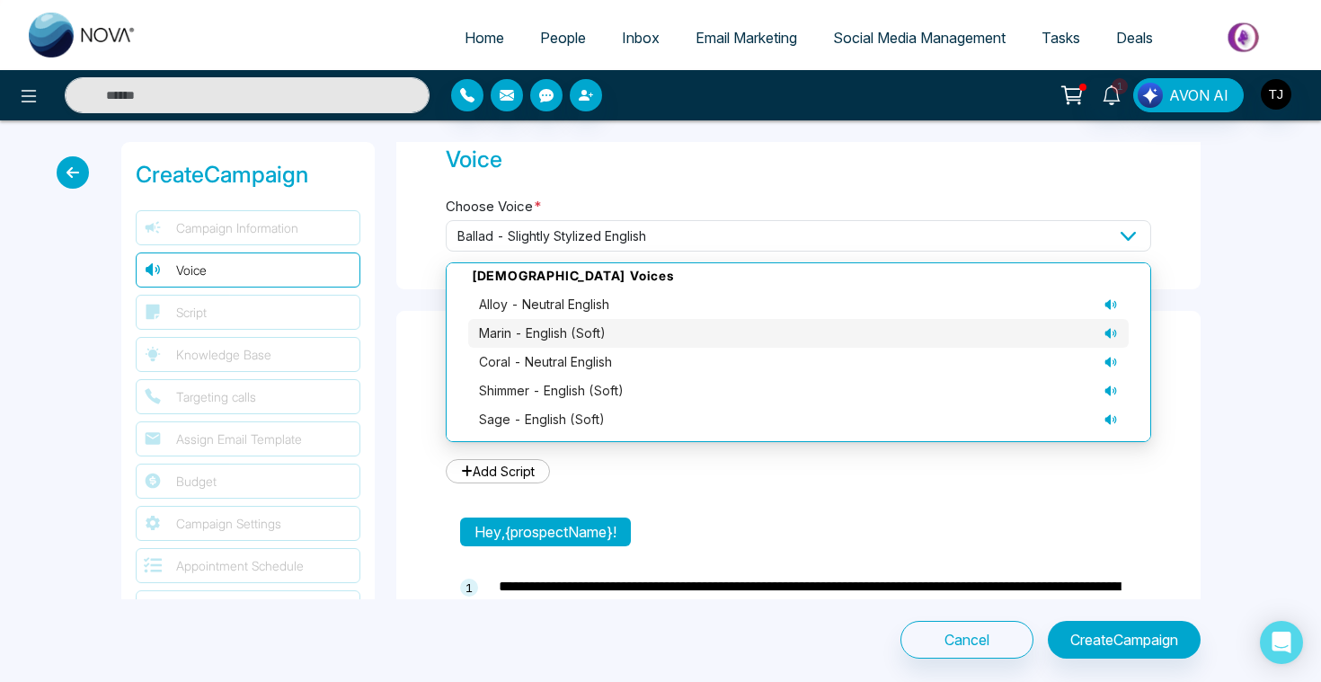
click at [1109, 326] on icon at bounding box center [1110, 333] width 14 height 14
click at [1038, 323] on div "marin - English (soft)" at bounding box center [798, 333] width 639 height 20
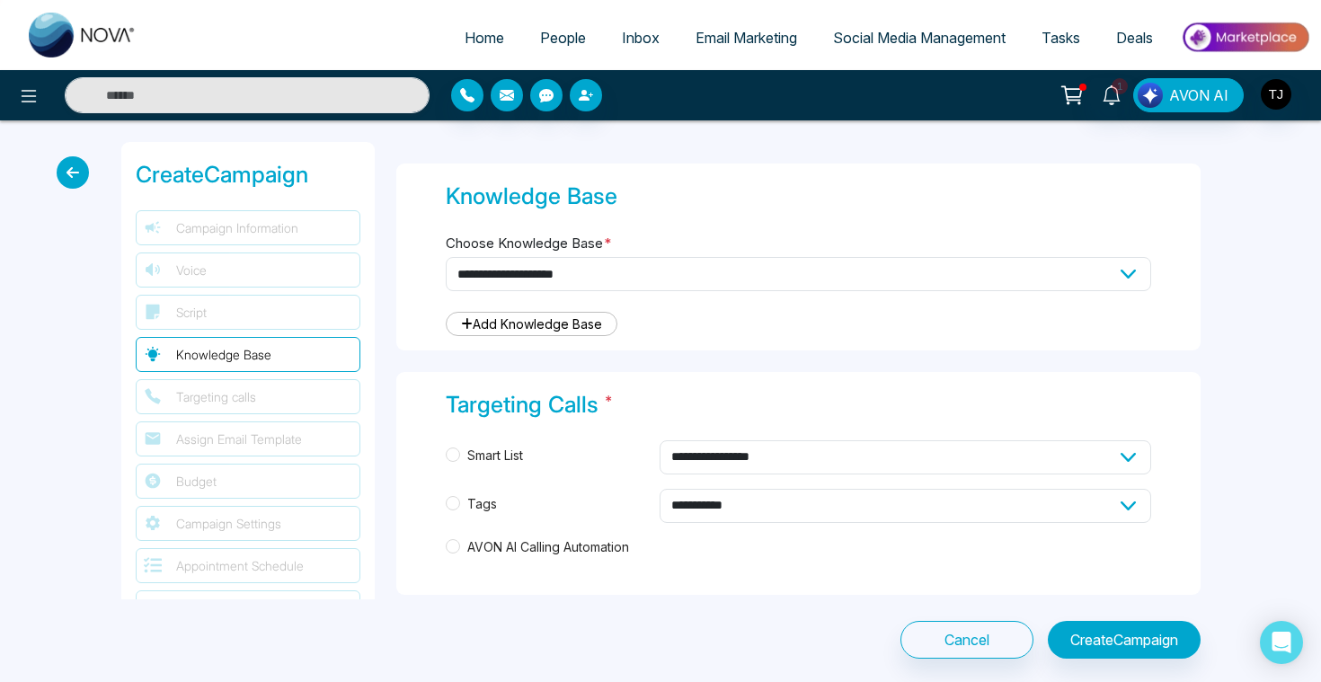
scroll to position [1648, 0]
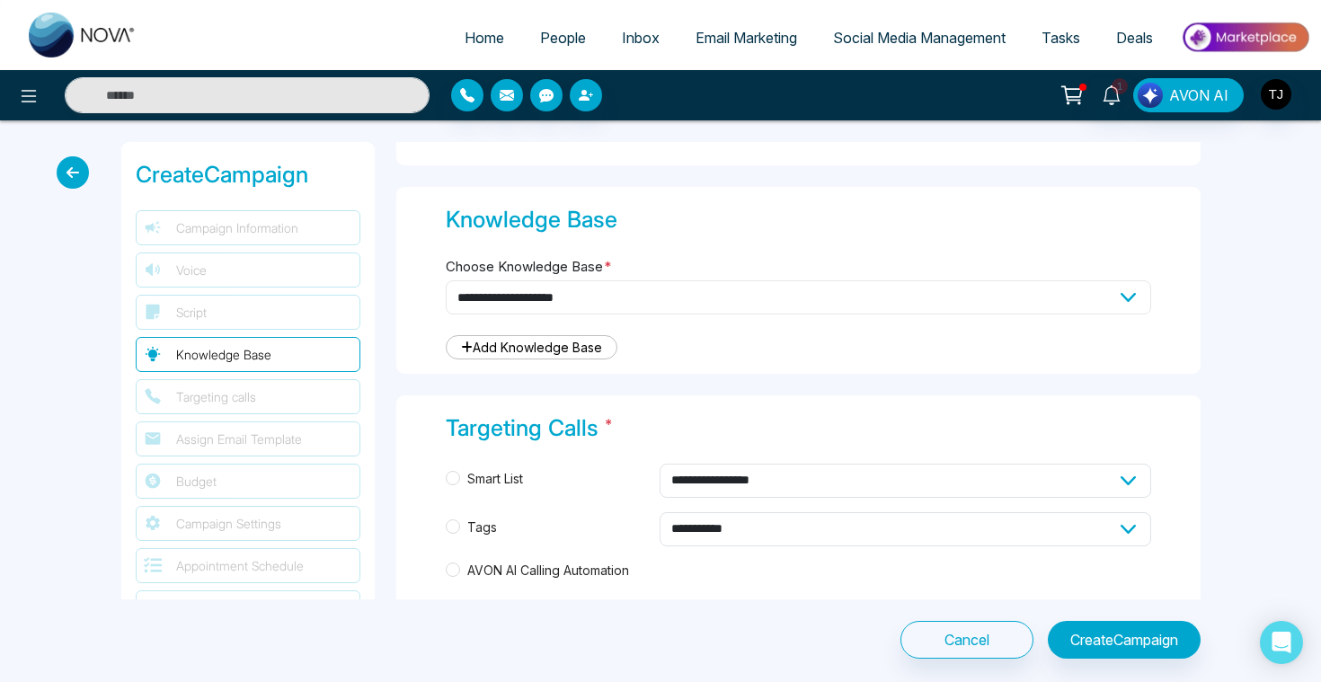
click at [667, 280] on select "**********" at bounding box center [798, 297] width 705 height 34
select select "***"
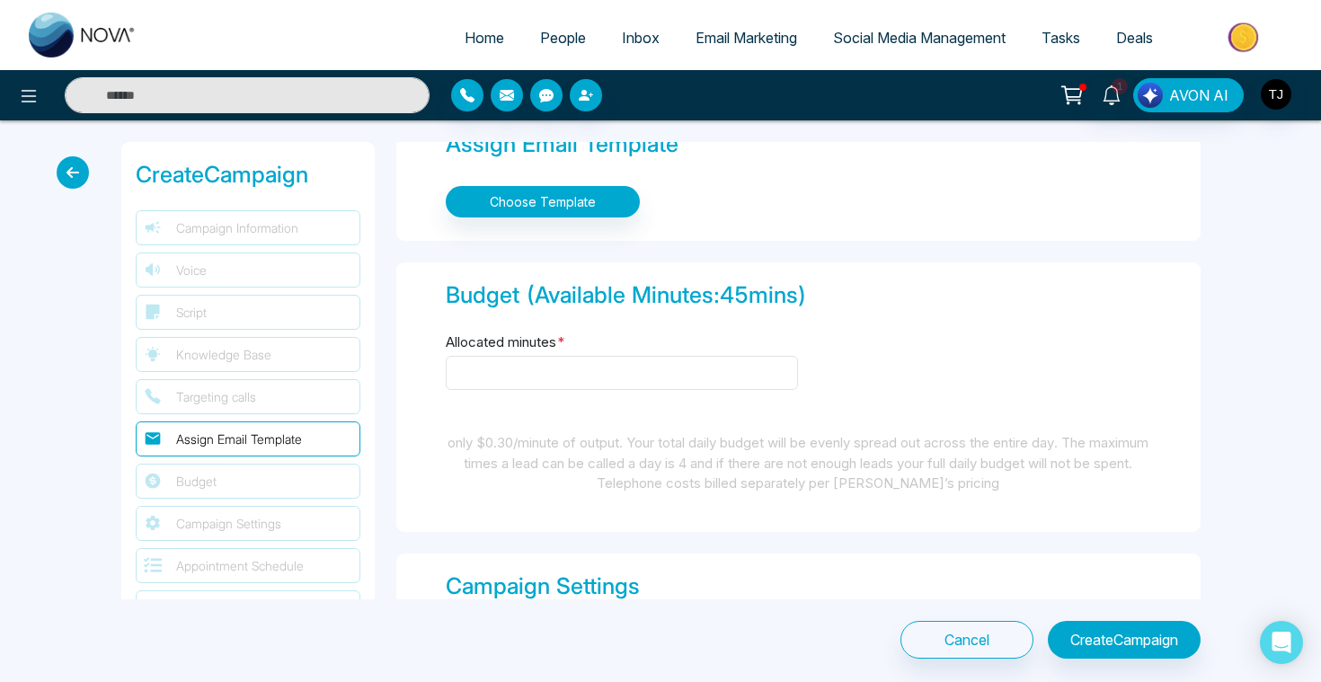
scroll to position [2188, 0]
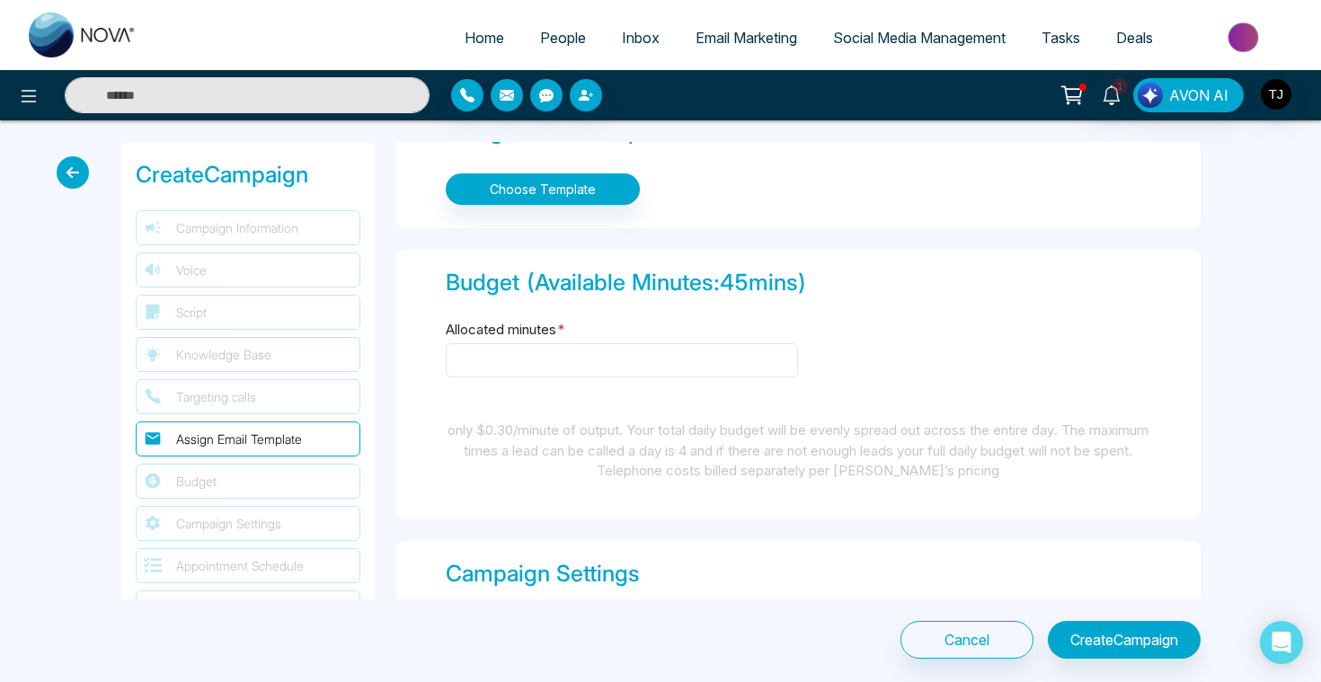
click at [579, 355] on input "Allocated minutes *" at bounding box center [622, 360] width 352 height 34
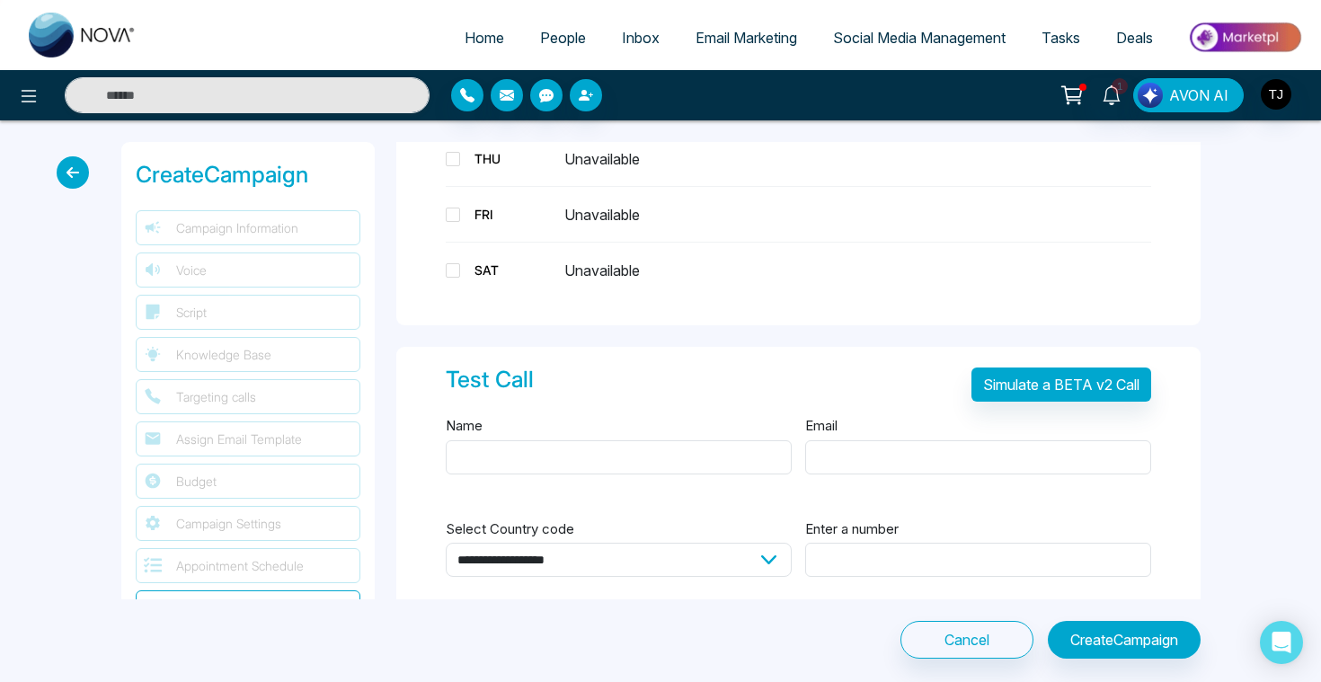
scroll to position [3239, 0]
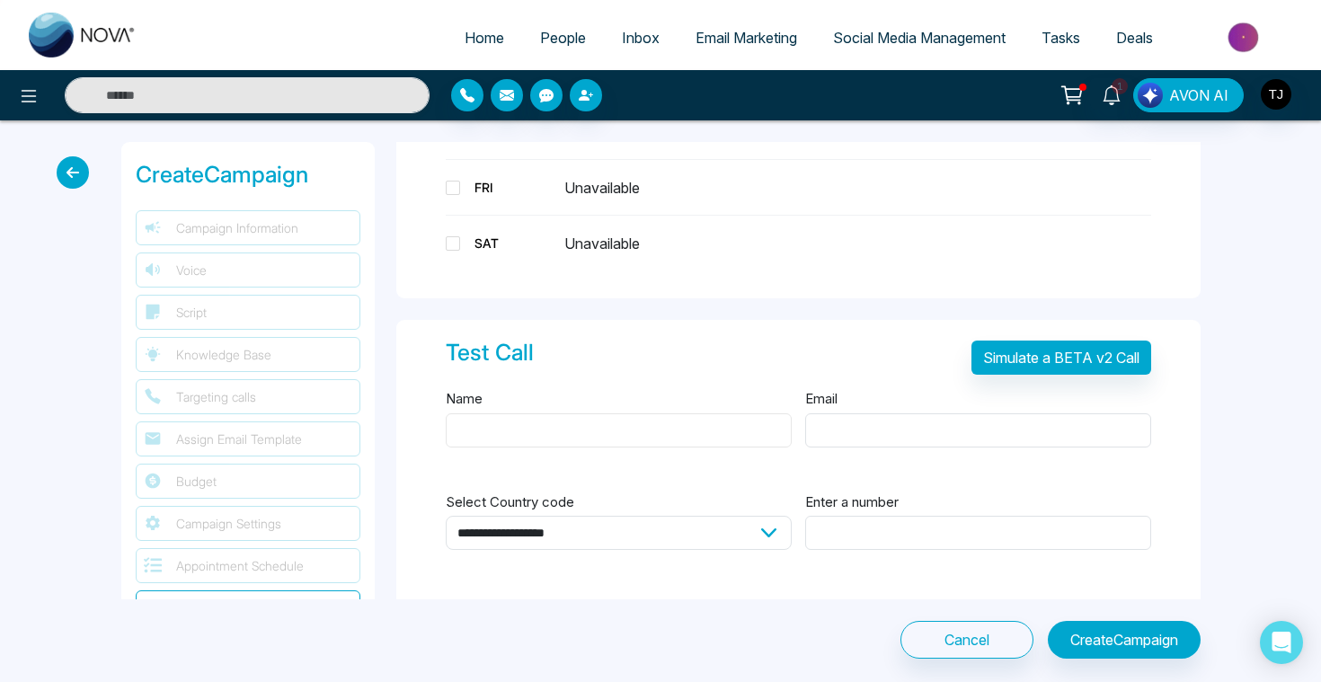
click at [538, 420] on input "Name" at bounding box center [619, 430] width 346 height 34
type input "******"
click at [838, 423] on input "Email" at bounding box center [978, 430] width 346 height 34
type input "**********"
click at [739, 522] on select "**********" at bounding box center [619, 533] width 346 height 34
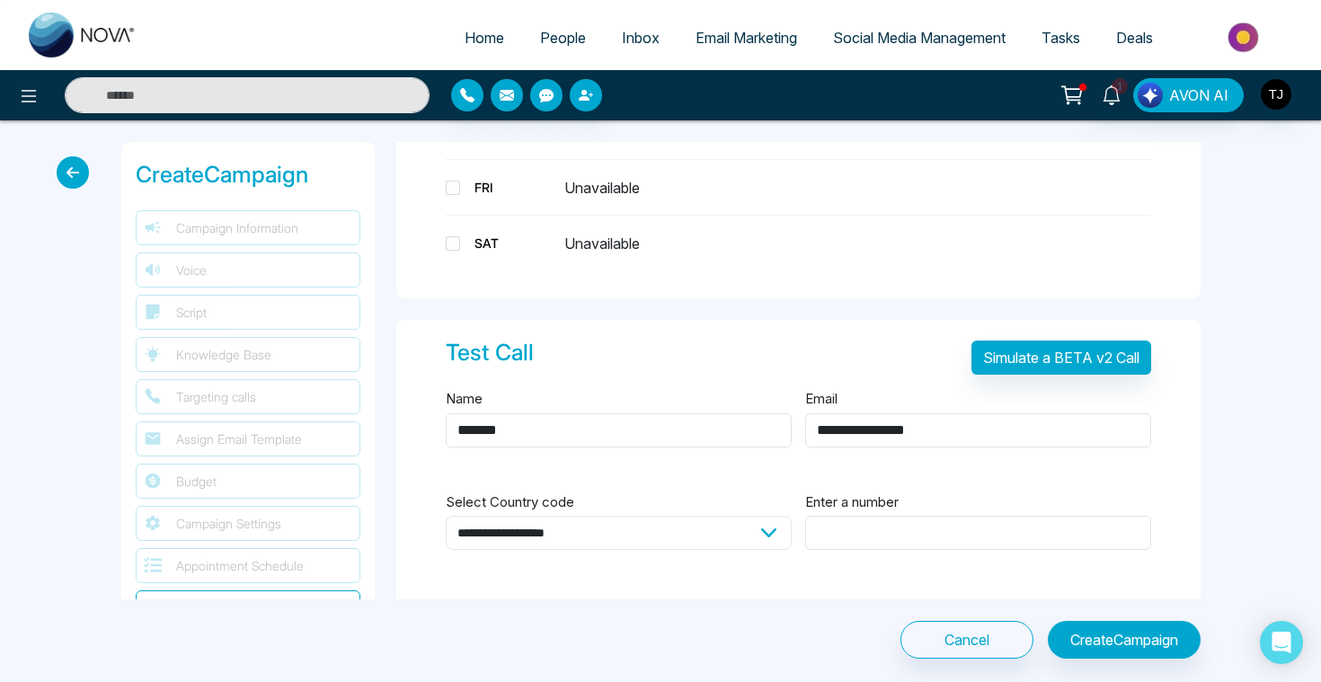
select select "**"
click at [879, 531] on input "Enter a number" at bounding box center [978, 533] width 346 height 34
type input "*"
type input "**********"
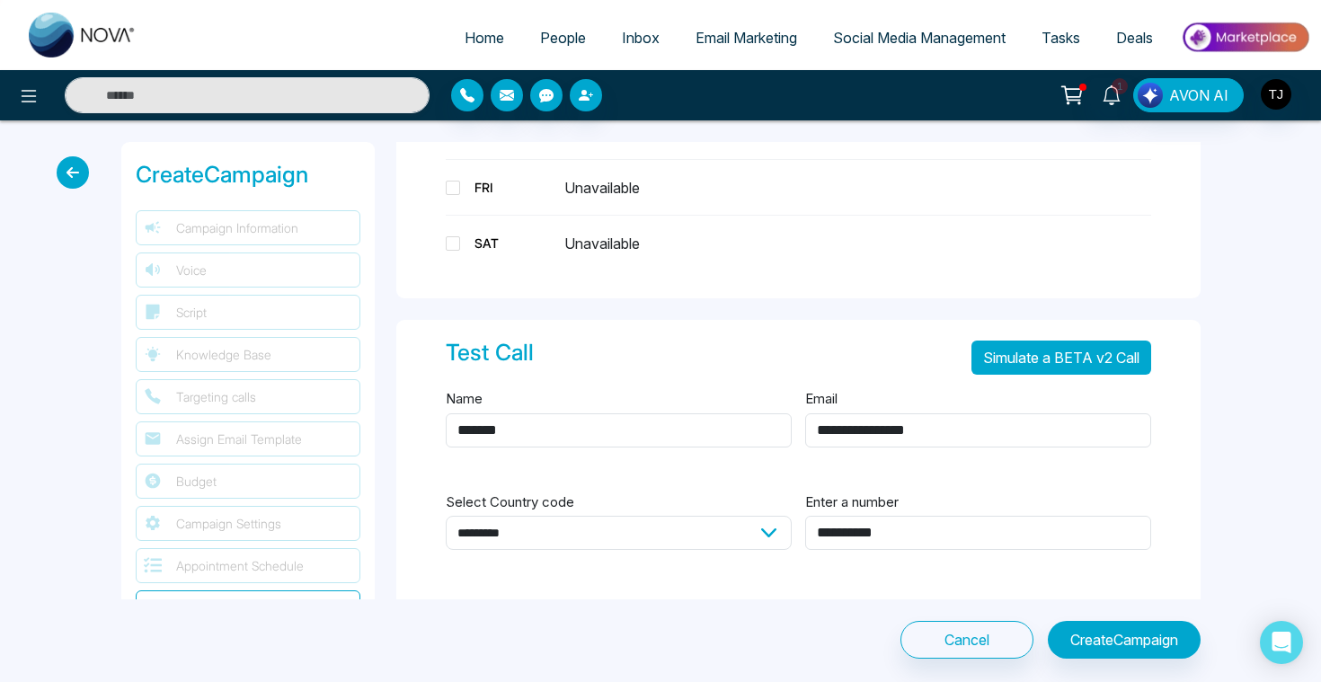
click at [1105, 354] on button "Simulate a BETA v2 Call" at bounding box center [1061, 357] width 180 height 34
click at [729, 31] on span "Email Marketing" at bounding box center [746, 38] width 102 height 18
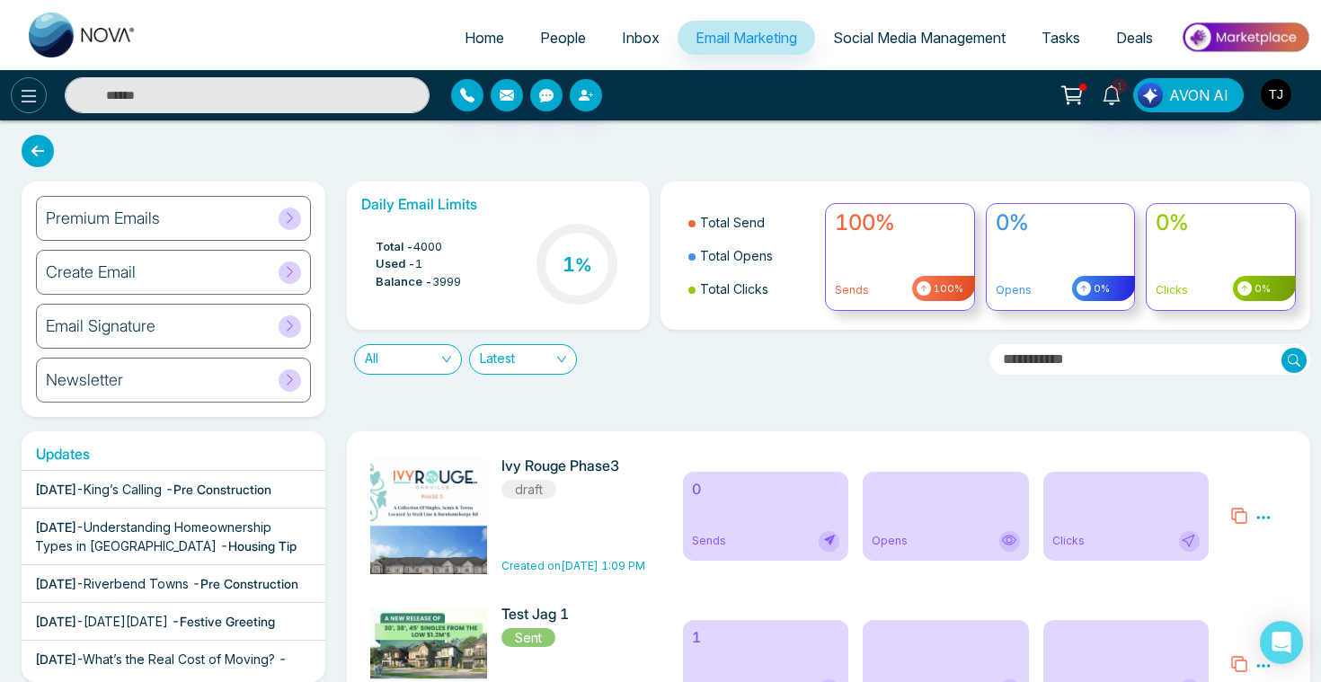
click at [27, 104] on icon at bounding box center [29, 96] width 22 height 22
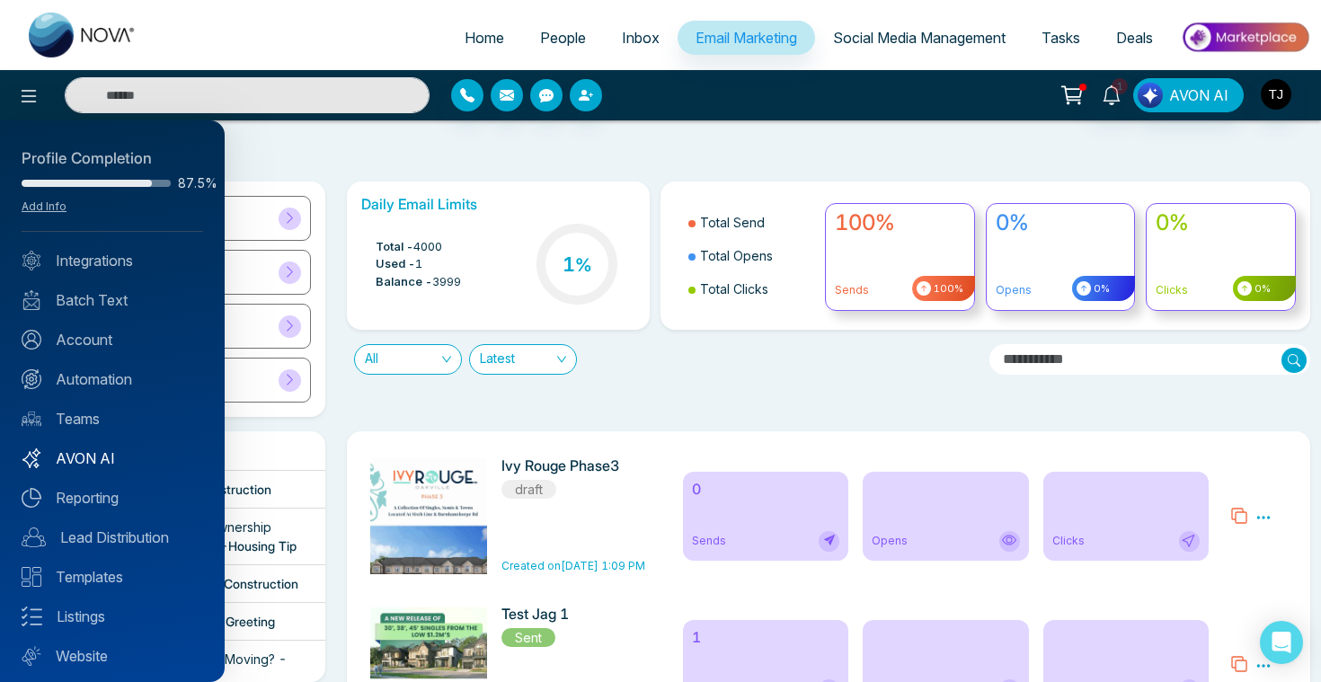
click at [83, 462] on link "AVON AI" at bounding box center [112, 458] width 181 height 22
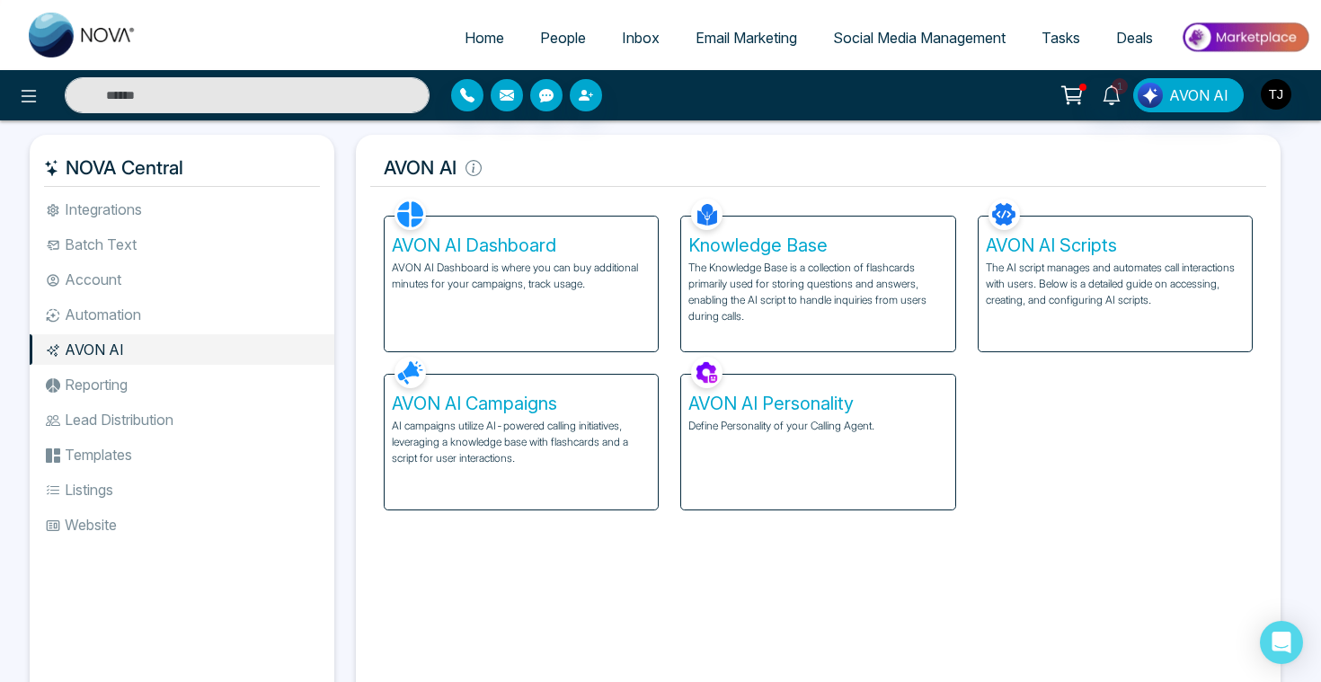
click at [483, 440] on p "AI campaigns utilize AI-powered calling initiatives, leveraging a knowledge bas…" at bounding box center [521, 442] width 259 height 49
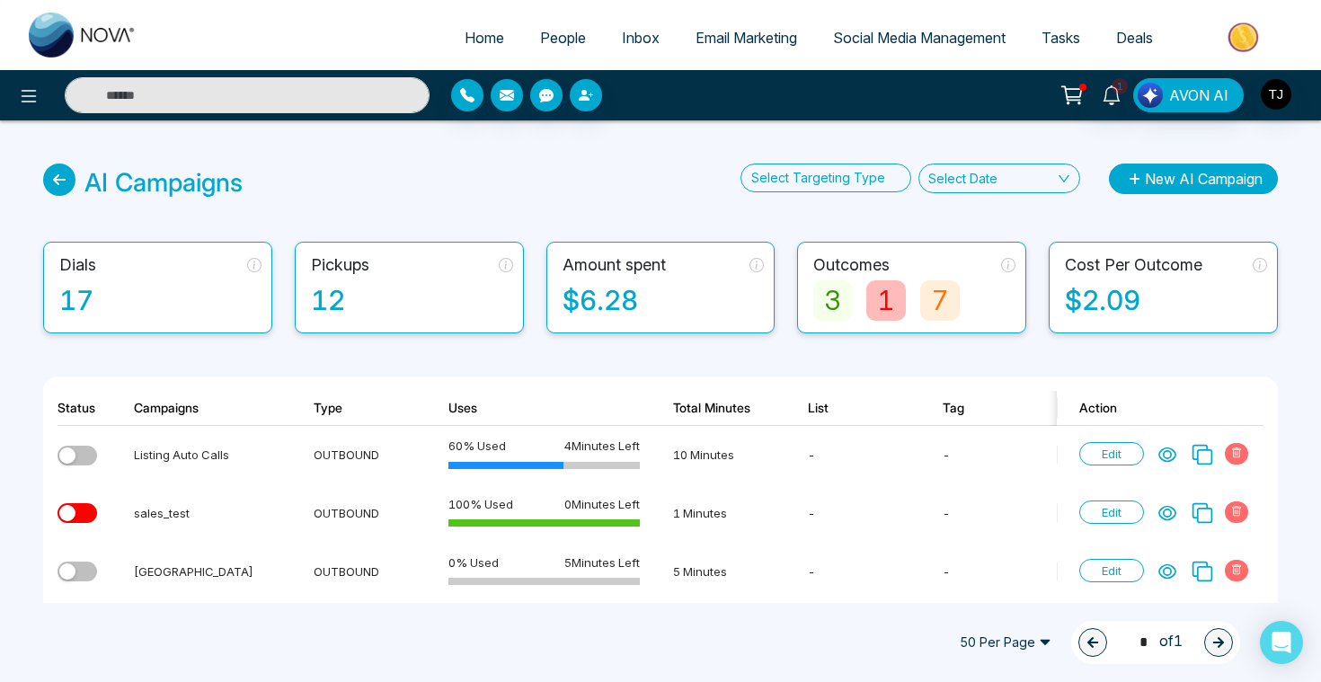
click at [1197, 184] on button "New AI Campaign" at bounding box center [1193, 178] width 169 height 31
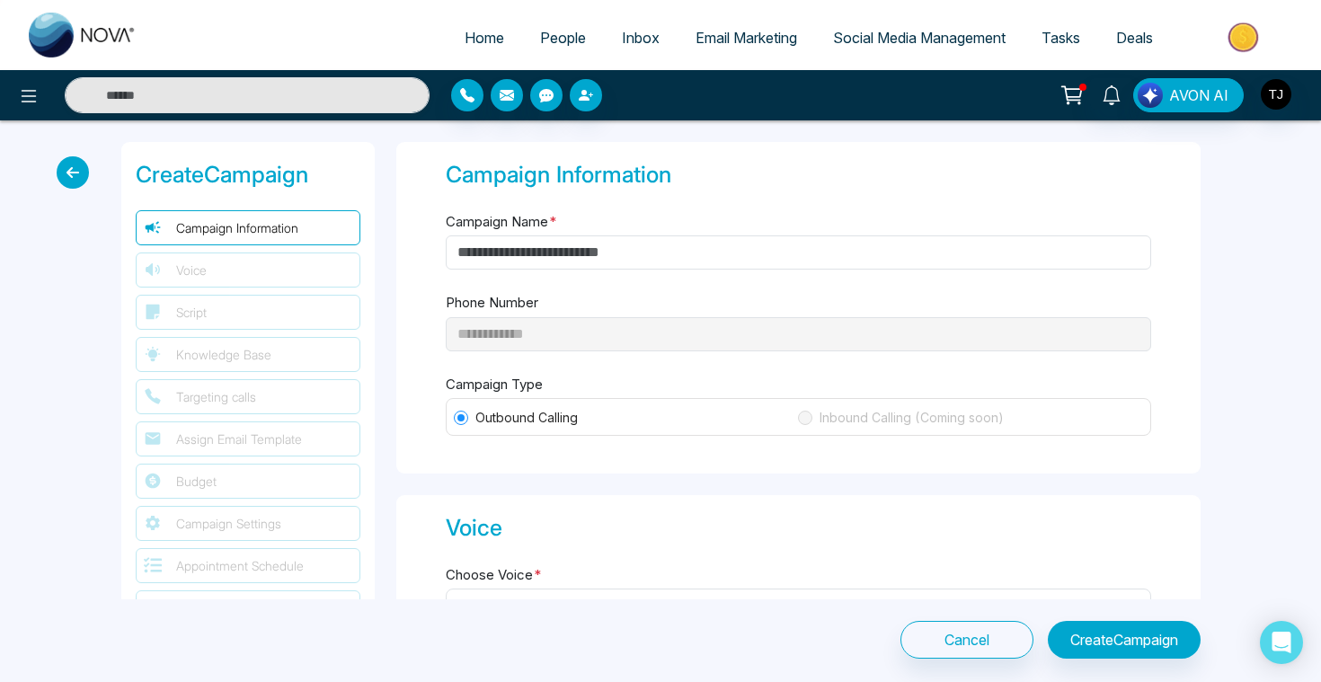
click at [75, 173] on icon at bounding box center [73, 172] width 32 height 32
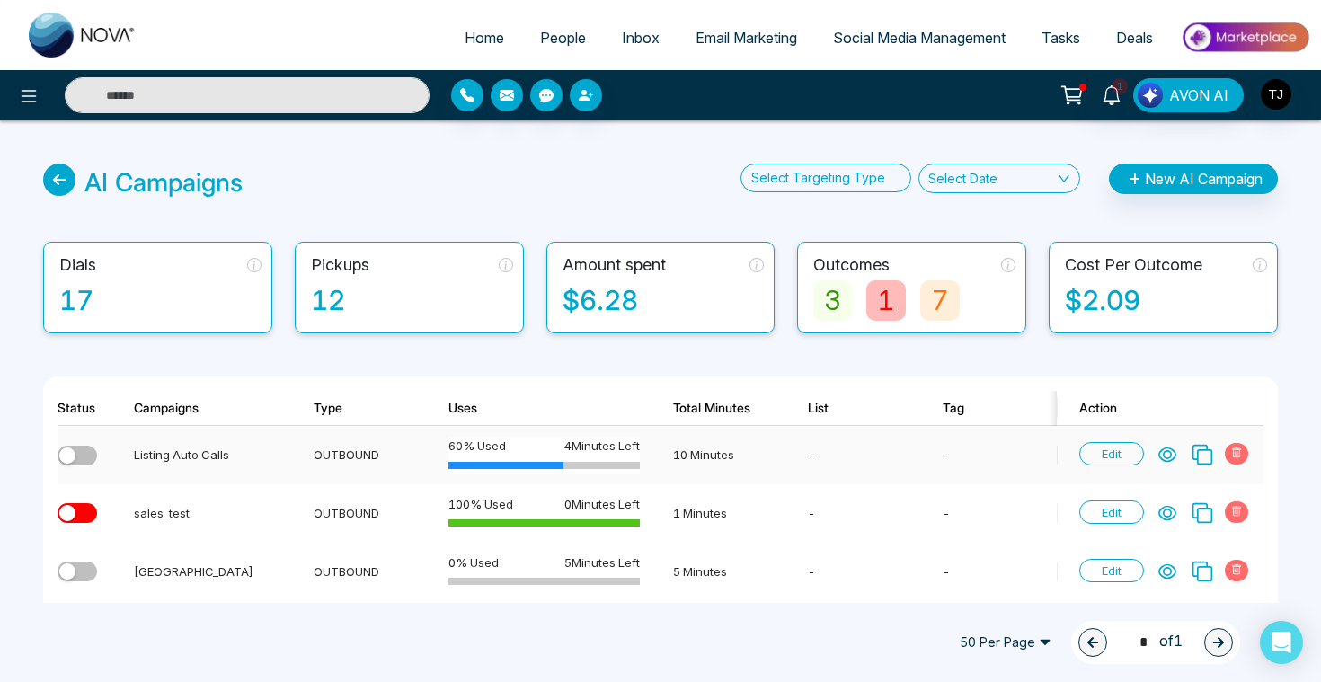
click at [1162, 453] on icon at bounding box center [1167, 455] width 18 height 18
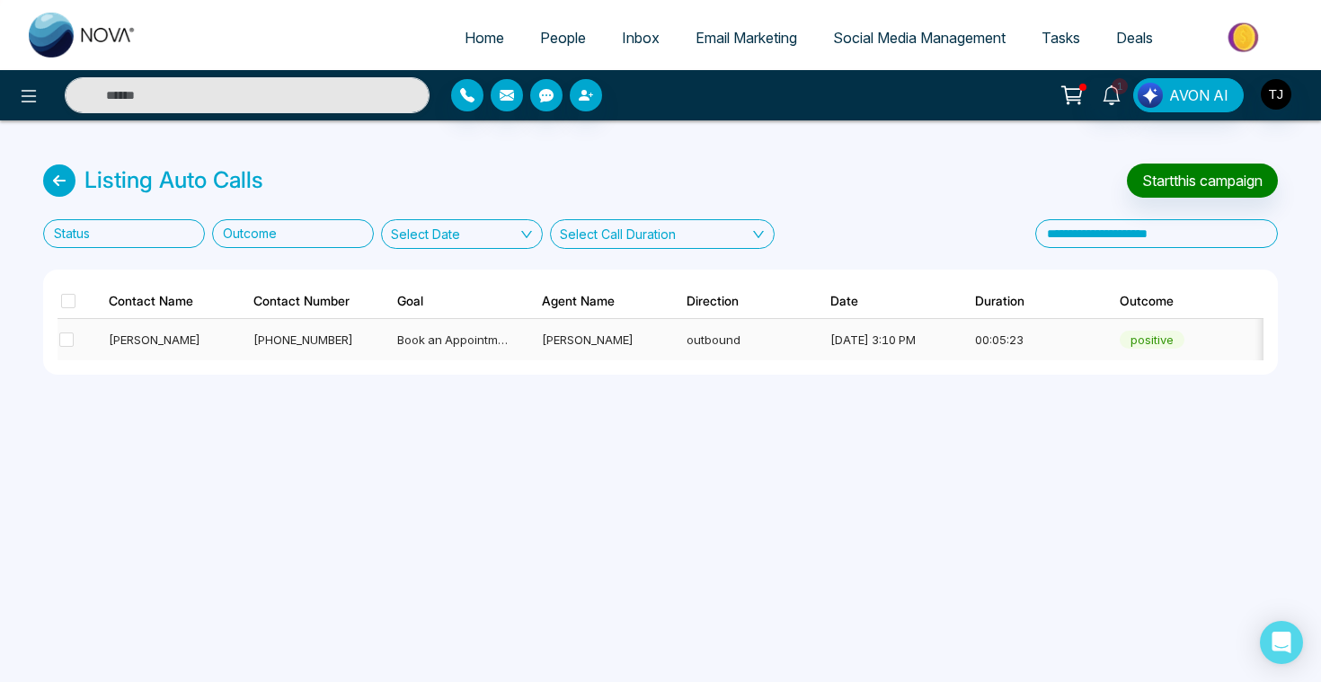
click at [476, 340] on span "Book an Appointment" at bounding box center [456, 339] width 119 height 14
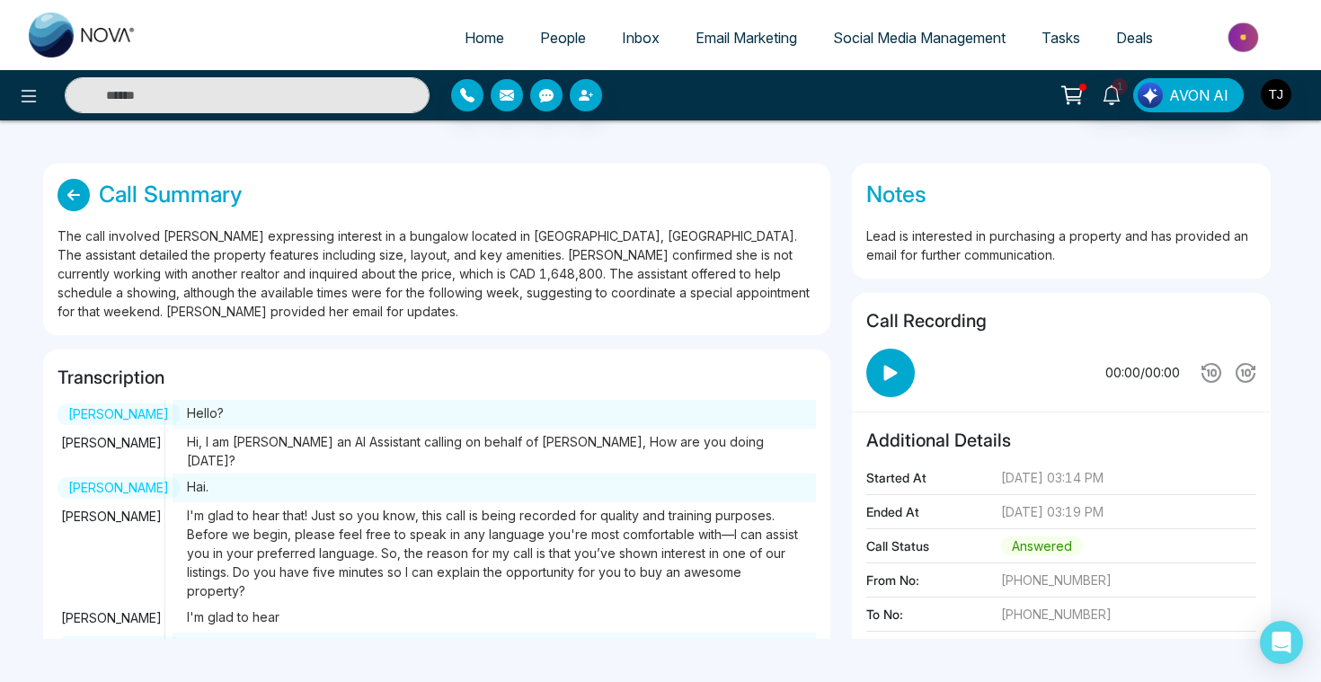
click at [72, 199] on icon at bounding box center [73, 195] width 32 height 32
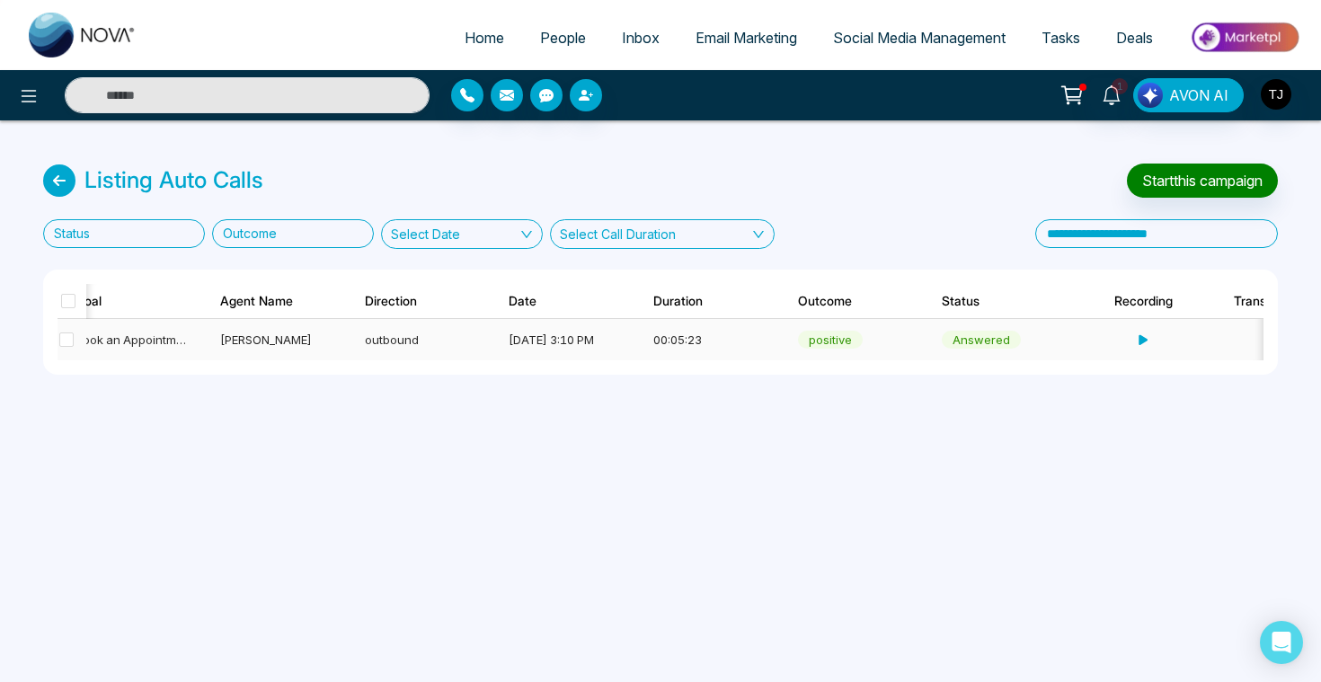
scroll to position [0, 360]
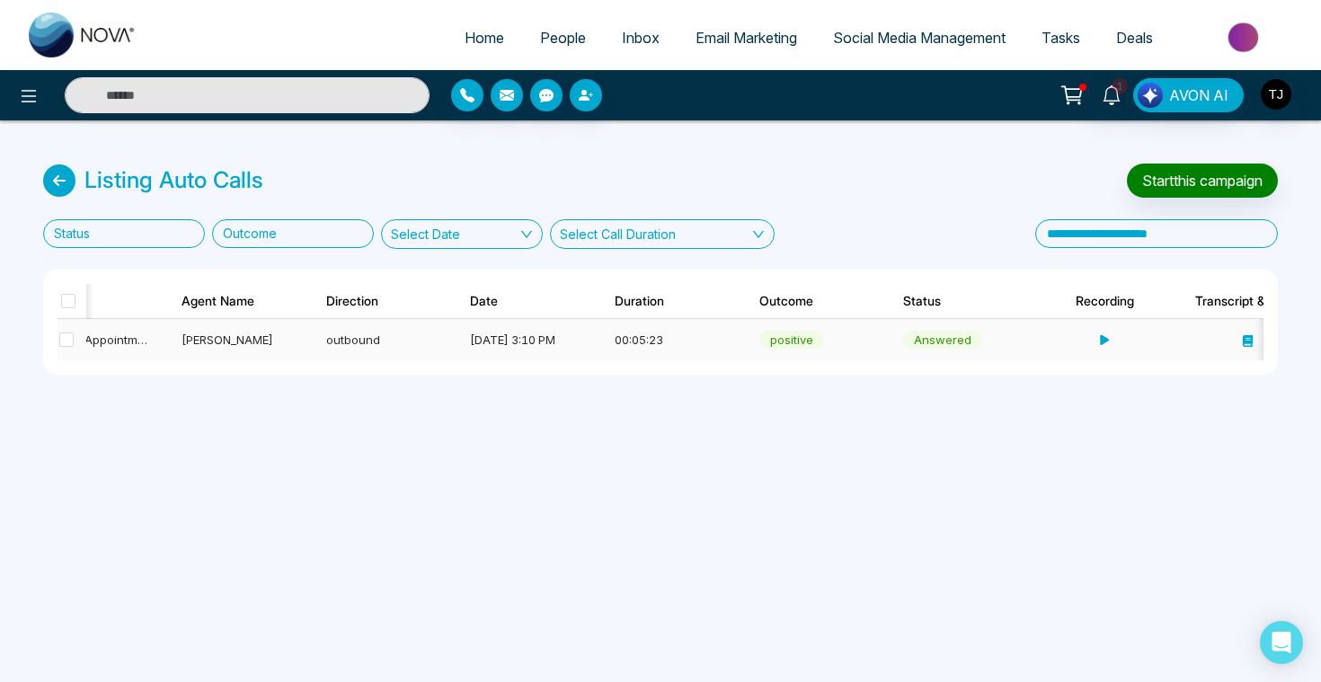
click at [1036, 331] on td at bounding box center [1097, 339] width 145 height 41
click at [492, 346] on div "[DATE] 3:10 PM" at bounding box center [525, 340] width 111 height 18
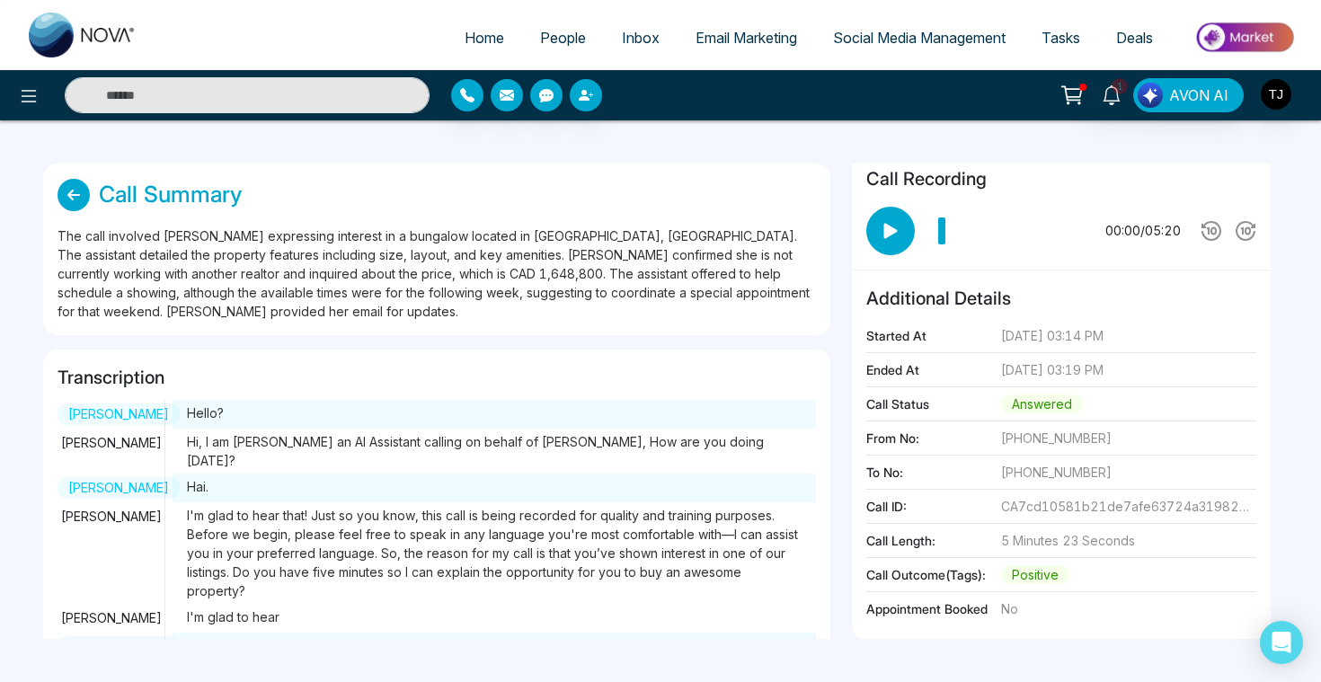
click at [479, 40] on span "Home" at bounding box center [484, 38] width 40 height 18
select select "*"
